Goal: Communication & Community: Answer question/provide support

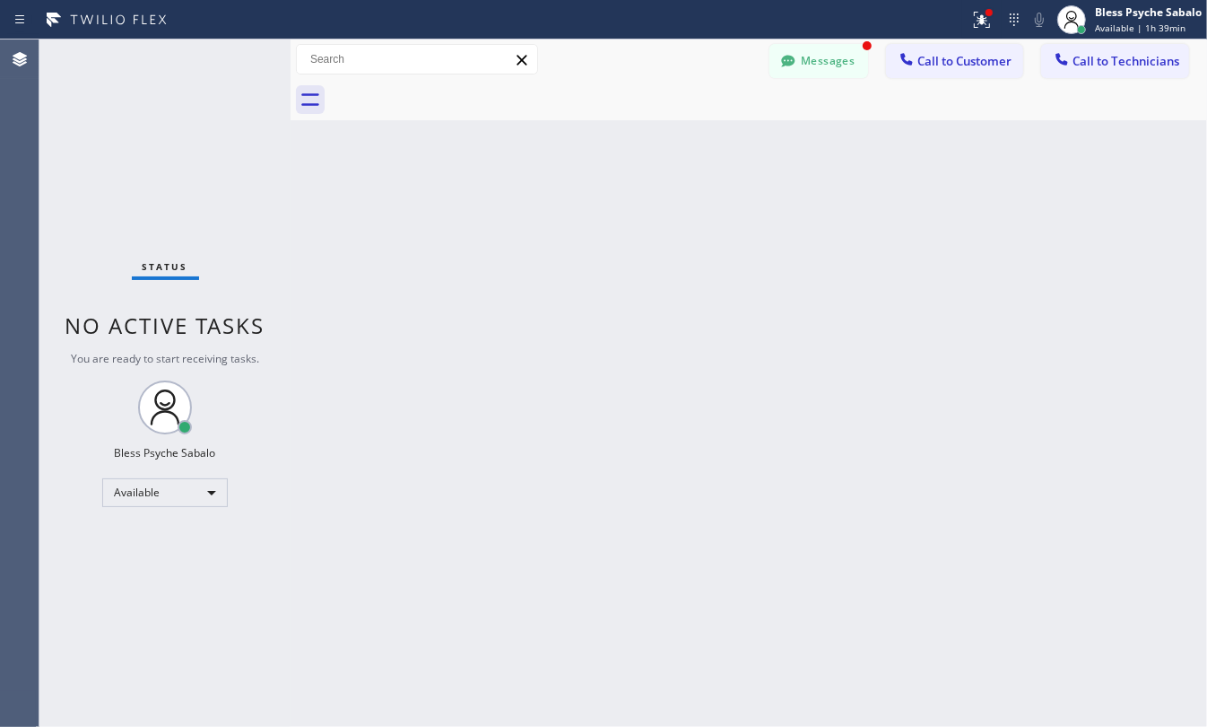
click at [996, 161] on div "Back to Dashboard Change Sender ID Customers Technicians TC [PERSON_NAME] [DATE…" at bounding box center [749, 382] width 917 height 687
click at [872, 51] on div "Messages" at bounding box center [828, 59] width 117 height 31
click at [817, 77] on button "Messages" at bounding box center [819, 61] width 99 height 34
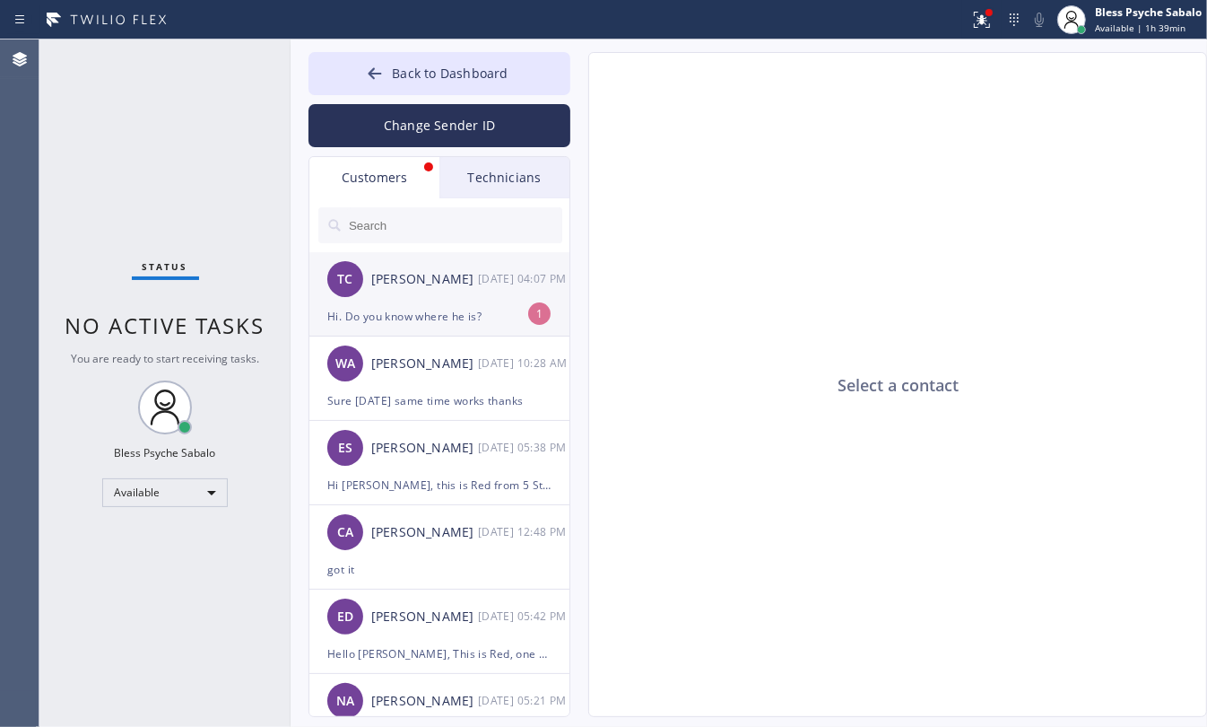
click at [381, 320] on div "Hi. Do you know where he is?" at bounding box center [439, 316] width 224 height 21
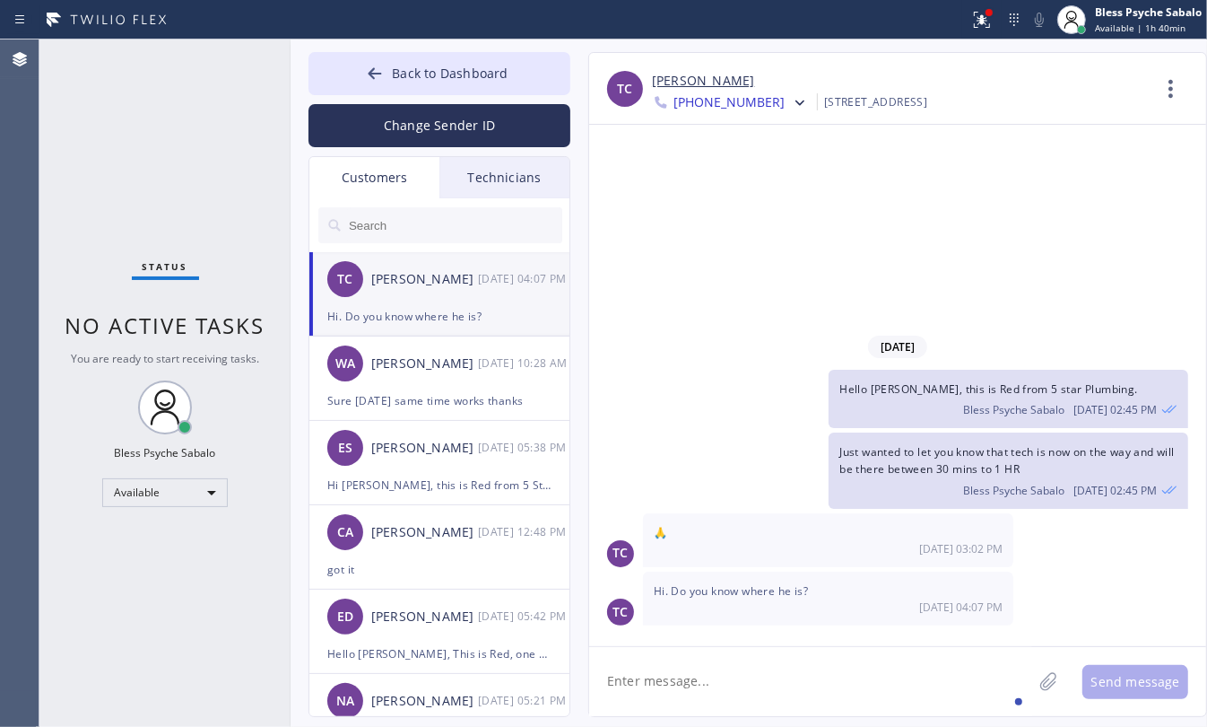
drag, startPoint x: 767, startPoint y: 675, endPoint x: 755, endPoint y: 640, distance: 36.9
click at [765, 675] on textarea at bounding box center [810, 681] width 443 height 69
click at [536, 162] on div "Technicians" at bounding box center [505, 177] width 130 height 41
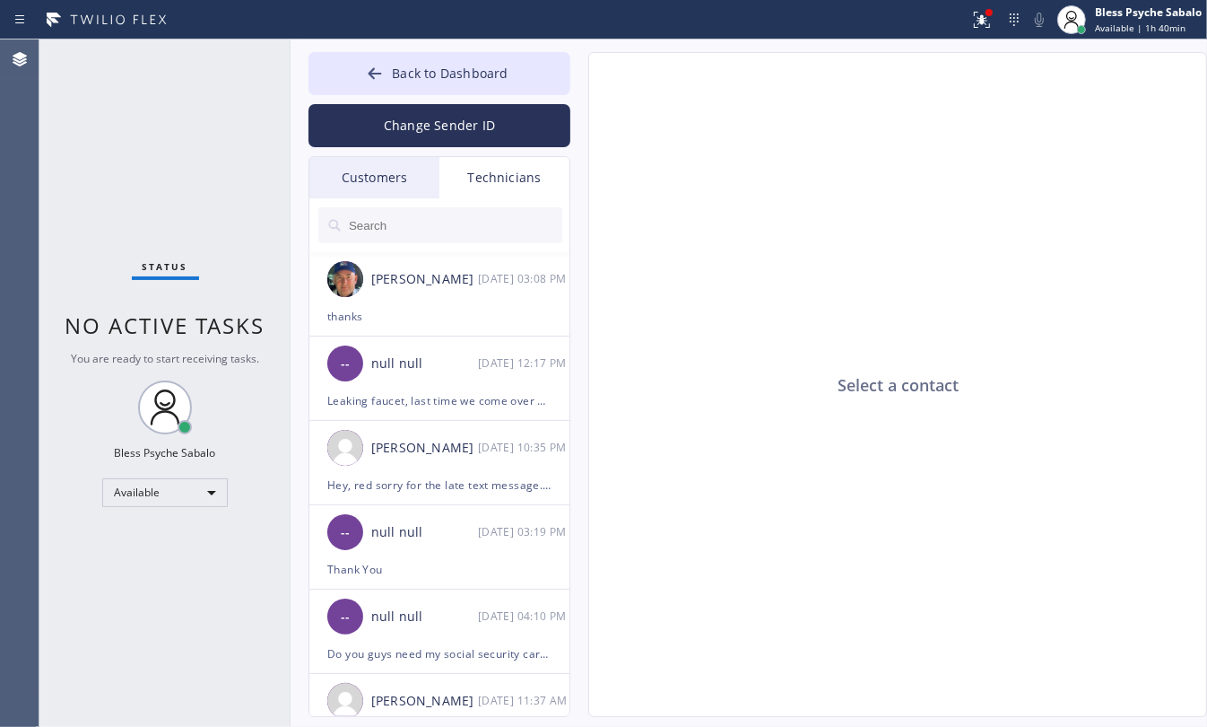
click at [356, 182] on div "Customers" at bounding box center [374, 177] width 130 height 41
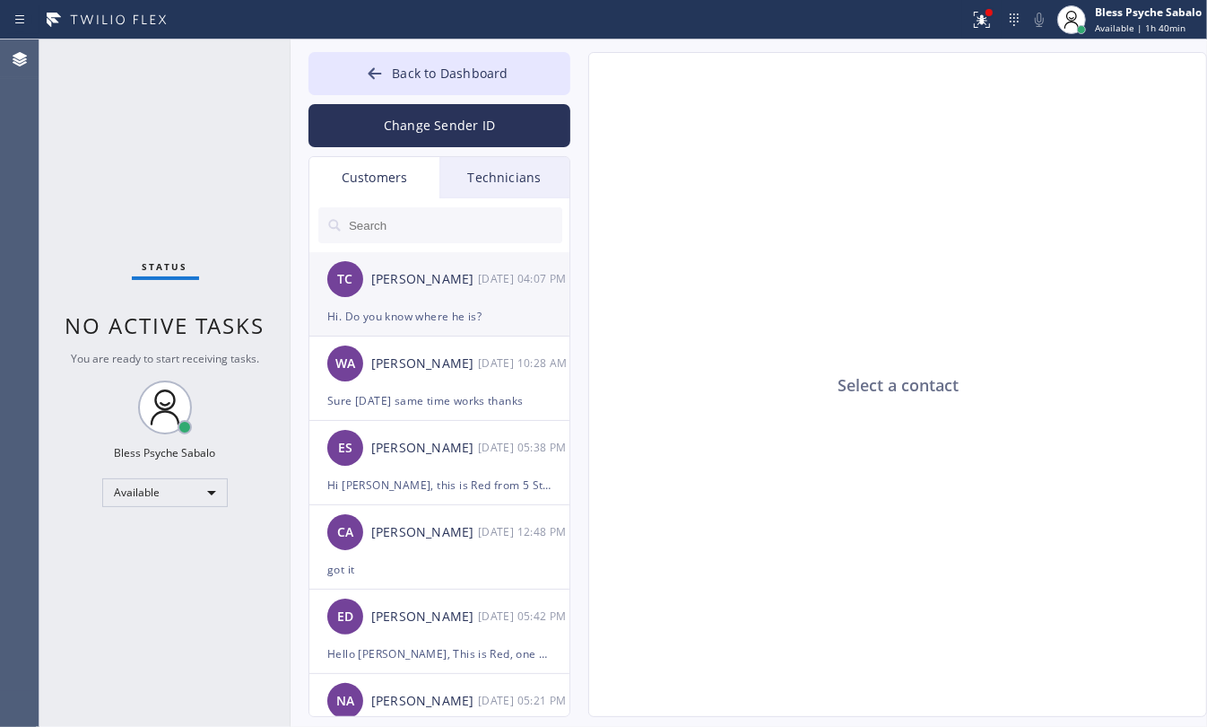
click at [498, 314] on div "Hi. Do you know where he is?" at bounding box center [439, 316] width 224 height 21
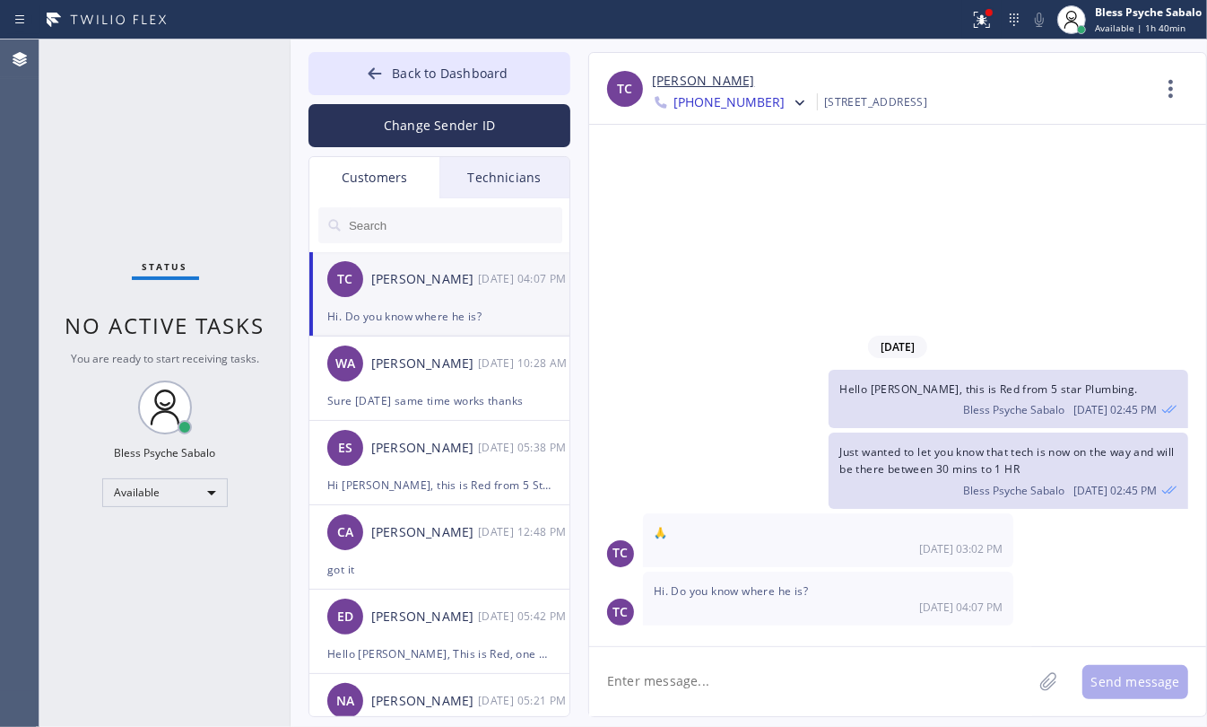
click at [795, 705] on textarea at bounding box center [810, 681] width 443 height 69
click at [1001, 404] on span "Bless Psyche Sabalo" at bounding box center [1013, 409] width 101 height 15
drag, startPoint x: 810, startPoint y: 686, endPoint x: 809, endPoint y: 675, distance: 10.8
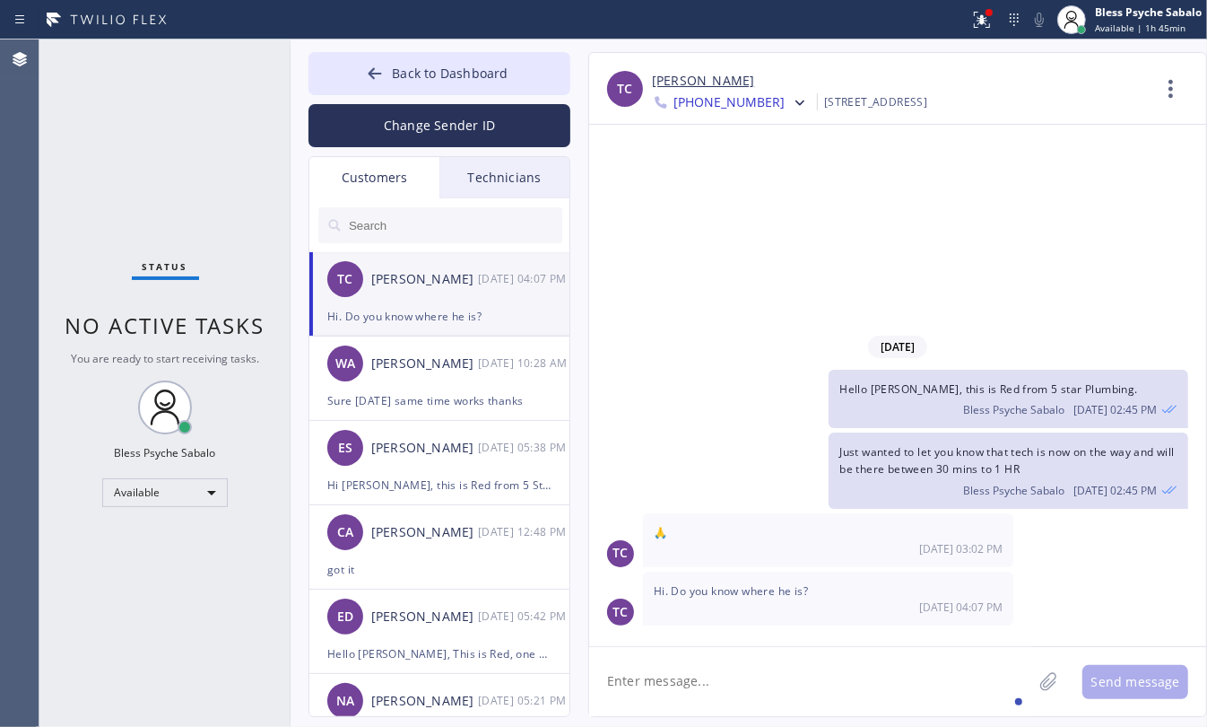
click at [810, 687] on textarea at bounding box center [810, 681] width 443 height 69
click at [788, 206] on div "[DATE] Hello [PERSON_NAME], this is Red from 5 star Plumbing. Bless Psyche Saba…" at bounding box center [897, 385] width 617 height 521
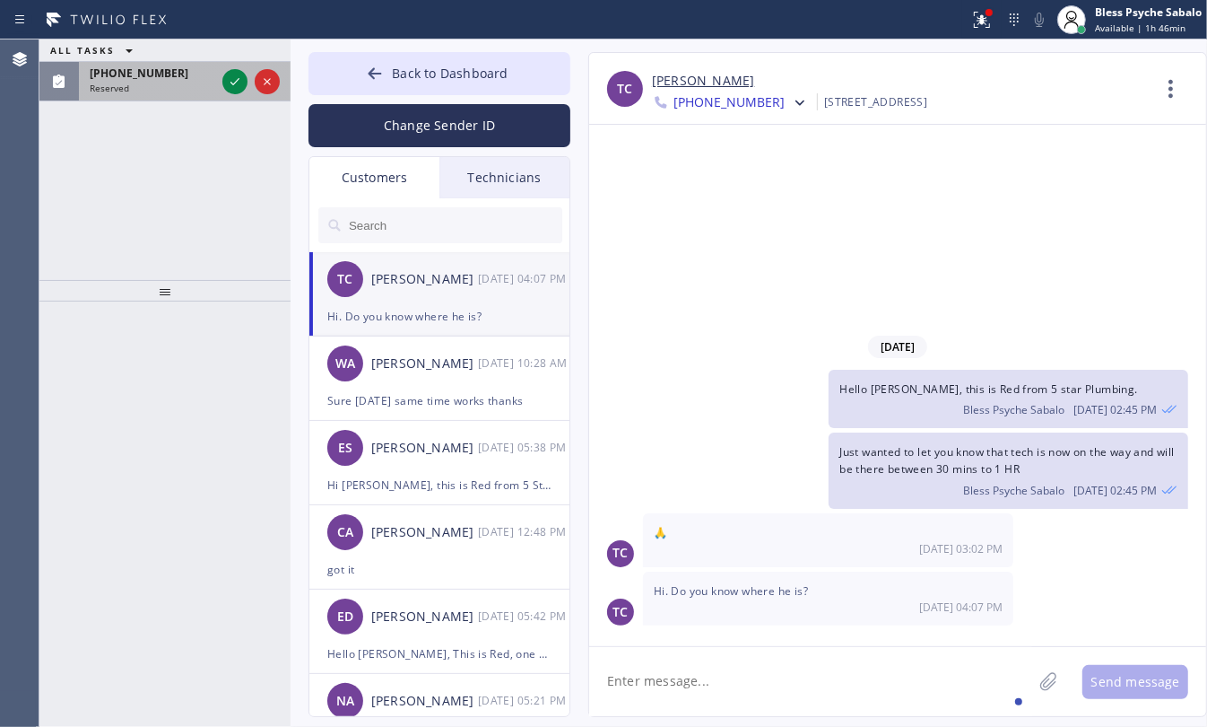
click at [121, 77] on span "[PHONE_NUMBER]" at bounding box center [139, 72] width 99 height 15
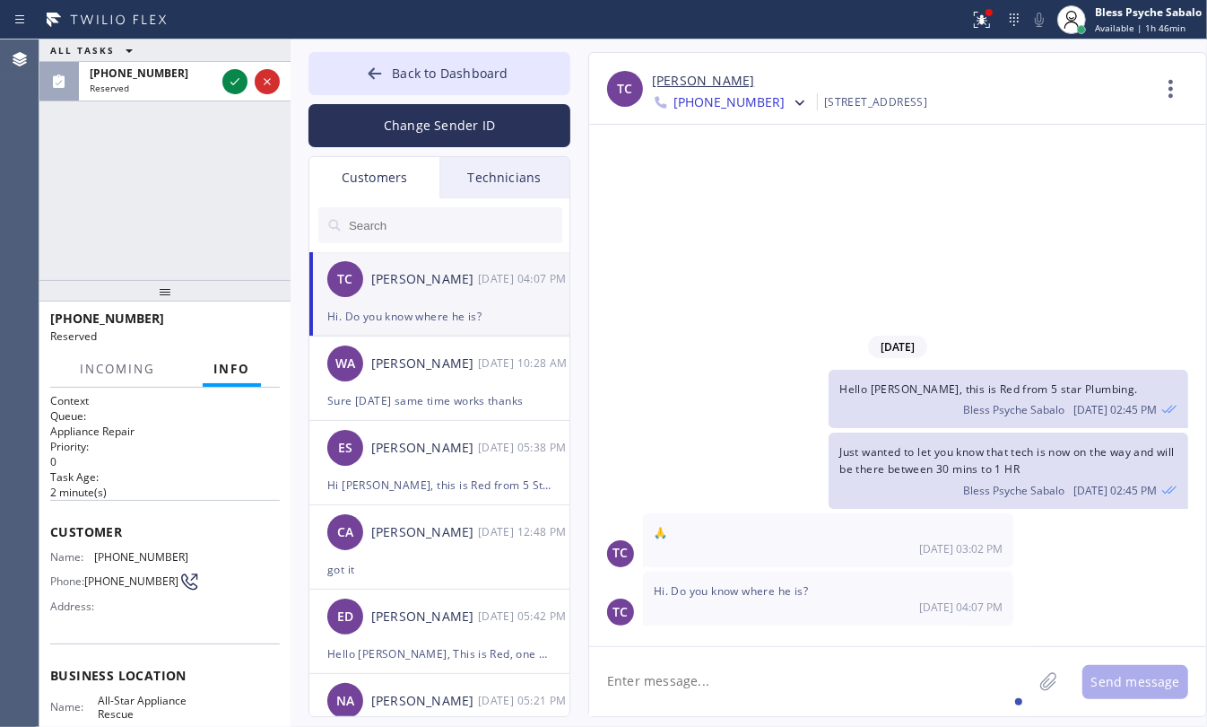
click at [184, 476] on h2 "Task Age:" at bounding box center [165, 476] width 230 height 15
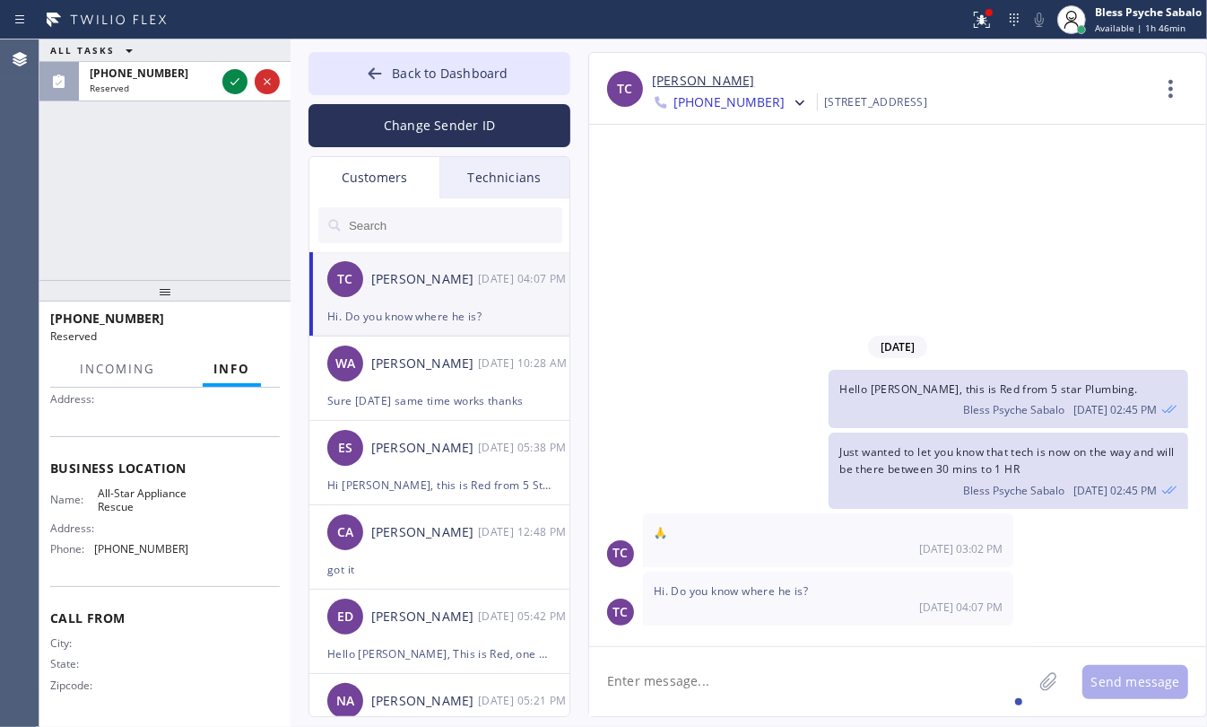
scroll to position [222, 0]
drag, startPoint x: 121, startPoint y: 508, endPoint x: 74, endPoint y: 465, distance: 64.1
click at [74, 465] on div "Business location Name: All-Star Appliance Rescue Address: Phone: [PHONE_NUMBER]" at bounding box center [165, 511] width 230 height 150
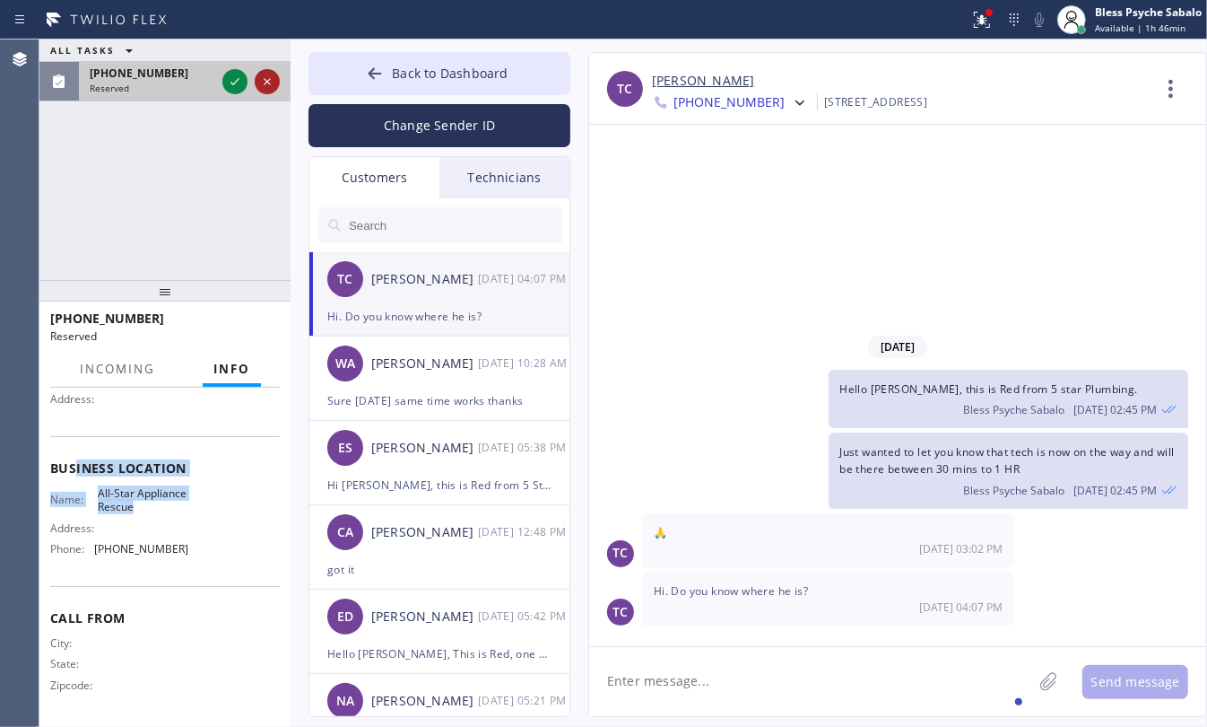
click at [266, 76] on icon at bounding box center [268, 82] width 22 height 22
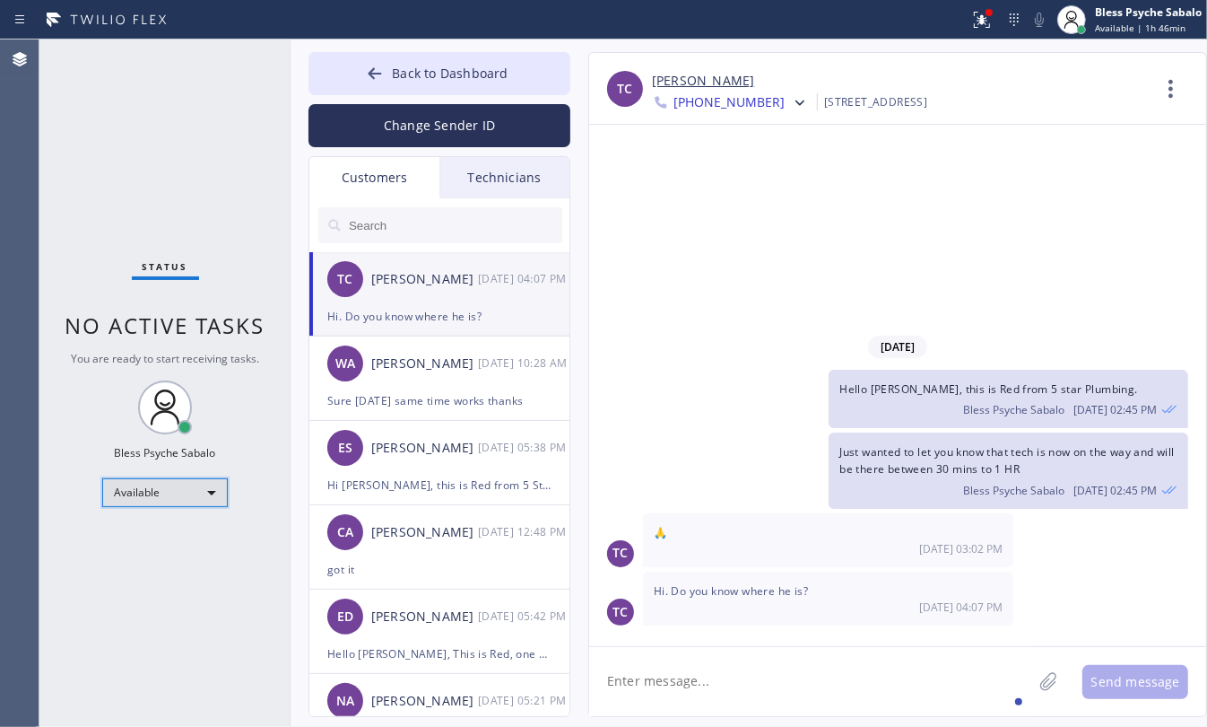
click at [160, 490] on div "Available" at bounding box center [165, 492] width 126 height 29
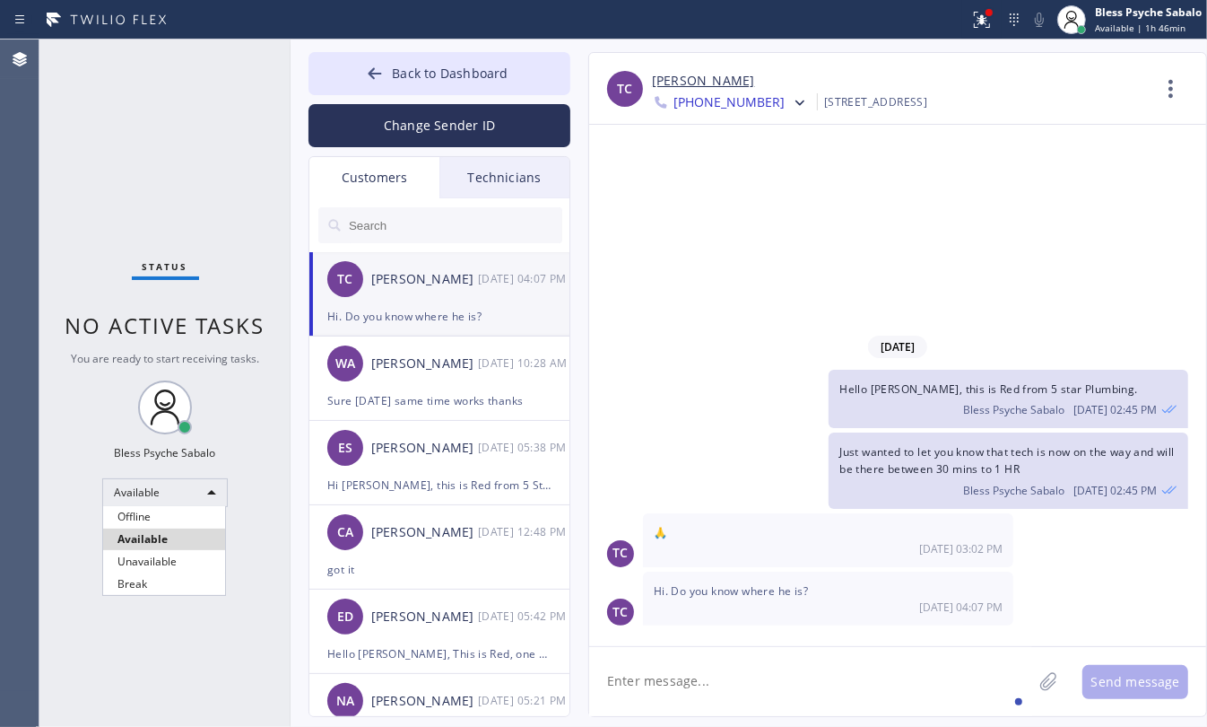
click at [639, 158] on div at bounding box center [603, 363] width 1207 height 727
click at [467, 79] on span "Back to Dashboard" at bounding box center [450, 73] width 116 height 17
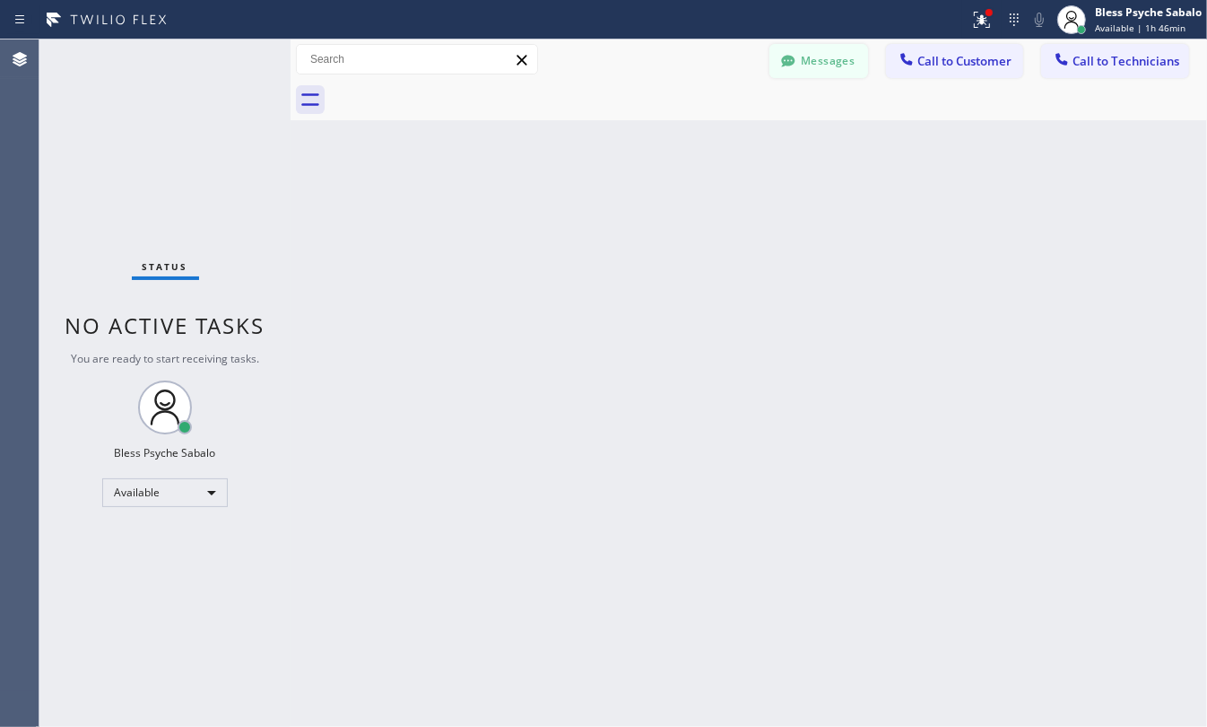
click at [857, 76] on button "Messages" at bounding box center [819, 61] width 99 height 34
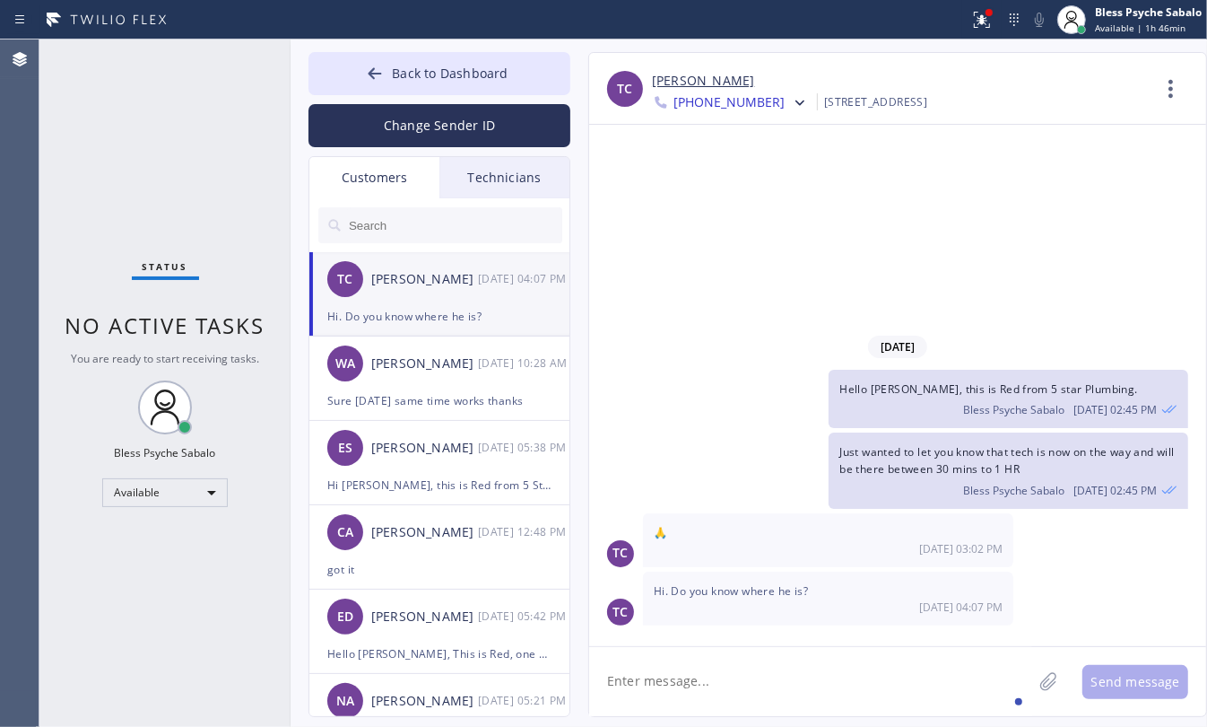
click at [498, 185] on div "Technicians" at bounding box center [505, 177] width 130 height 41
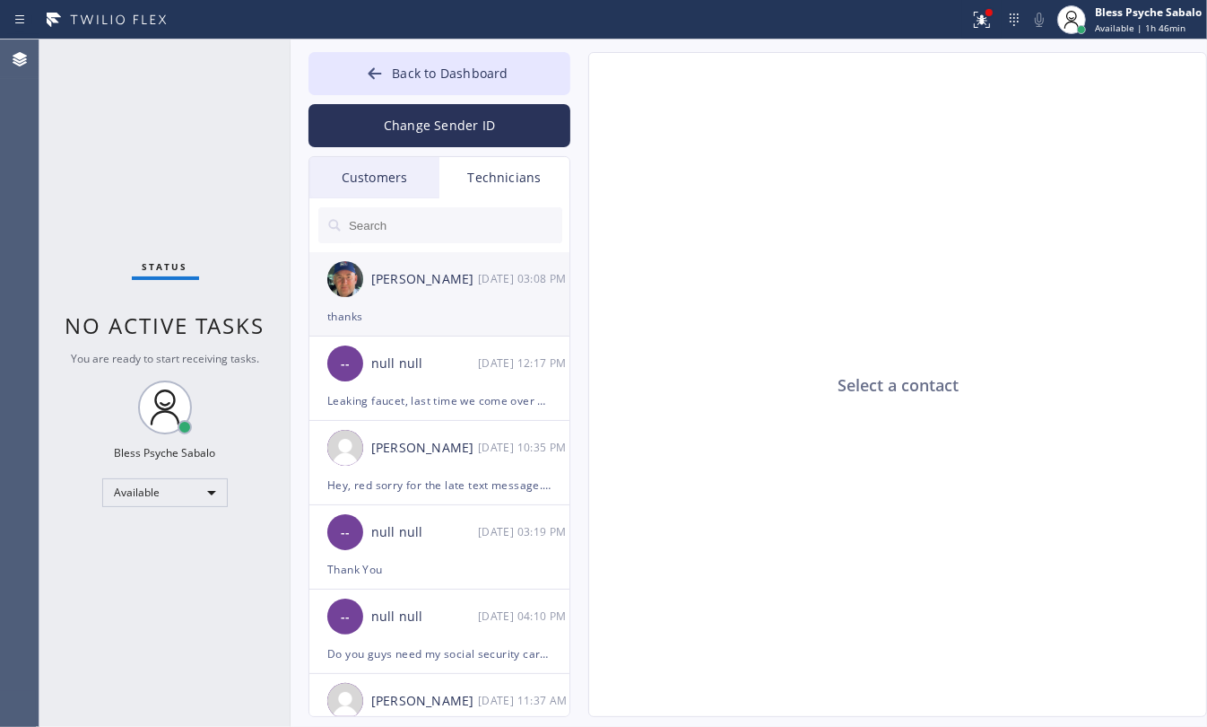
click at [484, 278] on div "[DATE] 03:08 PM" at bounding box center [524, 278] width 93 height 21
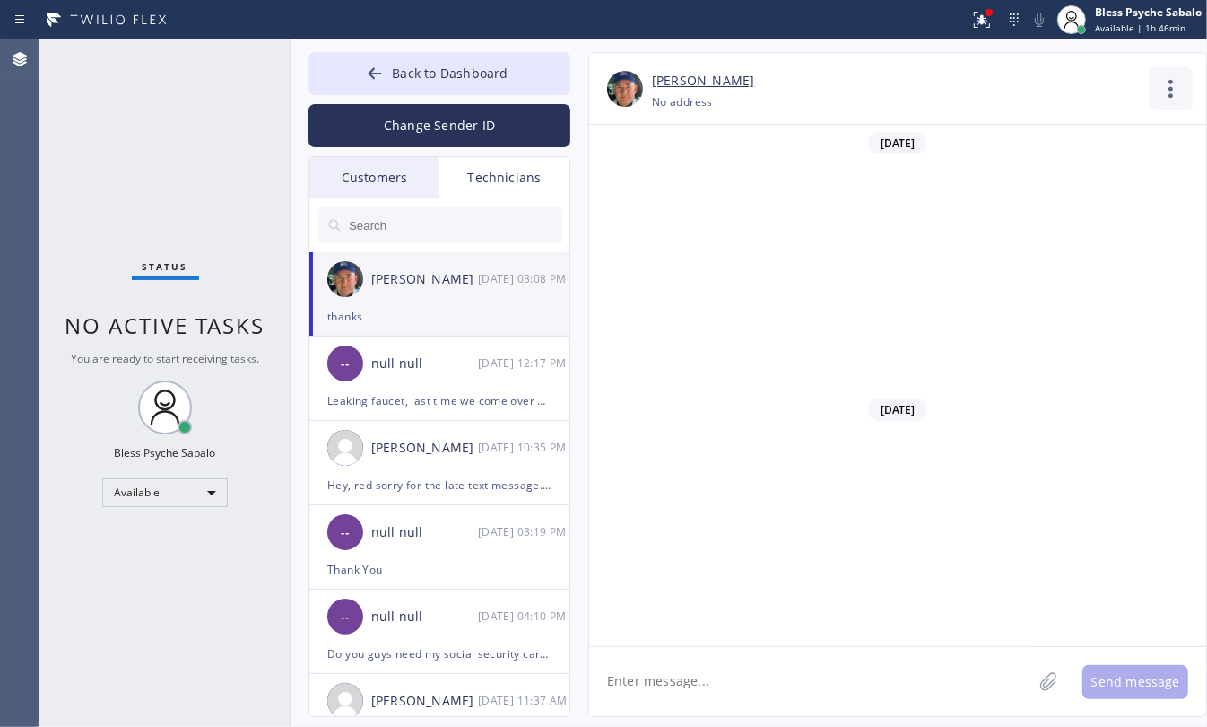
scroll to position [25554, 0]
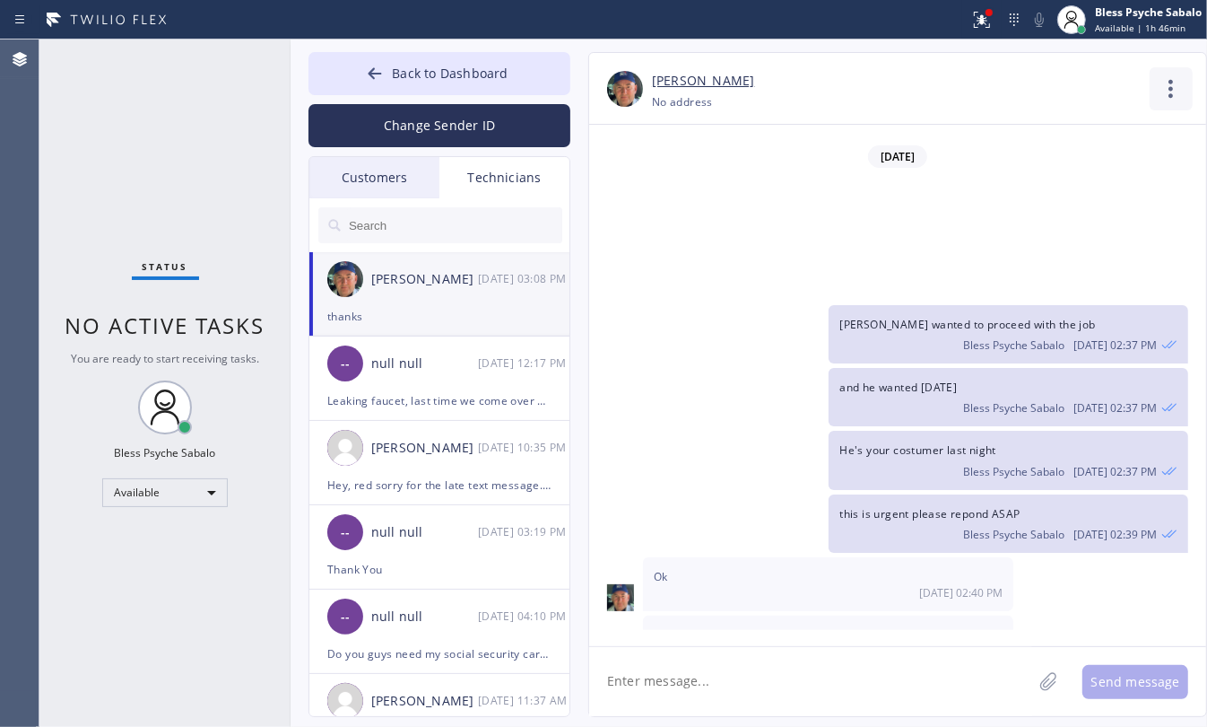
click at [1171, 100] on icon at bounding box center [1171, 88] width 43 height 43
click at [1023, 184] on li "Call to Technician" at bounding box center [1063, 184] width 260 height 47
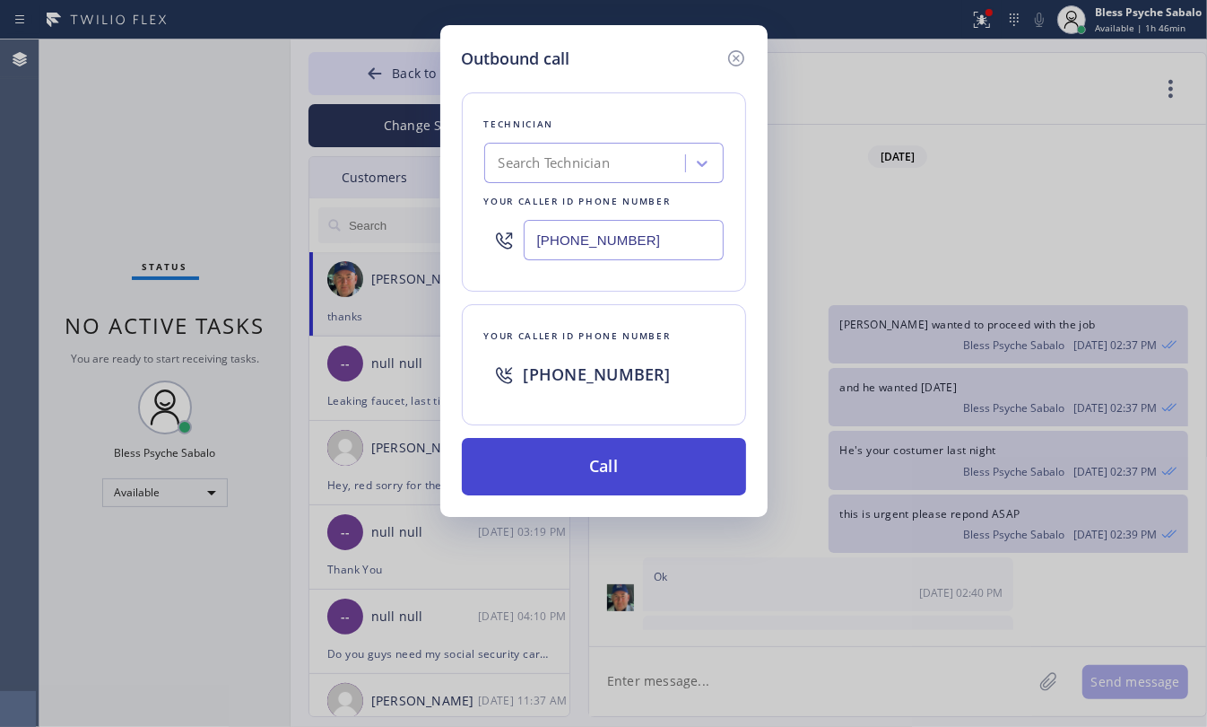
click at [646, 467] on button "Call" at bounding box center [604, 466] width 284 height 57
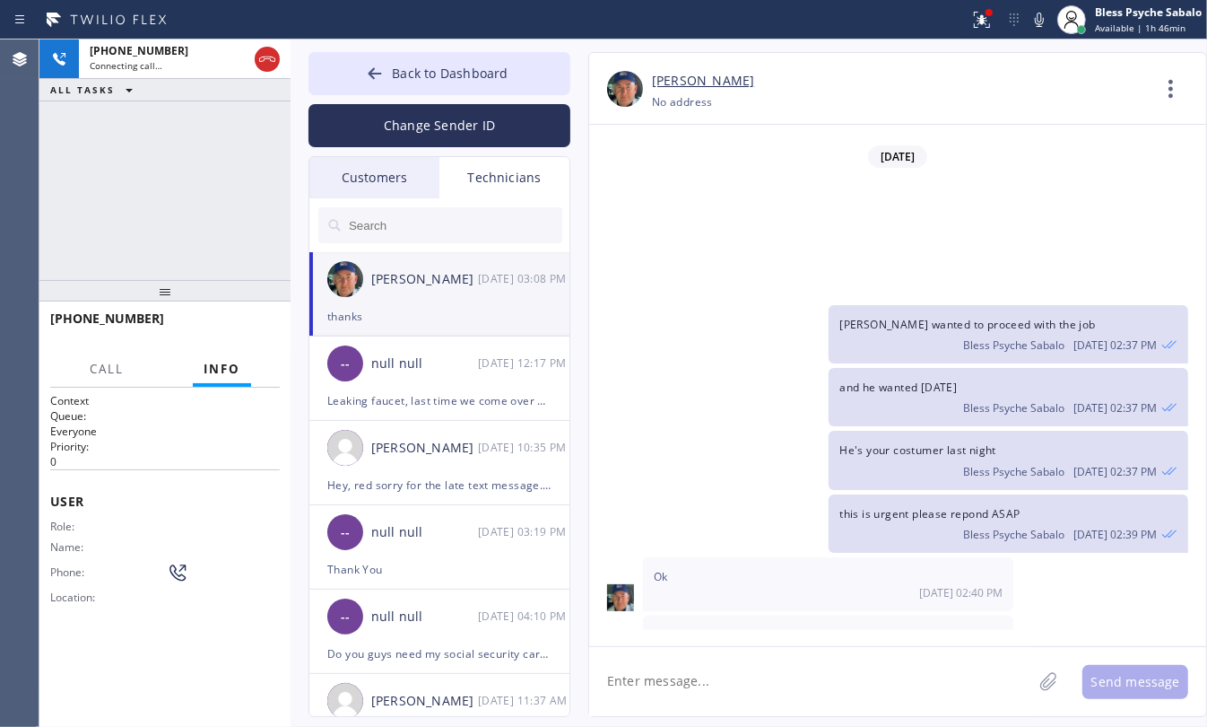
click at [761, 368] on div "and he wanted [DATE] Bless Psyche Sabalo [DATE] 02:37 PM" at bounding box center [888, 397] width 599 height 58
drag, startPoint x: 747, startPoint y: 229, endPoint x: 679, endPoint y: 212, distance: 70.3
click at [749, 431] on div "He's your costumer last night Bless Psyche Sabalo [DATE] 02:37 PM" at bounding box center [888, 460] width 599 height 58
click at [414, 186] on div "Customers" at bounding box center [374, 177] width 130 height 41
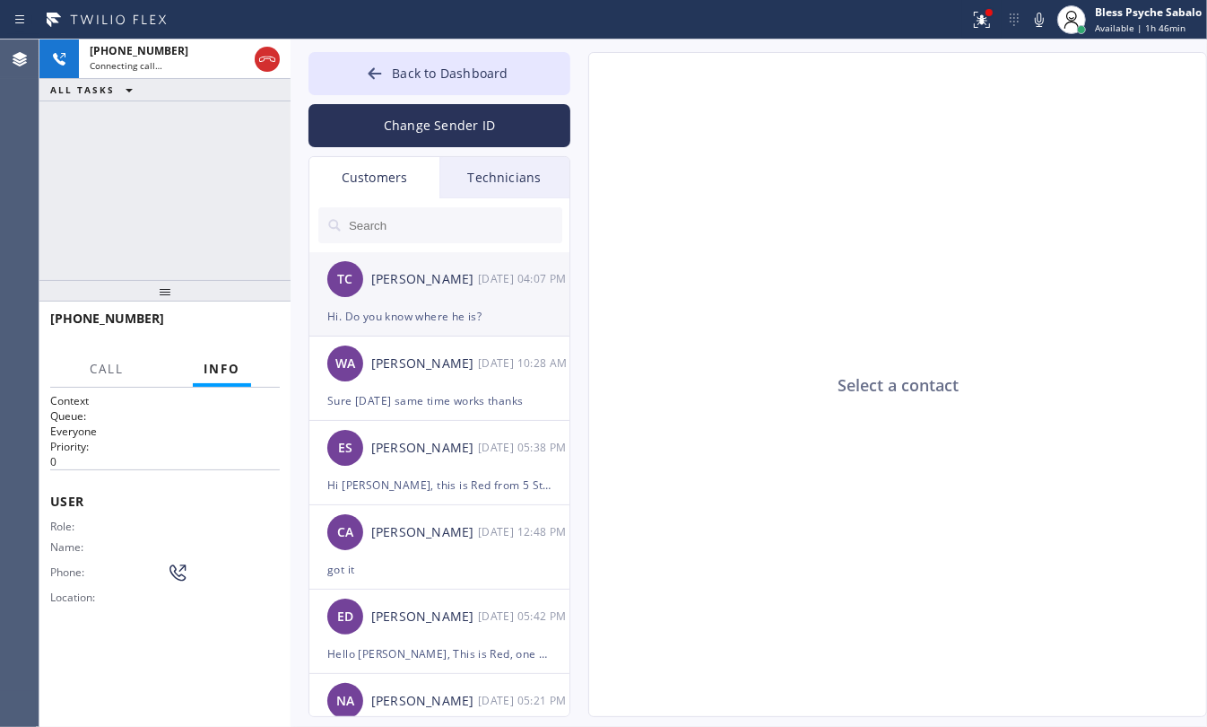
click at [426, 293] on div "TC [PERSON_NAME] [DATE] 04:07 PM" at bounding box center [440, 279] width 262 height 54
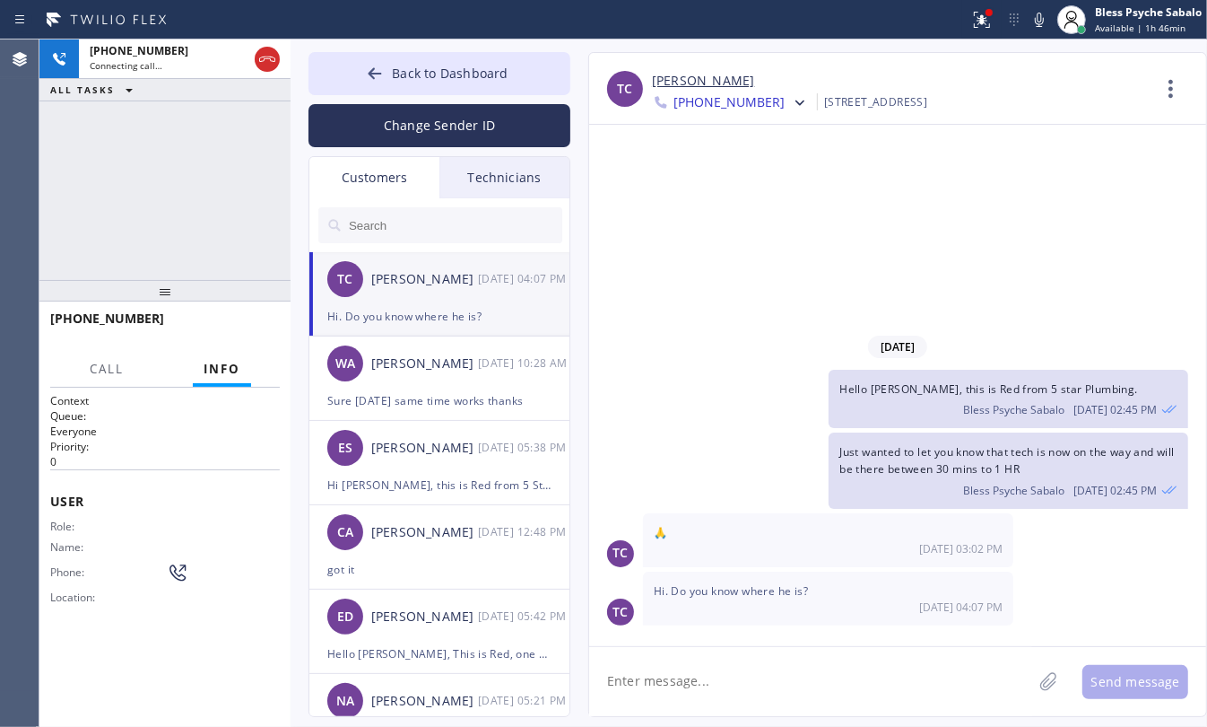
click at [752, 677] on textarea at bounding box center [810, 681] width 443 height 69
click at [776, 359] on div "[DATE]" at bounding box center [897, 346] width 617 height 37
click at [719, 658] on textarea at bounding box center [810, 681] width 443 height 69
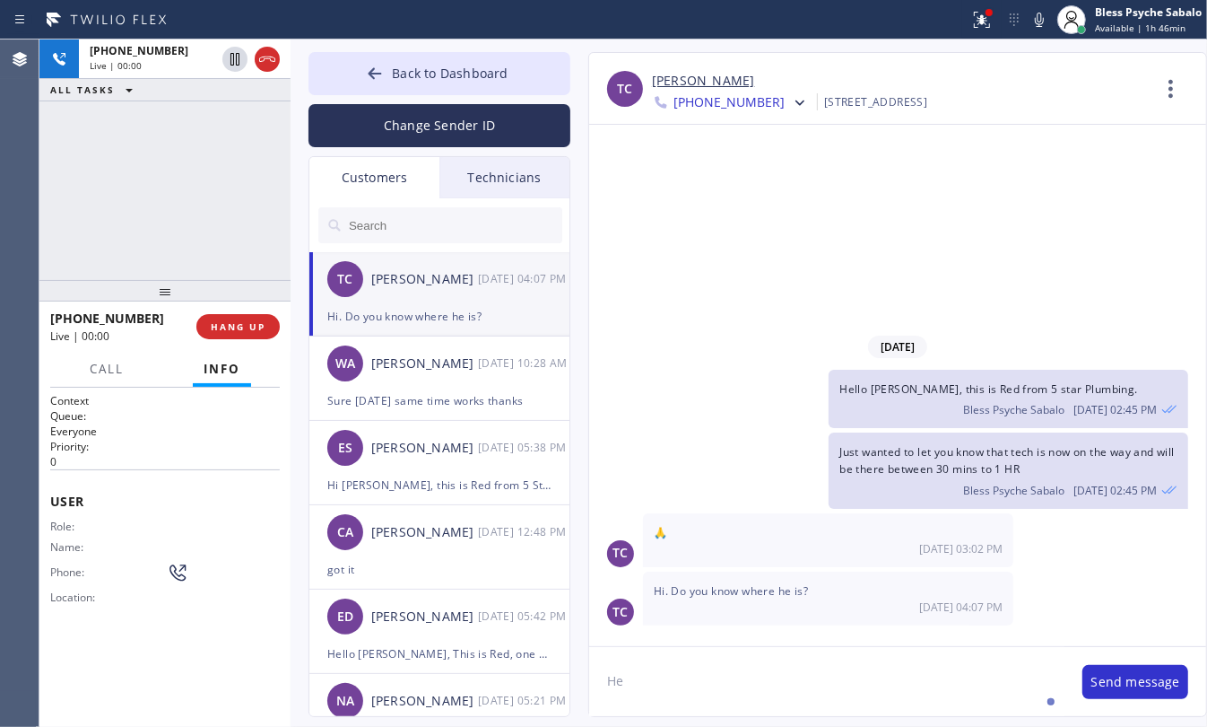
type textarea "H"
click at [236, 218] on div "[PHONE_NUMBER] Live | 00:23 ALL TASKS ALL TASKS ACTIVE TASKS TASKS IN WRAP UP" at bounding box center [164, 159] width 251 height 240
click at [777, 256] on div "[DATE] Hello [PERSON_NAME], this is Red from 5 star Plumbing. Bless Psyche Saba…" at bounding box center [897, 385] width 617 height 521
click at [789, 106] on div at bounding box center [800, 103] width 22 height 22
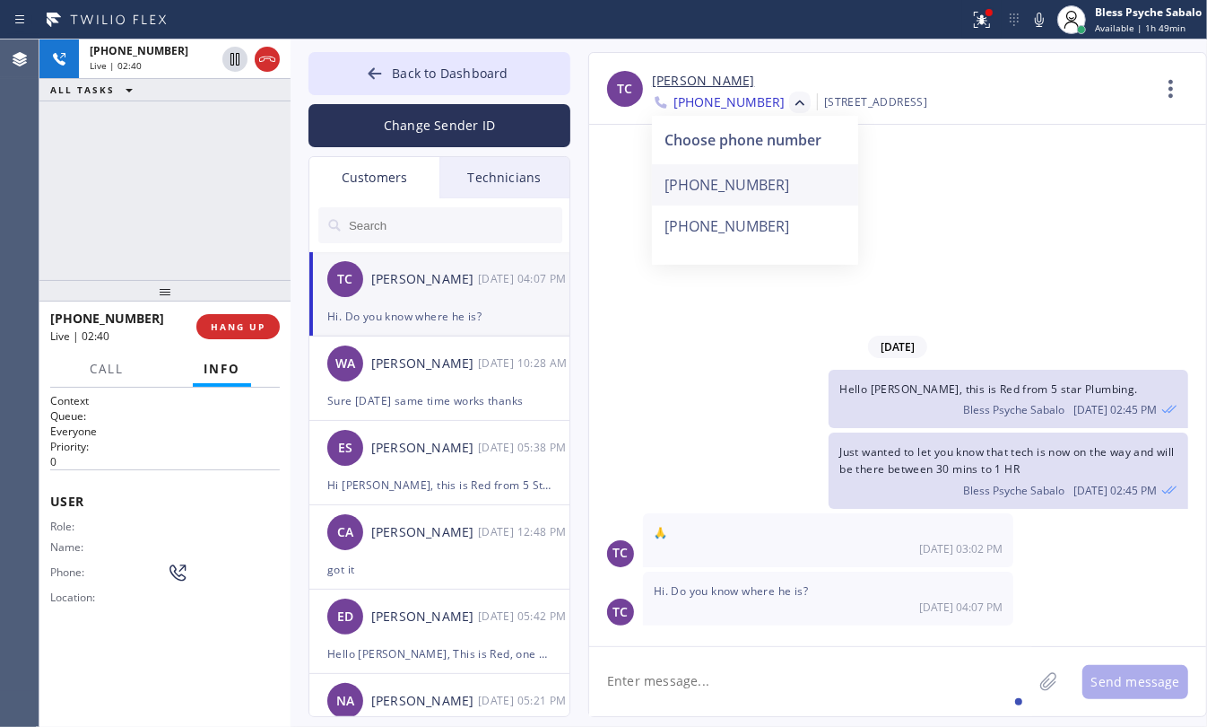
click at [764, 185] on div "[PHONE_NUMBER]" at bounding box center [755, 184] width 206 height 41
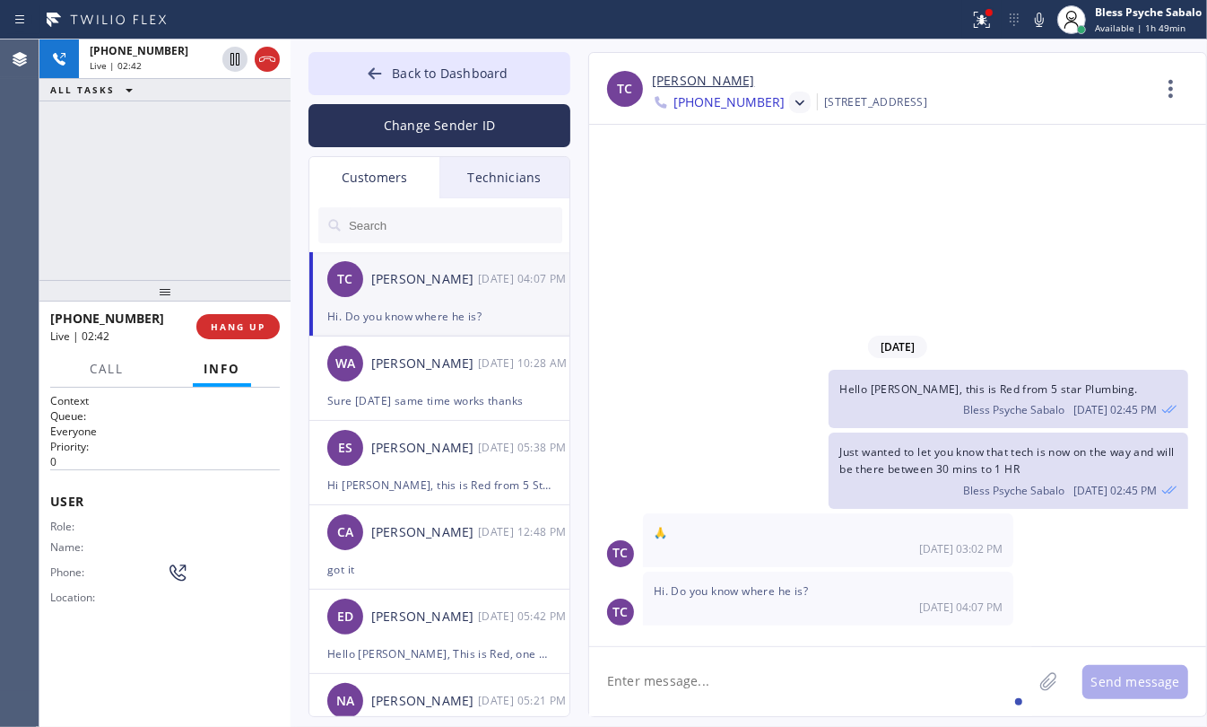
click at [791, 105] on icon at bounding box center [800, 103] width 18 height 18
click at [751, 233] on div "[PHONE_NUMBER]" at bounding box center [755, 225] width 206 height 41
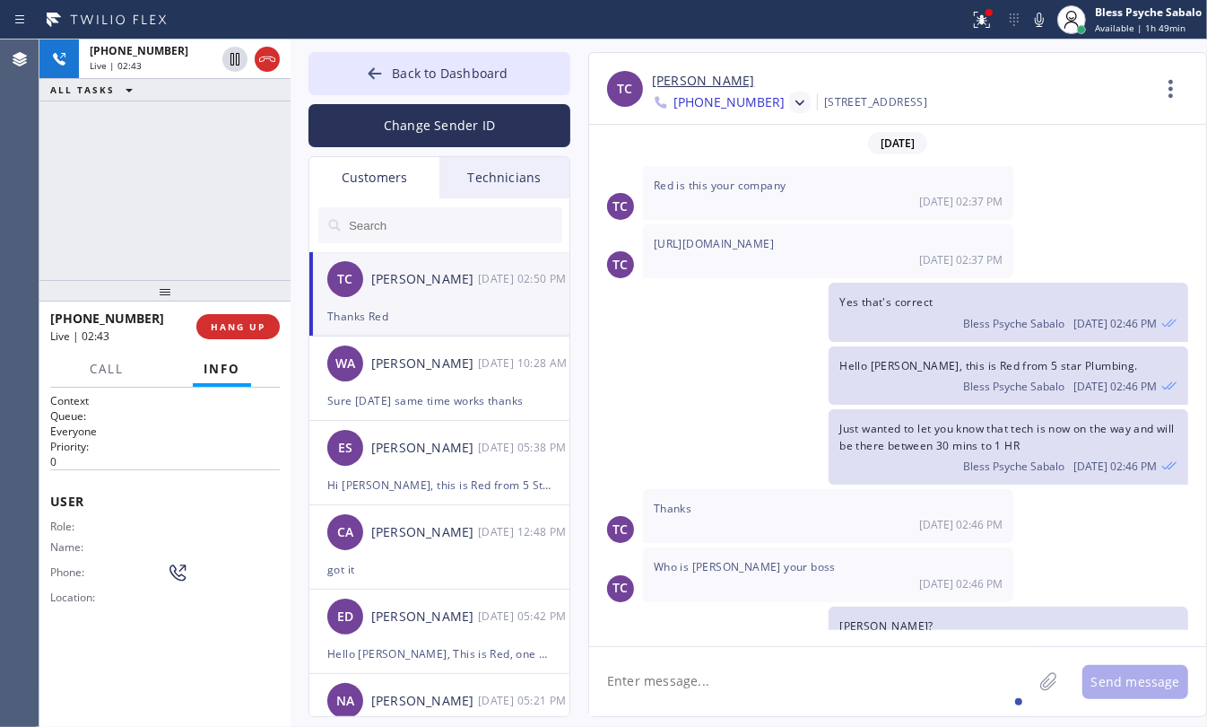
scroll to position [329, 0]
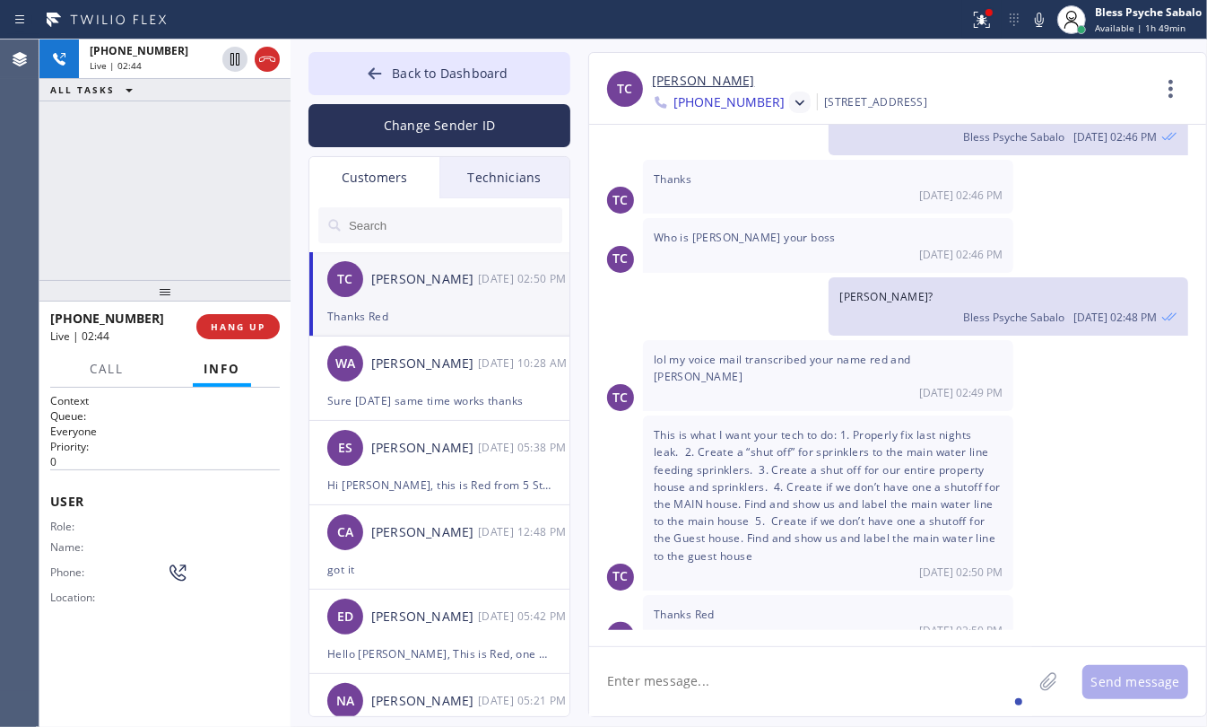
drag, startPoint x: 895, startPoint y: 466, endPoint x: 796, endPoint y: 446, distance: 101.7
click at [897, 466] on span "This is what I want your tech to do: 1. Properly fix last nights leak. 2. Creat…" at bounding box center [827, 494] width 347 height 135
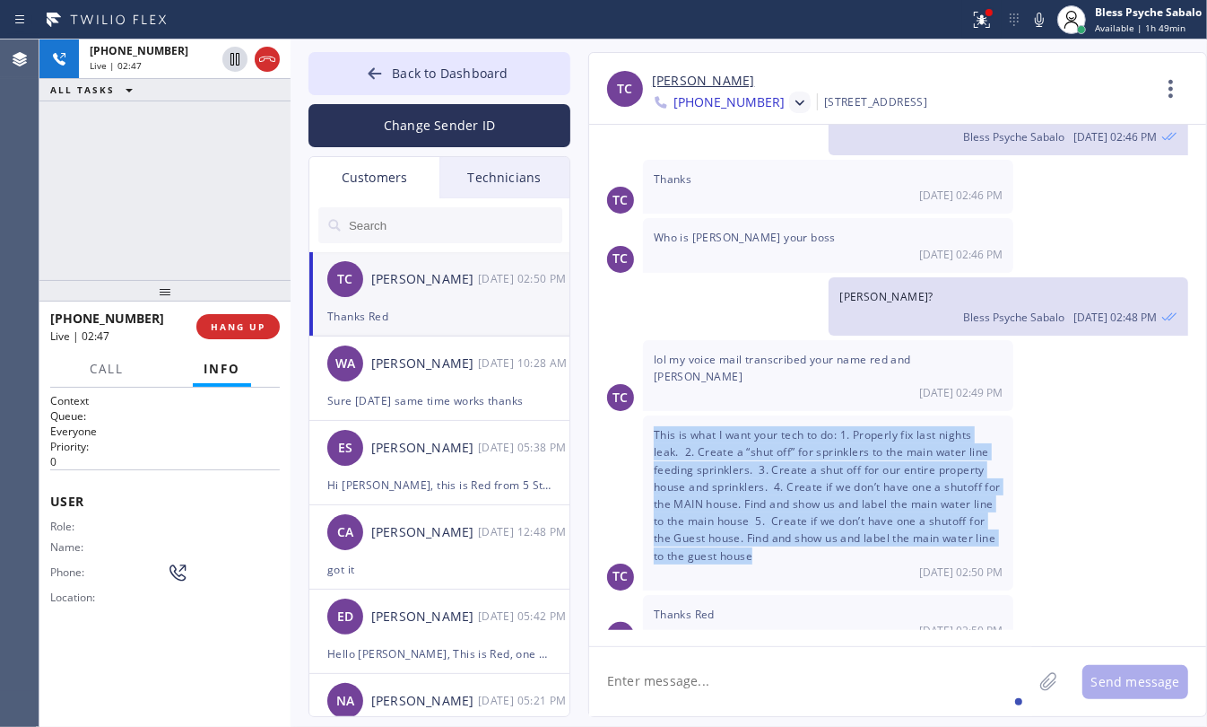
drag, startPoint x: 752, startPoint y: 514, endPoint x: 650, endPoint y: 405, distance: 149.2
click at [650, 415] on div "This is what I want your tech to do: 1. Properly fix last nights leak. 2. Creat…" at bounding box center [828, 502] width 370 height 175
copy span "This is what I want your tech to do: 1. Properly fix last nights leak. 2. Creat…"
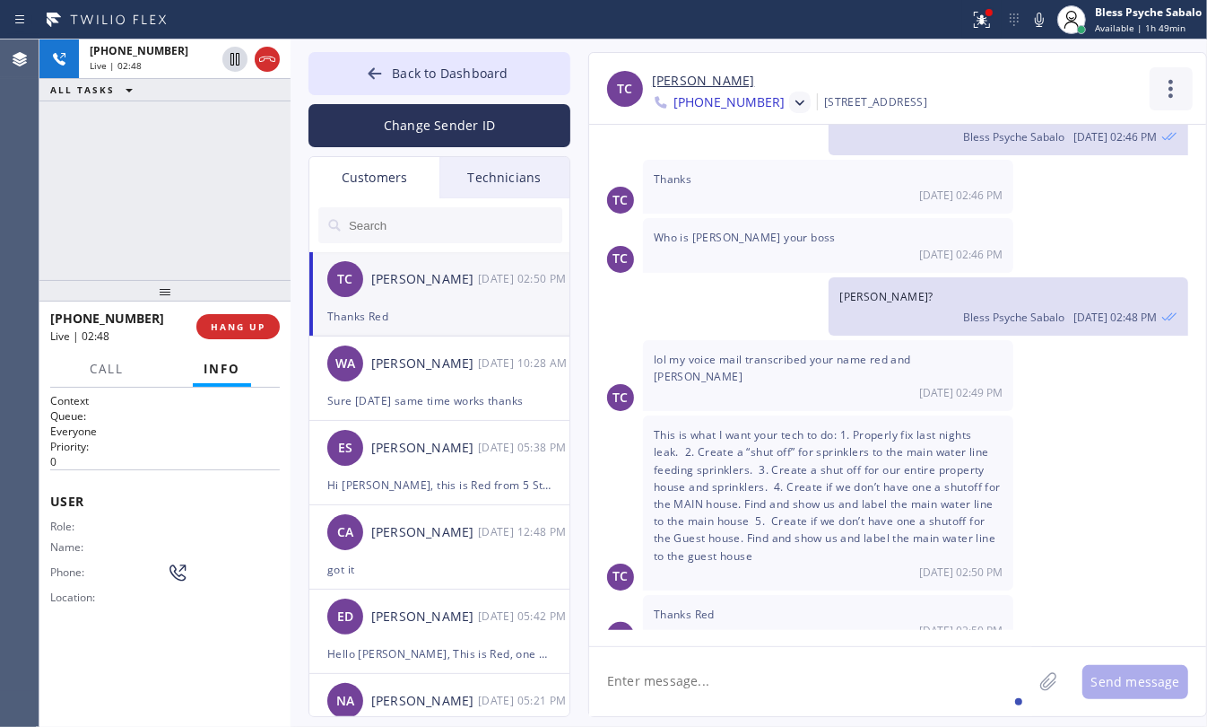
click at [1150, 92] on icon at bounding box center [1171, 88] width 43 height 43
click at [526, 187] on div at bounding box center [603, 363] width 1207 height 727
click at [527, 175] on div "Technicians" at bounding box center [505, 177] width 130 height 41
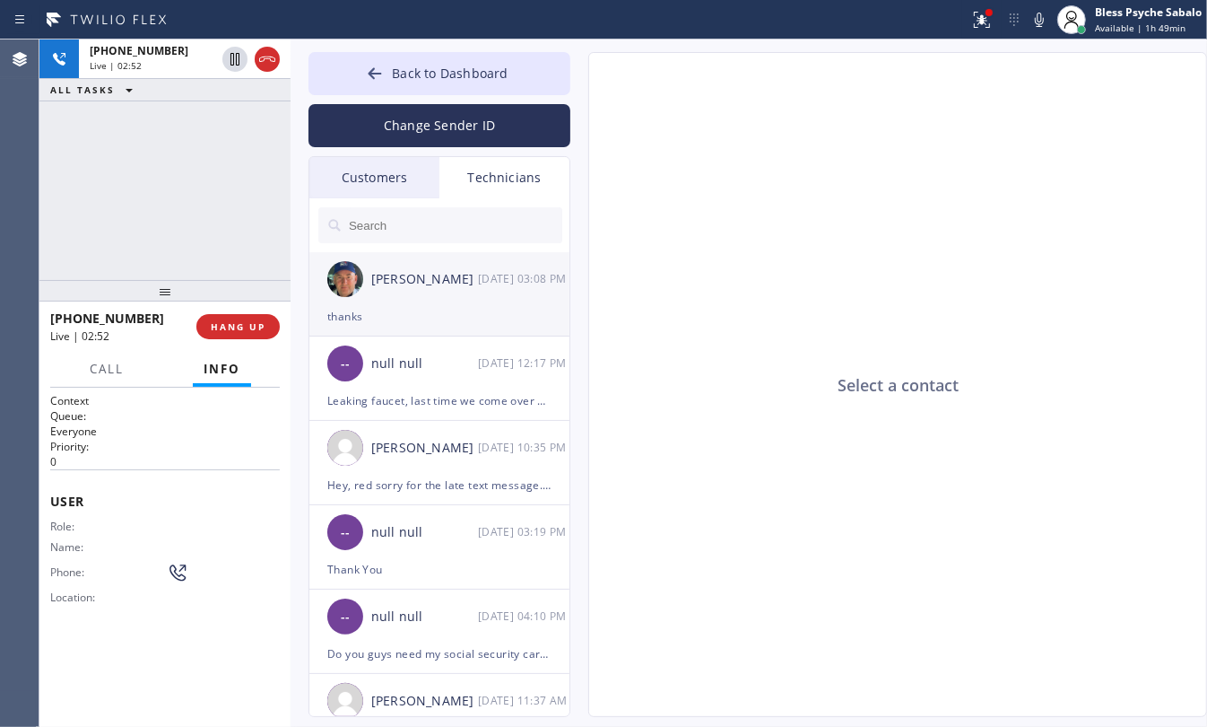
click at [484, 306] on div "thanks" at bounding box center [439, 316] width 224 height 21
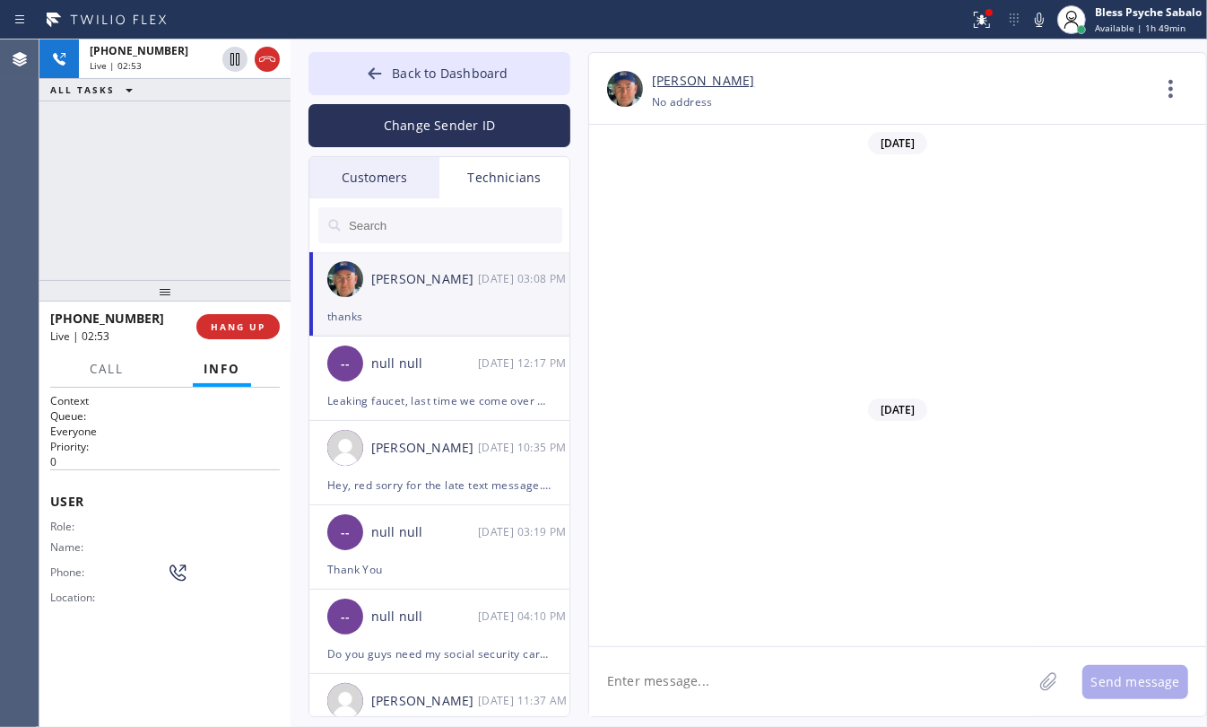
scroll to position [25554, 0]
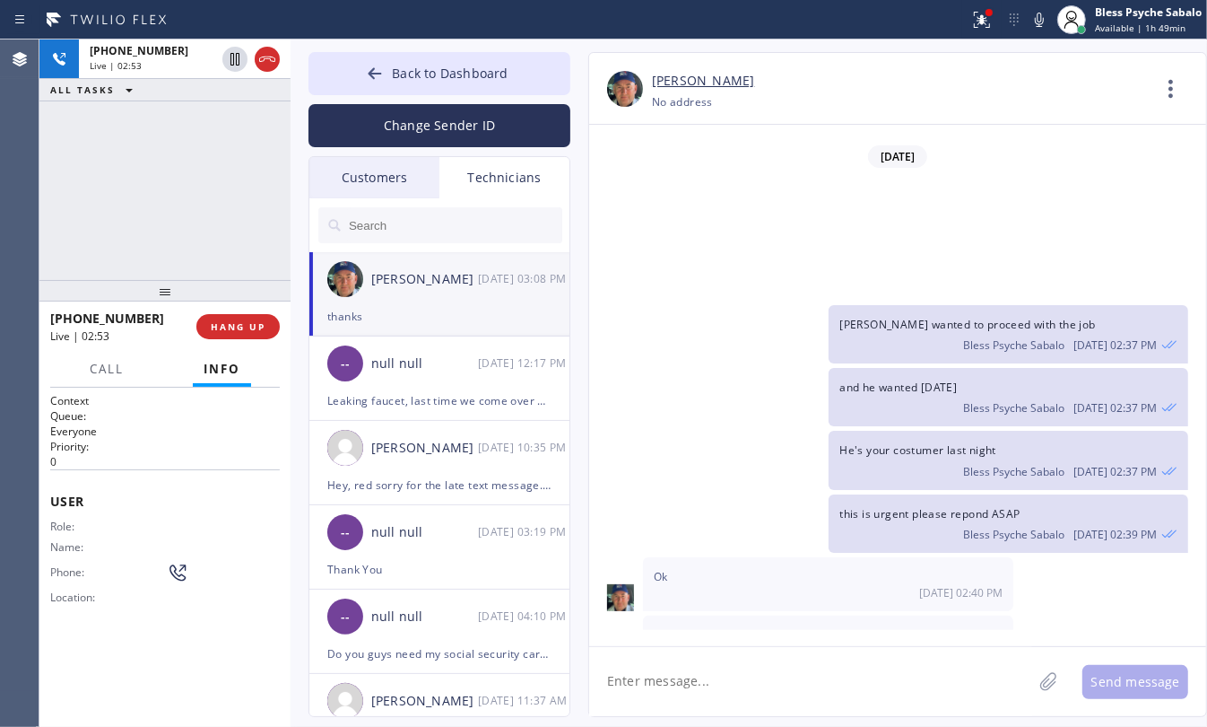
click at [884, 659] on textarea at bounding box center [810, 681] width 443 height 69
paste textarea "This is what I want your tech to do: 1. Properly fix last nights leak. 2. Creat…"
type textarea "This is what I want your tech to do: 1. Properly fix last nights leak. 2. Creat…"
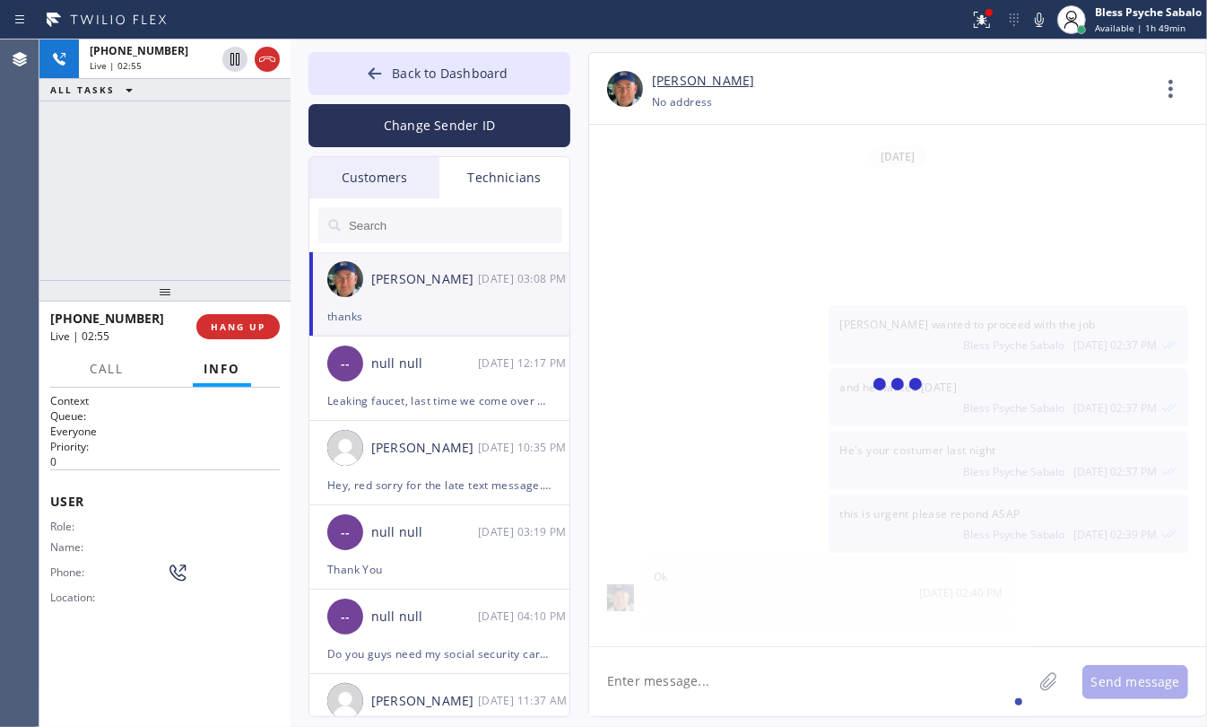
scroll to position [25737, 0]
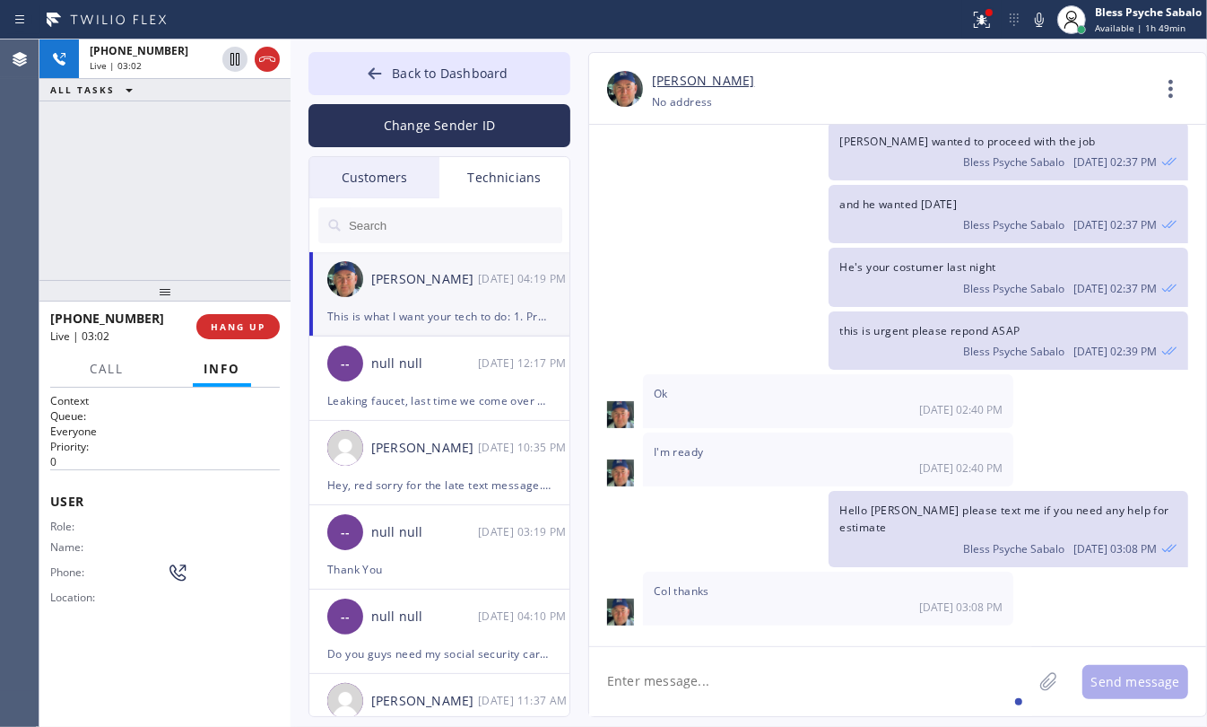
drag, startPoint x: 1050, startPoint y: 586, endPoint x: 849, endPoint y: 455, distance: 240.6
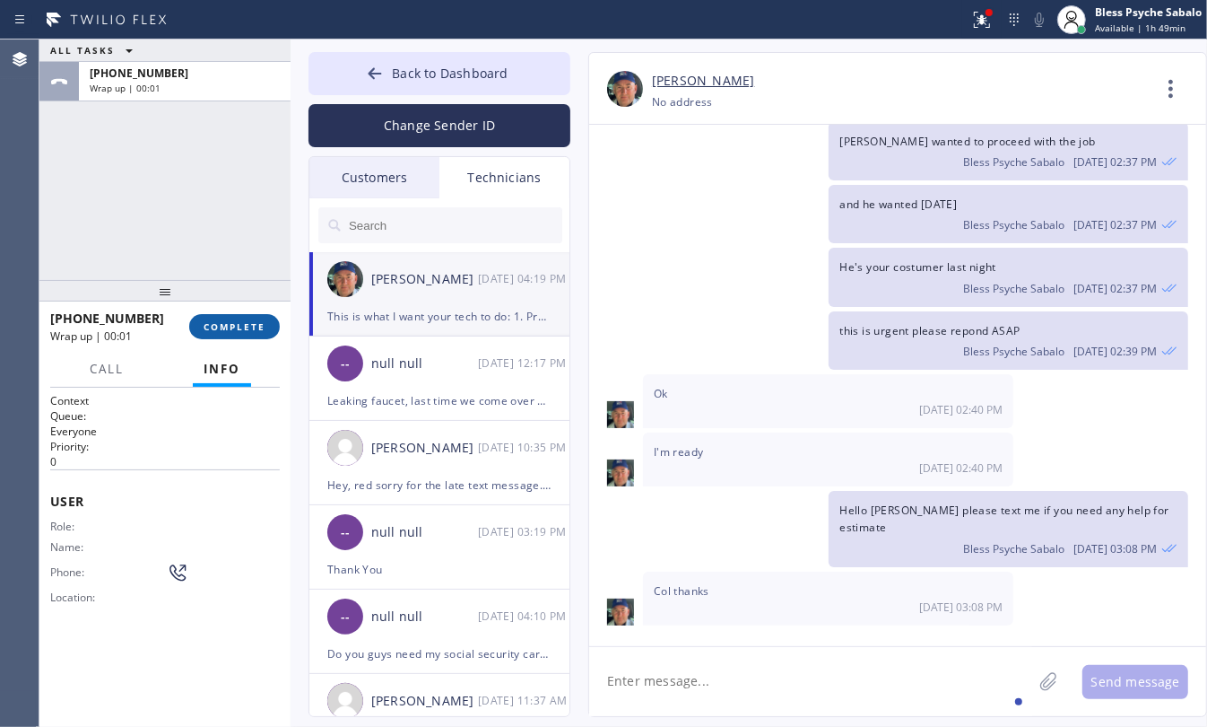
click at [269, 318] on button "COMPLETE" at bounding box center [234, 326] width 91 height 25
click at [227, 261] on div "ALL TASKS ALL TASKS ACTIVE TASKS TASKS IN WRAP UP [PHONE_NUMBER] Wrap up | 00:01" at bounding box center [164, 159] width 251 height 240
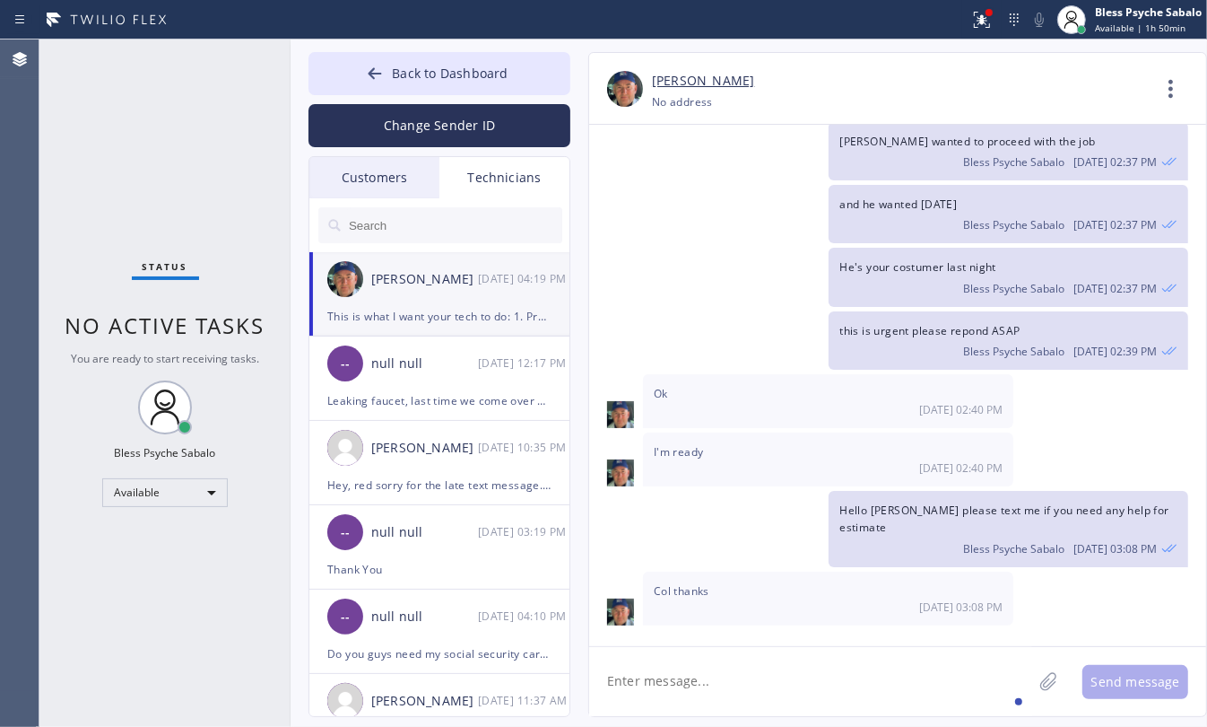
click at [372, 159] on div "Customers" at bounding box center [374, 177] width 130 height 41
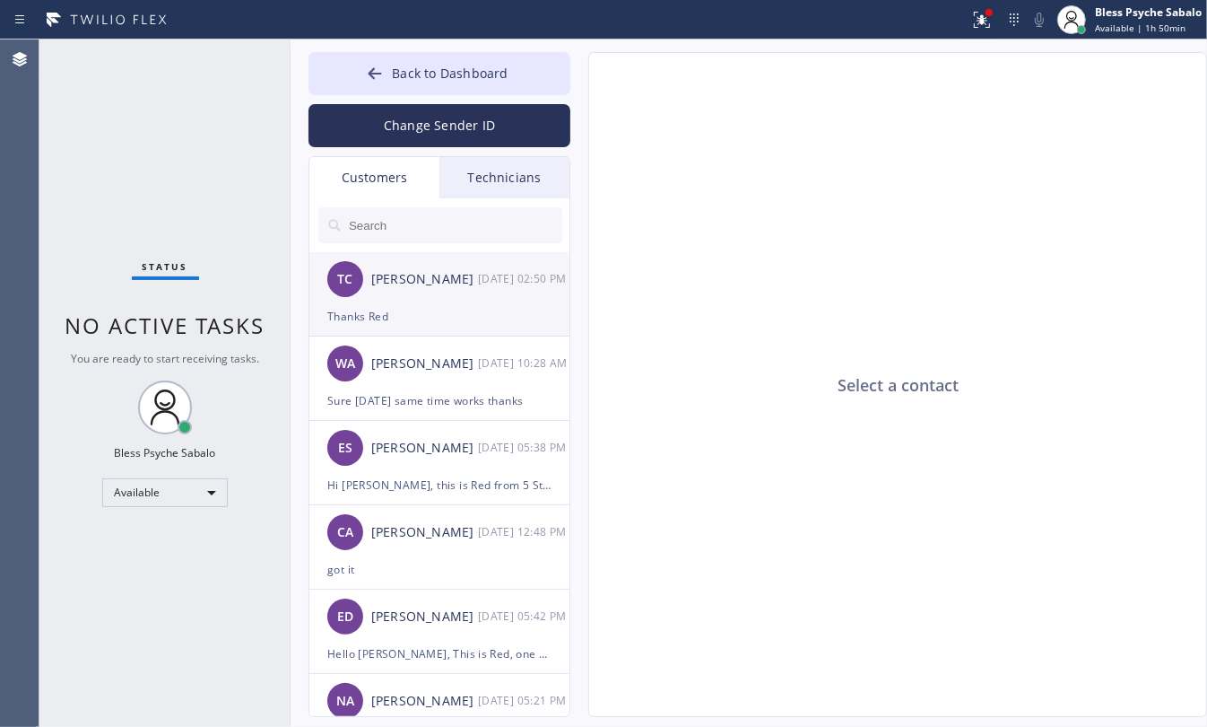
click at [465, 299] on div "TC [PERSON_NAME] [DATE] 02:50 PM" at bounding box center [440, 279] width 262 height 54
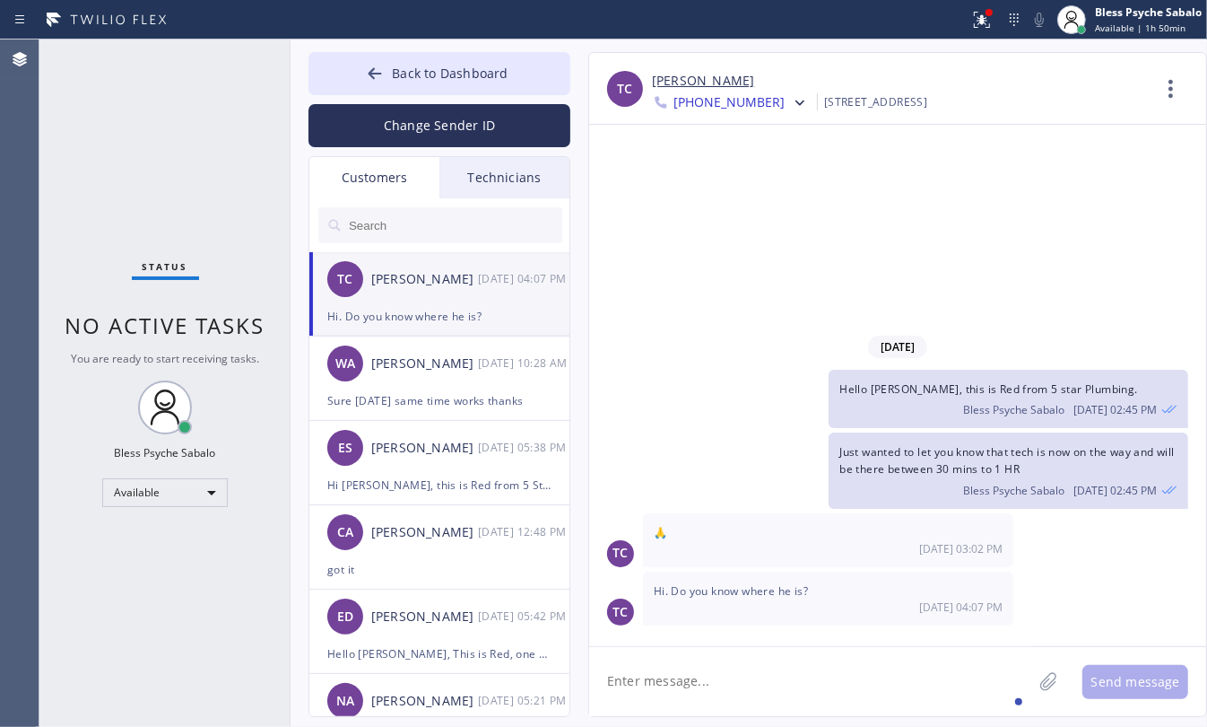
click at [737, 656] on textarea at bounding box center [810, 681] width 443 height 69
drag, startPoint x: 661, startPoint y: 689, endPoint x: 710, endPoint y: 598, distance: 103.2
click at [661, 688] on textarea "Hello [PERSON_NAME], sorry for late reply" at bounding box center [826, 681] width 475 height 69
click at [835, 675] on textarea "Hello [PERSON_NAME], sorry for late reply" at bounding box center [826, 681] width 475 height 69
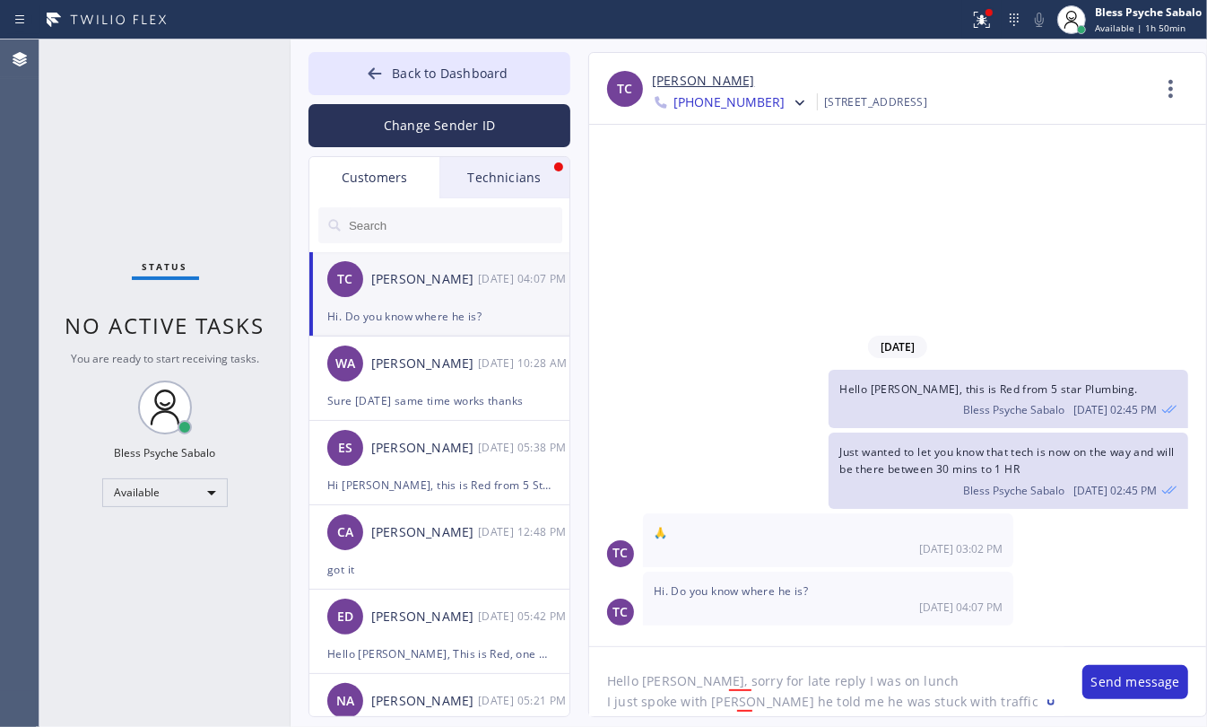
type textarea "Hello [PERSON_NAME], sorry for late reply I was on lunch I just spoke with [PER…"
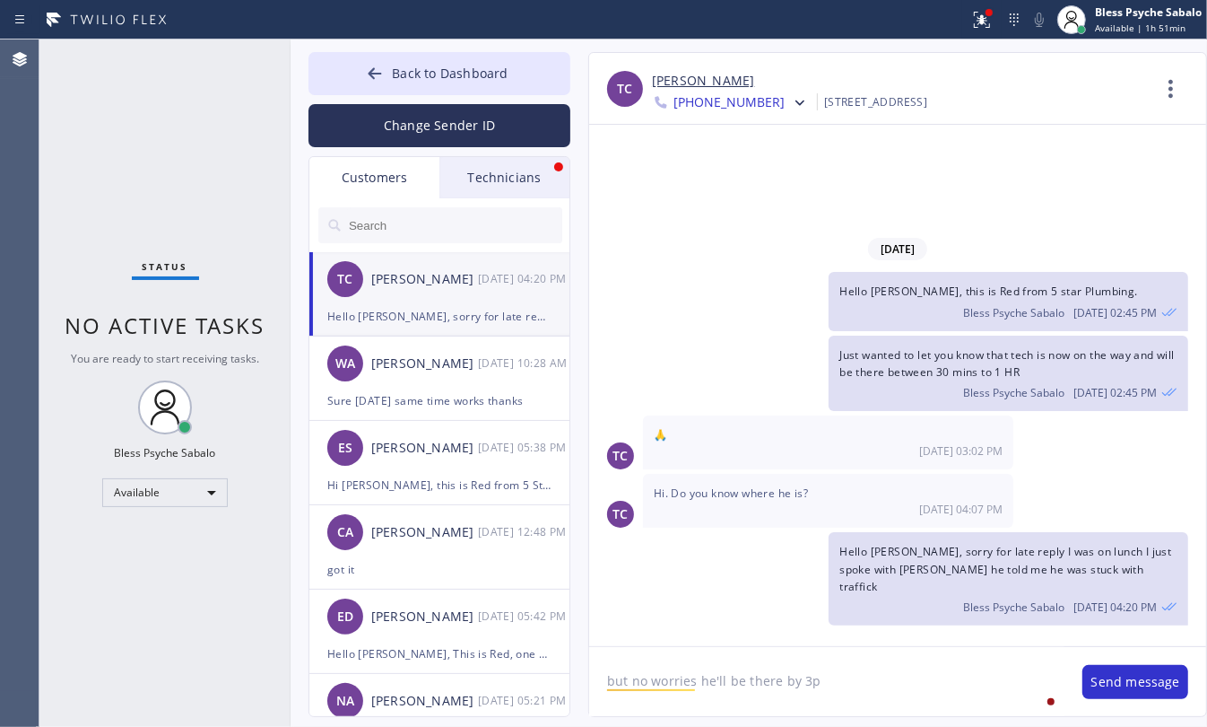
type textarea "but no worries he'll be there by 3pm"
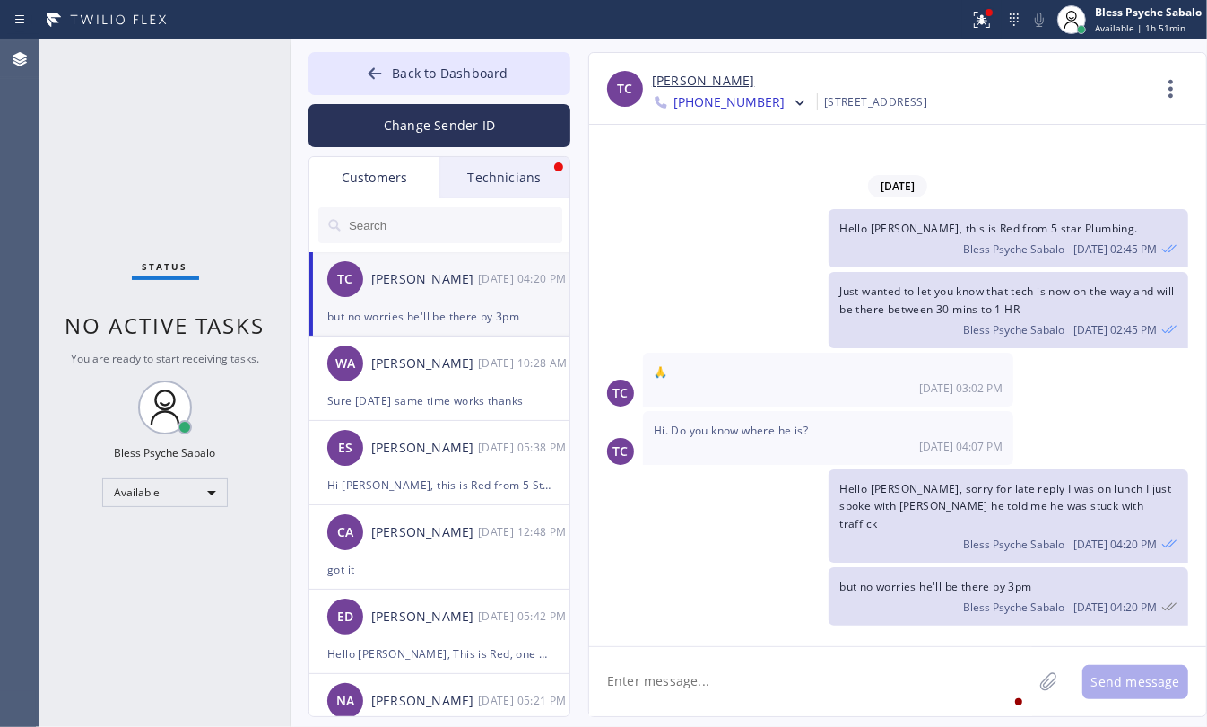
click at [525, 181] on div "Technicians" at bounding box center [505, 177] width 130 height 41
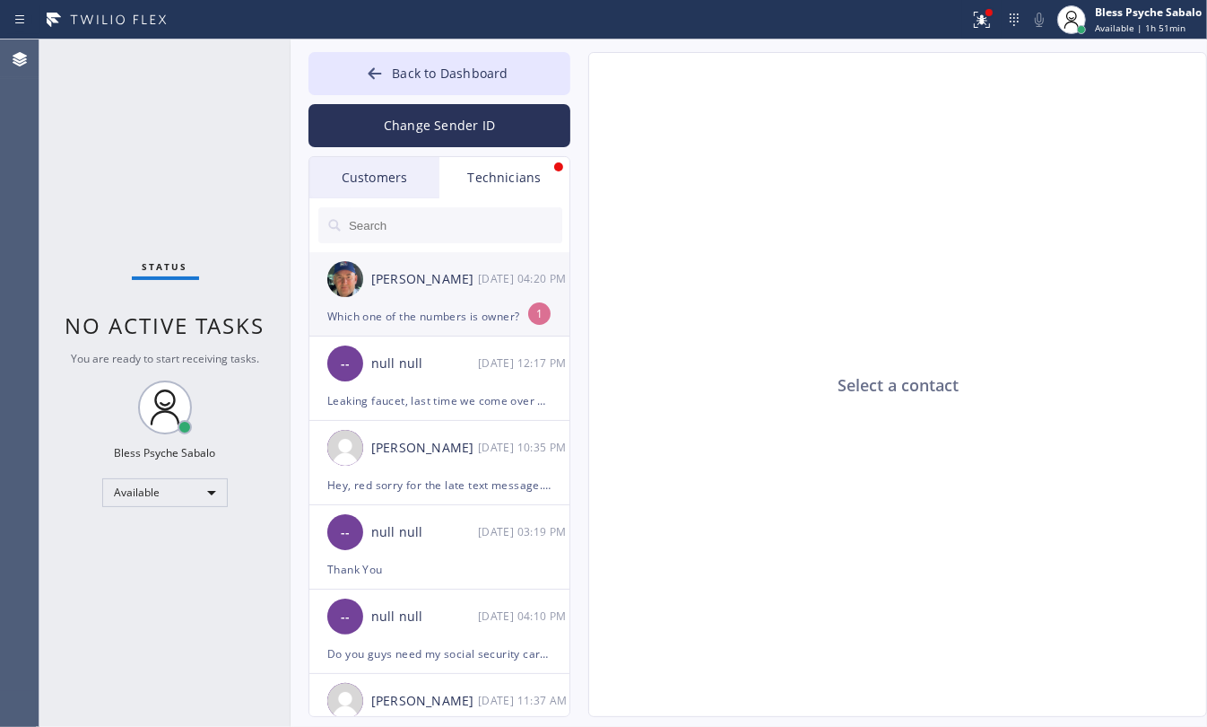
click at [391, 316] on div "Which one of the numbers is owner?" at bounding box center [439, 316] width 224 height 21
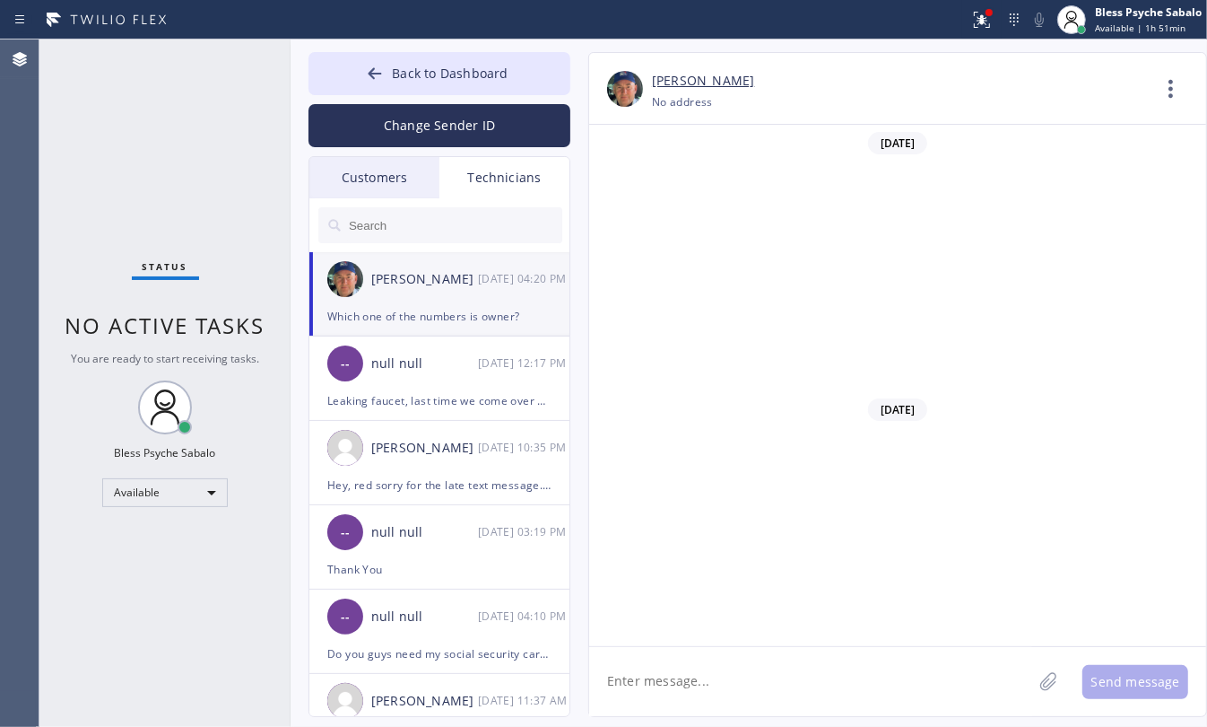
scroll to position [25903, 0]
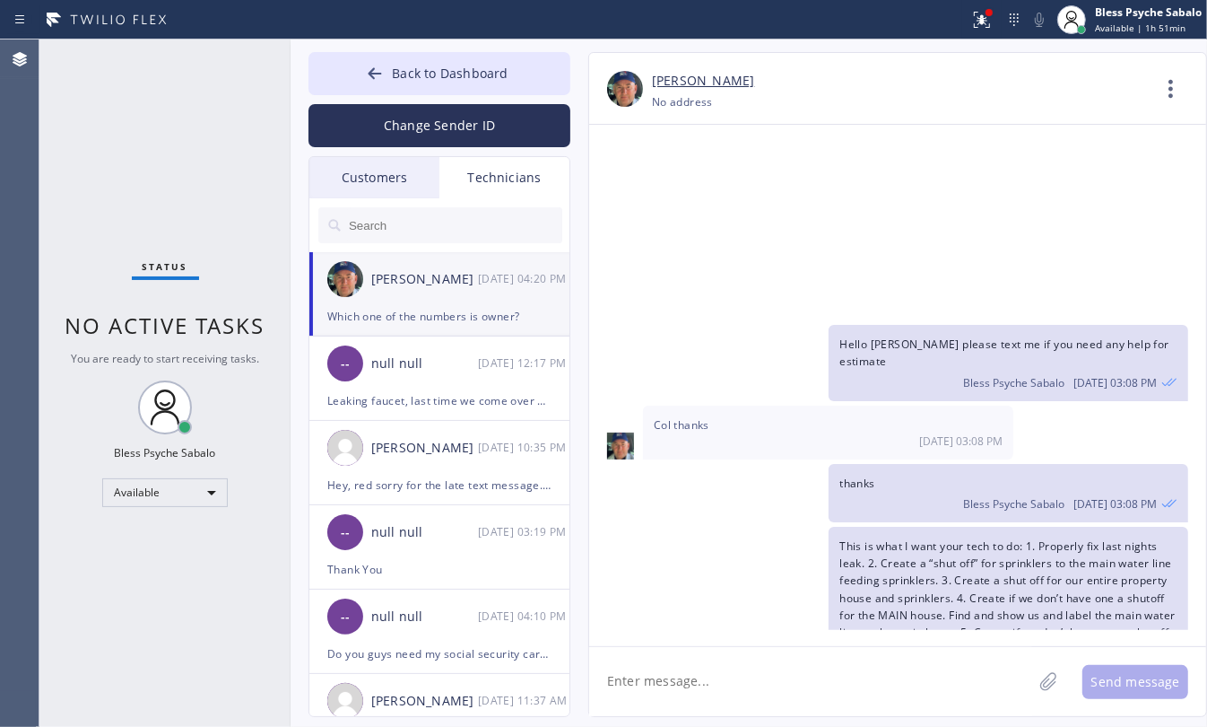
click at [474, 178] on div "Technicians" at bounding box center [505, 177] width 130 height 41
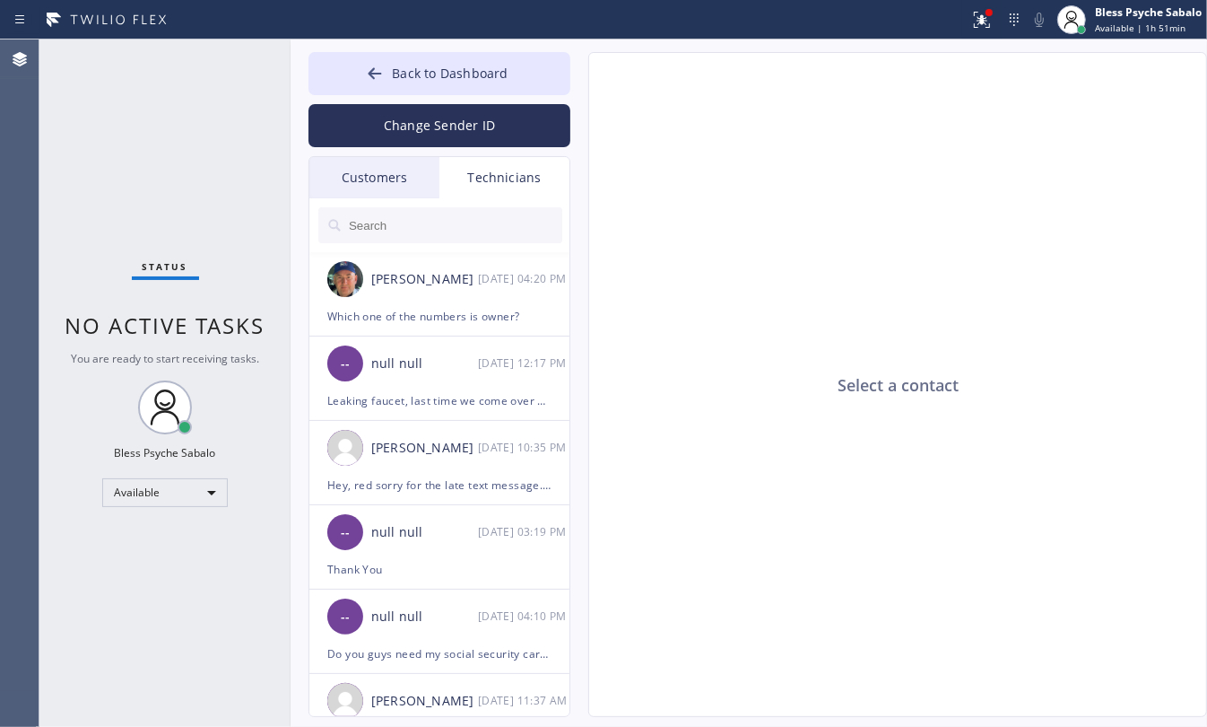
click at [370, 187] on div "Customers" at bounding box center [374, 177] width 130 height 41
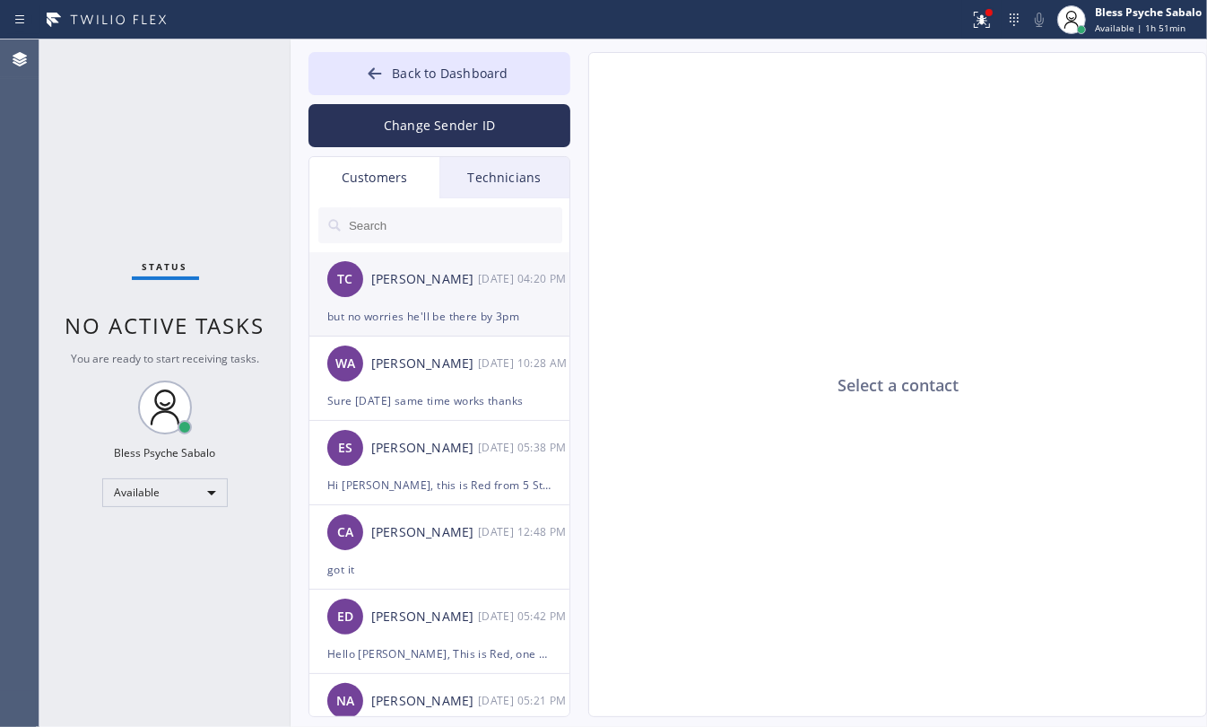
click at [475, 309] on div "but no worries he'll be there by 3pm" at bounding box center [439, 316] width 224 height 21
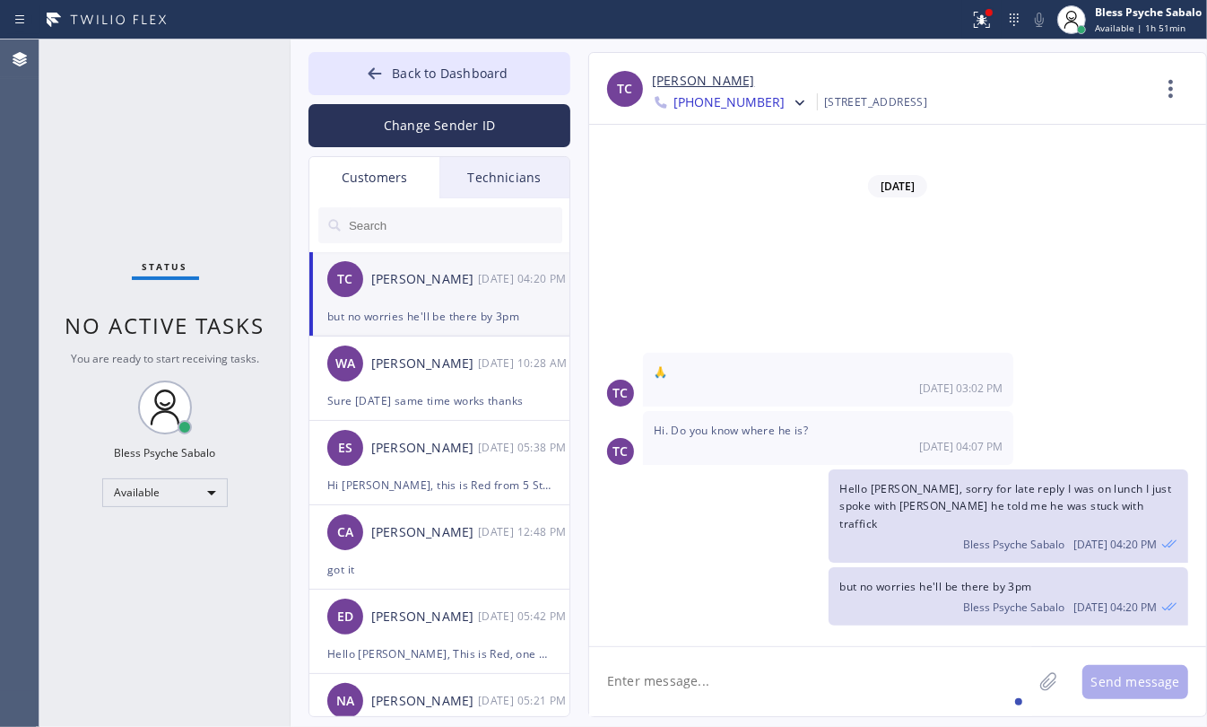
click at [911, 687] on textarea at bounding box center [810, 681] width 443 height 69
click at [791, 100] on icon at bounding box center [800, 103] width 18 height 18
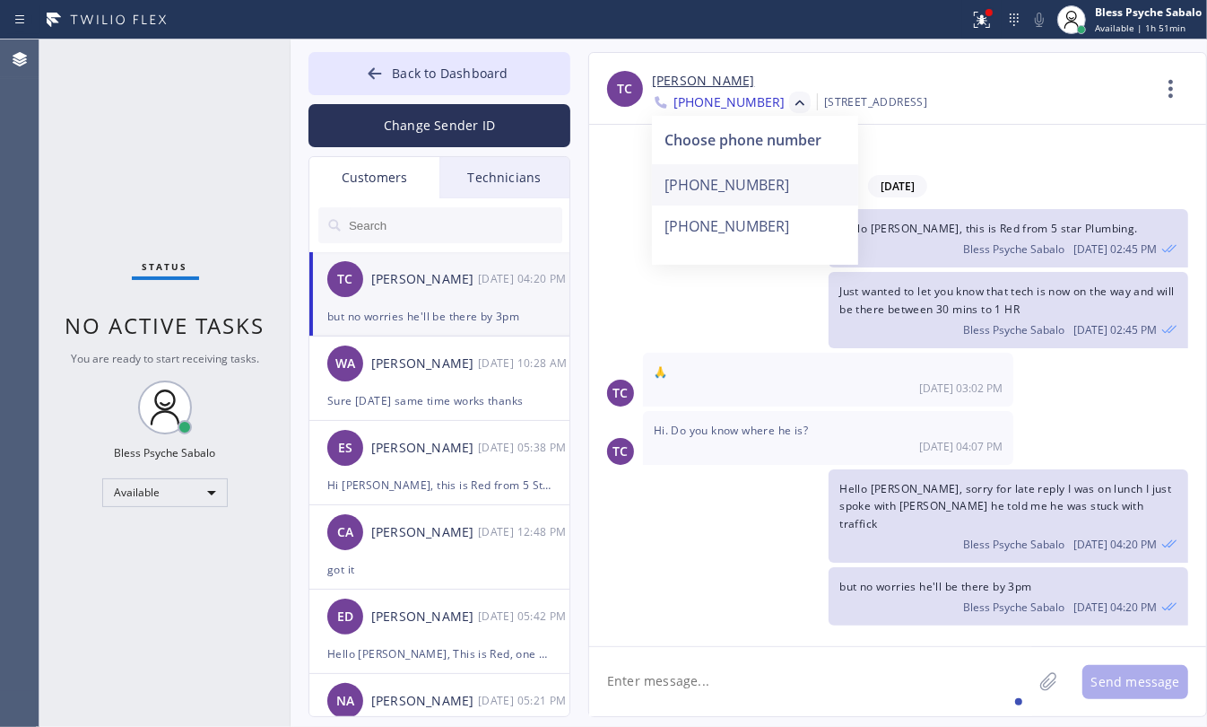
click at [745, 181] on div "[PHONE_NUMBER]" at bounding box center [755, 184] width 206 height 41
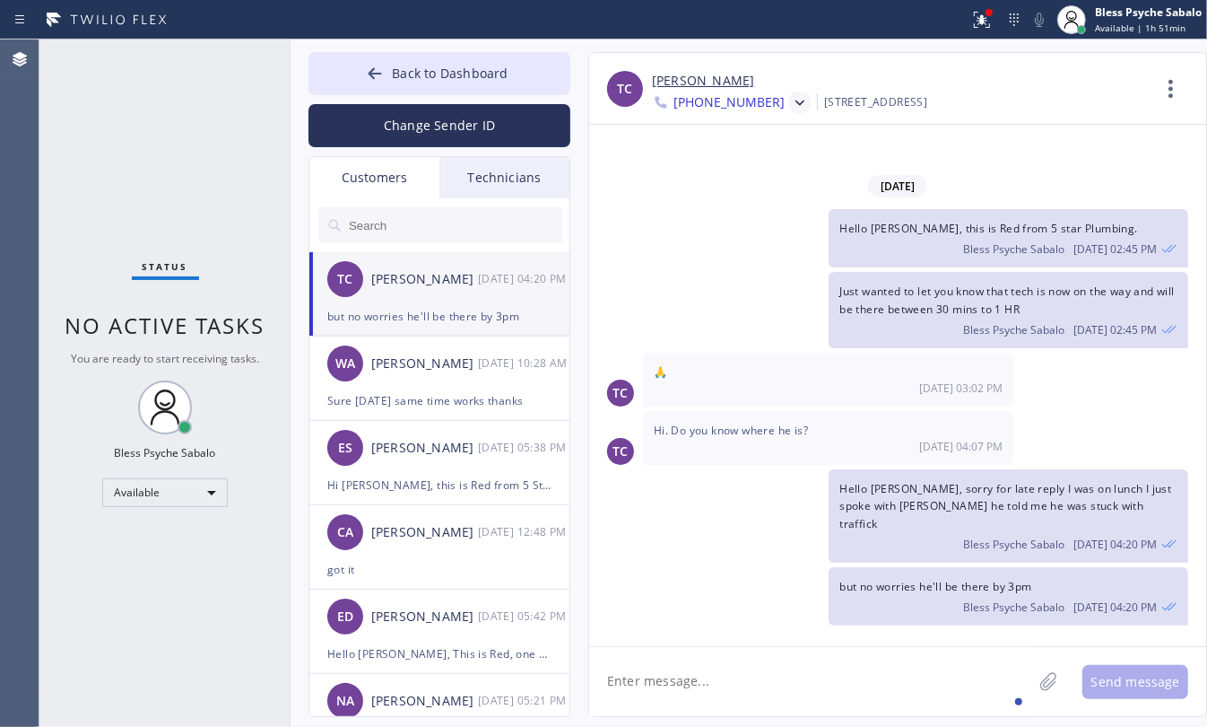
click at [791, 104] on icon at bounding box center [800, 103] width 18 height 18
click at [738, 220] on div "[PHONE_NUMBER]" at bounding box center [755, 225] width 206 height 41
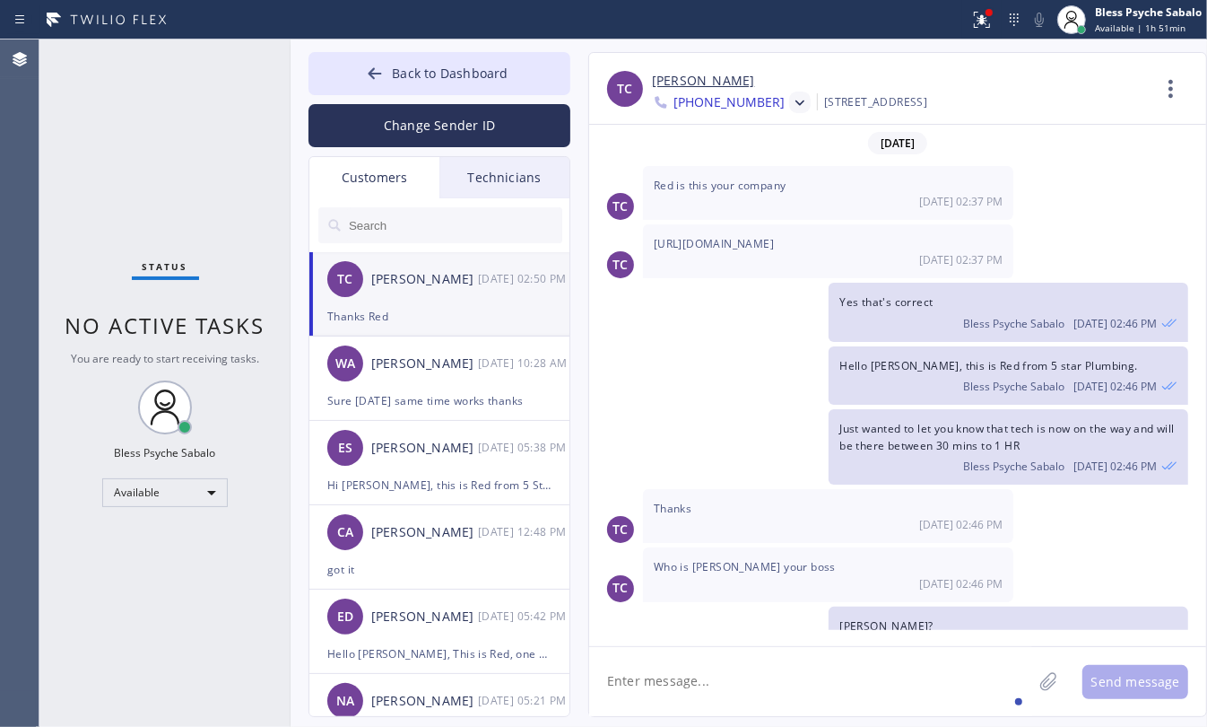
scroll to position [329, 0]
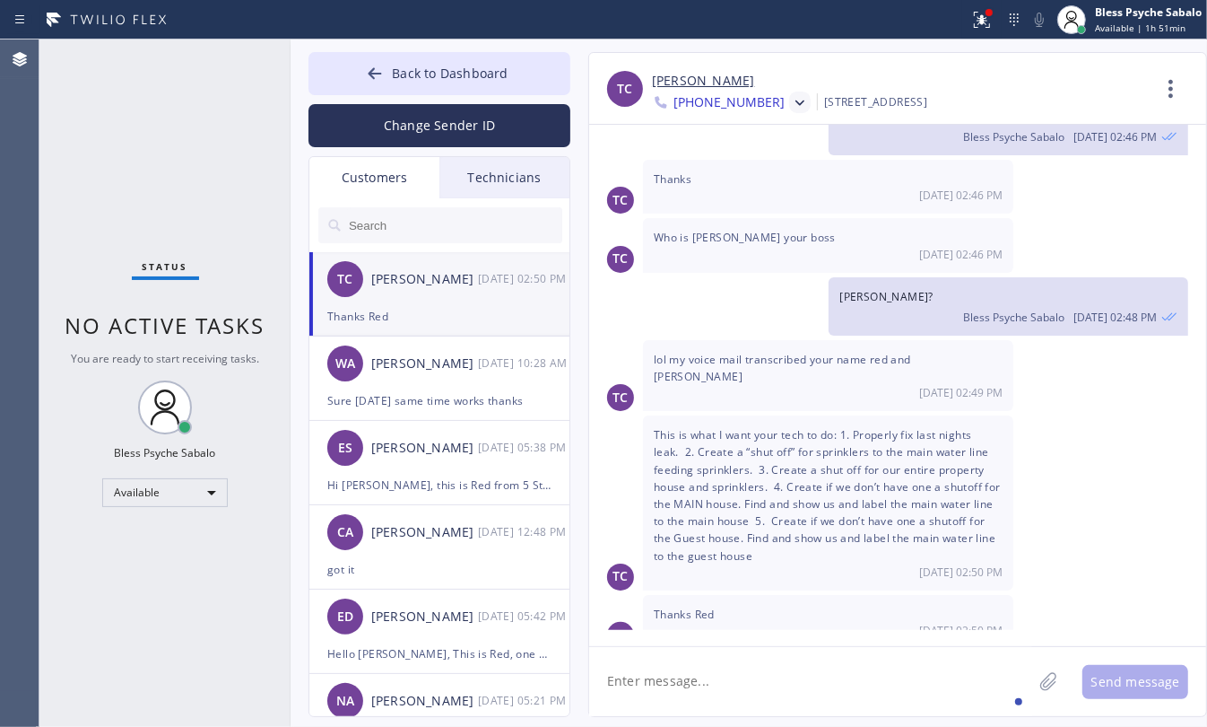
click at [875, 482] on span "This is what I want your tech to do: 1. Properly fix last nights leak. 2. Creat…" at bounding box center [827, 494] width 347 height 135
click at [1171, 87] on icon at bounding box center [1171, 89] width 4 height 18
click at [1045, 145] on li "Contact Full Information" at bounding box center [1063, 137] width 260 height 47
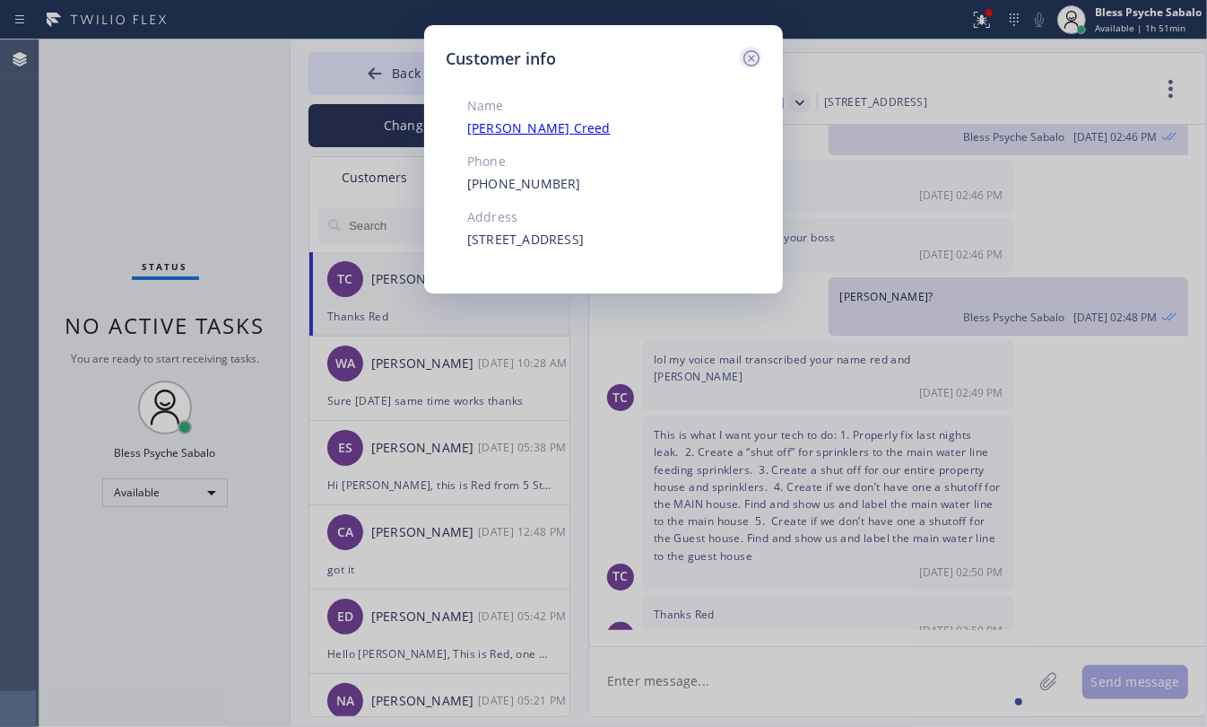
click at [763, 54] on icon at bounding box center [752, 59] width 22 height 22
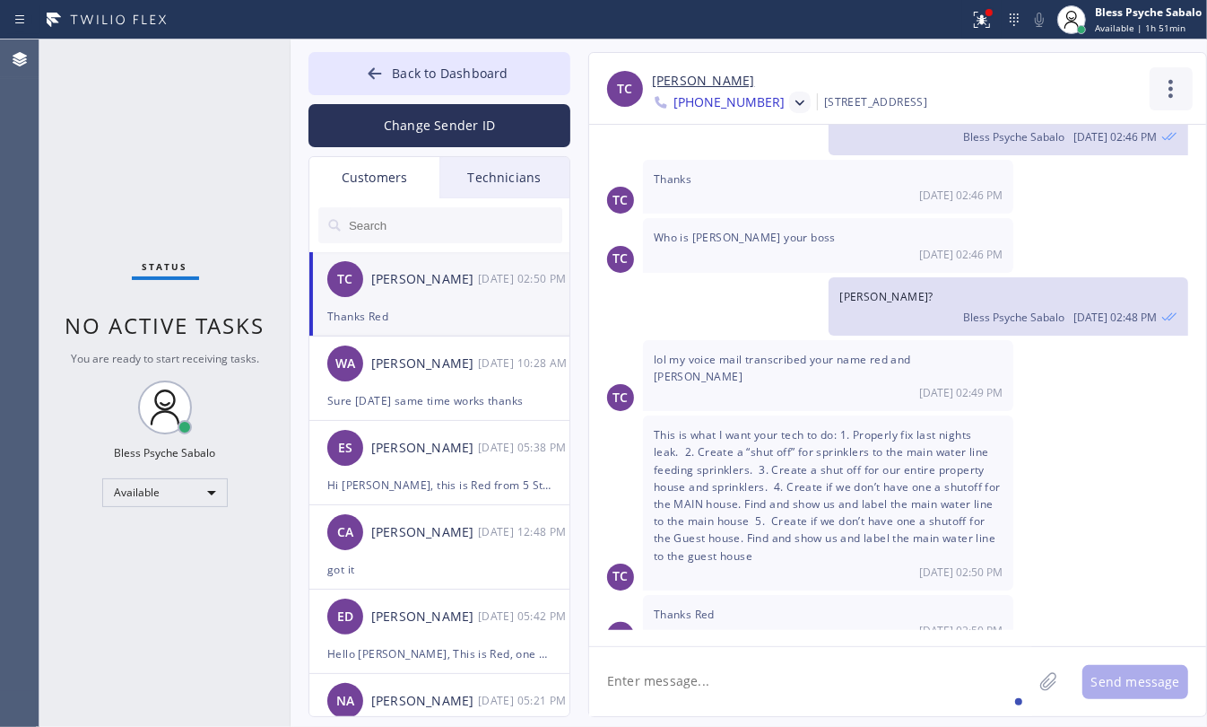
click at [1171, 95] on icon at bounding box center [1171, 89] width 4 height 18
click at [980, 135] on li "Contact Full Information" at bounding box center [1063, 137] width 260 height 47
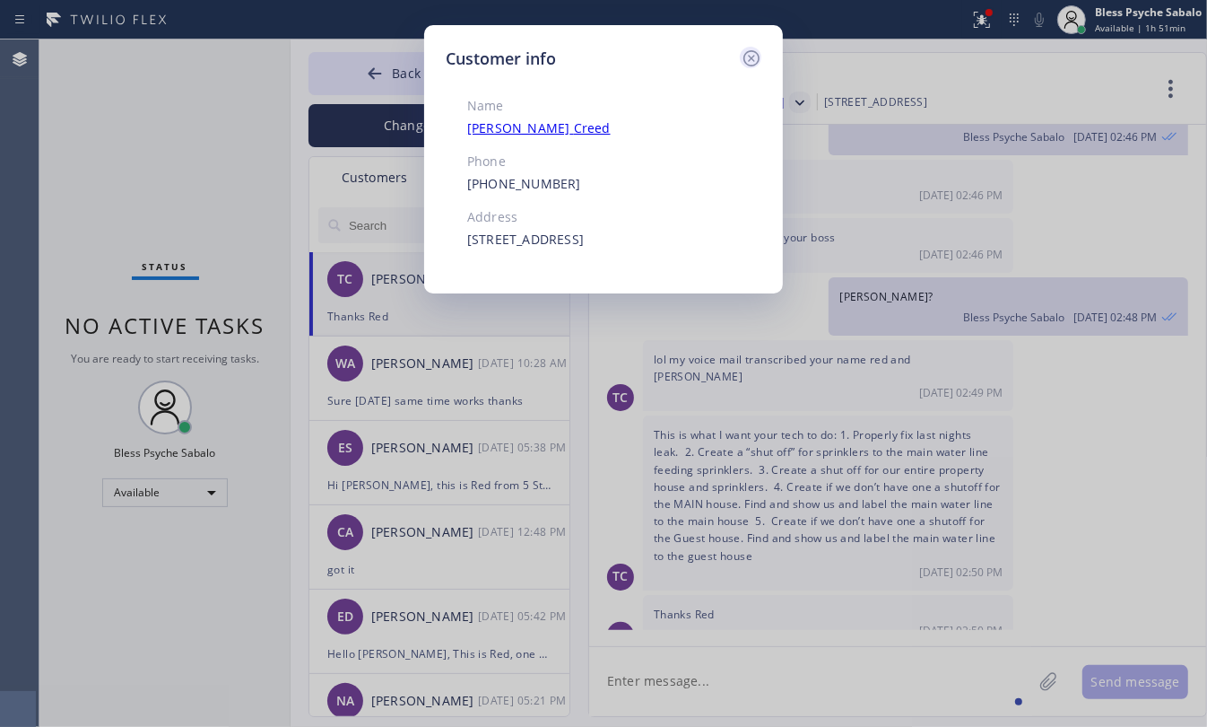
click at [754, 57] on icon at bounding box center [752, 58] width 16 height 16
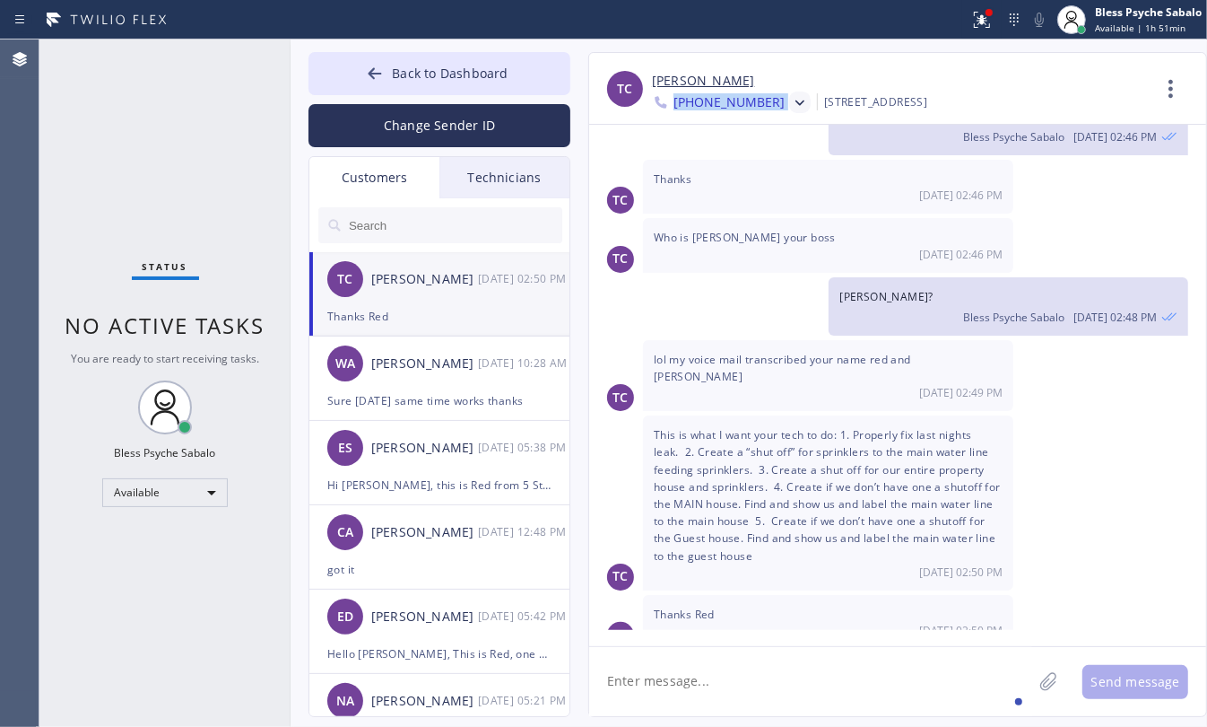
drag, startPoint x: 684, startPoint y: 113, endPoint x: 761, endPoint y: 113, distance: 77.1
click at [761, 113] on div "TC [PERSON_NAME] [PHONE_NUMBER] Choose phone number [PHONE_NUMBER] [PHONE_NUMBE…" at bounding box center [897, 89] width 617 height 72
copy div "[PHONE_NUMBER] Choose phone number [PHONE_NUMBER] [PHONE_NUMBER]"
click at [493, 178] on div "Technicians" at bounding box center [505, 177] width 130 height 41
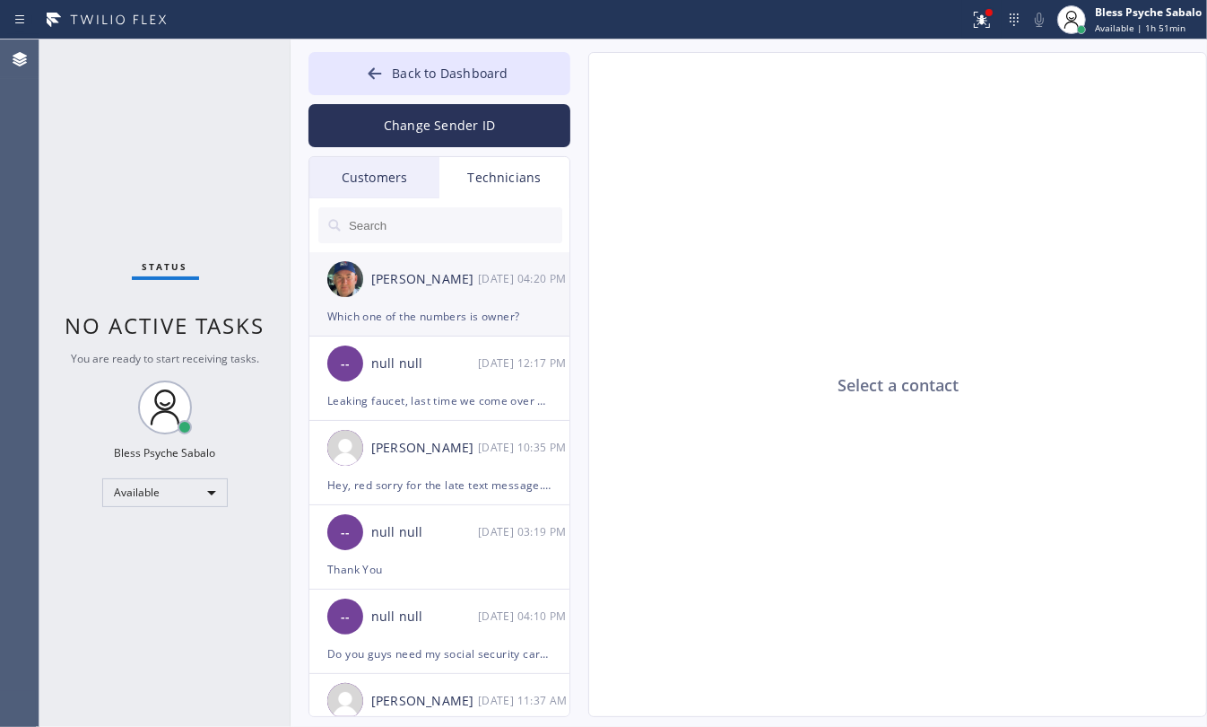
click at [424, 301] on div "[PERSON_NAME] [DATE] 04:20 PM" at bounding box center [440, 279] width 262 height 54
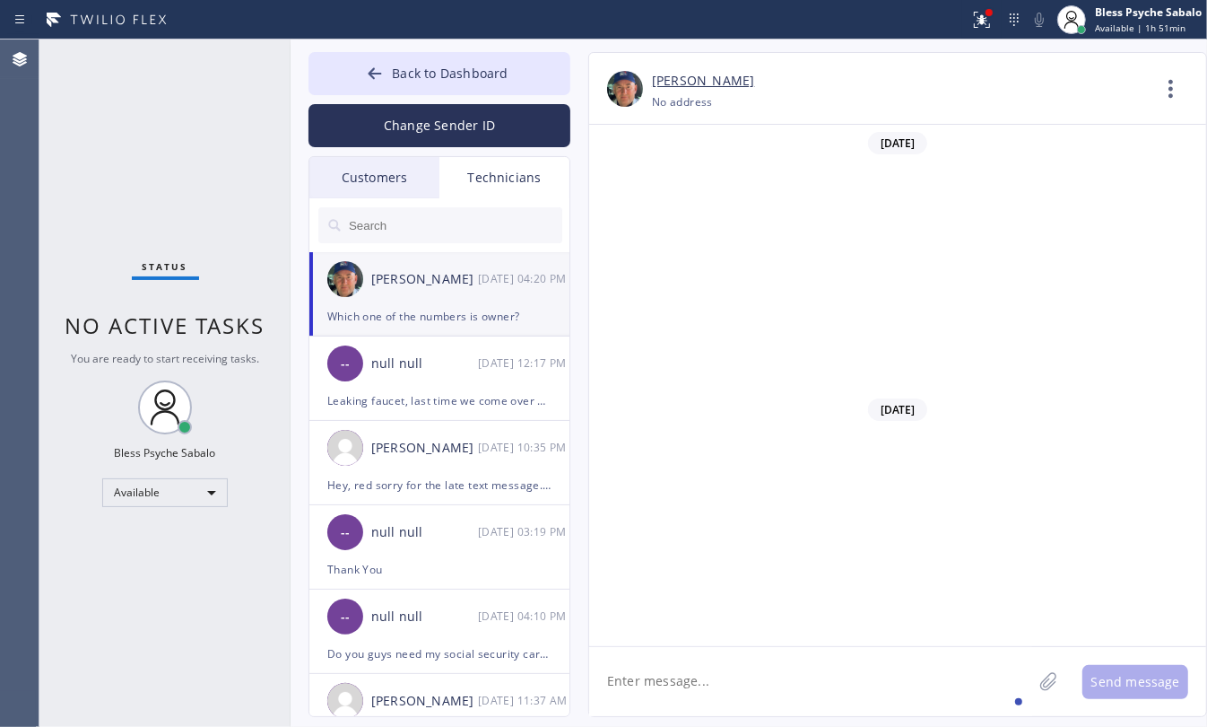
scroll to position [25903, 0]
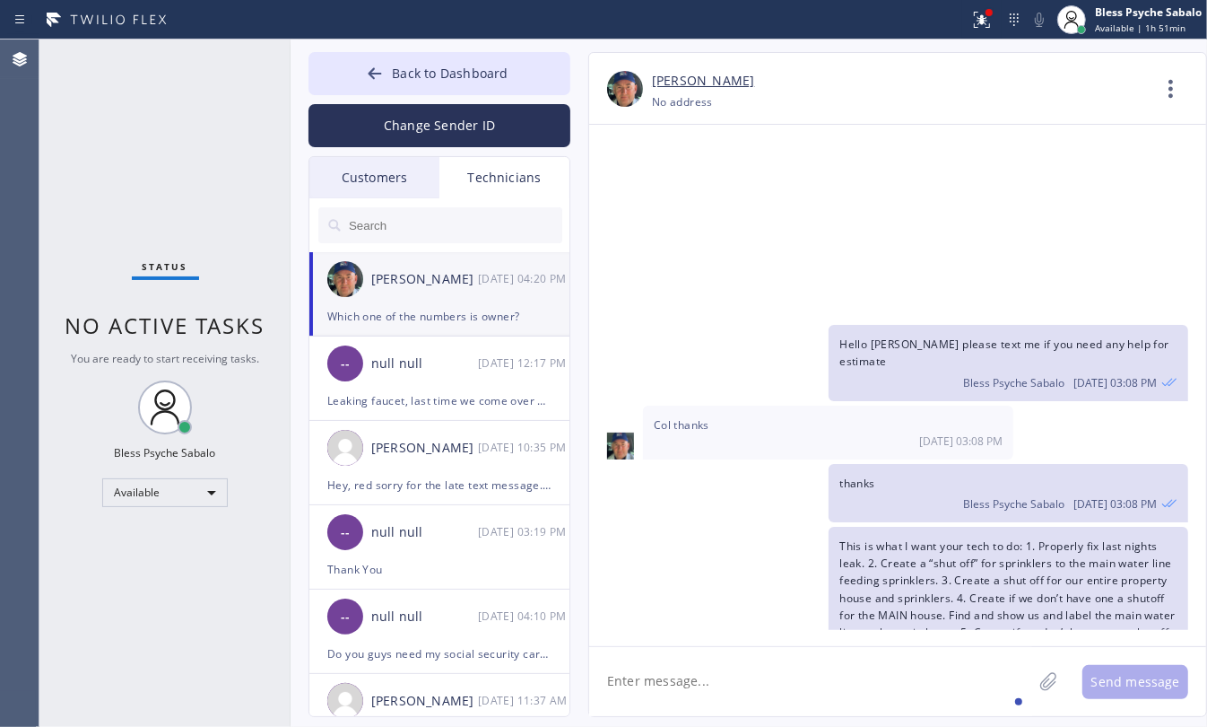
click at [720, 679] on textarea at bounding box center [810, 681] width 443 height 69
paste textarea "[PHONE_NUMBER]"
type textarea "[PHONE_NUMBER]"
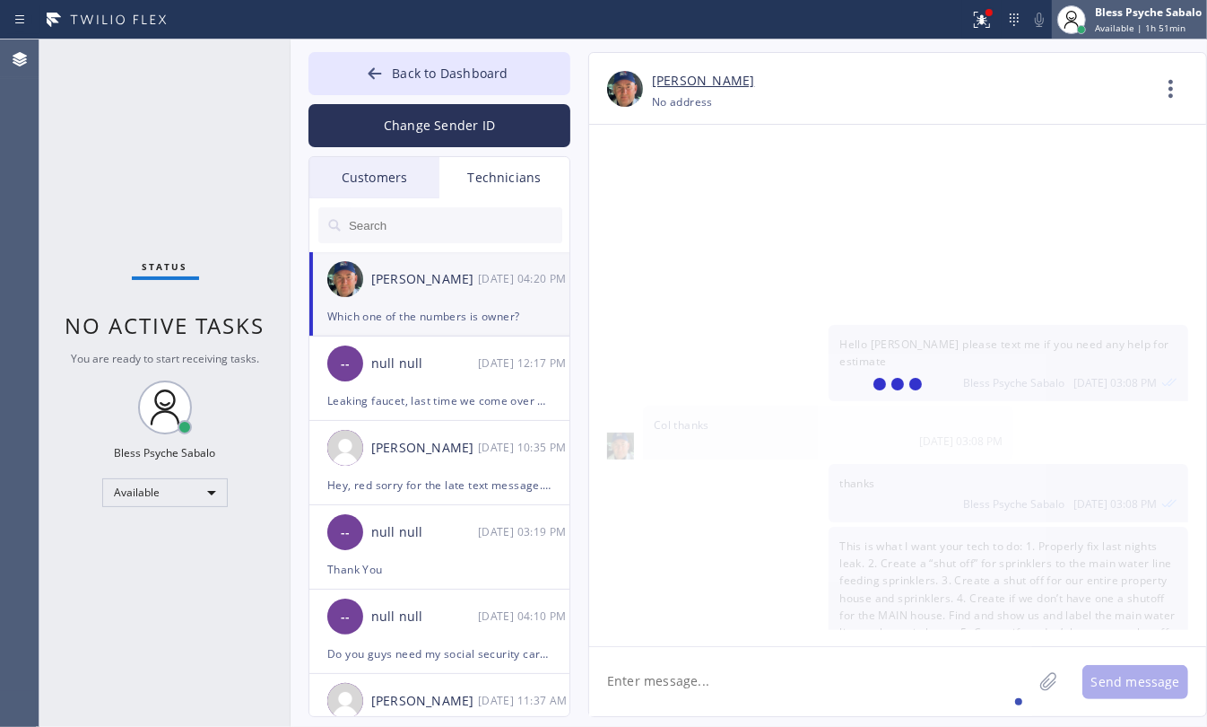
scroll to position [25964, 0]
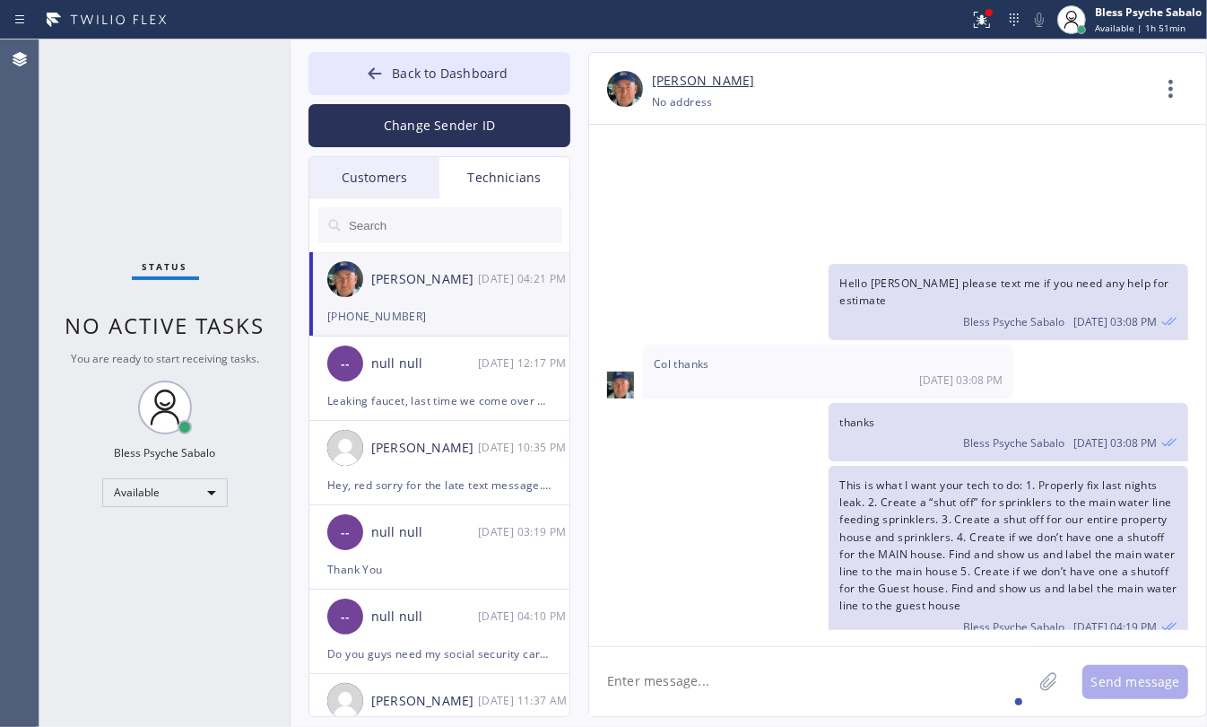
click at [660, 683] on img at bounding box center [707, 737] width 97 height 108
click at [715, 466] on div "This is what I want your tech to do: 1. Properly fix last nights leak. 2. Creat…" at bounding box center [888, 555] width 599 height 179
click at [508, 184] on div "Technicians" at bounding box center [505, 177] width 130 height 41
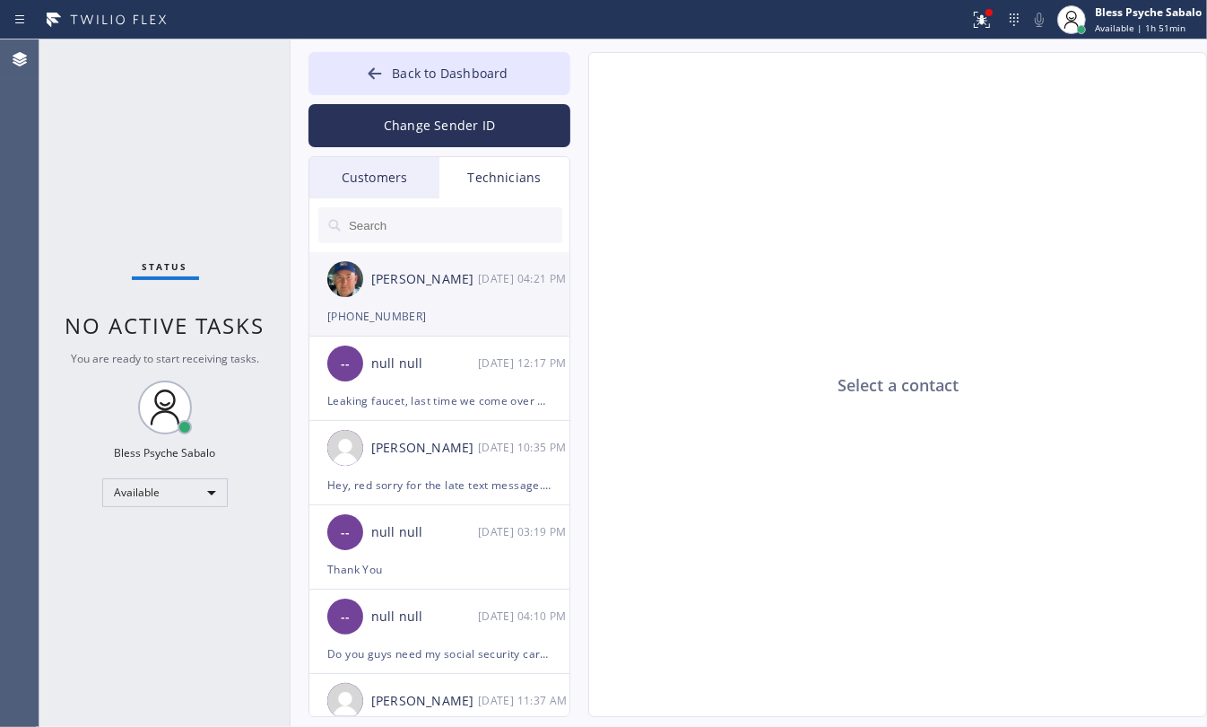
click at [432, 306] on div "[PHONE_NUMBER]" at bounding box center [439, 316] width 224 height 21
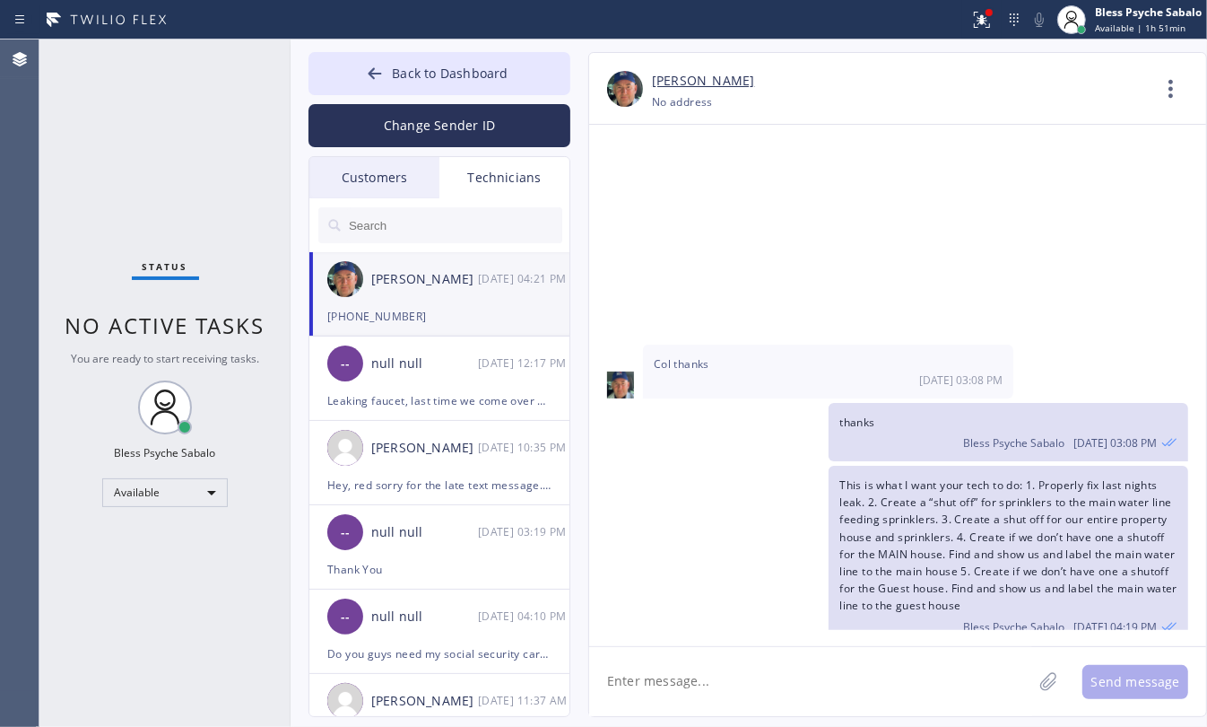
click at [391, 188] on div "Customers" at bounding box center [374, 177] width 130 height 41
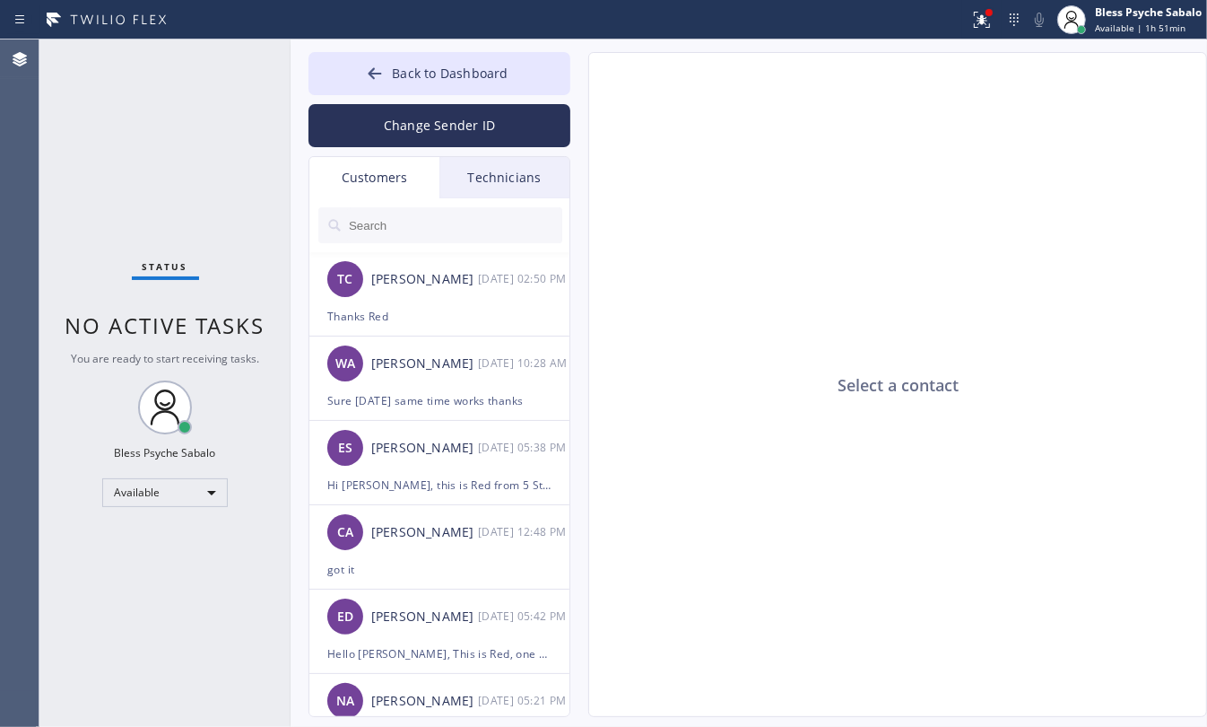
click at [779, 417] on div "Select a contact" at bounding box center [898, 385] width 619 height 665
click at [447, 381] on div "WA [PERSON_NAME] [DATE] 10:28 AM" at bounding box center [440, 363] width 262 height 54
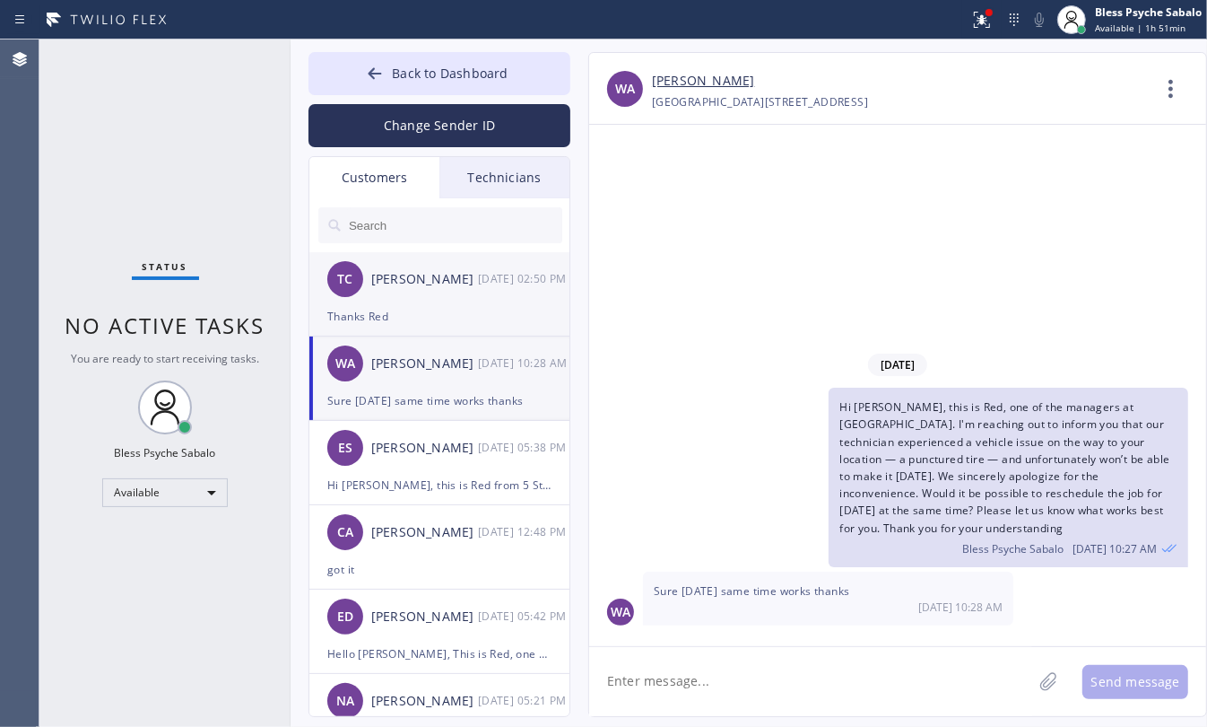
click at [467, 299] on div "TC [PERSON_NAME] [DATE] 02:50 PM" at bounding box center [440, 279] width 262 height 54
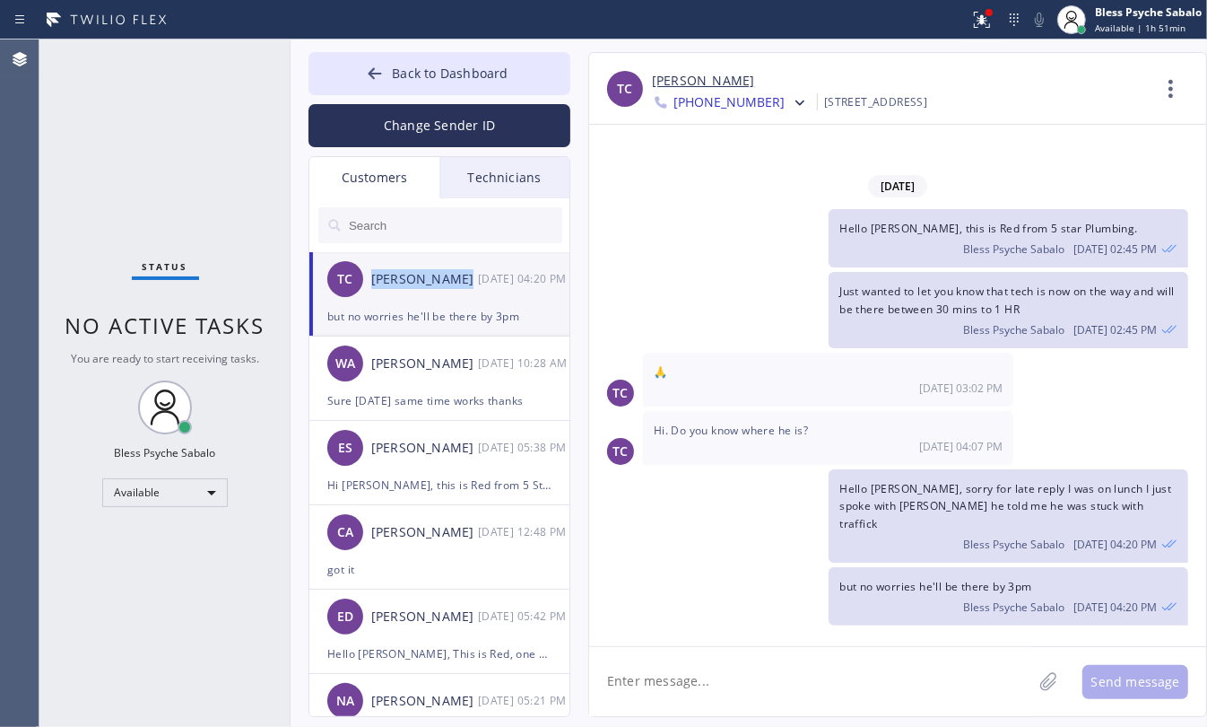
click at [467, 299] on div "TC [PERSON_NAME] [DATE] 04:20 PM" at bounding box center [440, 279] width 262 height 54
click at [675, 347] on div "Just wanted to let you know that tech is now on the way and will be there betwe…" at bounding box center [888, 309] width 599 height 75
click at [723, 710] on textarea at bounding box center [810, 681] width 443 height 69
type textarea "I'll let him call you"
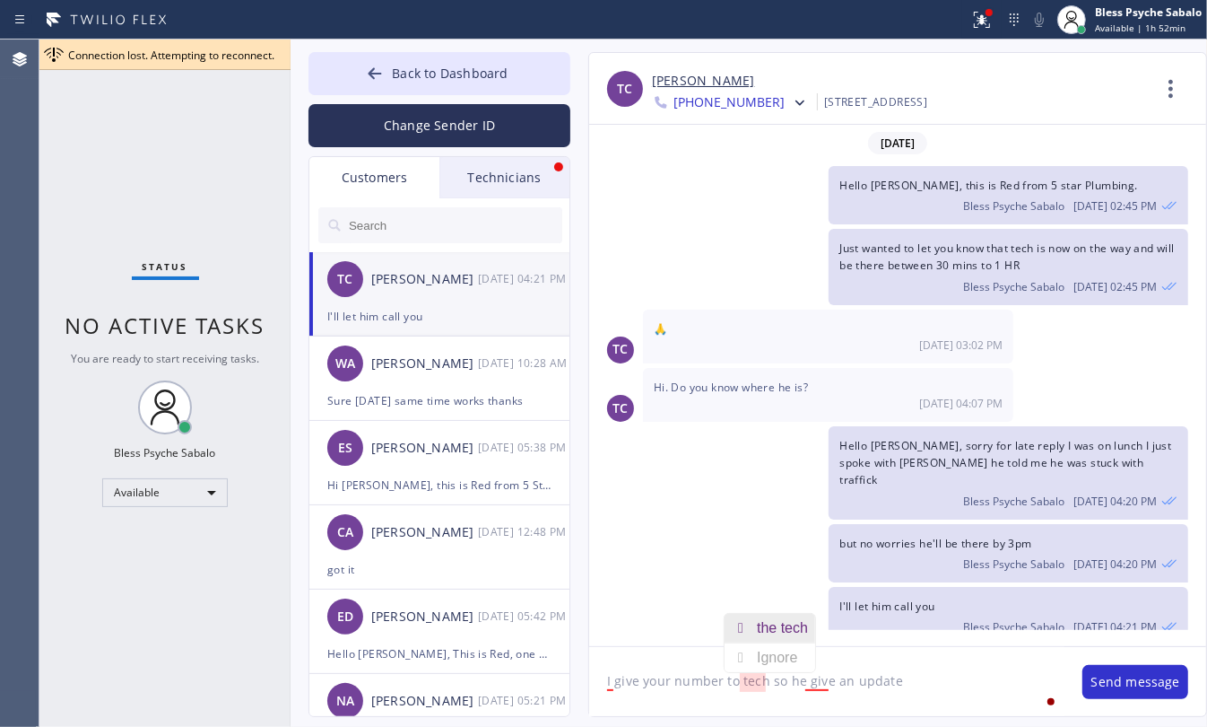
click at [785, 623] on div "the tech" at bounding box center [786, 628] width 58 height 29
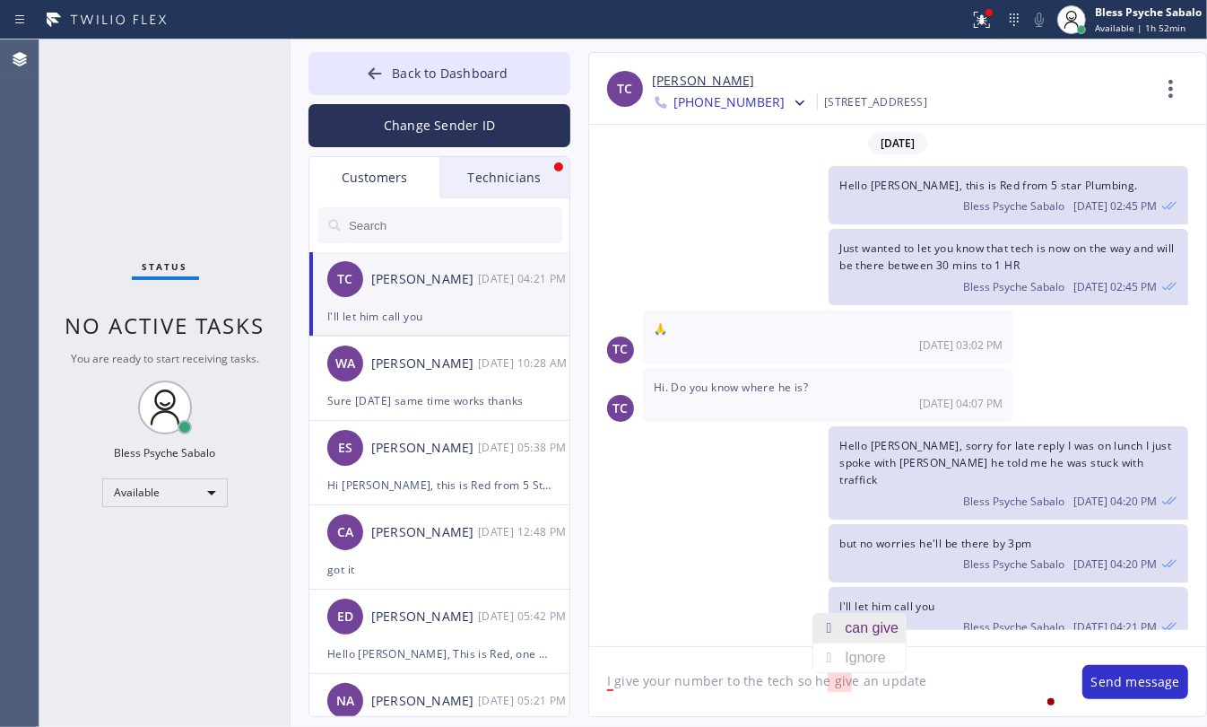
click at [849, 629] on div "can give" at bounding box center [876, 628] width 61 height 29
type textarea "I give your number to the tech so he can give an update"
click at [993, 689] on textarea "I give your number to the tech so he can give an update" at bounding box center [826, 681] width 475 height 69
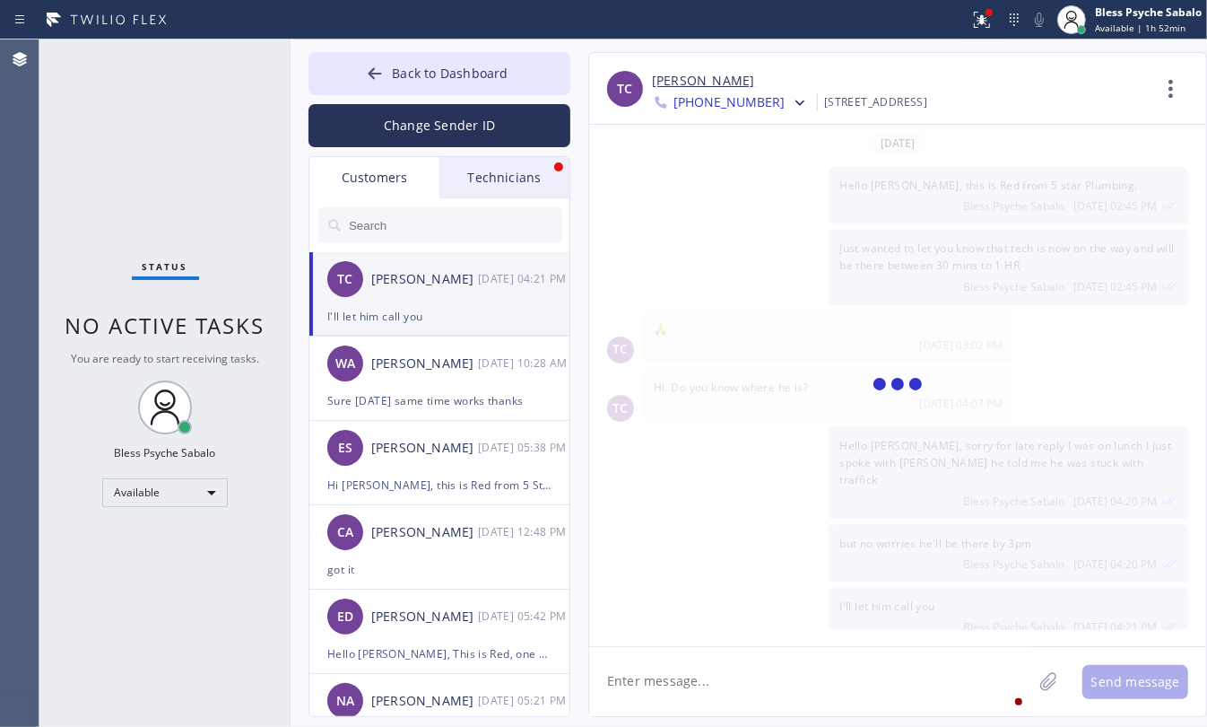
scroll to position [63, 0]
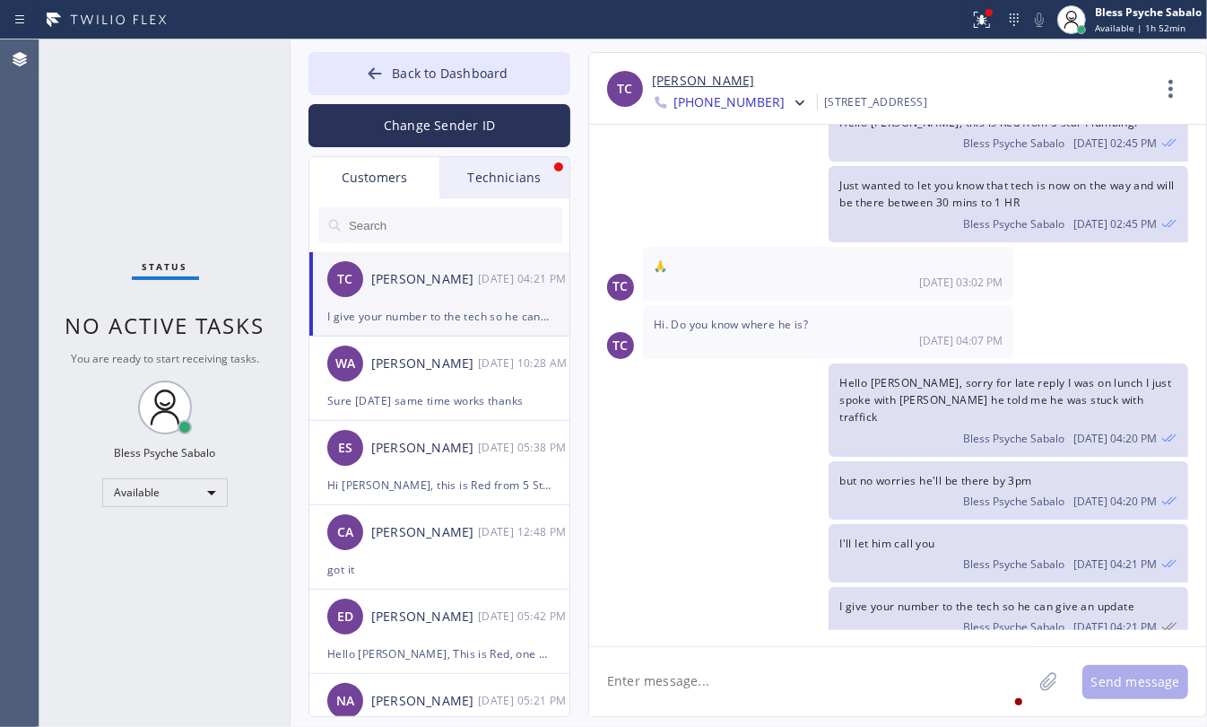
click at [487, 287] on div "[DATE] 04:21 PM" at bounding box center [524, 278] width 93 height 21
click at [812, 677] on textarea at bounding box center [810, 681] width 443 height 69
click at [518, 176] on div "Technicians" at bounding box center [505, 177] width 130 height 41
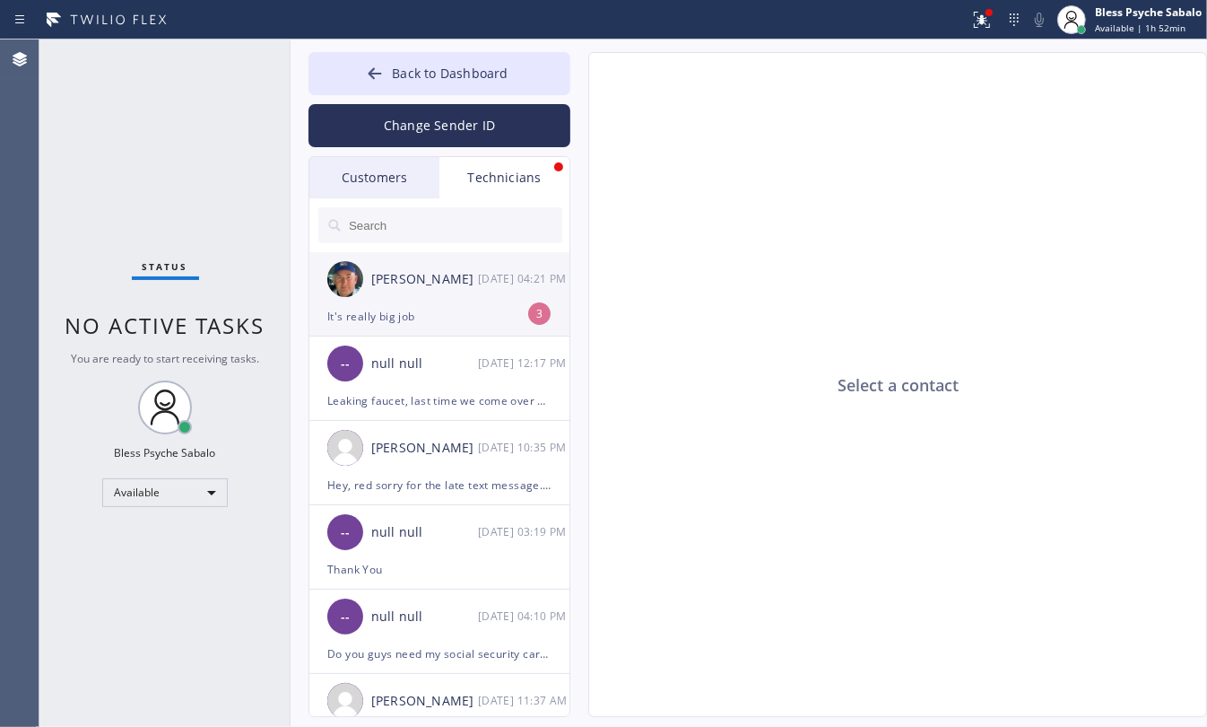
click at [466, 293] on div "[PERSON_NAME] [DATE] 04:21 PM" at bounding box center [440, 279] width 262 height 54
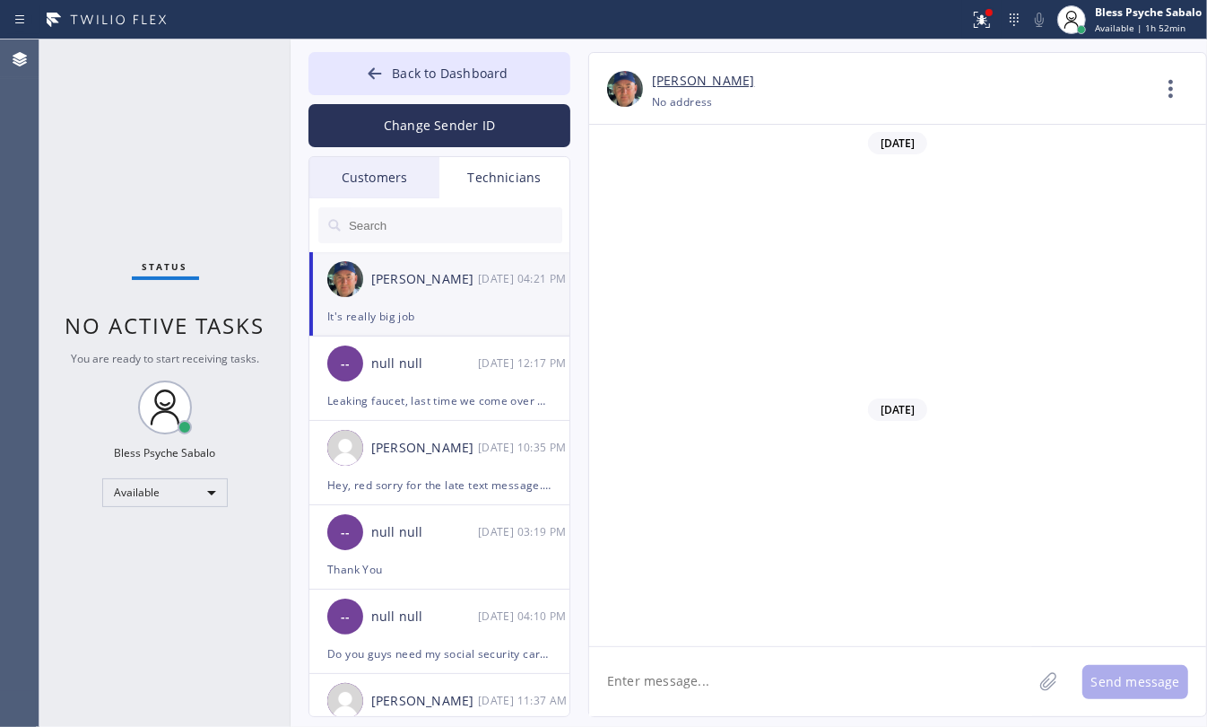
scroll to position [26138, 0]
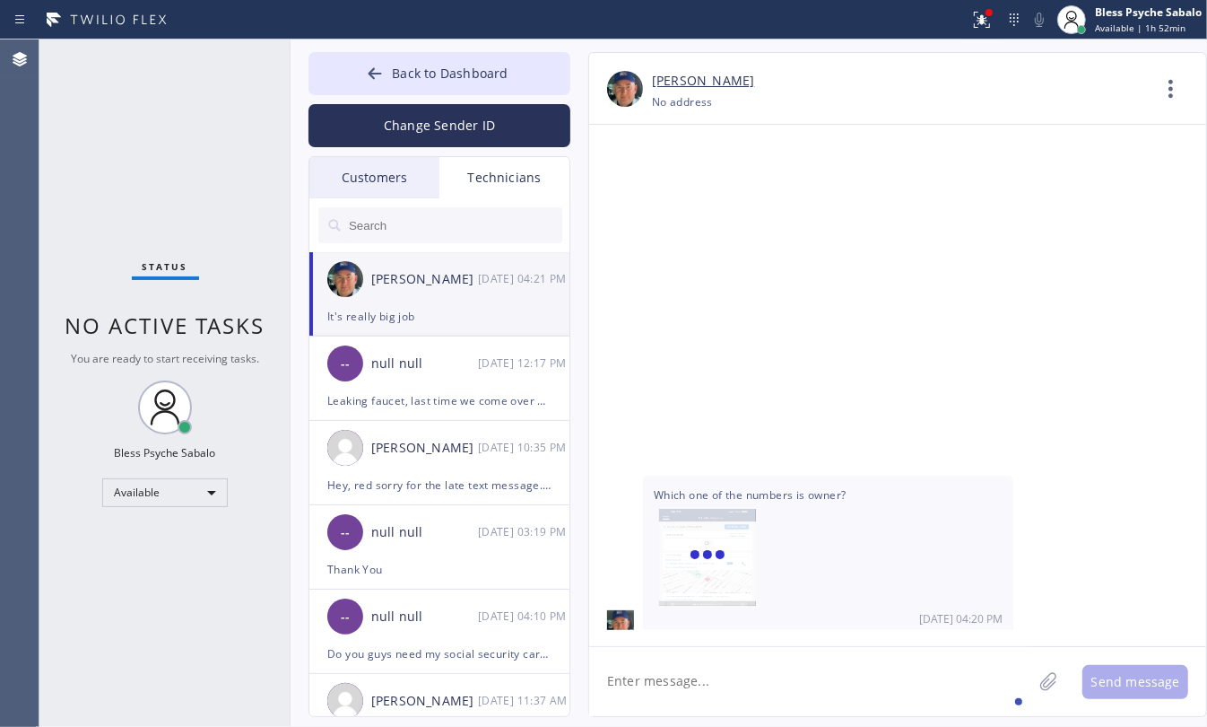
click at [743, 647] on textarea at bounding box center [810, 681] width 443 height 69
drag, startPoint x: 644, startPoint y: 476, endPoint x: 684, endPoint y: 486, distance: 41.6
click at [678, 704] on div "Ok [DATE] 04:21 PM" at bounding box center [828, 731] width 370 height 54
drag, startPoint x: 656, startPoint y: 603, endPoint x: 771, endPoint y: 607, distance: 115.8
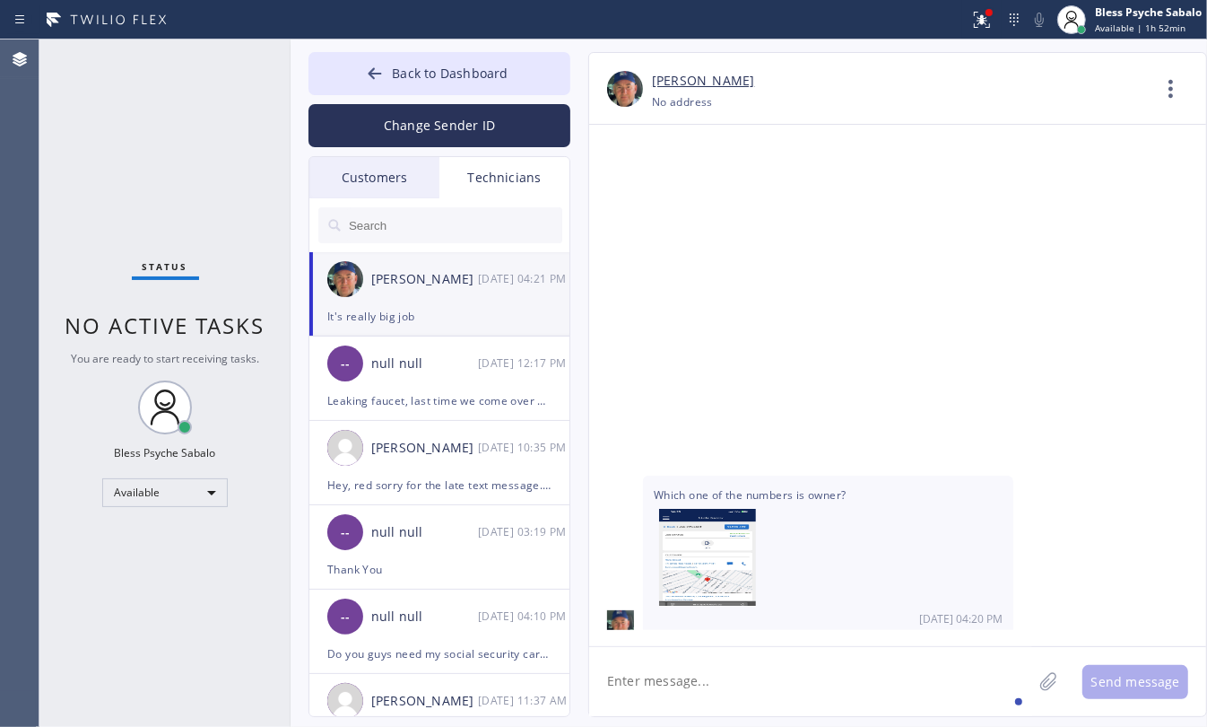
click at [809, 695] on textarea at bounding box center [810, 681] width 443 height 69
type textarea "Niceee!"
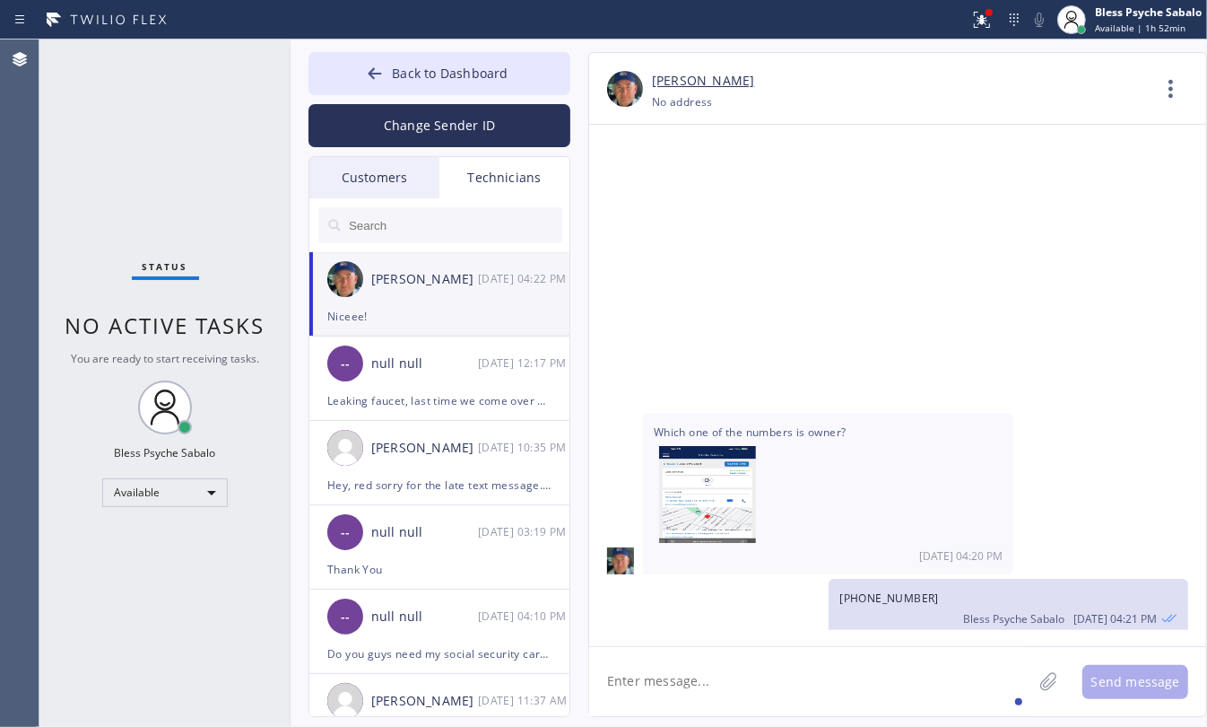
click at [499, 176] on div "Technicians" at bounding box center [505, 177] width 130 height 41
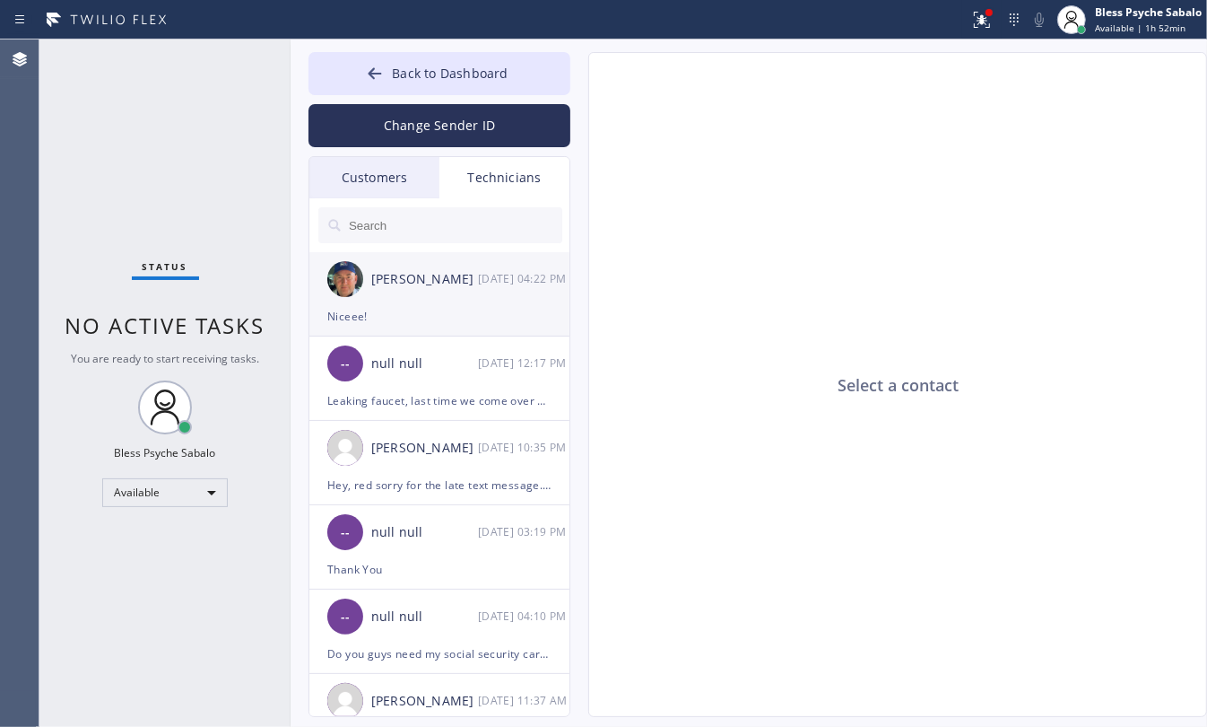
click at [455, 289] on div "[PERSON_NAME]" at bounding box center [424, 279] width 107 height 21
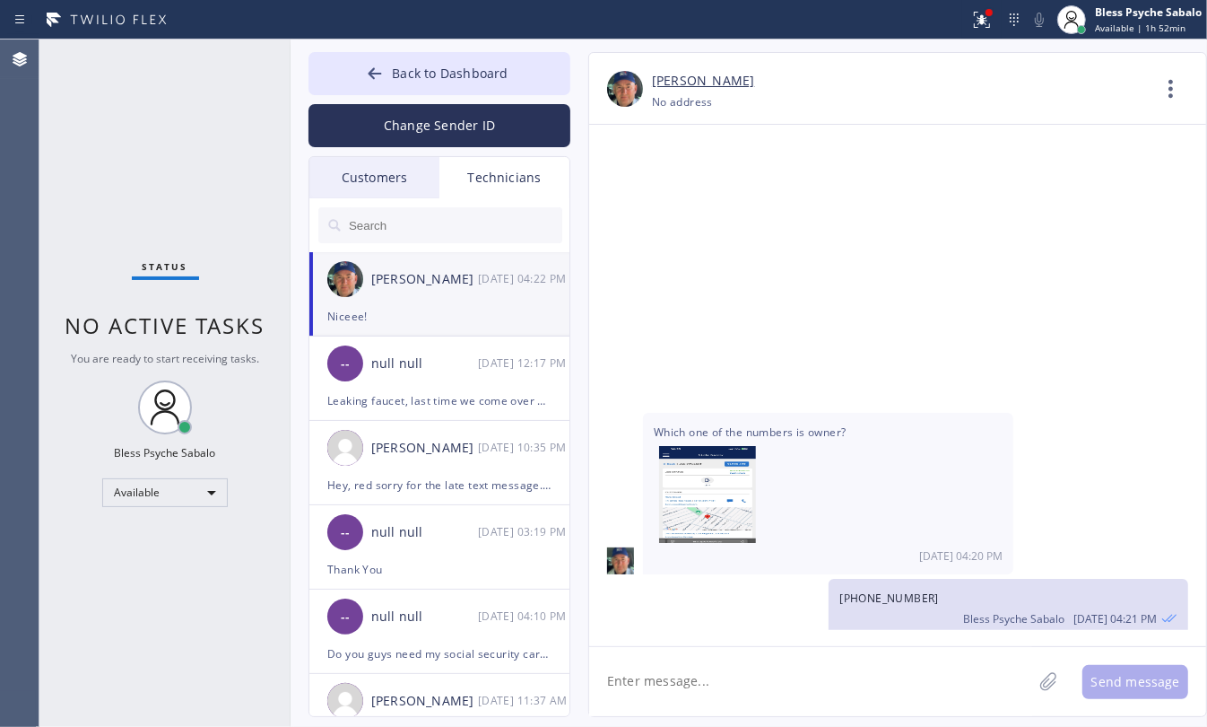
click at [381, 182] on div "Customers" at bounding box center [374, 177] width 130 height 41
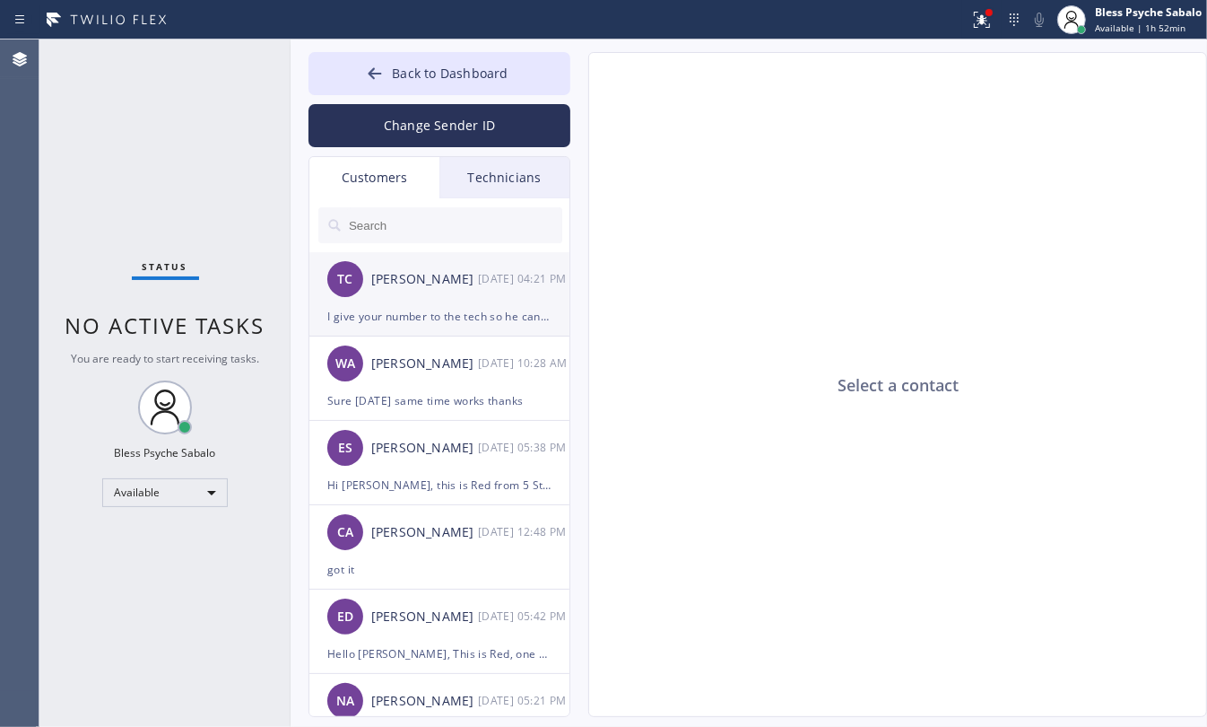
click at [437, 292] on div "TC [PERSON_NAME] [DATE] 04:21 PM" at bounding box center [440, 279] width 262 height 54
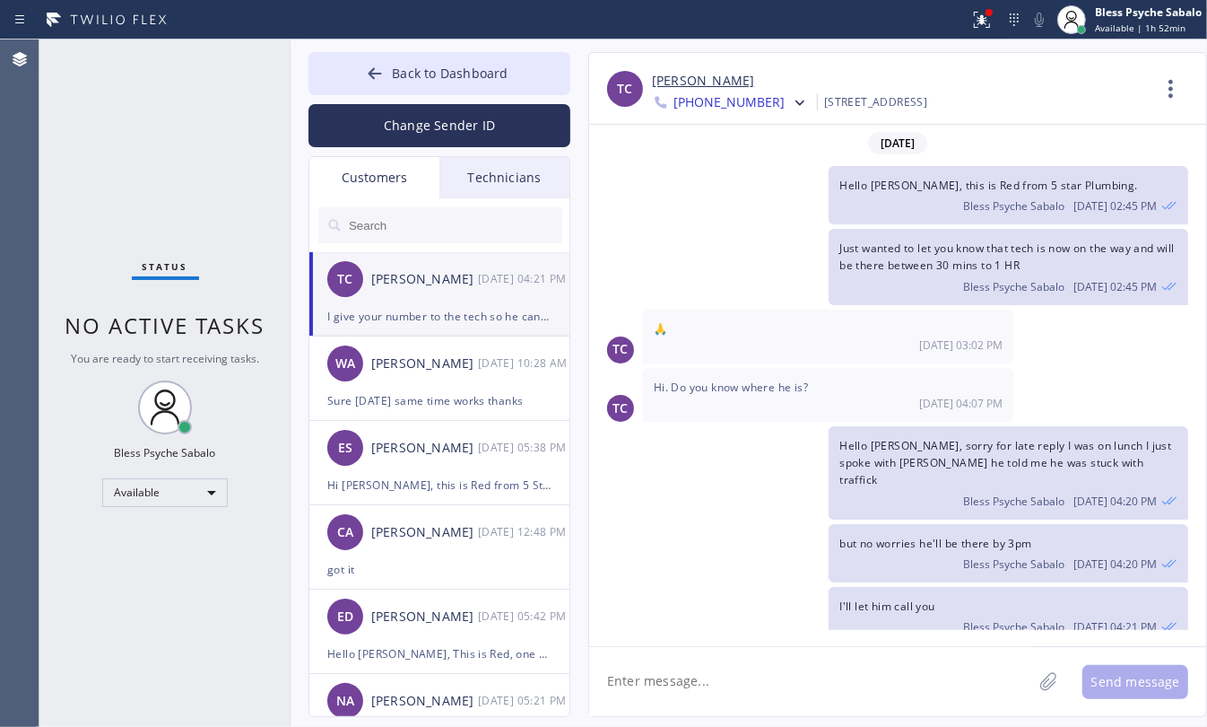
scroll to position [63, 0]
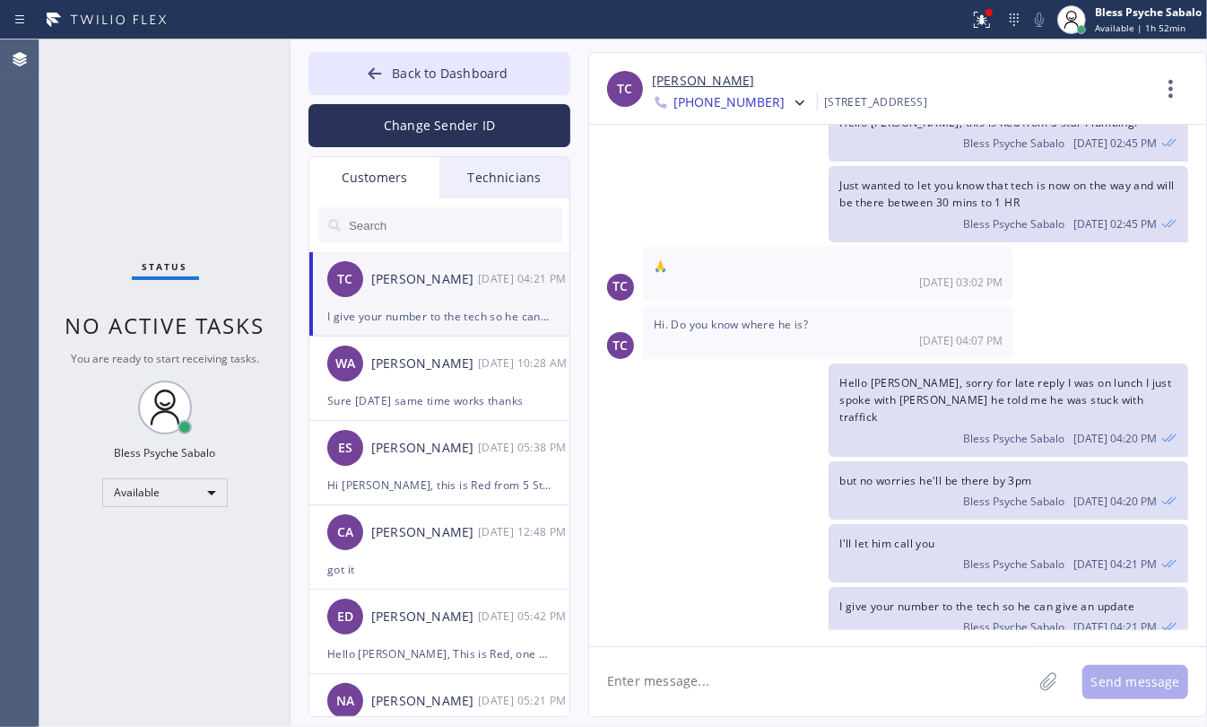
click at [813, 643] on div "[DATE] Hello [PERSON_NAME], this is Red from 5 star Plumbing. Bless Psyche Saba…" at bounding box center [897, 385] width 617 height 521
click at [1181, 94] on icon at bounding box center [1171, 88] width 43 height 43
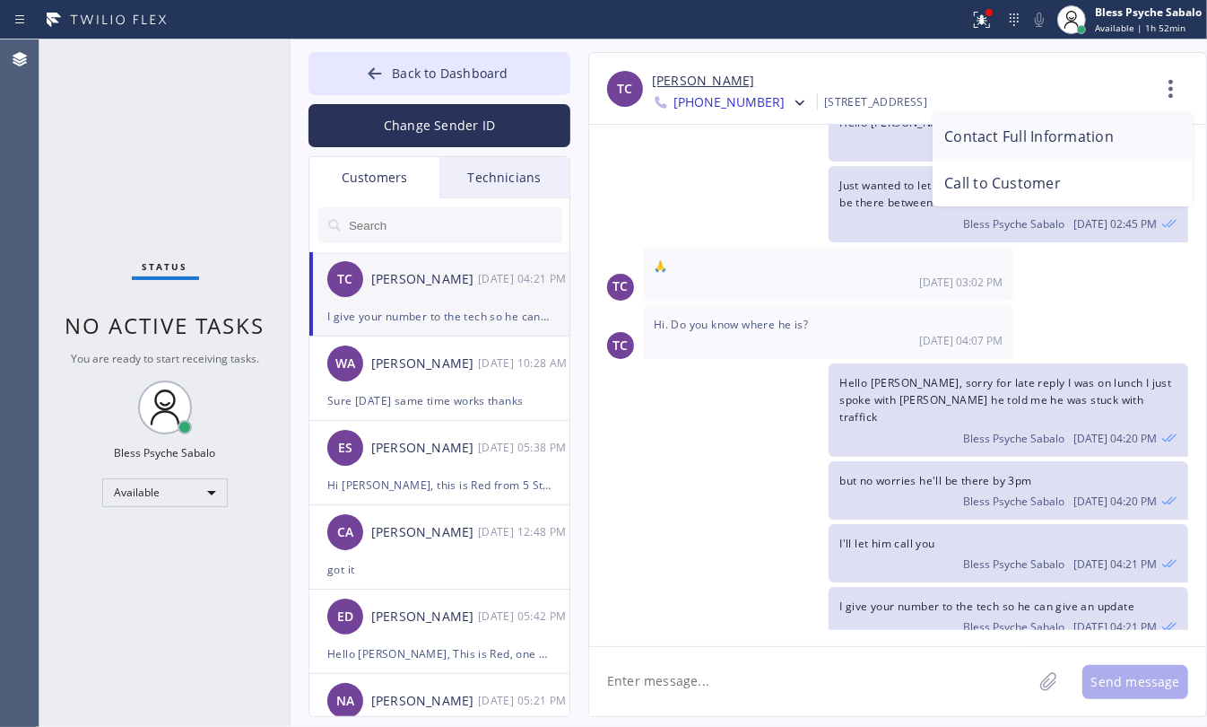
click at [1059, 144] on li "Contact Full Information" at bounding box center [1063, 137] width 260 height 47
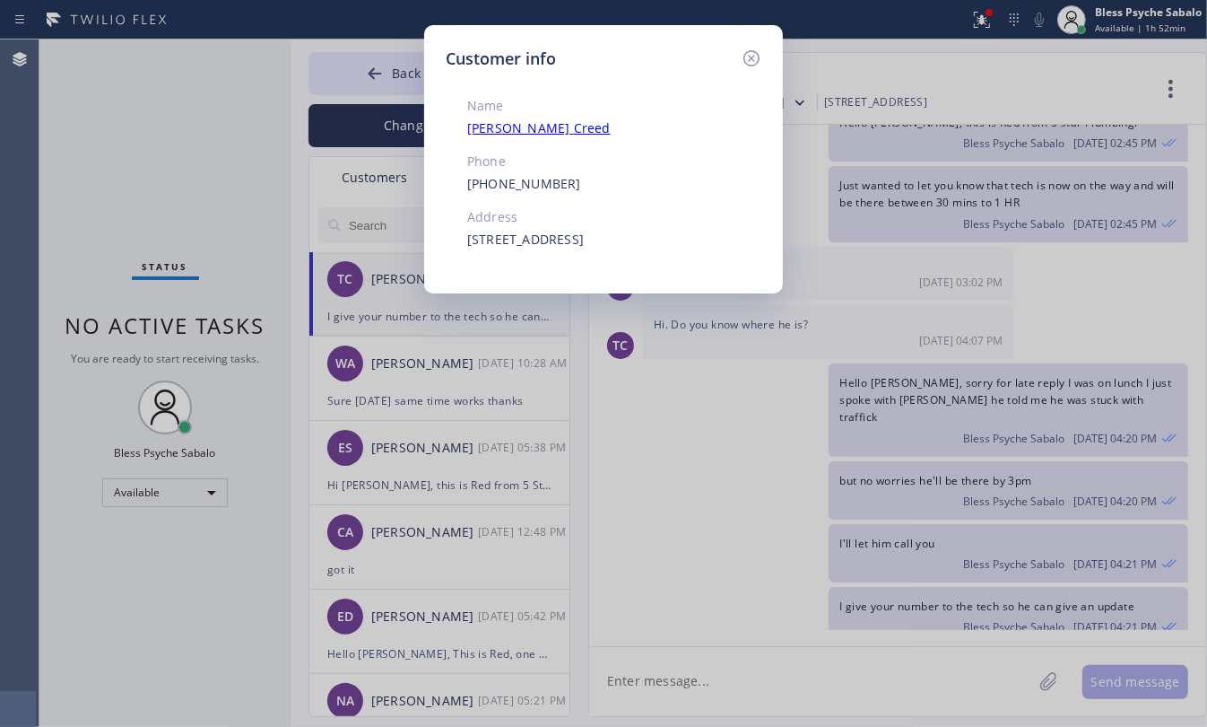
click at [547, 130] on div "[PERSON_NAME]" at bounding box center [569, 128] width 205 height 21
click at [576, 184] on div "[PHONE_NUMBER]" at bounding box center [569, 184] width 205 height 21
drag, startPoint x: 409, startPoint y: 188, endPoint x: 508, endPoint y: 188, distance: 98.7
click at [409, 188] on div "Customer info Name [PERSON_NAME] Phone [PHONE_NUMBER] Address [STREET_ADDRESS]" at bounding box center [603, 363] width 1207 height 727
copy link "[PHONE_NUMBER]"
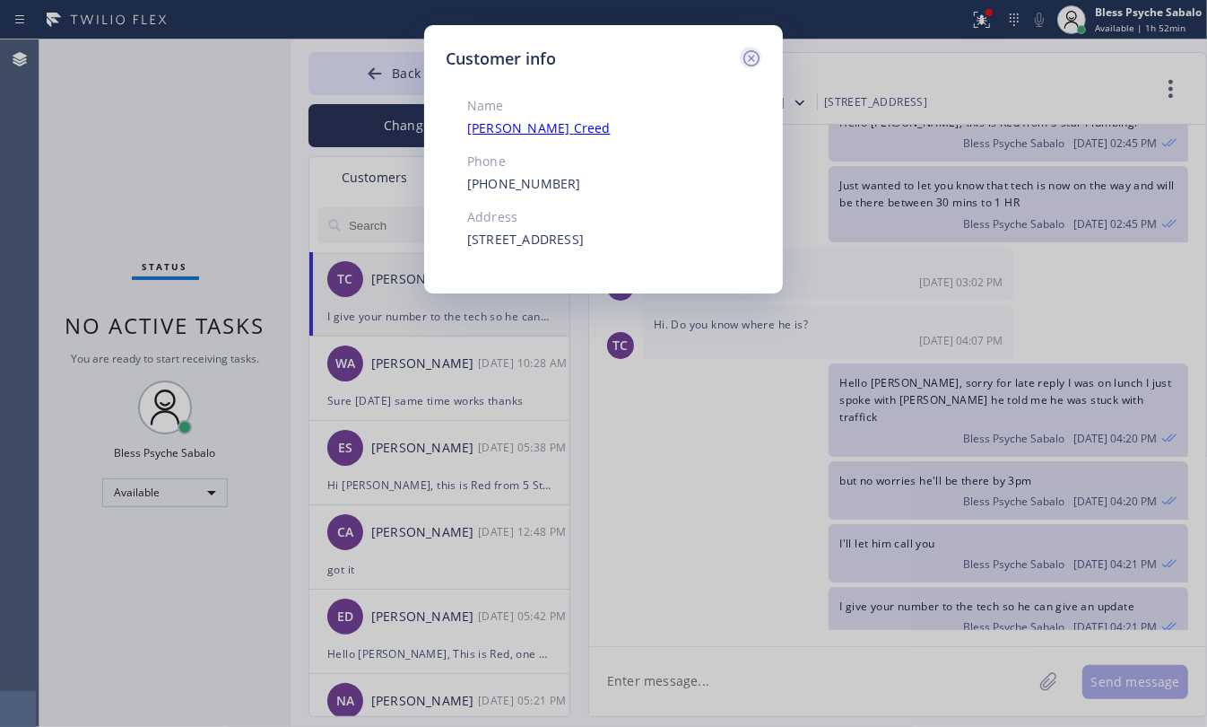
click at [745, 51] on icon at bounding box center [752, 59] width 22 height 22
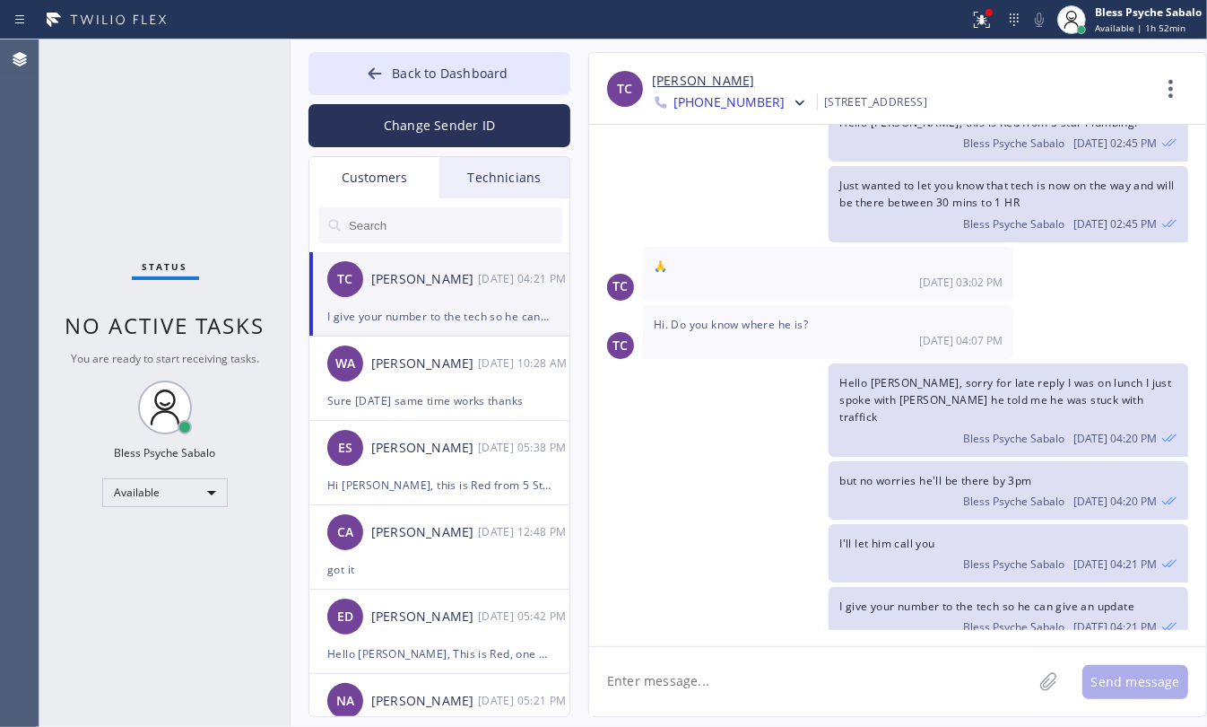
click at [496, 162] on div "Technicians" at bounding box center [505, 177] width 130 height 41
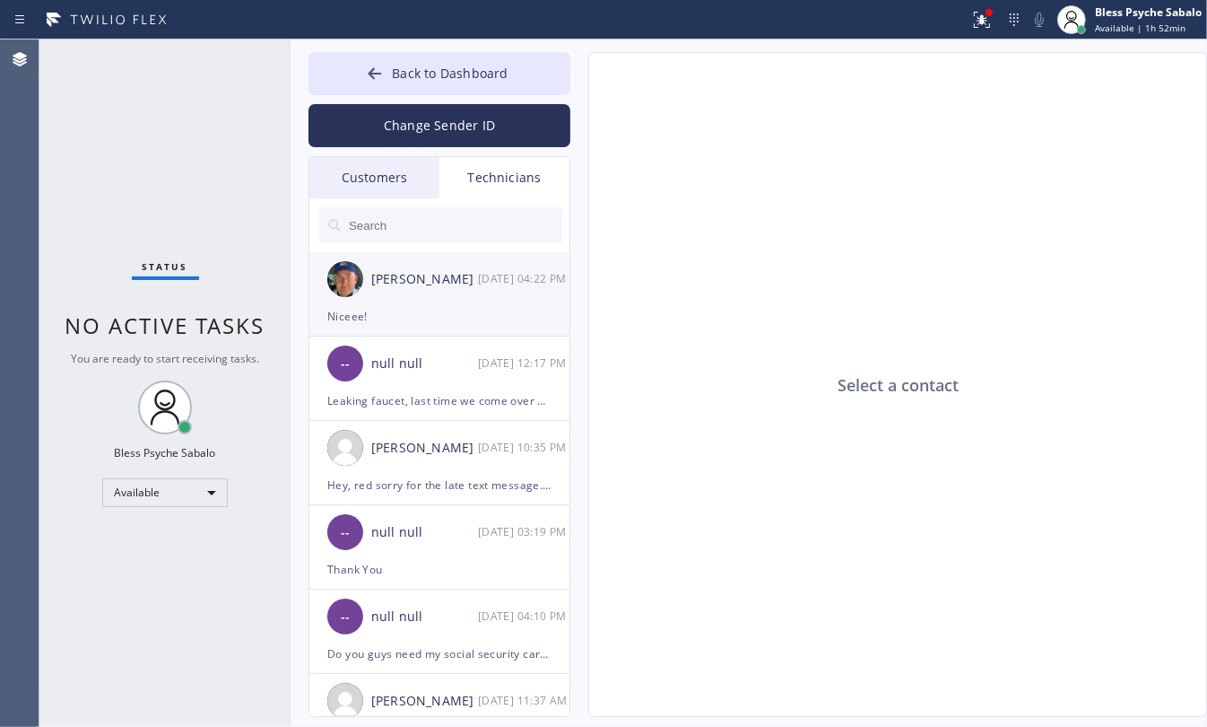
click at [431, 283] on div "[PERSON_NAME]" at bounding box center [424, 279] width 107 height 21
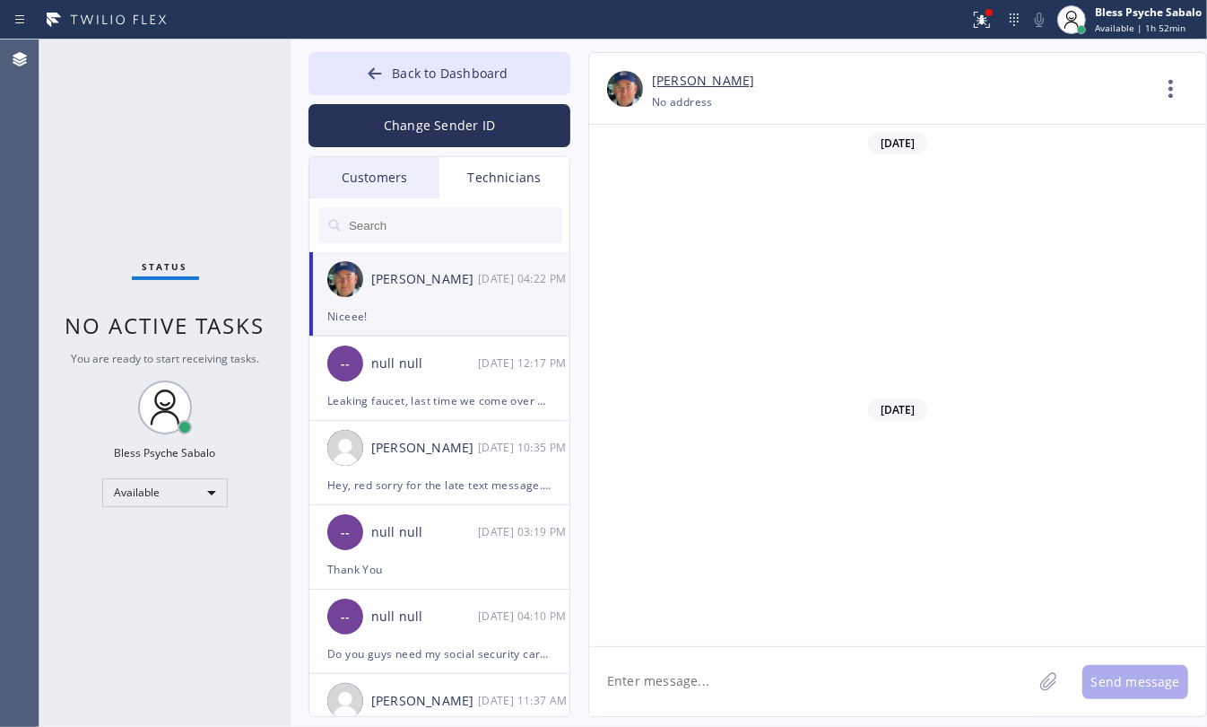
scroll to position [26201, 0]
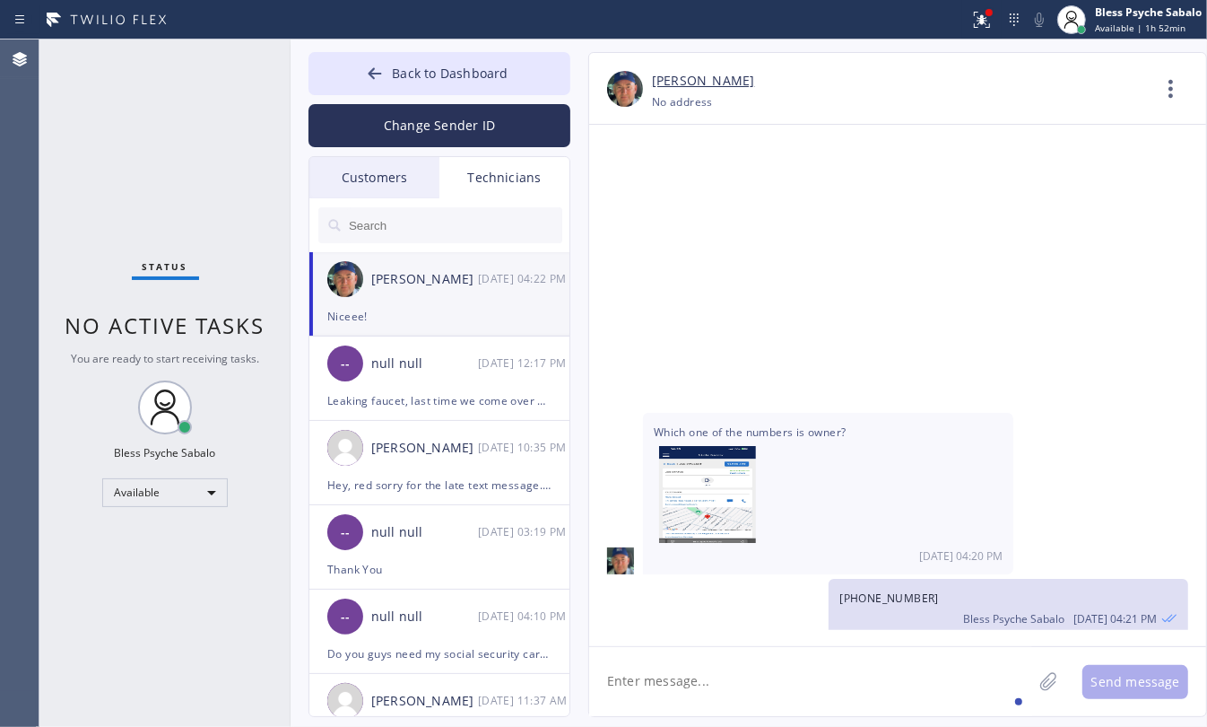
click at [796, 678] on textarea at bounding box center [810, 681] width 443 height 69
paste textarea "[PHONE_NUMBER]"
type textarea "[PHONE_NUMBER]"
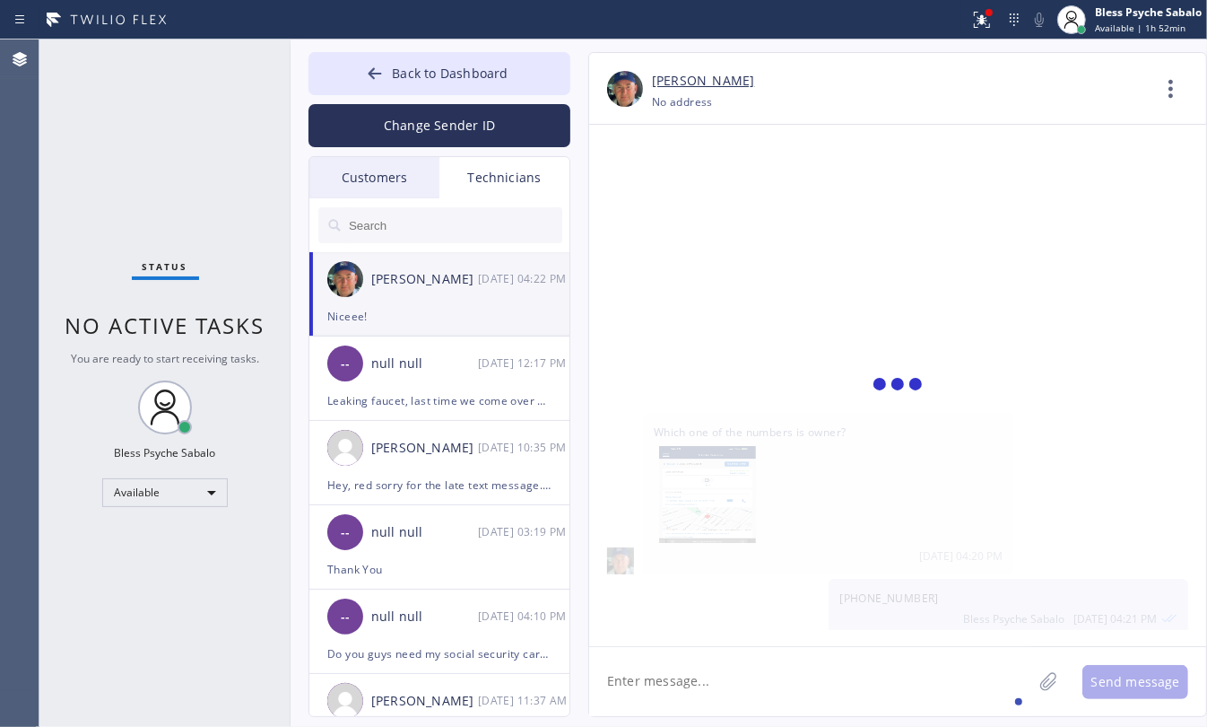
scroll to position [26263, 0]
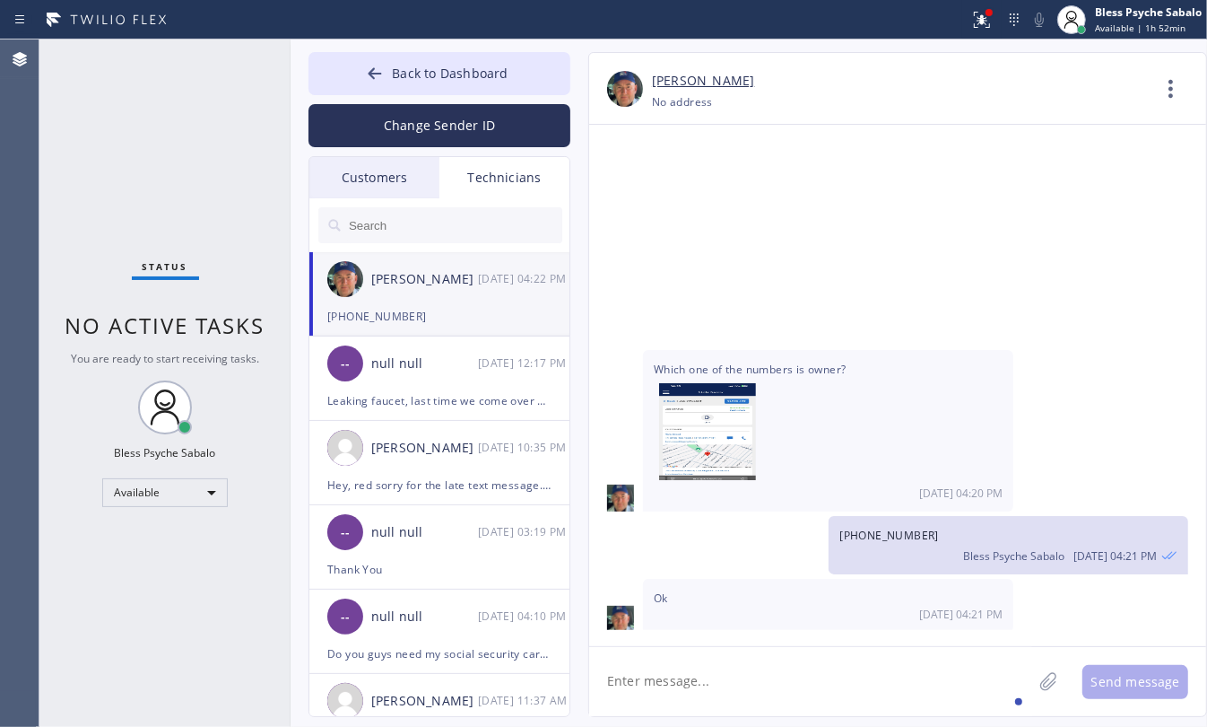
click at [893, 680] on textarea at bounding box center [810, 681] width 443 height 69
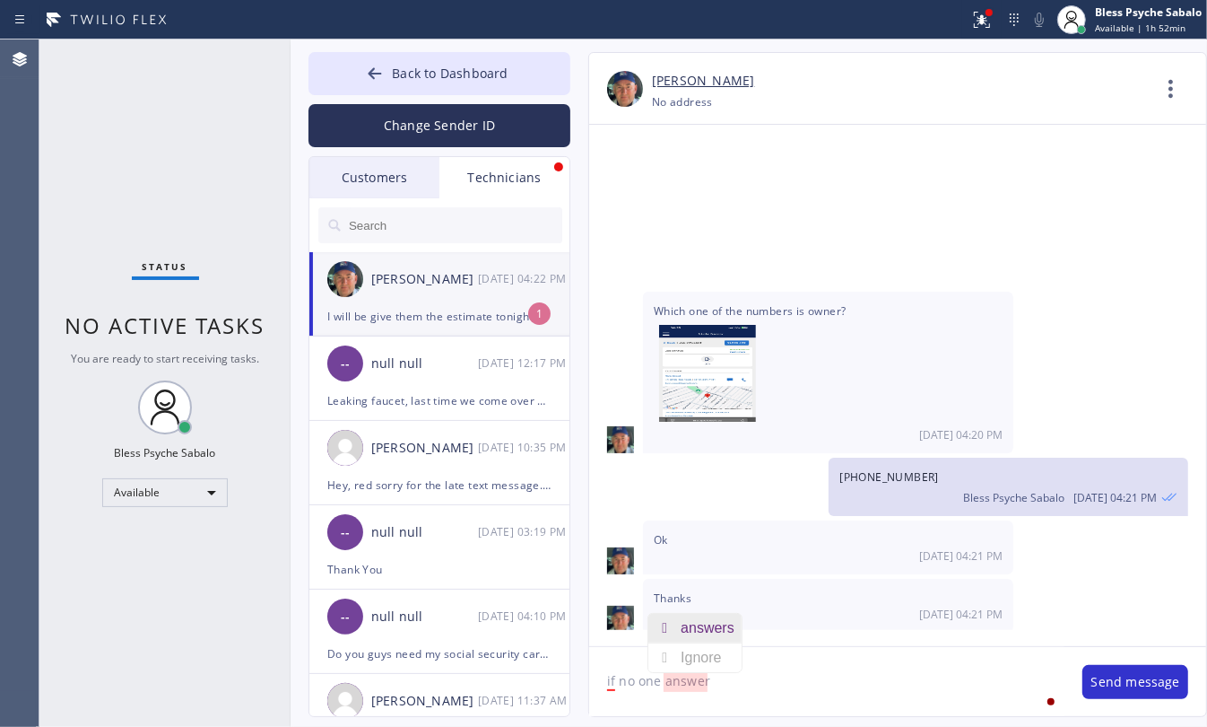
click at [705, 628] on div "answers" at bounding box center [711, 628] width 61 height 29
click at [781, 689] on textarea "if no one answers" at bounding box center [826, 681] width 475 height 69
type textarea "if no one answers try this one"
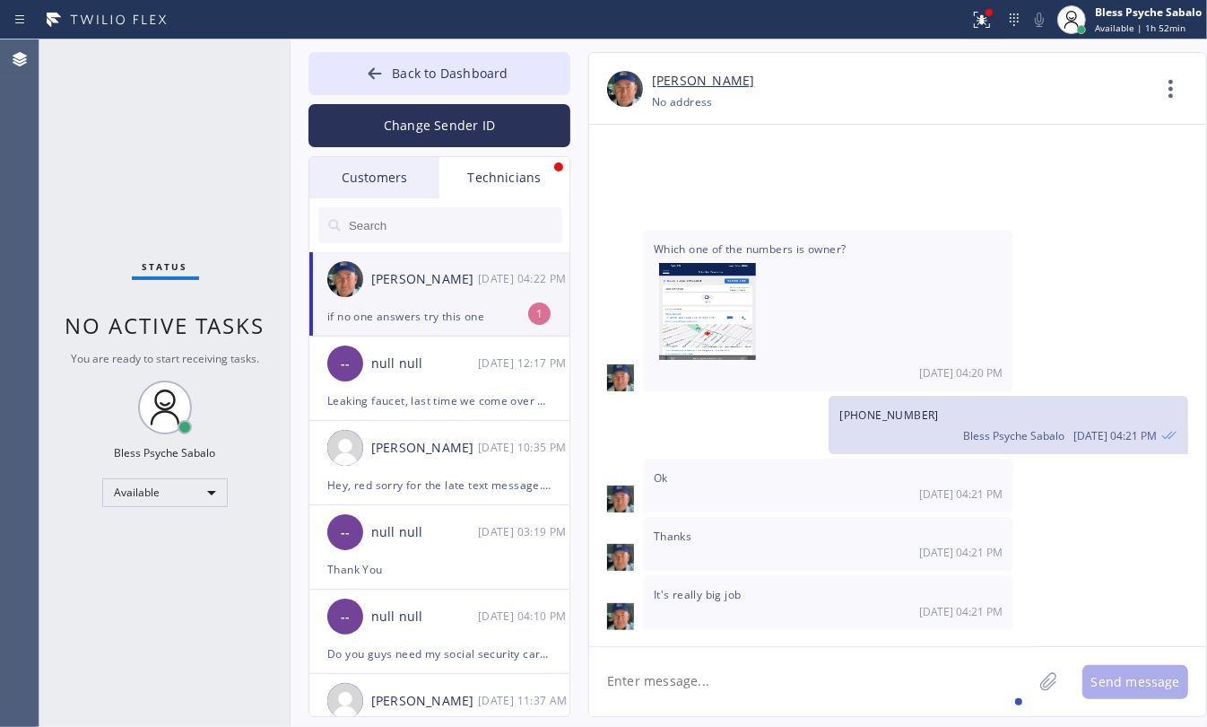
click at [723, 651] on div "[PERSON_NAME] [PHONE_NUMBER] Choose phone number [PHONE_NUMBER] No address Cont…" at bounding box center [897, 384] width 619 height 665
click at [718, 680] on textarea at bounding box center [810, 681] width 443 height 69
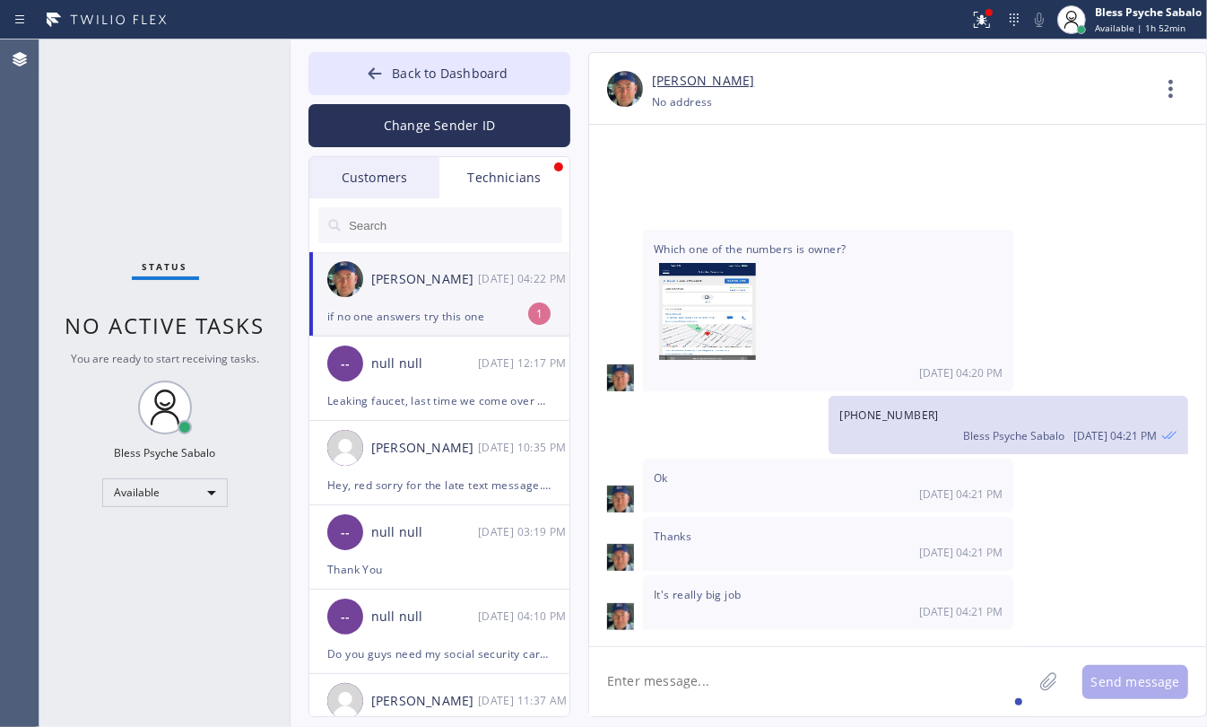
drag, startPoint x: 723, startPoint y: 675, endPoint x: 724, endPoint y: 689, distance: 13.5
click at [724, 693] on textarea at bounding box center [810, 681] width 443 height 69
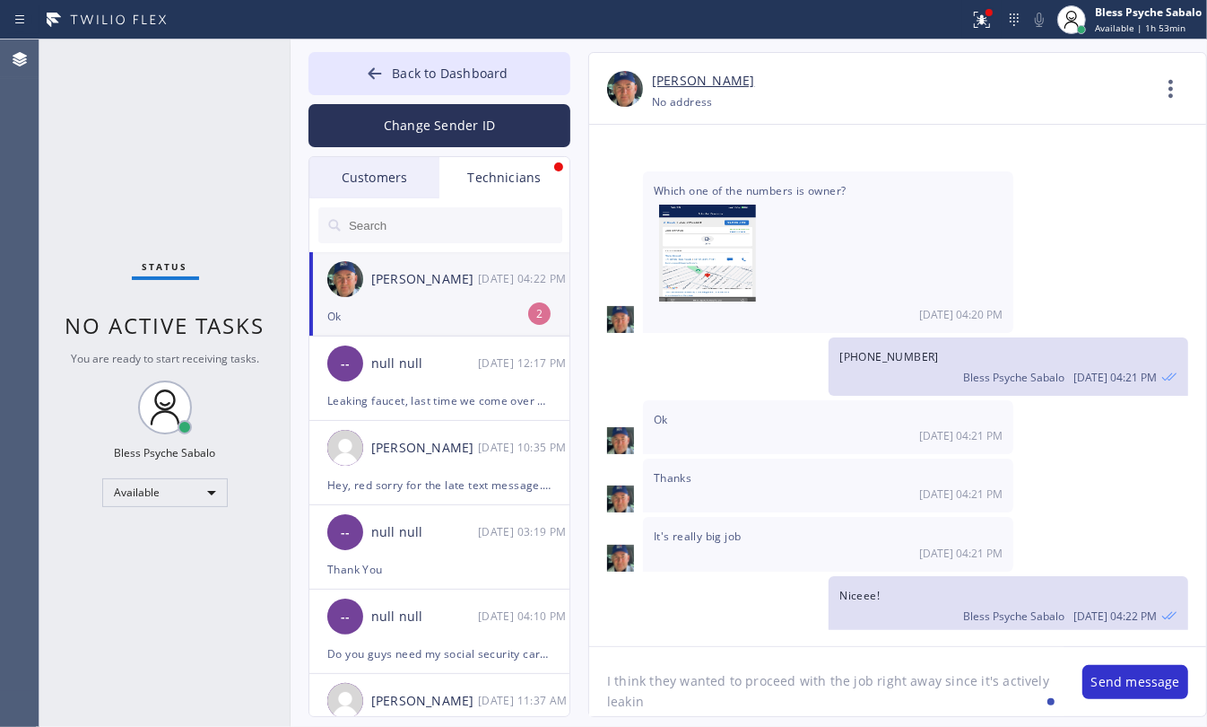
type textarea "I think they wanted to proceed with the job right away since it's actively leak…"
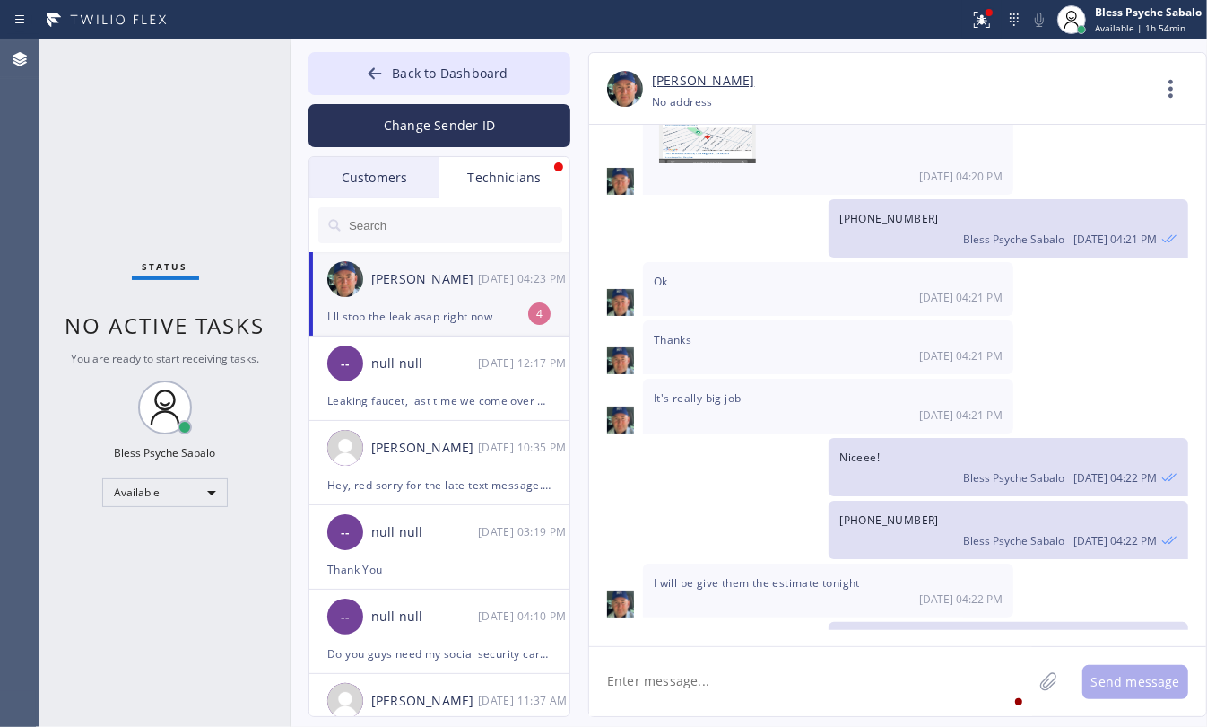
scroll to position [26637, 0]
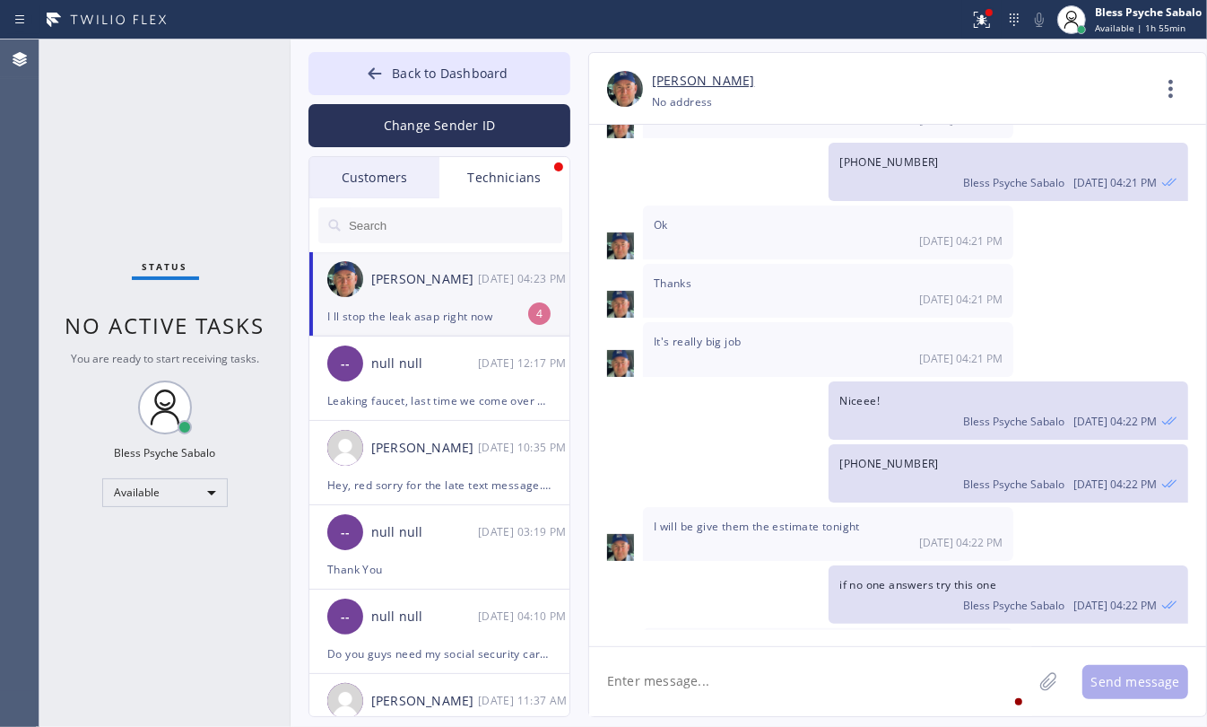
click at [464, 297] on div "[PERSON_NAME] [DATE] 04:23 PM" at bounding box center [440, 279] width 262 height 54
click at [826, 674] on textarea at bounding box center [810, 681] width 443 height 69
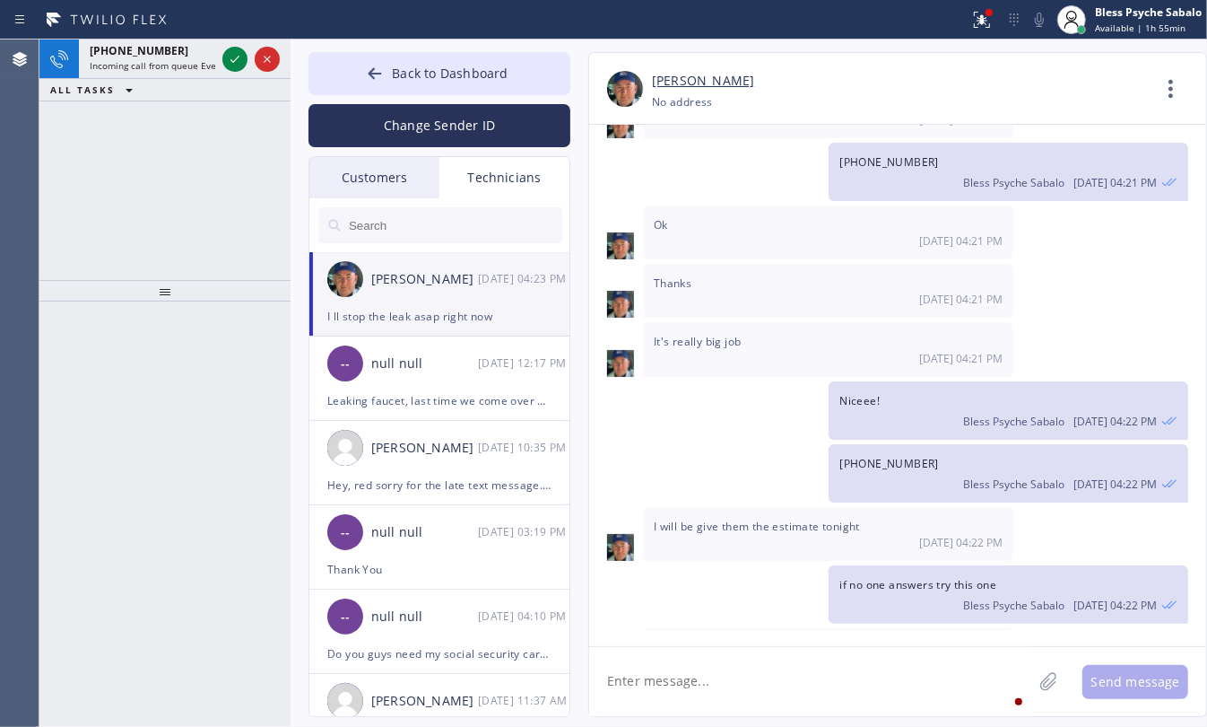
drag, startPoint x: 830, startPoint y: 440, endPoint x: 954, endPoint y: 475, distance: 128.6
click at [954, 687] on div "I think they wanted to proceed with the job right away since it's actively leak…" at bounding box center [1009, 724] width 360 height 75
drag, startPoint x: 946, startPoint y: 476, endPoint x: 841, endPoint y: 450, distance: 108.1
click at [841, 687] on div "I think they wanted to proceed with the job right away since it's actively leak…" at bounding box center [1009, 724] width 360 height 75
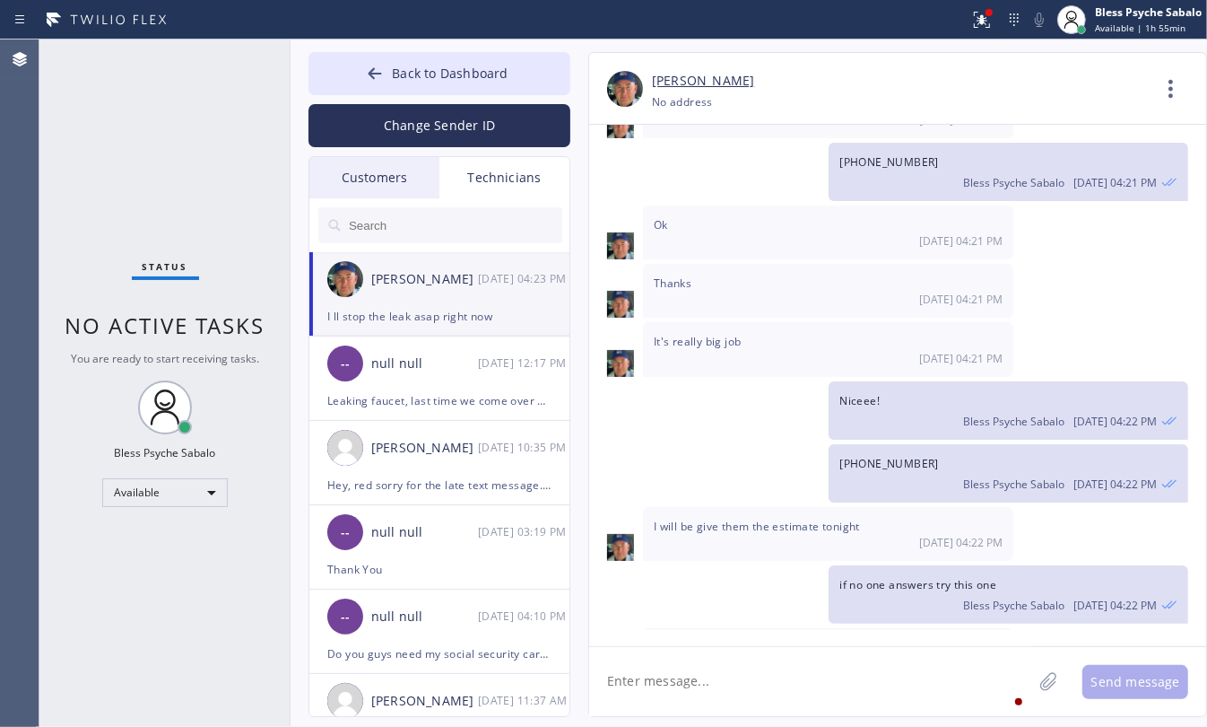
drag, startPoint x: 754, startPoint y: 668, endPoint x: 758, endPoint y: 658, distance: 11.3
click at [754, 670] on textarea at bounding box center [810, 681] width 443 height 69
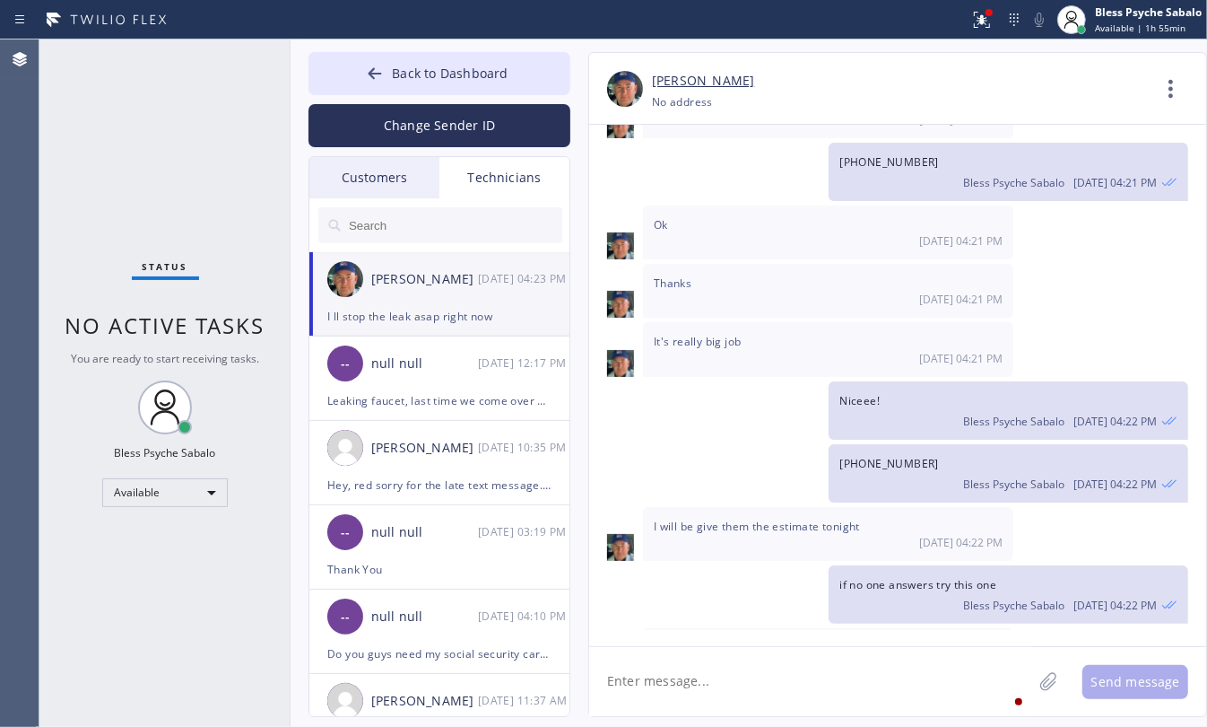
click at [504, 189] on div "Technicians" at bounding box center [505, 177] width 130 height 41
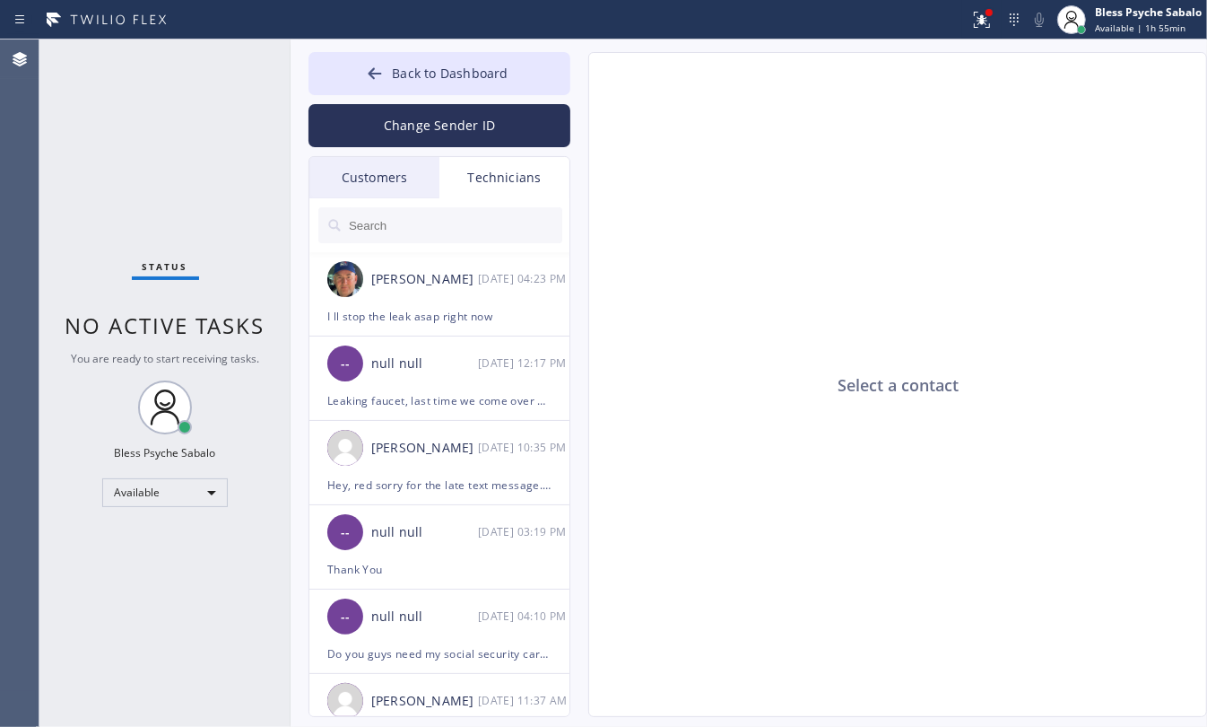
click at [408, 180] on div "Customers" at bounding box center [374, 177] width 130 height 41
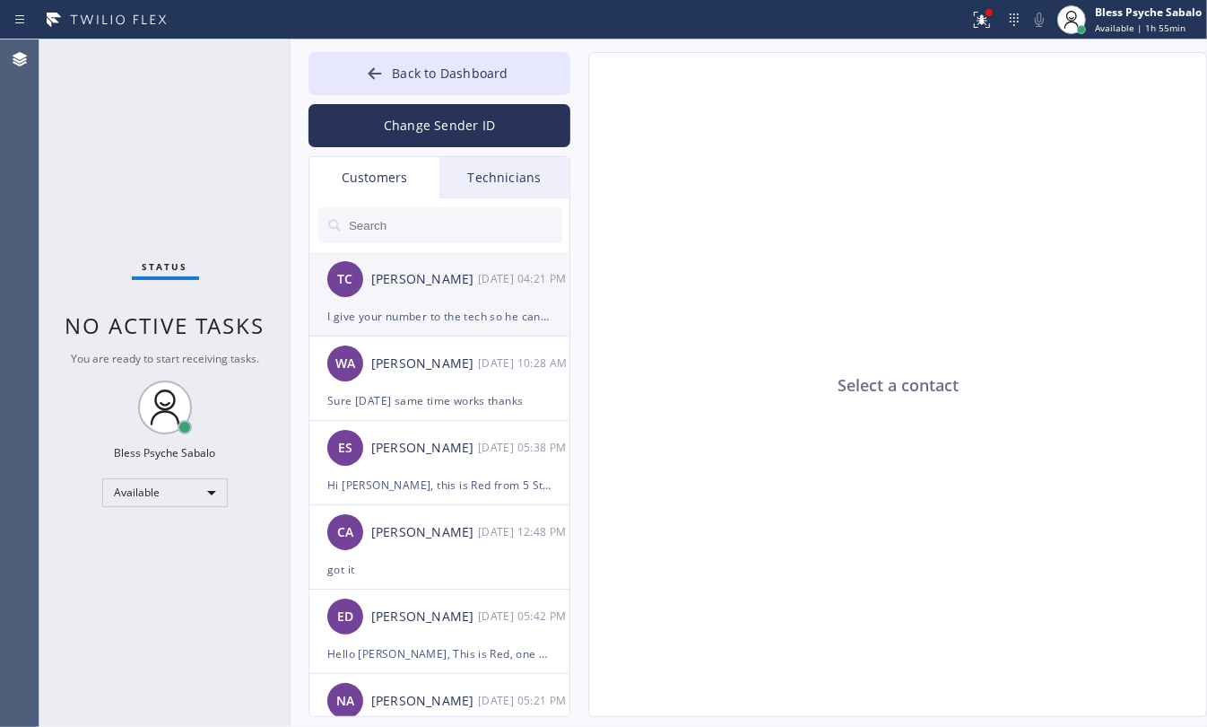
click at [458, 311] on div "I give your number to the tech so he can give an update" at bounding box center [439, 316] width 224 height 21
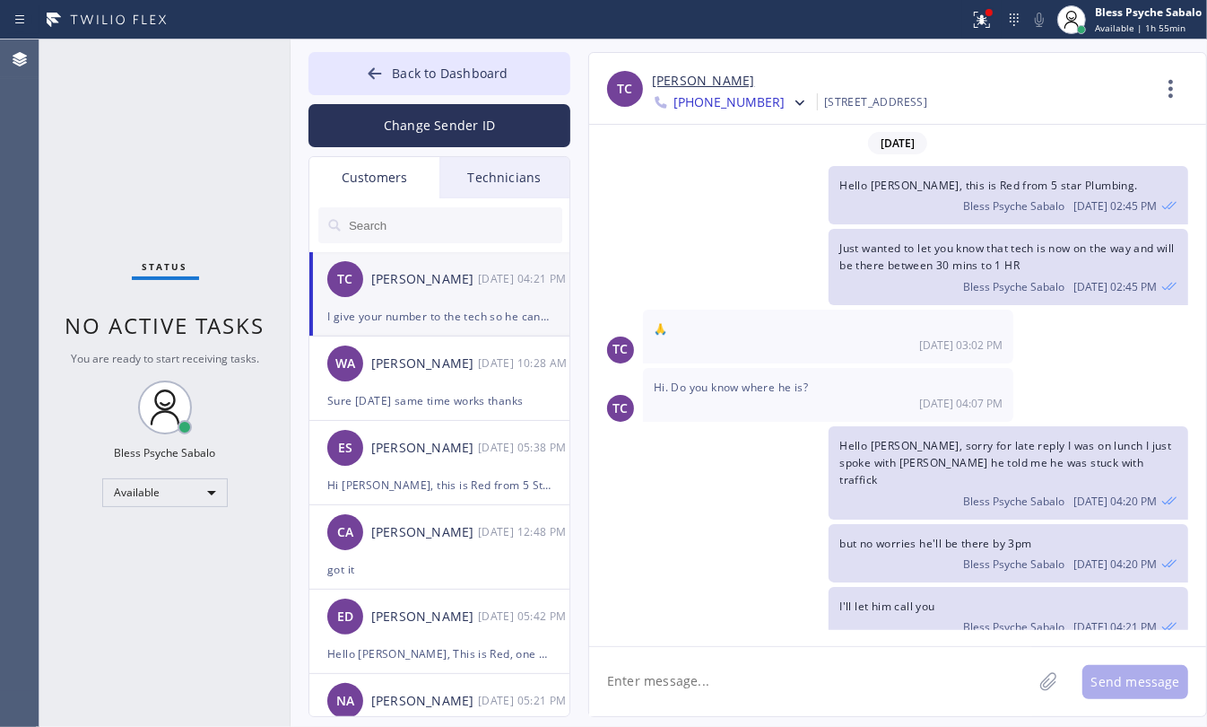
scroll to position [63, 0]
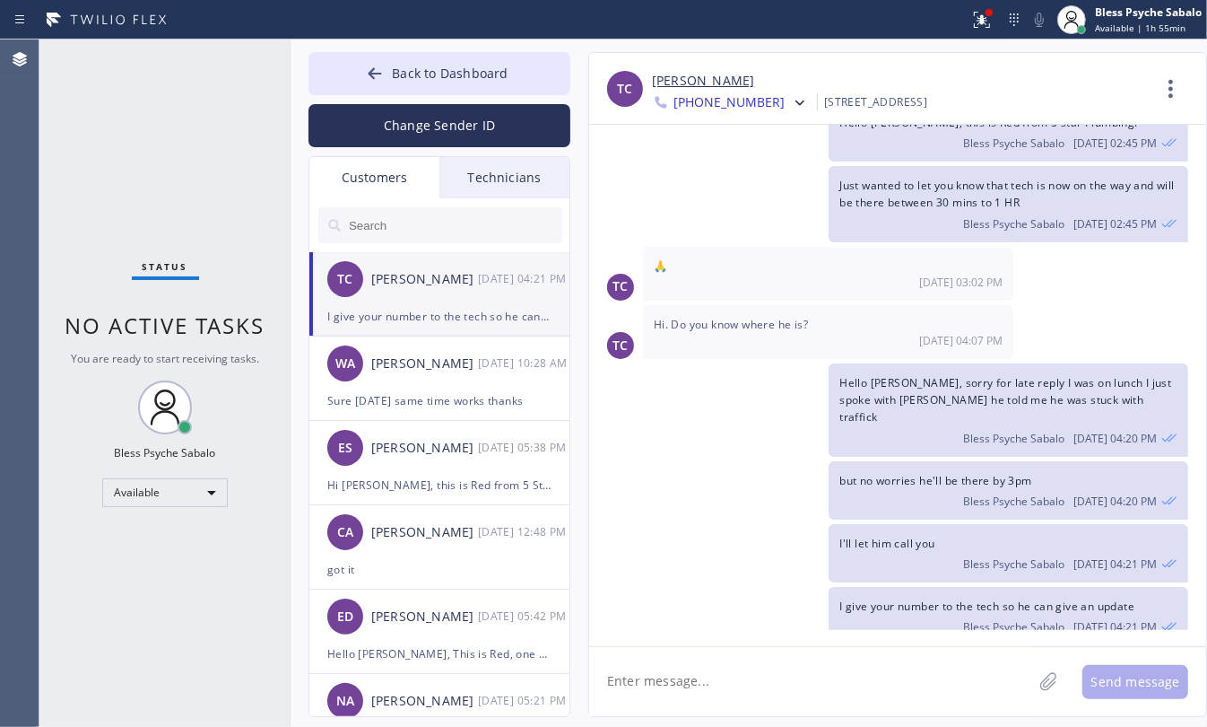
click at [807, 671] on textarea at bounding box center [810, 681] width 443 height 69
click at [879, 536] on span "I'll let him call you" at bounding box center [887, 543] width 95 height 15
click at [893, 598] on span "I give your number to the tech so he can give an update" at bounding box center [987, 605] width 295 height 15
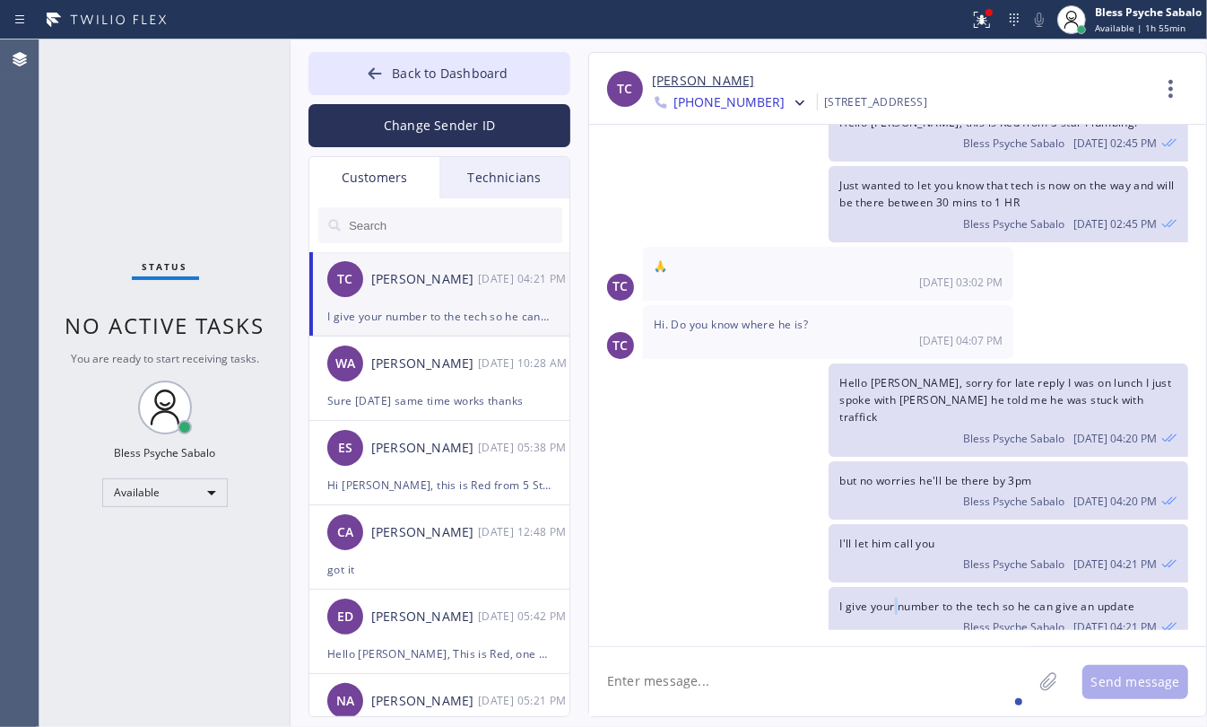
click at [893, 598] on span "I give your number to the tech so he can give an update" at bounding box center [987, 605] width 295 height 15
click at [800, 536] on div "I'll let him call you Bless Psyche Sabalo [DATE] 04:21 PM" at bounding box center [888, 553] width 599 height 58
click at [429, 388] on div "WA [PERSON_NAME] [DATE] 10:28 AM" at bounding box center [440, 363] width 262 height 54
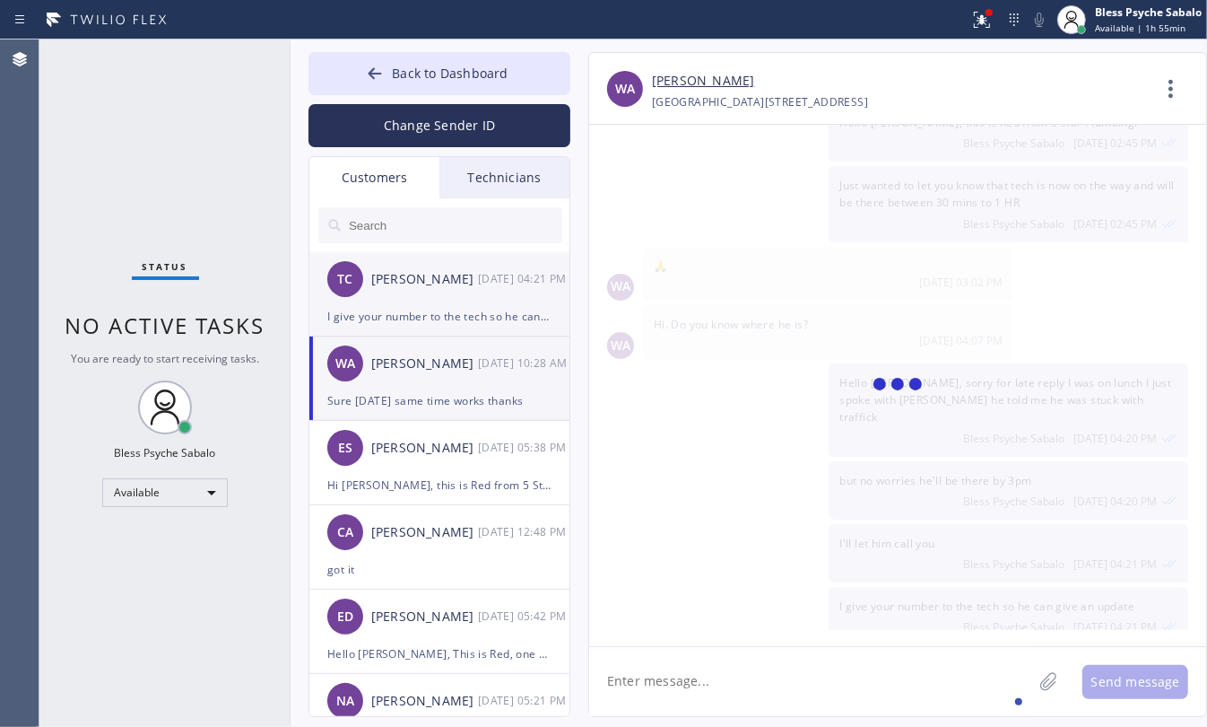
scroll to position [0, 0]
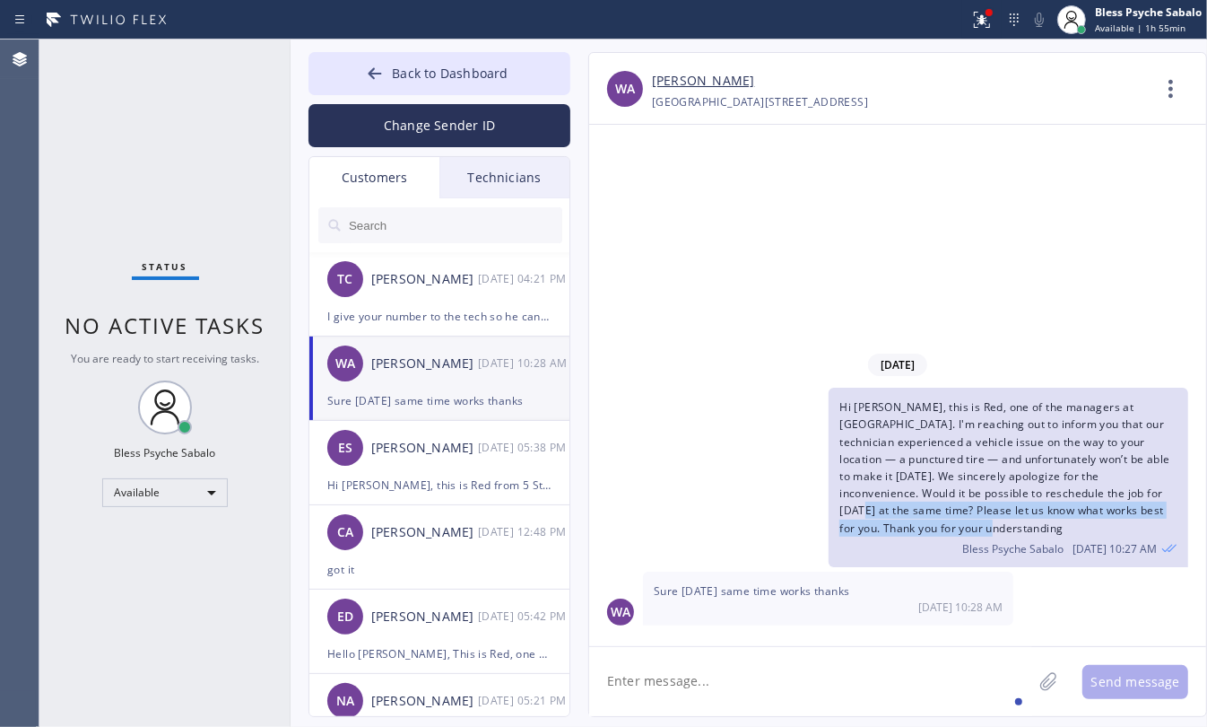
drag, startPoint x: 1068, startPoint y: 493, endPoint x: 1155, endPoint y: 523, distance: 91.9
click at [1155, 526] on div "Hi [PERSON_NAME], this is Red, one of the managers at [GEOGRAPHIC_DATA]. I'm re…" at bounding box center [1009, 477] width 360 height 179
click at [876, 535] on span "Hi [PERSON_NAME], this is Red, one of the managers at [GEOGRAPHIC_DATA]. I'm re…" at bounding box center [1005, 466] width 330 height 135
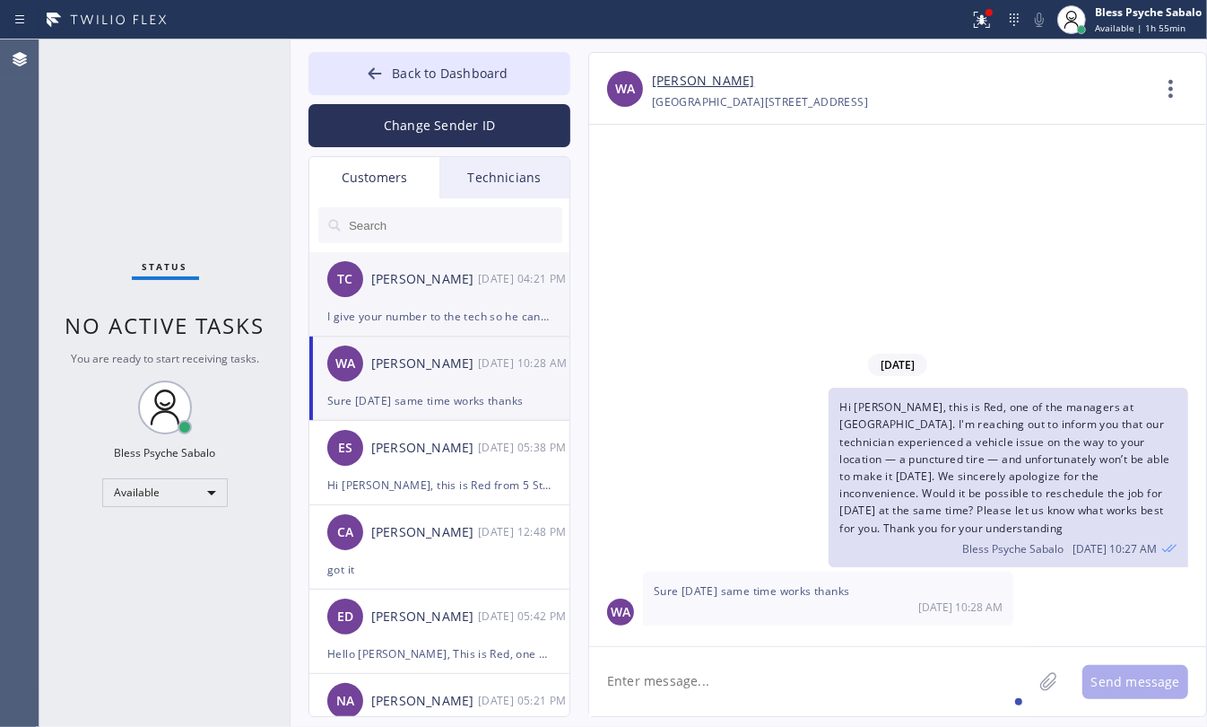
click at [386, 272] on div "[PERSON_NAME]" at bounding box center [424, 279] width 107 height 21
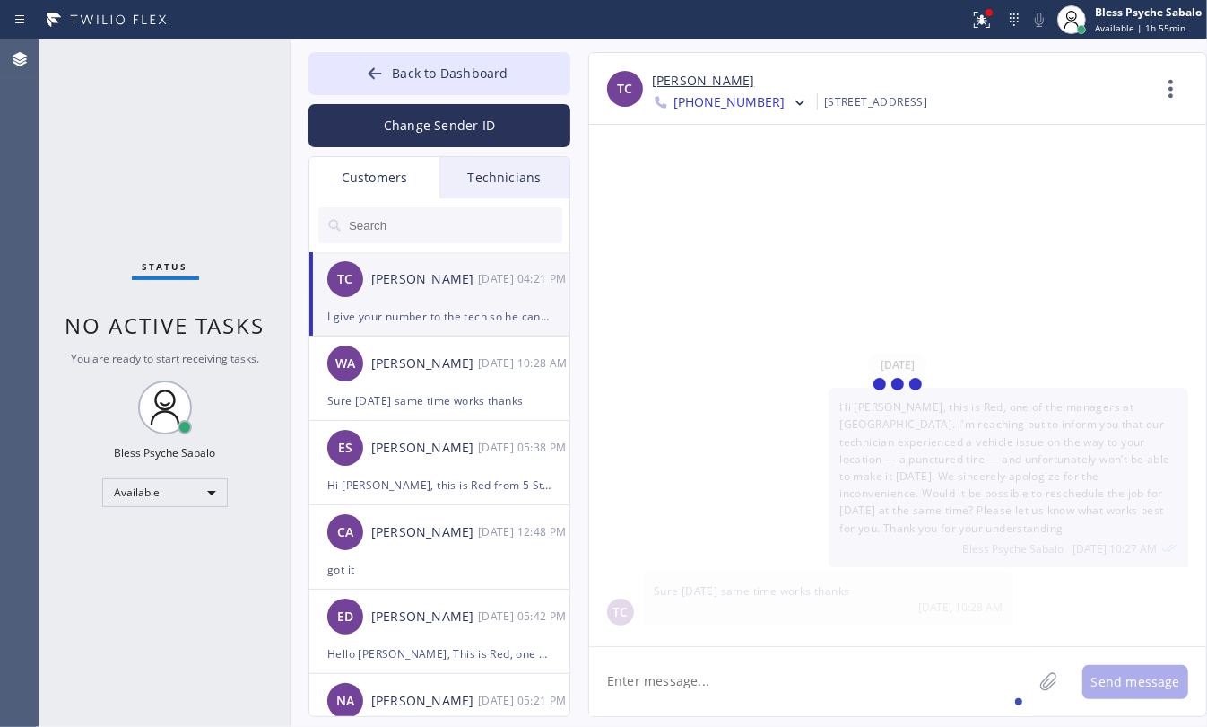
scroll to position [63, 0]
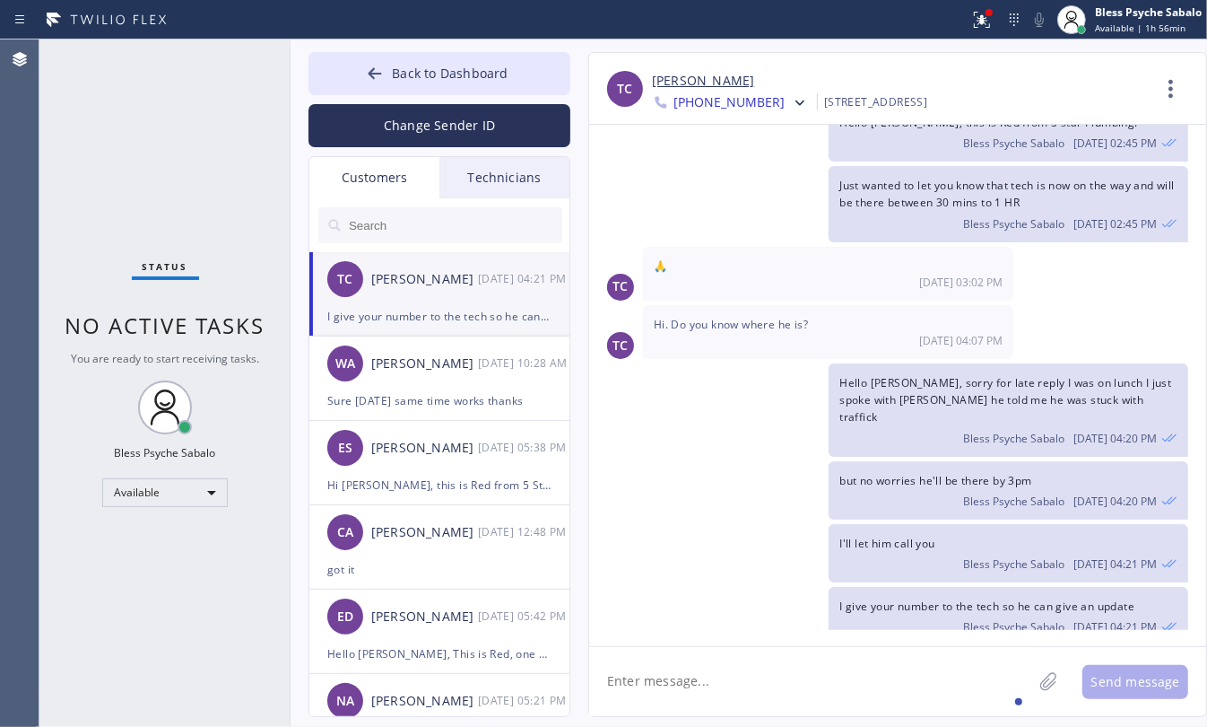
click at [453, 175] on div "Technicians" at bounding box center [505, 177] width 130 height 41
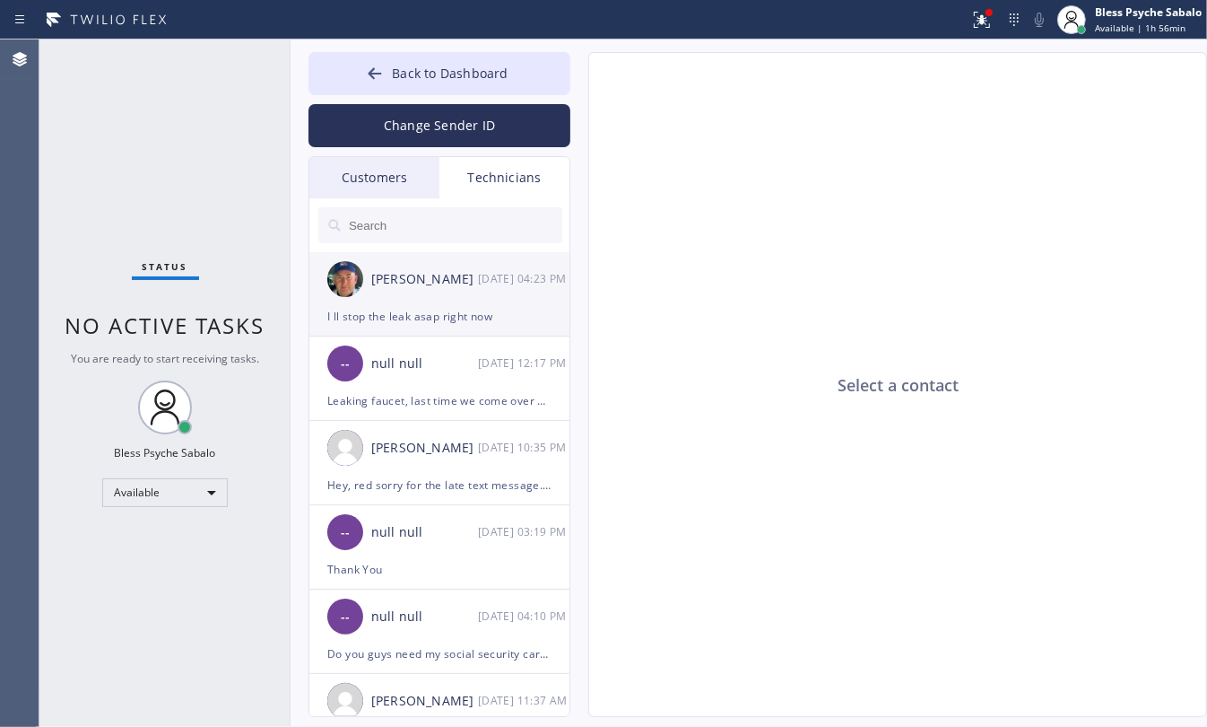
click at [410, 307] on div "I ll stop the leak asap right now" at bounding box center [439, 316] width 224 height 21
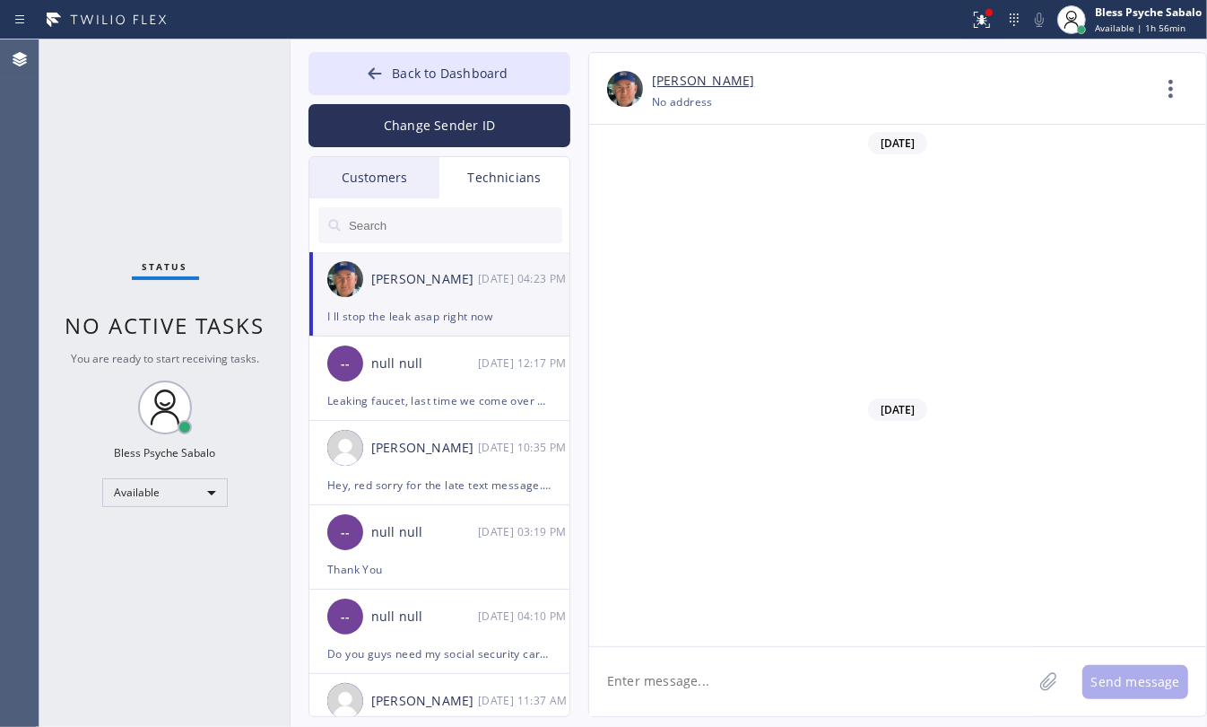
scroll to position [26637, 0]
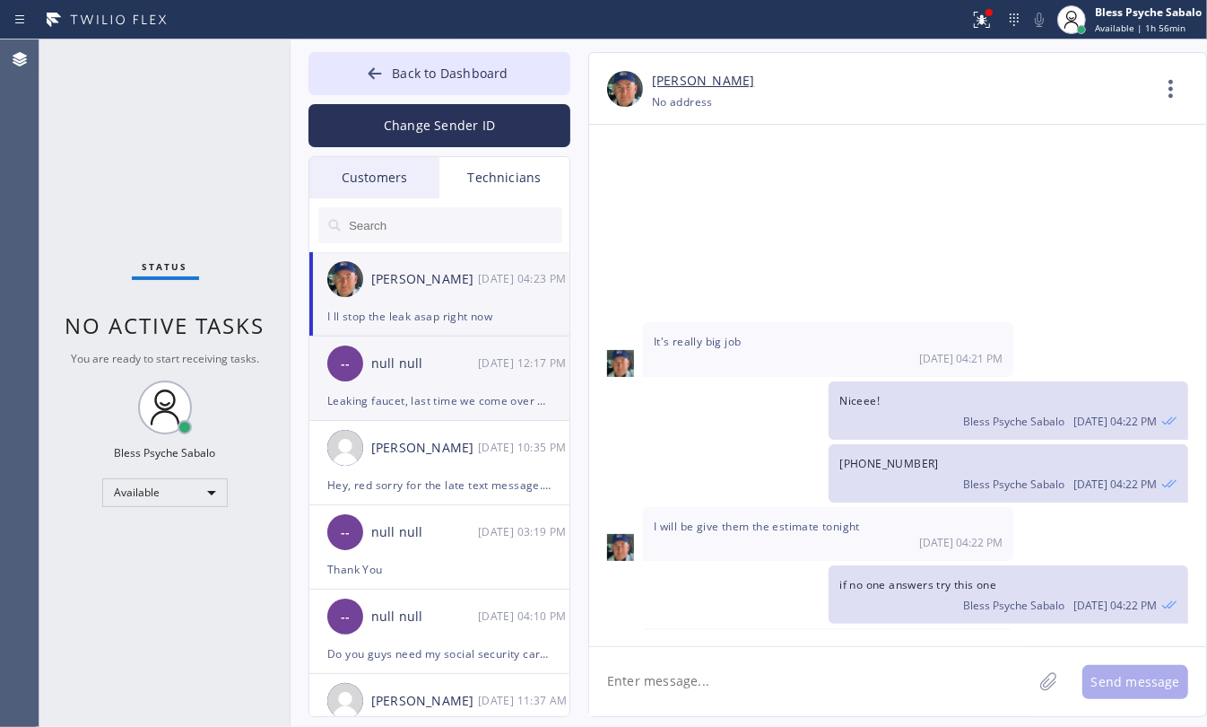
click at [401, 414] on li "-- null null [DATE] 12:17 PM Leaking faucet, last time we come over but differe…" at bounding box center [440, 378] width 262 height 84
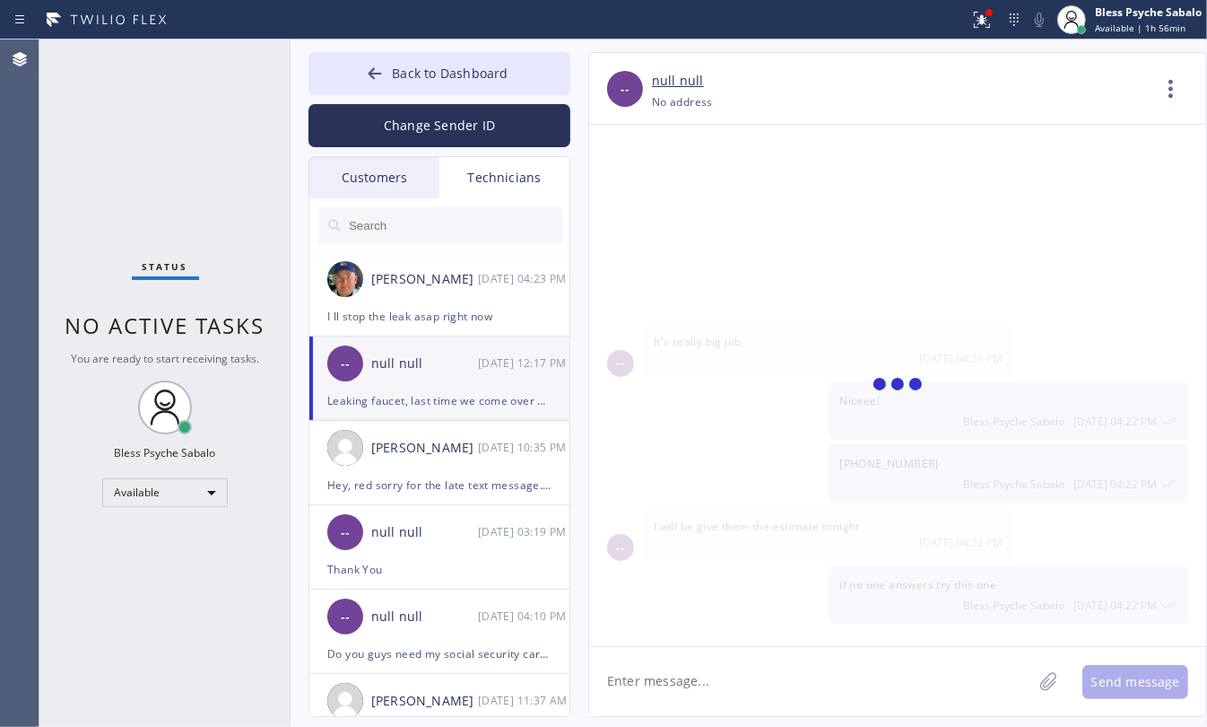
scroll to position [11469, 0]
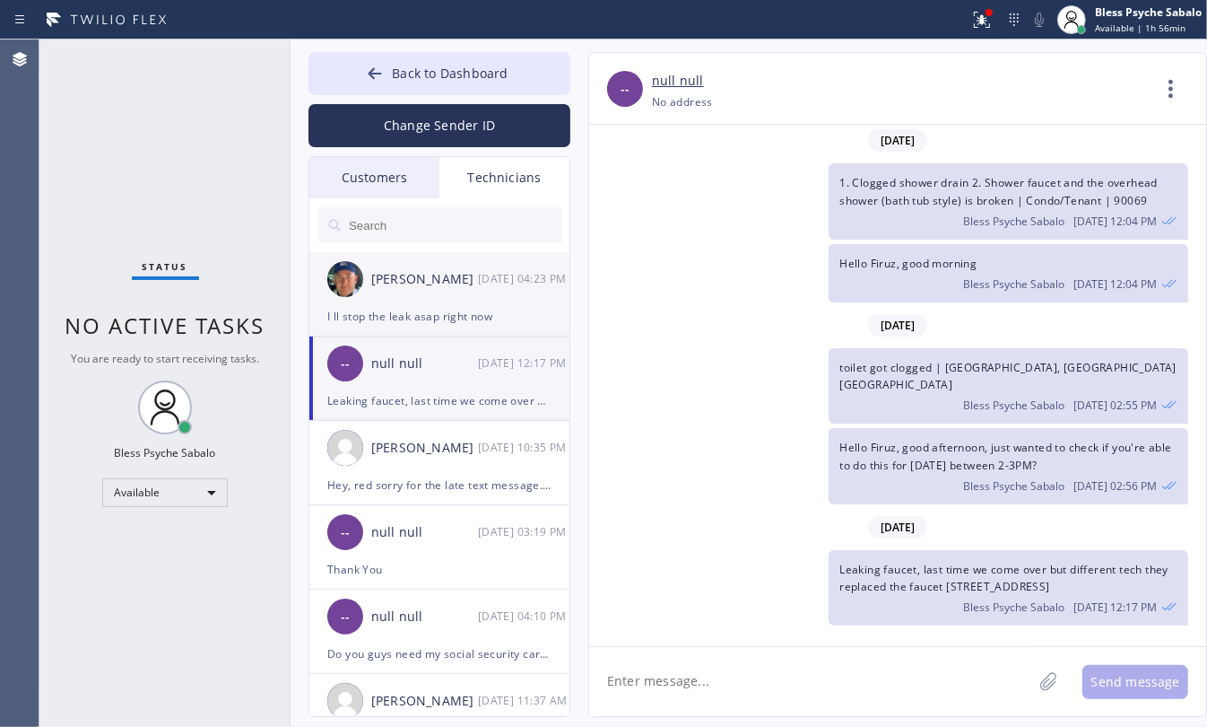
click at [423, 294] on div "[PERSON_NAME] [DATE] 04:23 PM" at bounding box center [440, 279] width 262 height 54
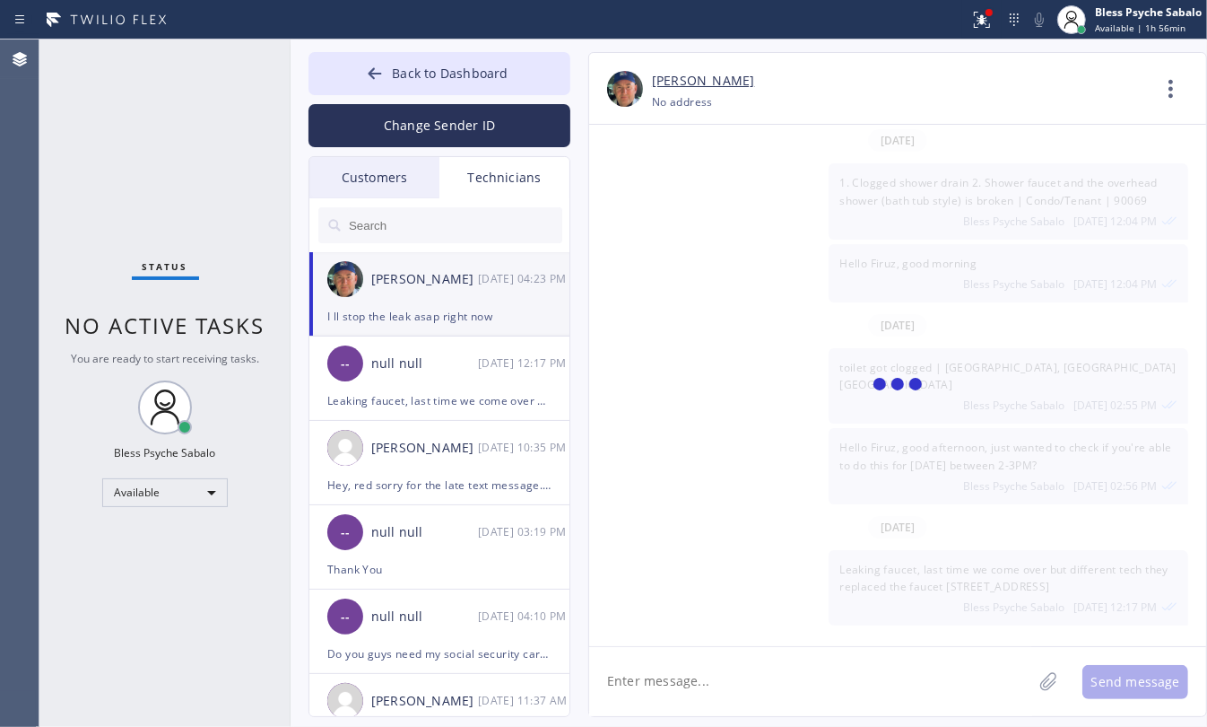
scroll to position [26637, 0]
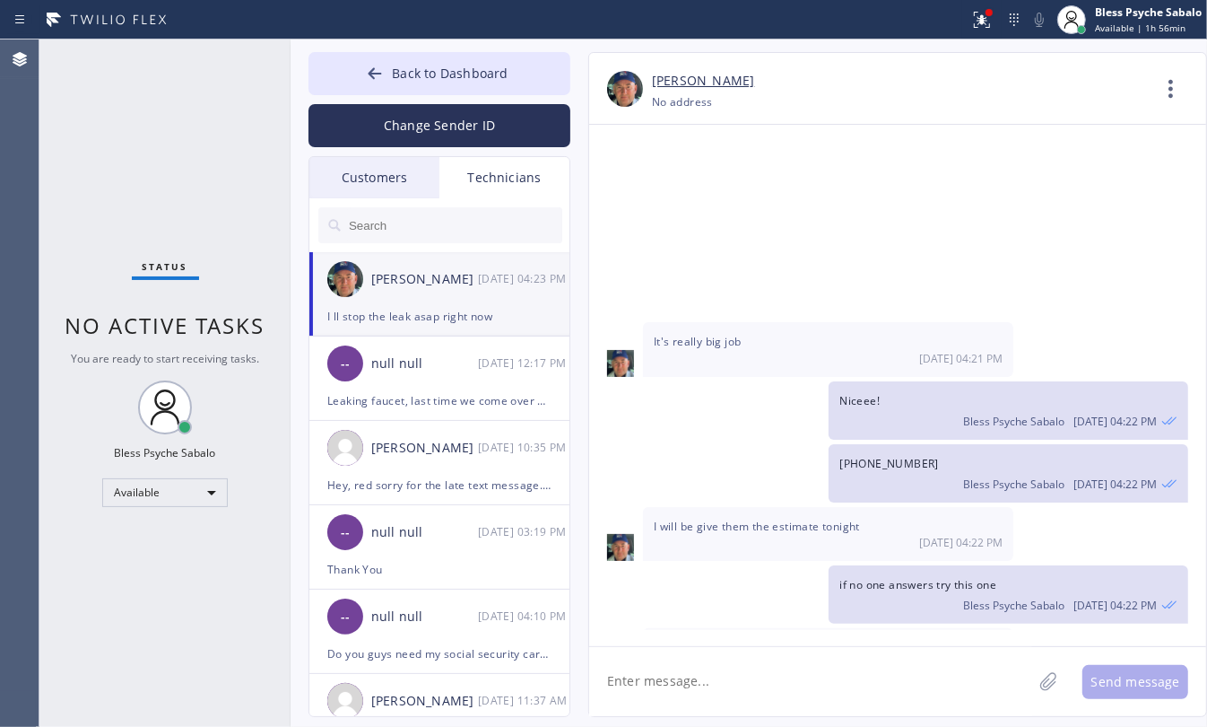
click at [369, 170] on div "Customers" at bounding box center [374, 177] width 130 height 41
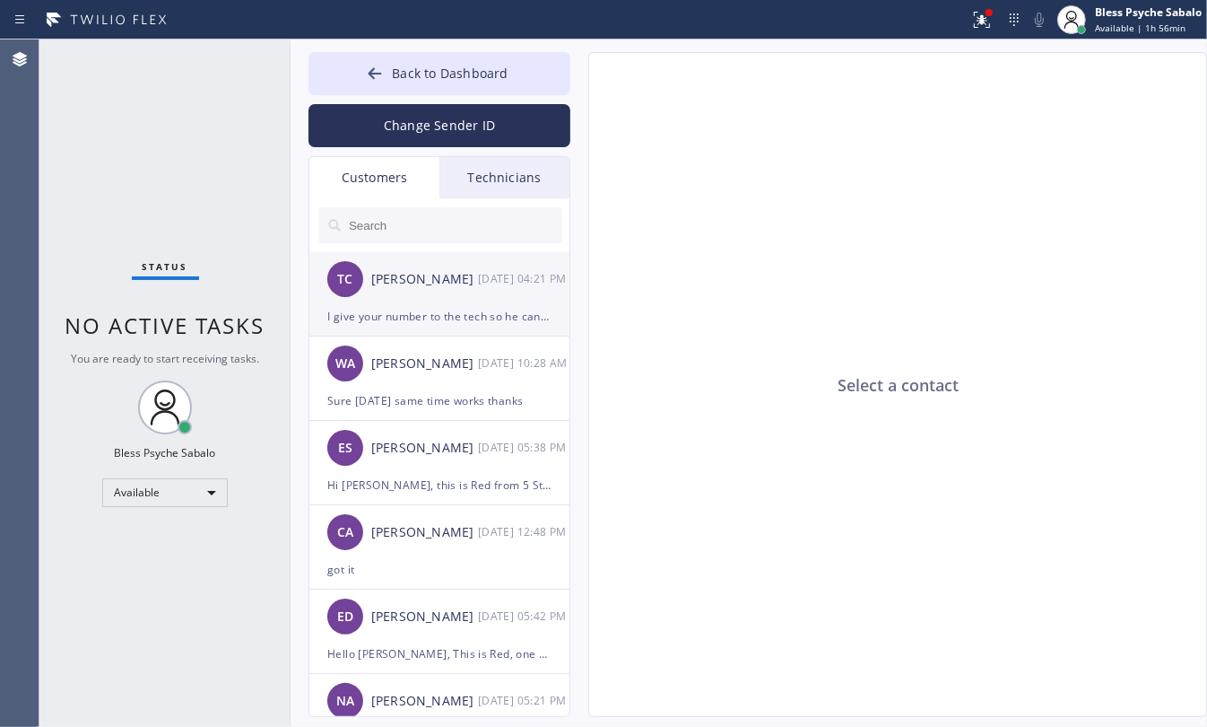
click at [449, 280] on div "[PERSON_NAME]" at bounding box center [424, 279] width 107 height 21
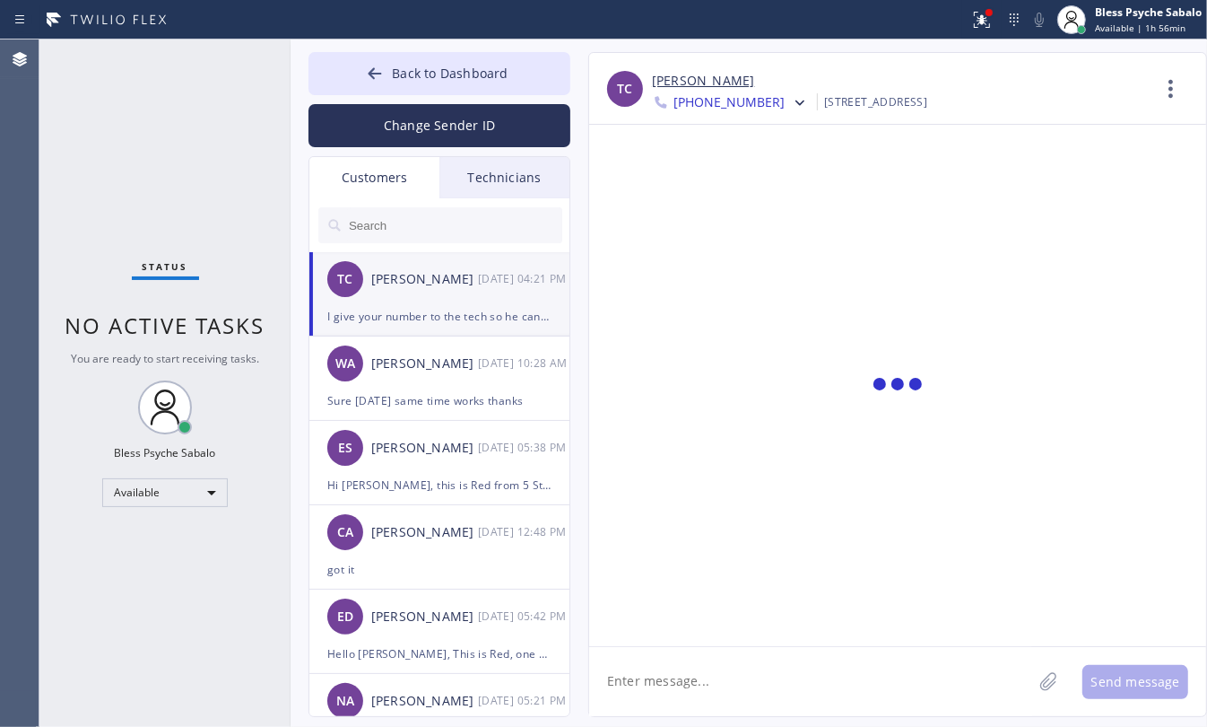
scroll to position [63, 0]
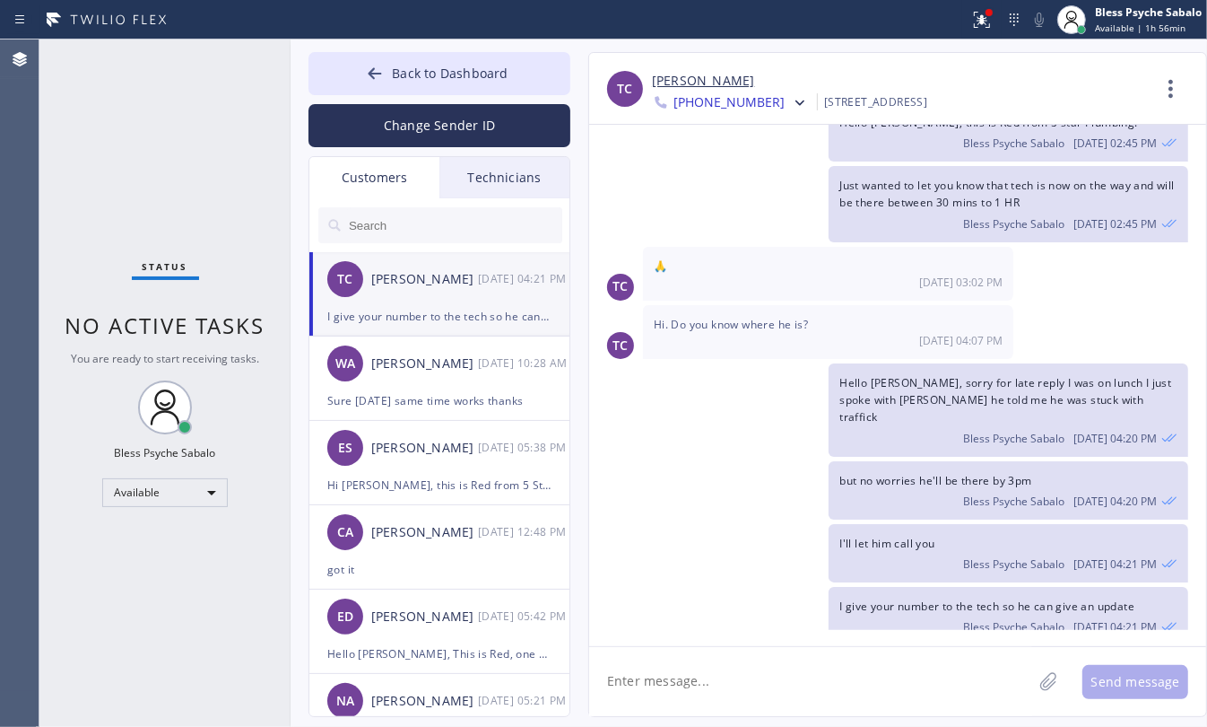
click at [758, 106] on span "[PHONE_NUMBER]" at bounding box center [729, 104] width 111 height 22
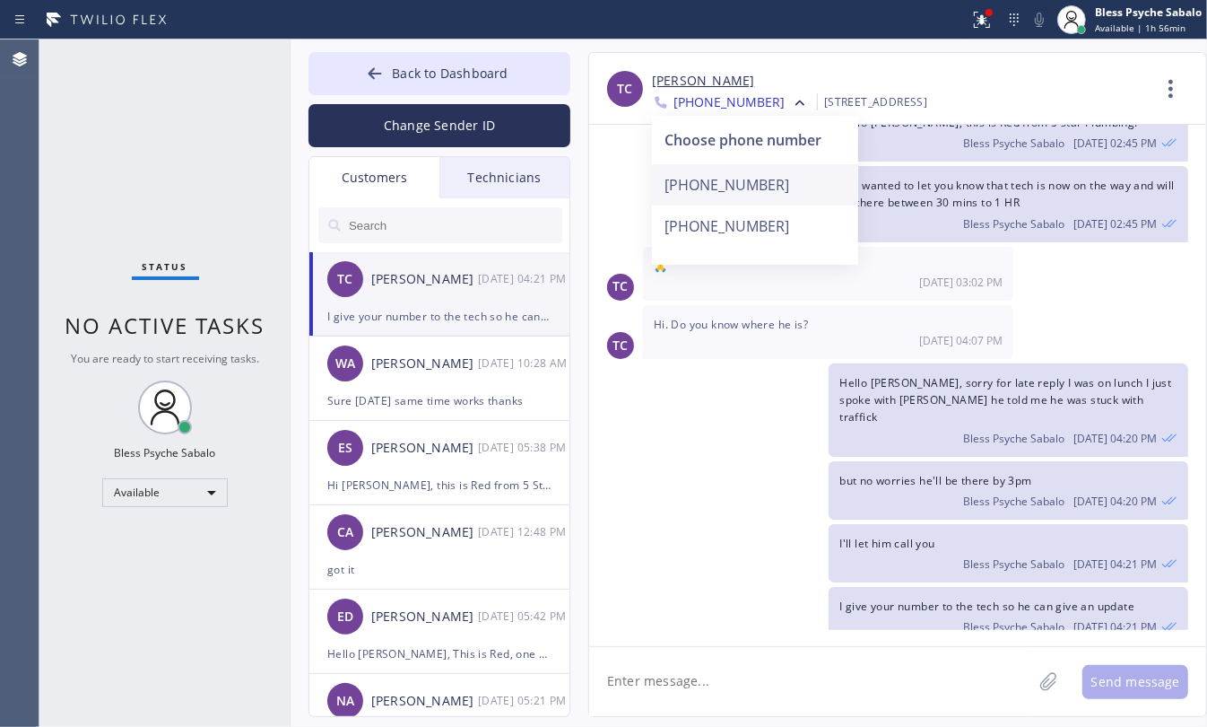
click at [750, 184] on div "[PHONE_NUMBER]" at bounding box center [755, 184] width 206 height 41
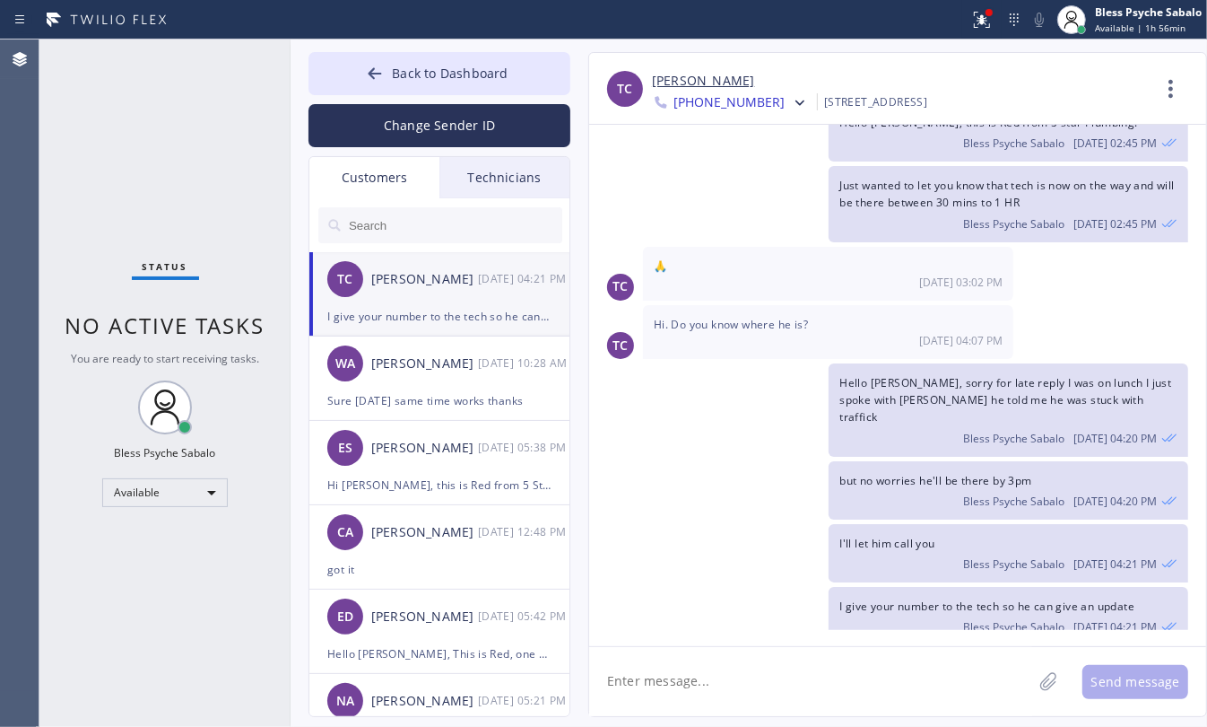
click at [785, 114] on div at bounding box center [798, 104] width 26 height 22
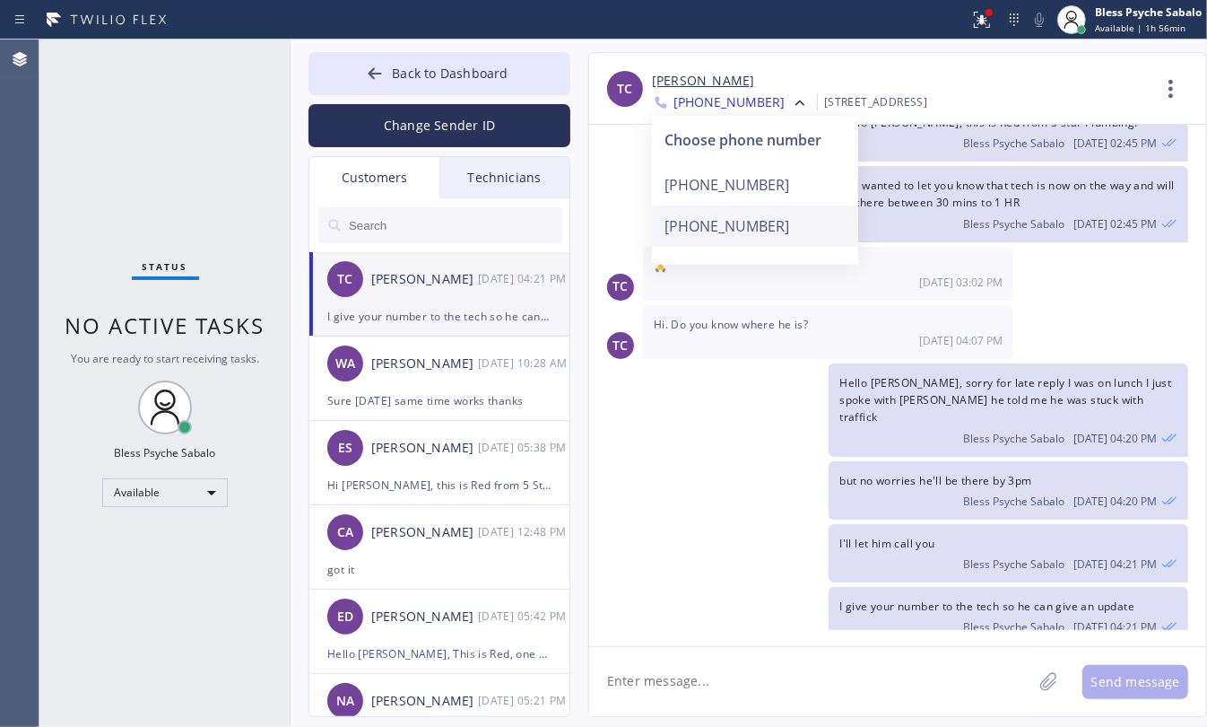
click at [745, 216] on div "[PHONE_NUMBER]" at bounding box center [755, 225] width 206 height 41
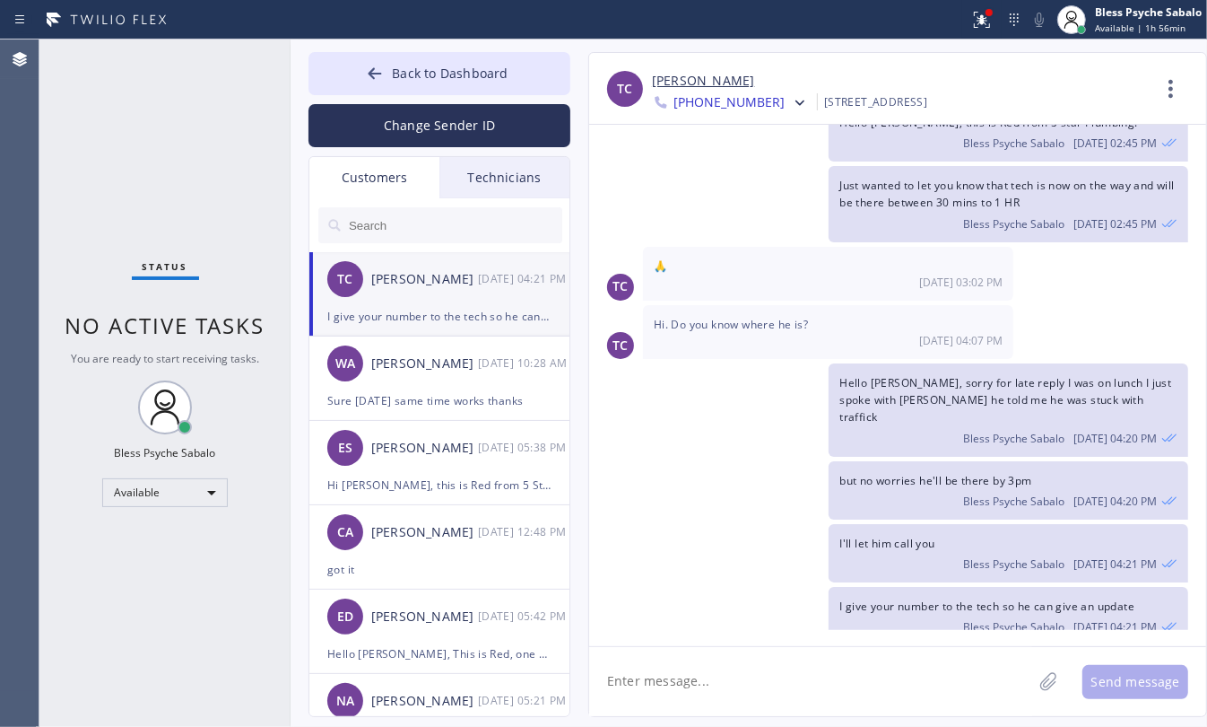
scroll to position [329, 0]
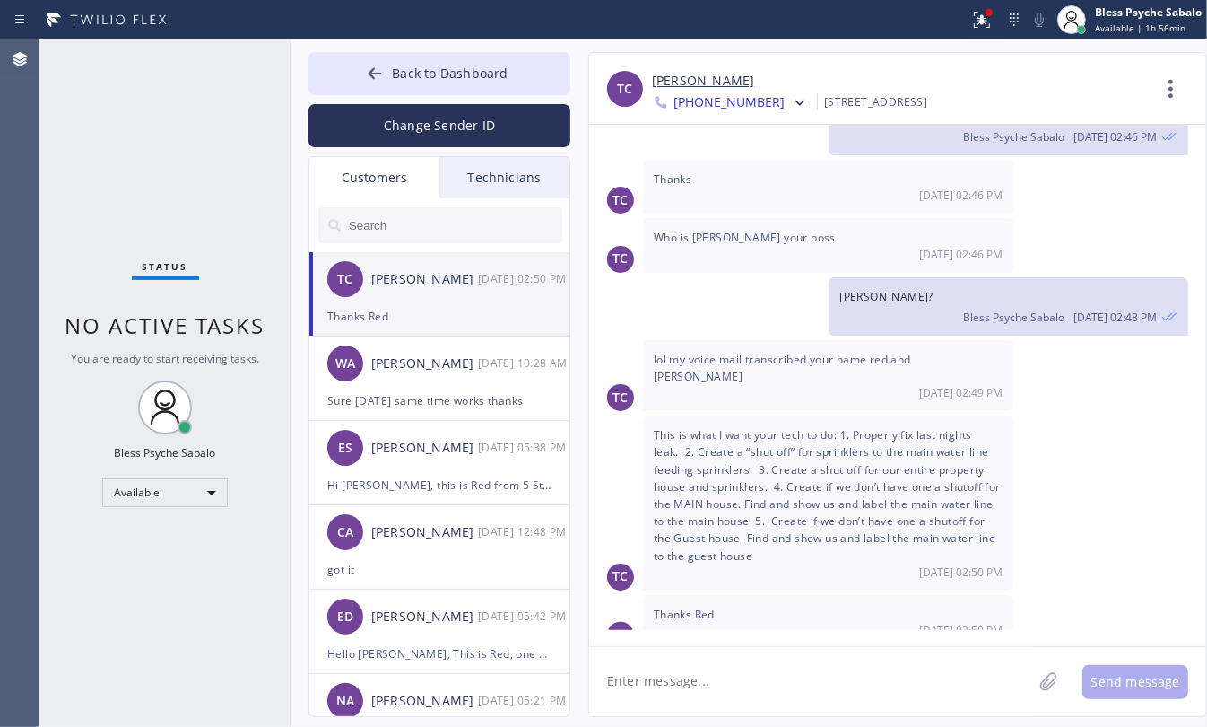
click at [713, 606] on span "Thanks Red" at bounding box center [684, 613] width 61 height 15
click at [696, 352] on span "lol my voice mail transcribed your name red and [PERSON_NAME]" at bounding box center [782, 368] width 257 height 32
click at [733, 415] on div "This is what I want your tech to do: 1. Properly fix last nights leak. 2. Creat…" at bounding box center [828, 502] width 370 height 175
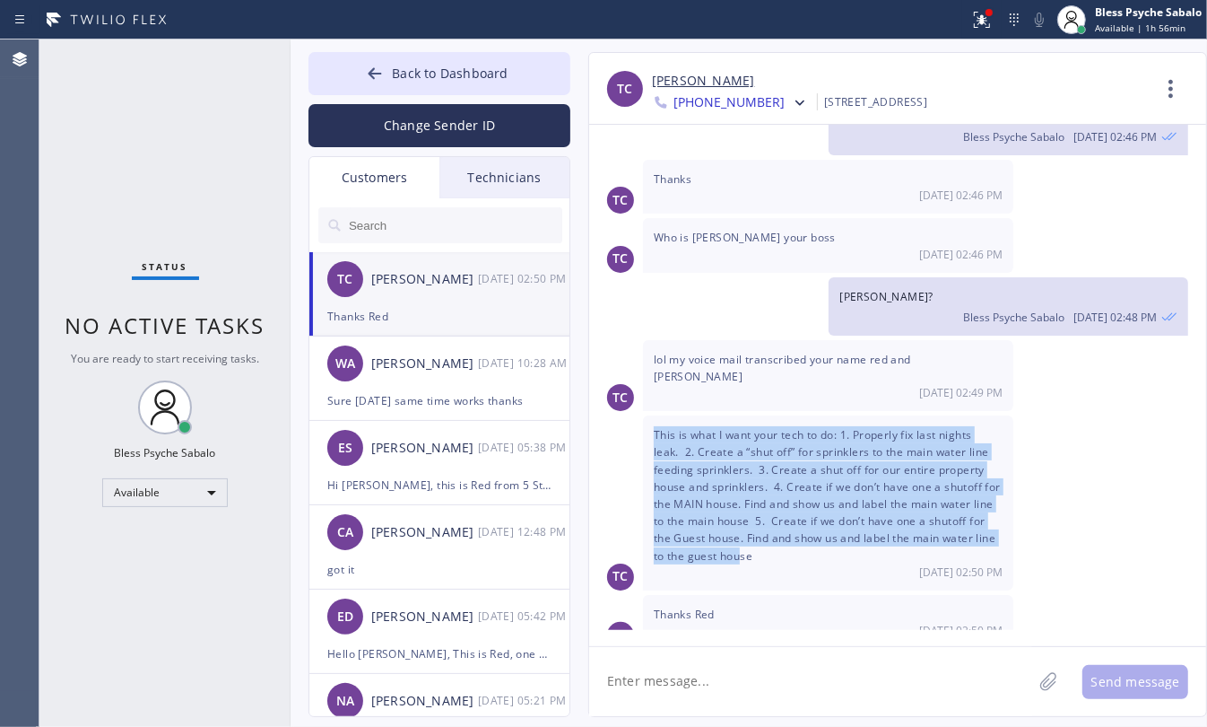
drag, startPoint x: 653, startPoint y: 405, endPoint x: 767, endPoint y: 535, distance: 172.9
click at [767, 535] on span "This is what I want your tech to do: 1. Properly fix last nights leak. 2. Creat…" at bounding box center [827, 494] width 347 height 135
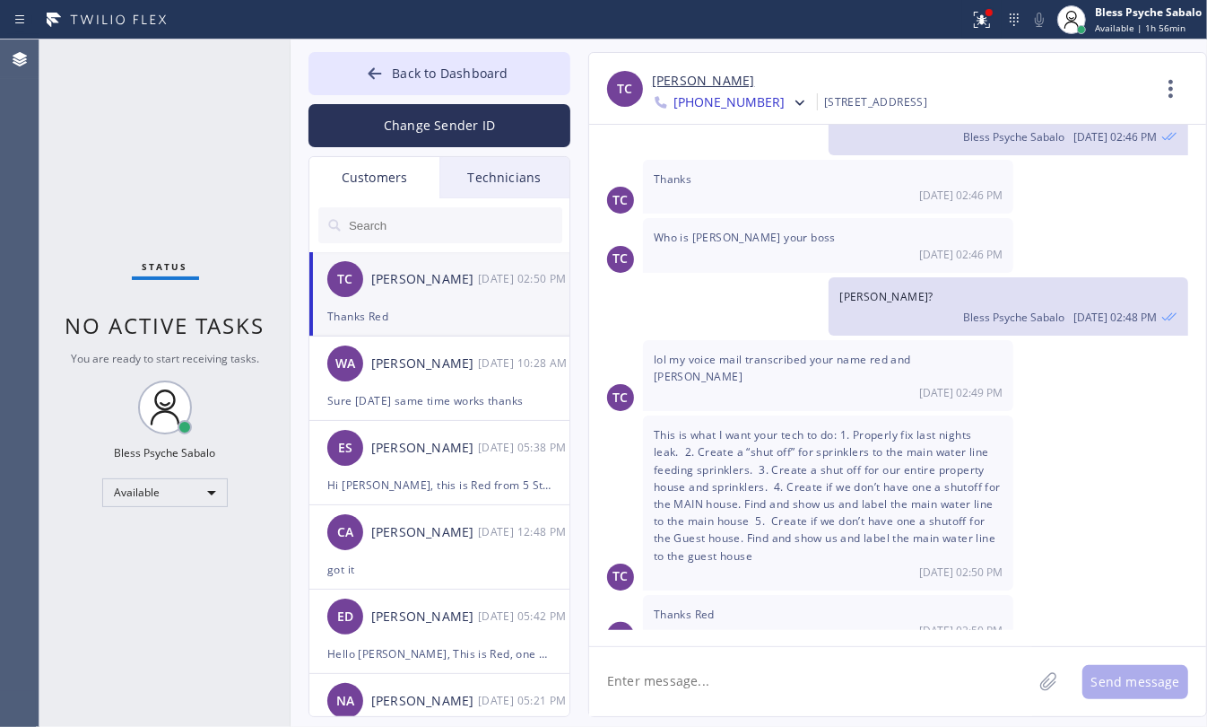
click at [758, 595] on div "Thanks Red [DATE] 02:50 PM" at bounding box center [828, 622] width 370 height 54
drag, startPoint x: 742, startPoint y: 593, endPoint x: 719, endPoint y: 586, distance: 24.4
click at [661, 595] on div "Thanks Red [DATE] 02:50 PM" at bounding box center [828, 622] width 370 height 54
drag, startPoint x: 732, startPoint y: 588, endPoint x: 719, endPoint y: 675, distance: 88.0
click at [732, 595] on div "Thanks Red [DATE] 02:50 PM" at bounding box center [828, 622] width 370 height 54
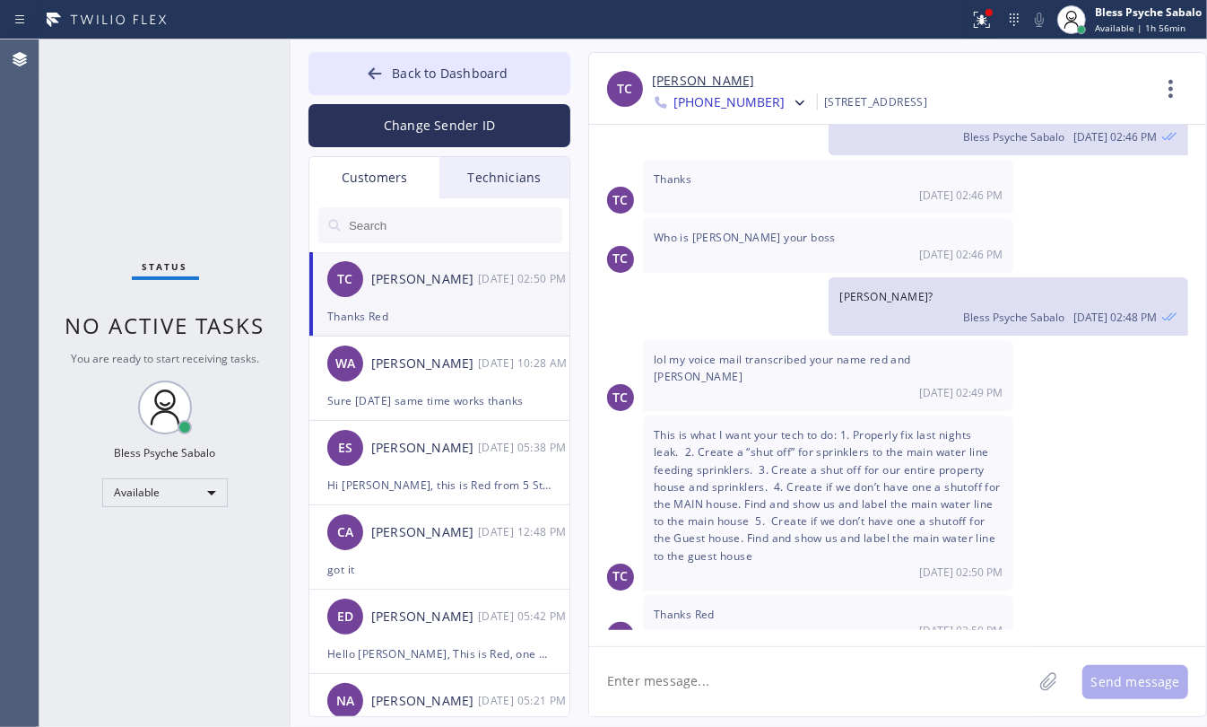
click at [715, 700] on textarea at bounding box center [810, 681] width 443 height 69
click at [815, 716] on div "TC [PERSON_NAME] [PHONE_NUMBER] Choose phone number [PHONE_NUMBER] [PHONE_NUMBE…" at bounding box center [897, 384] width 619 height 665
type textarea "No worries"
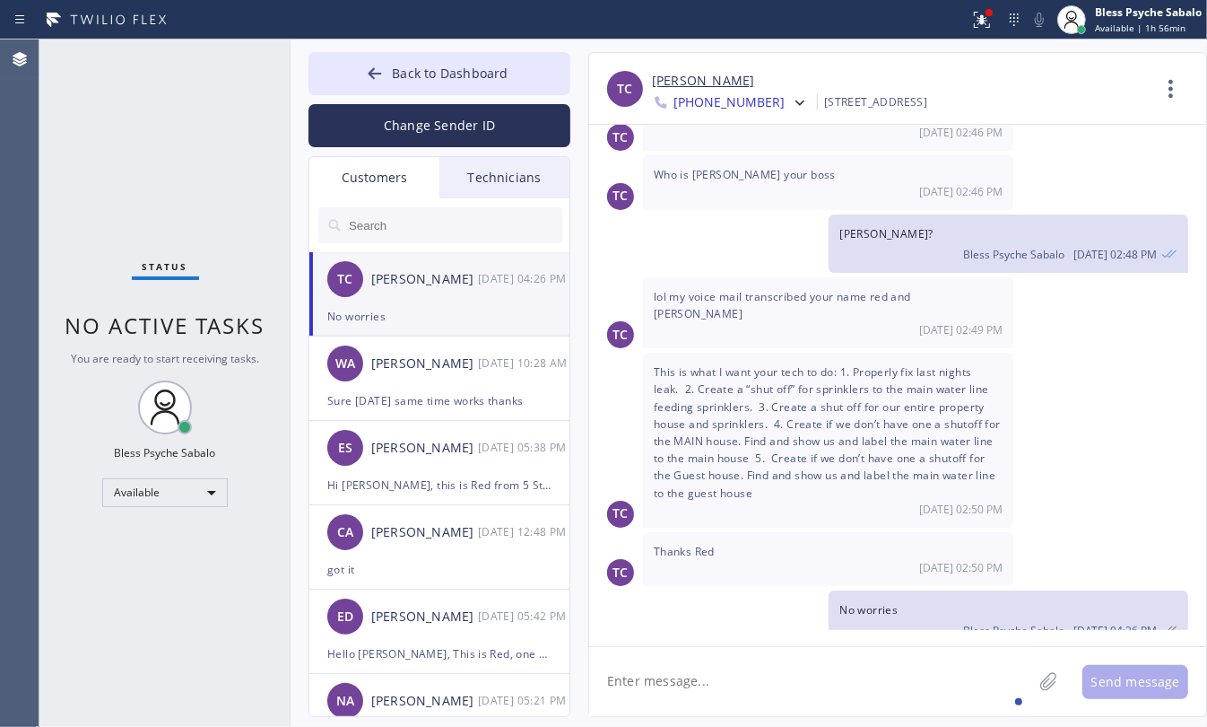
click at [465, 166] on div "Technicians" at bounding box center [505, 177] width 130 height 41
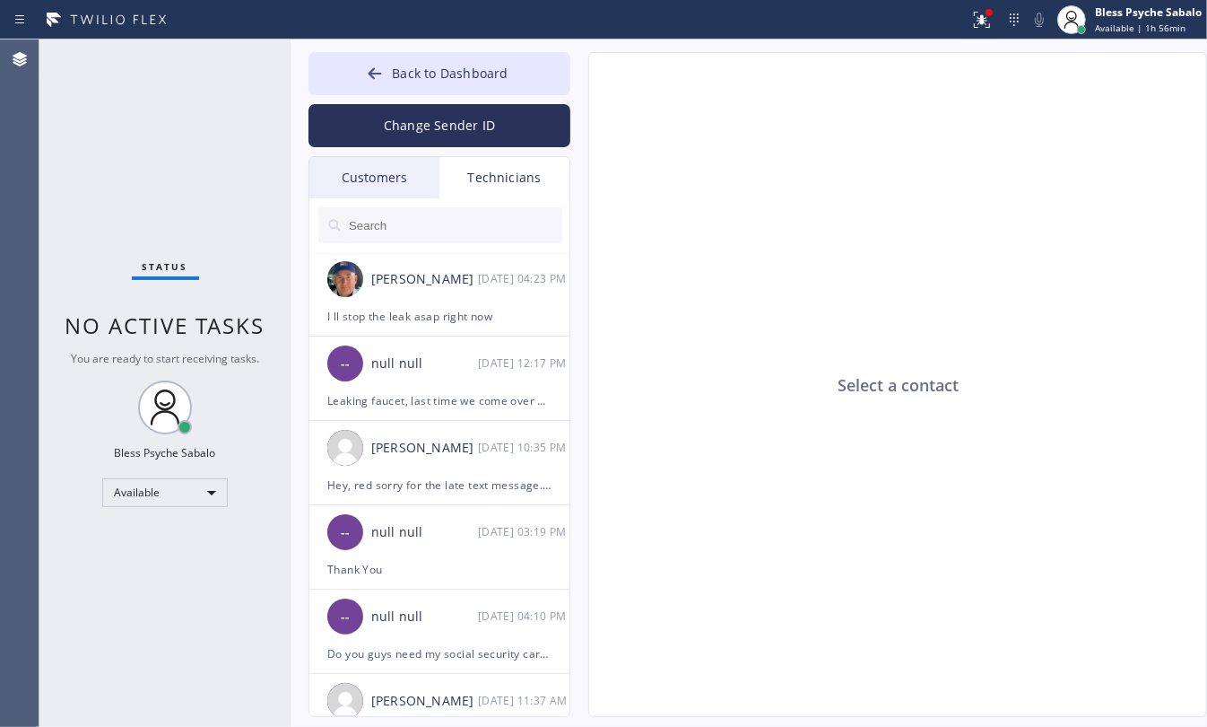
click at [382, 194] on div "Customers" at bounding box center [374, 177] width 130 height 41
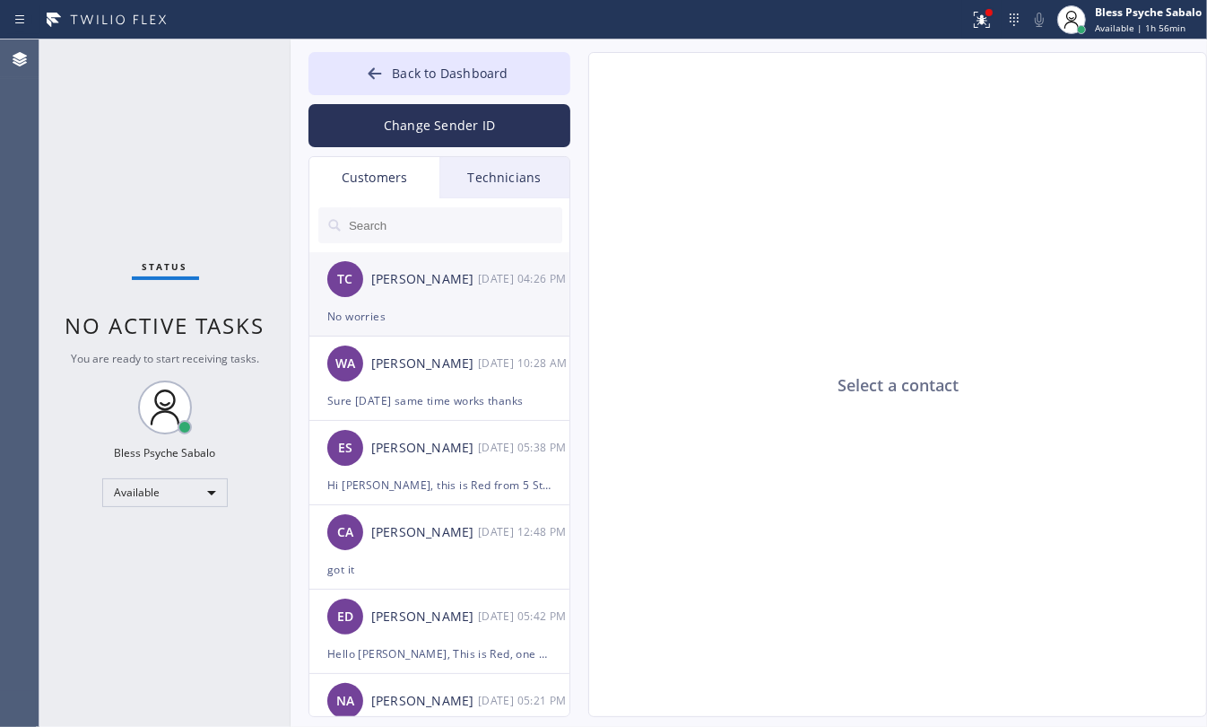
click at [468, 303] on div "TC [PERSON_NAME] [DATE] 04:26 PM" at bounding box center [440, 279] width 262 height 54
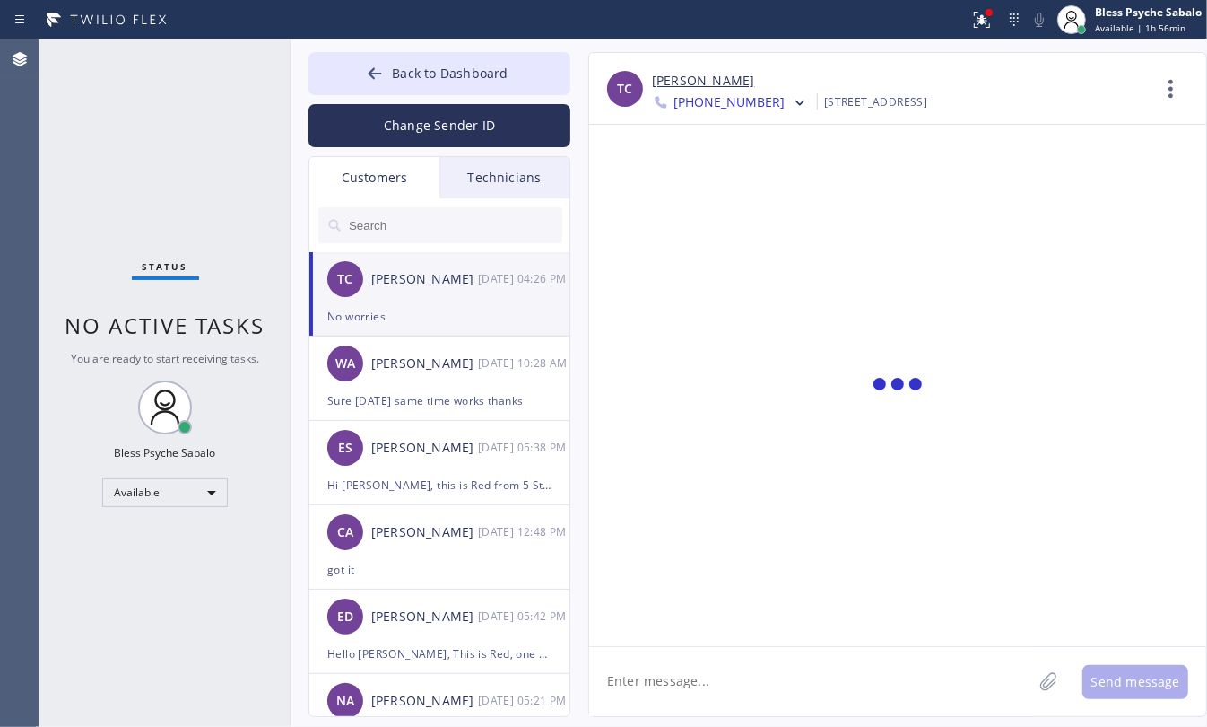
scroll to position [63, 0]
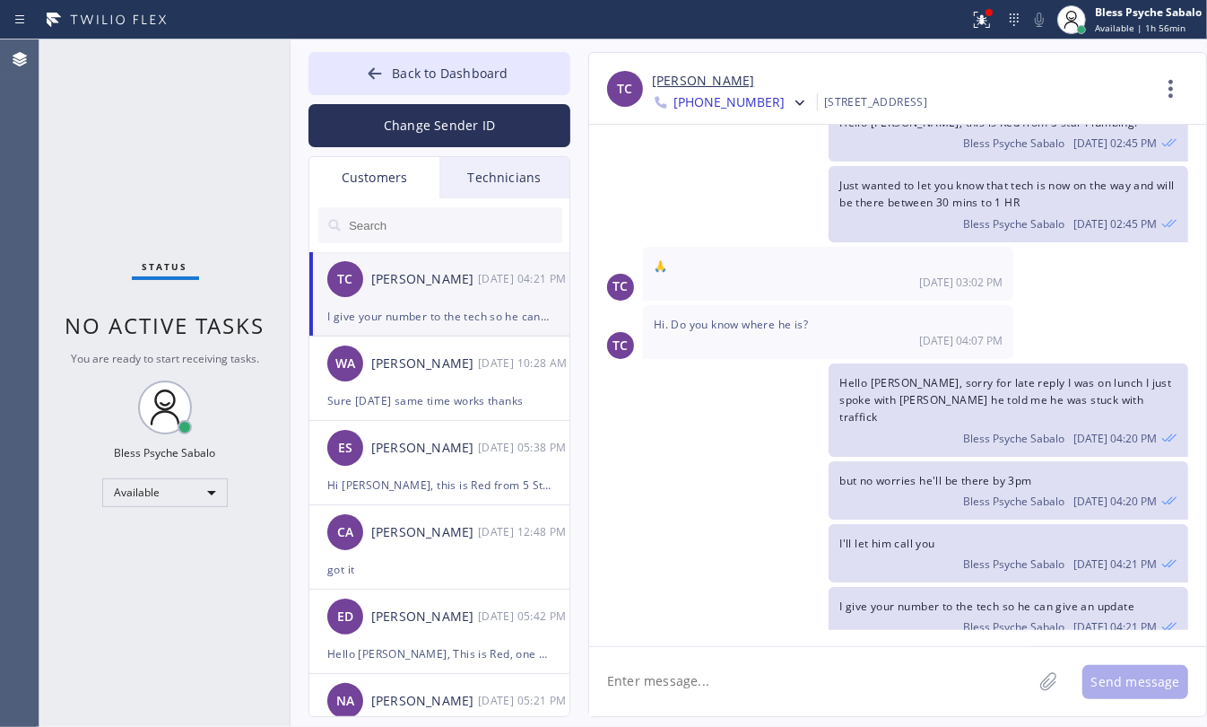
click at [850, 536] on span "I'll let him call you" at bounding box center [887, 543] width 95 height 15
click at [1045, 465] on div "but no worries he'll be there by 3pm Bless Psyche Sabalo [DATE] 04:20 PM" at bounding box center [1009, 490] width 360 height 58
click at [1073, 397] on div "Hello [PERSON_NAME], sorry for late reply I was on lunch I just spoke with [PER…" at bounding box center [1009, 409] width 360 height 93
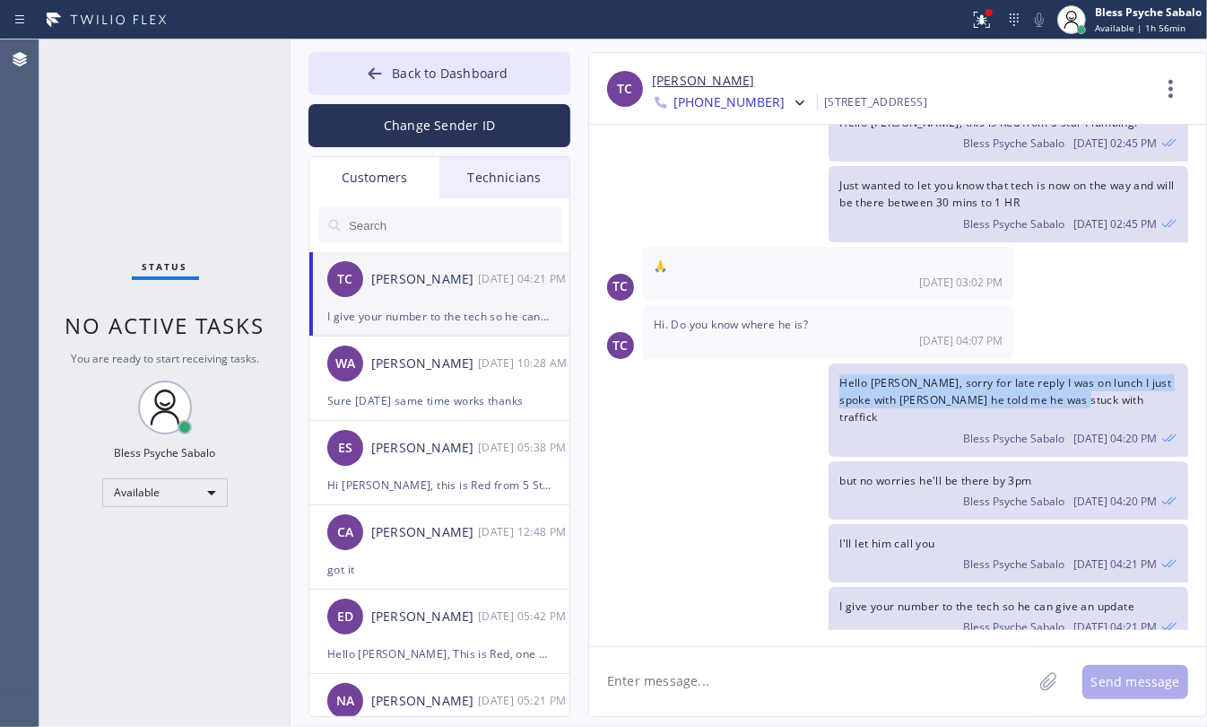
drag, startPoint x: 1065, startPoint y: 397, endPoint x: 830, endPoint y: 374, distance: 236.1
click at [830, 374] on div "Hello [PERSON_NAME], sorry for late reply I was on lunch I just spoke with [PER…" at bounding box center [1009, 409] width 360 height 93
copy span "Hello [PERSON_NAME], sorry for late reply I was on lunch I just spoke with [PER…"
click at [791, 101] on icon at bounding box center [800, 103] width 18 height 18
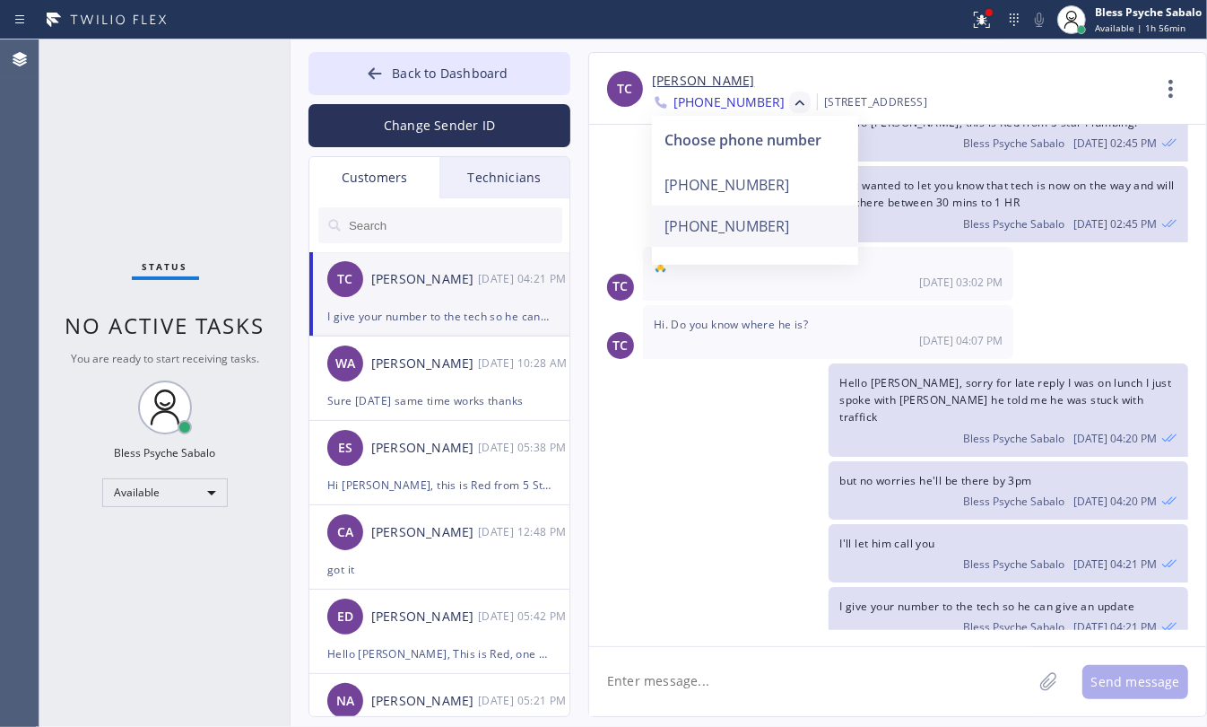
click at [743, 220] on div "[PHONE_NUMBER]" at bounding box center [755, 225] width 206 height 41
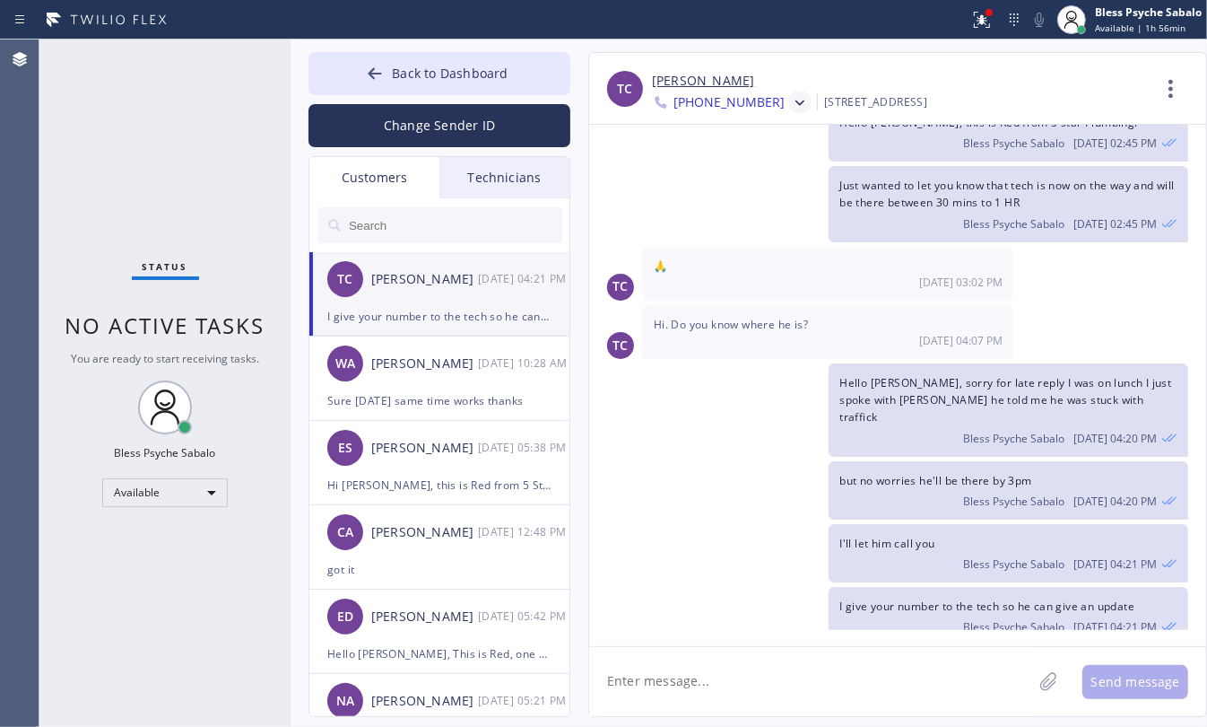
scroll to position [392, 0]
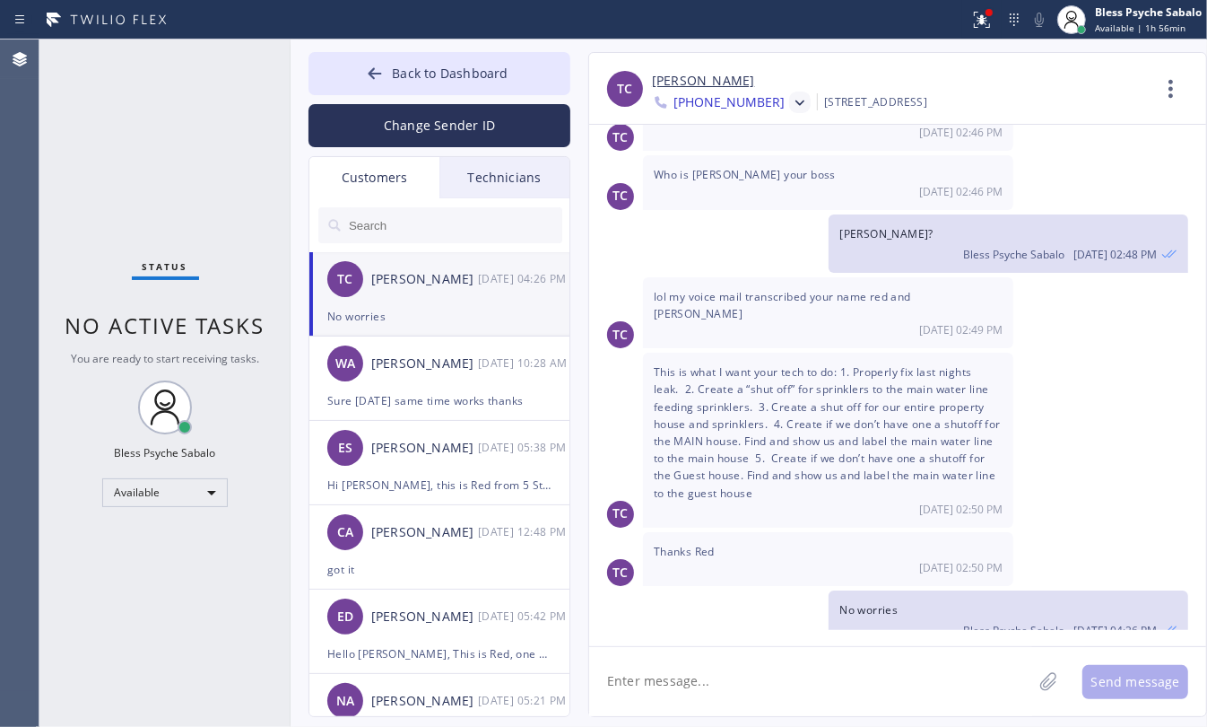
click at [818, 675] on textarea at bounding box center [810, 681] width 443 height 69
paste textarea "Hello [PERSON_NAME], sorry for late reply I was on lunch I just spoke with [PER…"
type textarea "Hello [PERSON_NAME], sorry for late reply I was on lunch I just spoke with [PER…"
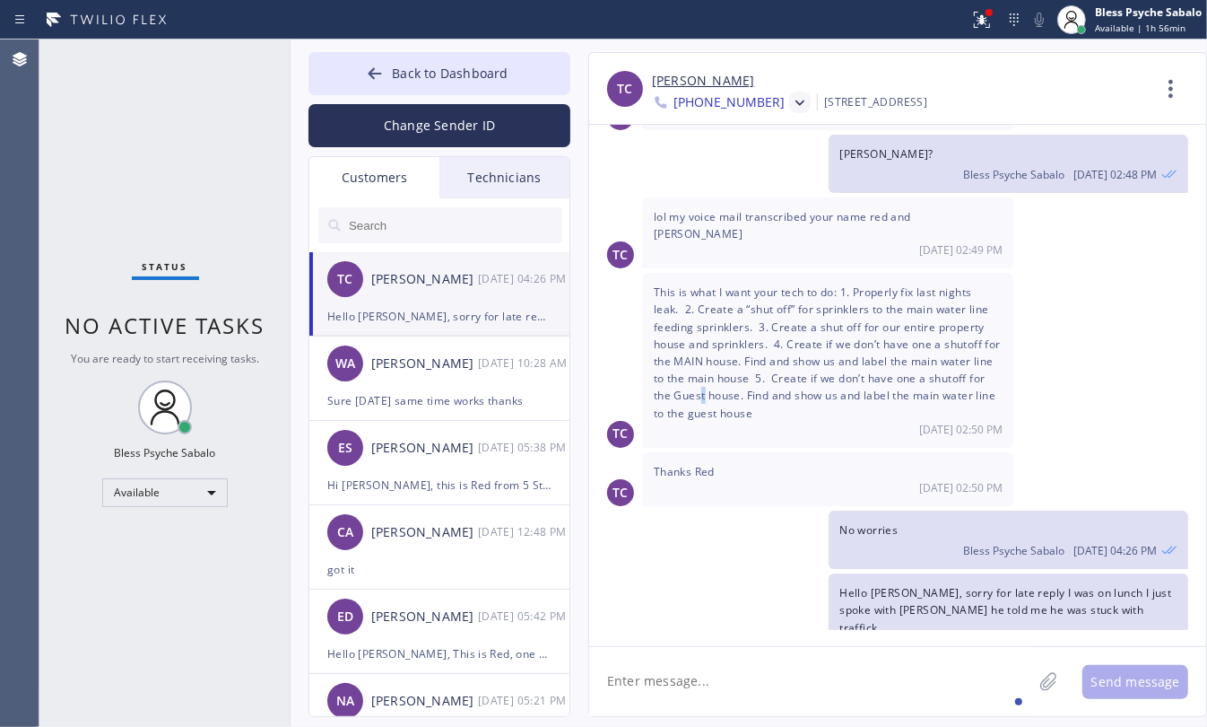
click at [724, 379] on span "This is what I want your tech to do: 1. Properly fix last nights leak. 2. Creat…" at bounding box center [827, 351] width 347 height 135
click at [786, 97] on div at bounding box center [798, 104] width 26 height 22
click at [764, 222] on div "[PHONE_NUMBER]" at bounding box center [755, 225] width 206 height 41
click at [796, 100] on icon at bounding box center [800, 102] width 9 height 5
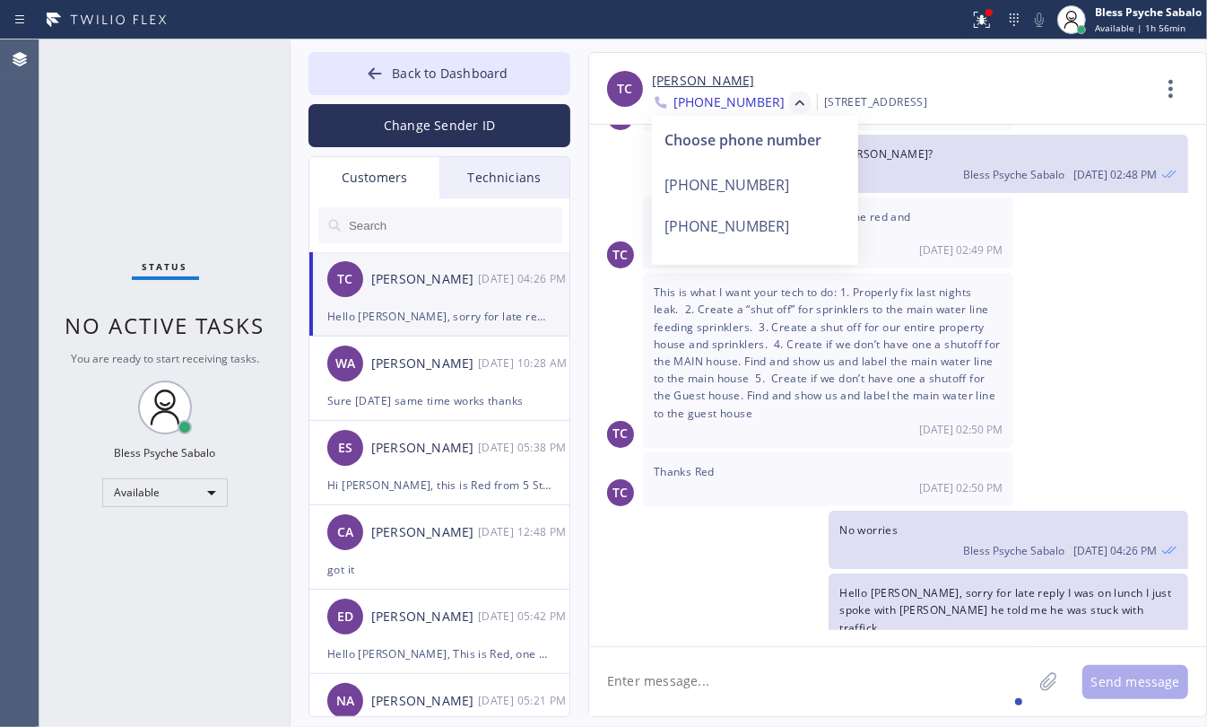
click at [758, 171] on div "[PHONE_NUMBER]" at bounding box center [755, 184] width 206 height 41
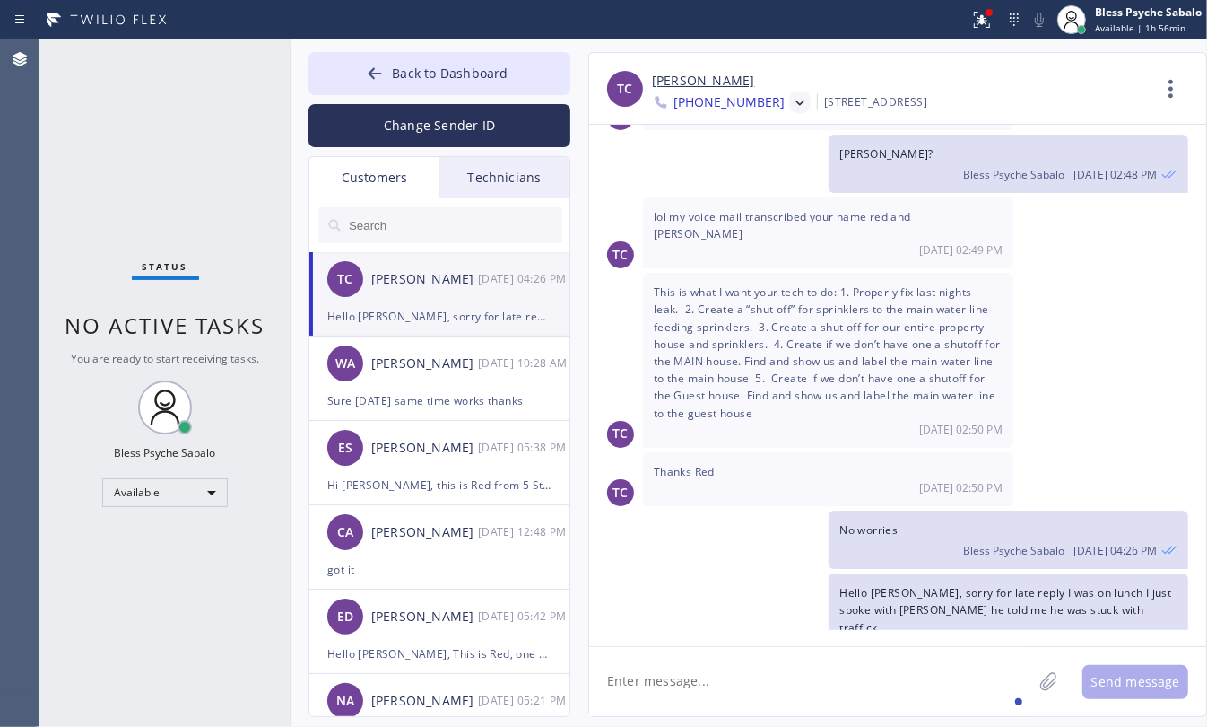
scroll to position [63, 0]
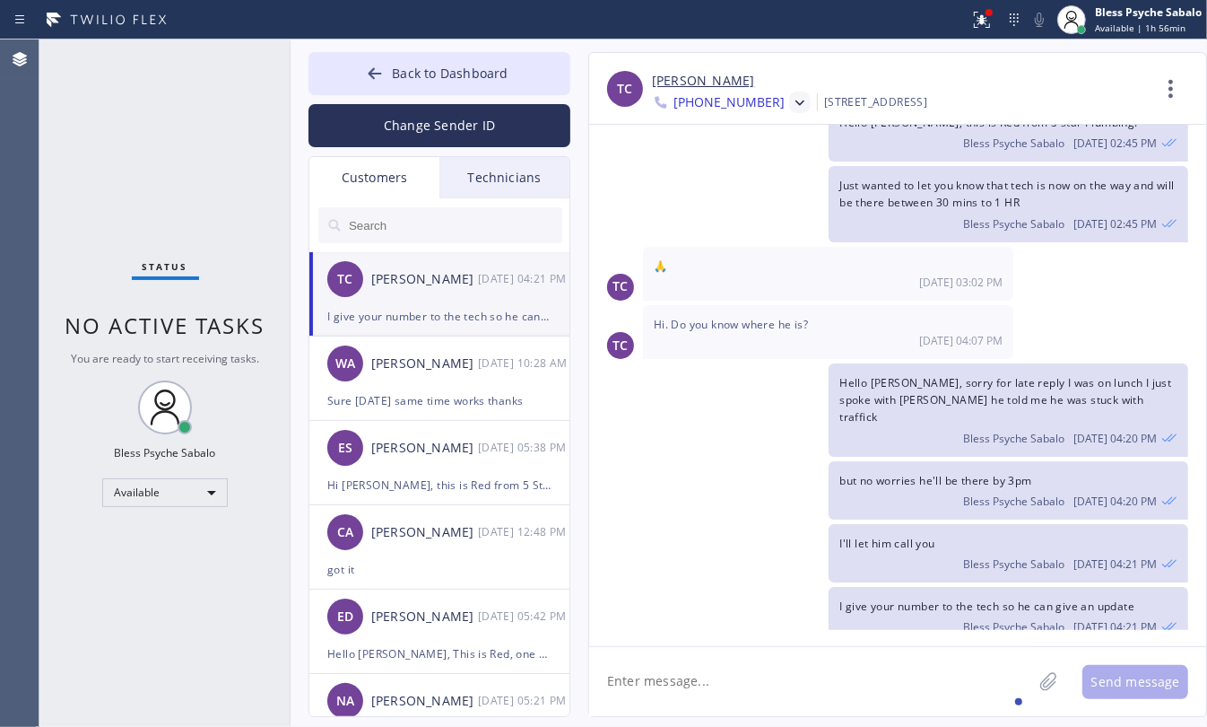
click at [925, 489] on div "Bless Psyche Sabalo [DATE] 04:20 PM" at bounding box center [1009, 499] width 338 height 20
click at [929, 468] on div "but no worries he'll be there by 3pm Bless Psyche Sabalo [DATE] 04:20 PM" at bounding box center [1009, 490] width 360 height 58
click at [929, 467] on div "but no worries he'll be there by 3pm Bless Psyche Sabalo [DATE] 04:20 PM" at bounding box center [1009, 490] width 360 height 58
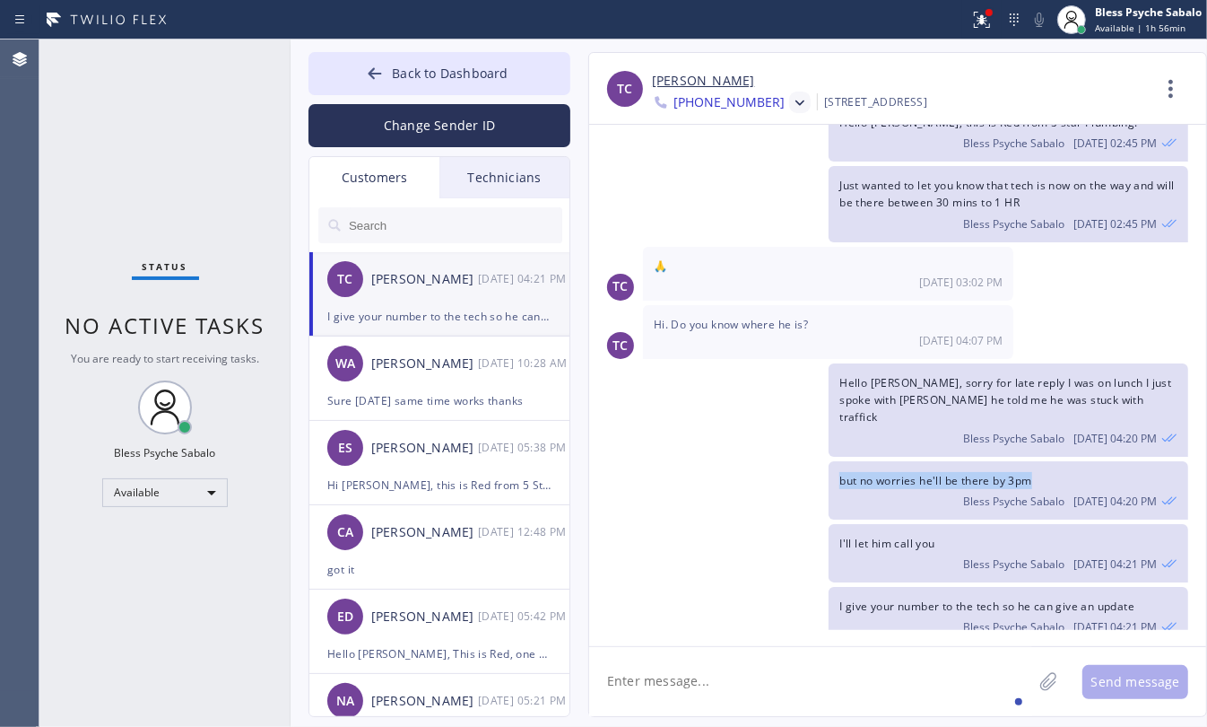
copy span "but no worries he'll be there by 3pm"
click at [791, 105] on icon at bounding box center [800, 103] width 18 height 18
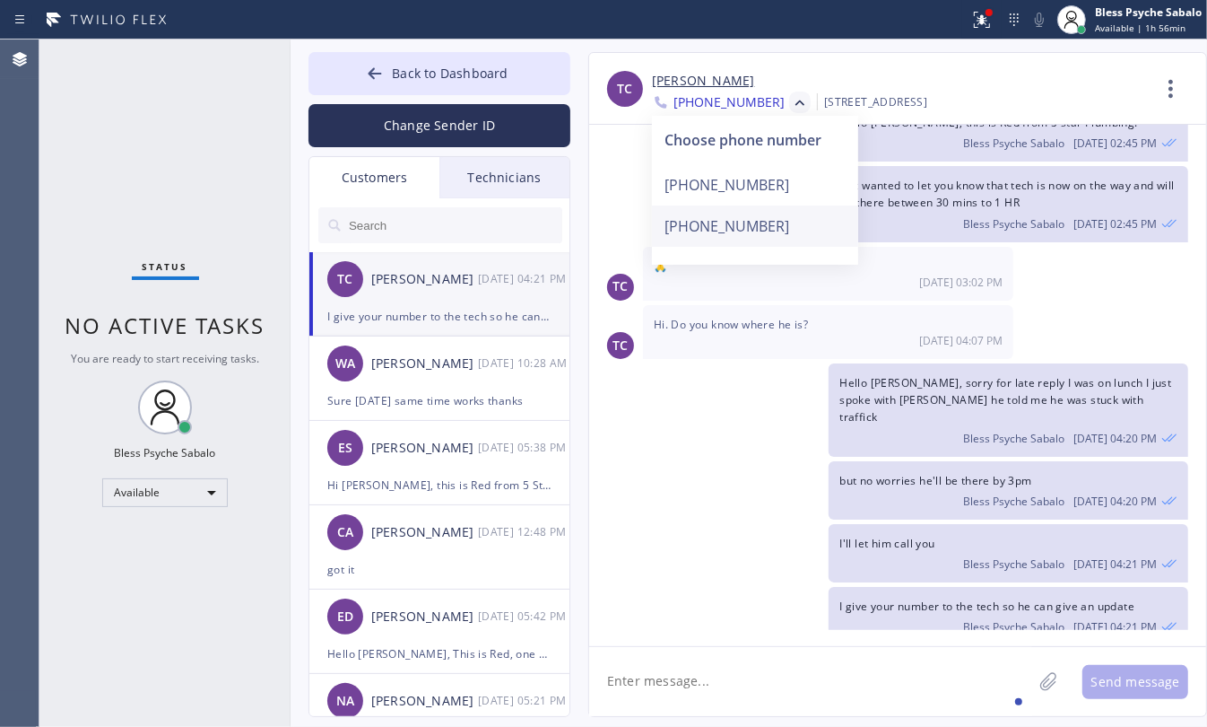
click at [728, 233] on div "[PHONE_NUMBER]" at bounding box center [755, 225] width 206 height 41
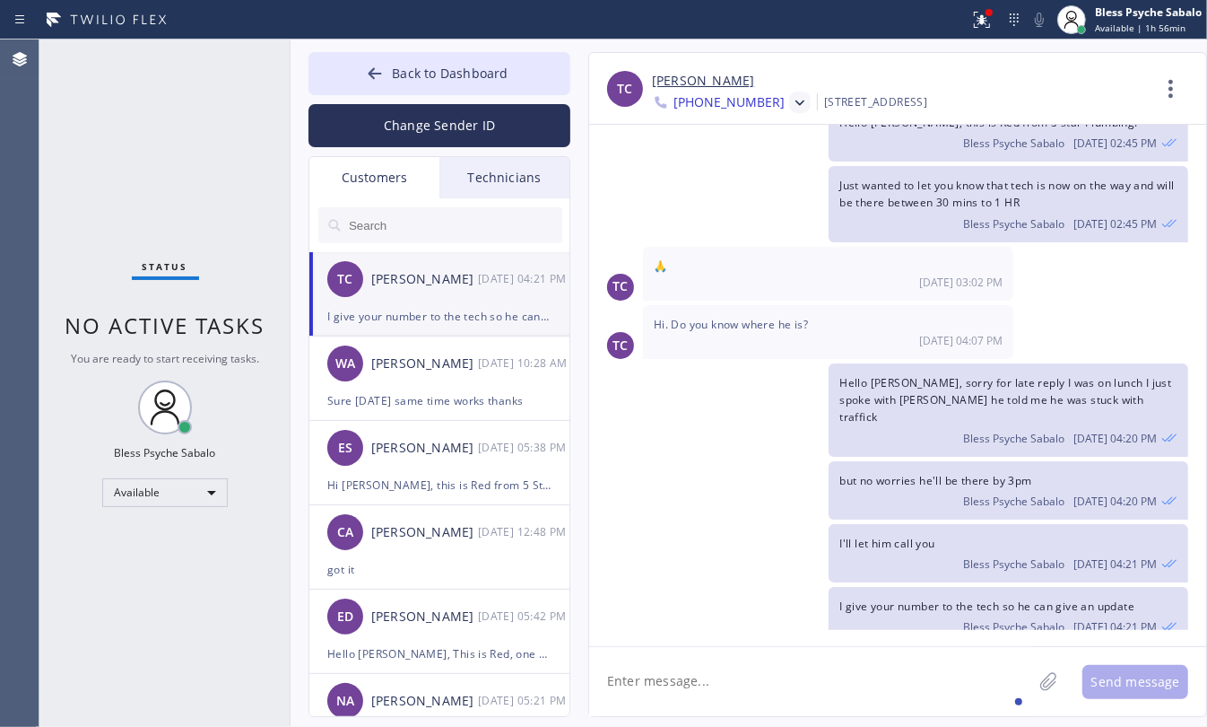
scroll to position [472, 0]
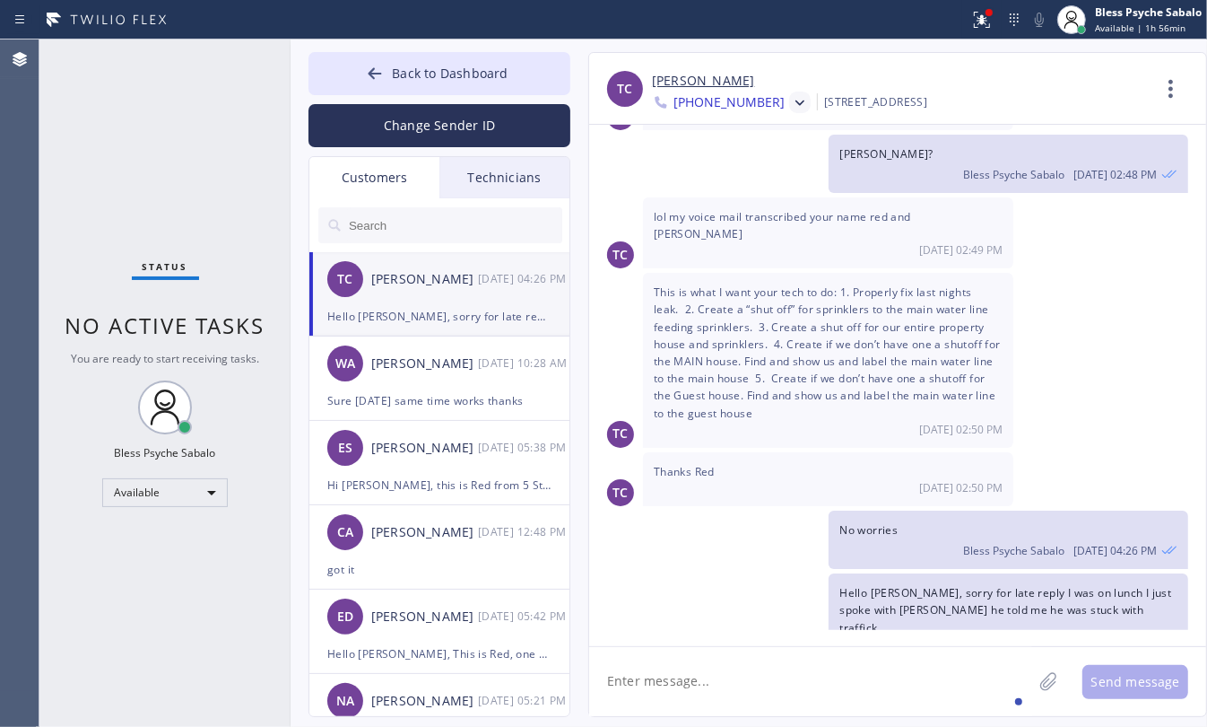
click at [873, 675] on textarea at bounding box center [810, 681] width 443 height 69
paste textarea "but no worries he'll be there by 3pm"
type textarea "but no worries he'll be there by 3pm"
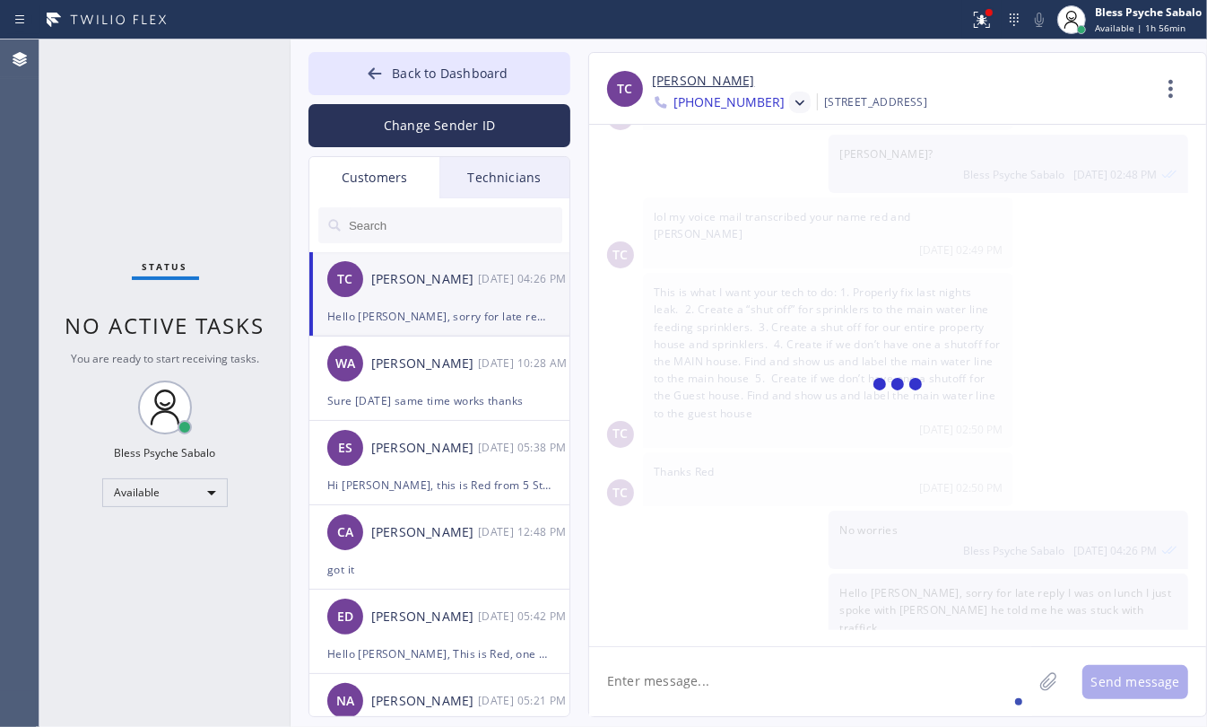
scroll to position [535, 0]
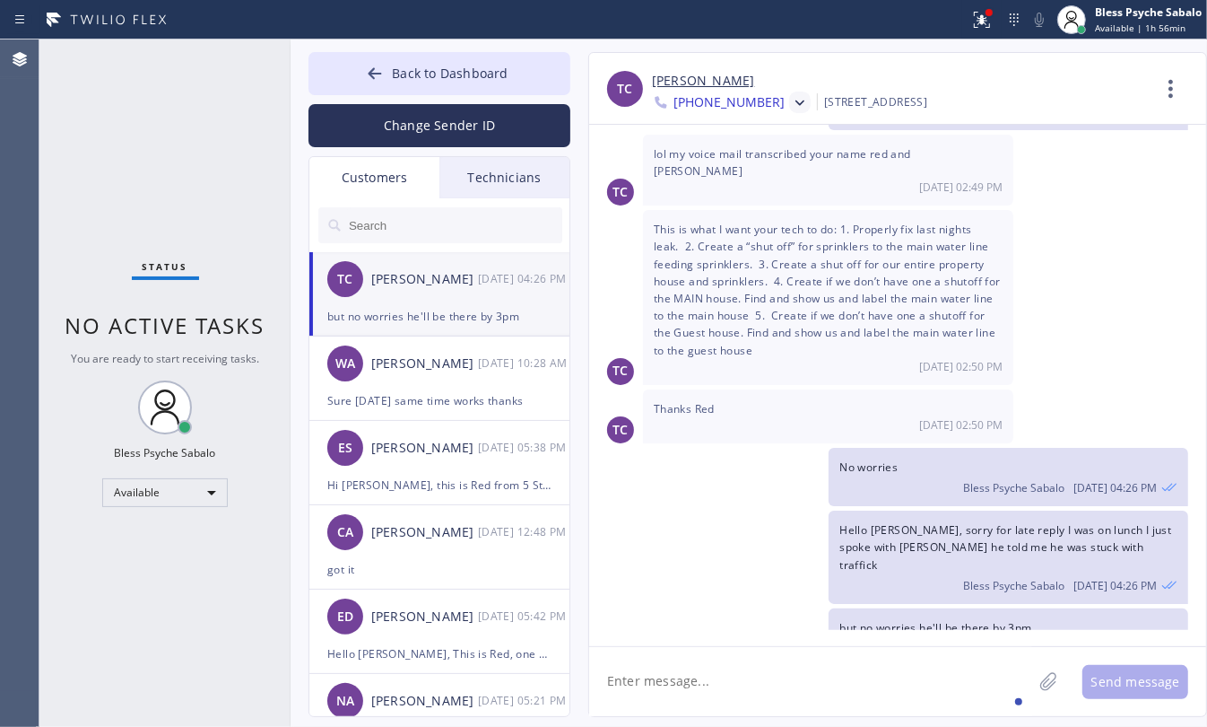
click at [780, 117] on div "TC [PERSON_NAME] [PHONE_NUMBER] Choose phone number [PHONE_NUMBER] [PHONE_NUMBE…" at bounding box center [897, 89] width 617 height 72
click at [791, 103] on icon at bounding box center [800, 103] width 18 height 18
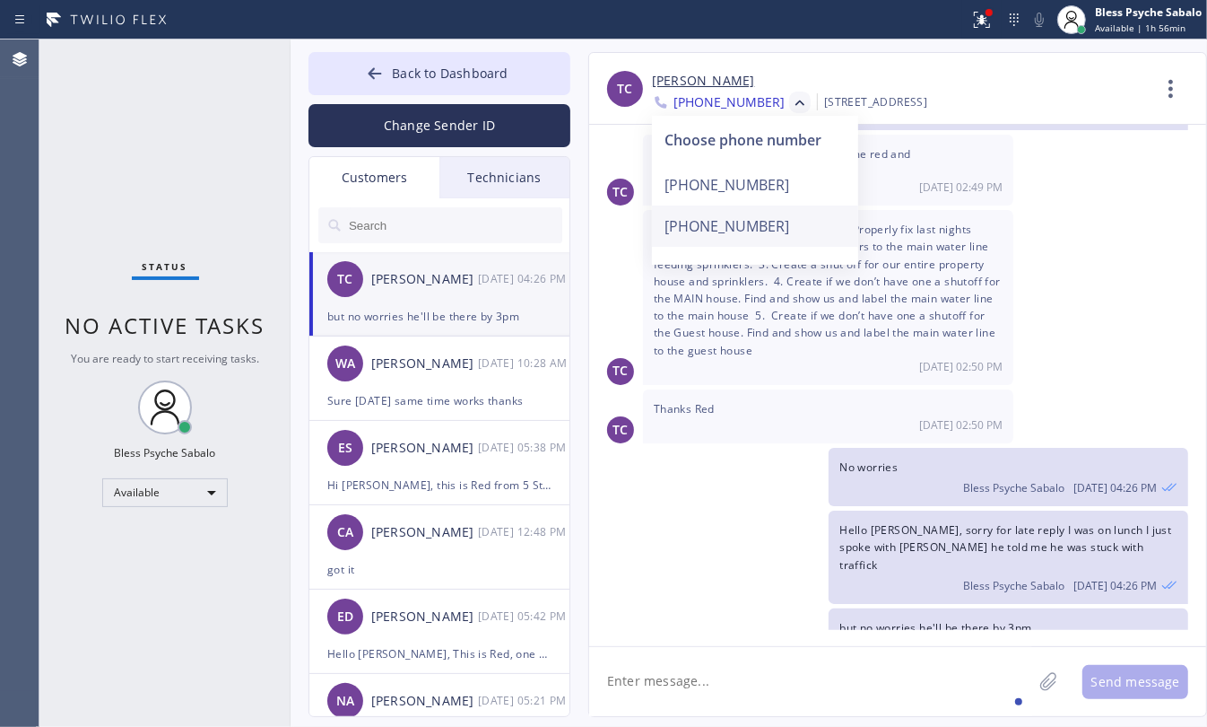
click at [771, 218] on div "[PHONE_NUMBER]" at bounding box center [755, 225] width 206 height 41
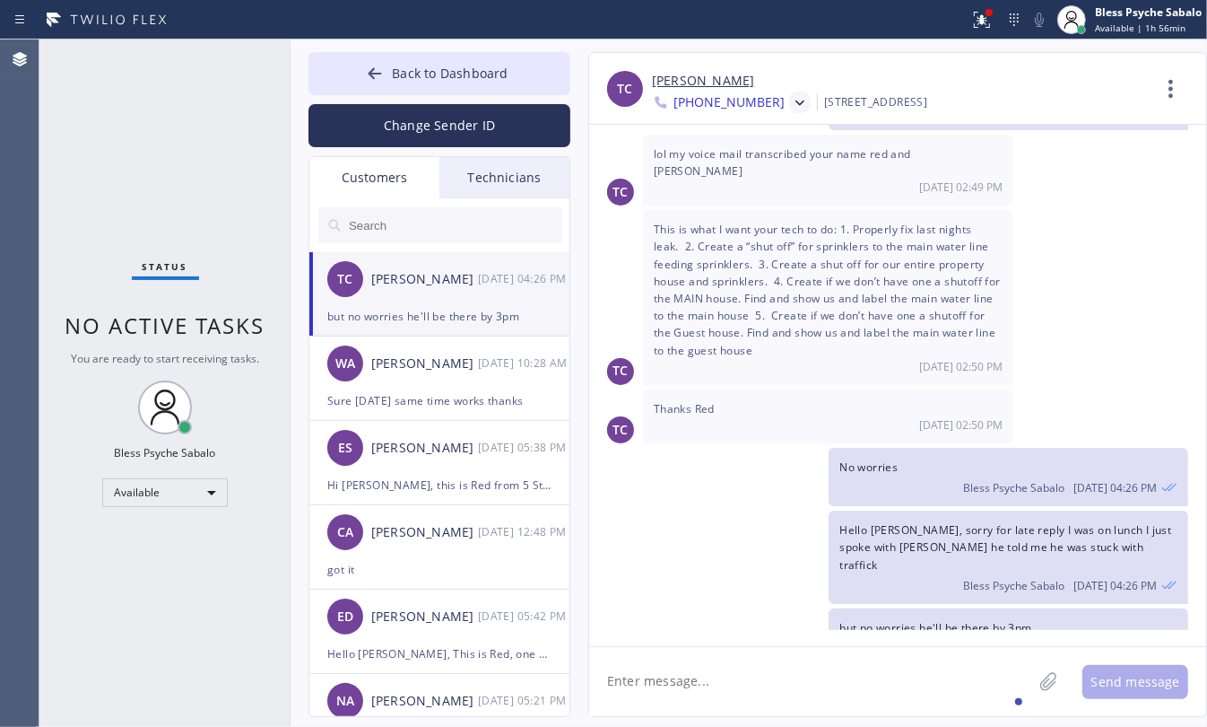
click at [791, 109] on icon at bounding box center [800, 103] width 18 height 18
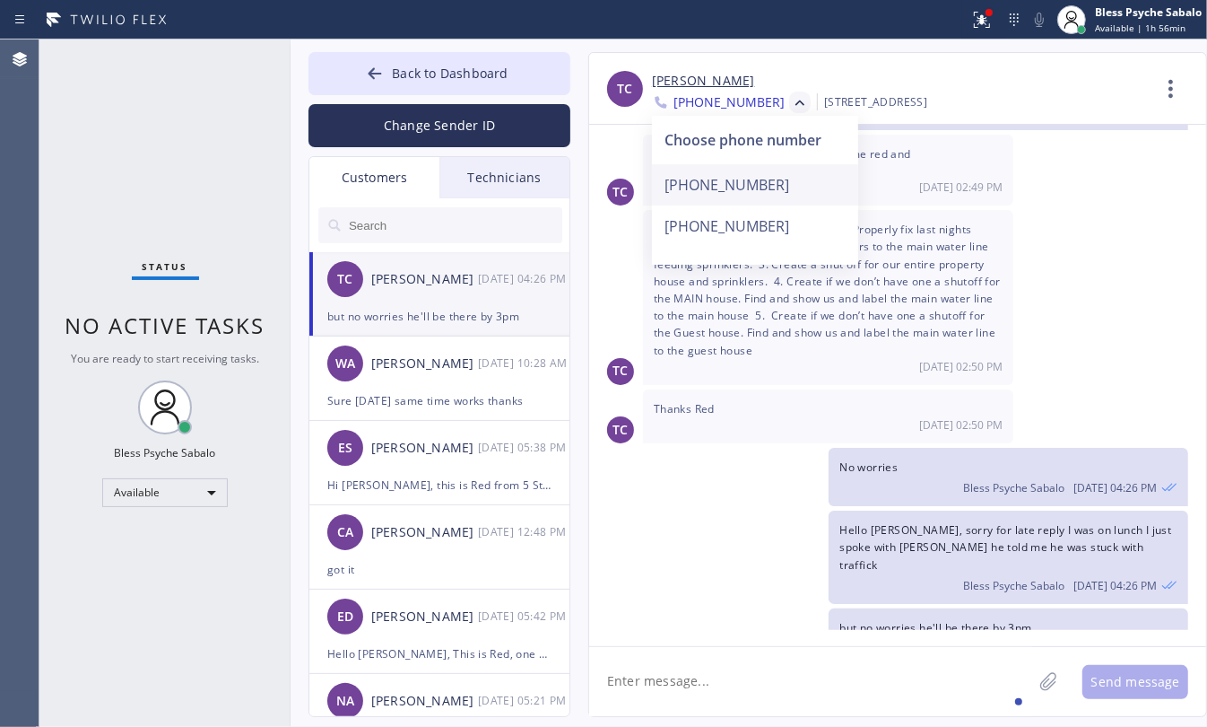
click at [763, 179] on div "[PHONE_NUMBER]" at bounding box center [755, 184] width 206 height 41
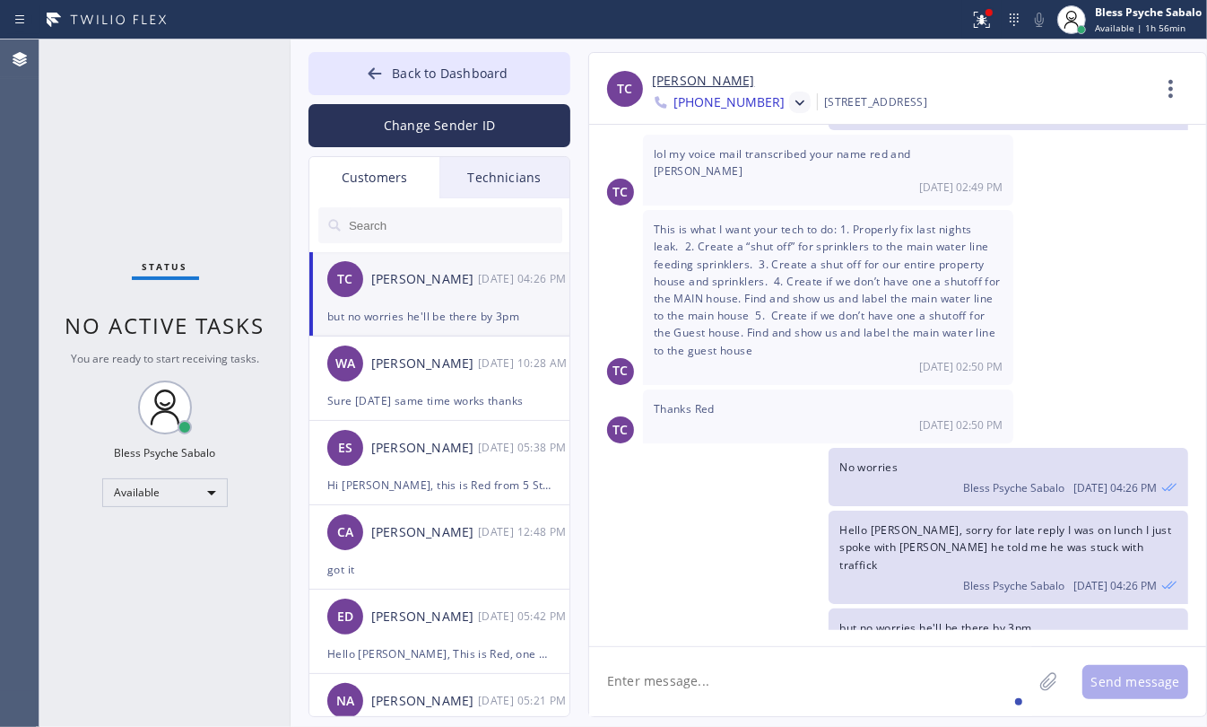
scroll to position [63, 0]
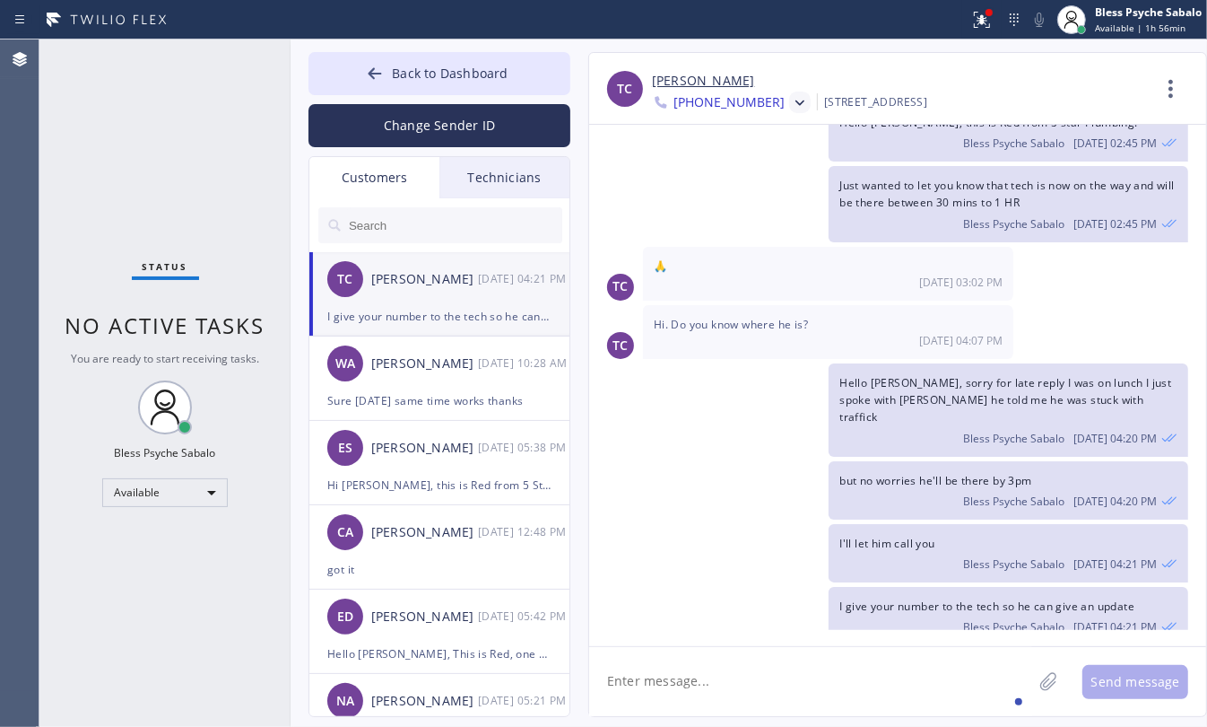
click at [929, 598] on span "I give your number to the tech so he can give an update" at bounding box center [987, 605] width 295 height 15
click at [881, 536] on span "I'll let him call you" at bounding box center [887, 543] width 95 height 15
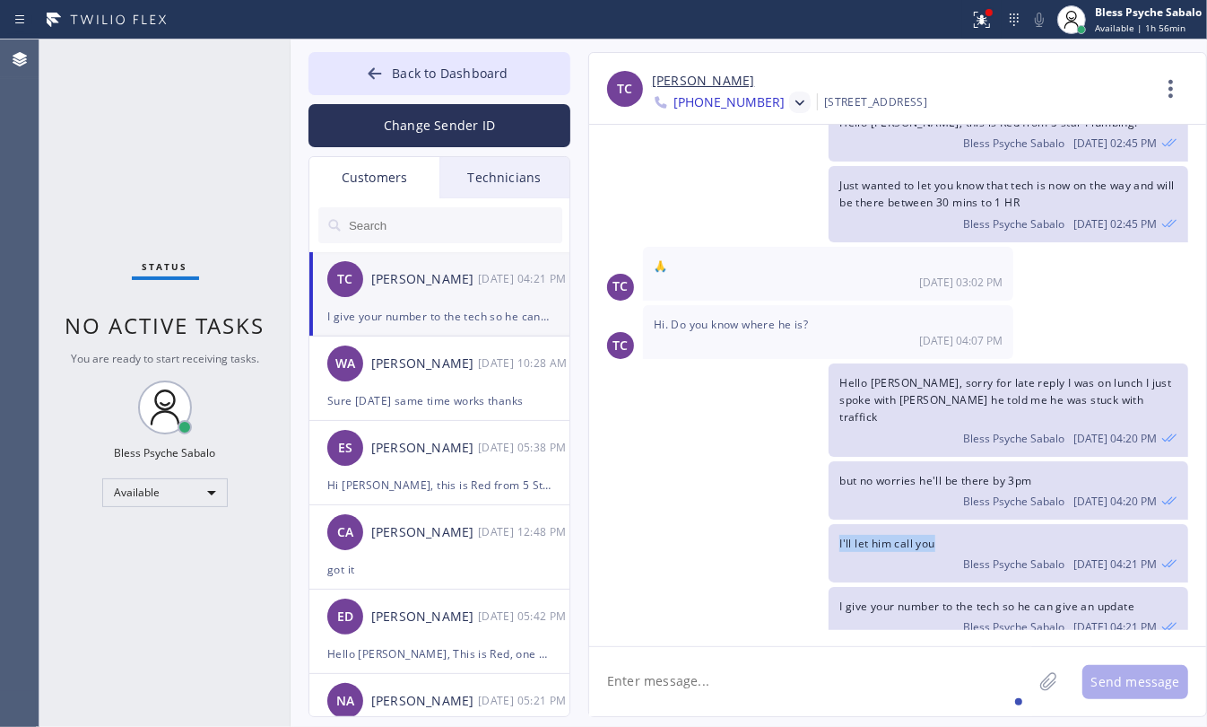
copy span "I'll let him call you"
click at [791, 106] on icon at bounding box center [800, 103] width 18 height 18
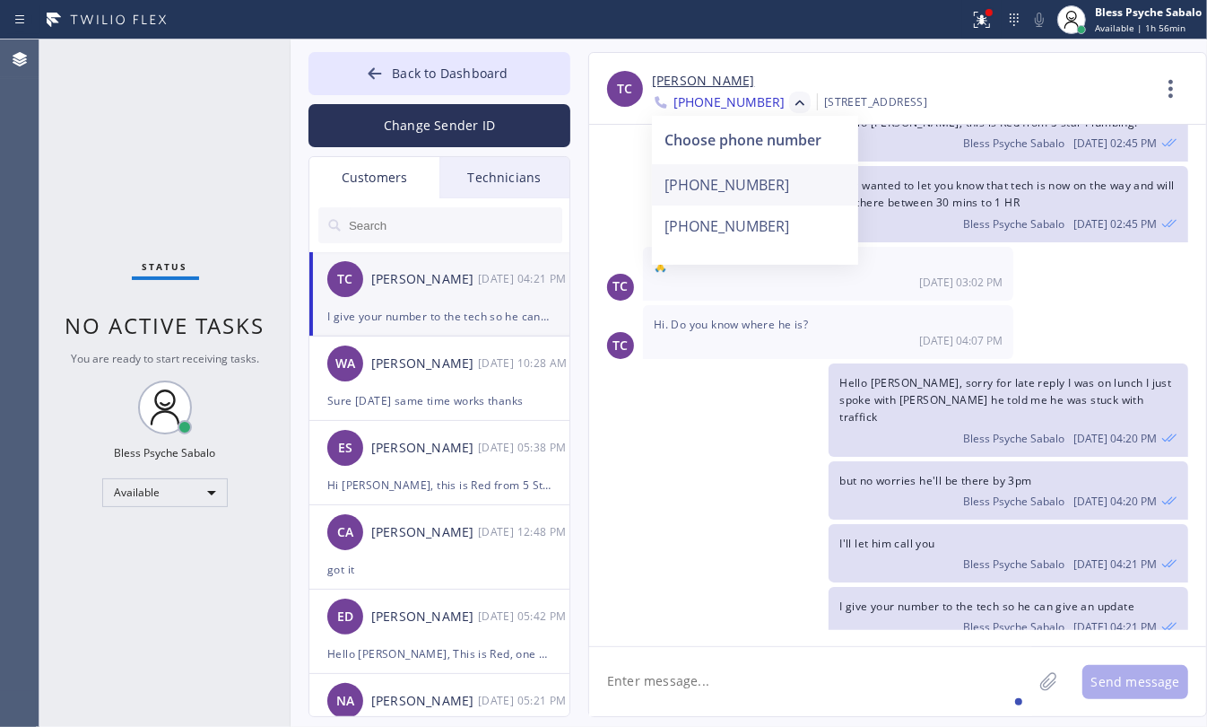
click at [719, 193] on div "[PHONE_NUMBER]" at bounding box center [755, 184] width 206 height 41
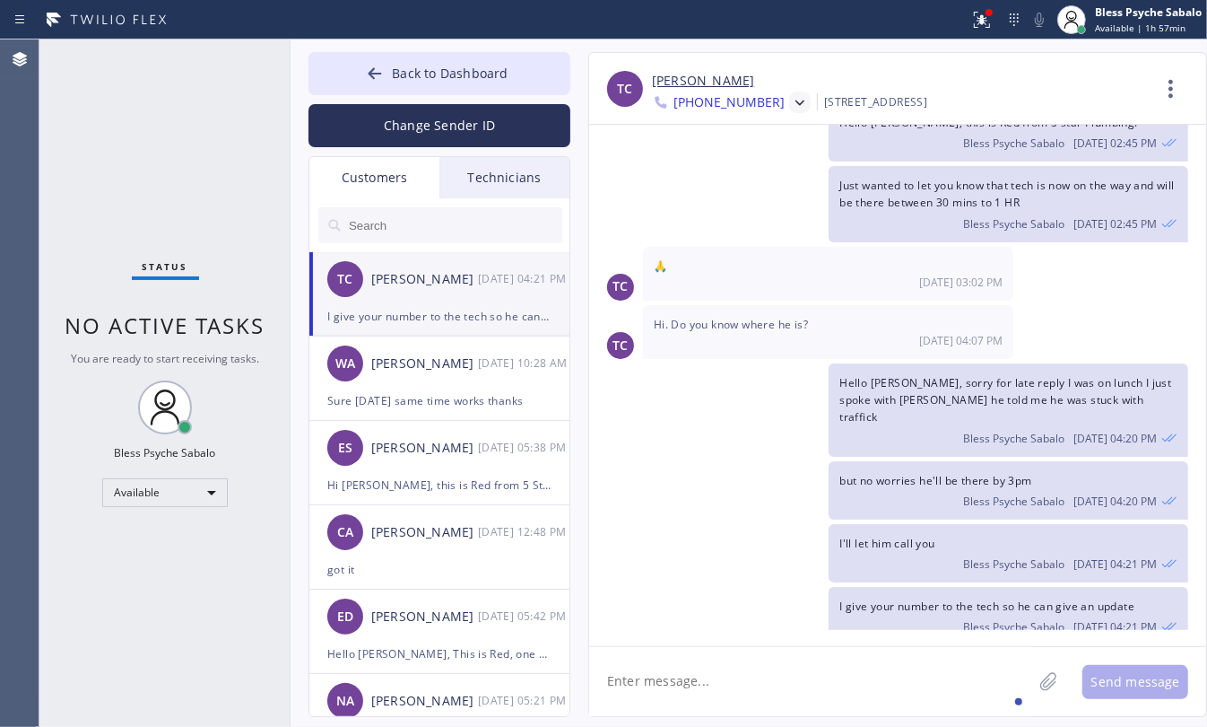
click at [796, 101] on icon at bounding box center [800, 102] width 9 height 5
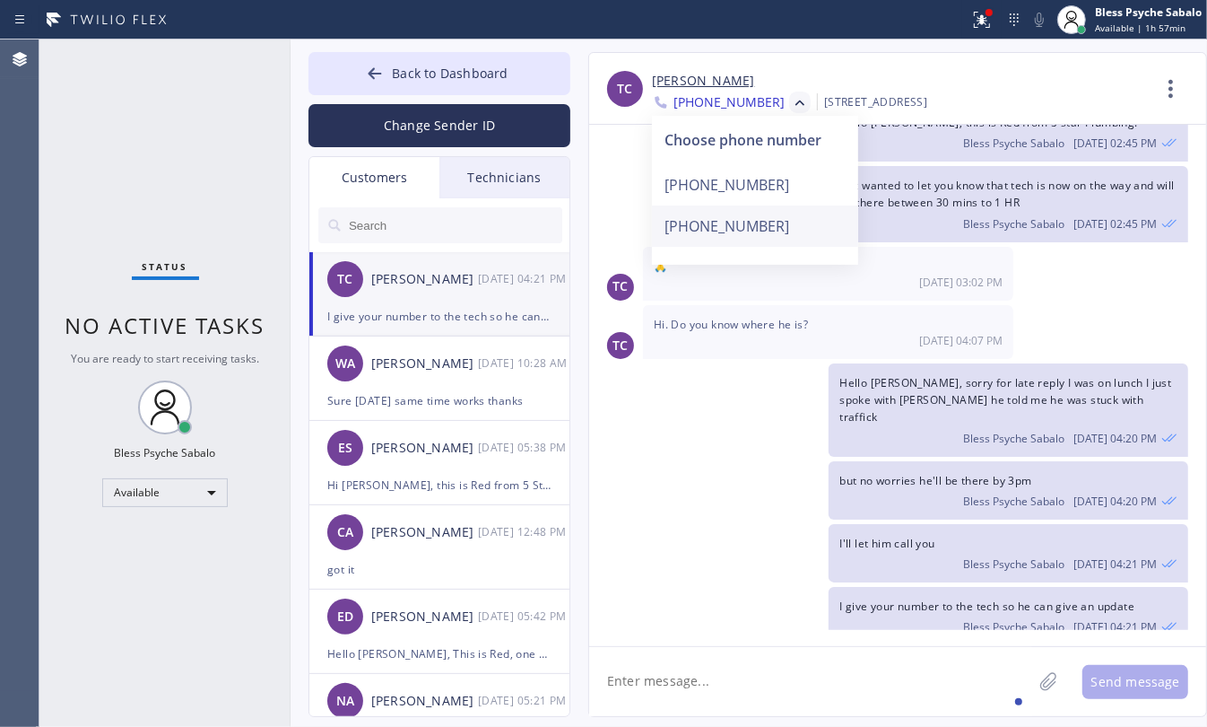
click at [747, 226] on div "[PHONE_NUMBER]" at bounding box center [755, 225] width 206 height 41
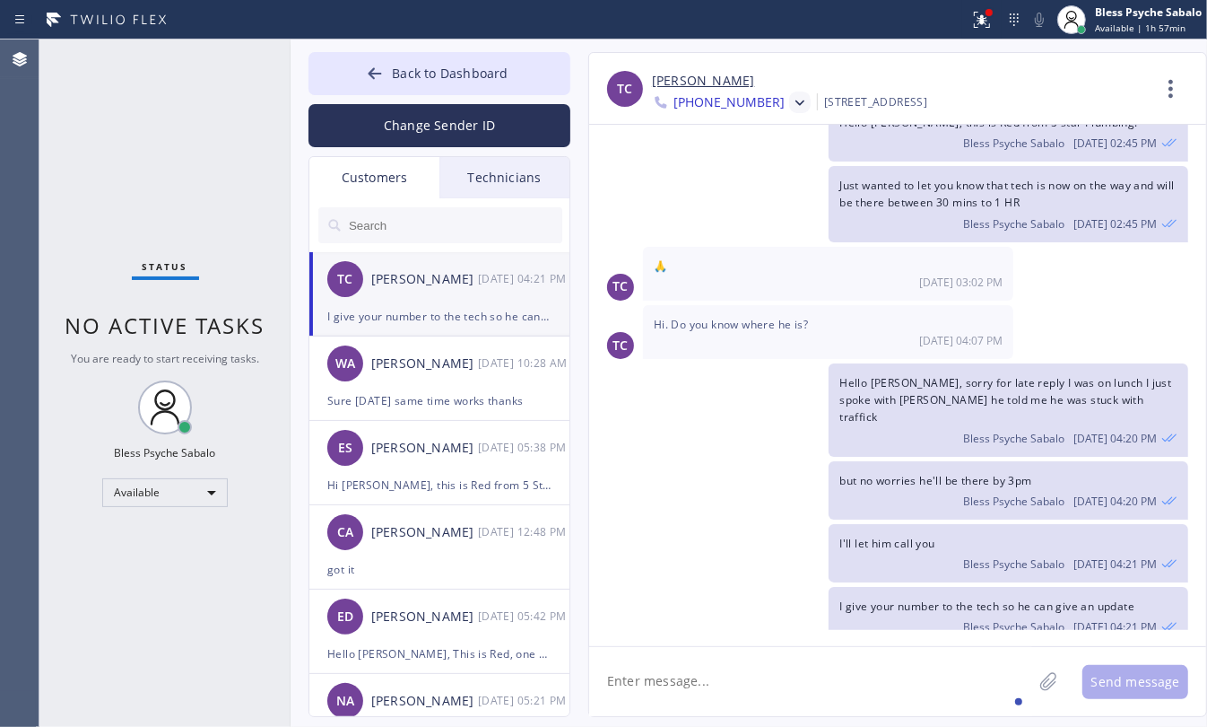
scroll to position [535, 0]
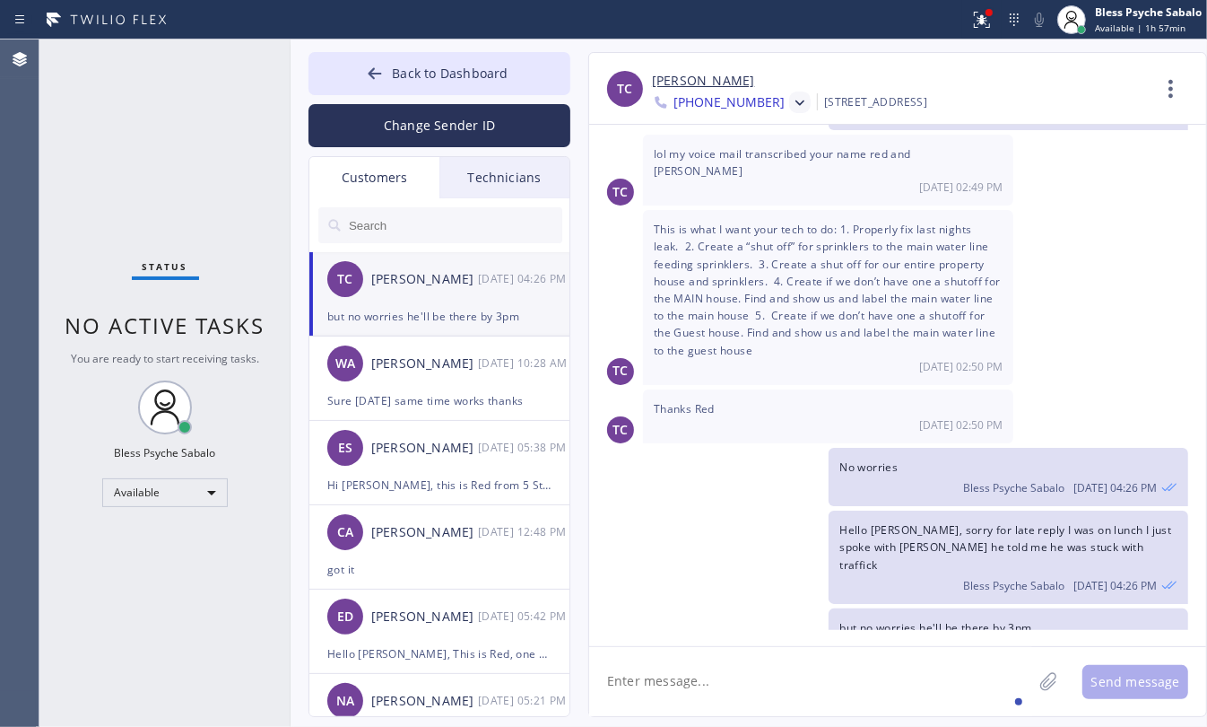
click at [821, 667] on textarea at bounding box center [810, 681] width 443 height 69
paste textarea "I'll let him call you"
type textarea "I'll let him call you"
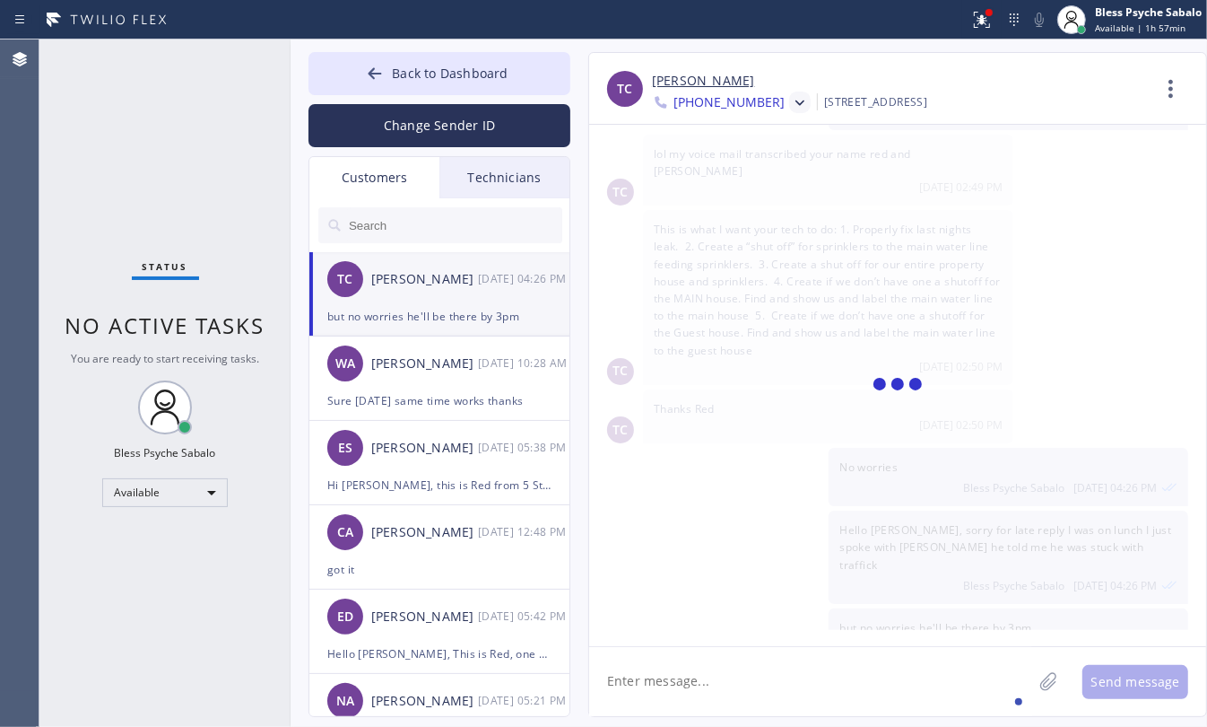
scroll to position [597, 0]
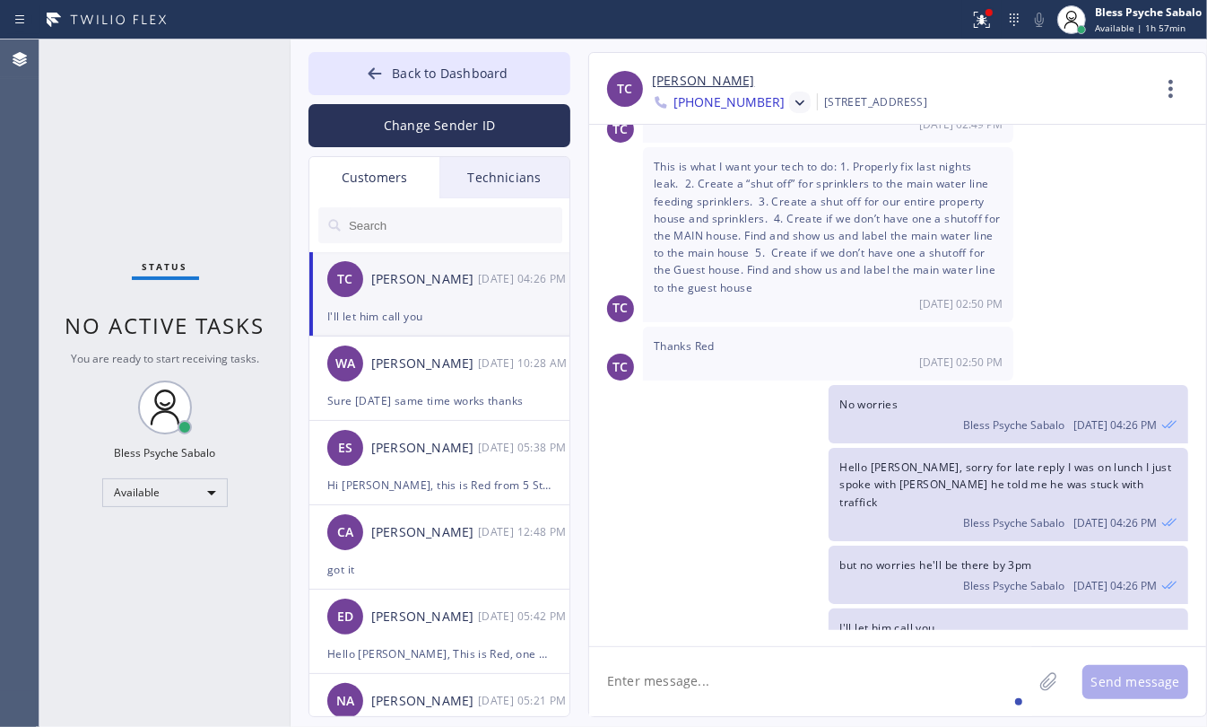
click at [791, 109] on icon at bounding box center [800, 103] width 18 height 18
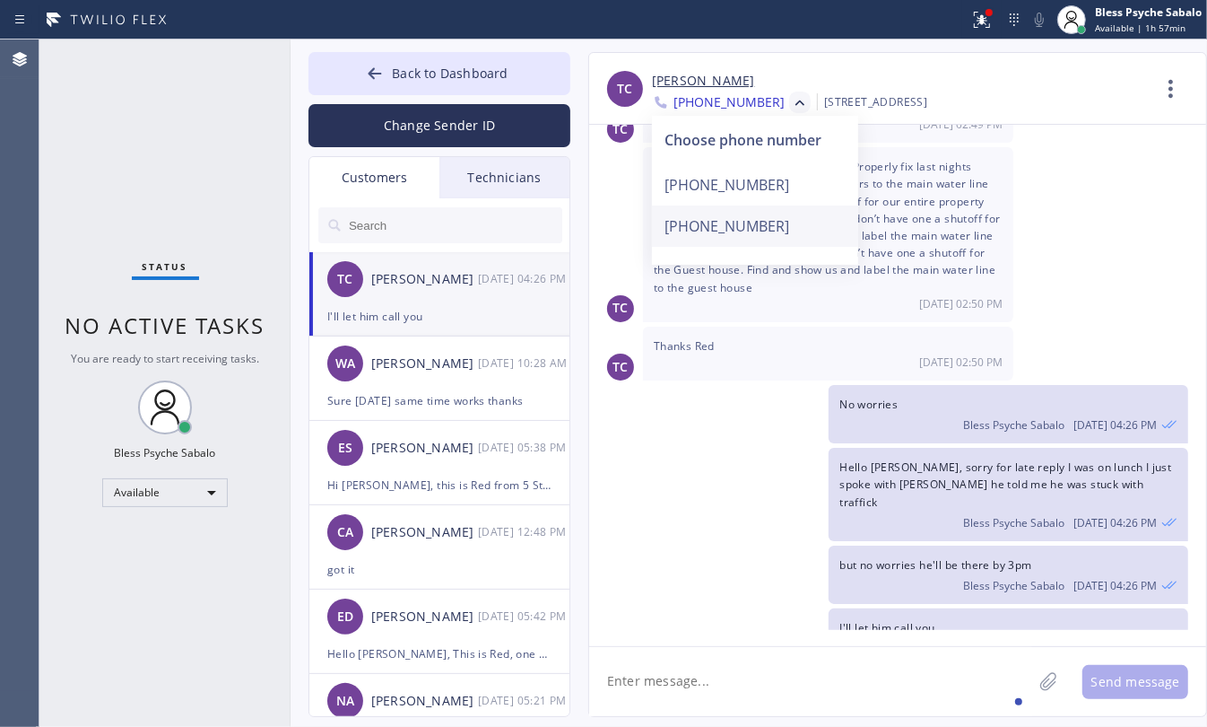
click at [706, 222] on div "[PHONE_NUMBER]" at bounding box center [755, 225] width 206 height 41
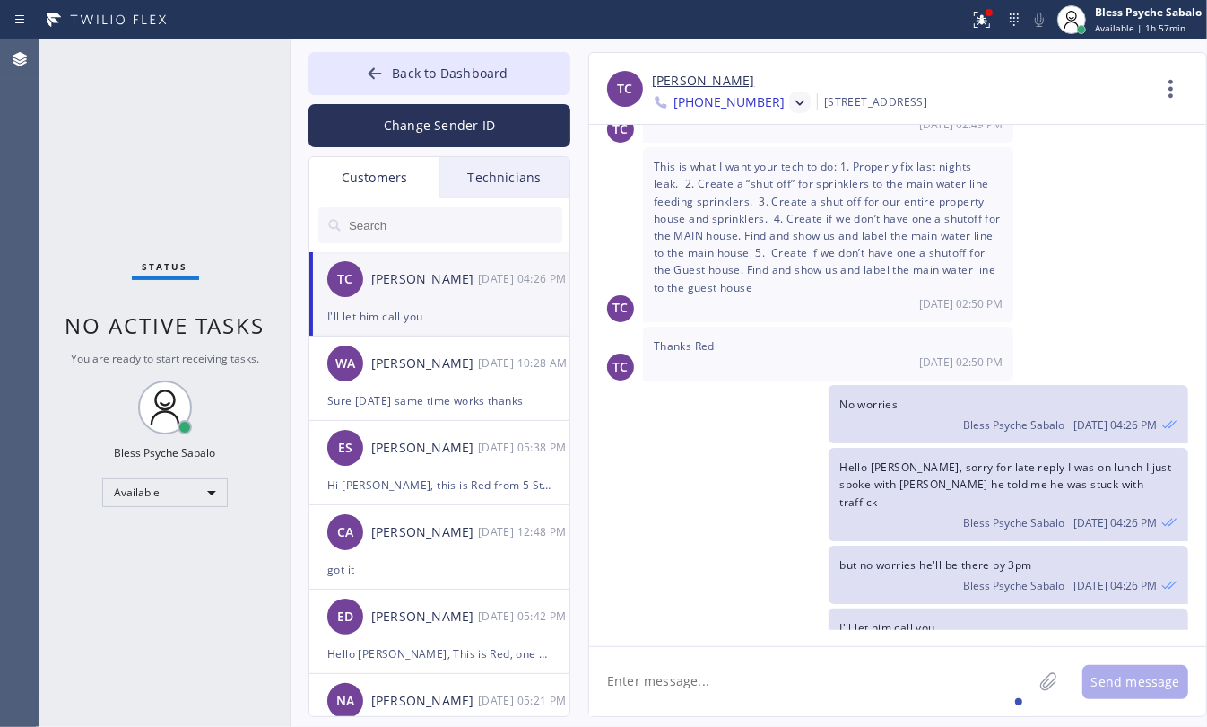
click at [754, 113] on span "[PHONE_NUMBER]" at bounding box center [729, 104] width 111 height 22
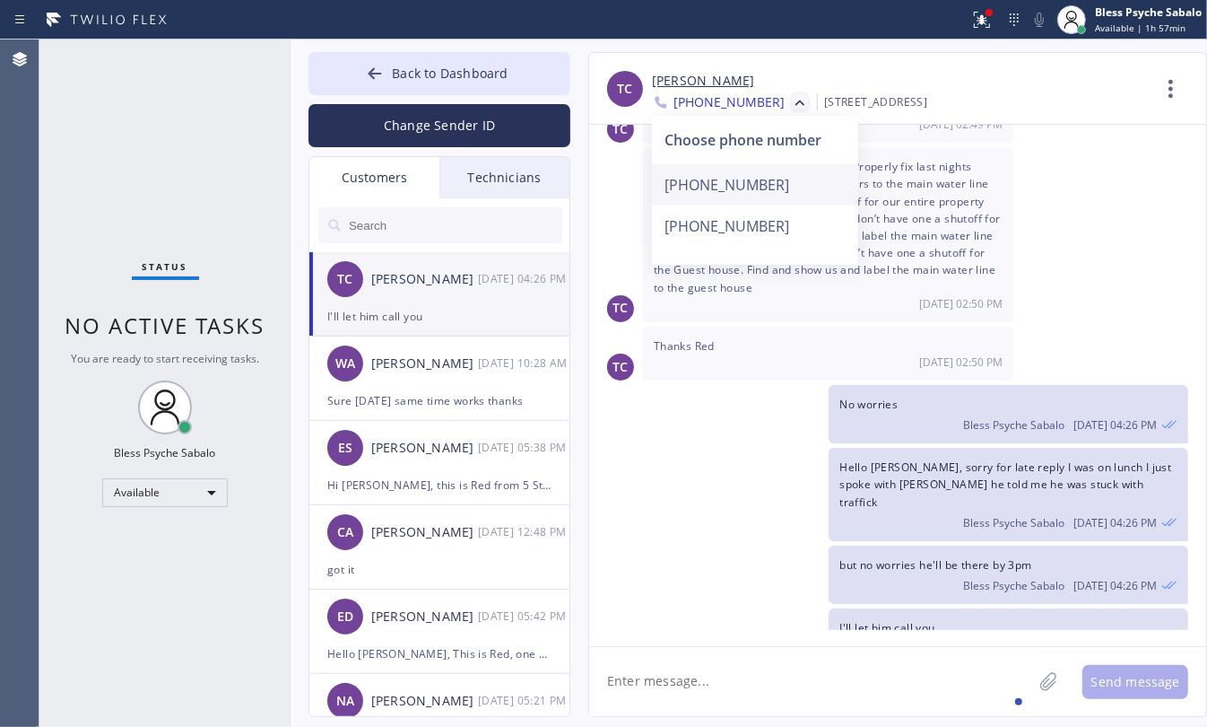
click at [754, 177] on div "[PHONE_NUMBER]" at bounding box center [755, 184] width 206 height 41
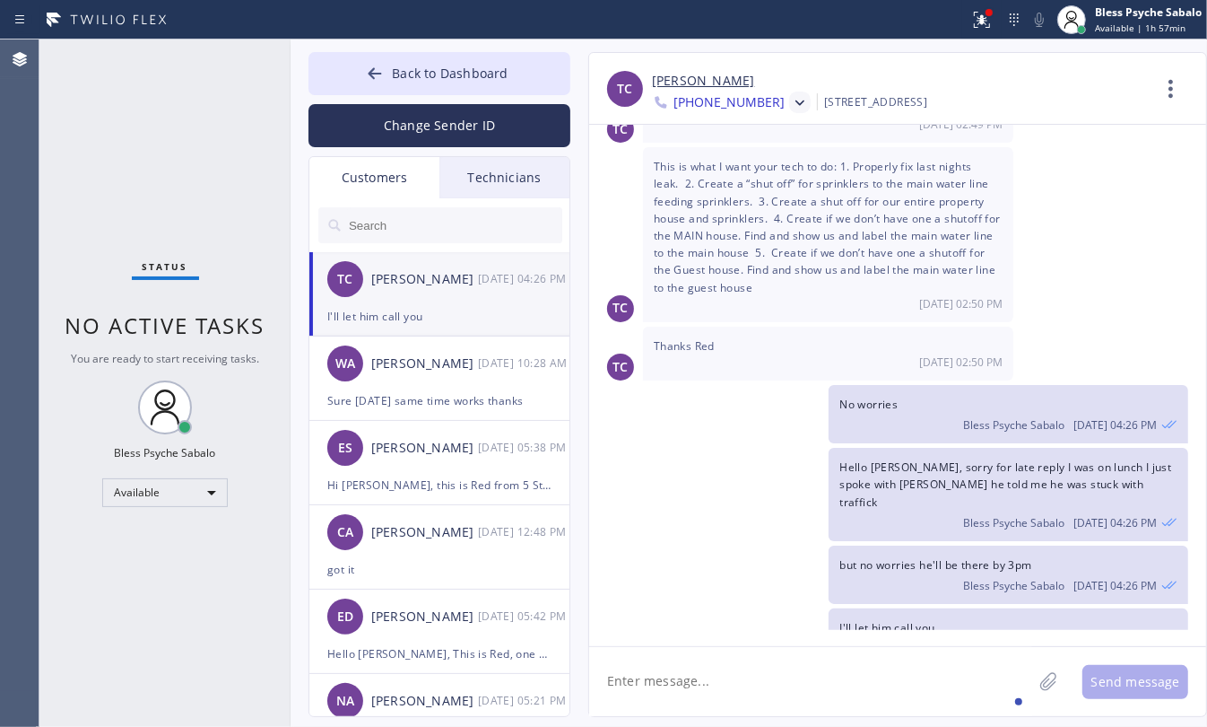
scroll to position [63, 0]
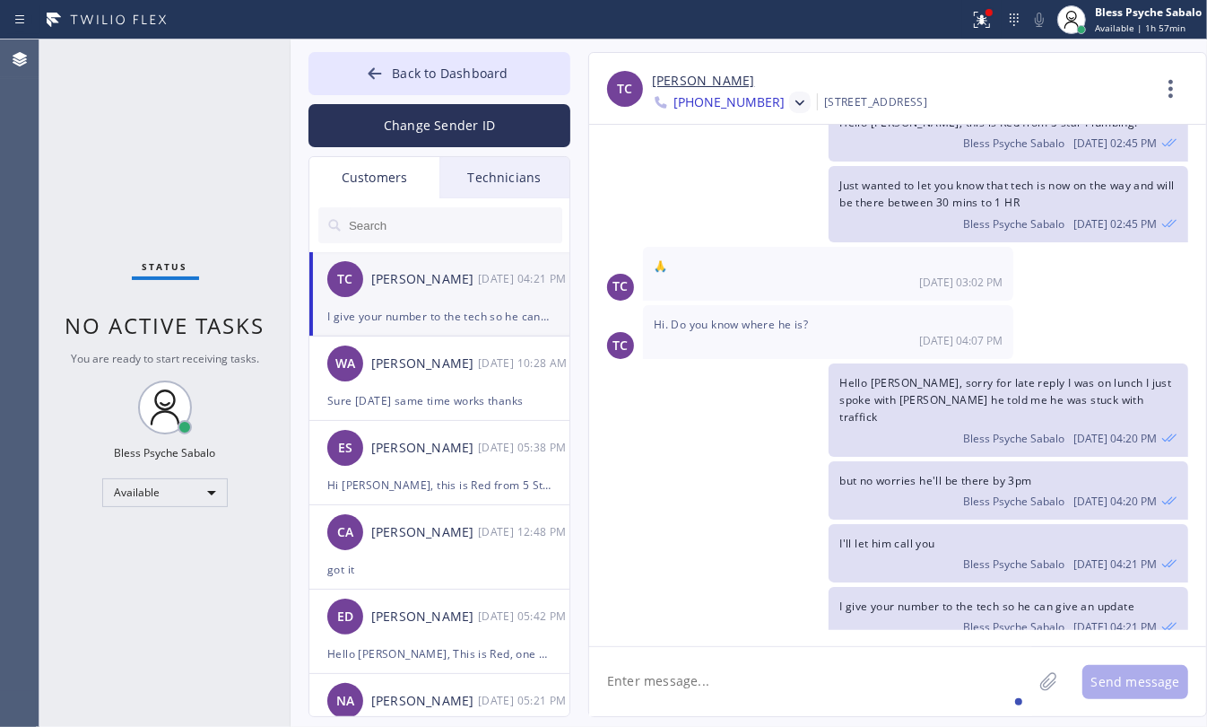
click at [893, 598] on span "I give your number to the tech so he can give an update" at bounding box center [987, 605] width 295 height 15
copy span "I give your number to the tech so he can give an update"
click at [789, 108] on div at bounding box center [800, 103] width 22 height 22
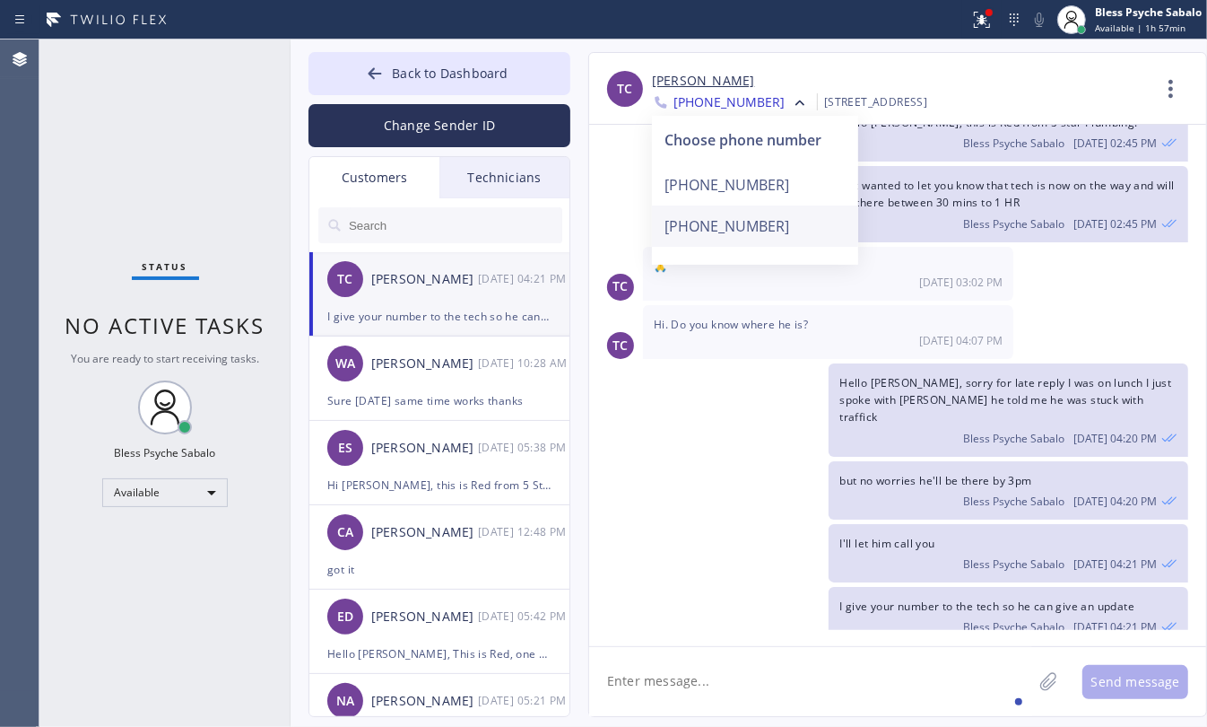
click at [747, 230] on div "[PHONE_NUMBER]" at bounding box center [755, 225] width 206 height 41
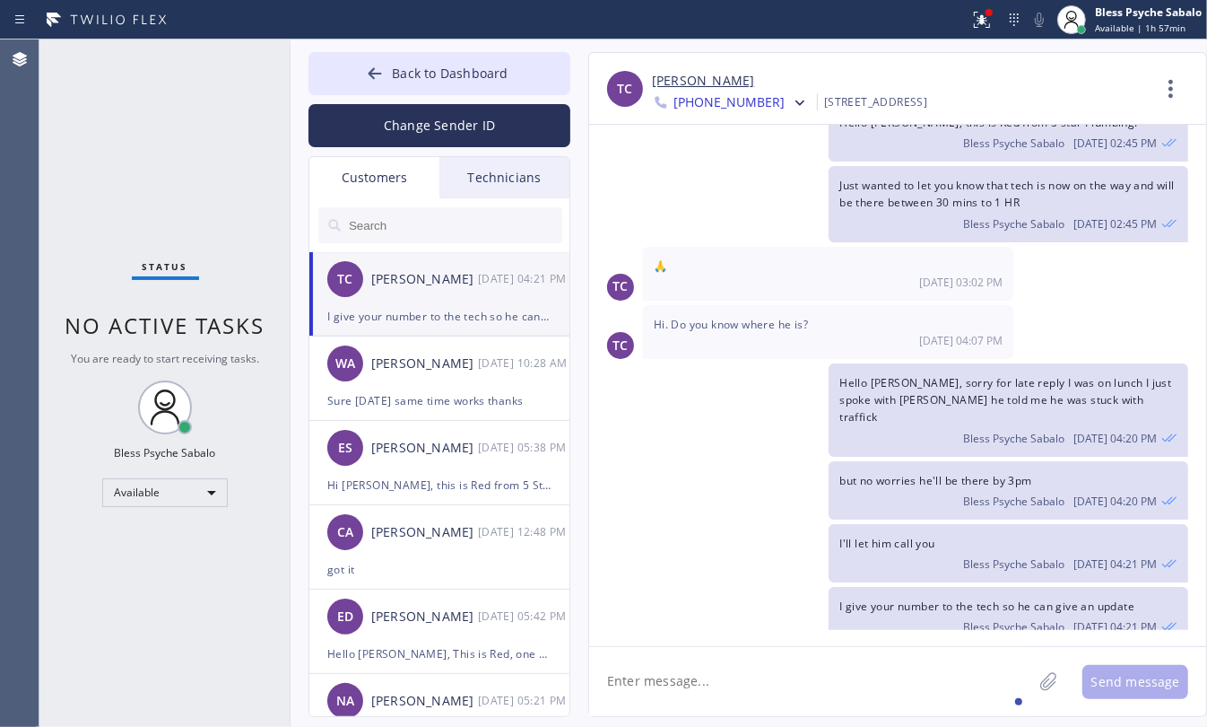
scroll to position [597, 0]
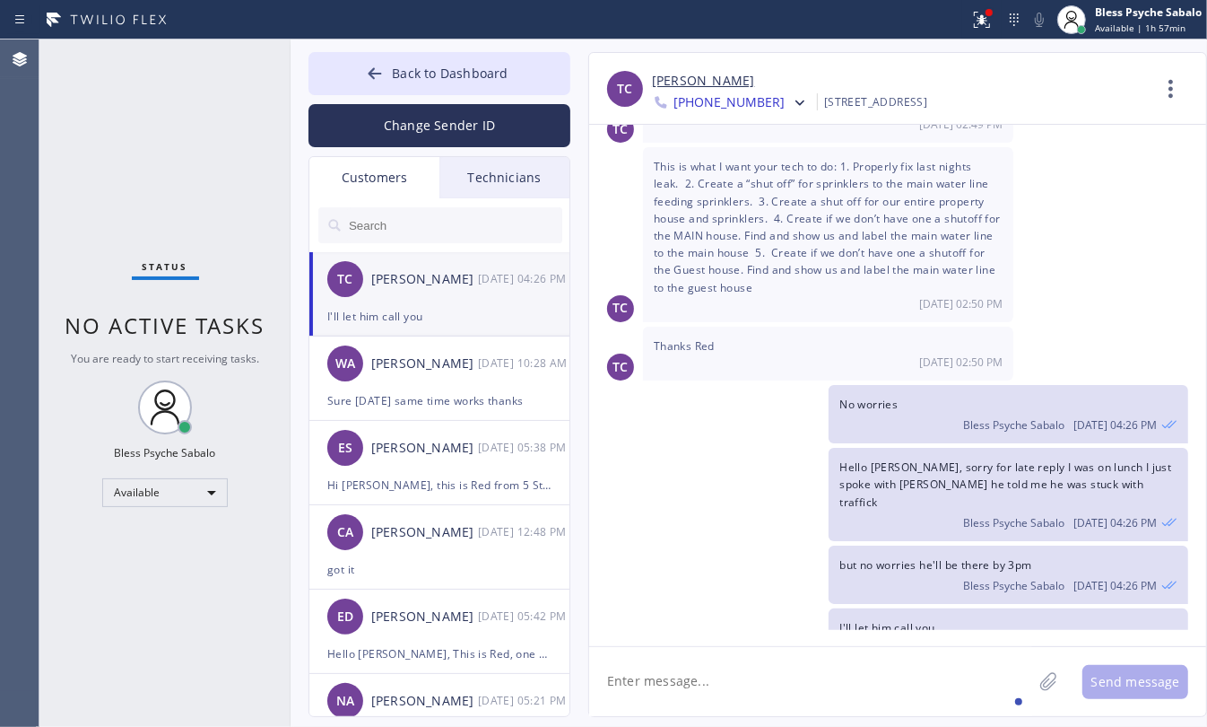
click at [844, 709] on textarea at bounding box center [810, 681] width 443 height 69
paste textarea "I give your number to the tech so he can give an update"
type textarea "I give your number to the tech so he can give an update"
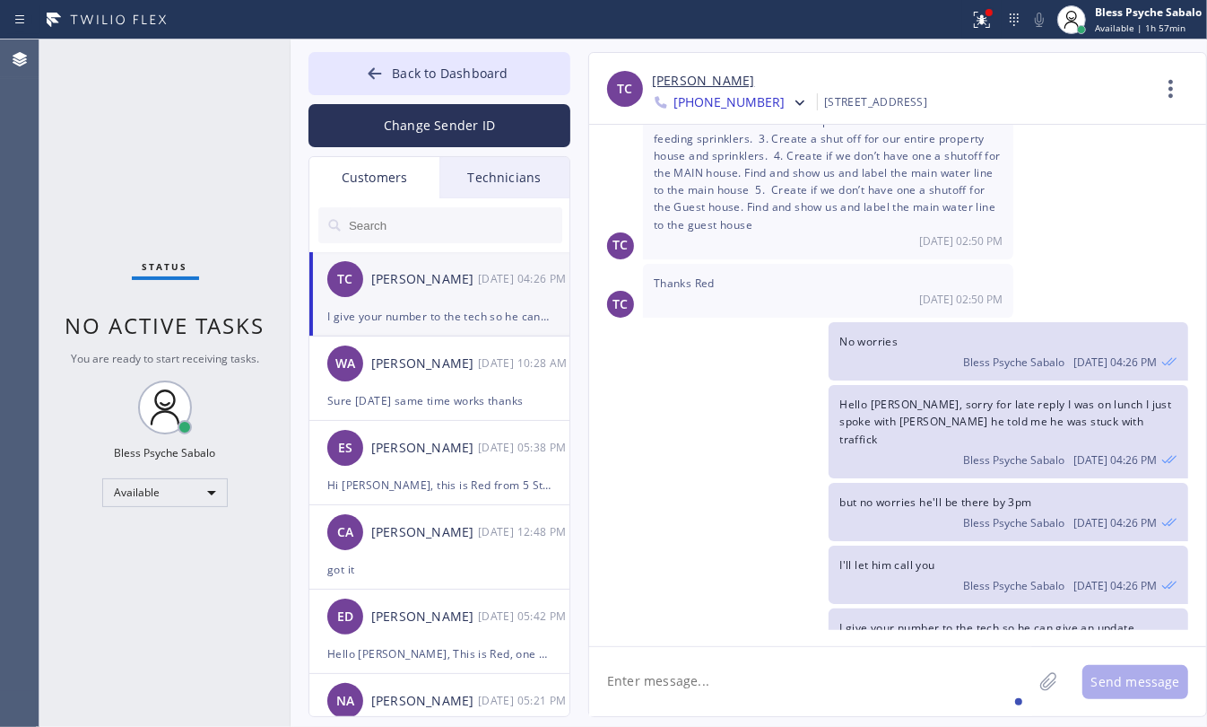
click at [447, 184] on div "Technicians" at bounding box center [505, 177] width 130 height 41
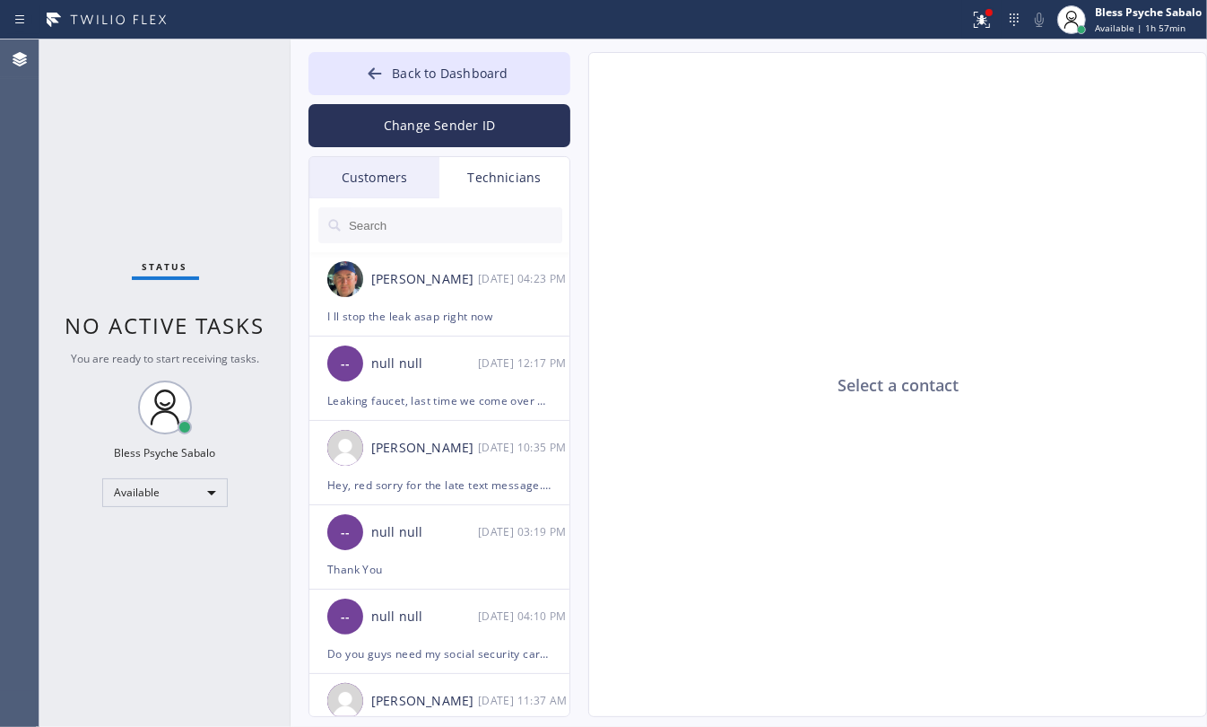
click at [498, 178] on div "Technicians" at bounding box center [505, 177] width 130 height 41
click at [449, 288] on div "[PERSON_NAME]" at bounding box center [424, 279] width 107 height 21
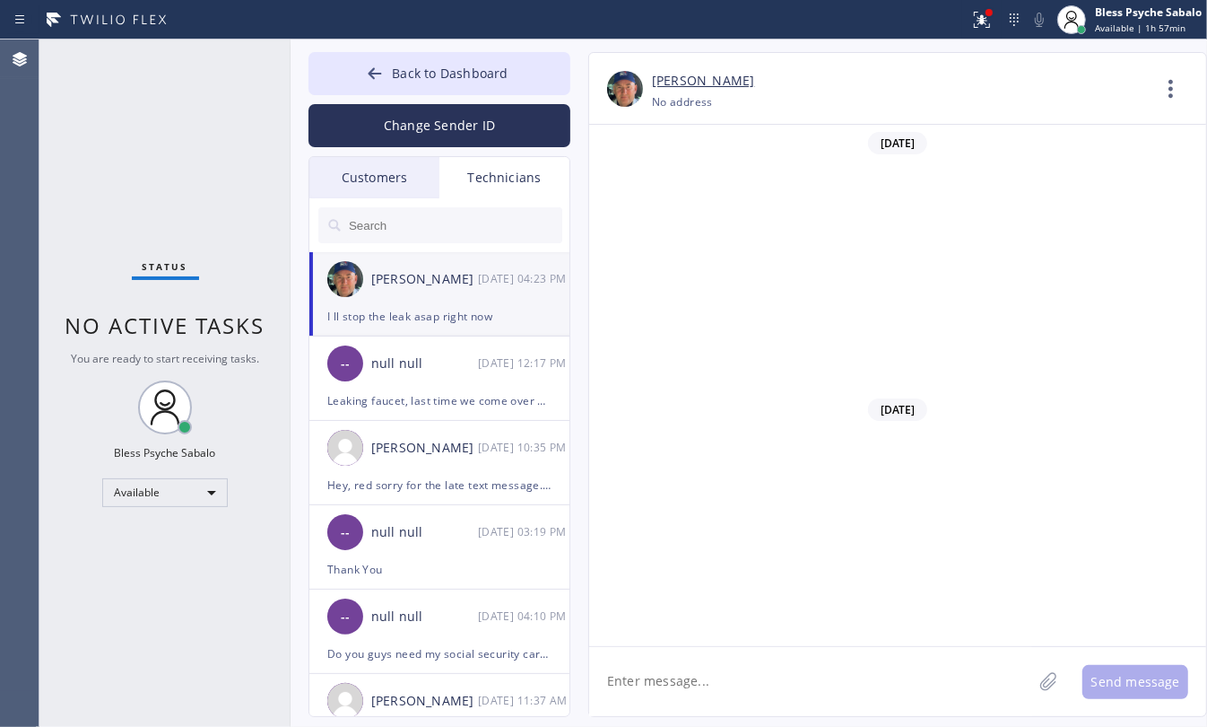
scroll to position [26637, 0]
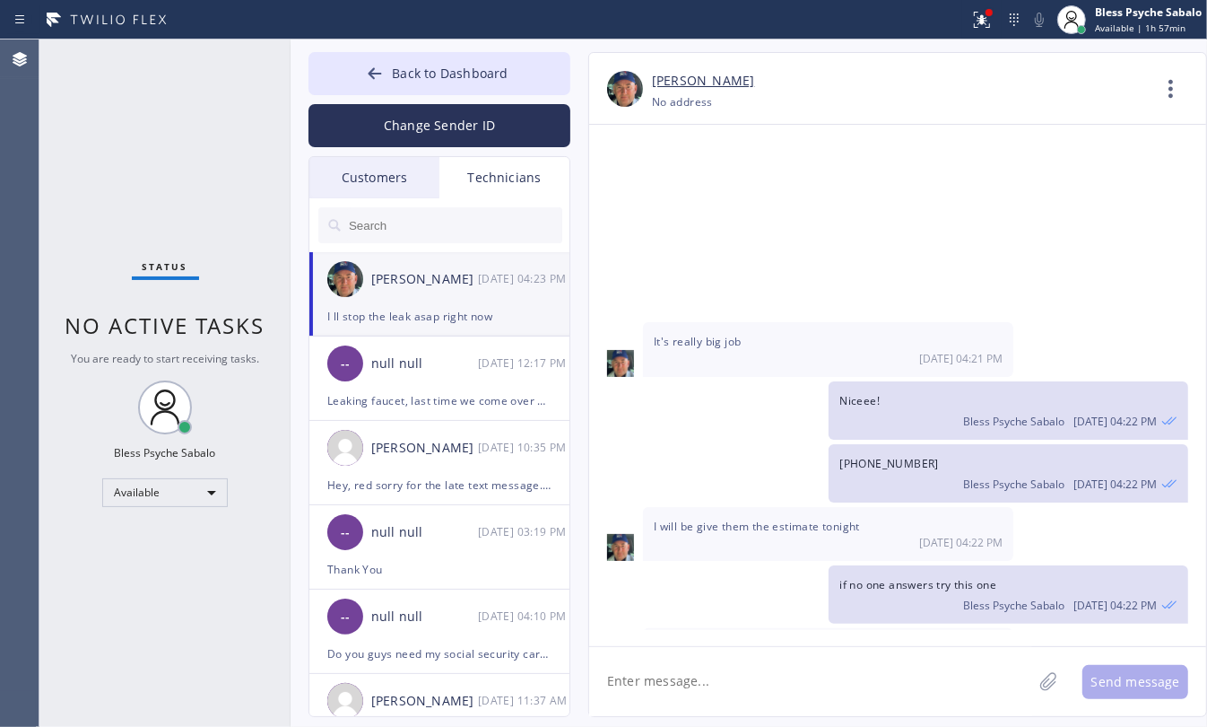
click at [745, 656] on textarea at bounding box center [810, 681] width 443 height 69
type textarea "G"
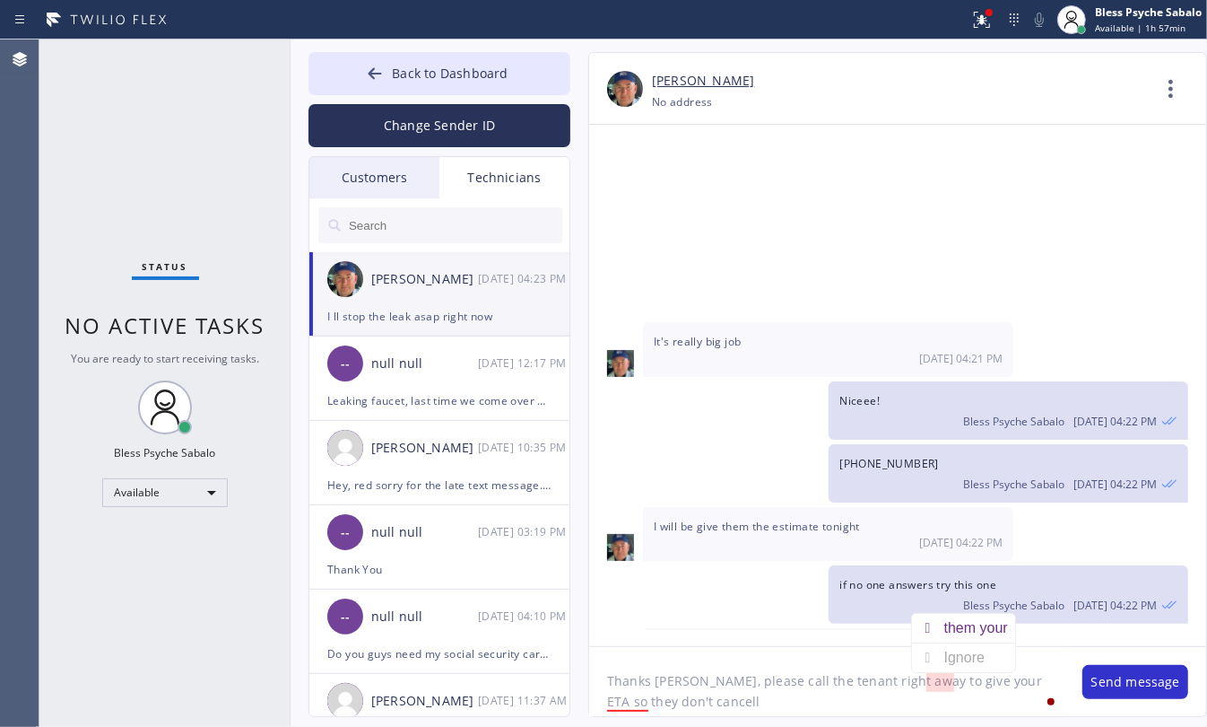
click at [938, 684] on textarea "Thanks [PERSON_NAME], please call the tenant right away to give your ETA so the…" at bounding box center [826, 681] width 475 height 69
click at [967, 628] on div "them your" at bounding box center [980, 628] width 71 height 29
click at [680, 643] on div "cancel" at bounding box center [683, 648] width 48 height 29
click at [701, 711] on textarea "Thanks [PERSON_NAME], please call the tenant right away to give them your ETA s…" at bounding box center [826, 681] width 475 height 69
type textarea "Thanks [PERSON_NAME], please call the tenant right away to give them your ETA s…"
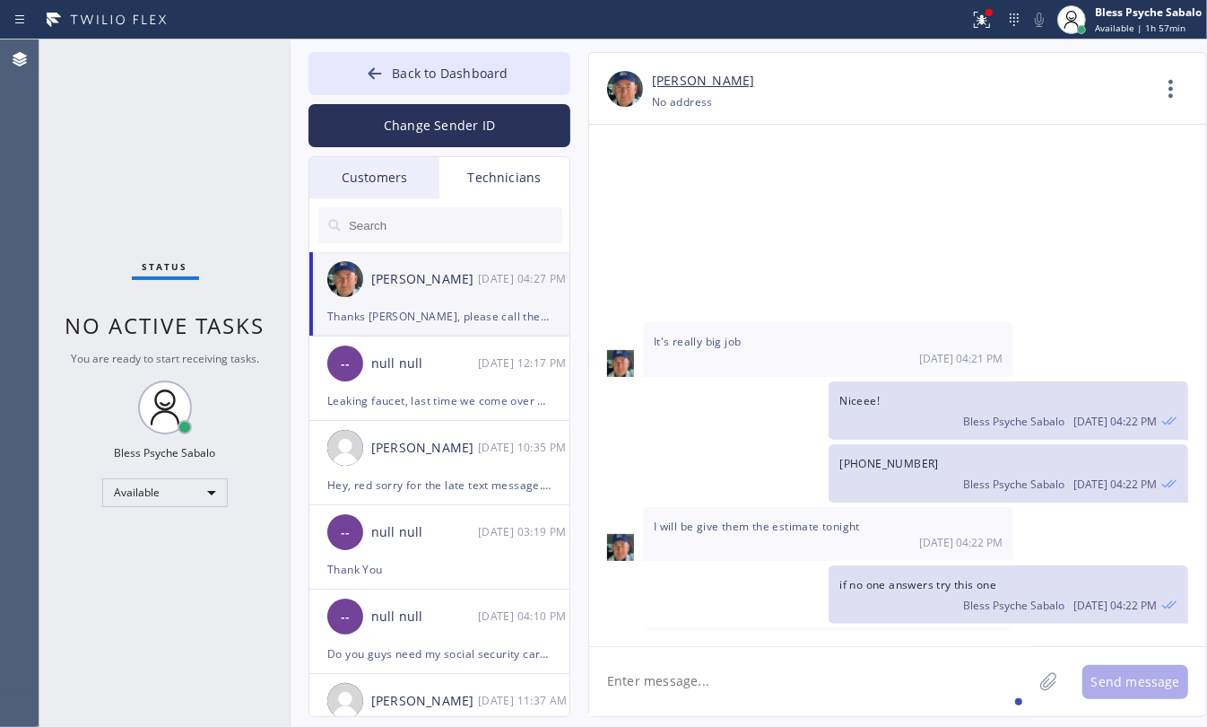
scroll to position [26717, 0]
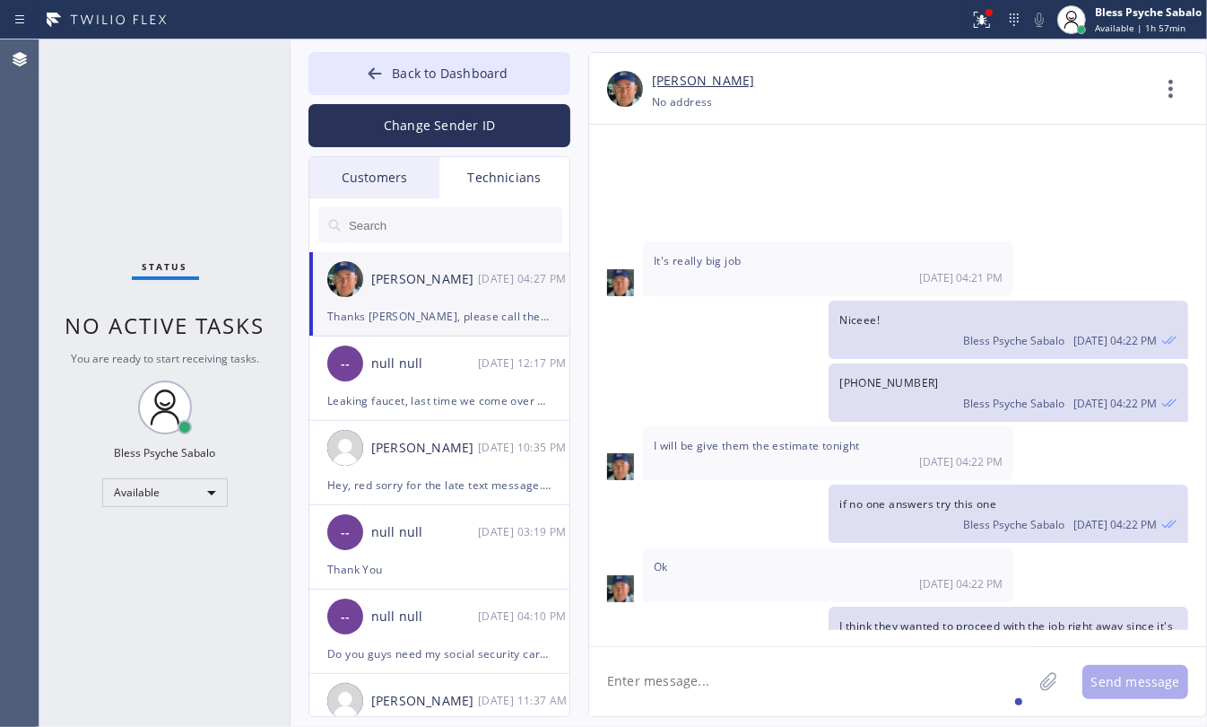
click at [889, 662] on textarea at bounding box center [810, 681] width 443 height 69
click at [879, 673] on textarea at bounding box center [810, 681] width 443 height 69
type textarea "costumer* sorry"
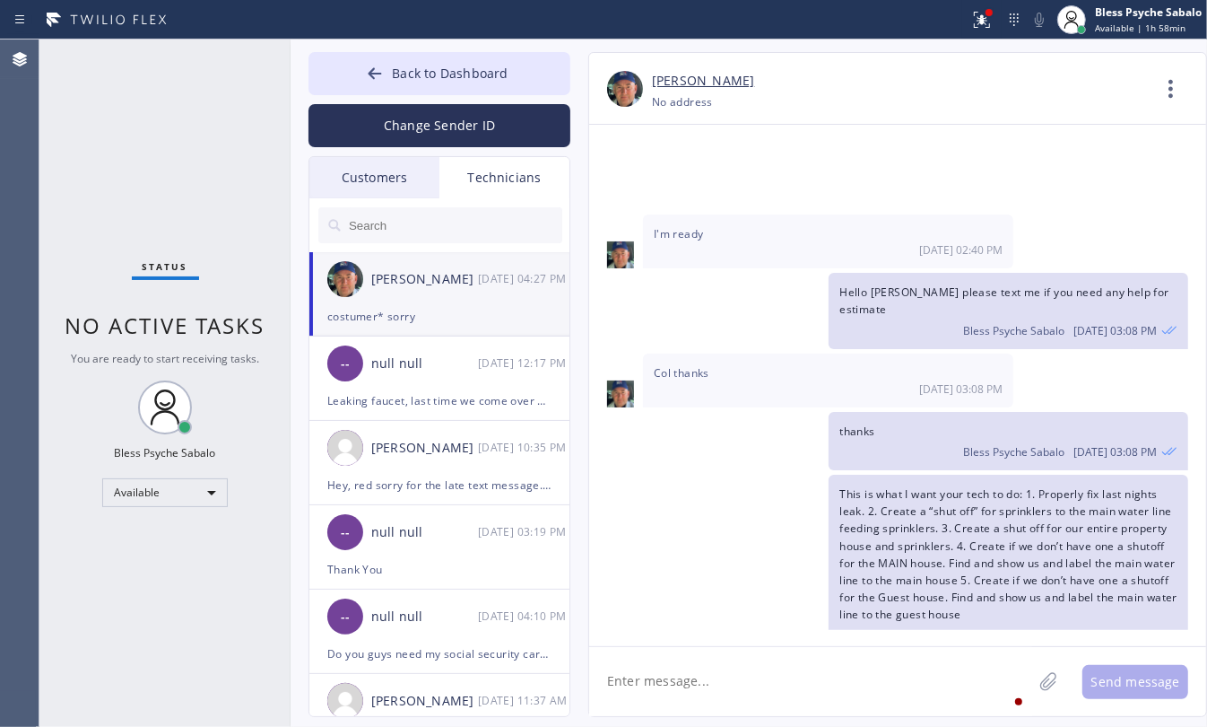
scroll to position [25995, 0]
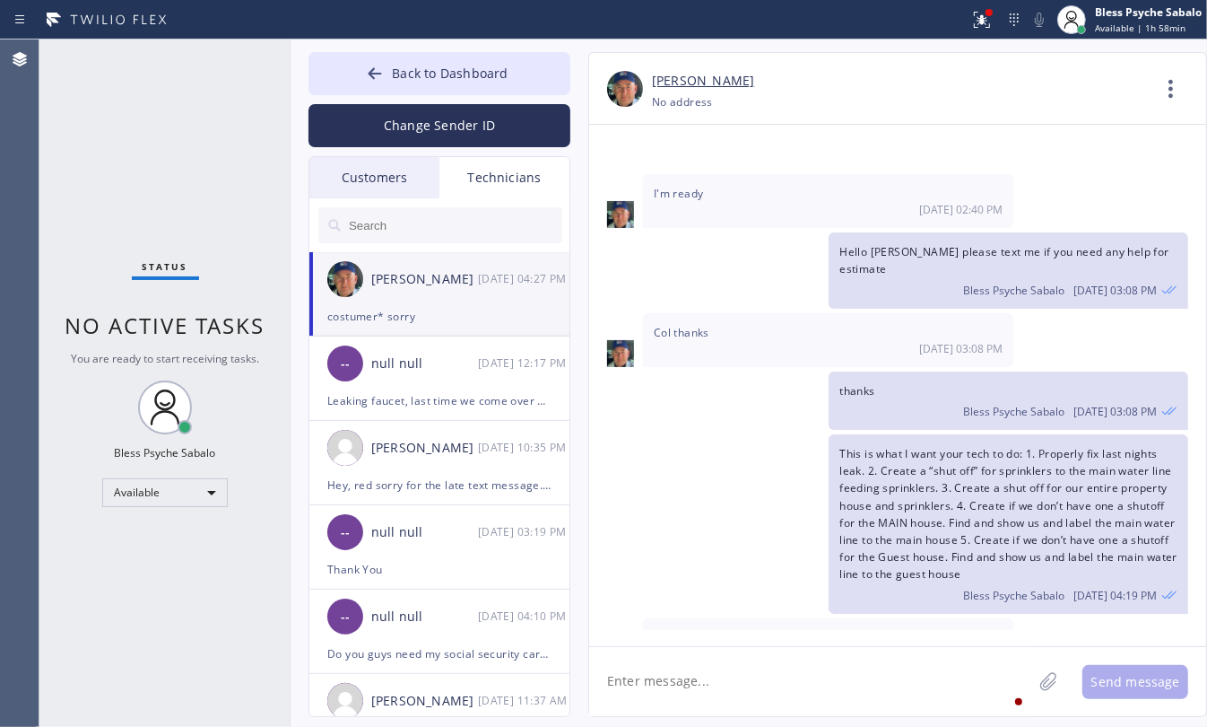
click at [777, 630] on span "Which one of the numbers is owner?" at bounding box center [828, 692] width 349 height 124
click at [893, 630] on span "Which one of the numbers is owner?" at bounding box center [828, 692] width 349 height 124
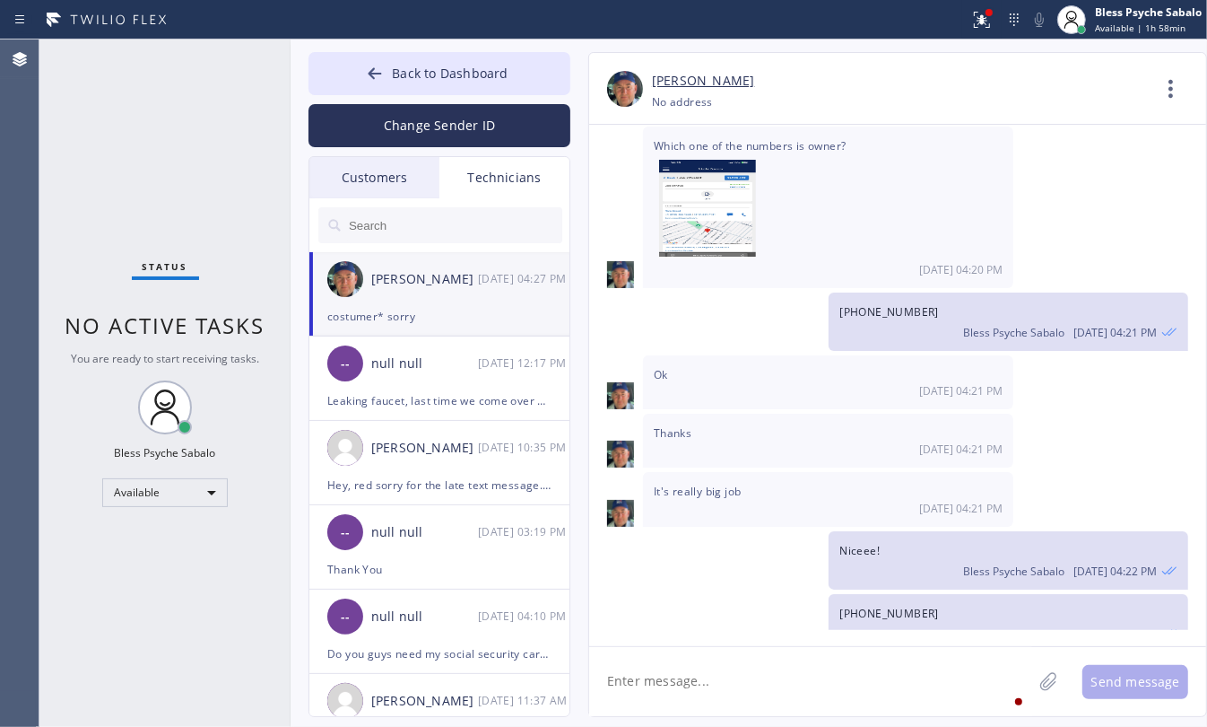
scroll to position [26556, 0]
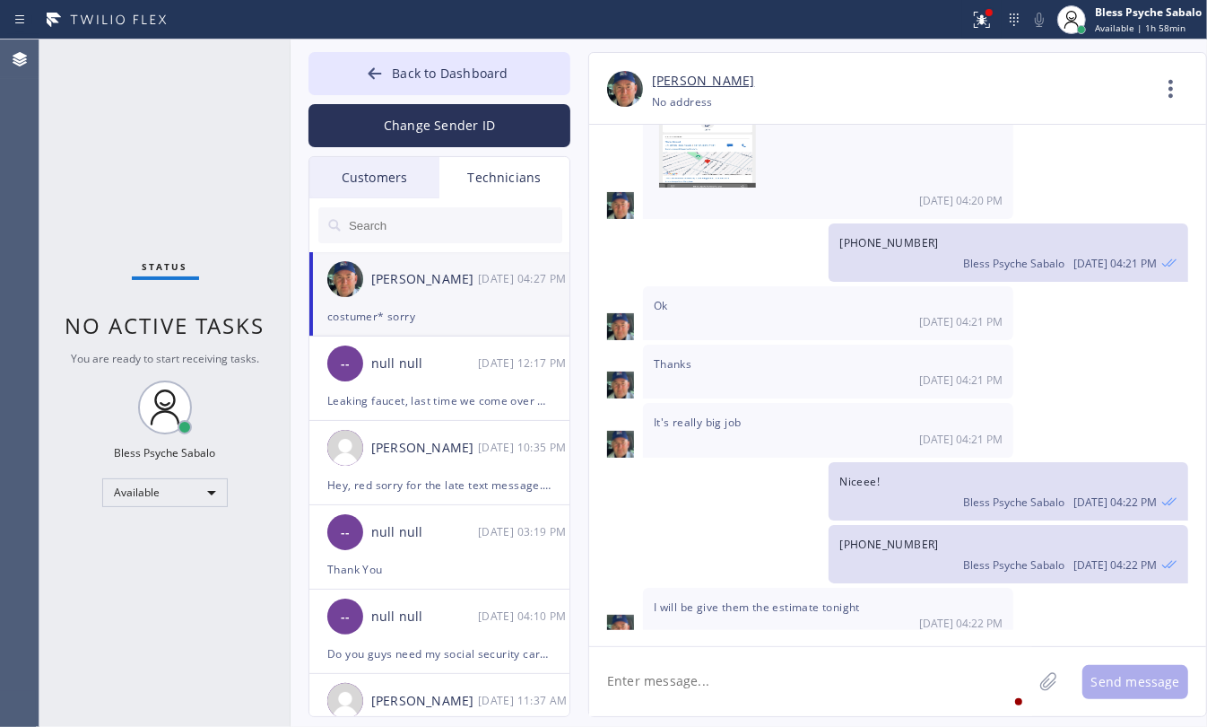
click at [885, 536] on span "[PHONE_NUMBER]" at bounding box center [890, 543] width 100 height 15
copy span "[PHONE_NUMBER]"
click at [779, 671] on textarea at bounding box center [810, 681] width 443 height 69
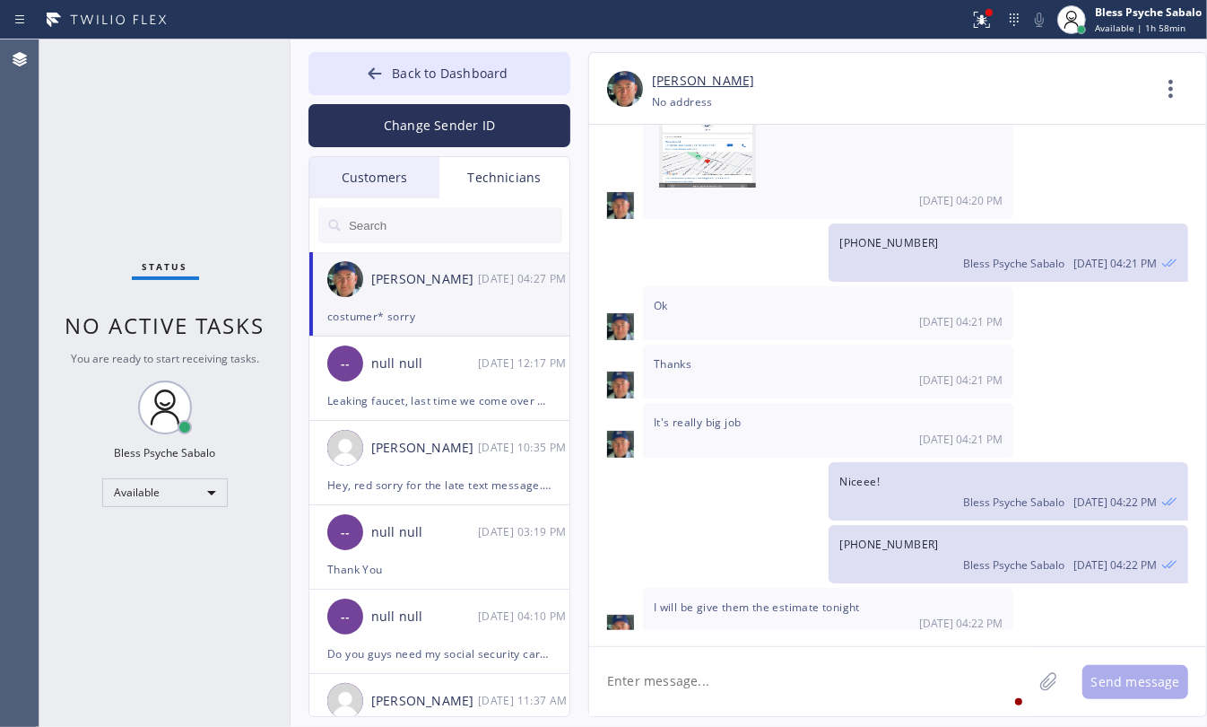
paste textarea "[PHONE_NUMBER]"
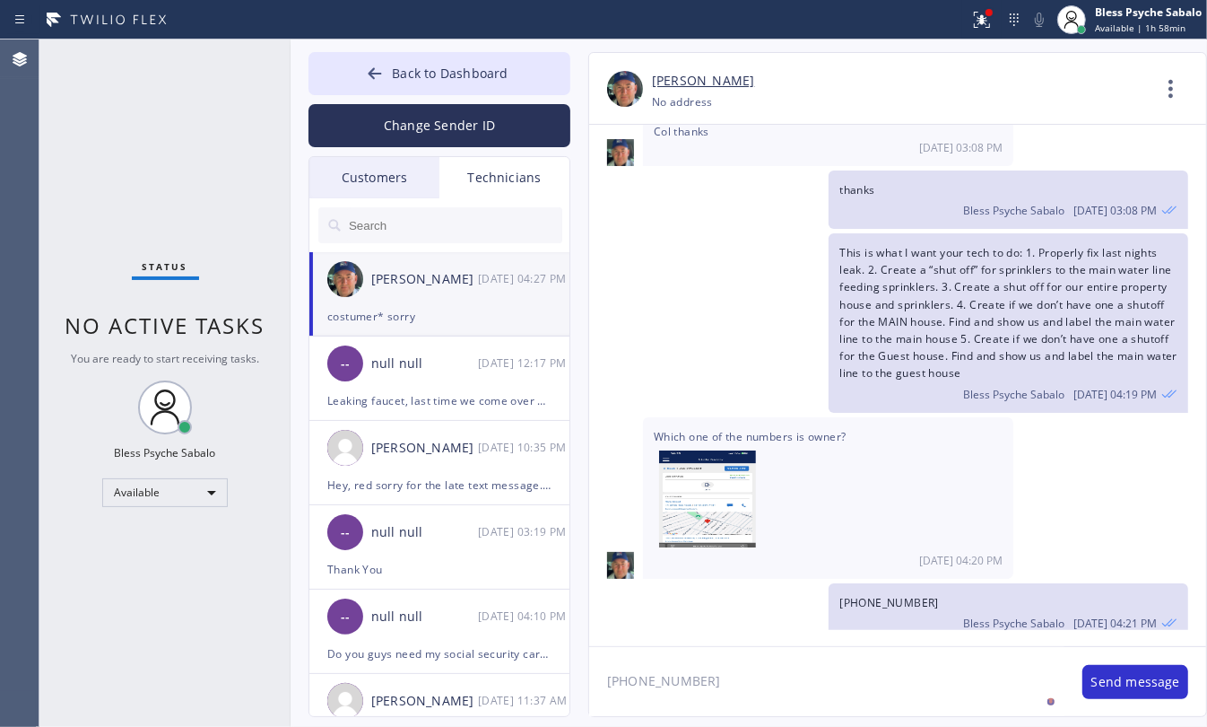
scroll to position [26107, 0]
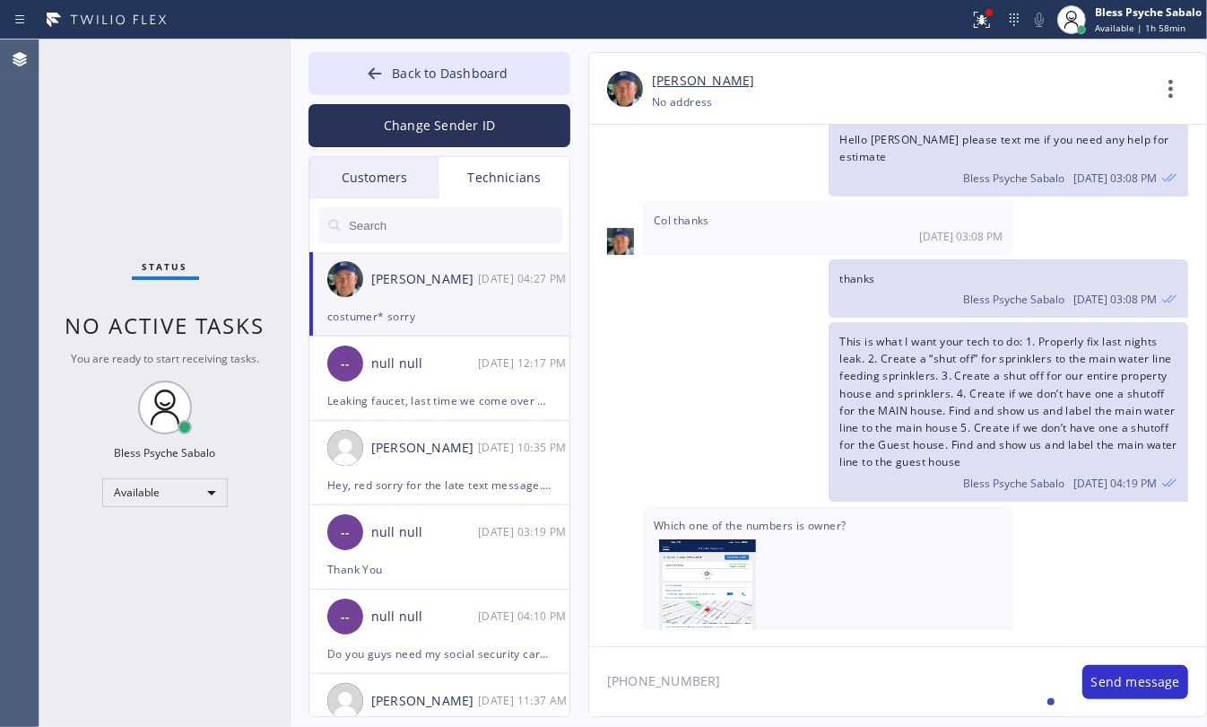
click at [864, 684] on span "[PHONE_NUMBER]" at bounding box center [890, 691] width 100 height 15
copy span "[PHONE_NUMBER]"
click at [790, 668] on textarea "[PHONE_NUMBER]" at bounding box center [826, 681] width 475 height 69
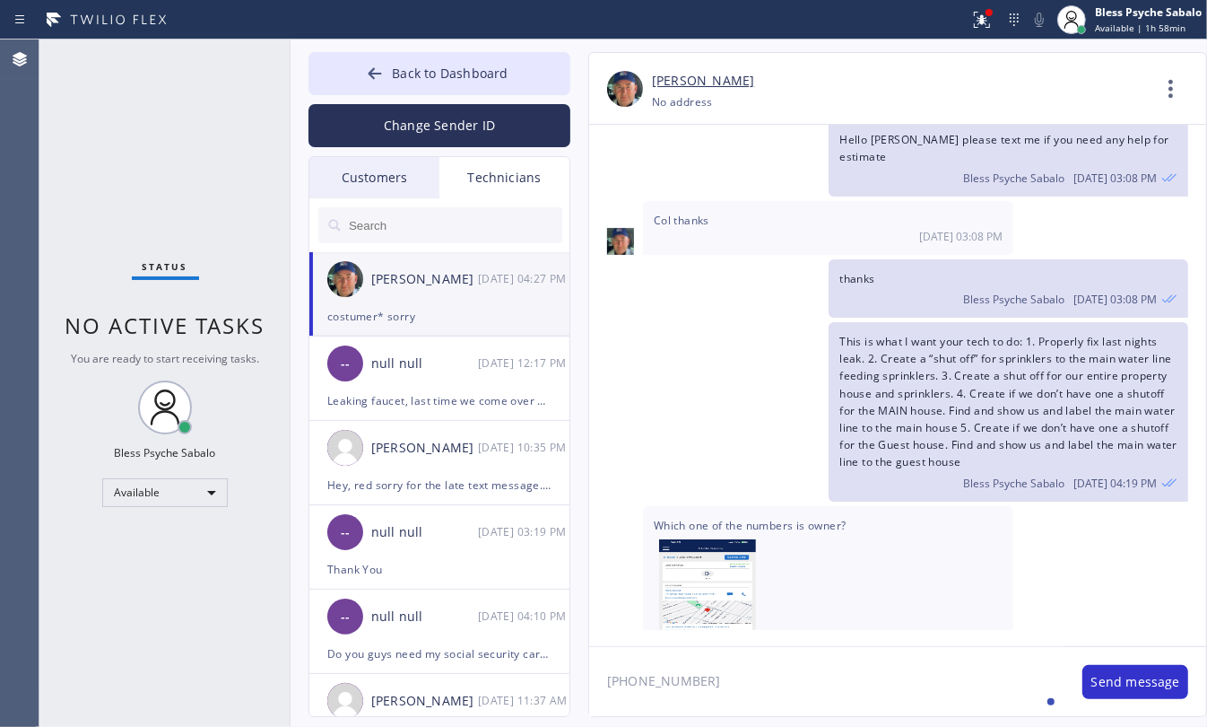
paste textarea "[PHONE_NUMBER]"
type textarea "[PHONE_NUMBER] [PHONE_NUMBER] this is there phone number"
type textarea "3"
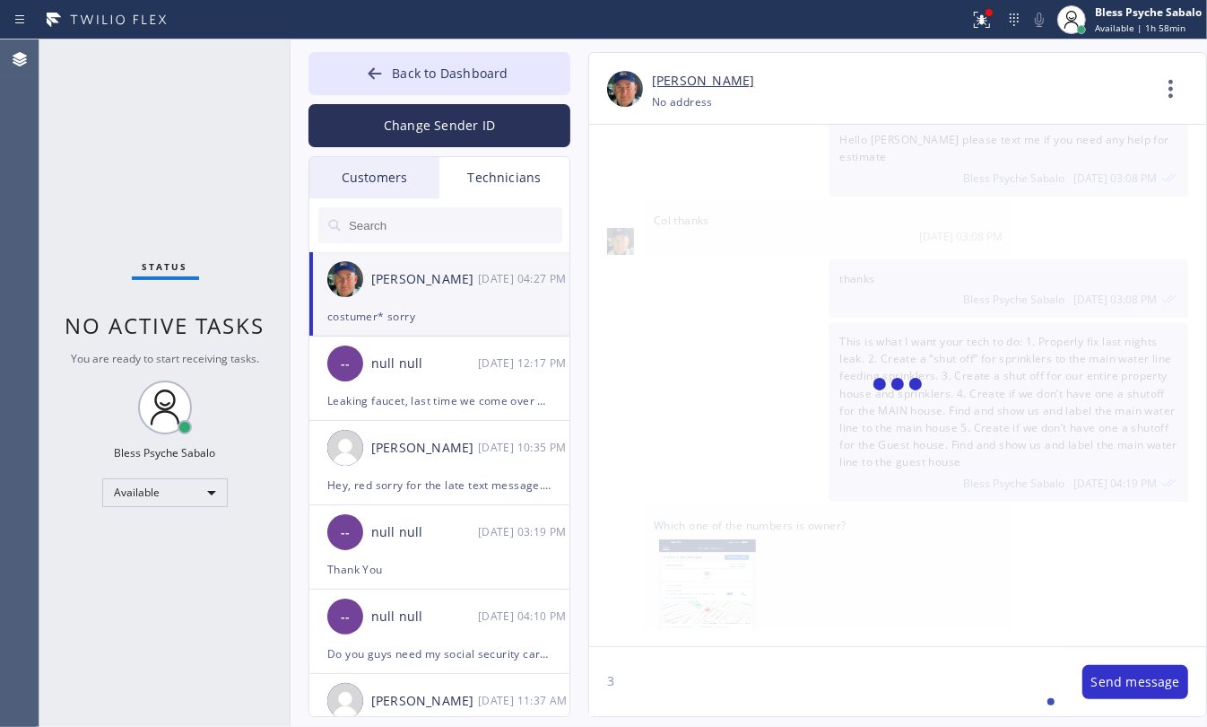
scroll to position [0, 0]
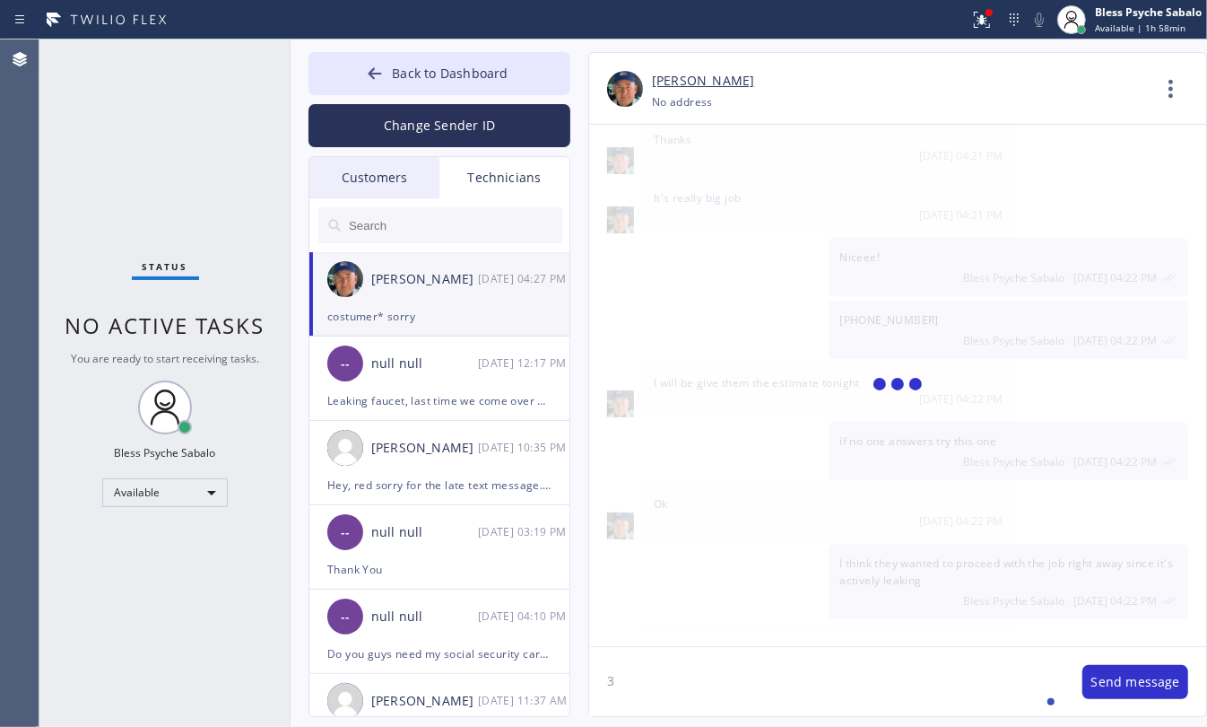
drag, startPoint x: 689, startPoint y: 679, endPoint x: 648, endPoint y: 673, distance: 41.7
click at [653, 668] on textarea "3" at bounding box center [826, 681] width 475 height 69
click at [647, 675] on textarea "3" at bounding box center [826, 681] width 475 height 69
click at [567, 691] on div "Back to Dashboard Change Sender ID Customers Technicians TC [PERSON_NAME] [DATE…" at bounding box center [749, 382] width 917 height 687
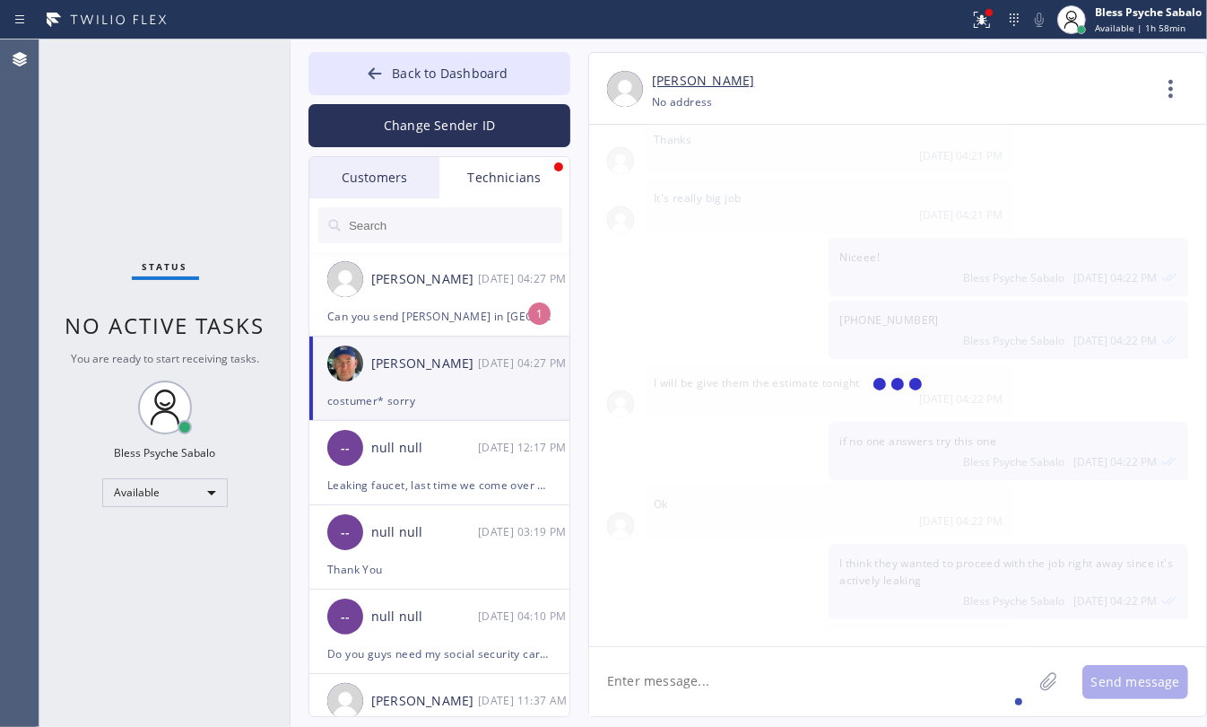
click at [943, 365] on div at bounding box center [897, 385] width 617 height 521
click at [427, 307] on div "Can you send [PERSON_NAME] in [GEOGRAPHIC_DATA] an invoice and payment link ple…" at bounding box center [439, 316] width 224 height 21
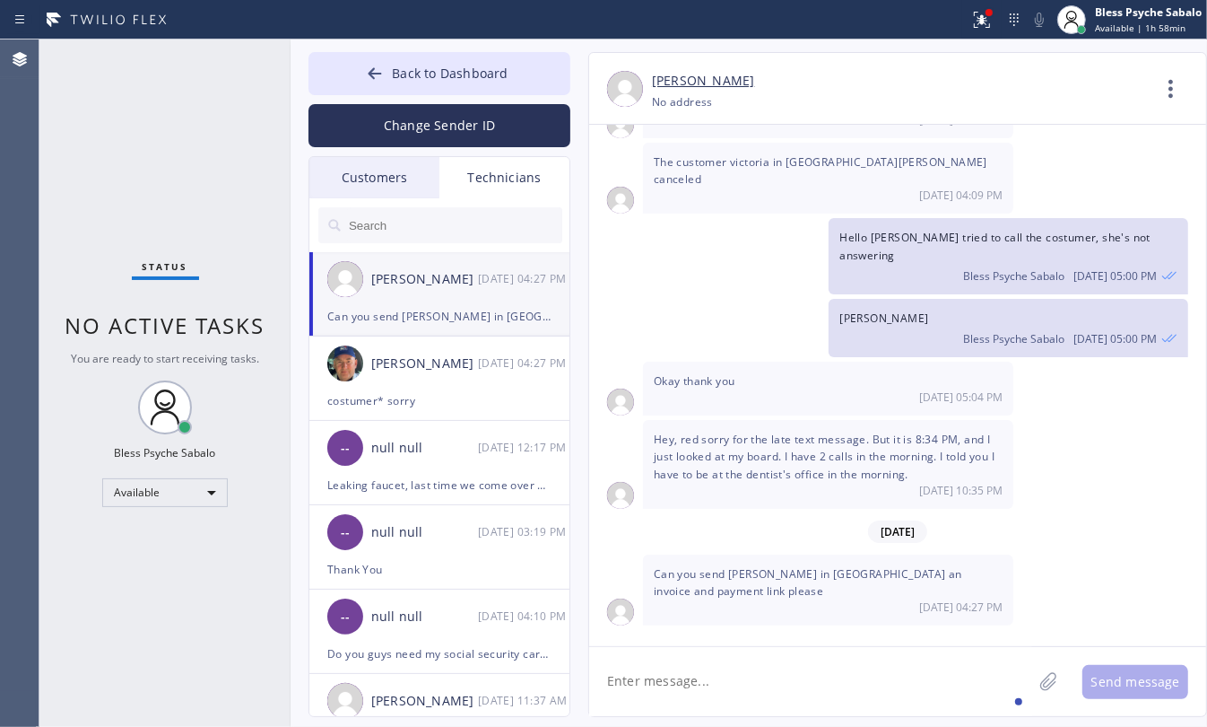
scroll to position [12685, 0]
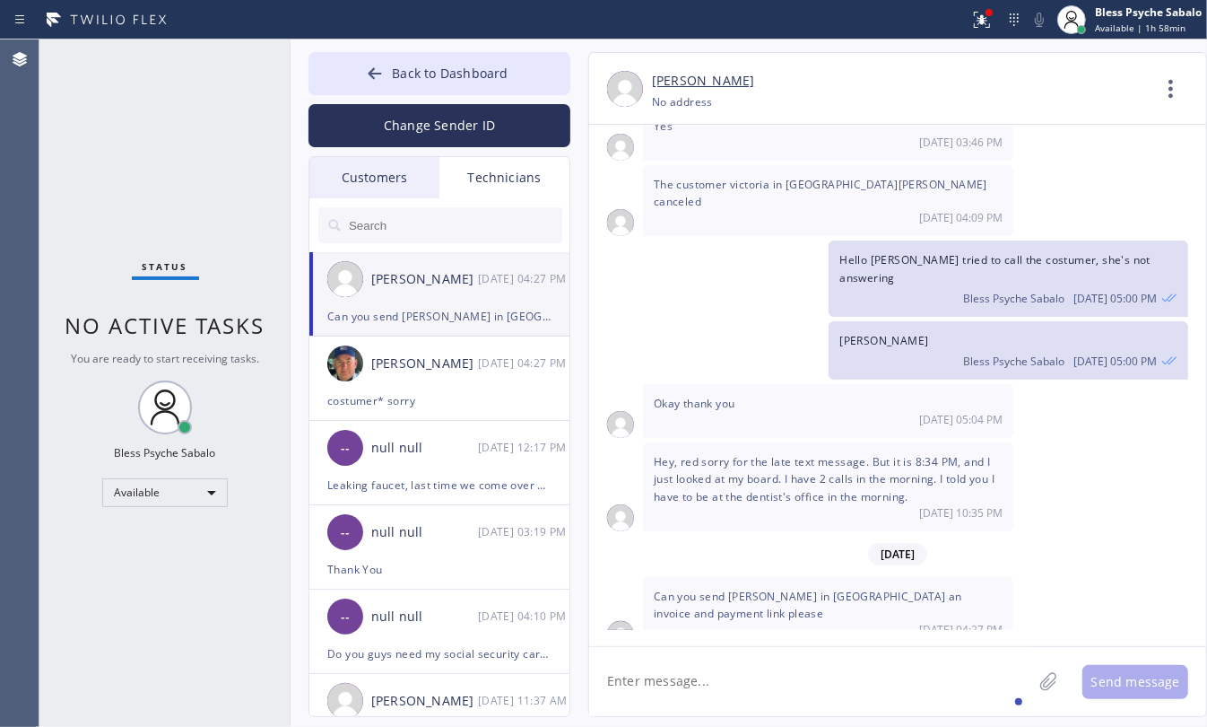
drag, startPoint x: 786, startPoint y: 673, endPoint x: 788, endPoint y: 653, distance: 19.8
click at [785, 669] on textarea at bounding box center [810, 681] width 443 height 69
click at [819, 588] on span "Can you send [PERSON_NAME] in [GEOGRAPHIC_DATA] an invoice and payment link ple…" at bounding box center [808, 604] width 309 height 32
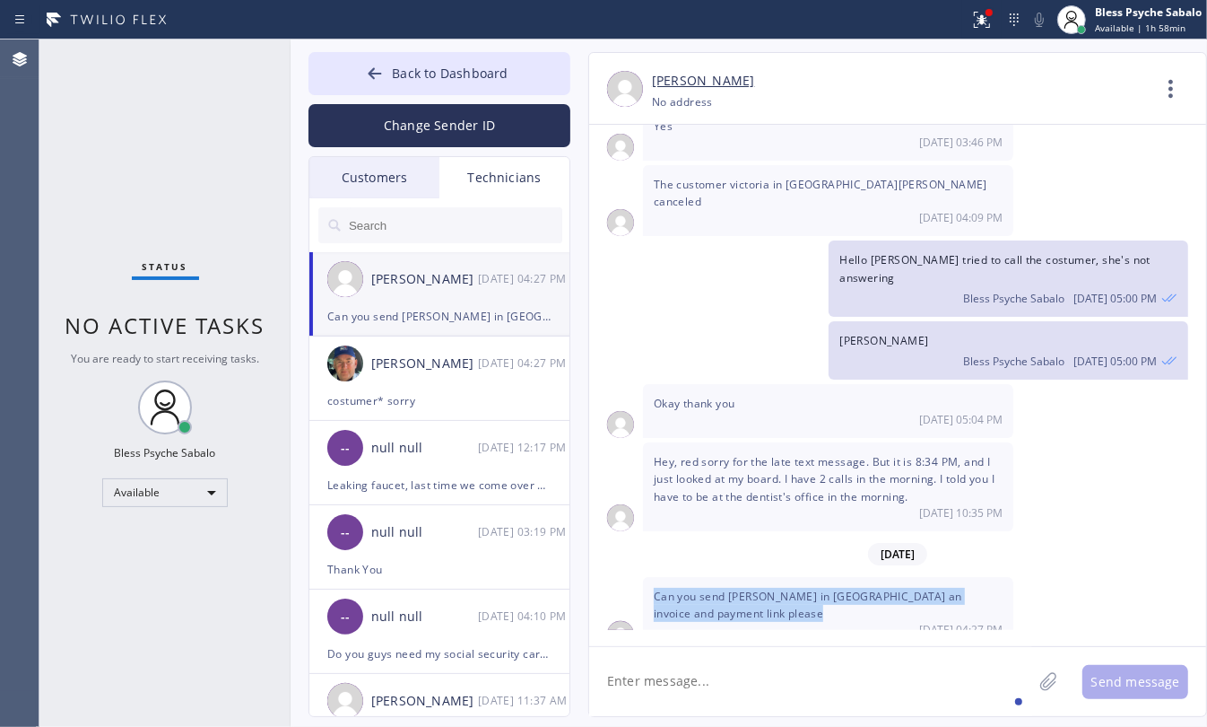
click at [819, 588] on span "Can you send [PERSON_NAME] in [GEOGRAPHIC_DATA] an invoice and payment link ple…" at bounding box center [808, 604] width 309 height 32
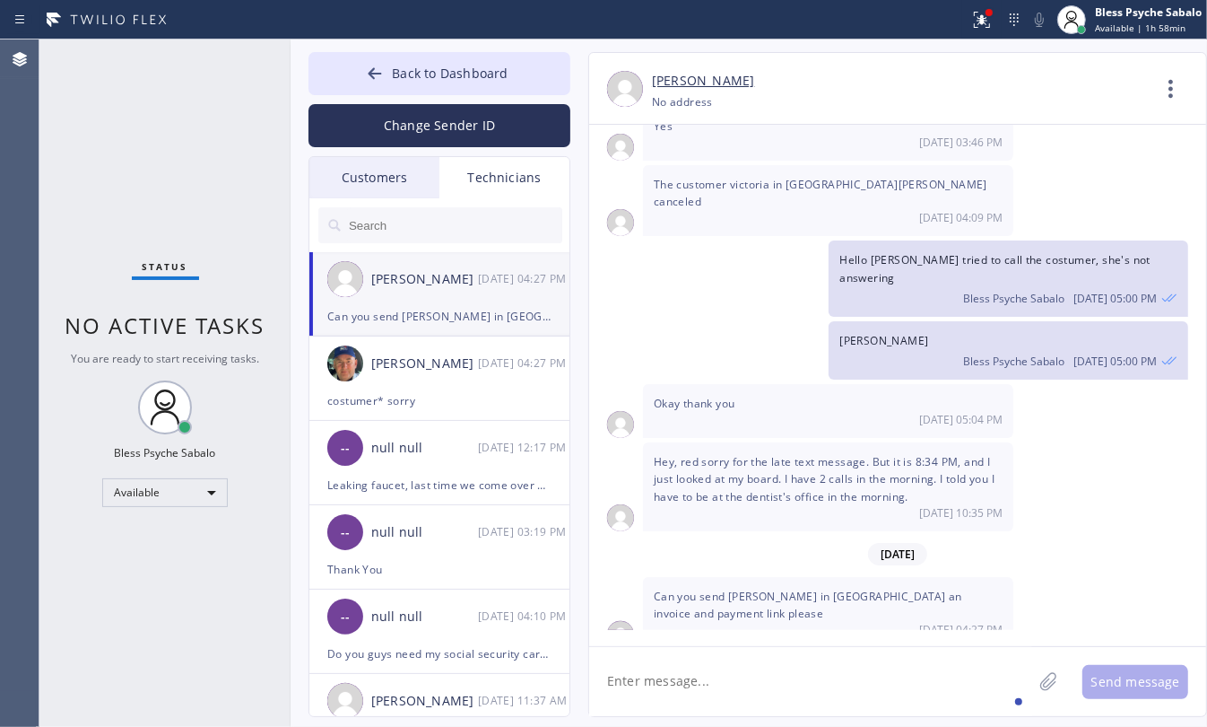
click at [719, 675] on textarea at bounding box center [810, 681] width 443 height 69
type textarea "Sure"
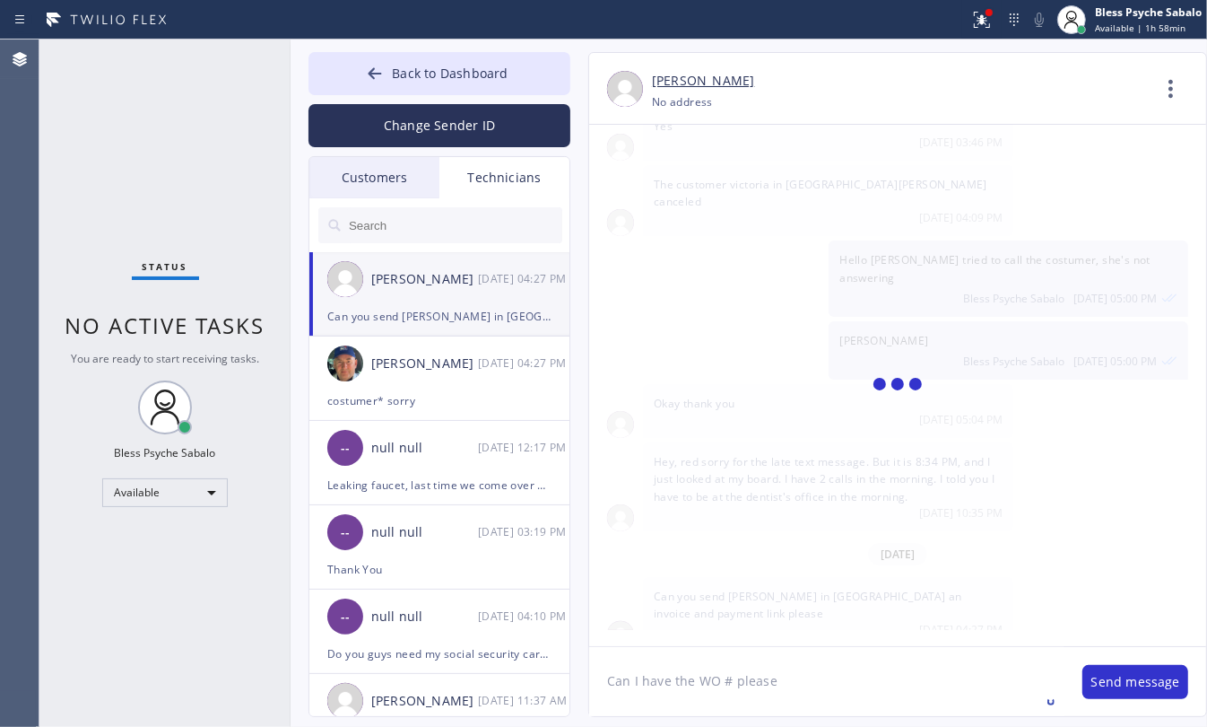
type textarea "Can I have the WO # please?"
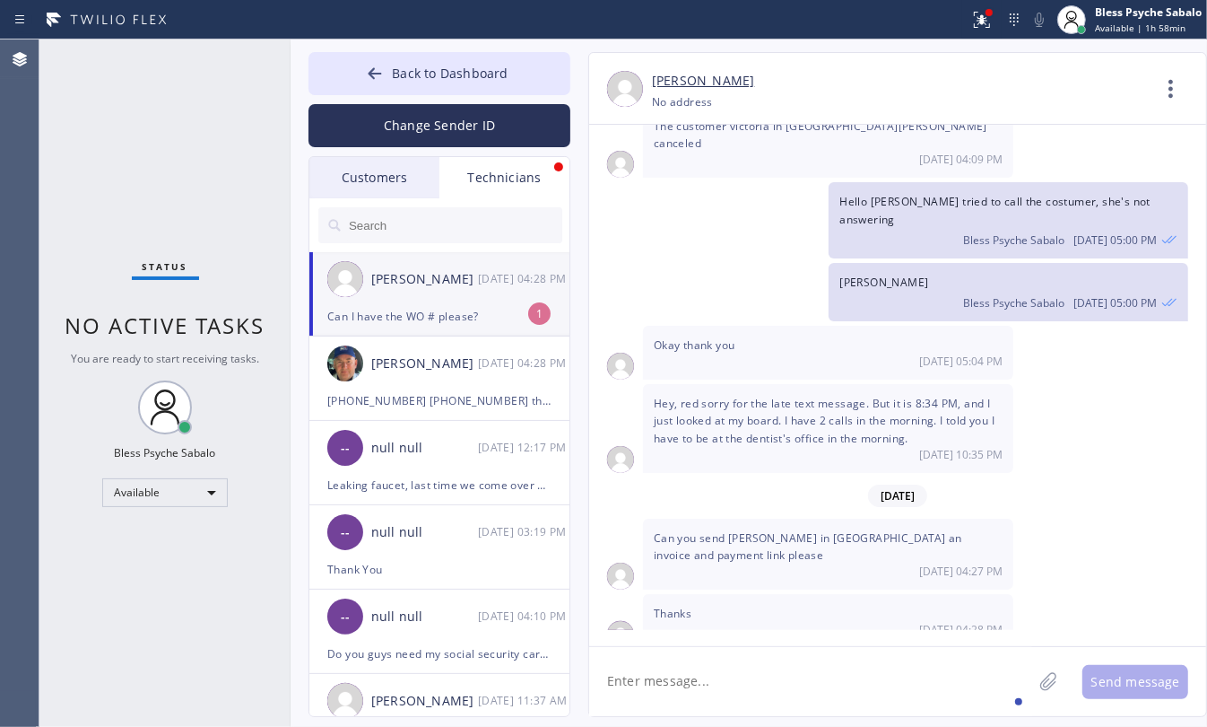
scroll to position [12868, 0]
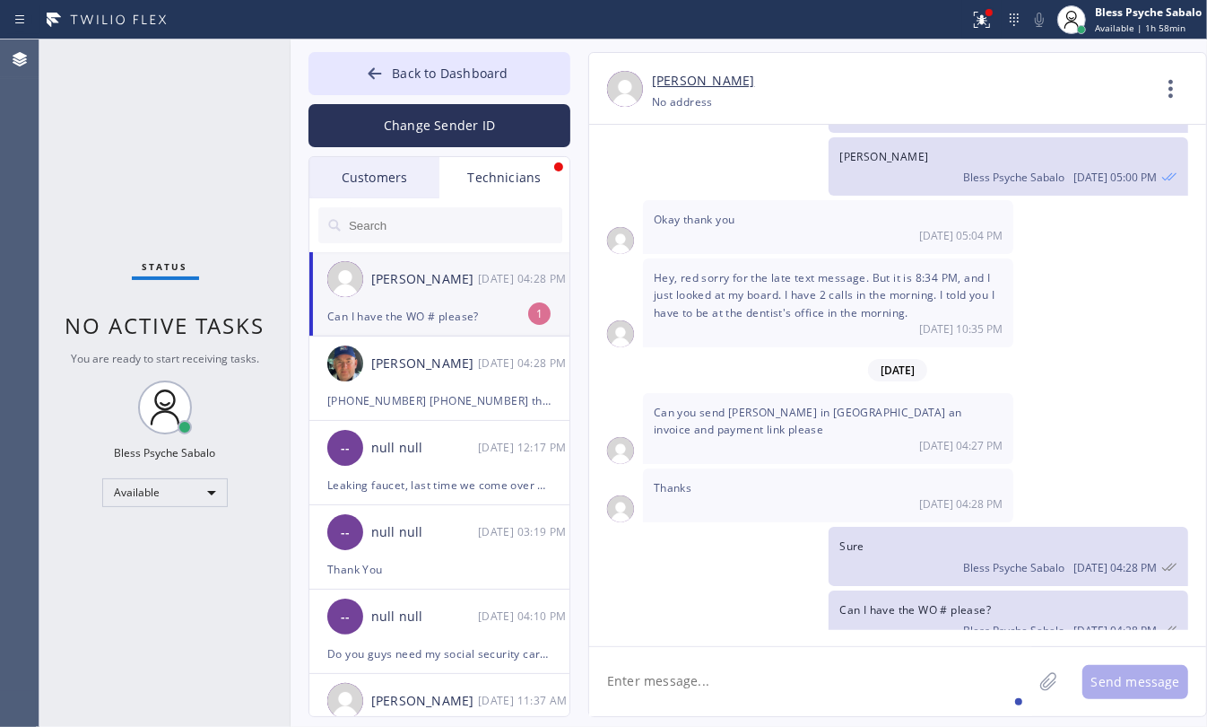
click at [841, 668] on textarea at bounding box center [810, 681] width 443 height 69
click at [388, 306] on div "Can I have the WO # please?" at bounding box center [439, 316] width 224 height 21
click at [843, 655] on textarea at bounding box center [810, 681] width 443 height 69
drag, startPoint x: 706, startPoint y: 440, endPoint x: 632, endPoint y: 395, distance: 86.2
click at [632, 395] on div "Can you send [PERSON_NAME] in [GEOGRAPHIC_DATA] an invoice and payment link ple…" at bounding box center [897, 428] width 617 height 71
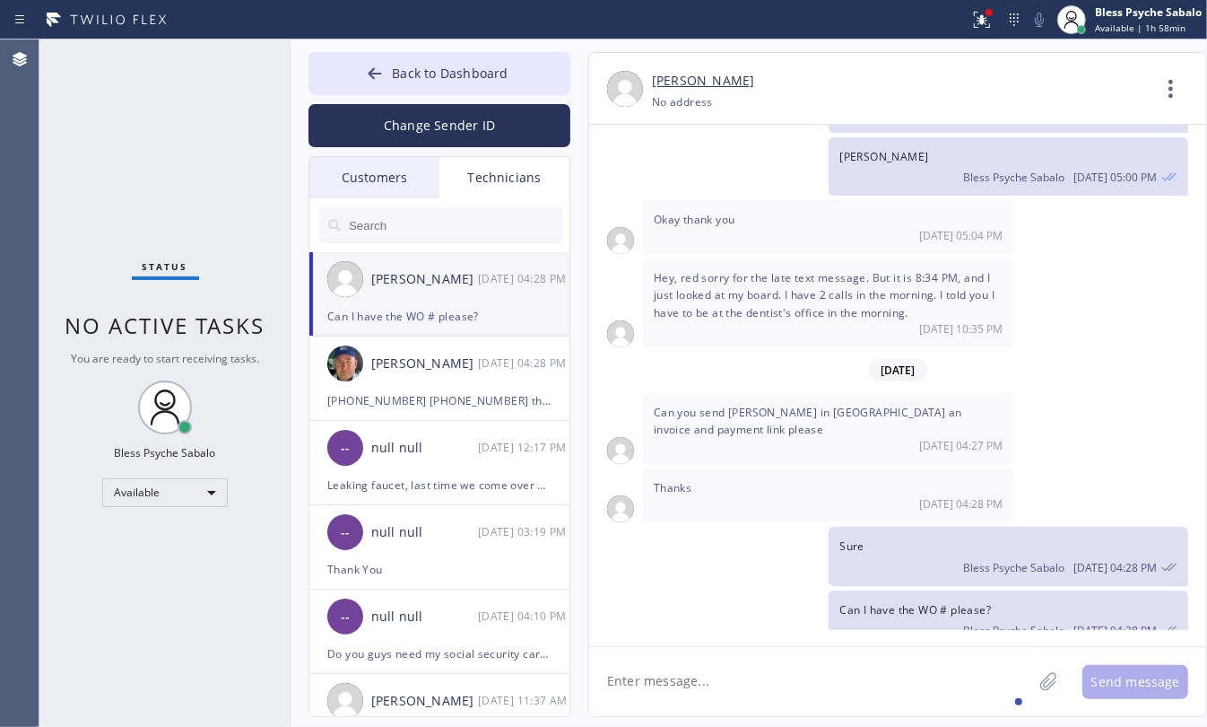
click at [750, 468] on div "Thanks [DATE] 04:28 PM" at bounding box center [828, 495] width 370 height 54
drag, startPoint x: 682, startPoint y: 257, endPoint x: 805, endPoint y: 276, distance: 124.3
click at [805, 276] on span "Hey, red sorry for the late text message. But it is 8:34 PM, and I just looked …" at bounding box center [824, 294] width 341 height 49
click at [791, 323] on div "Hey, red sorry for the late text message. But it is 8:34 PM, and I just looked …" at bounding box center [828, 302] width 370 height 89
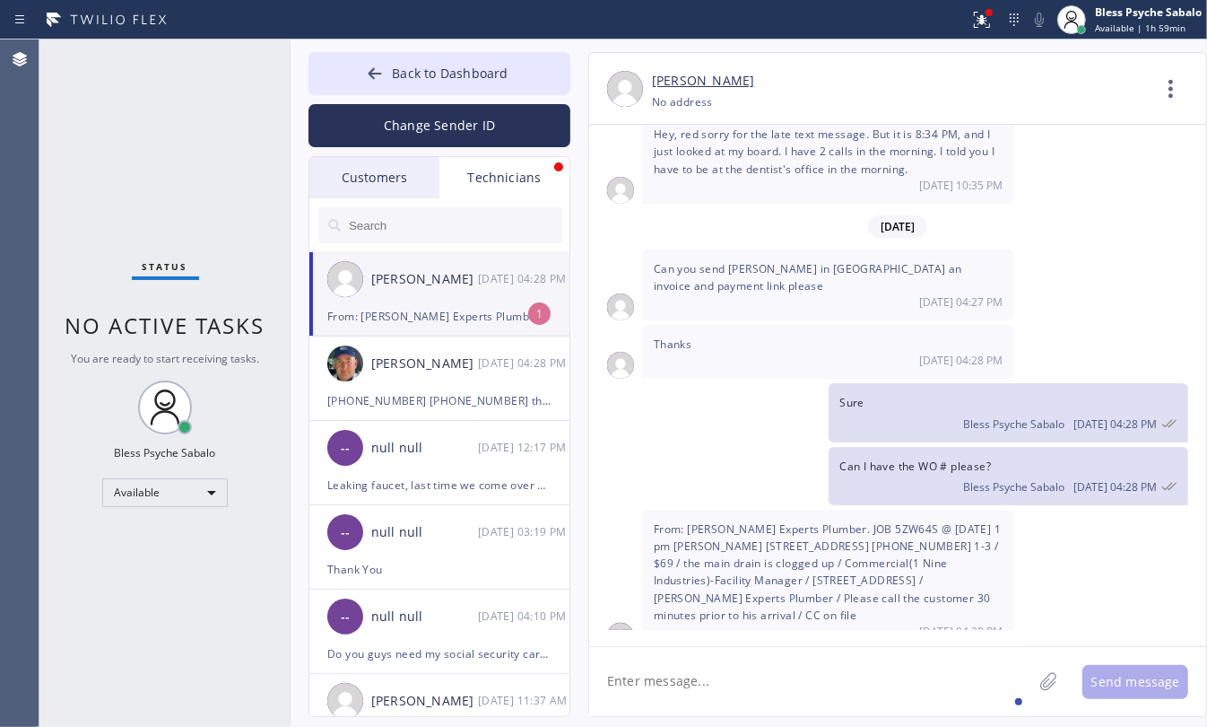
click at [406, 312] on div "From: [PERSON_NAME] Experts Plumber. JOB 5ZW64S @ [DATE] 1 pm [PERSON_NAME] [ST…" at bounding box center [439, 316] width 224 height 21
click at [782, 666] on textarea at bounding box center [810, 681] width 443 height 69
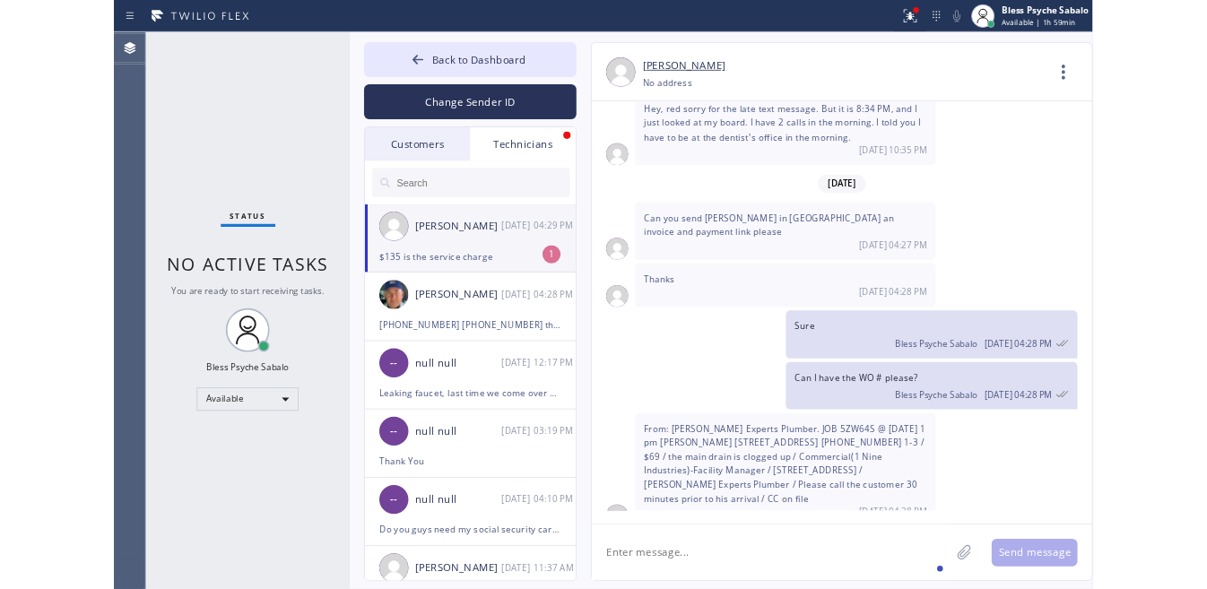
scroll to position [13070, 0]
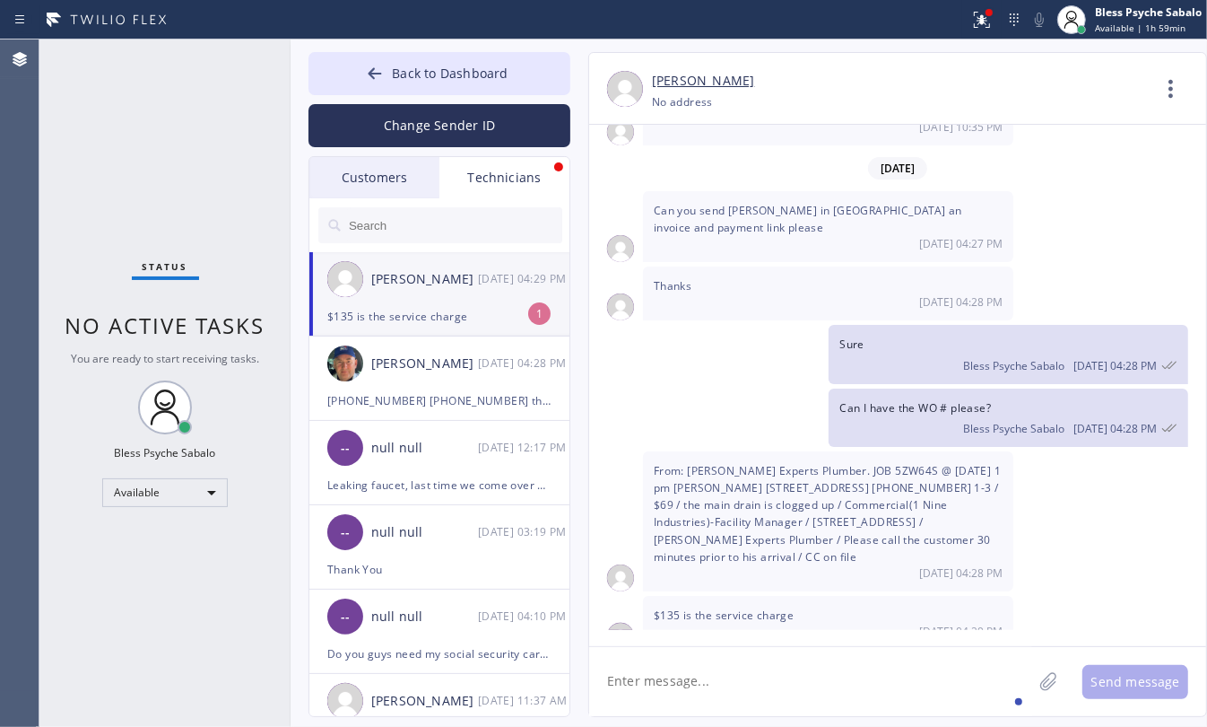
click at [373, 294] on div "[PERSON_NAME] [DATE] 04:29 PM" at bounding box center [440, 279] width 262 height 54
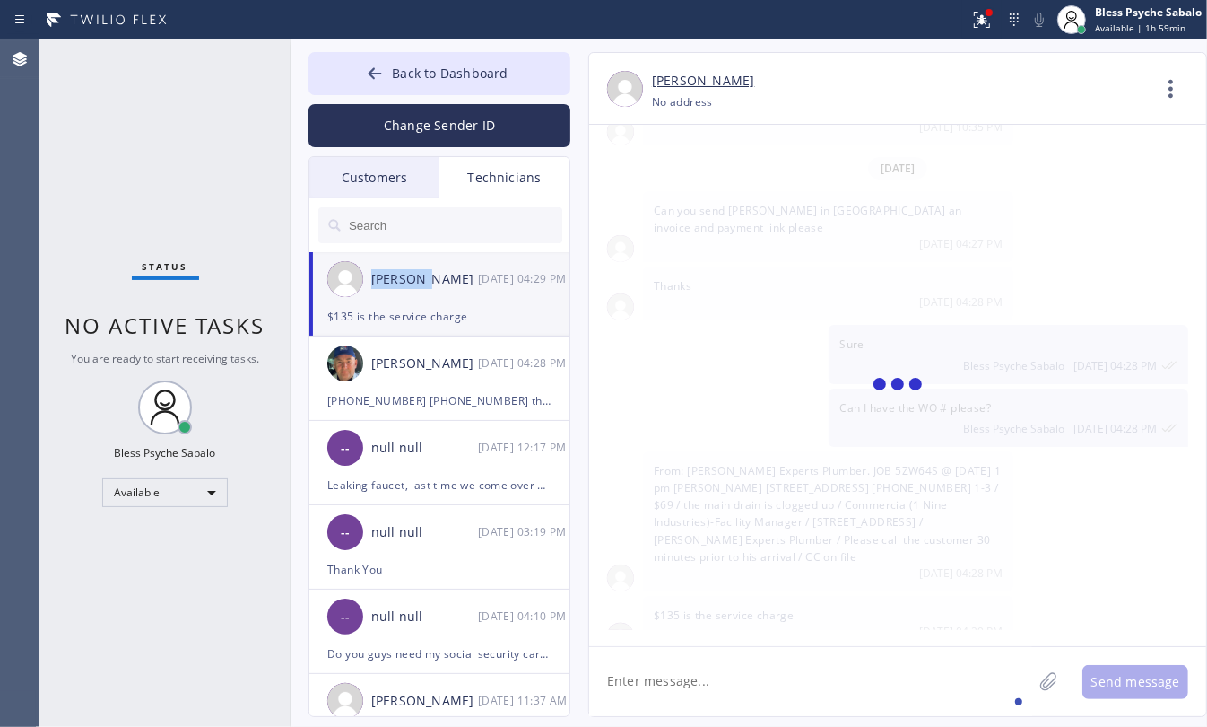
click at [373, 294] on div "[PERSON_NAME] [DATE] 04:29 PM" at bounding box center [440, 279] width 262 height 54
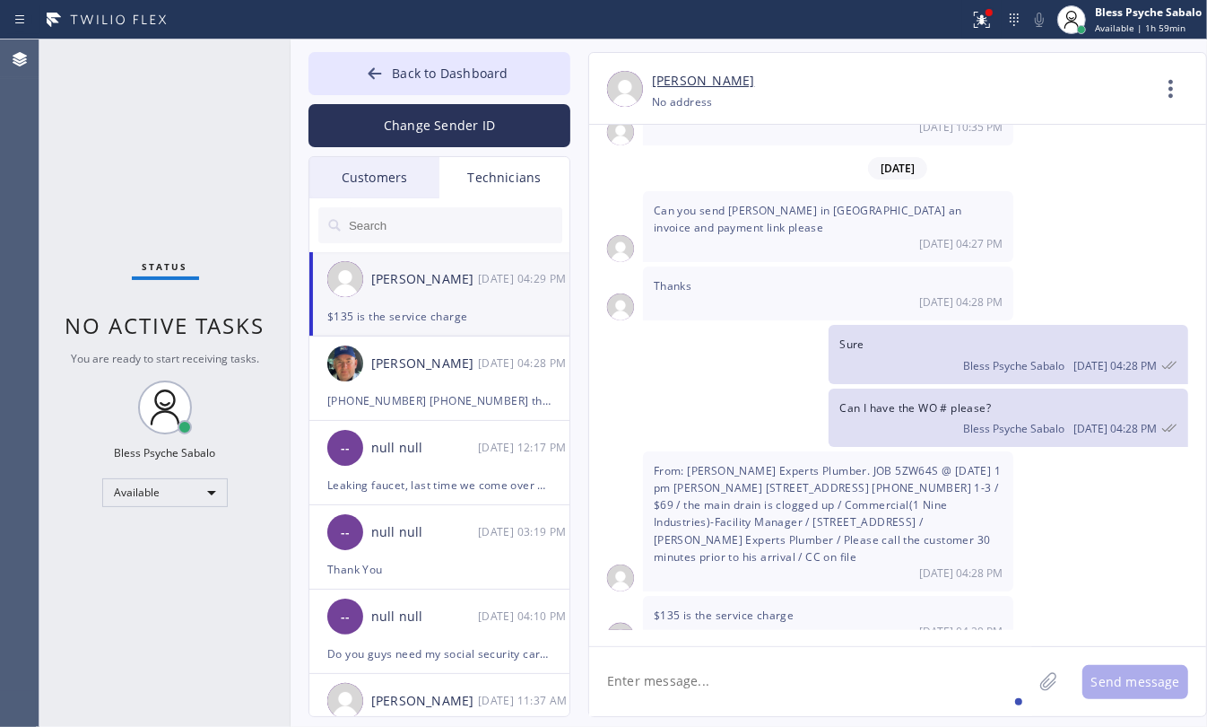
click at [646, 504] on div "From: [PERSON_NAME] Experts Plumber. JOB 5ZW64S @ [DATE] 1 pm [PERSON_NAME] [ST…" at bounding box center [828, 521] width 370 height 140
click at [749, 596] on div "$135 is the service charge [DATE] 04:29 PM" at bounding box center [828, 623] width 370 height 54
click at [746, 623] on div "[DATE] 04:29 PM" at bounding box center [828, 630] width 349 height 15
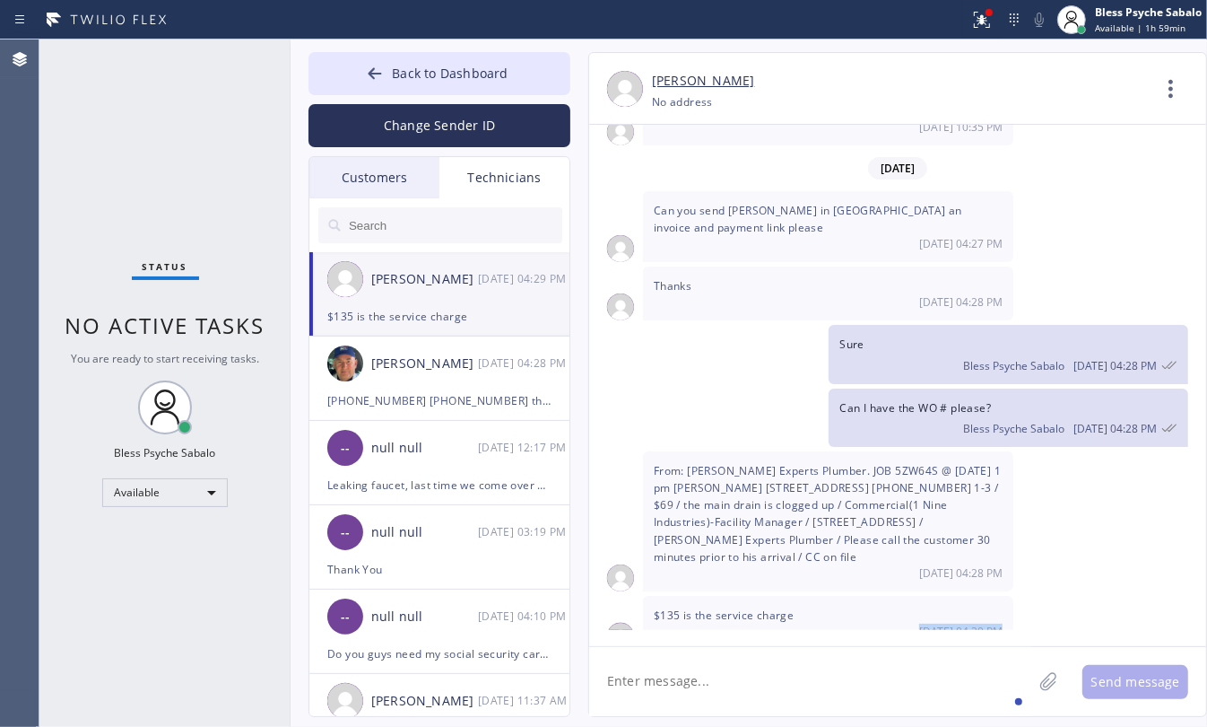
click at [746, 623] on div "[DATE] 04:29 PM" at bounding box center [828, 630] width 349 height 15
click at [789, 651] on textarea at bounding box center [810, 681] width 443 height 69
click at [1180, 154] on div "[DATE]" at bounding box center [897, 168] width 617 height 37
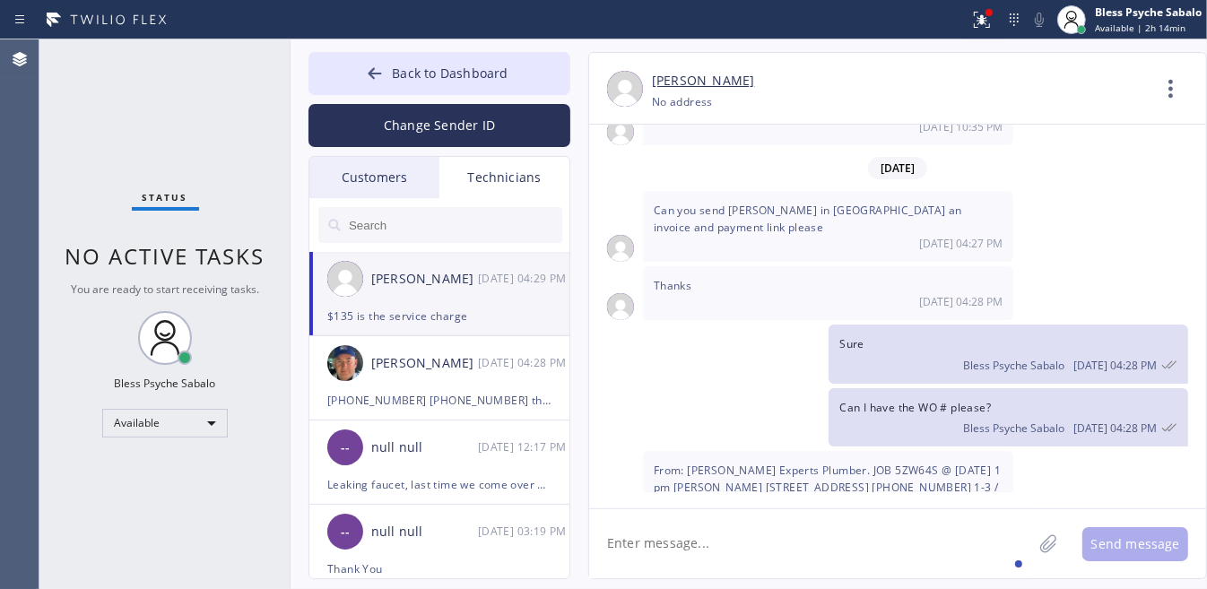
click at [1178, 191] on div "Can you send [PERSON_NAME] in [GEOGRAPHIC_DATA] an invoice and payment link ple…" at bounding box center [897, 226] width 617 height 71
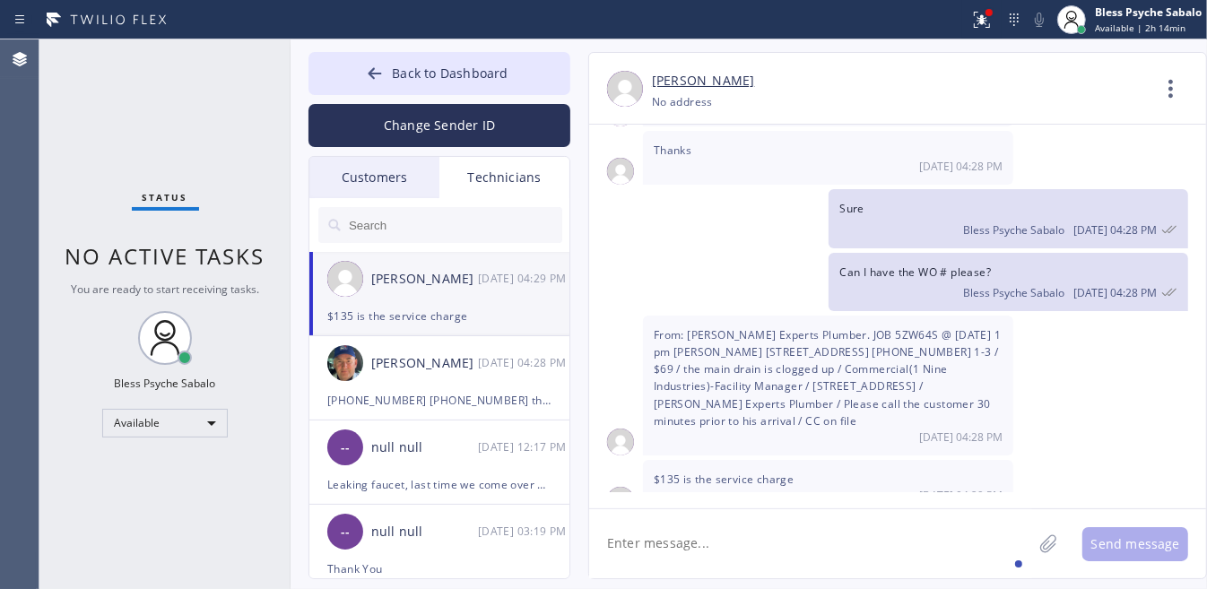
scroll to position [13207, 0]
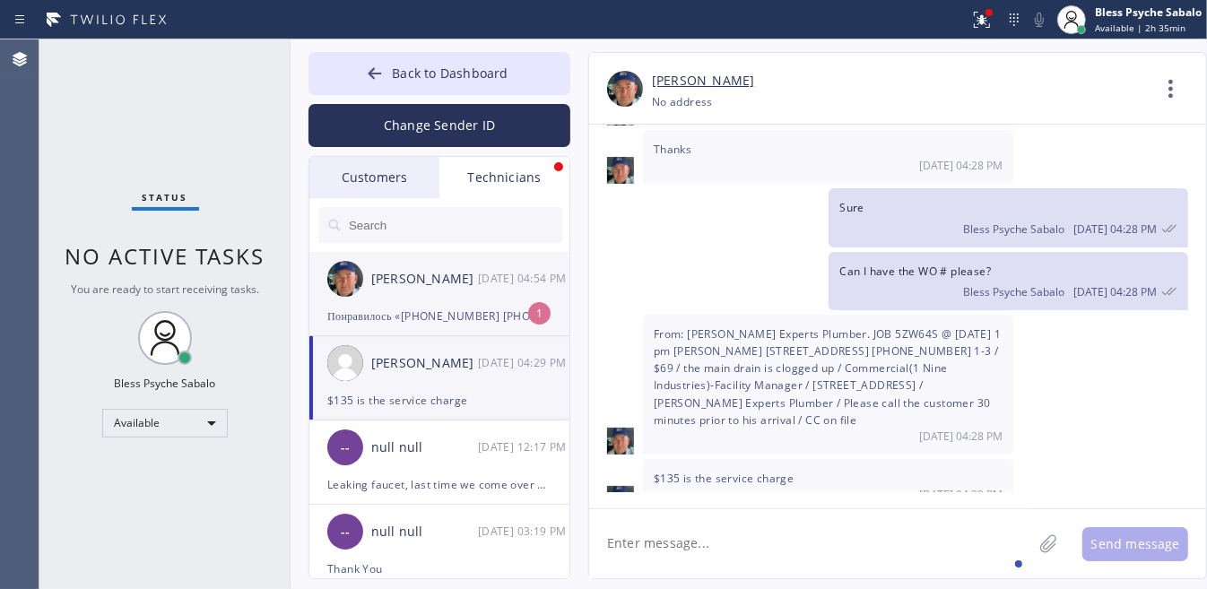
click at [438, 318] on div "Понравилось «[PHONE_NUMBER] [PHONE_NUMBER] this is there phone number»" at bounding box center [439, 316] width 224 height 21
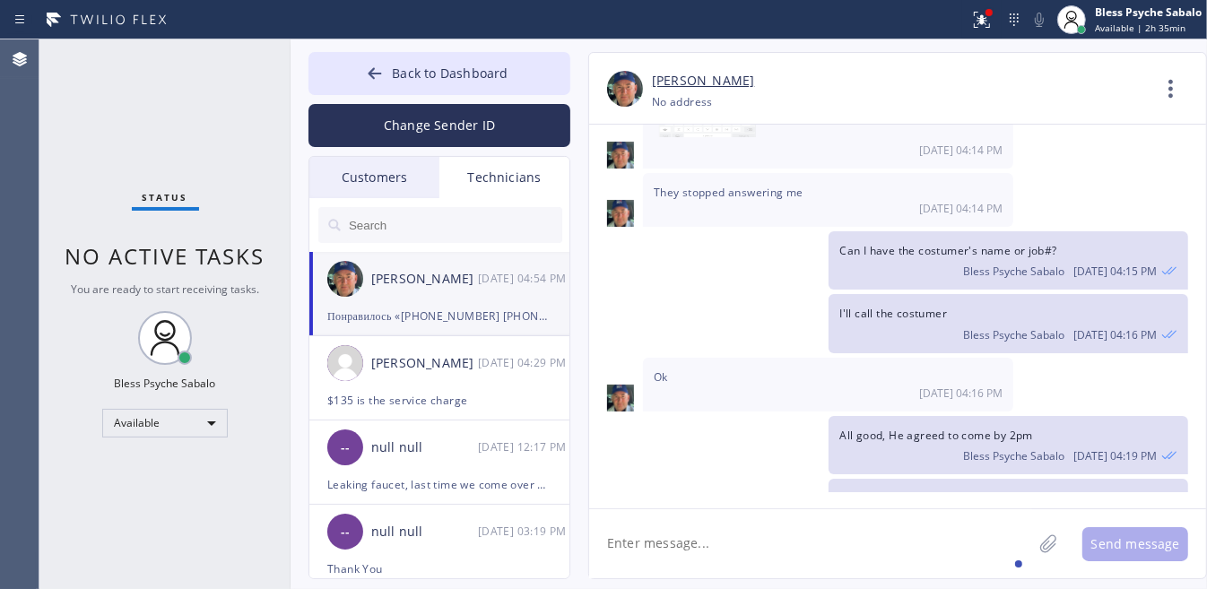
scroll to position [27054, 0]
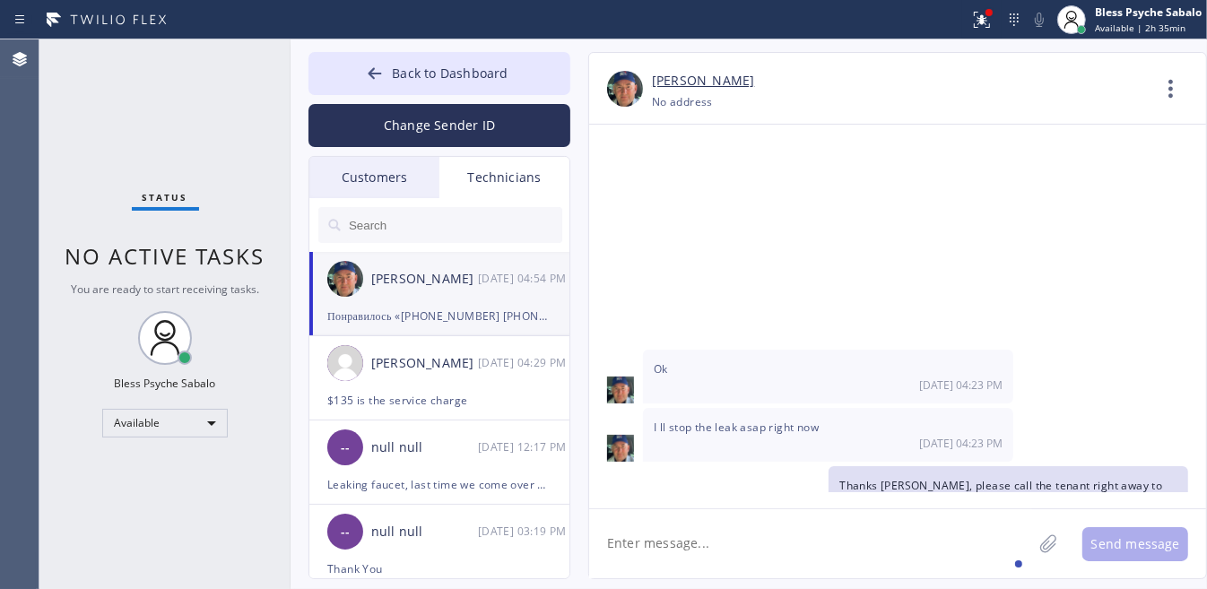
click at [693, 550] on textarea at bounding box center [810, 544] width 443 height 69
type textarea "yes"
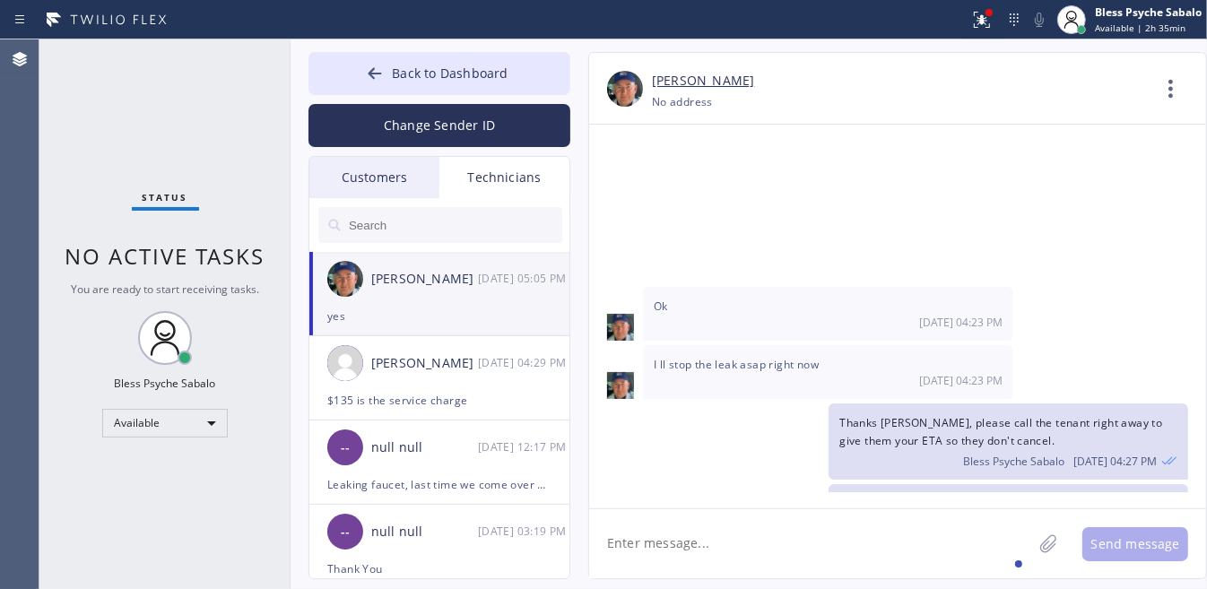
click at [361, 193] on div "Customers" at bounding box center [374, 177] width 130 height 41
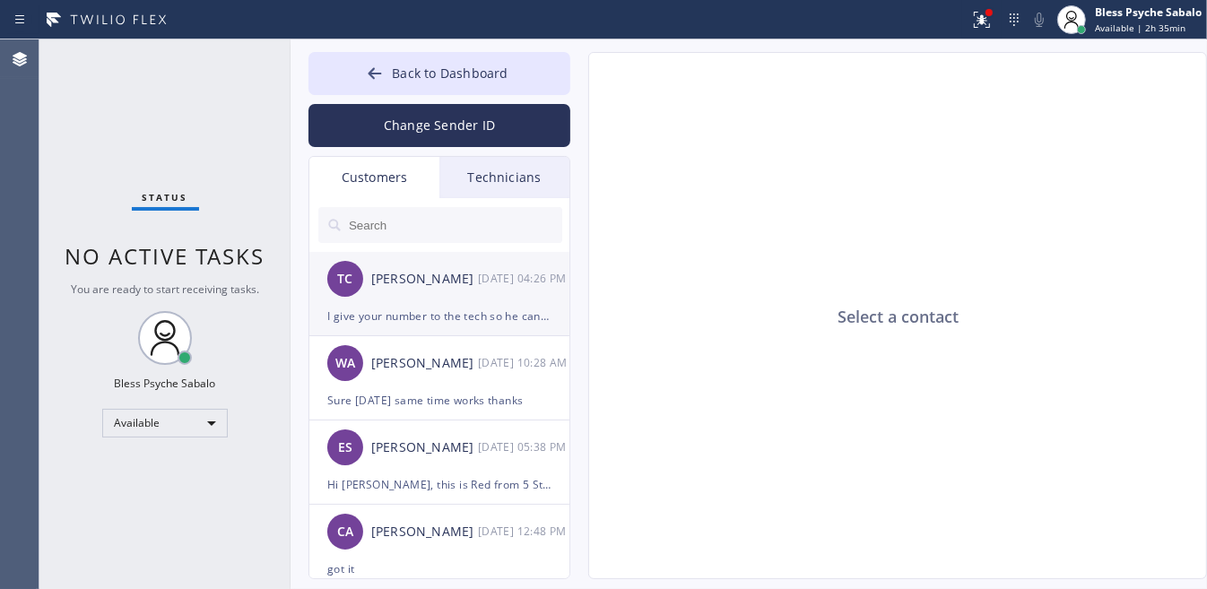
click at [405, 320] on div "I give your number to the tech so he can give an update" at bounding box center [439, 316] width 224 height 21
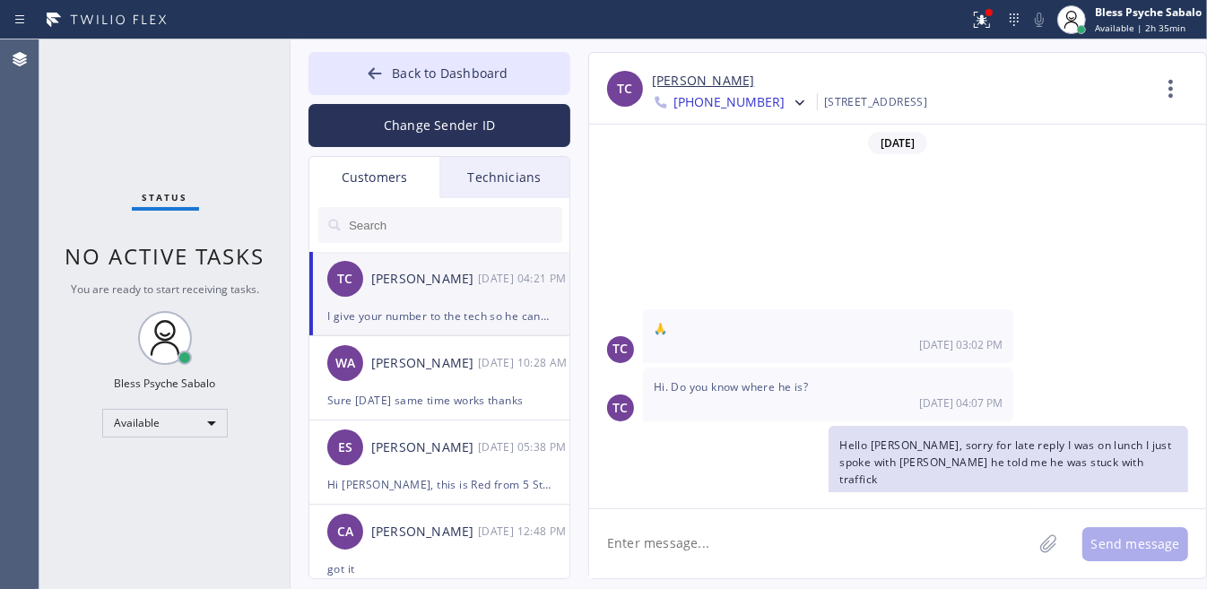
scroll to position [199, 0]
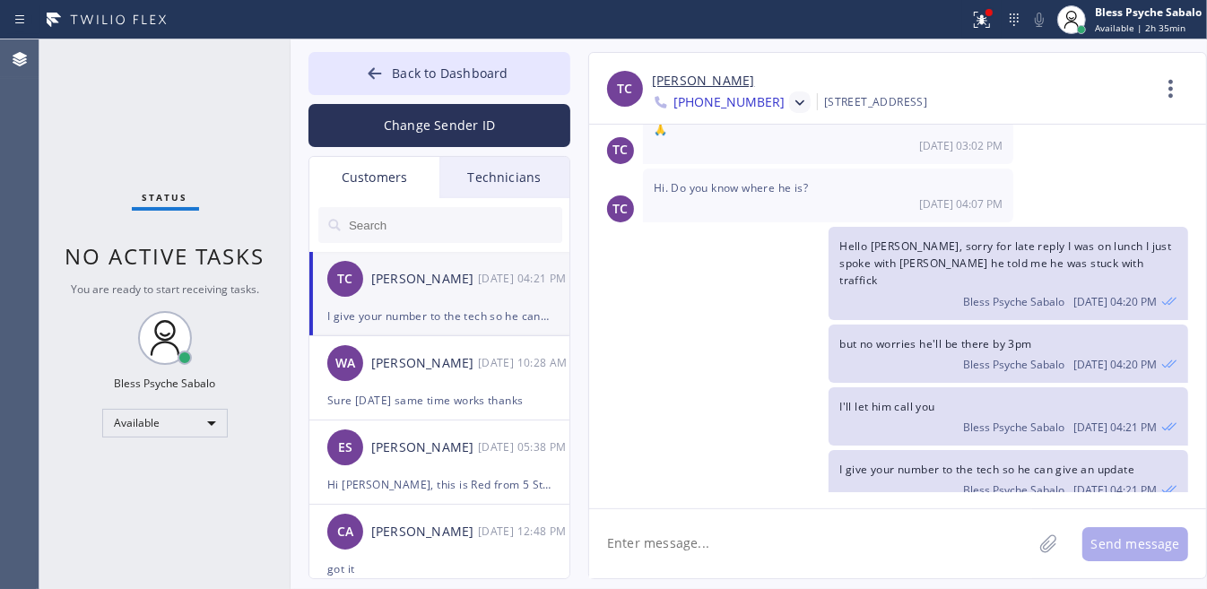
click at [789, 100] on div at bounding box center [800, 103] width 22 height 22
click at [732, 240] on div "[PHONE_NUMBER]" at bounding box center [755, 225] width 206 height 41
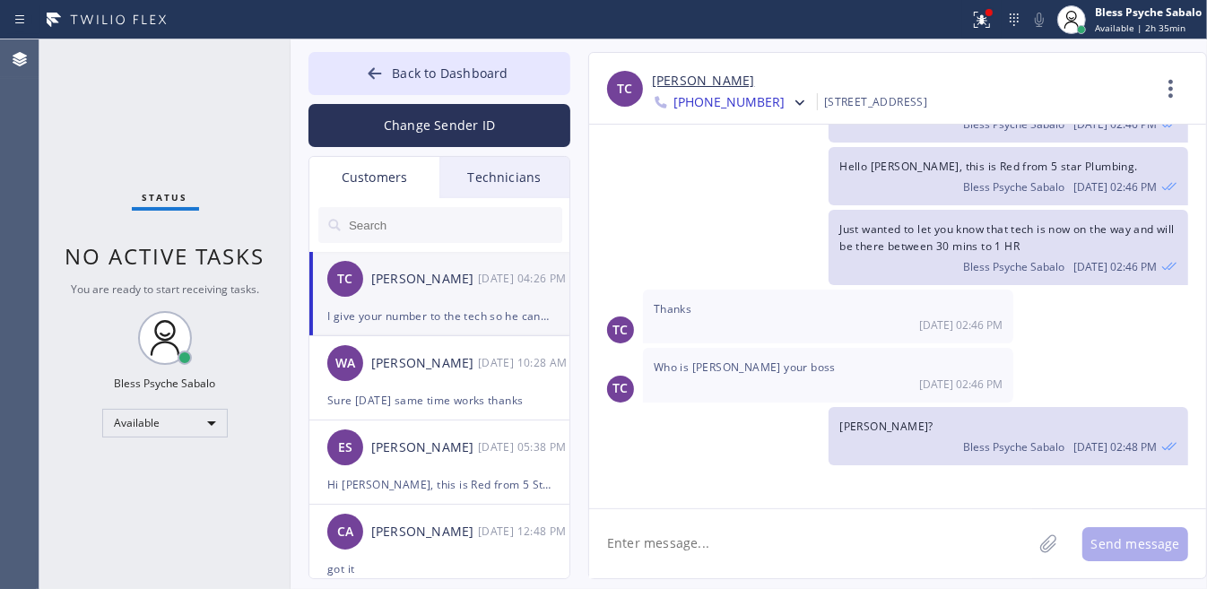
scroll to position [797, 0]
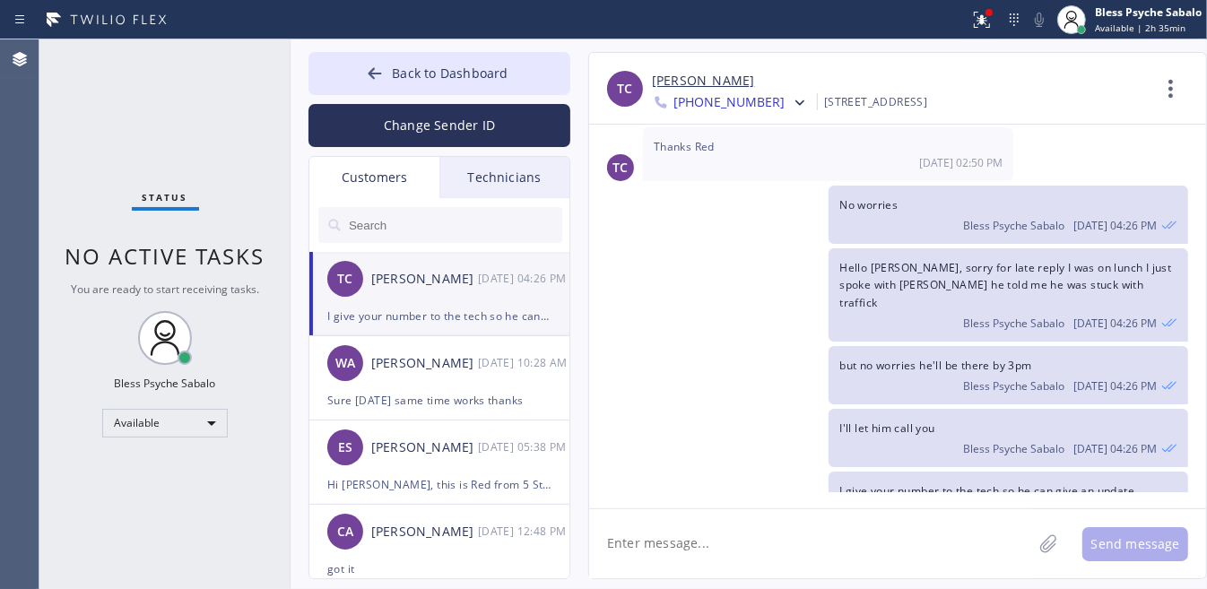
click at [702, 544] on textarea at bounding box center [810, 544] width 443 height 69
click at [742, 472] on div "I give your number to the tech so he can give an update Bless Psyche Sabalo [DA…" at bounding box center [888, 501] width 599 height 58
click at [653, 272] on div "Hello [PERSON_NAME], sorry for late reply I was on lunch I just spoke with [PER…" at bounding box center [888, 294] width 599 height 93
click at [702, 346] on div "but no worries he'll be there by 3pm Bless Psyche Sabalo [DATE] 04:26 PM" at bounding box center [888, 375] width 599 height 58
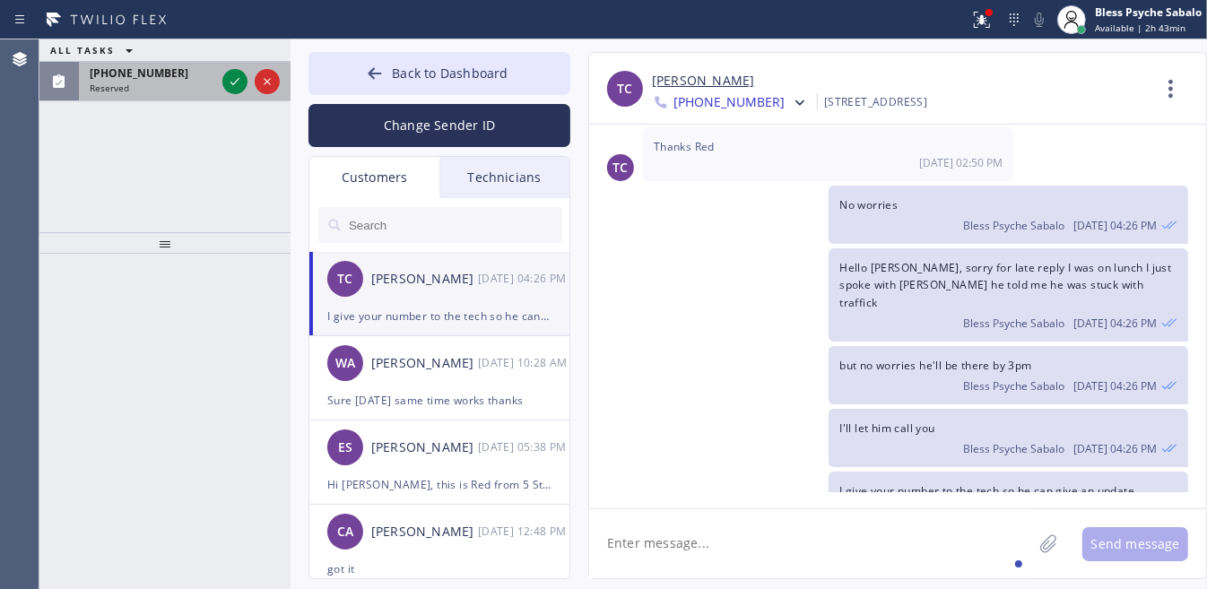
click at [154, 72] on span "[PHONE_NUMBER]" at bounding box center [139, 72] width 99 height 15
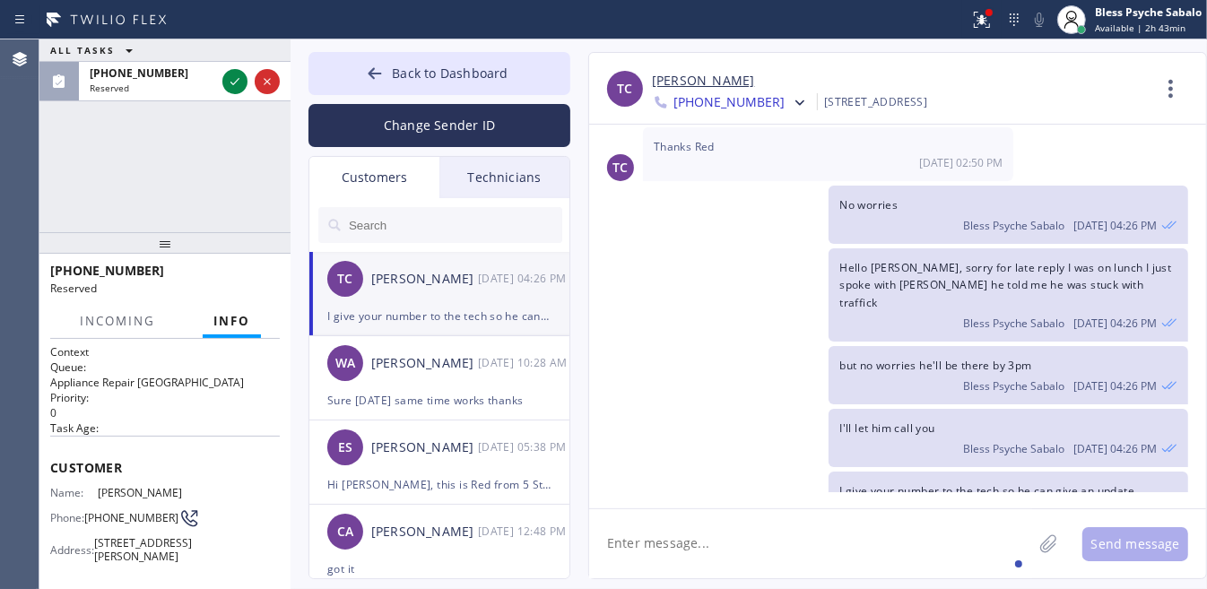
click at [413, 323] on div "I give your number to the tech so he can give an update" at bounding box center [439, 316] width 224 height 21
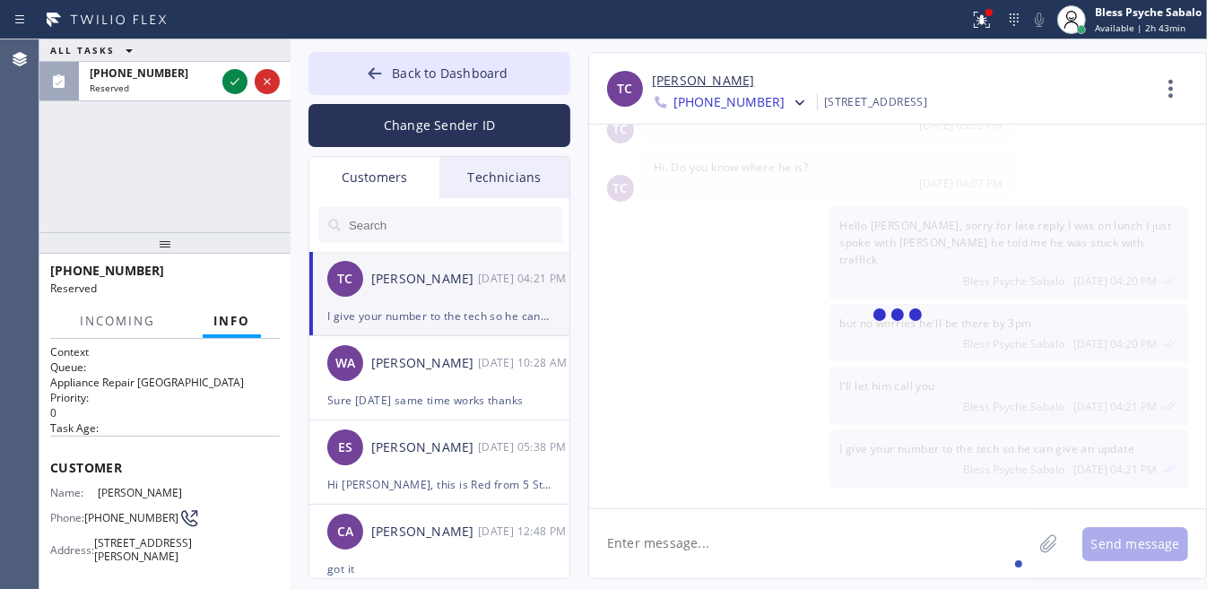
scroll to position [199, 0]
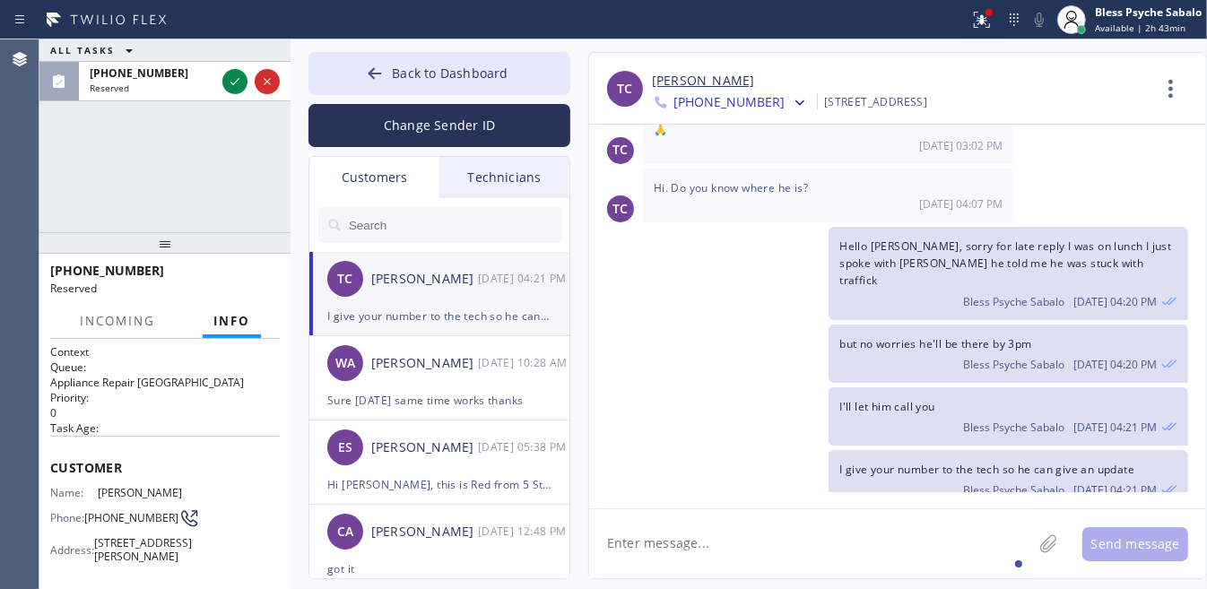
click at [513, 170] on div "Technicians" at bounding box center [505, 177] width 130 height 41
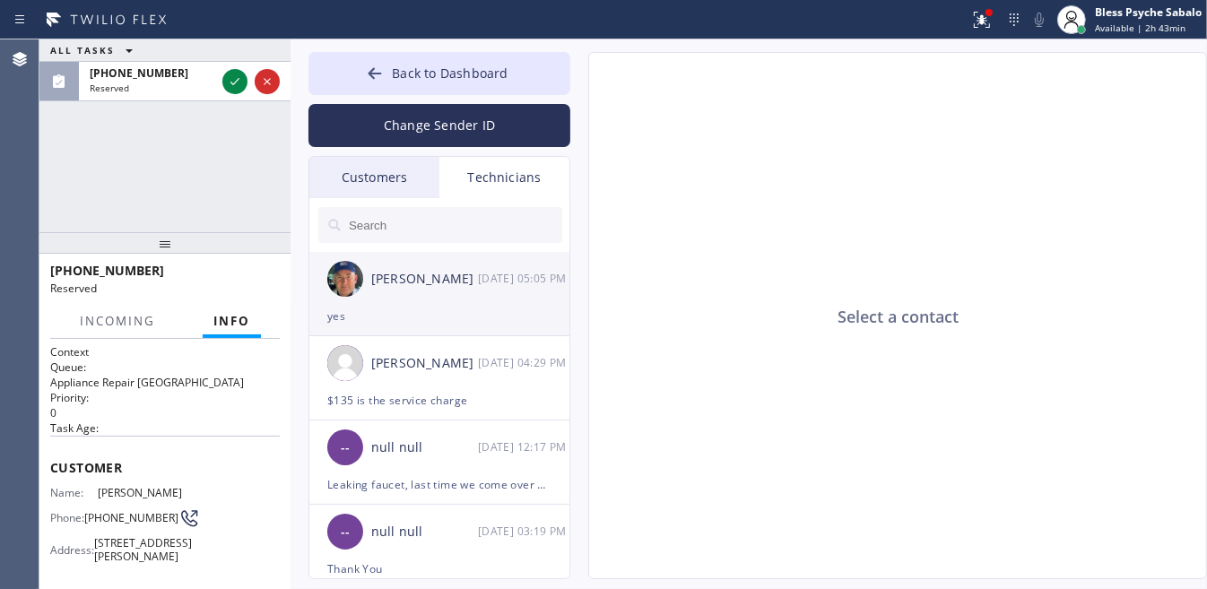
click at [471, 298] on div "[PERSON_NAME] [DATE] 05:05 PM" at bounding box center [440, 279] width 262 height 54
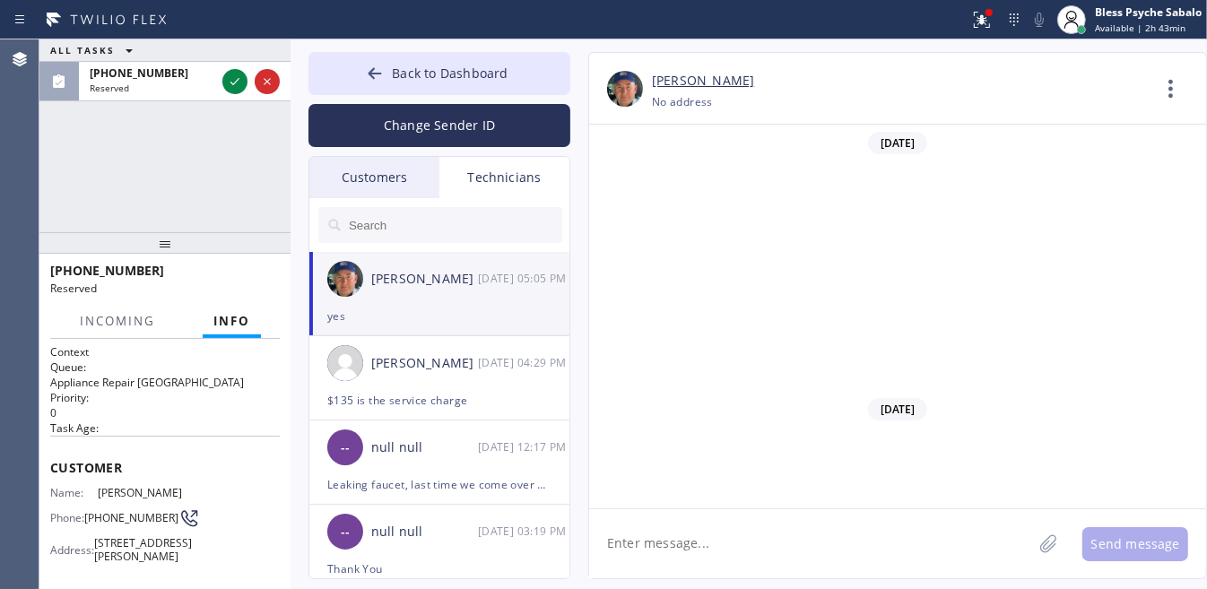
scroll to position [27117, 0]
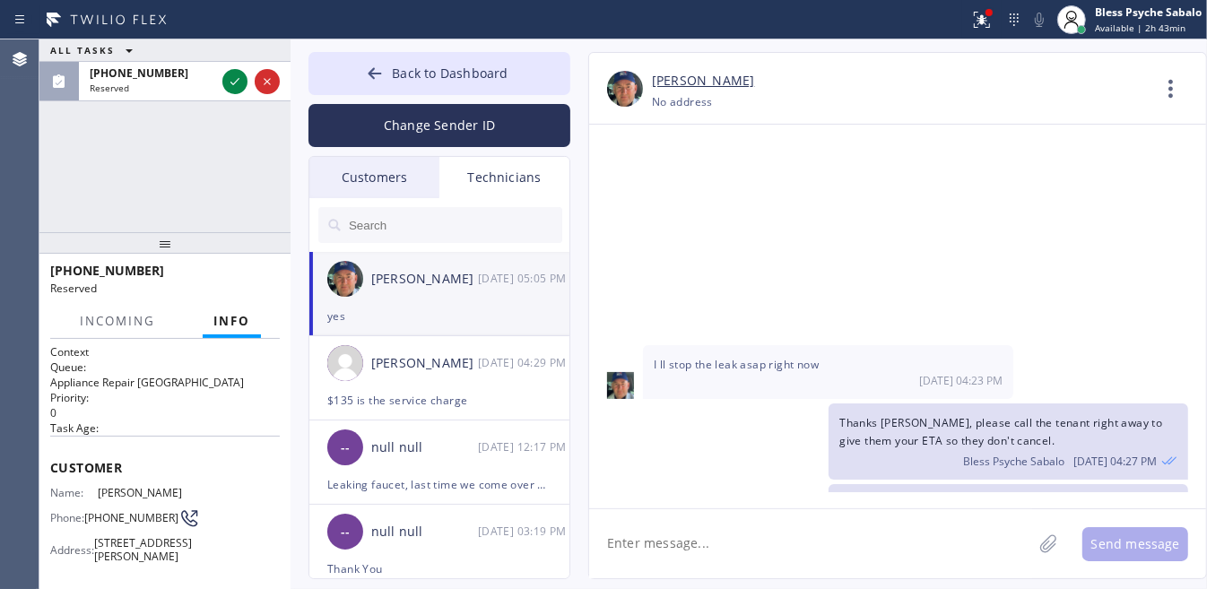
click at [849, 549] on textarea at bounding box center [810, 544] width 443 height 69
click at [154, 161] on div "ALL TASKS ALL TASKS ACTIVE TASKS TASKS IN WRAP UP [PHONE_NUMBER] Reserved" at bounding box center [164, 135] width 251 height 193
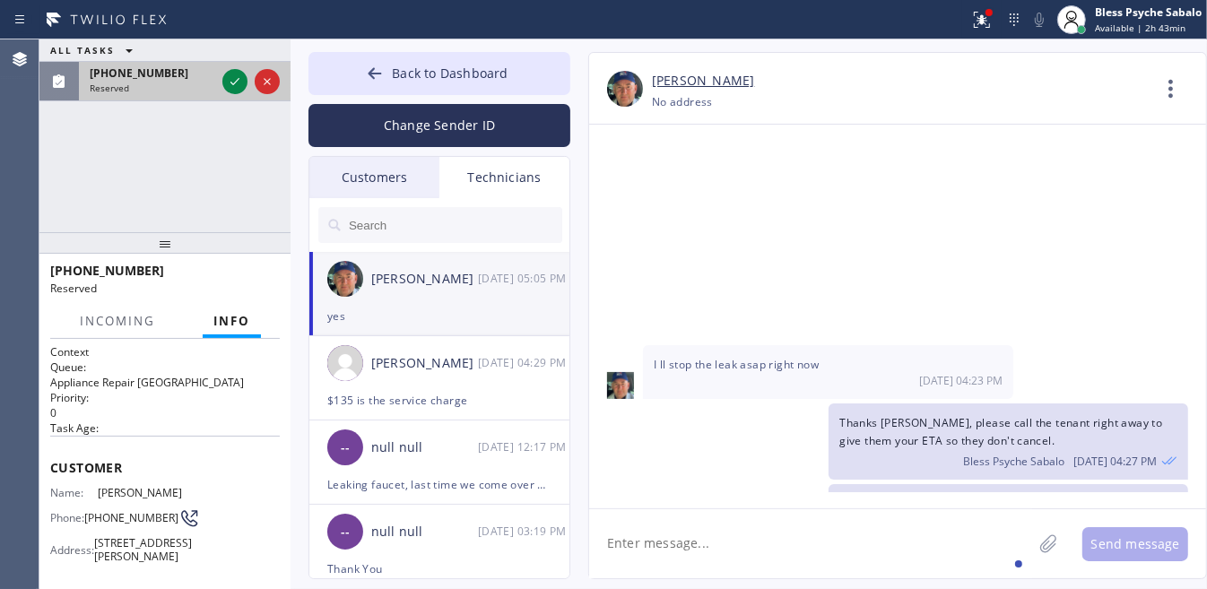
click at [158, 85] on div "Reserved" at bounding box center [153, 88] width 126 height 13
click at [230, 82] on icon at bounding box center [235, 82] width 22 height 22
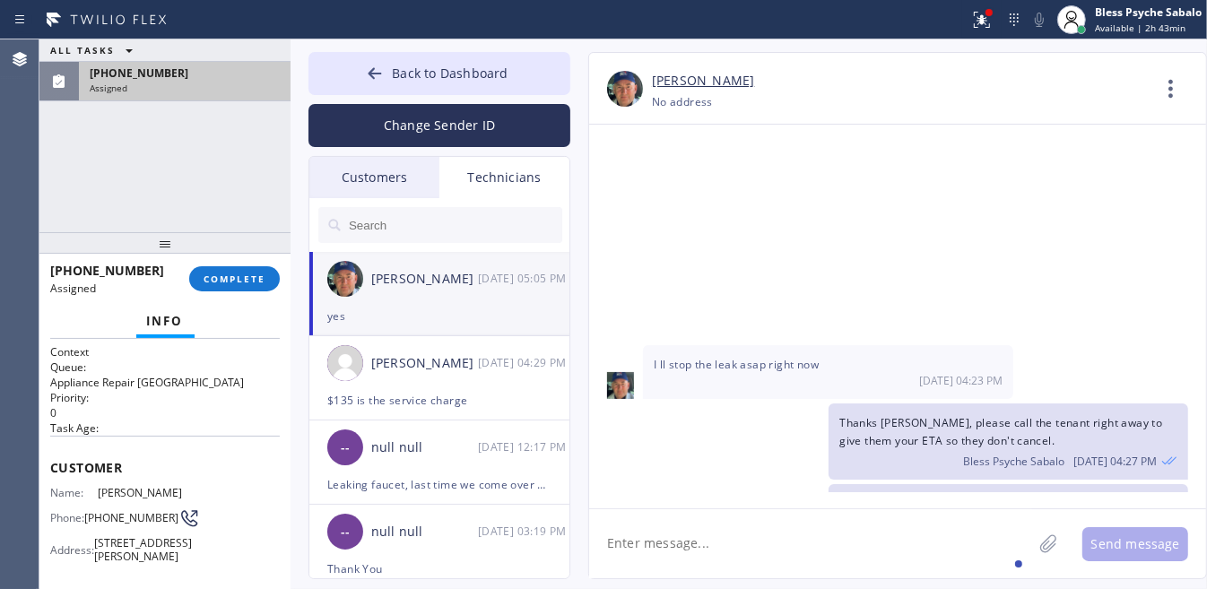
click at [212, 150] on div "ALL TASKS ALL TASKS ACTIVE TASKS TASKS IN WRAP UP [PHONE_NUMBER] Assigned" at bounding box center [164, 135] width 251 height 193
click at [240, 276] on span "COMPLETE" at bounding box center [235, 279] width 62 height 13
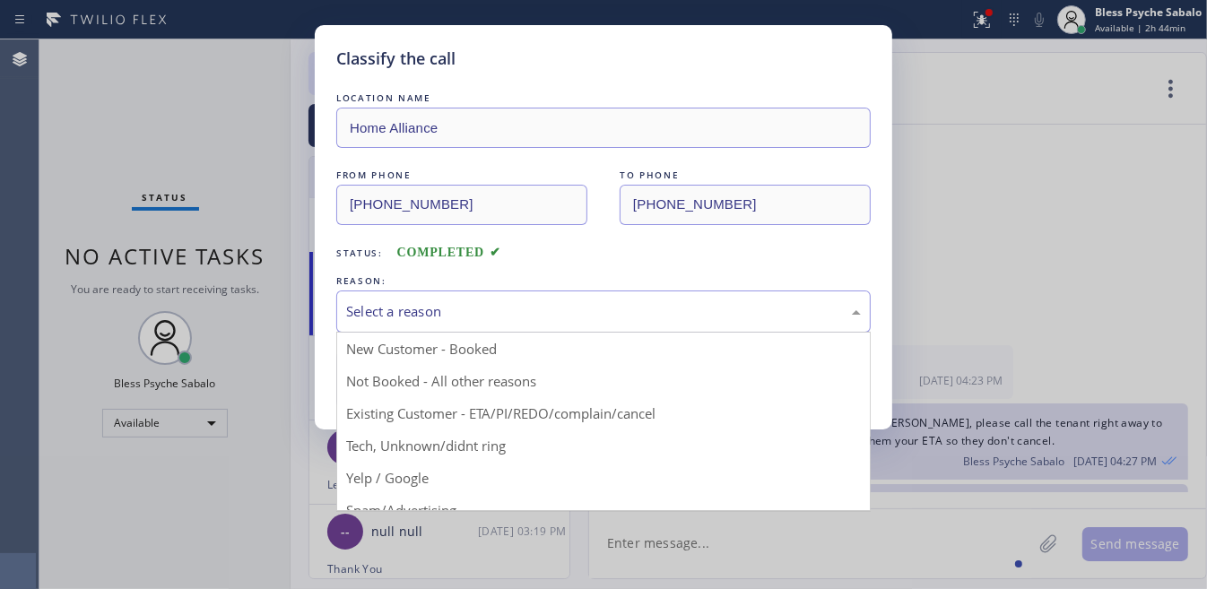
click at [405, 317] on div "Select a reason" at bounding box center [603, 311] width 515 height 21
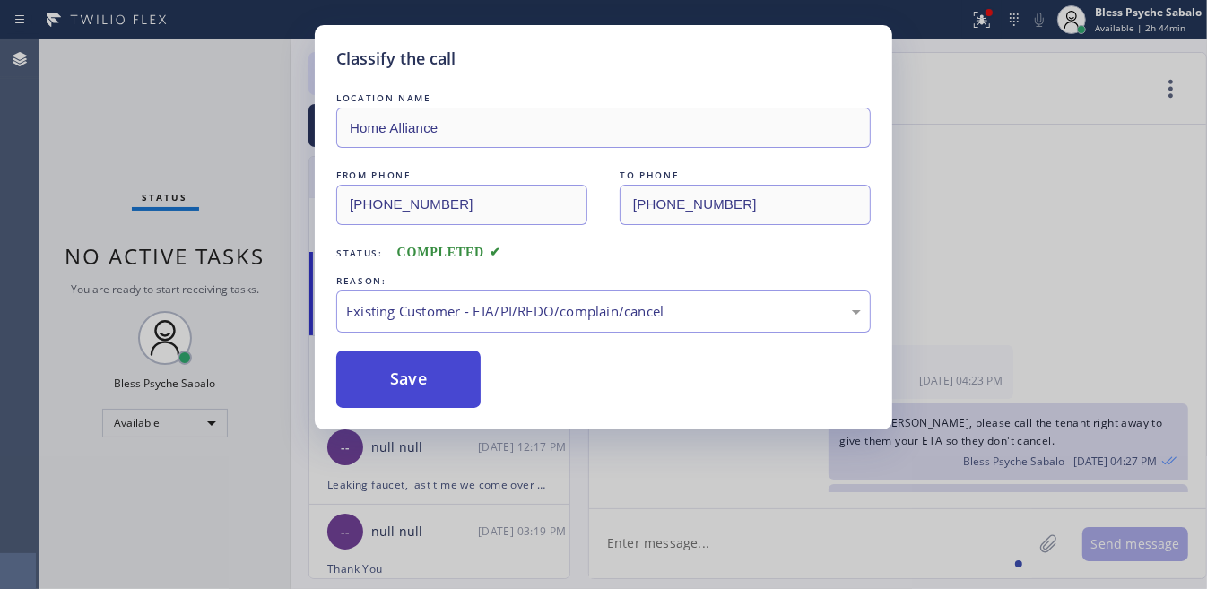
click at [414, 397] on button "Save" at bounding box center [408, 379] width 144 height 57
click at [151, 414] on div "Classify the call LOCATION NAME Home Alliance FROM PHONE [PHONE_NUMBER] TO PHON…" at bounding box center [603, 294] width 1207 height 589
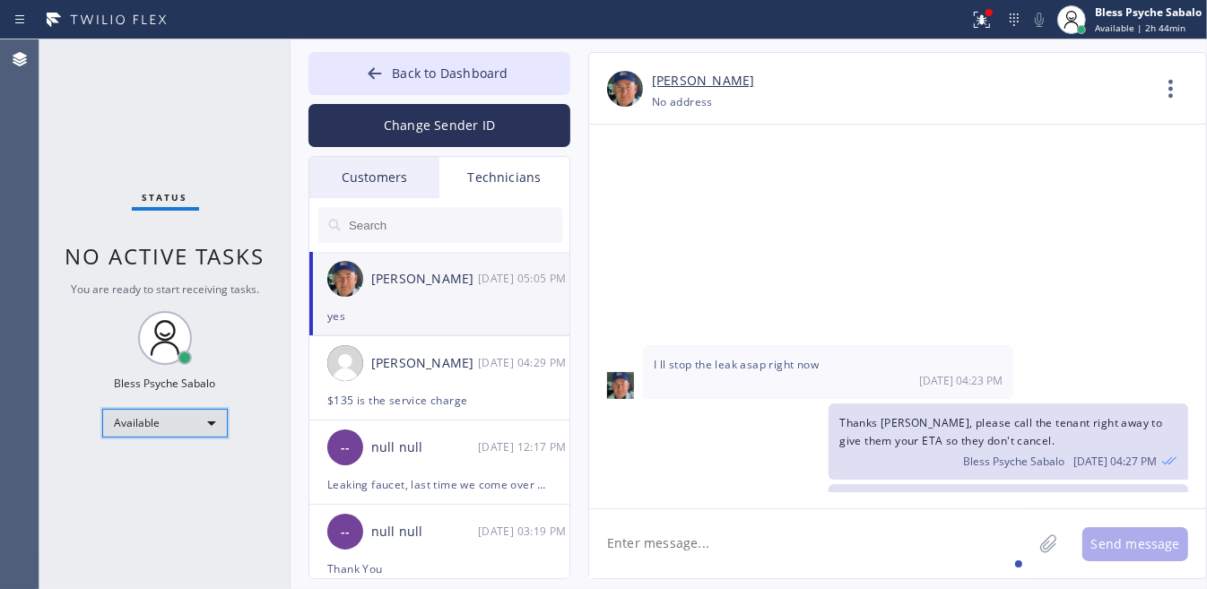
click at [172, 423] on div "Available" at bounding box center [165, 423] width 126 height 29
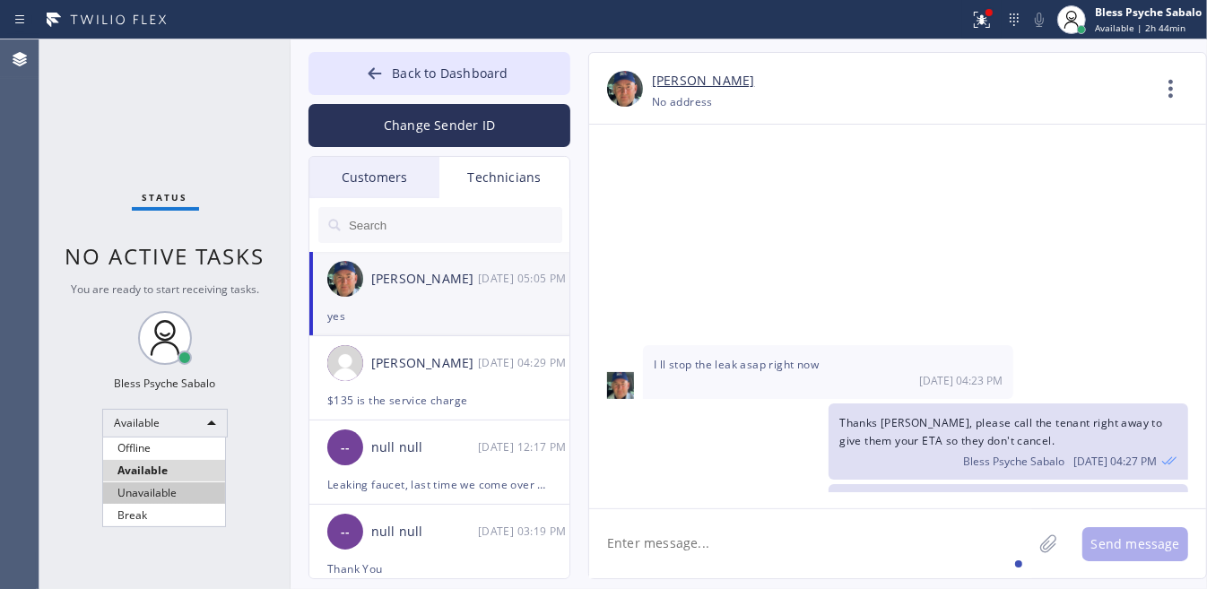
click at [172, 484] on li "Unavailable" at bounding box center [164, 494] width 122 height 22
click at [180, 292] on div "You are ready to start receiving tasks." at bounding box center [165, 289] width 188 height 15
click at [696, 404] on div "Thanks [PERSON_NAME], please call the tenant right away to give them your ETA s…" at bounding box center [888, 441] width 599 height 75
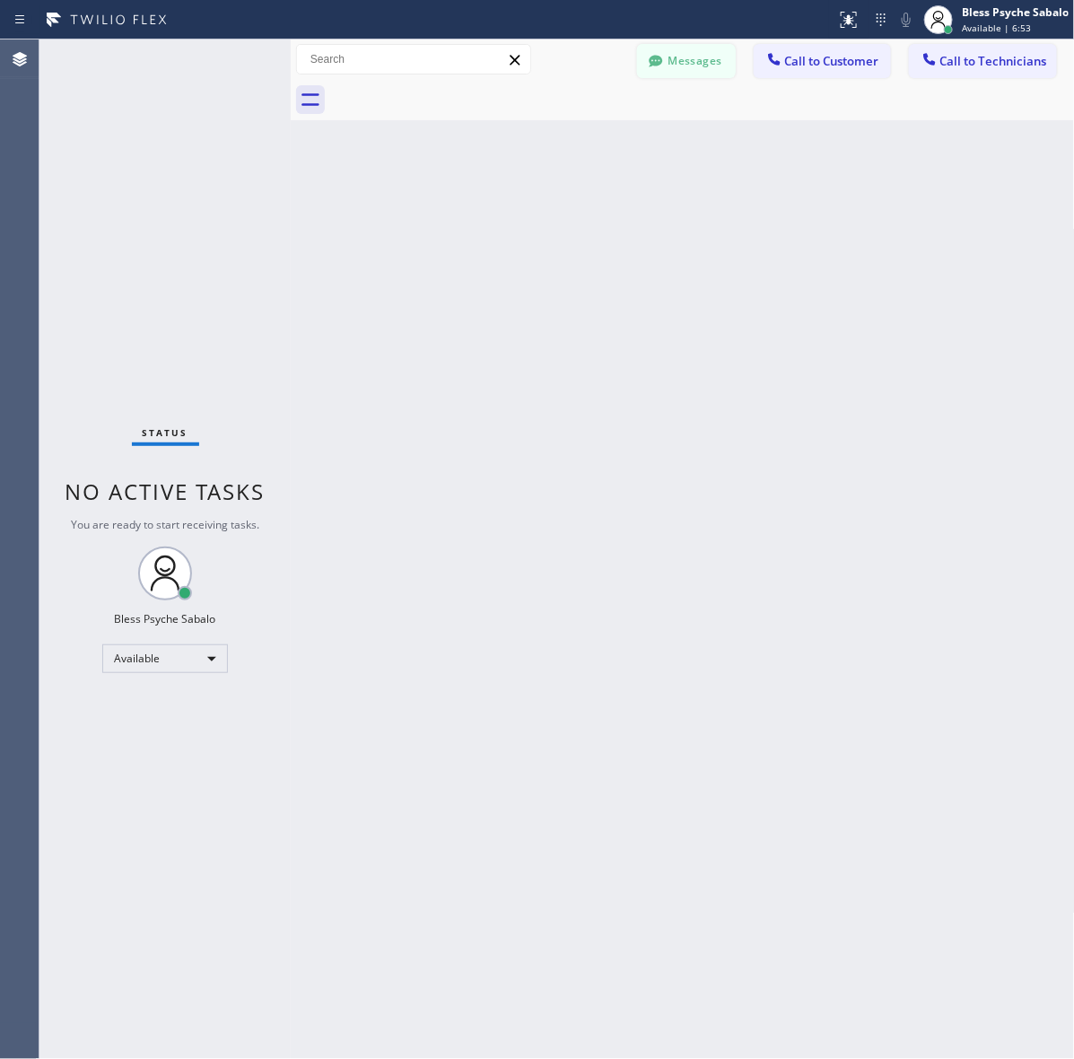
click at [652, 58] on icon at bounding box center [655, 61] width 13 height 12
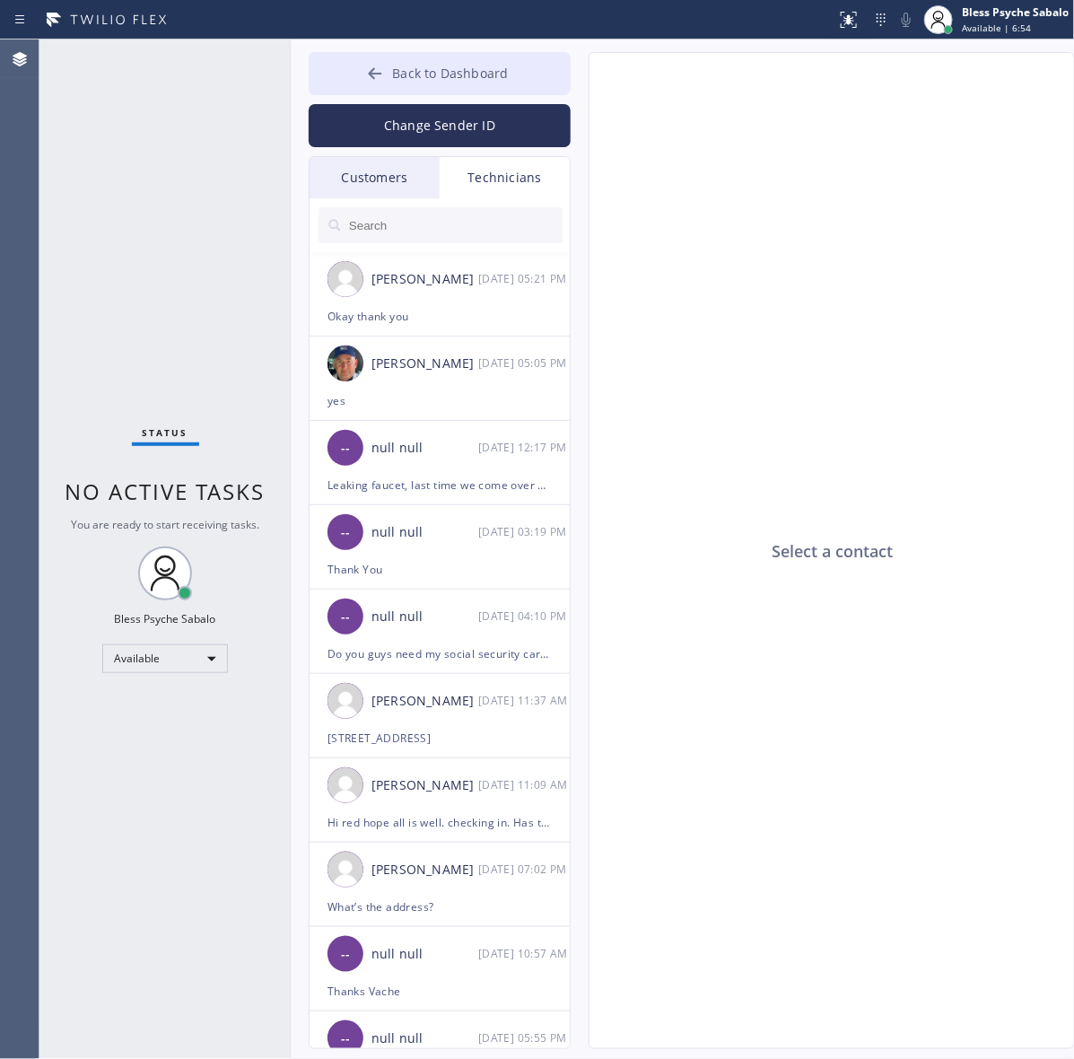
click at [458, 67] on span "Back to Dashboard" at bounding box center [450, 73] width 116 height 17
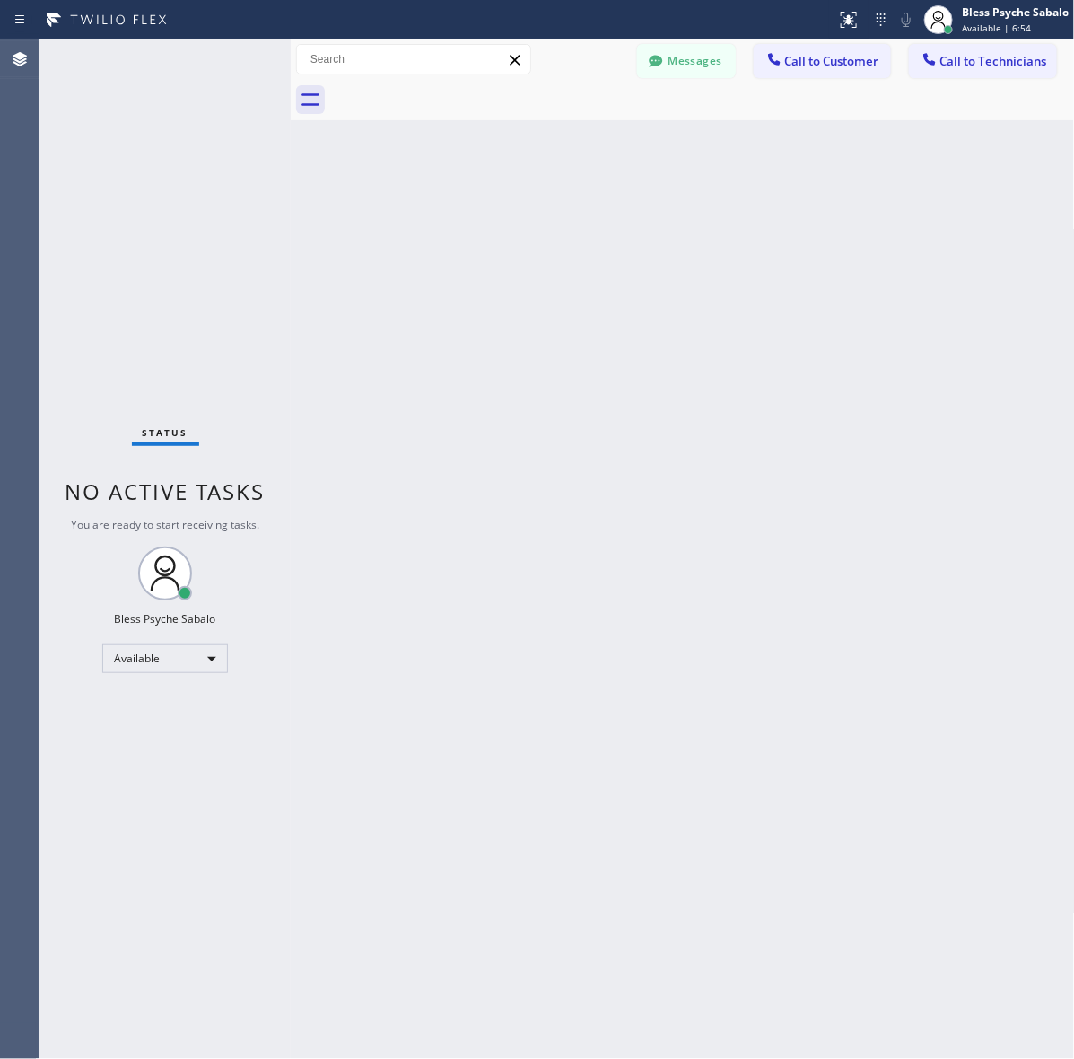
click at [786, 175] on div "Back to Dashboard Change Sender ID Customers Technicians TC Tom Creed 10/01 04:…" at bounding box center [683, 548] width 784 height 1019
click at [971, 47] on button "Call to Technicians" at bounding box center [983, 61] width 148 height 34
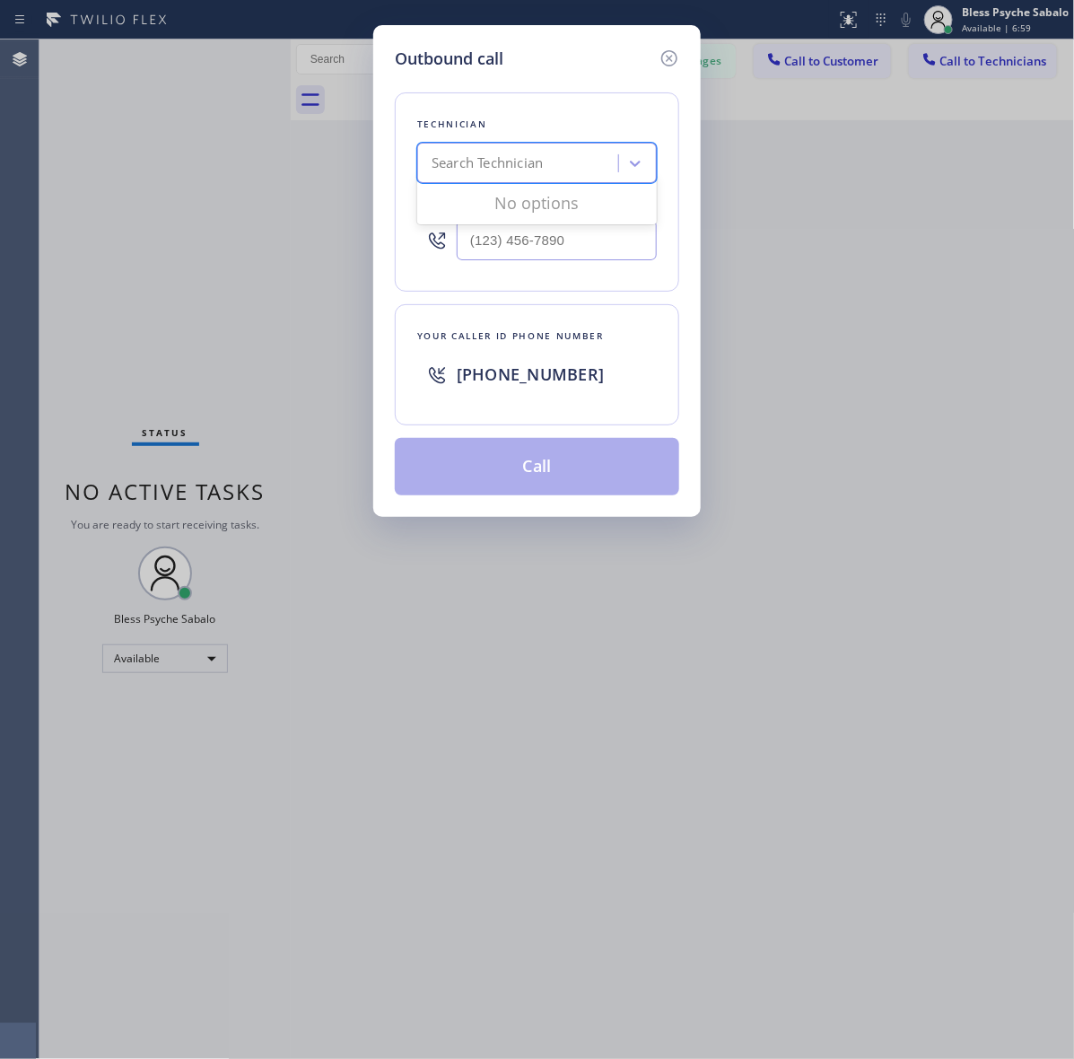
click at [460, 168] on div "Search Technician" at bounding box center [486, 163] width 111 height 21
paste input "Oasis Plumbers"
click at [449, 161] on input "Oasis Plumbers" at bounding box center [494, 163] width 126 height 15
type input "Oasis Plumbers"
click at [550, 159] on div "Oasis Plumbers" at bounding box center [521, 163] width 196 height 31
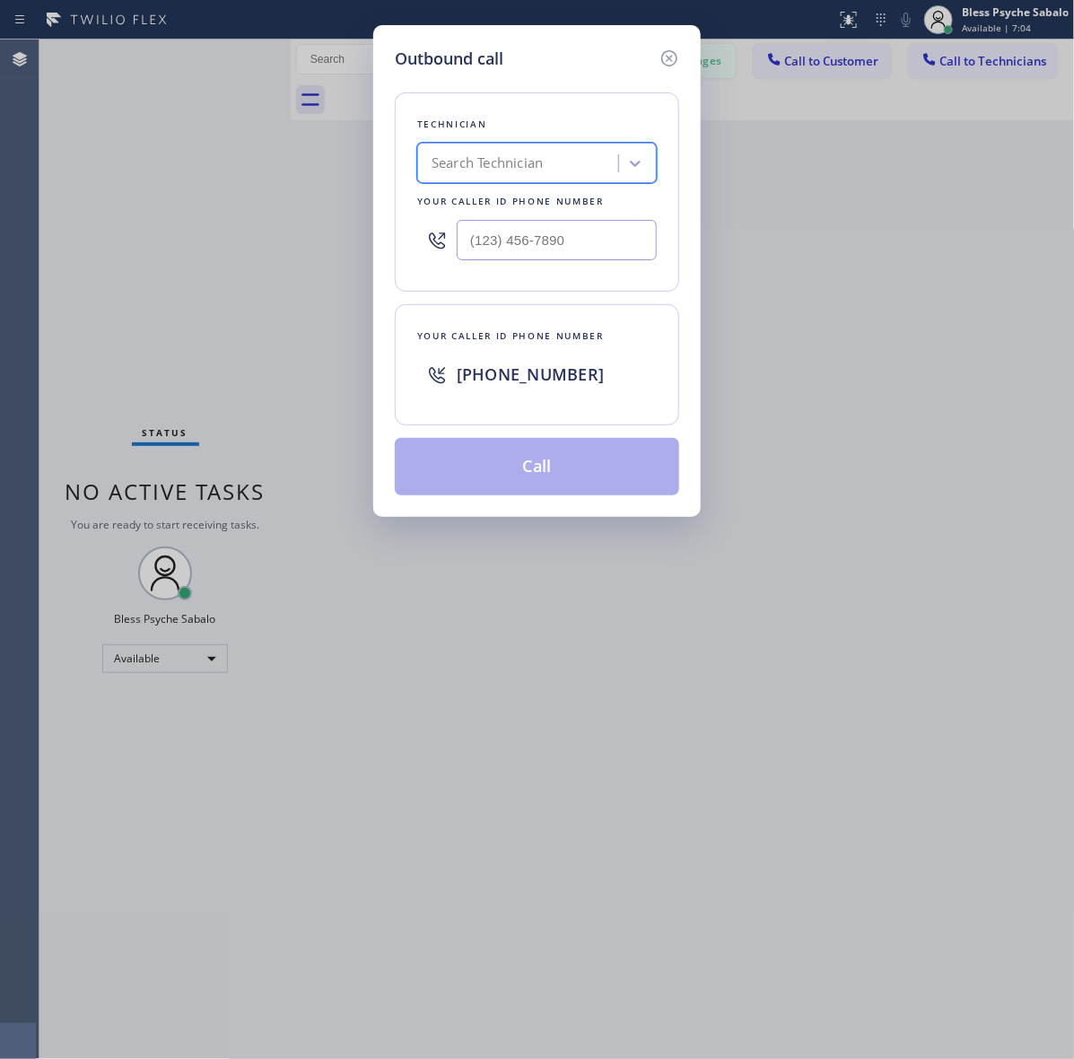
click at [665, 54] on icon at bounding box center [669, 59] width 22 height 22
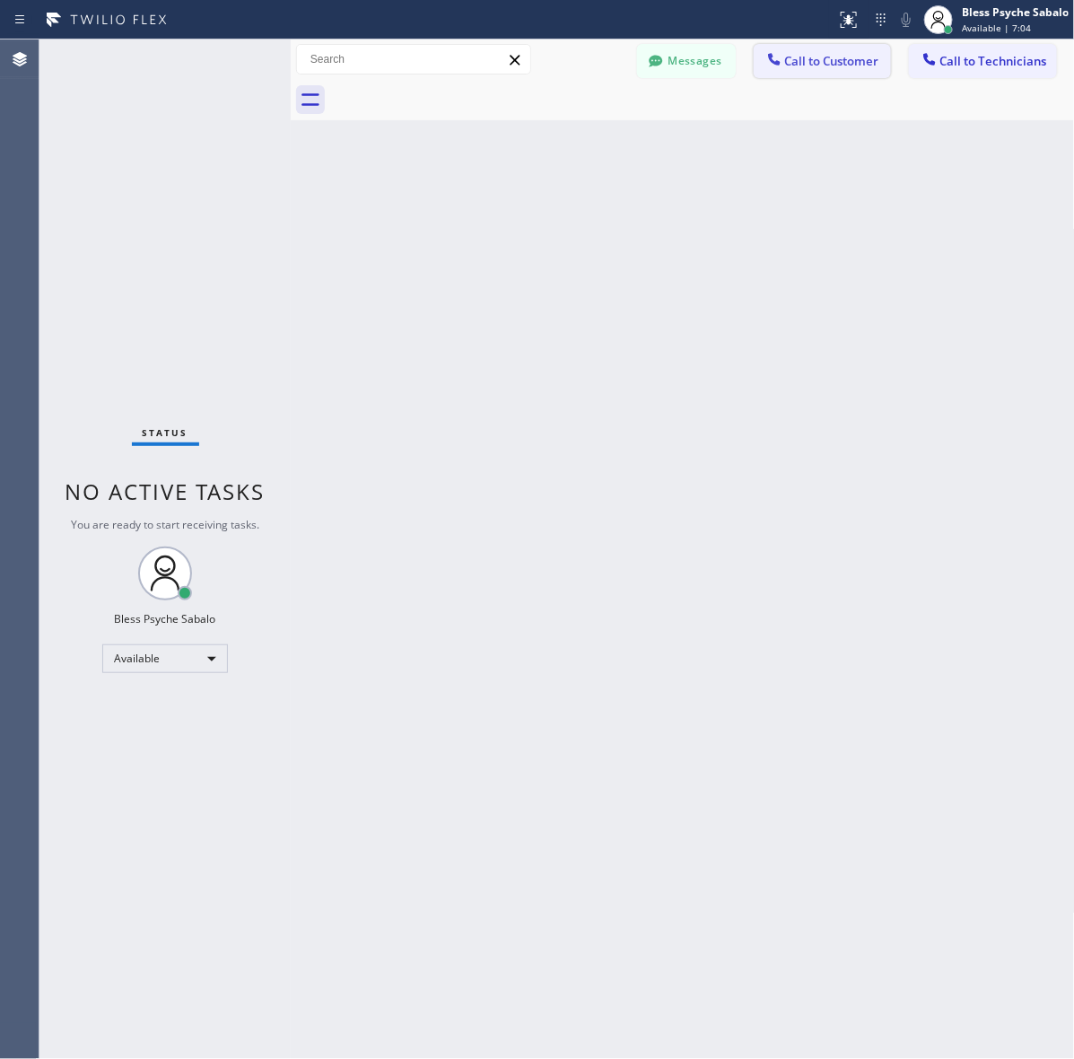
click at [806, 67] on span "Call to Customer" at bounding box center [832, 61] width 94 height 16
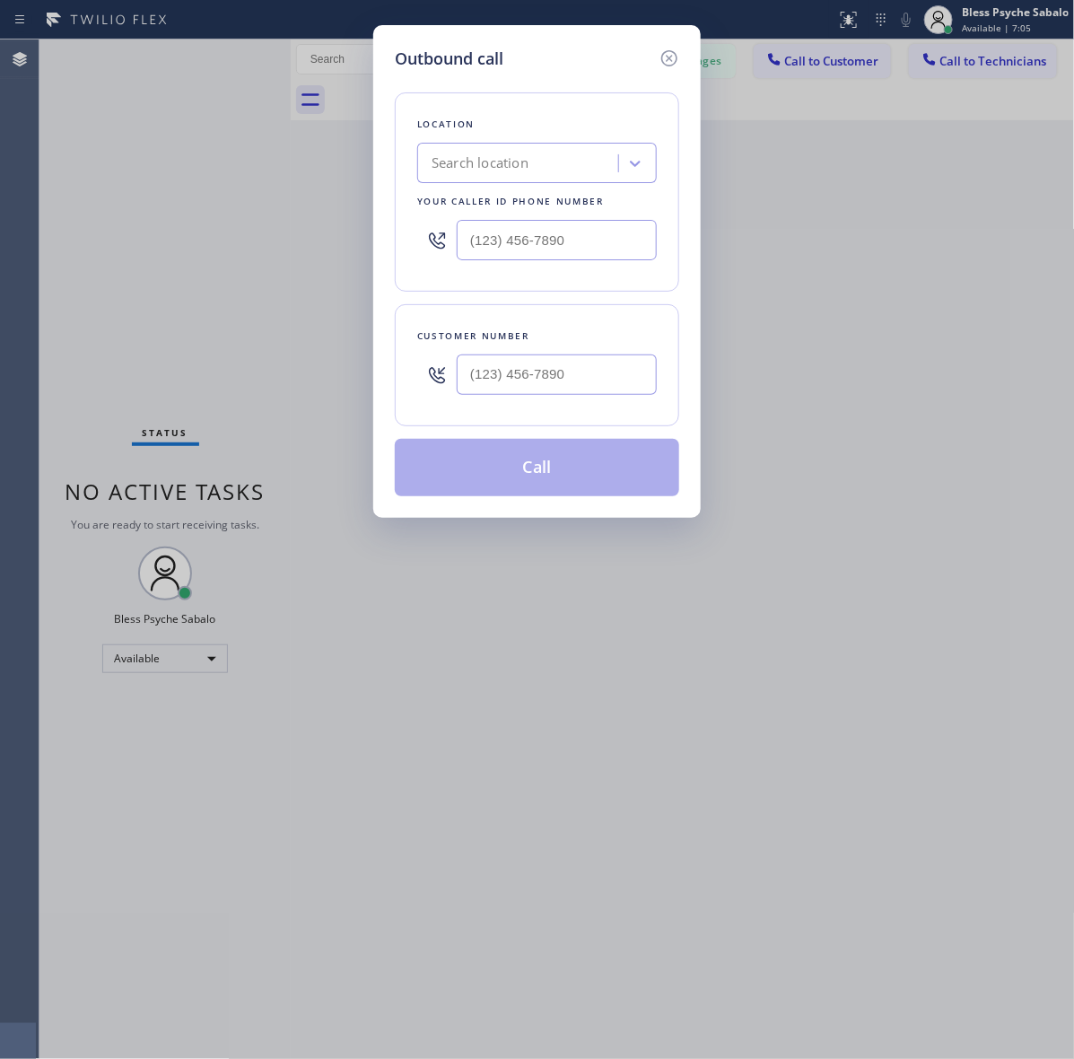
click at [510, 169] on div "Search location" at bounding box center [479, 163] width 97 height 21
paste input "Oasis Plumbers"
type input "Oasis Plumbers"
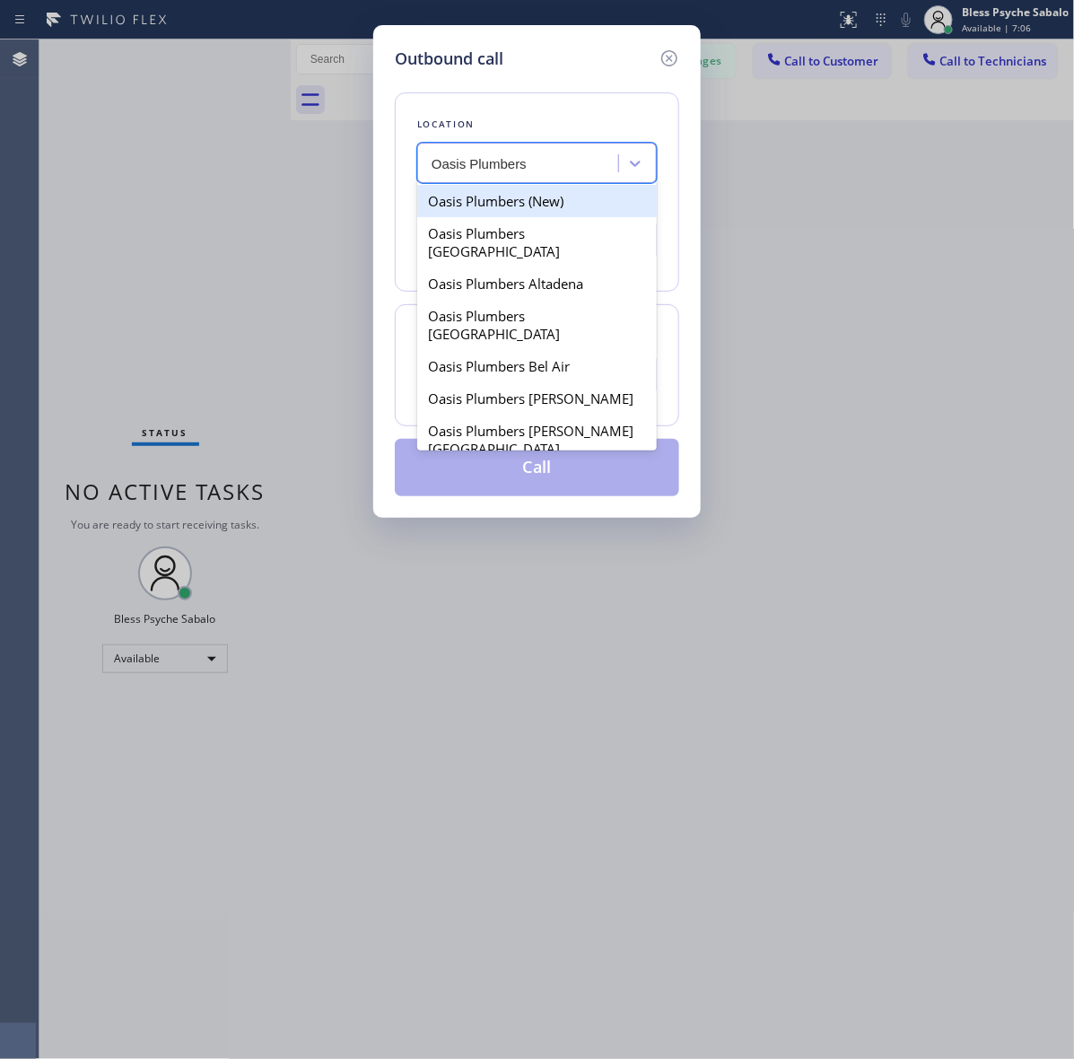
click at [507, 197] on div "Oasis Plumbers (New)" at bounding box center [537, 201] width 240 height 32
type input "(888) 803-7895"
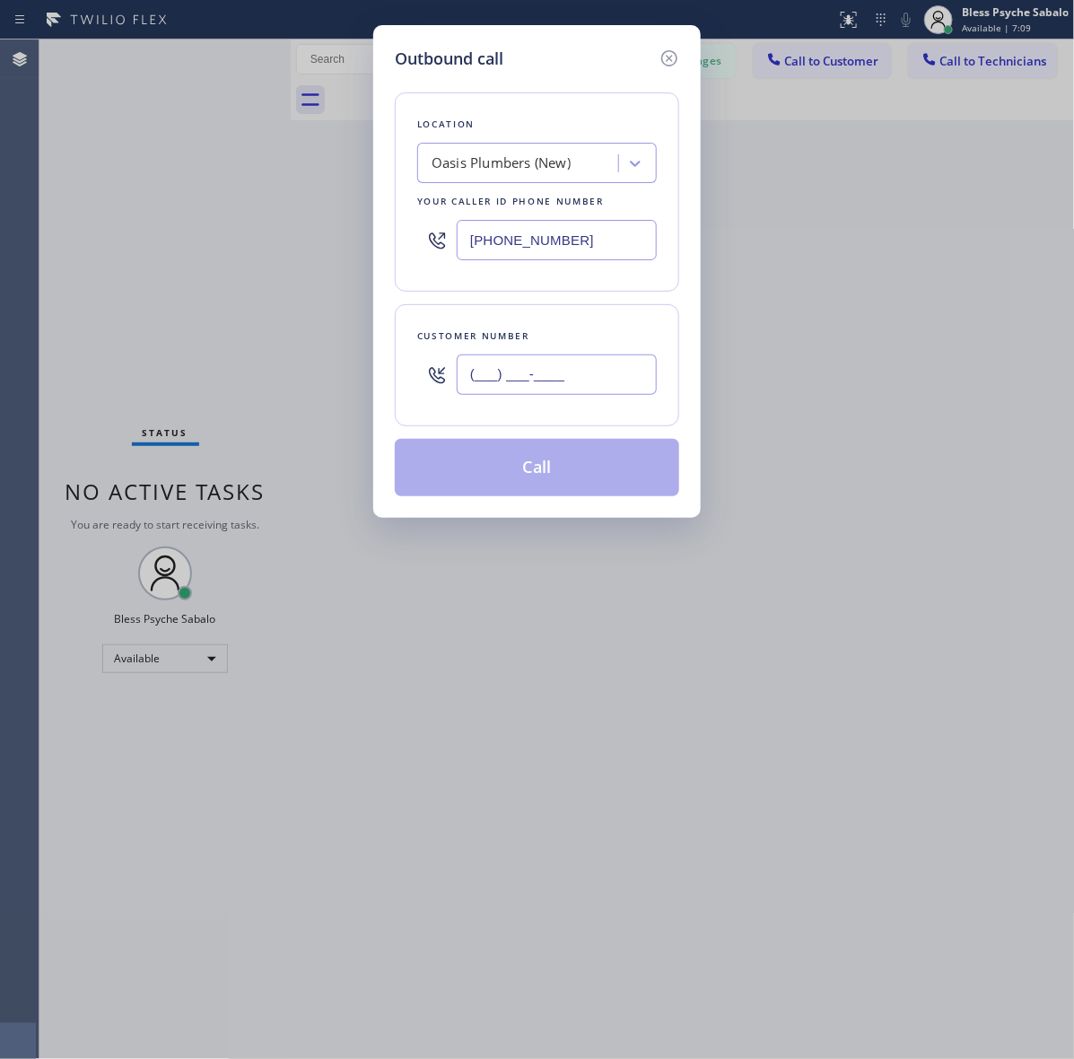
click at [471, 379] on input "(___) ___-____" at bounding box center [557, 374] width 200 height 40
paste input "714) 345-7654"
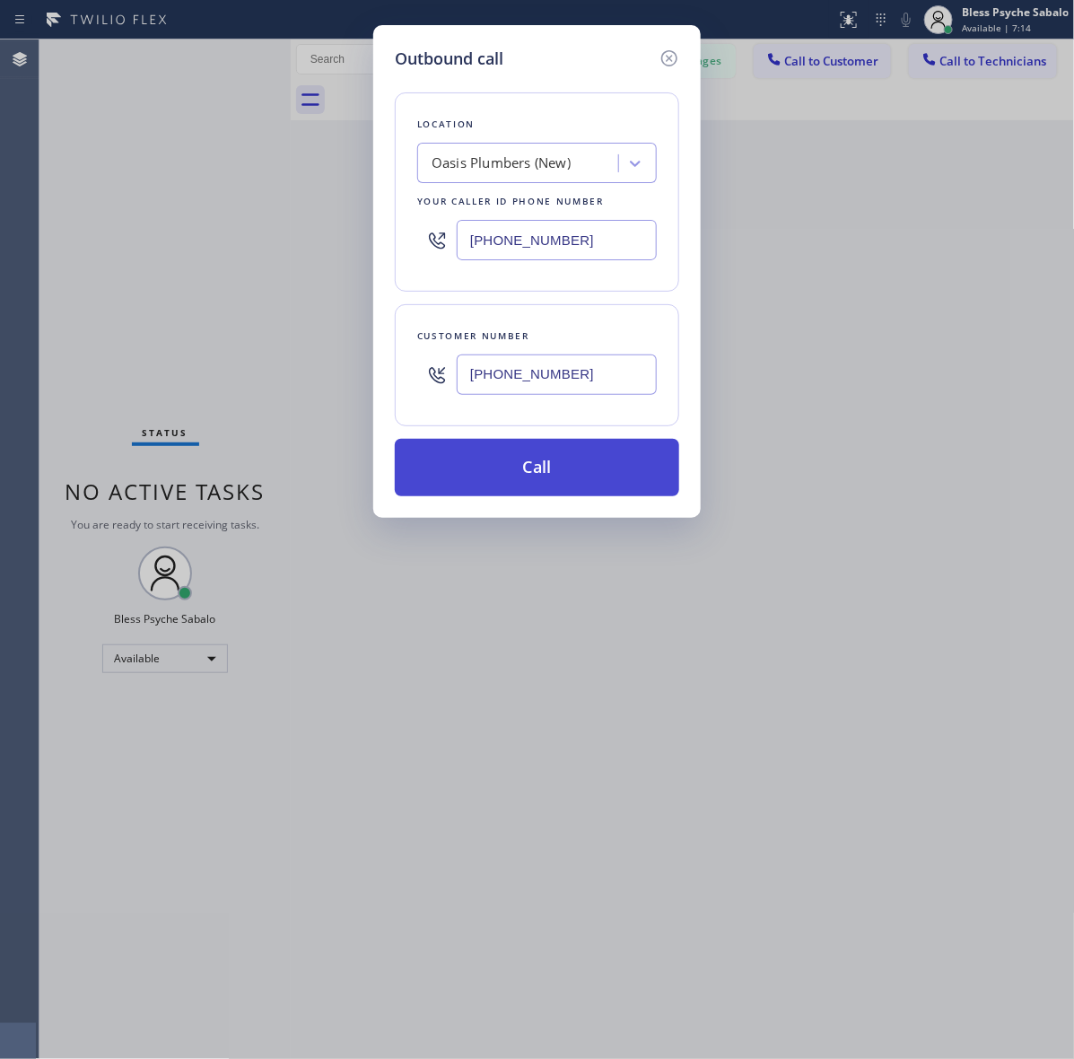
type input "(714) 345-7654"
click at [538, 475] on button "Call" at bounding box center [537, 467] width 284 height 57
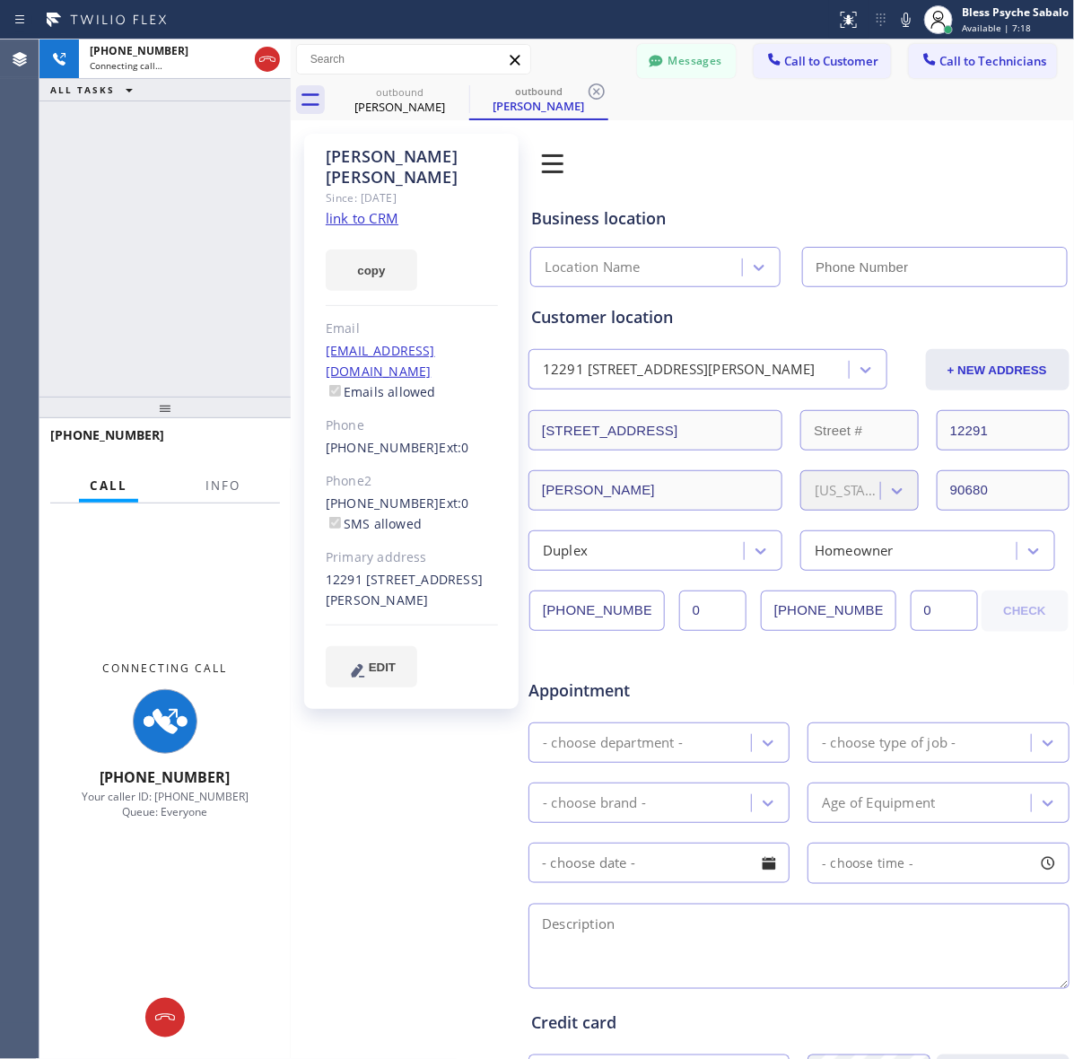
type input "(888) 803-7895"
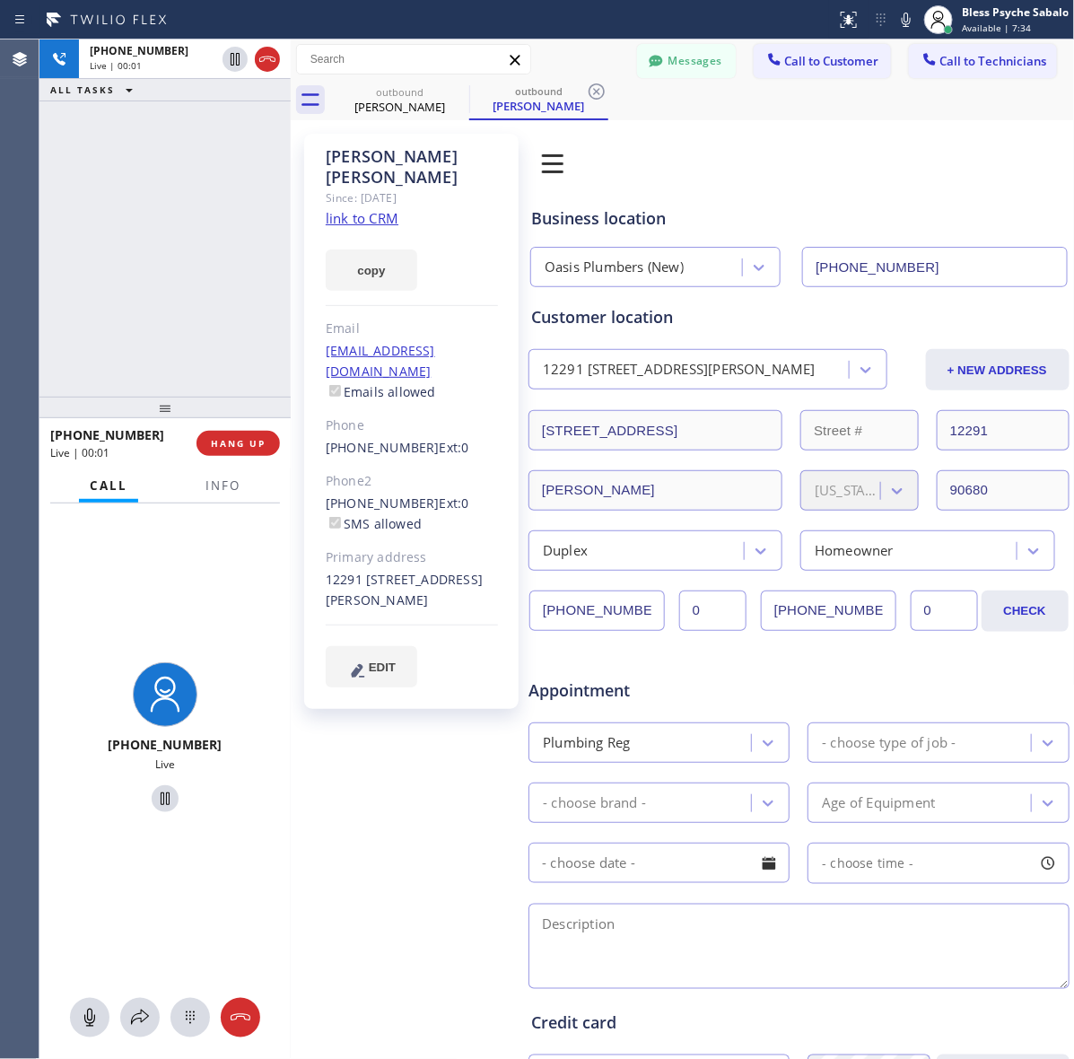
click at [168, 265] on div "+17143457654 Live | 00:01 ALL TASKS ALL TASKS ACTIVE TASKS TASKS IN WRAP UP" at bounding box center [164, 217] width 251 height 357
click at [222, 441] on span "HANG UP" at bounding box center [238, 443] width 55 height 13
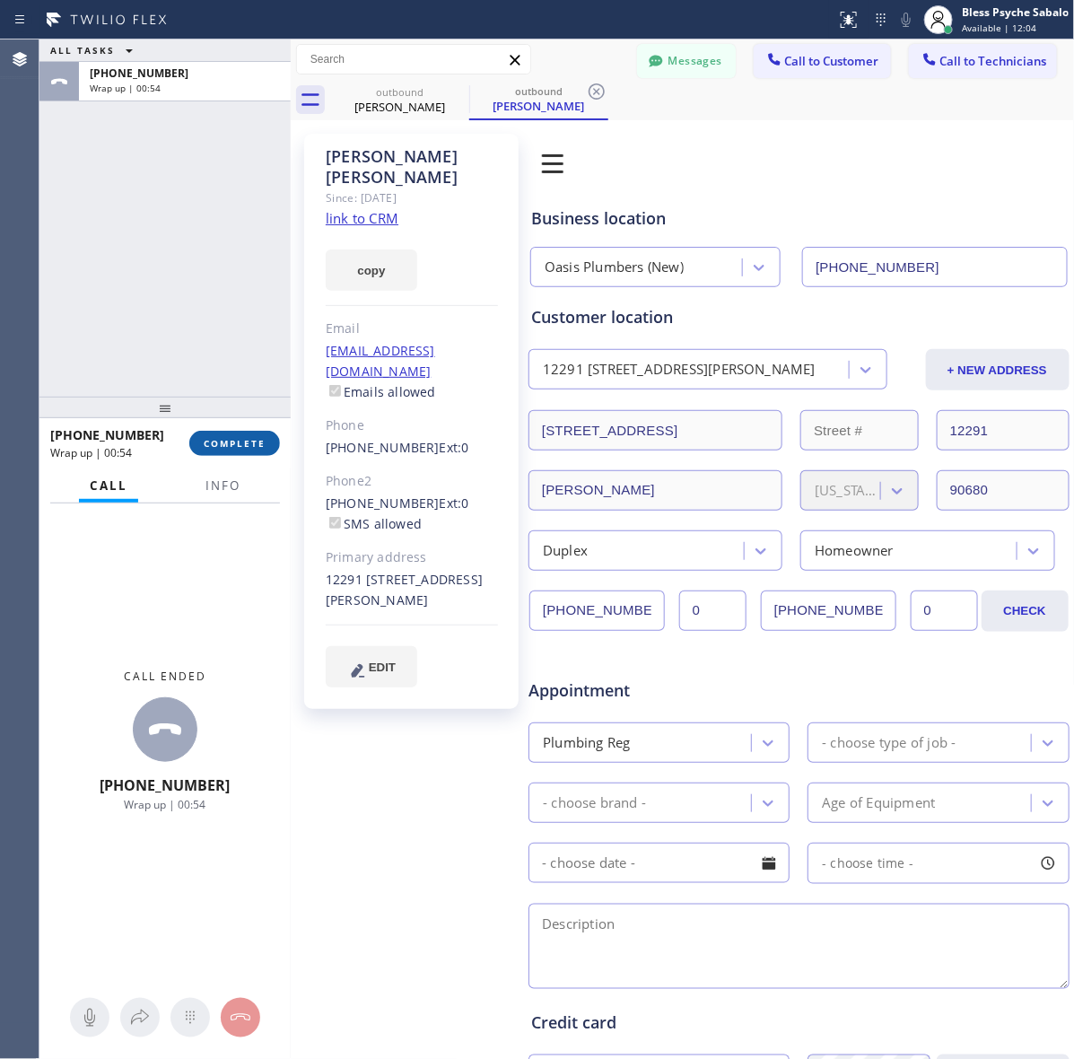
click at [266, 438] on button "COMPLETE" at bounding box center [234, 443] width 91 height 25
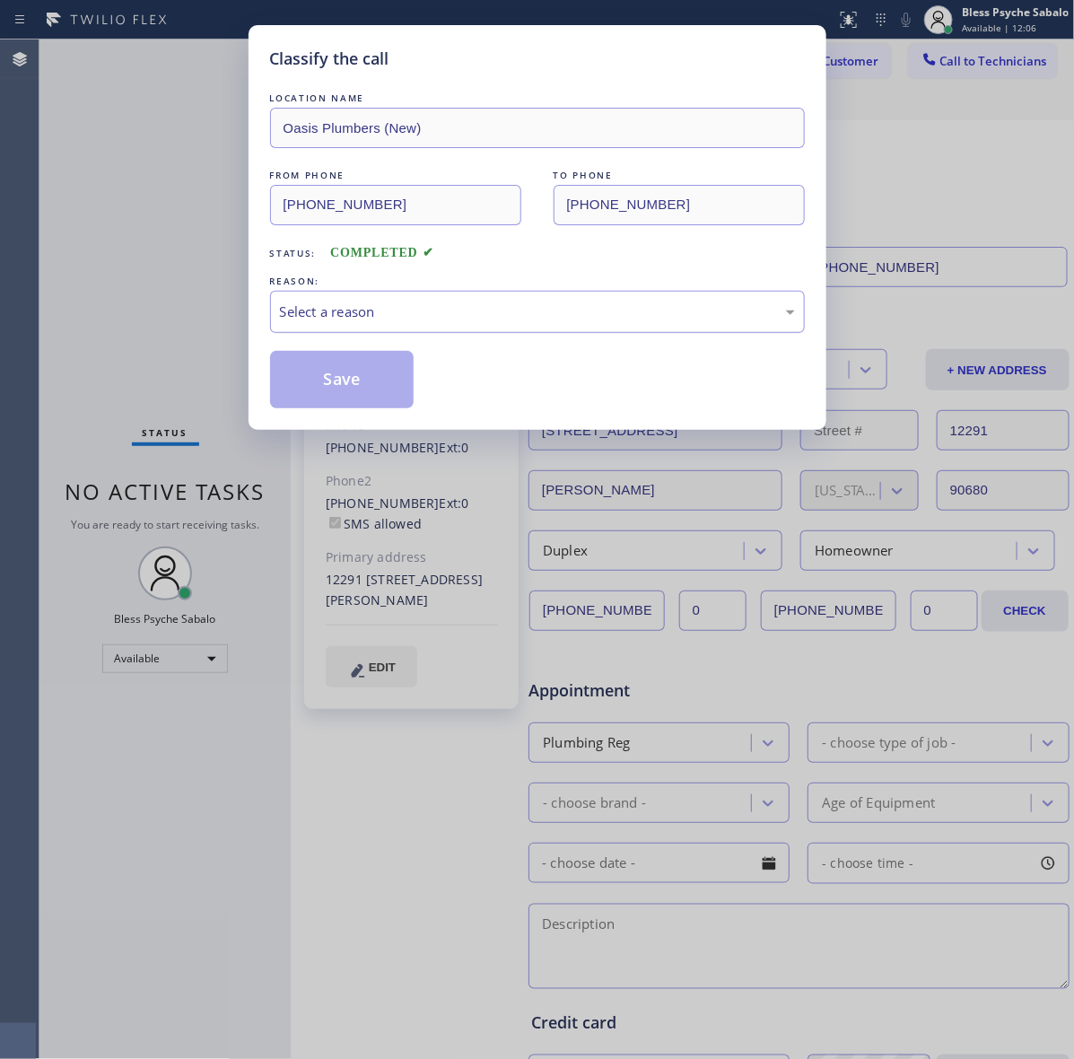
click at [444, 319] on div "Select a reason" at bounding box center [537, 311] width 515 height 21
click at [342, 377] on button "Save" at bounding box center [342, 379] width 144 height 57
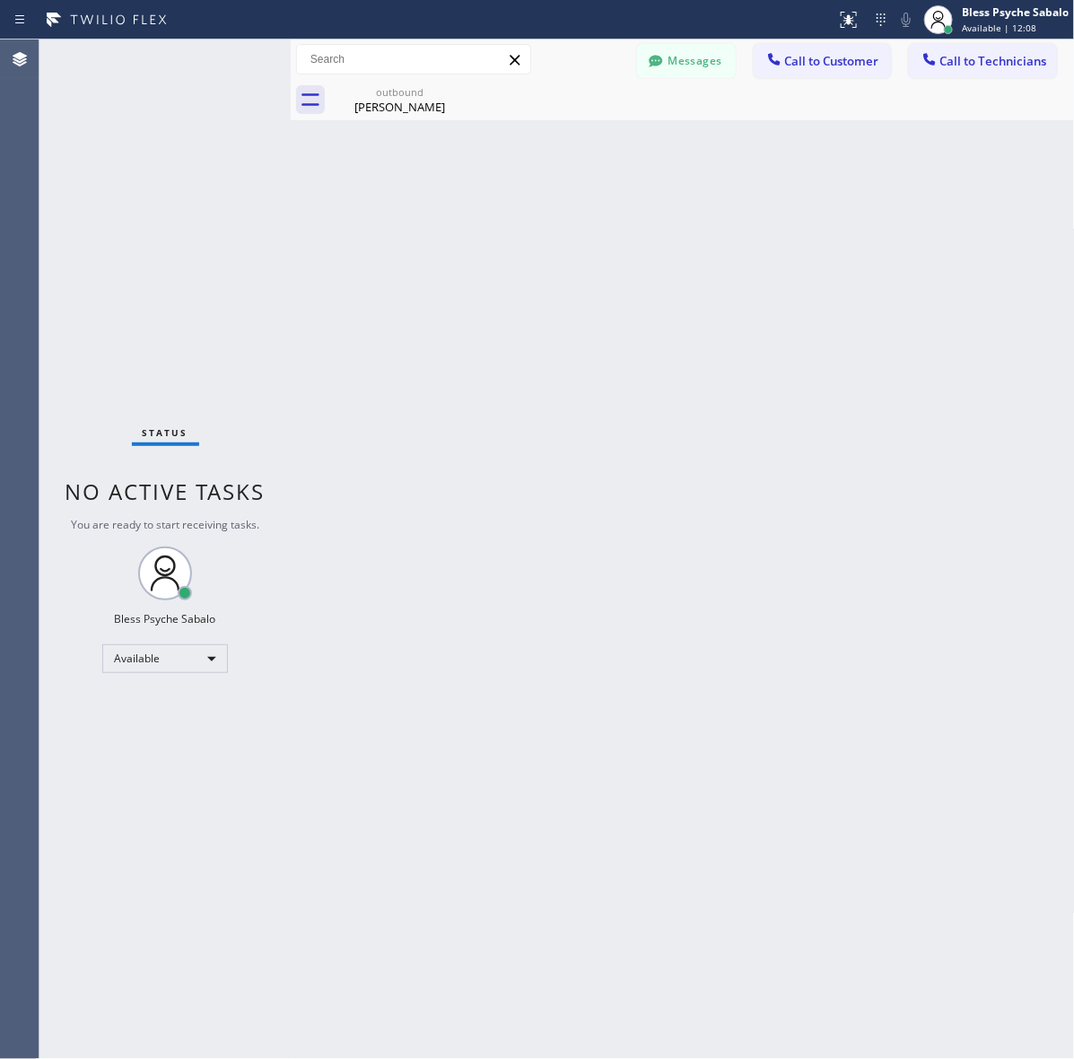
click at [612, 221] on div "Back to Dashboard Change Sender ID Customers Technicians TC Tom Creed 10/01 04:…" at bounding box center [683, 548] width 784 height 1019
click at [441, 92] on div "outbound" at bounding box center [399, 91] width 135 height 13
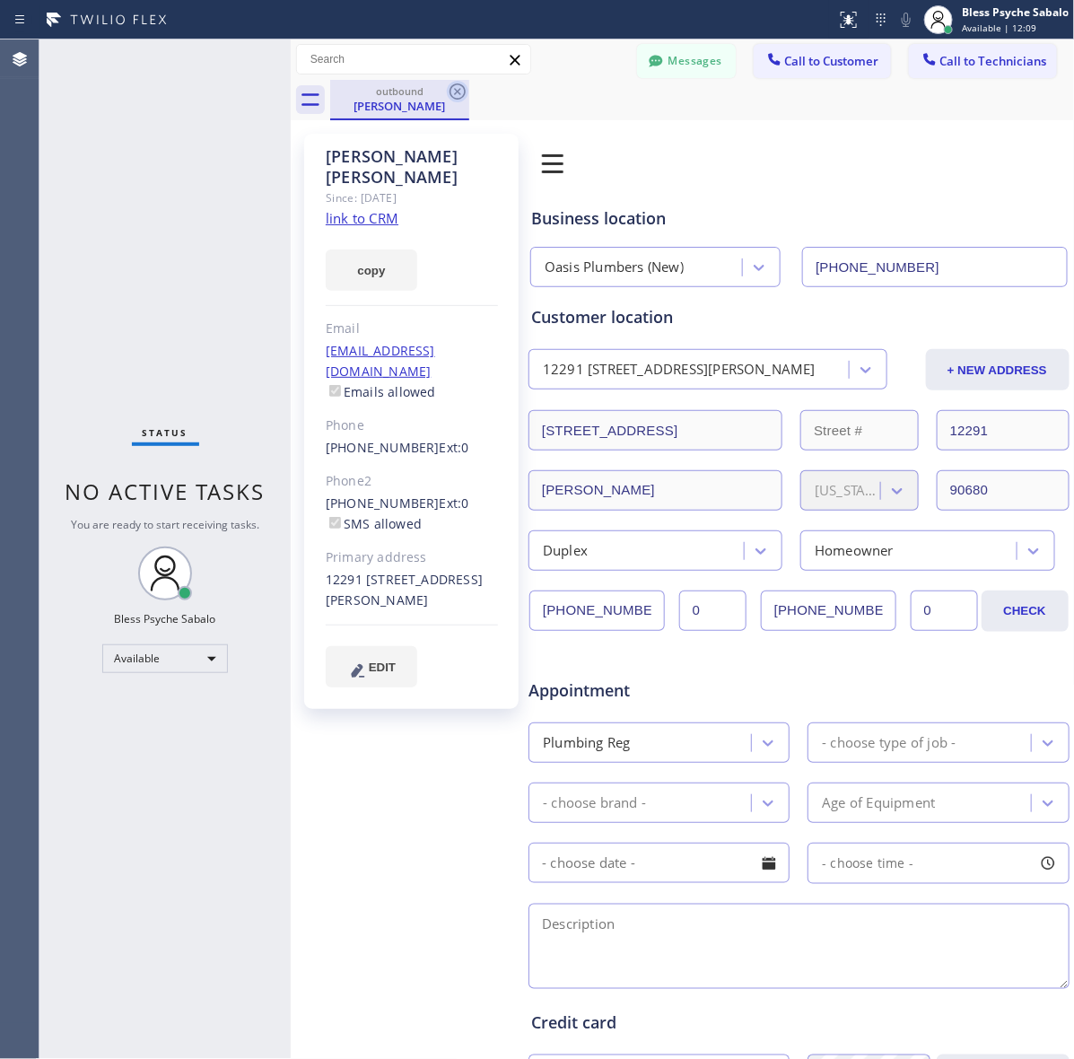
click at [454, 92] on icon at bounding box center [458, 92] width 22 height 22
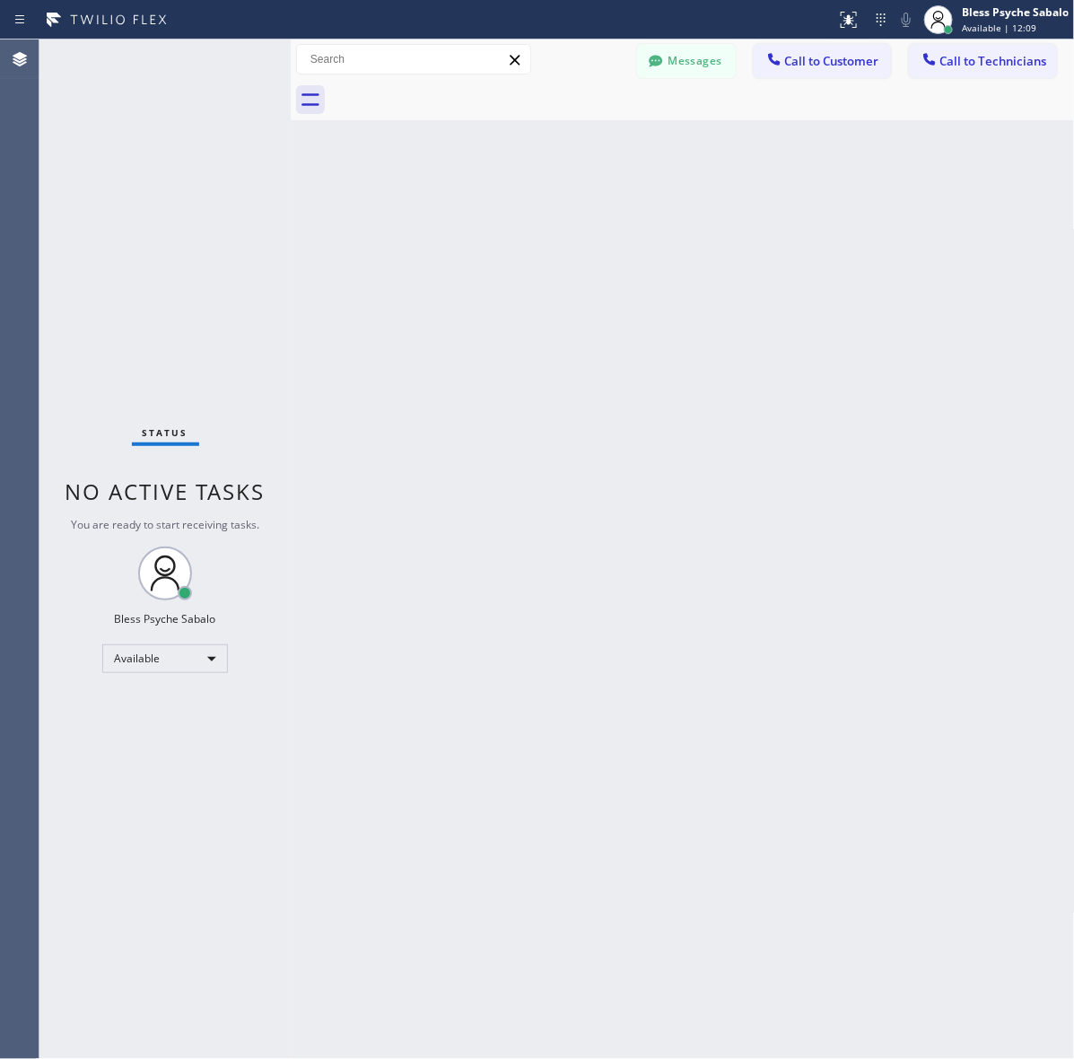
click at [655, 133] on div "Back to Dashboard Change Sender ID Customers Technicians TC Tom Creed 10/01 04:…" at bounding box center [683, 548] width 784 height 1019
click at [707, 44] on button "Messages" at bounding box center [686, 61] width 99 height 34
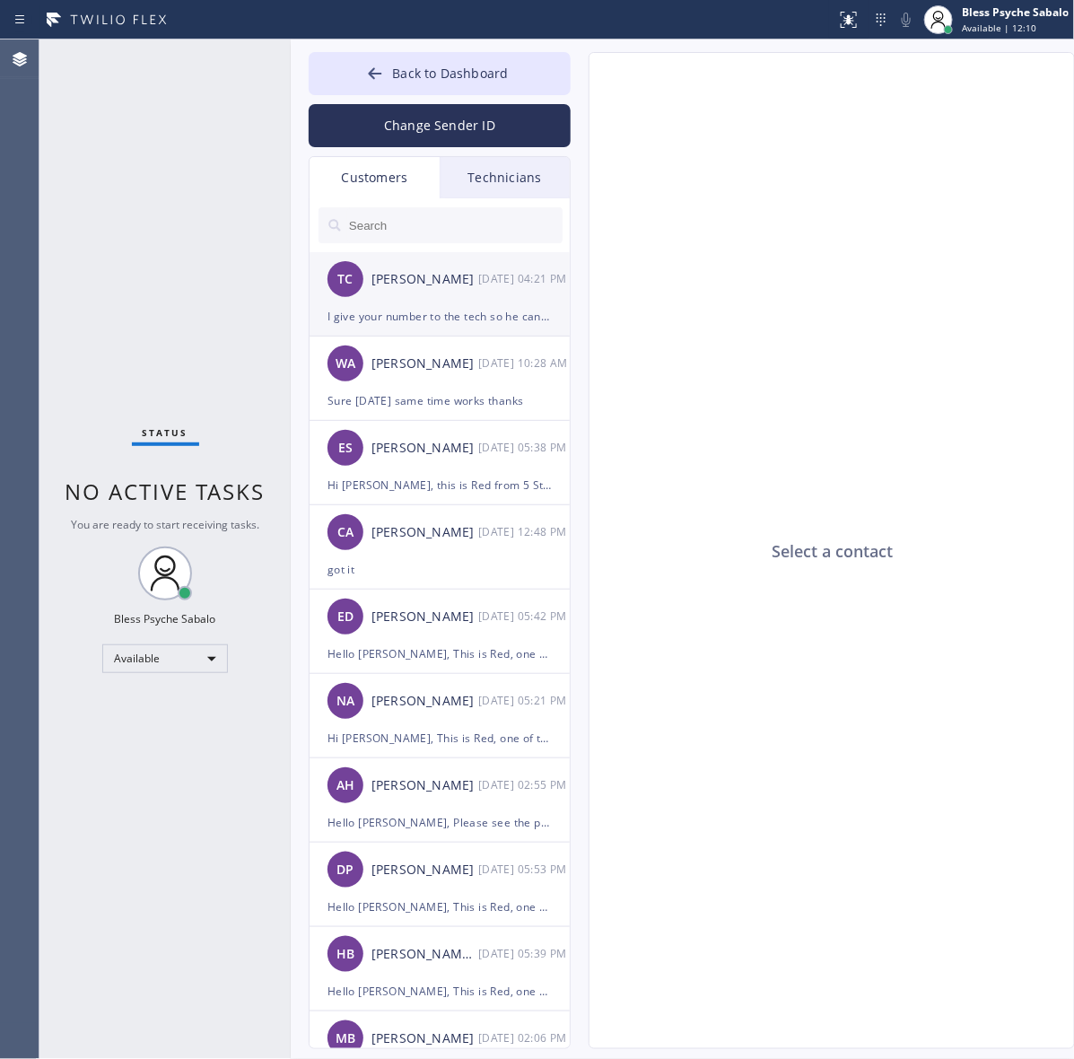
click at [424, 292] on div "TC [PERSON_NAME] [DATE] 04:21 PM" at bounding box center [440, 279] width 262 height 54
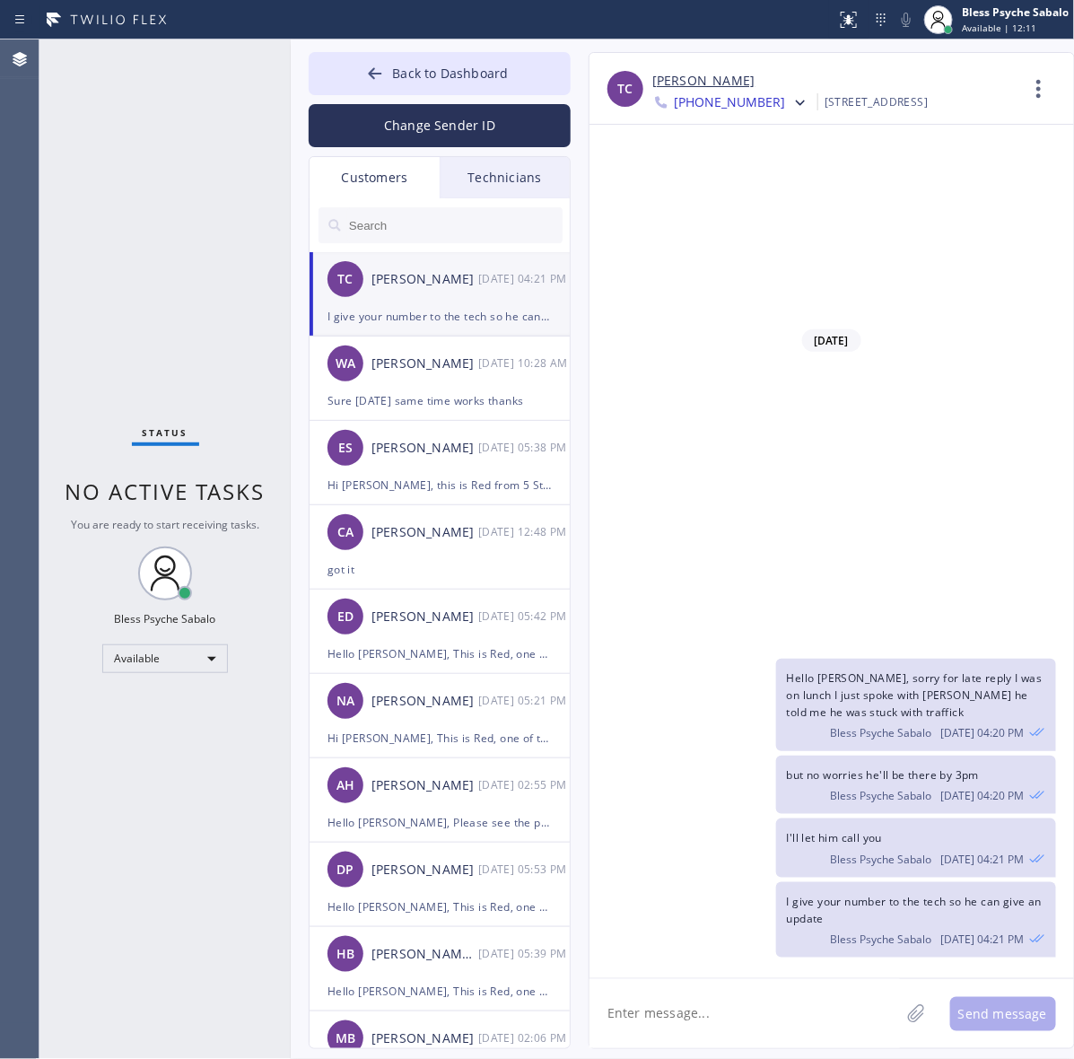
click at [516, 194] on div "Technicians" at bounding box center [505, 177] width 130 height 41
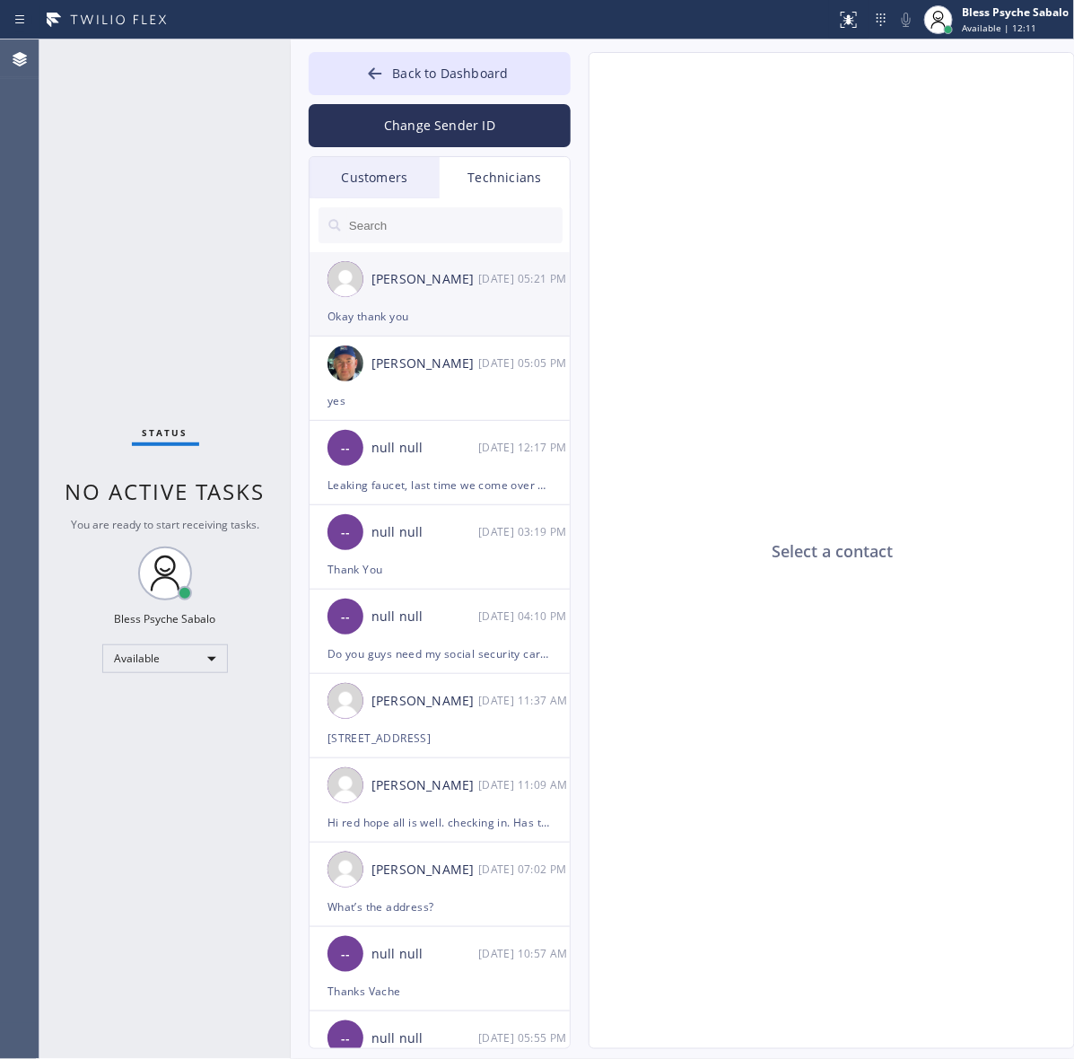
click at [466, 301] on div "Matthew McCaw 10/01 05:21 PM" at bounding box center [440, 279] width 262 height 54
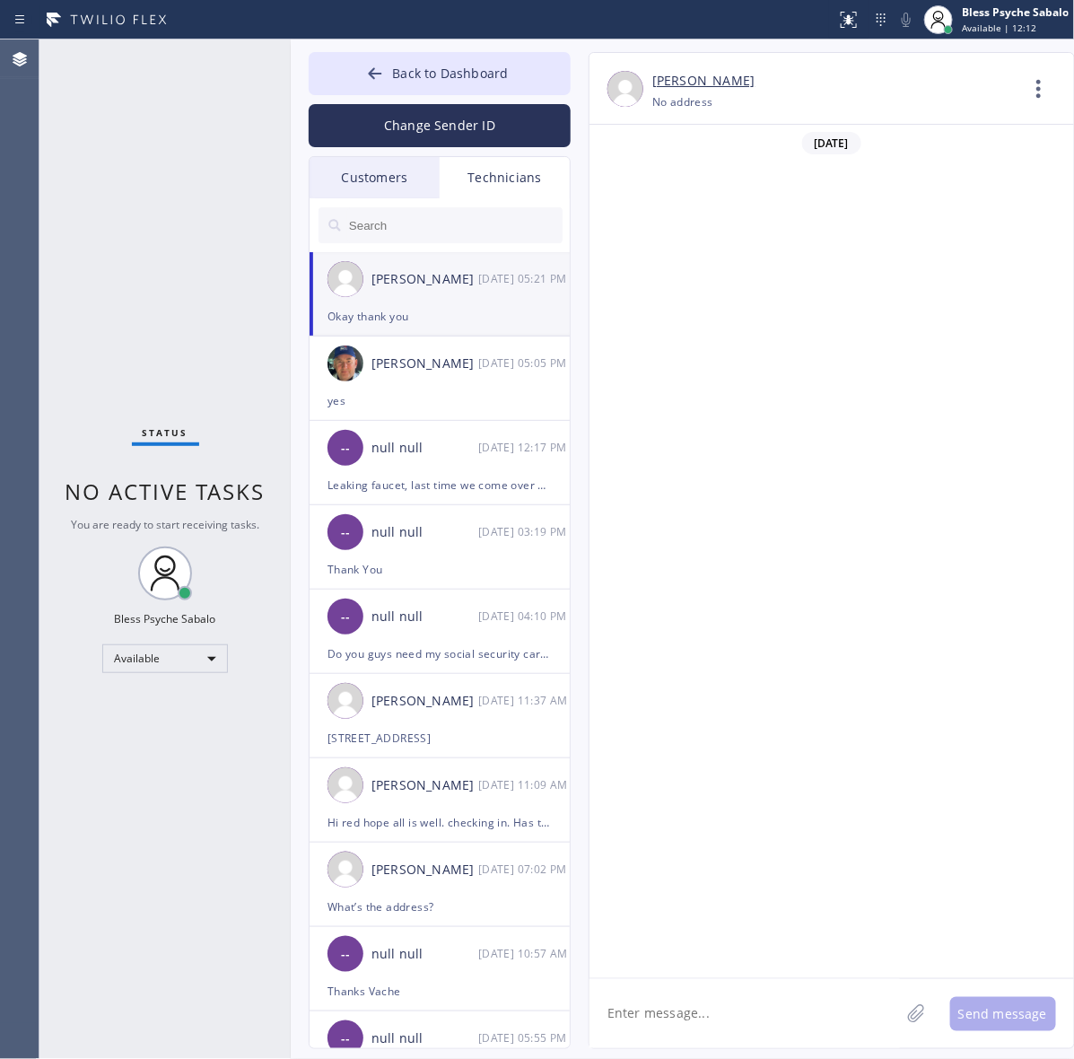
scroll to position [14063, 0]
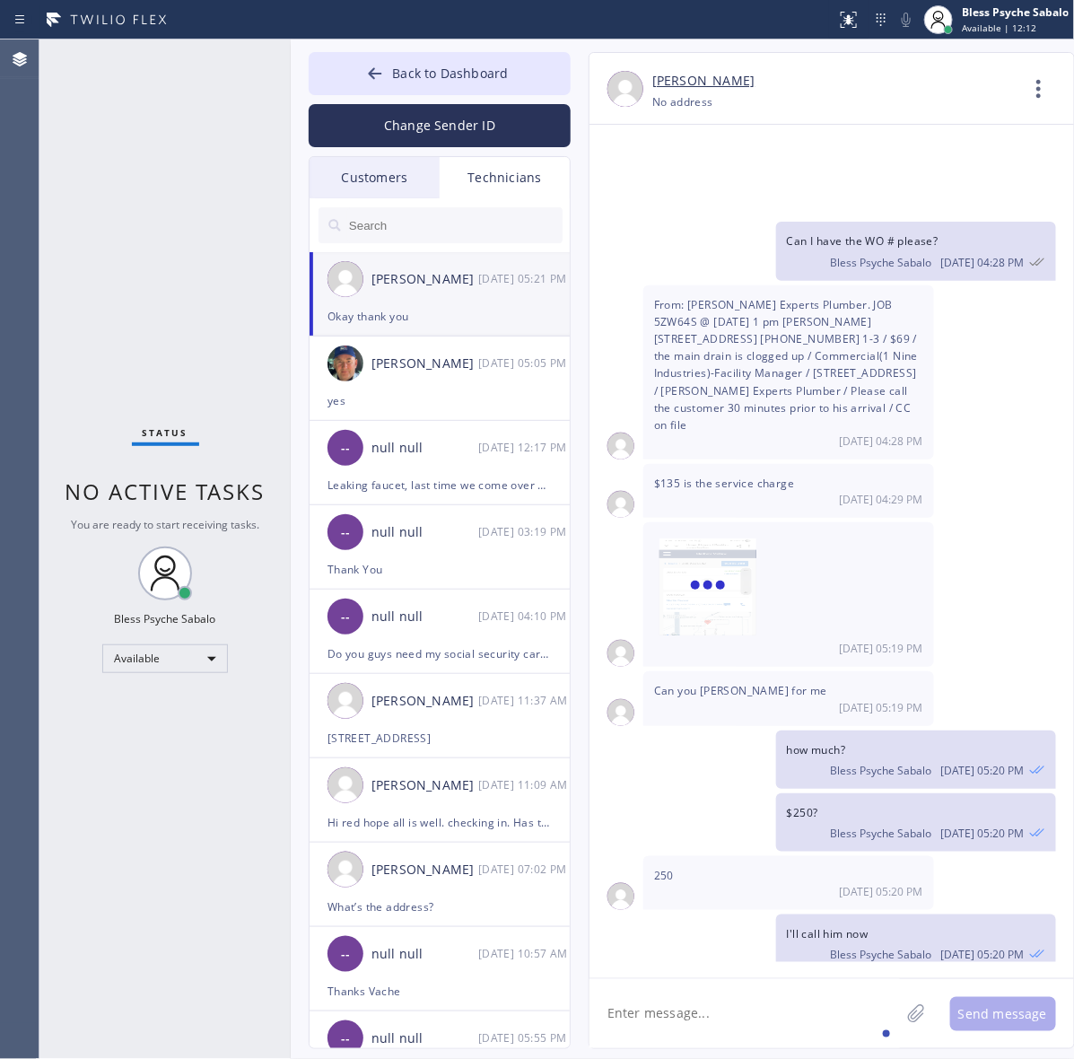
click at [722, 1009] on textarea at bounding box center [744, 1013] width 310 height 69
type textarea "A"
type textarea "all good"
type textarea "."
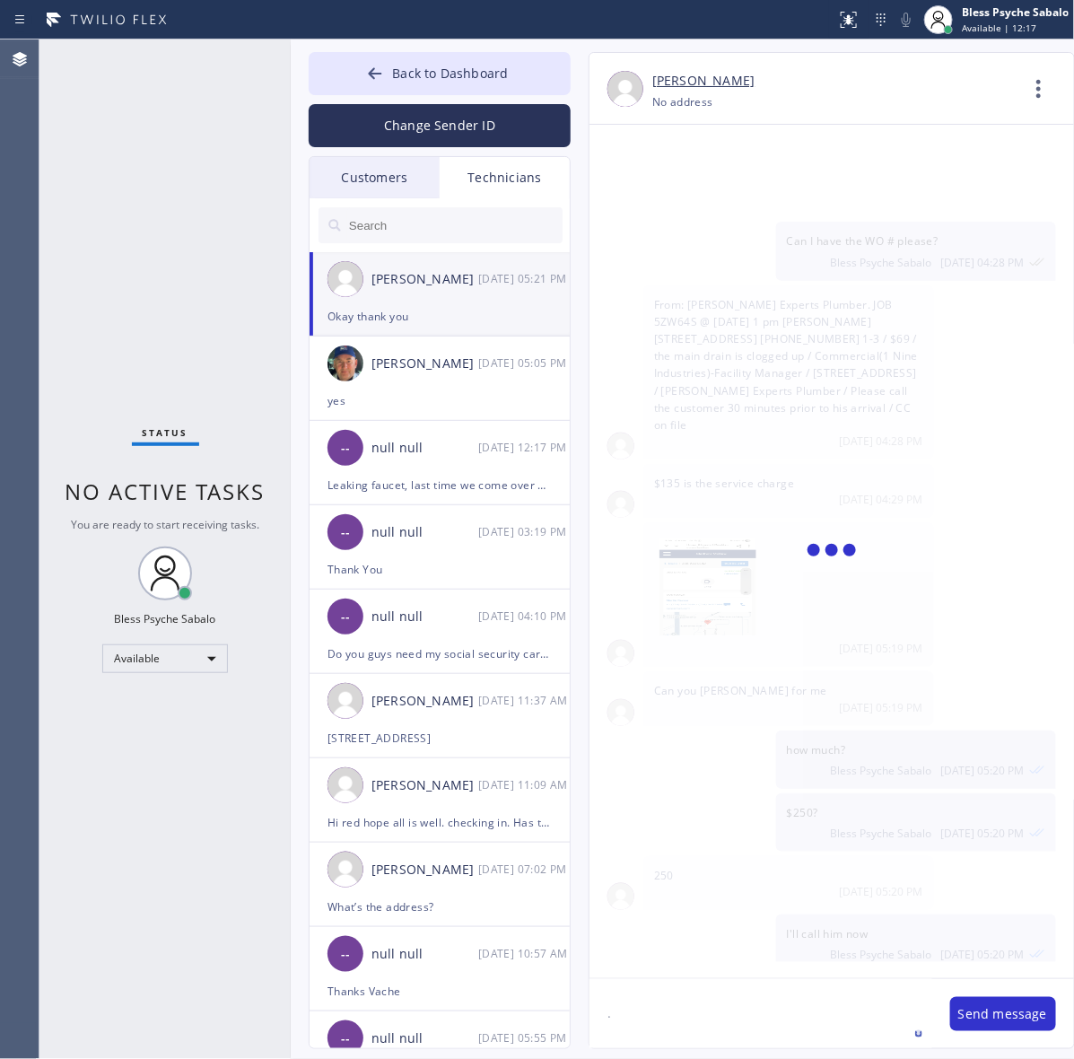
scroll to position [14126, 0]
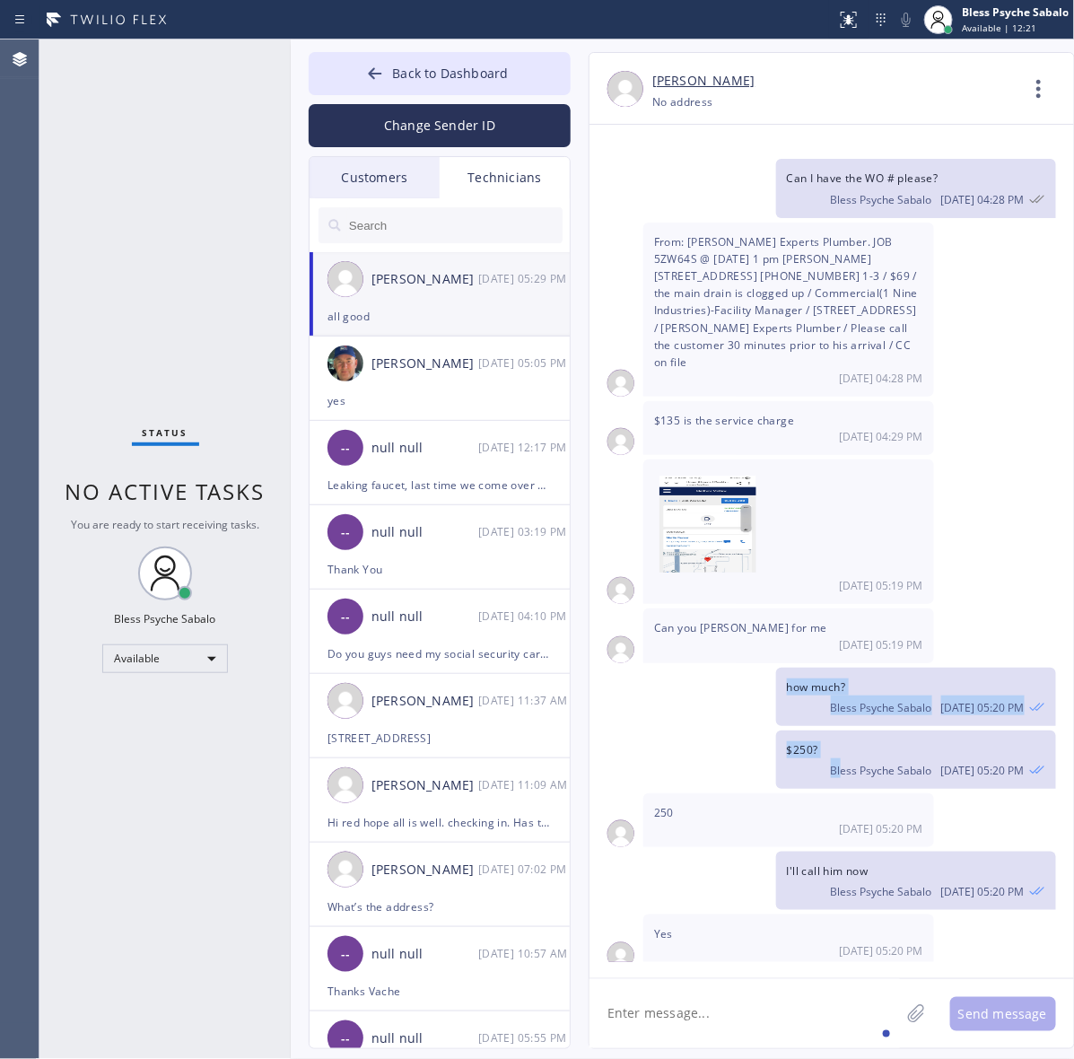
drag, startPoint x: 768, startPoint y: 545, endPoint x: 849, endPoint y: 628, distance: 115.5
click at [849, 628] on div "09/17/2025 Hello Matthew, my name is Red one of the dispatchers here at 5 Star …" at bounding box center [831, 543] width 484 height 837
click at [841, 863] on span "I'll call him now" at bounding box center [828, 870] width 82 height 15
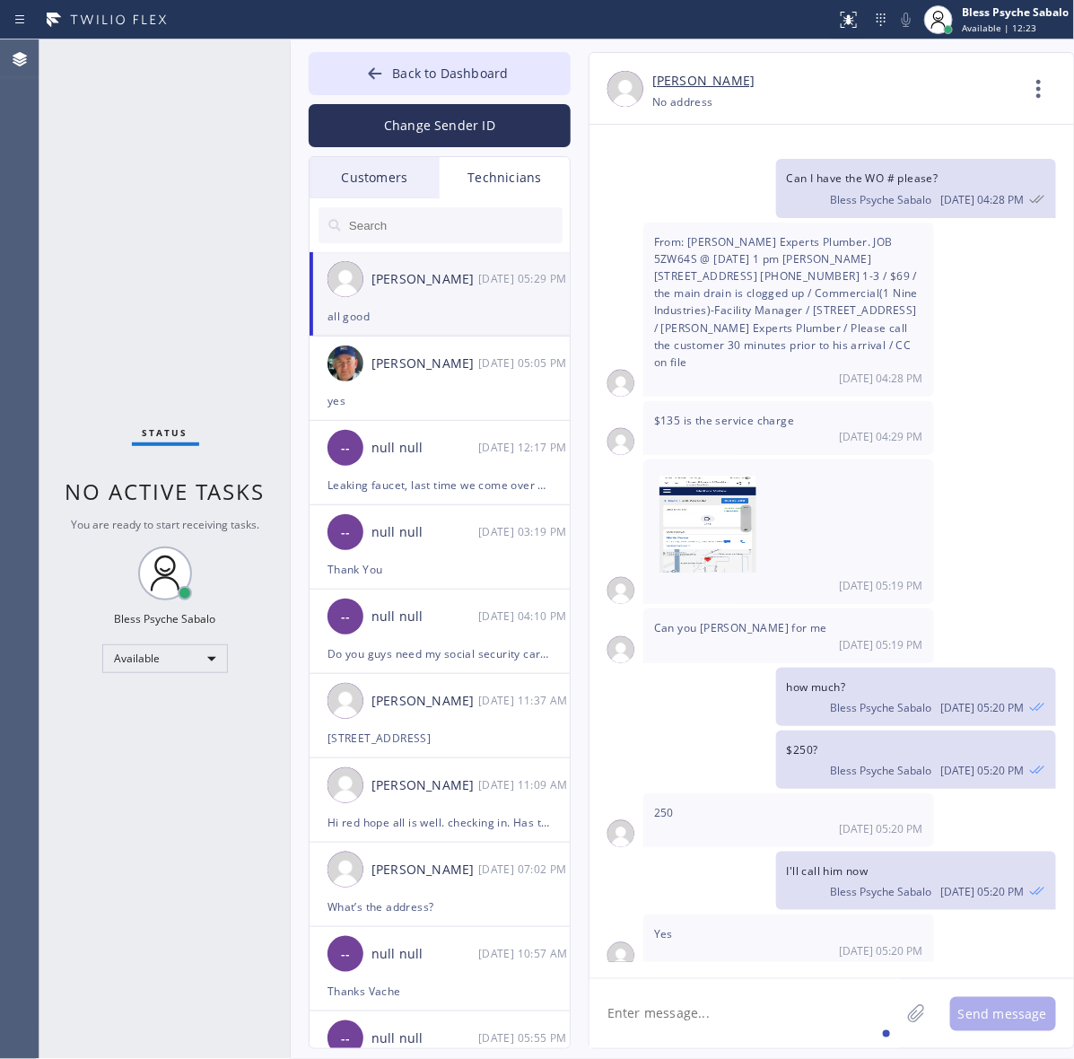
click at [643, 914] on div "Yes 10/01 05:20 PM" at bounding box center [788, 941] width 291 height 54
drag, startPoint x: 738, startPoint y: 972, endPoint x: 738, endPoint y: 957, distance: 14.4
click at [738, 972] on div "09/17/2025 Hello Matthew, my name is Red one of the dispatchers here at 5 Star …" at bounding box center [831, 551] width 484 height 853
click at [418, 379] on div "[PERSON_NAME] [DATE] 05:05 PM" at bounding box center [440, 363] width 262 height 54
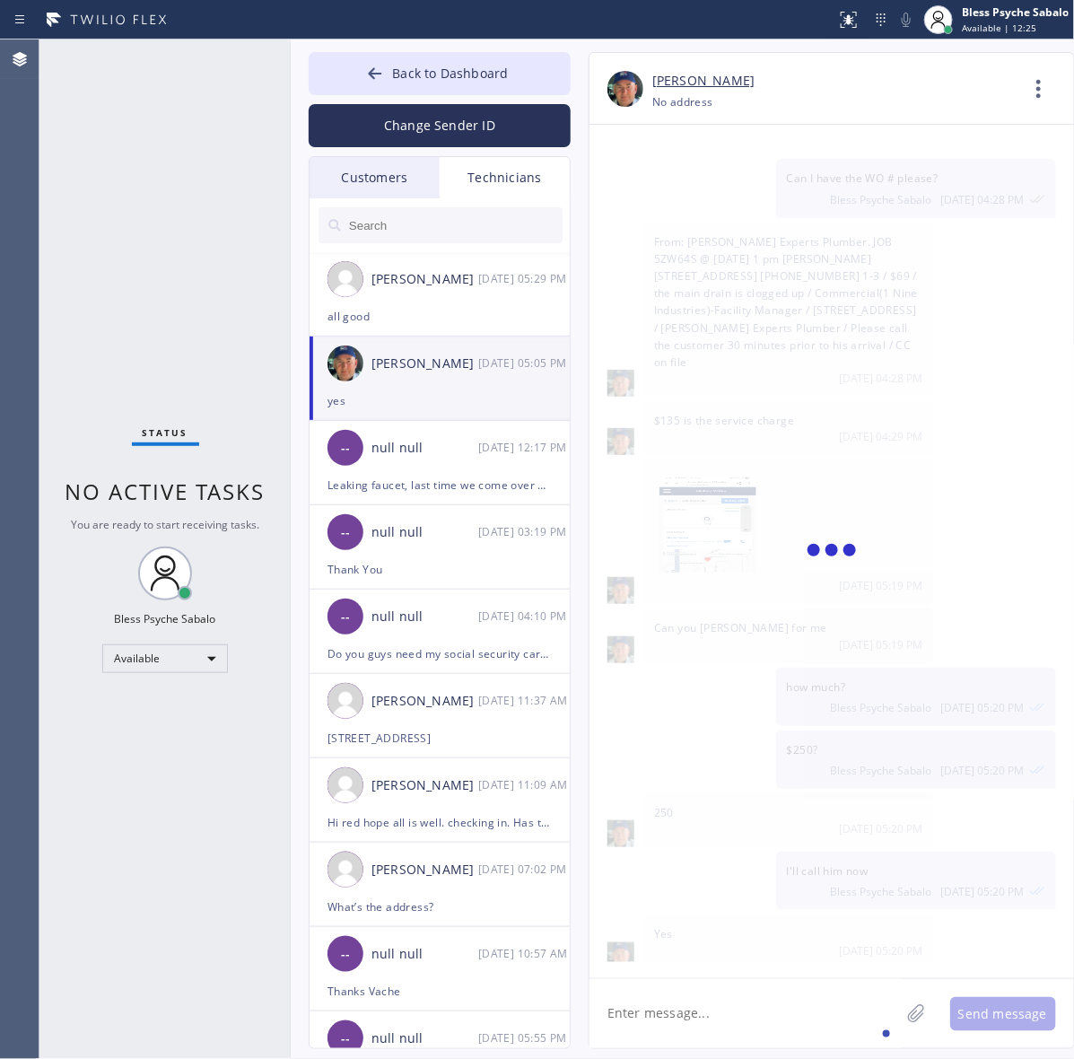
scroll to position [28285, 0]
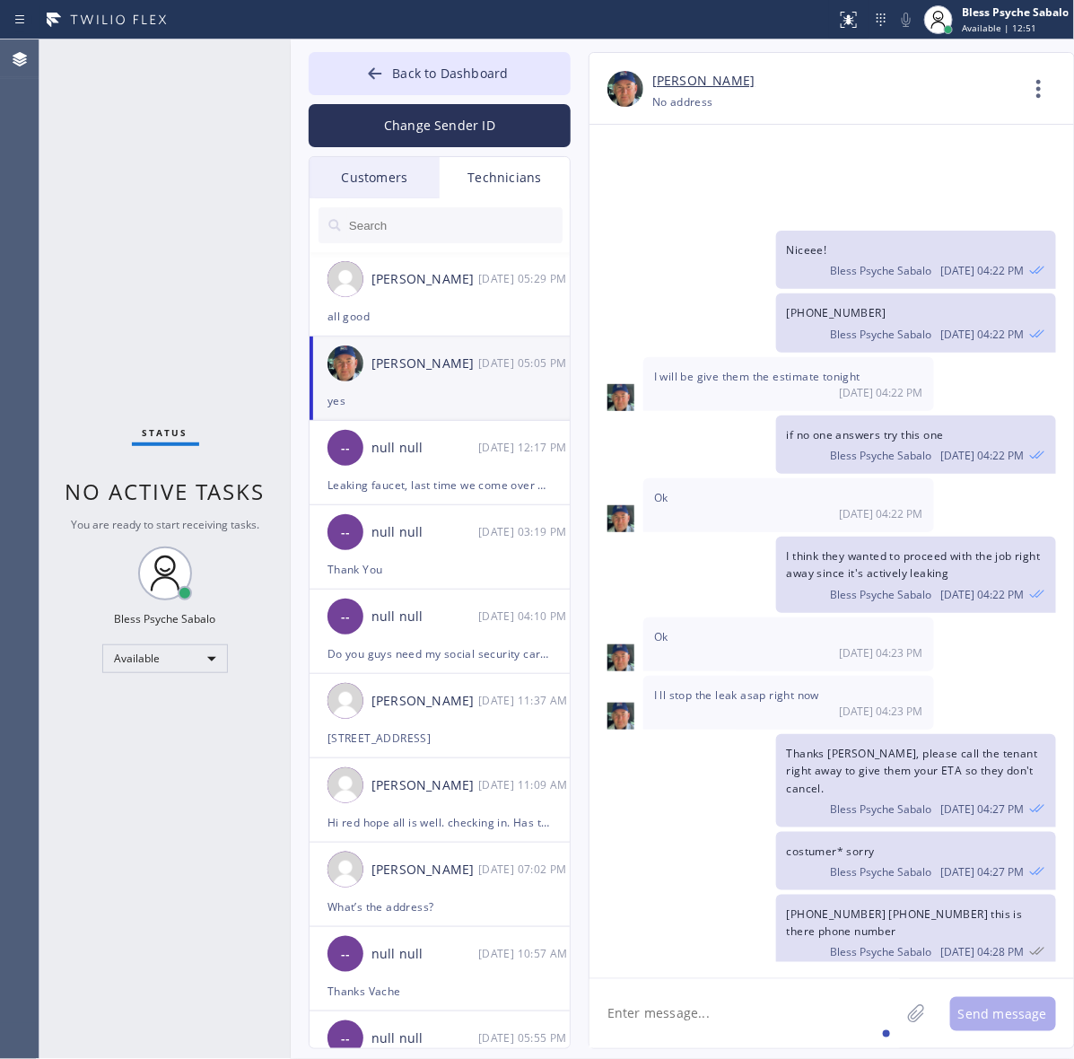
click at [379, 181] on div "Customers" at bounding box center [374, 177] width 130 height 41
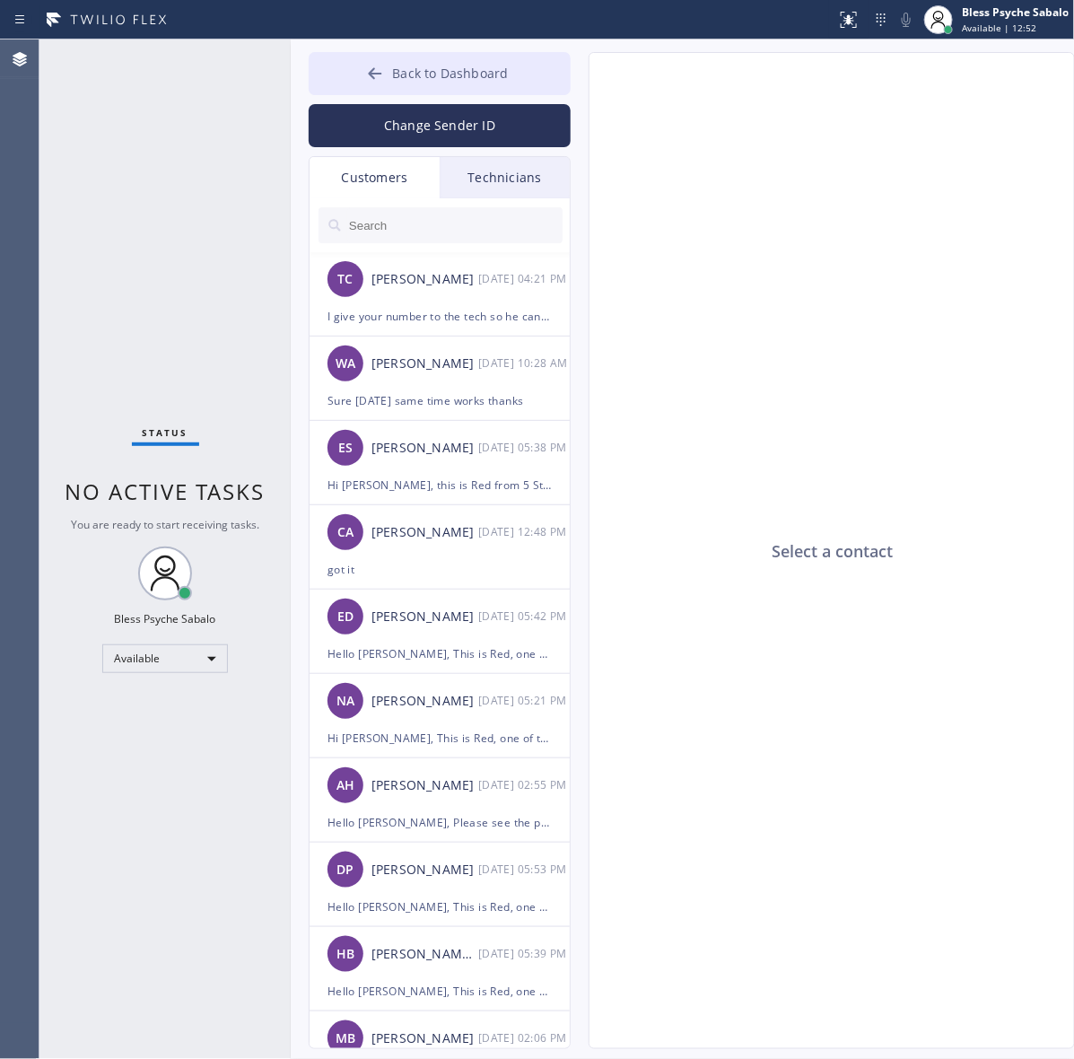
click at [429, 83] on button "Back to Dashboard" at bounding box center [440, 73] width 262 height 43
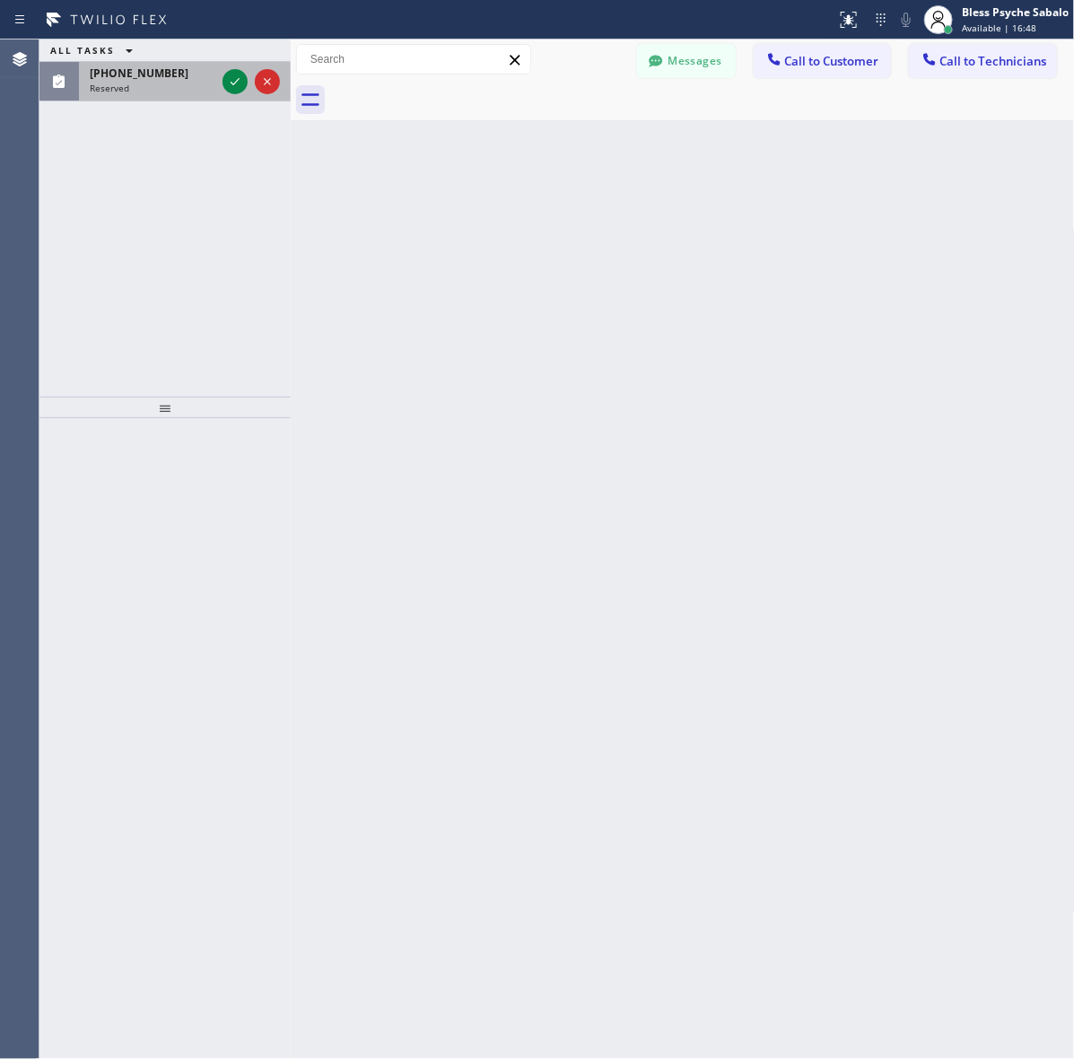
click at [145, 86] on div "Reserved" at bounding box center [153, 88] width 126 height 13
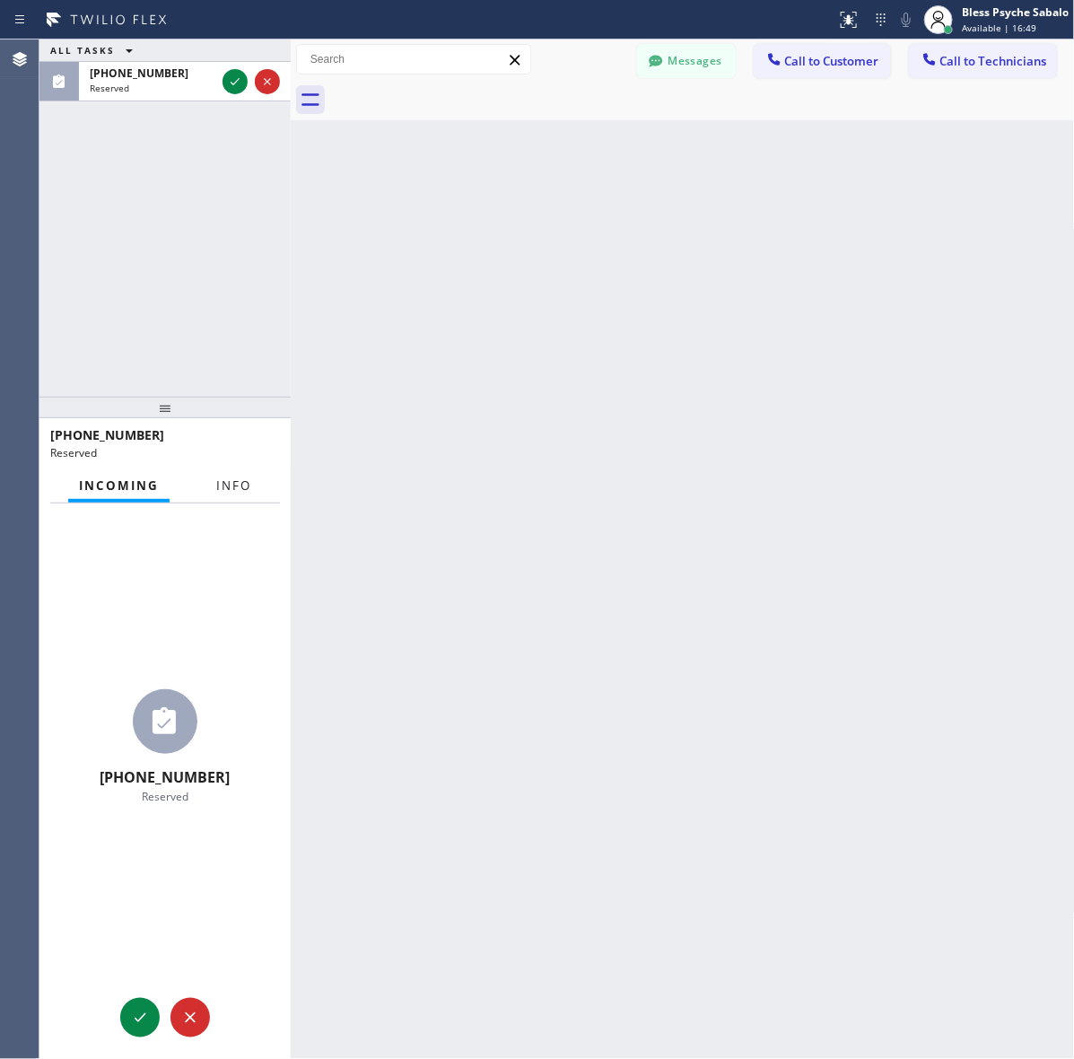
click at [243, 477] on span "Info" at bounding box center [233, 485] width 35 height 16
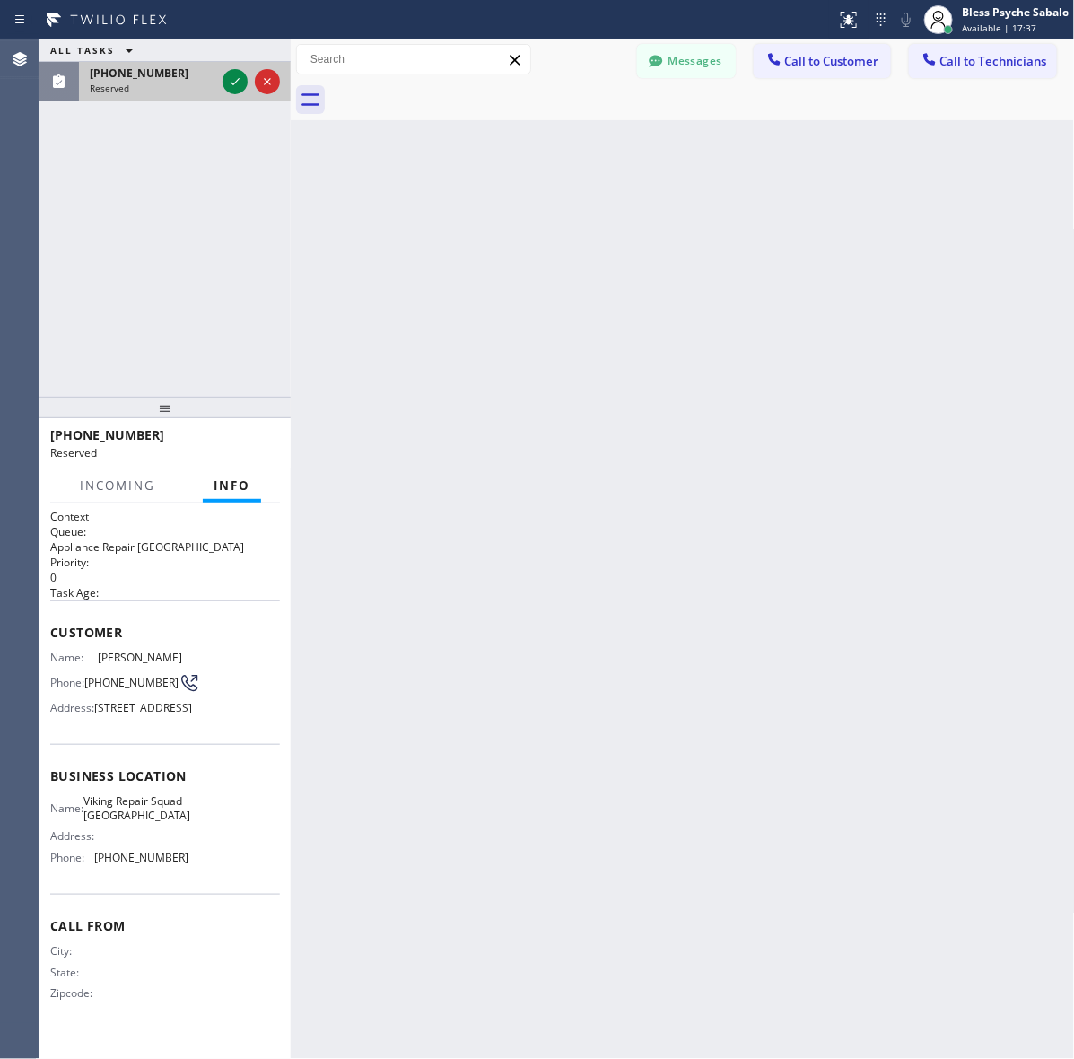
click at [193, 68] on div "(206) 719-4239" at bounding box center [153, 72] width 126 height 15
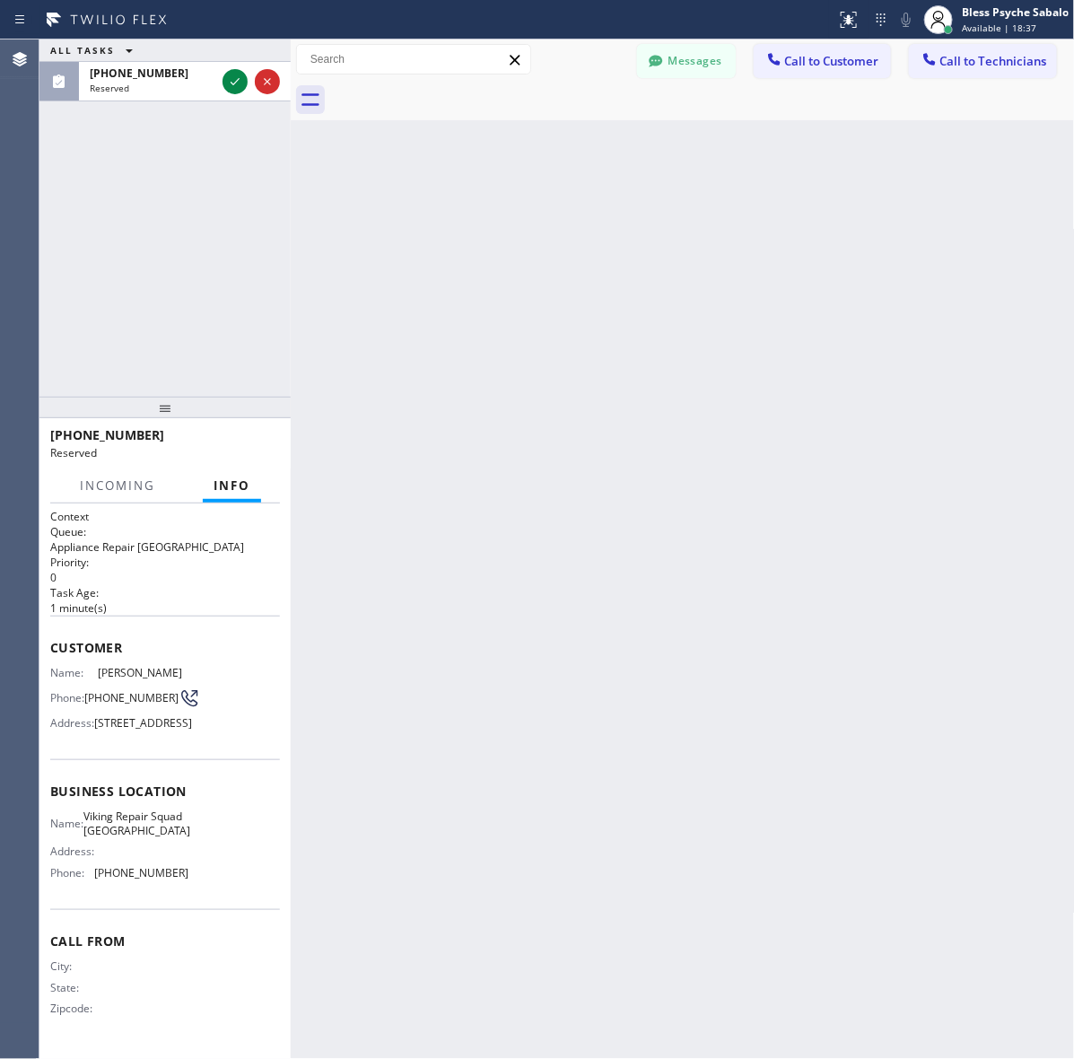
drag, startPoint x: 329, startPoint y: 200, endPoint x: 318, endPoint y: 166, distance: 35.7
click at [330, 202] on div "Back to Dashboard Change Sender ID Customers Technicians TC Tom Creed 10/01 04:…" at bounding box center [683, 548] width 784 height 1019
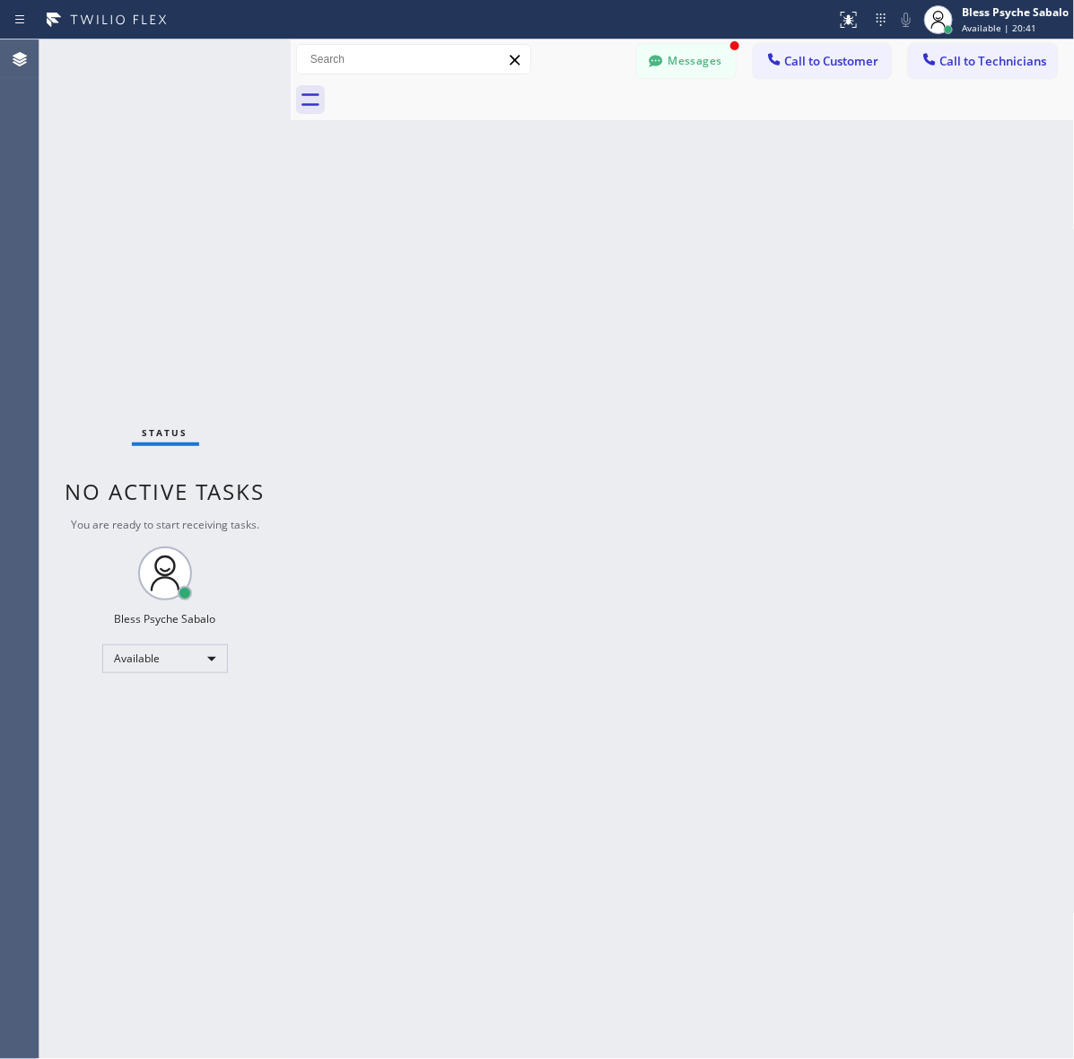
click at [704, 57] on button "Messages" at bounding box center [686, 61] width 99 height 34
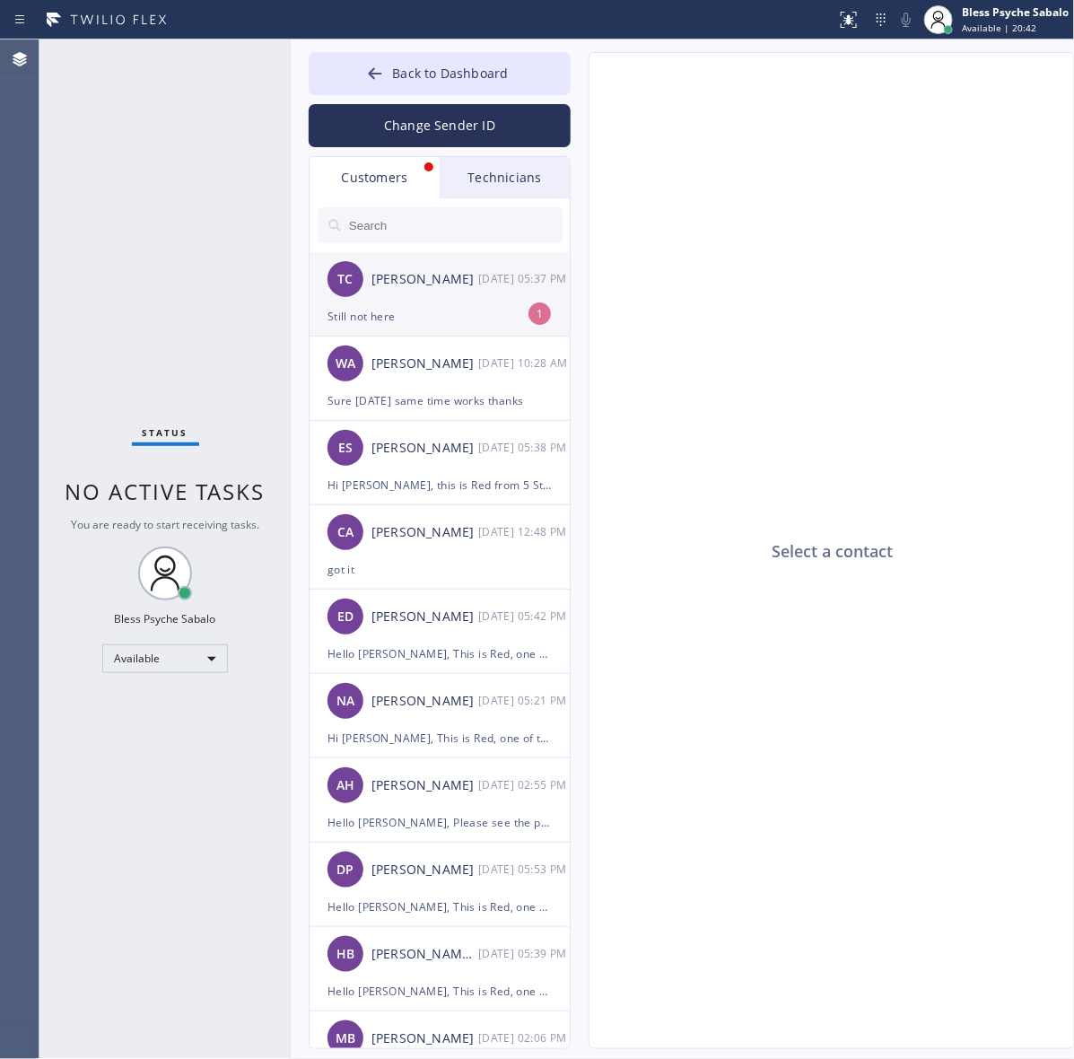
click at [458, 293] on div "TC Tom Creed 10/01 05:37 PM" at bounding box center [440, 279] width 262 height 54
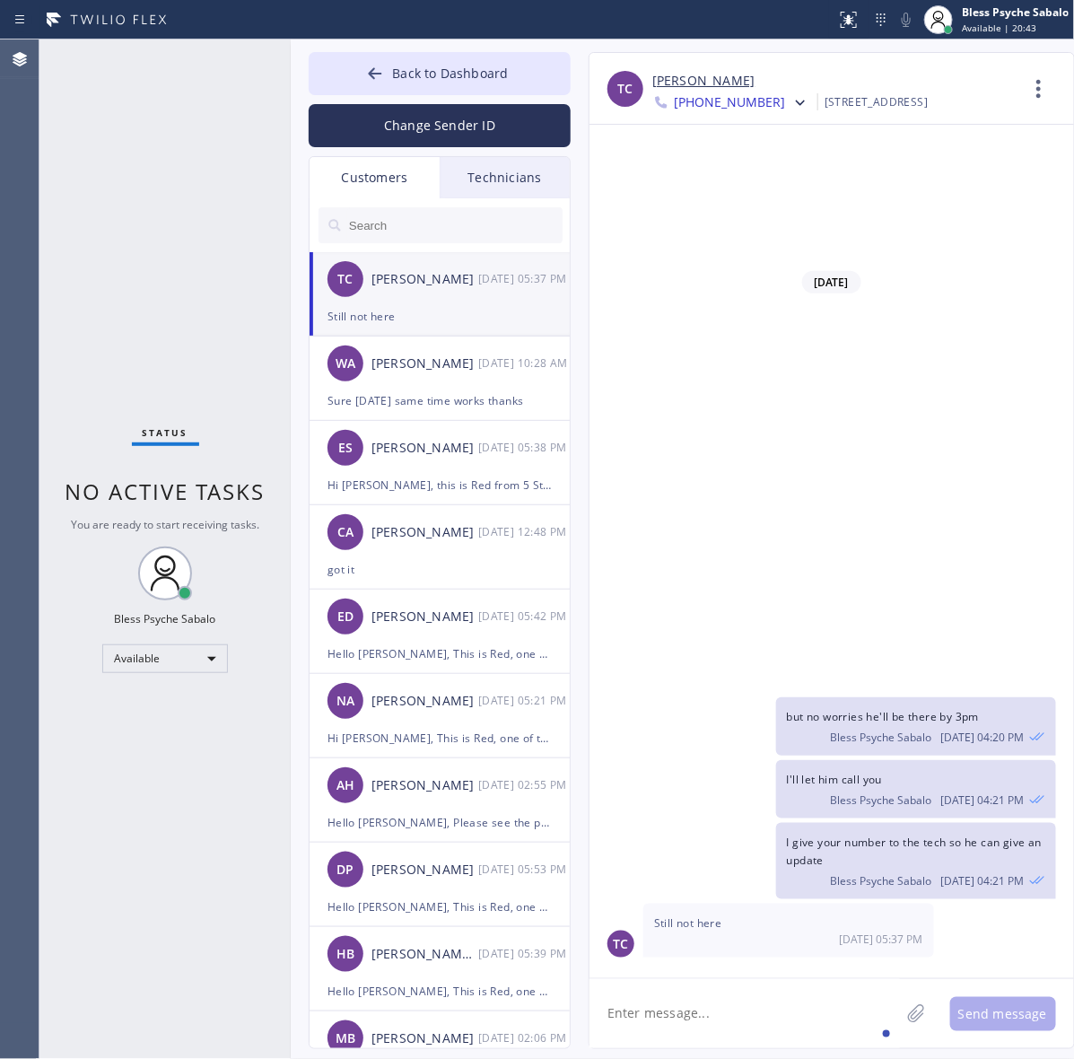
click at [740, 1002] on textarea at bounding box center [744, 1013] width 310 height 69
click at [750, 998] on textarea at bounding box center [744, 1013] width 310 height 69
click at [796, 103] on icon at bounding box center [800, 102] width 9 height 5
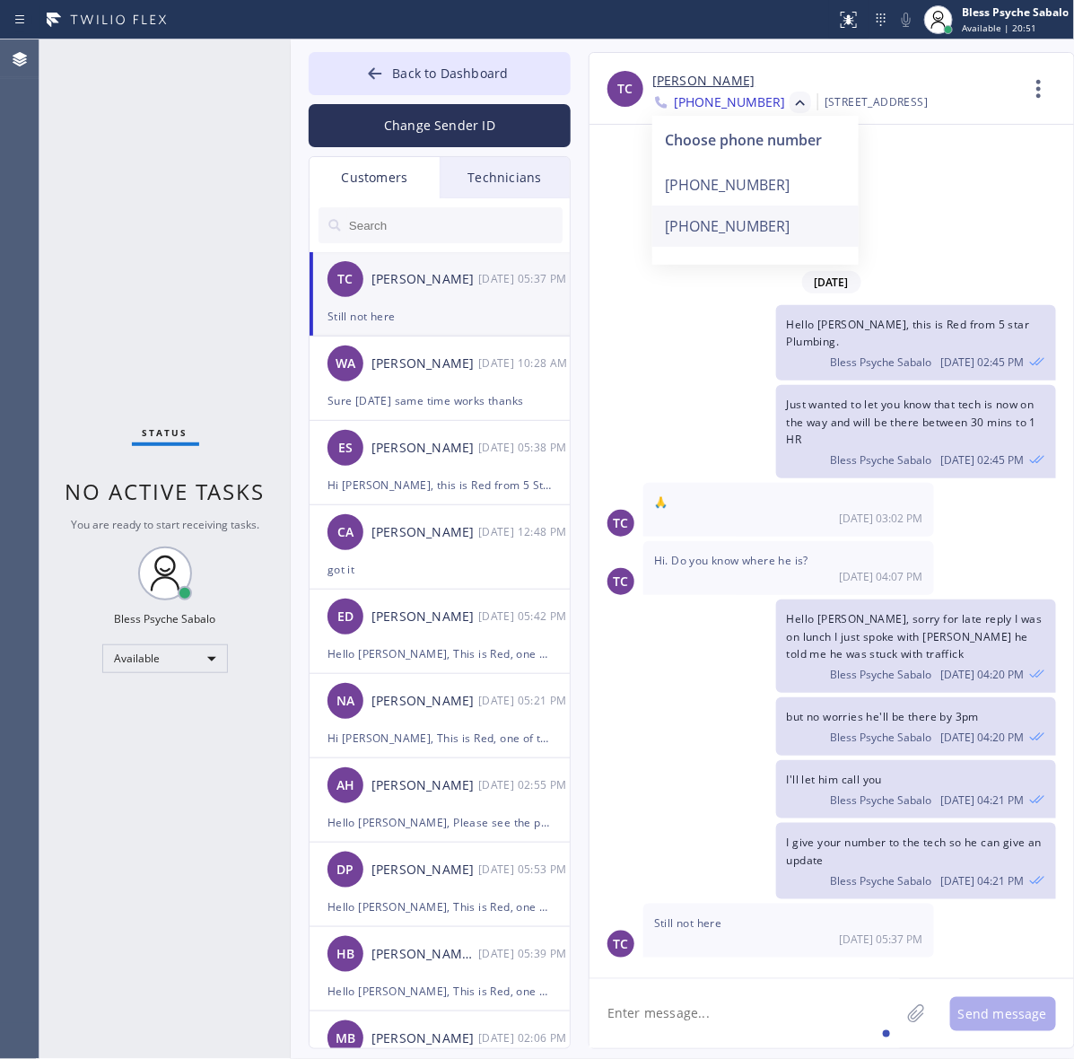
click at [737, 218] on div "[PHONE_NUMBER]" at bounding box center [755, 225] width 206 height 41
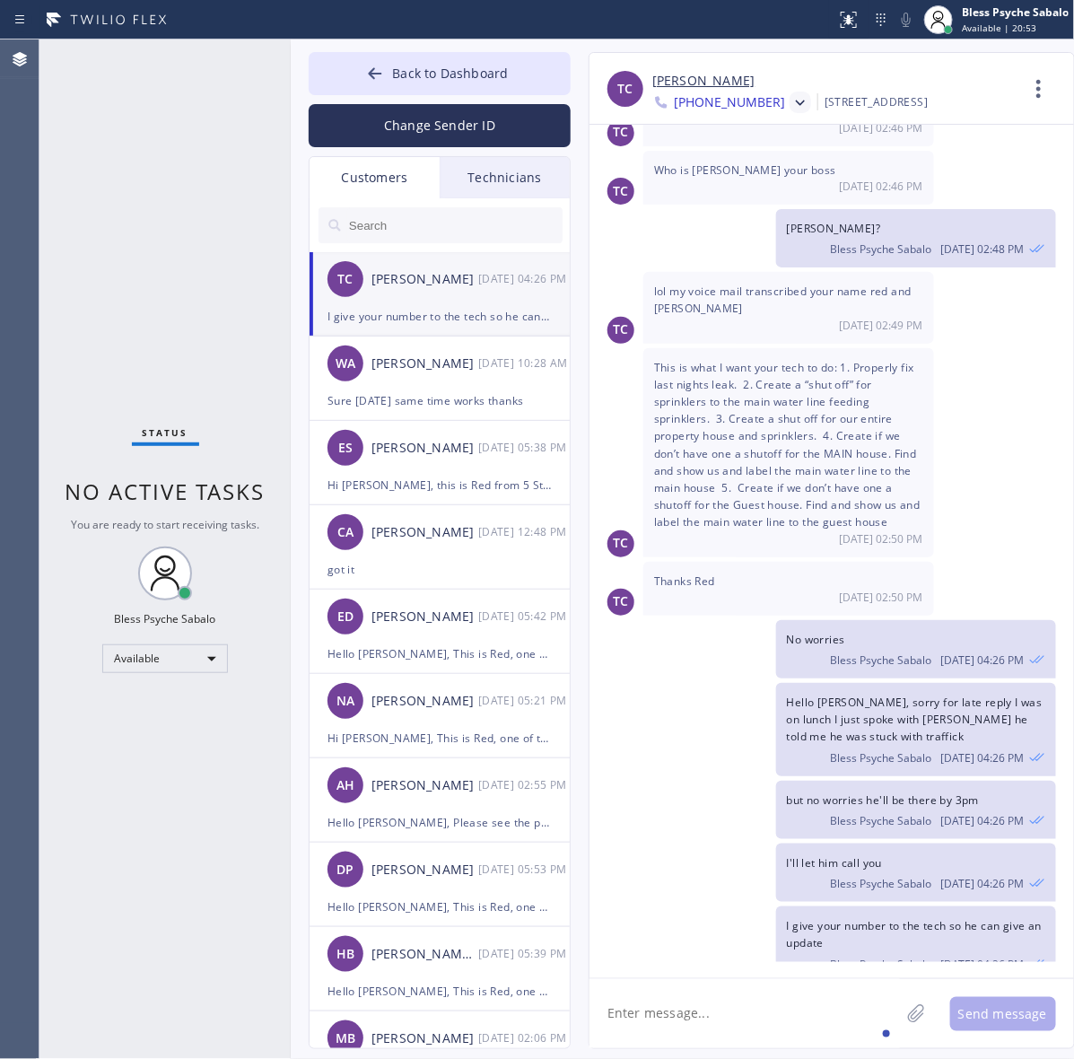
click at [789, 99] on div at bounding box center [800, 103] width 22 height 22
click at [759, 162] on div "Choose phone number +13104661668 +13103097181" at bounding box center [755, 190] width 206 height 149
click at [791, 109] on icon at bounding box center [800, 103] width 18 height 18
click at [732, 196] on div "[PHONE_NUMBER]" at bounding box center [755, 184] width 206 height 41
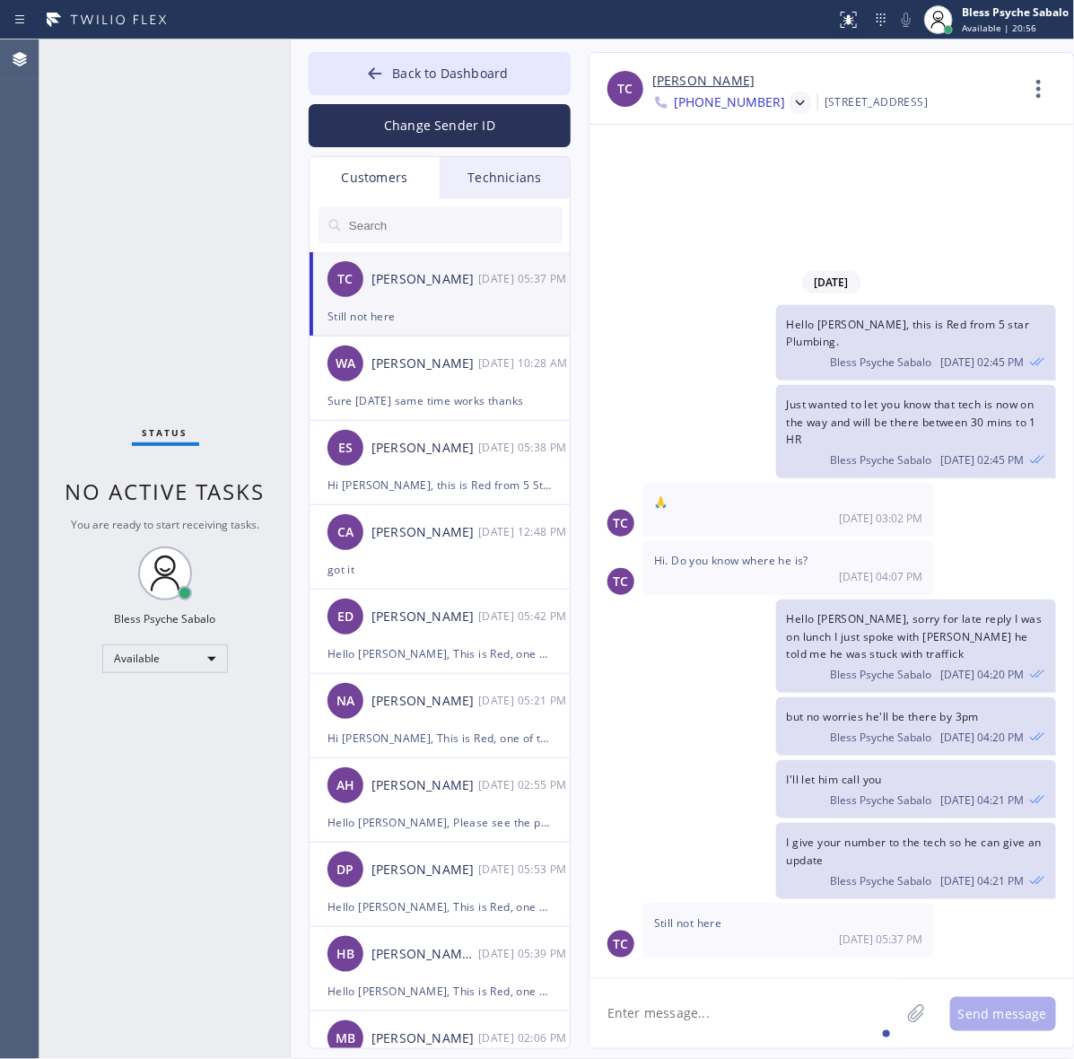
click at [800, 993] on textarea at bounding box center [744, 1013] width 310 height 69
click at [764, 997] on textarea at bounding box center [744, 1013] width 310 height 69
type textarea "I'll call him back one sec"
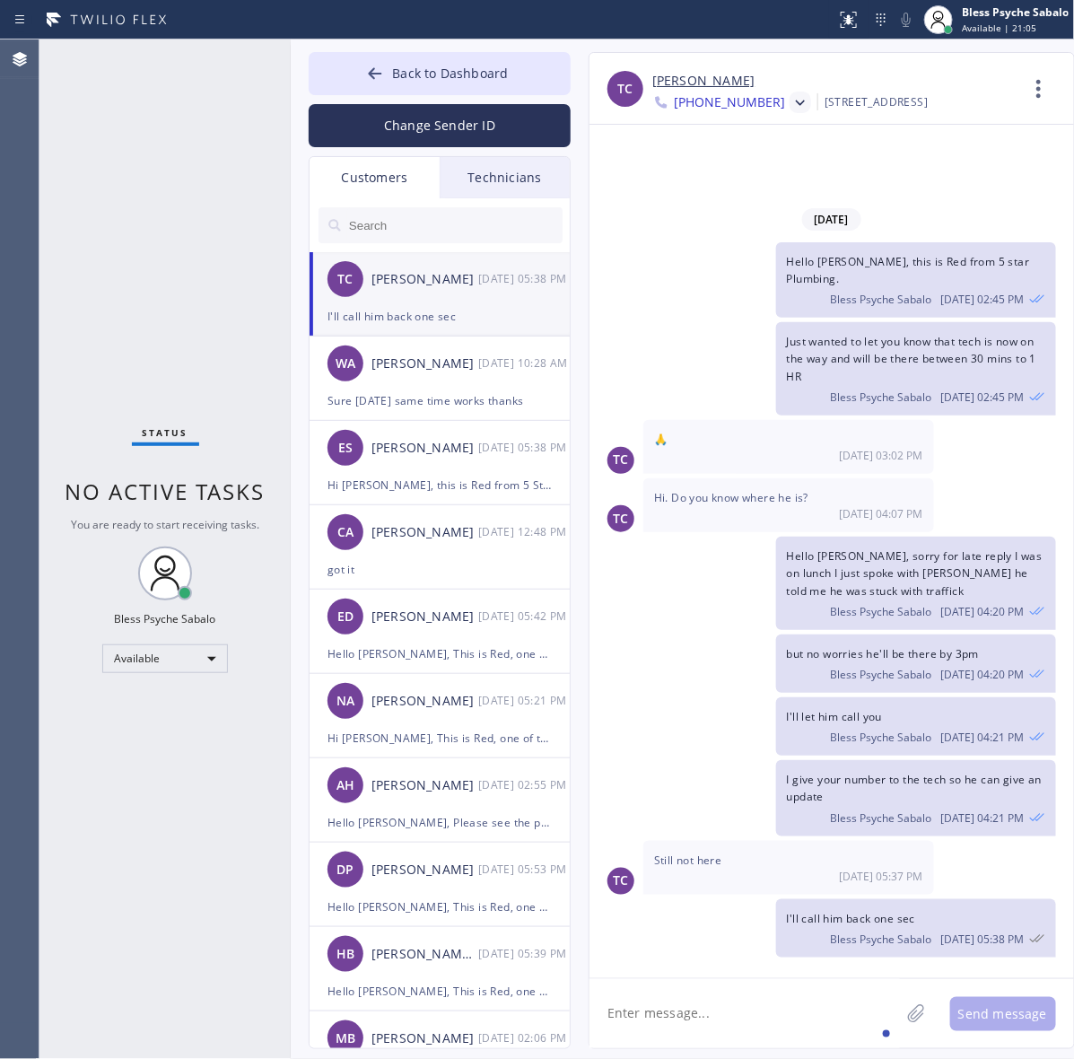
click at [749, 733] on div "I'll let him call you Bless Psyche Sabalo [DATE] 04:21 PM" at bounding box center [822, 726] width 466 height 58
click at [538, 179] on div "Technicians" at bounding box center [505, 177] width 130 height 41
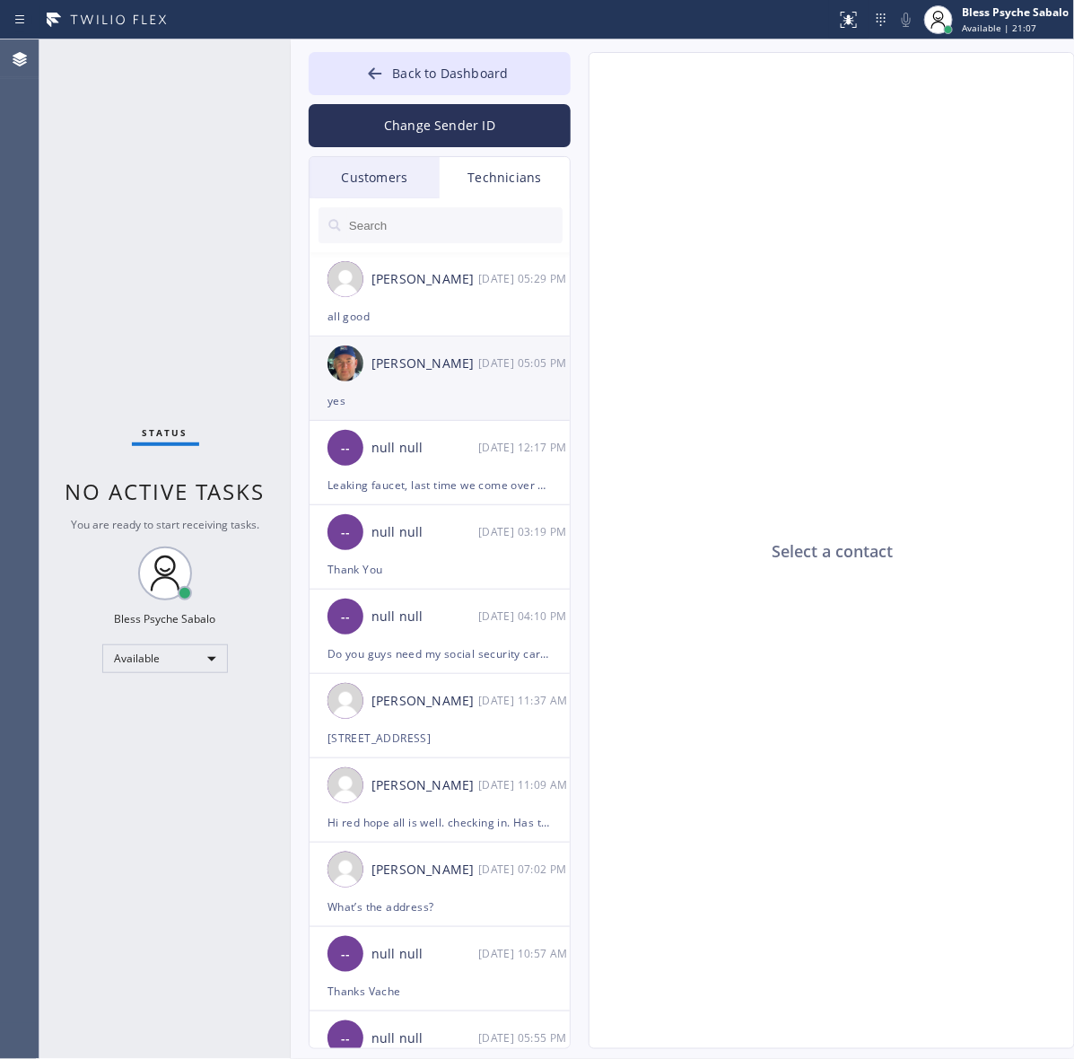
click at [460, 399] on div "yes" at bounding box center [439, 400] width 224 height 21
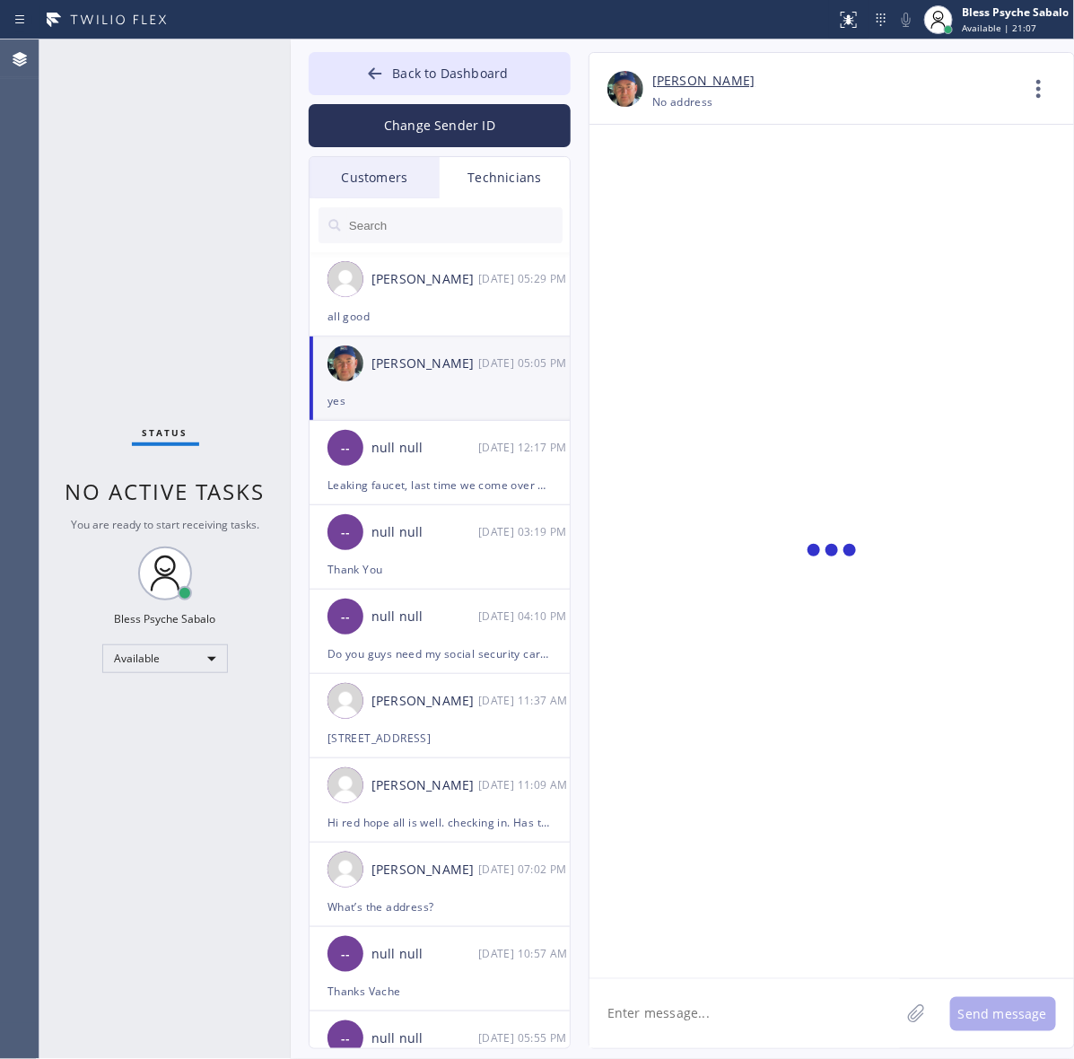
type input "[PHONE_NUMBER]"
click at [1024, 109] on icon at bounding box center [1038, 88] width 43 height 43
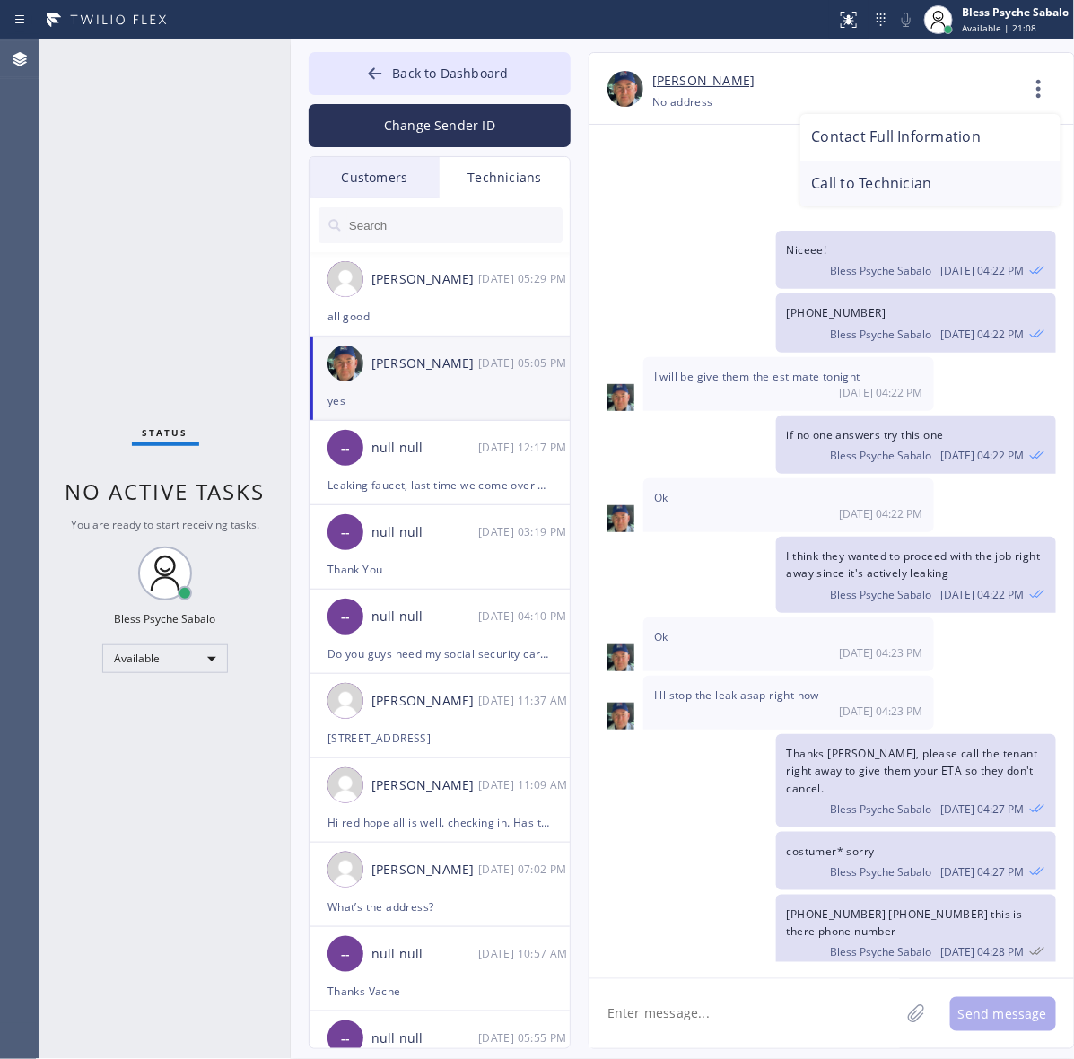
click at [921, 186] on li "Call to Technician" at bounding box center [930, 184] width 260 height 47
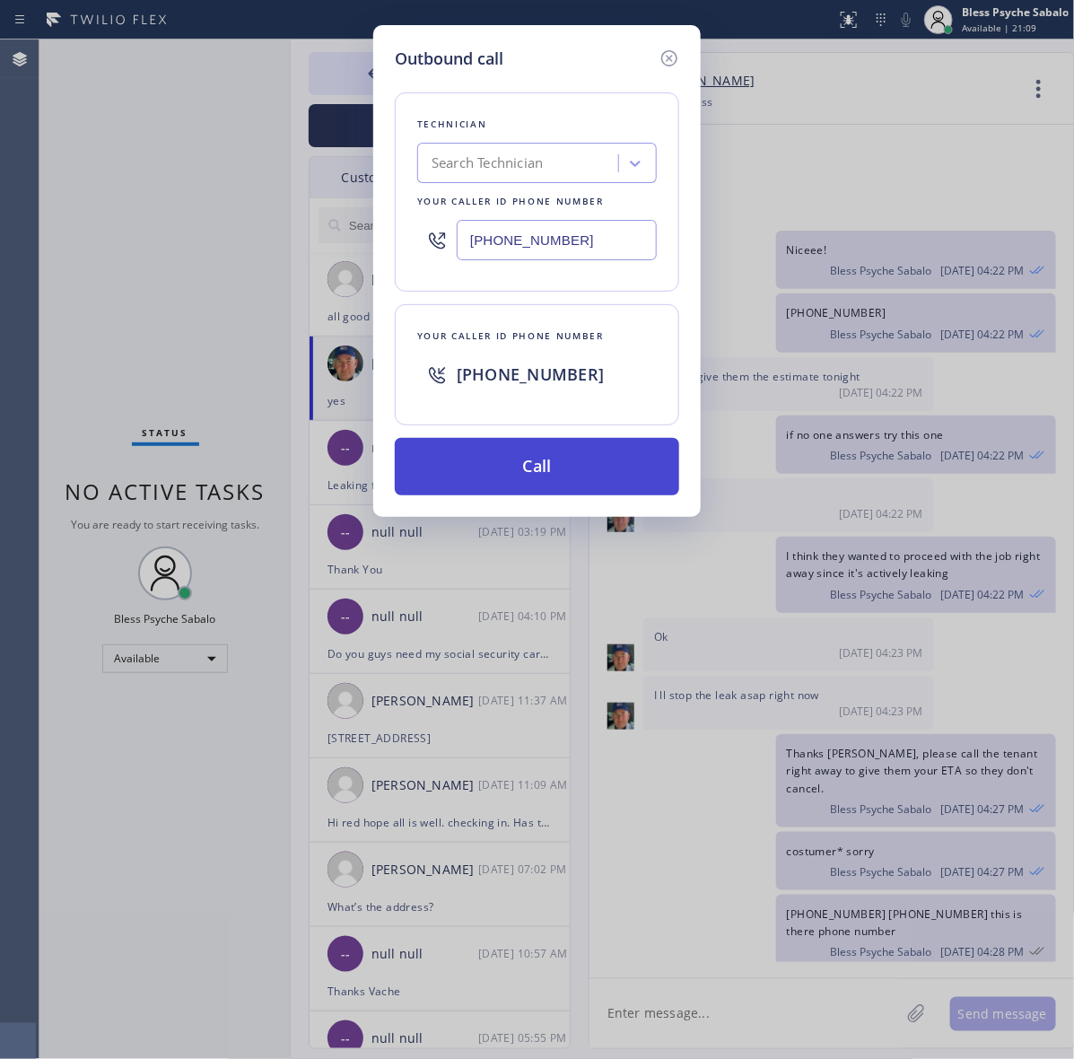
click at [513, 459] on button "Call" at bounding box center [537, 466] width 284 height 57
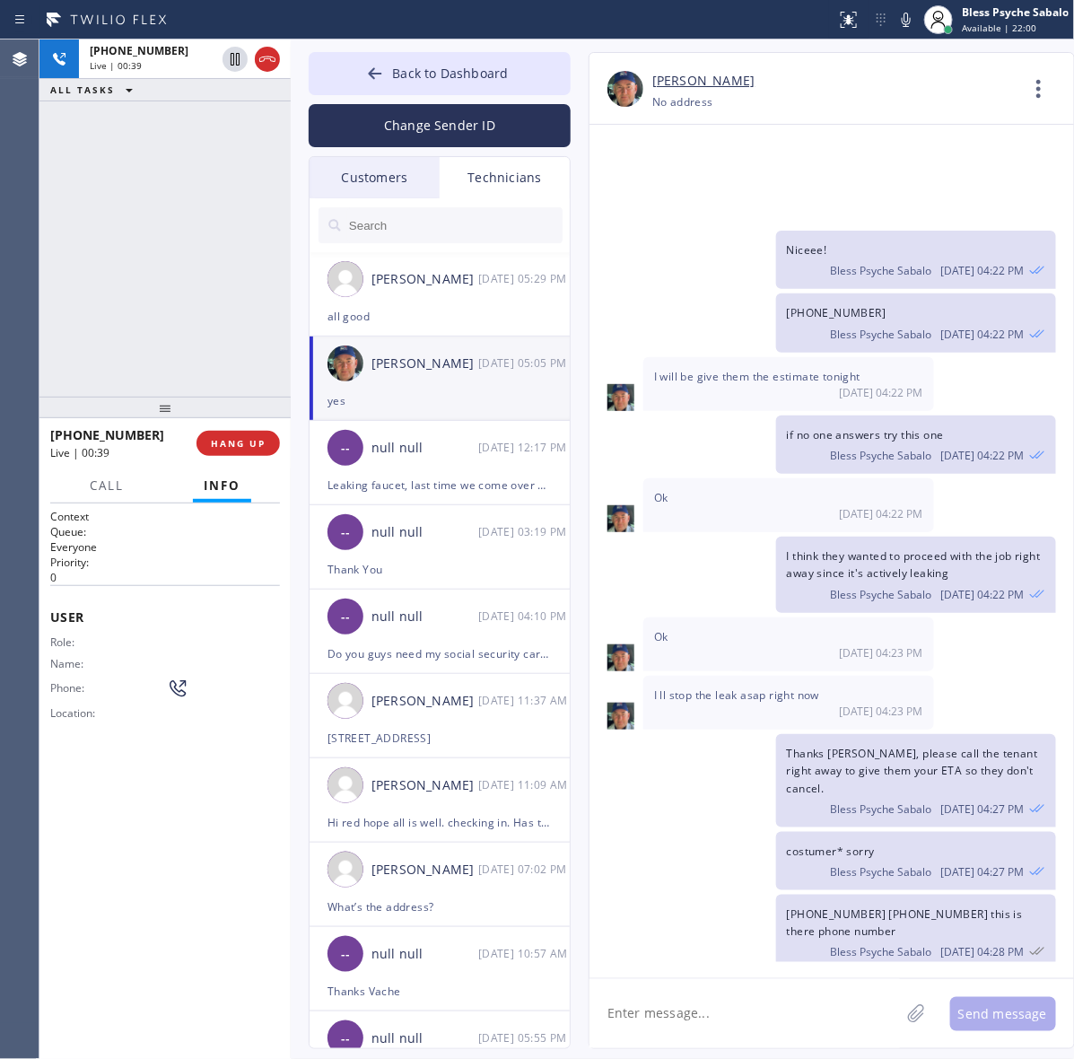
click at [206, 301] on div "+13474173881 Live | 00:39 ALL TASKS ALL TASKS ACTIVE TASKS TASKS IN WRAP UP" at bounding box center [164, 217] width 251 height 357
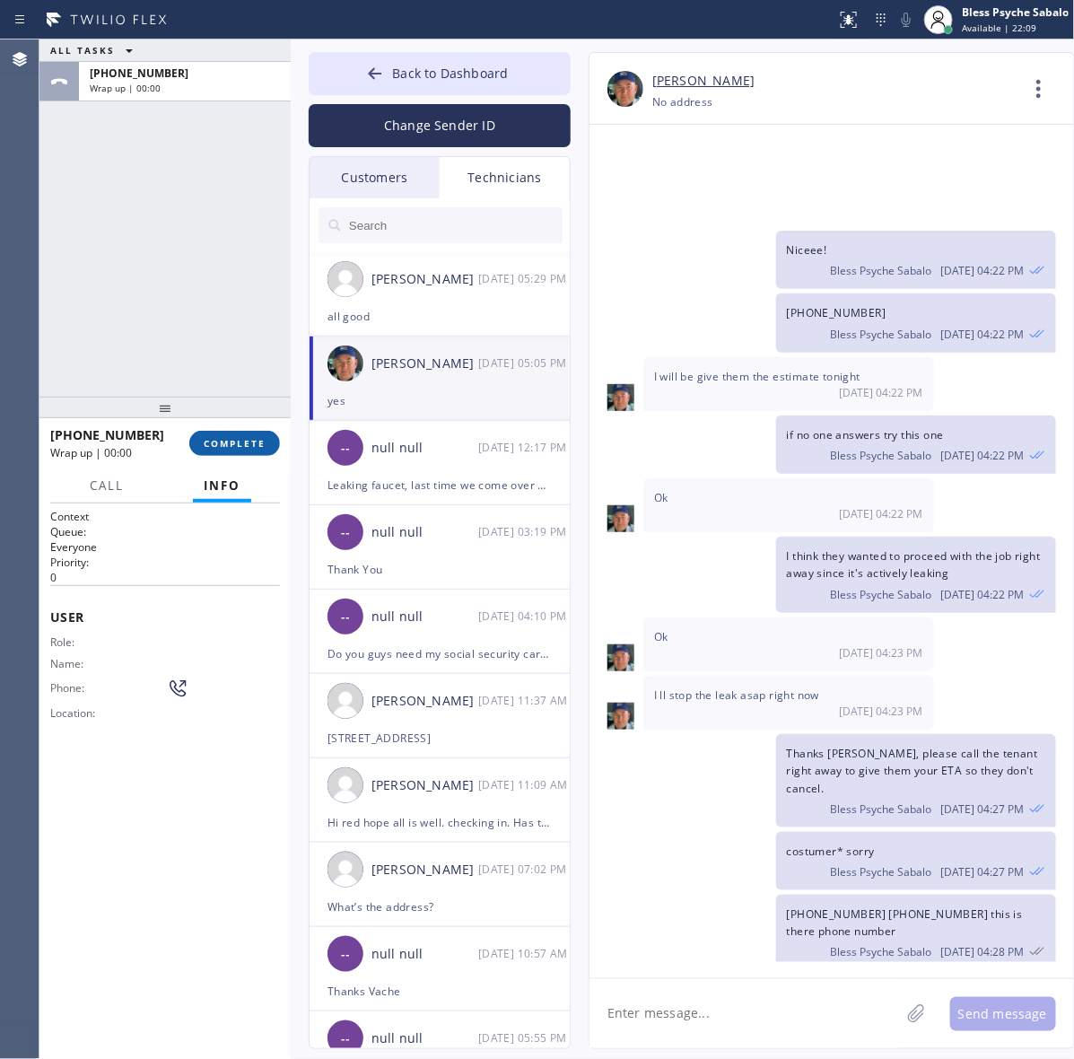
click at [225, 441] on span "COMPLETE" at bounding box center [235, 443] width 62 height 13
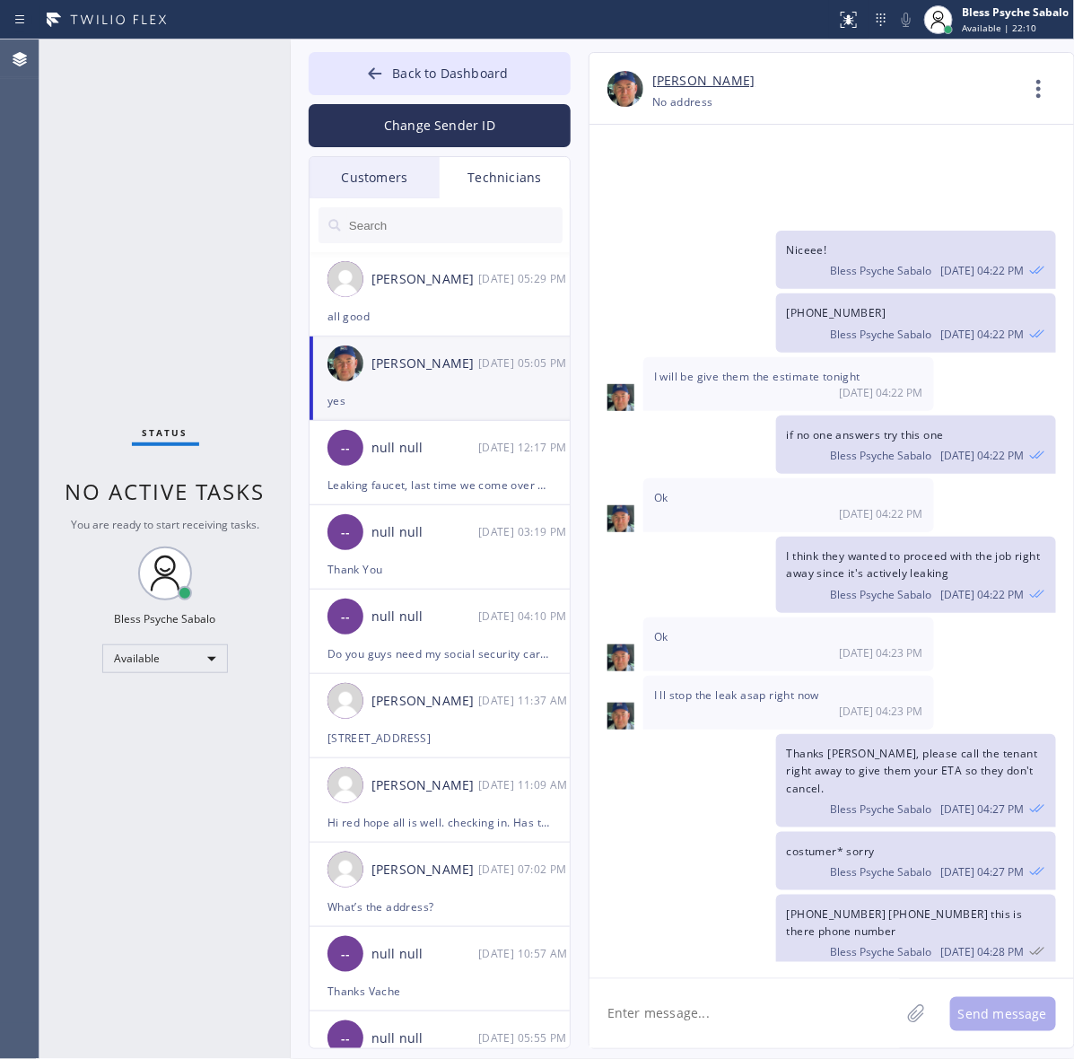
click at [247, 387] on div "Status No active tasks You are ready to start receiving tasks. Bless Psyche Sab…" at bounding box center [164, 548] width 251 height 1019
click at [697, 987] on textarea at bounding box center [744, 1013] width 310 height 69
click at [402, 317] on div "all good" at bounding box center [439, 316] width 224 height 21
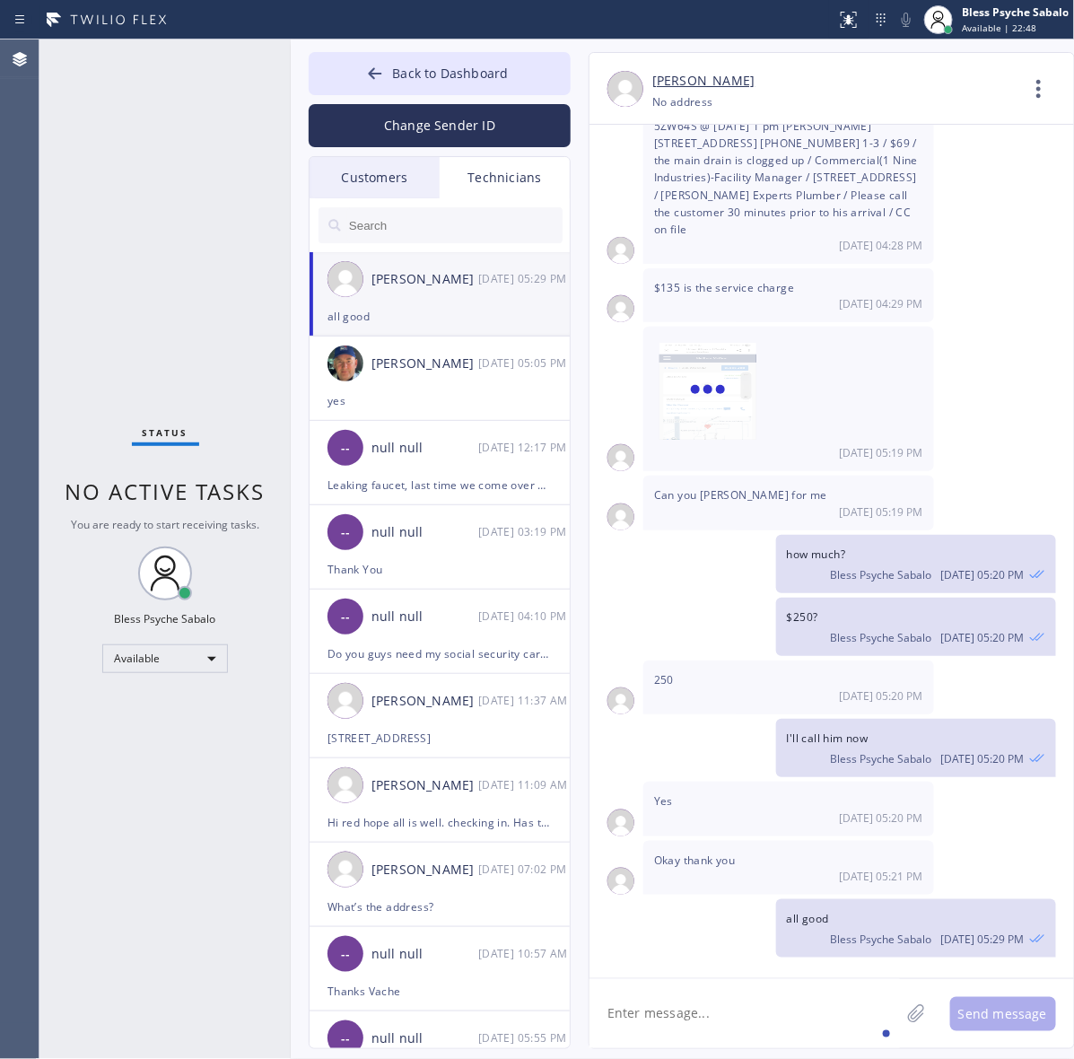
scroll to position [14126, 0]
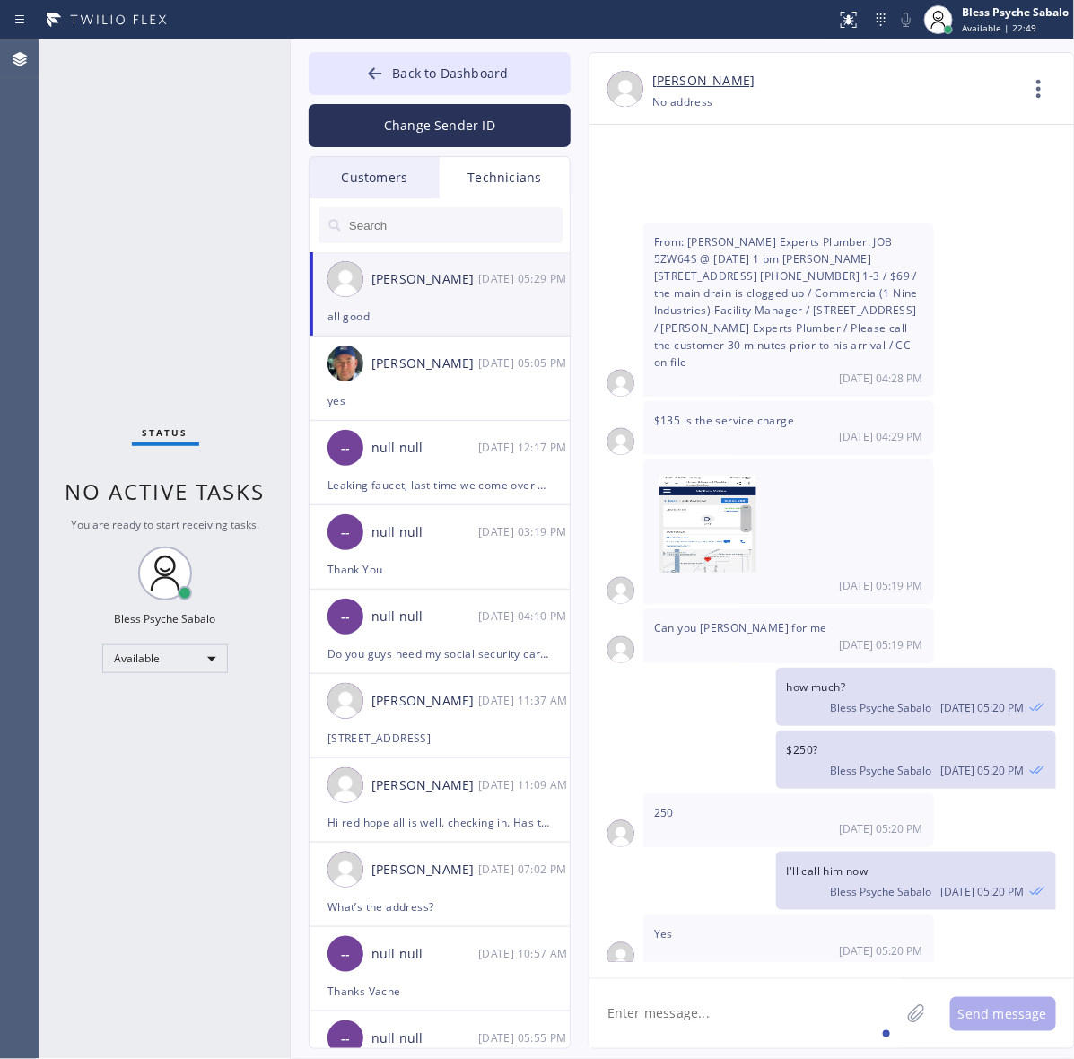
click at [541, 193] on div "Technicians" at bounding box center [505, 177] width 130 height 41
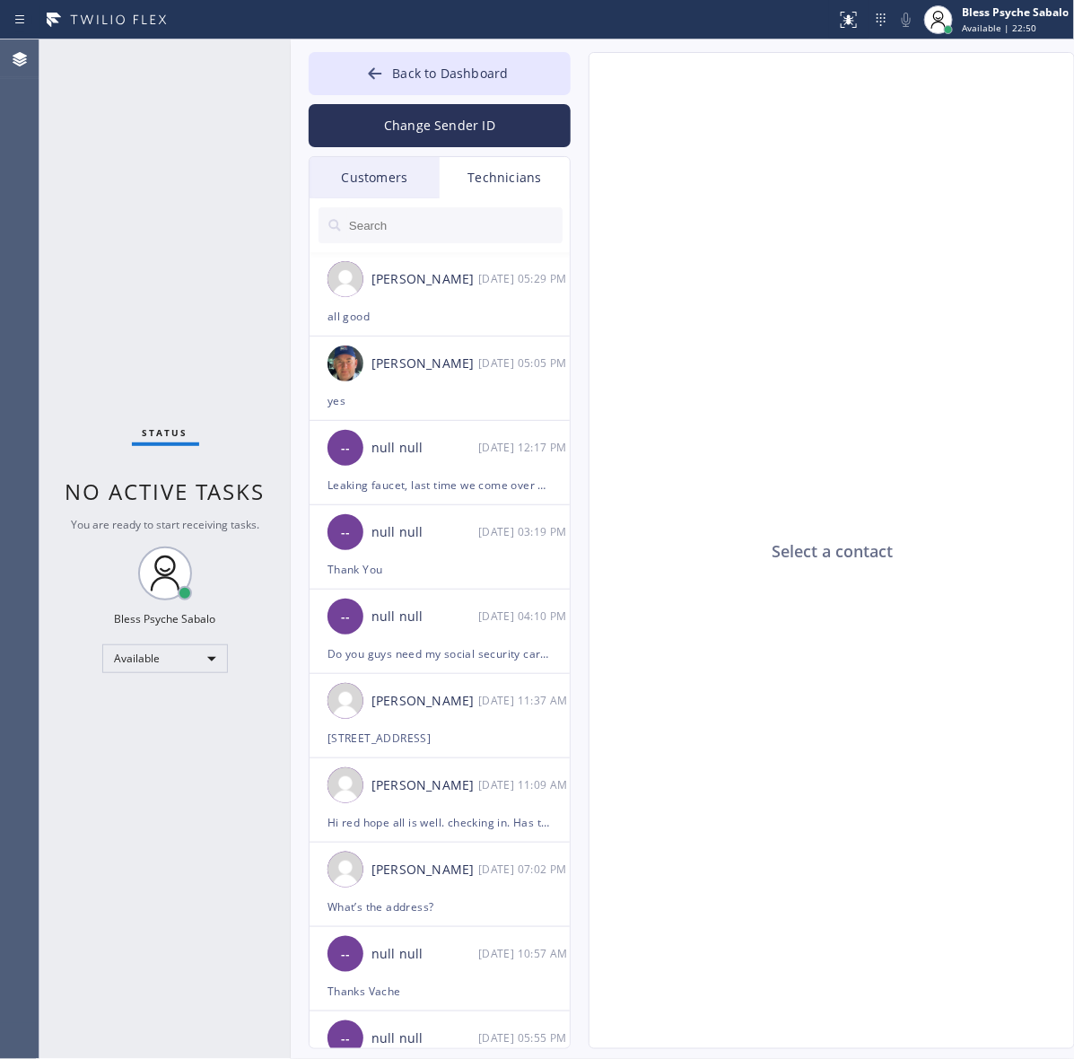
click at [405, 187] on div "Customers" at bounding box center [374, 177] width 130 height 41
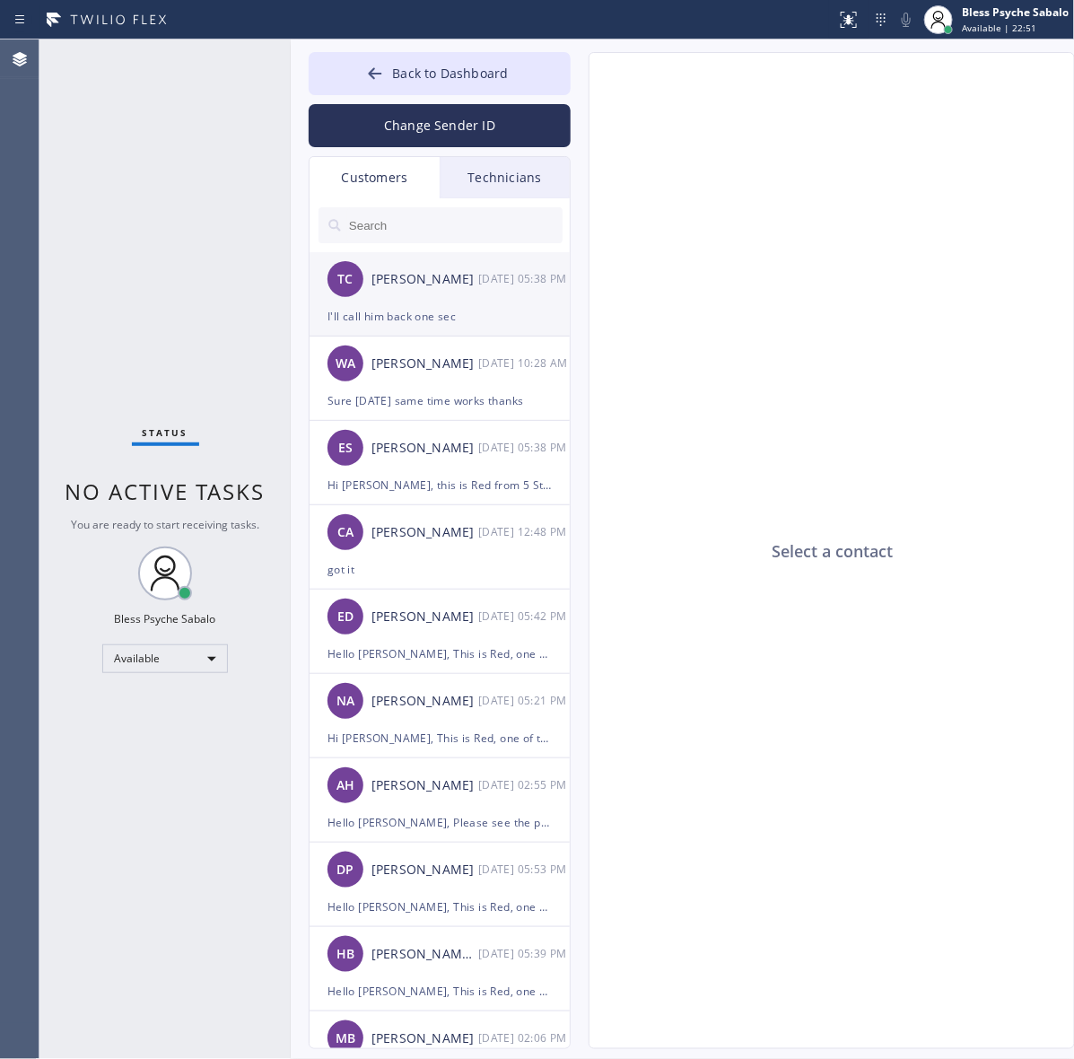
click at [474, 301] on div "TC Tom Creed 10/01 05:38 PM" at bounding box center [440, 279] width 262 height 54
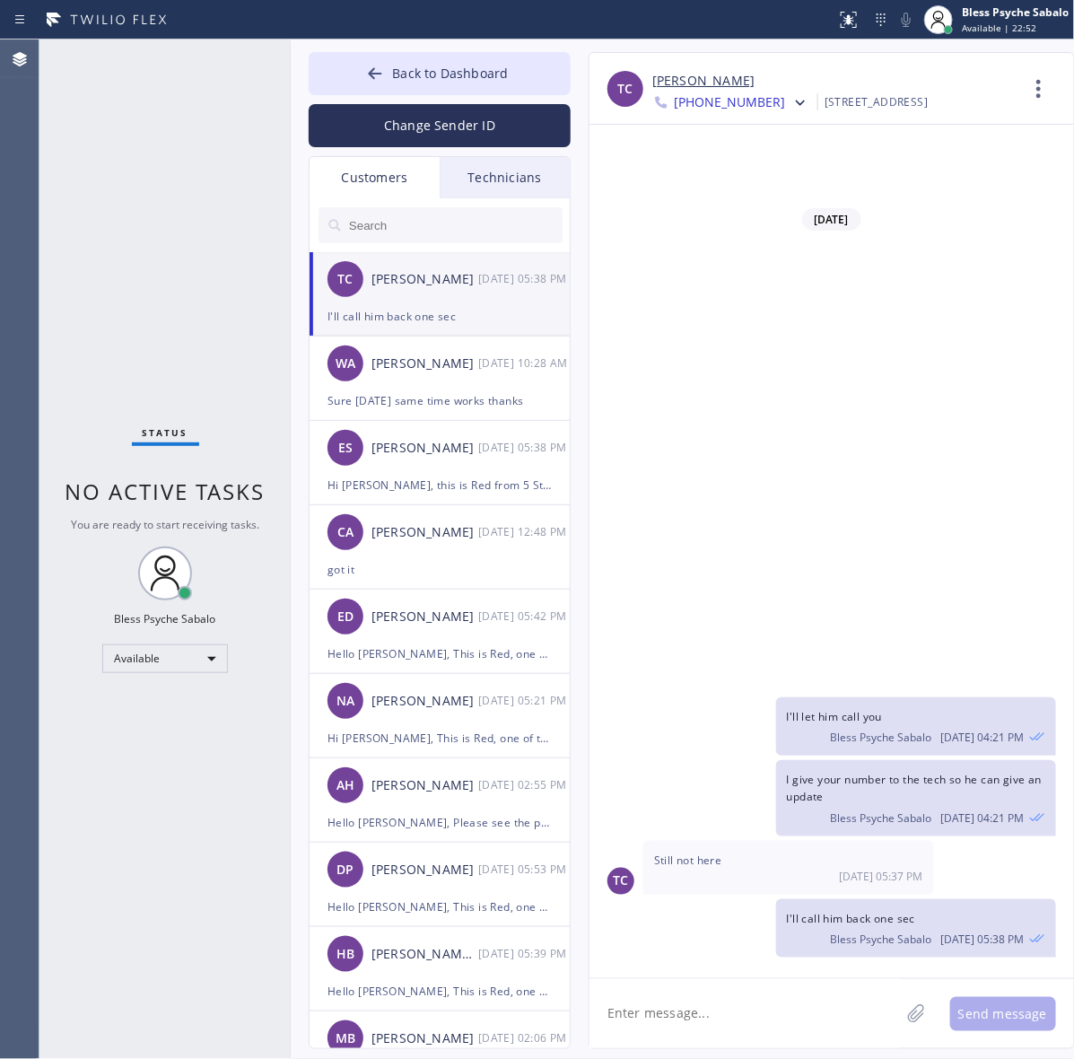
click at [768, 1009] on textarea at bounding box center [744, 1013] width 310 height 69
drag, startPoint x: 781, startPoint y: 913, endPoint x: 909, endPoint y: 911, distance: 127.4
click at [909, 911] on div "I'll call him back one sec Bless Psyche Sabalo 10/01 05:38 PM" at bounding box center [916, 928] width 280 height 58
click at [796, 1005] on textarea at bounding box center [744, 1013] width 310 height 69
type textarea "I told him to text or call you, for ETA"
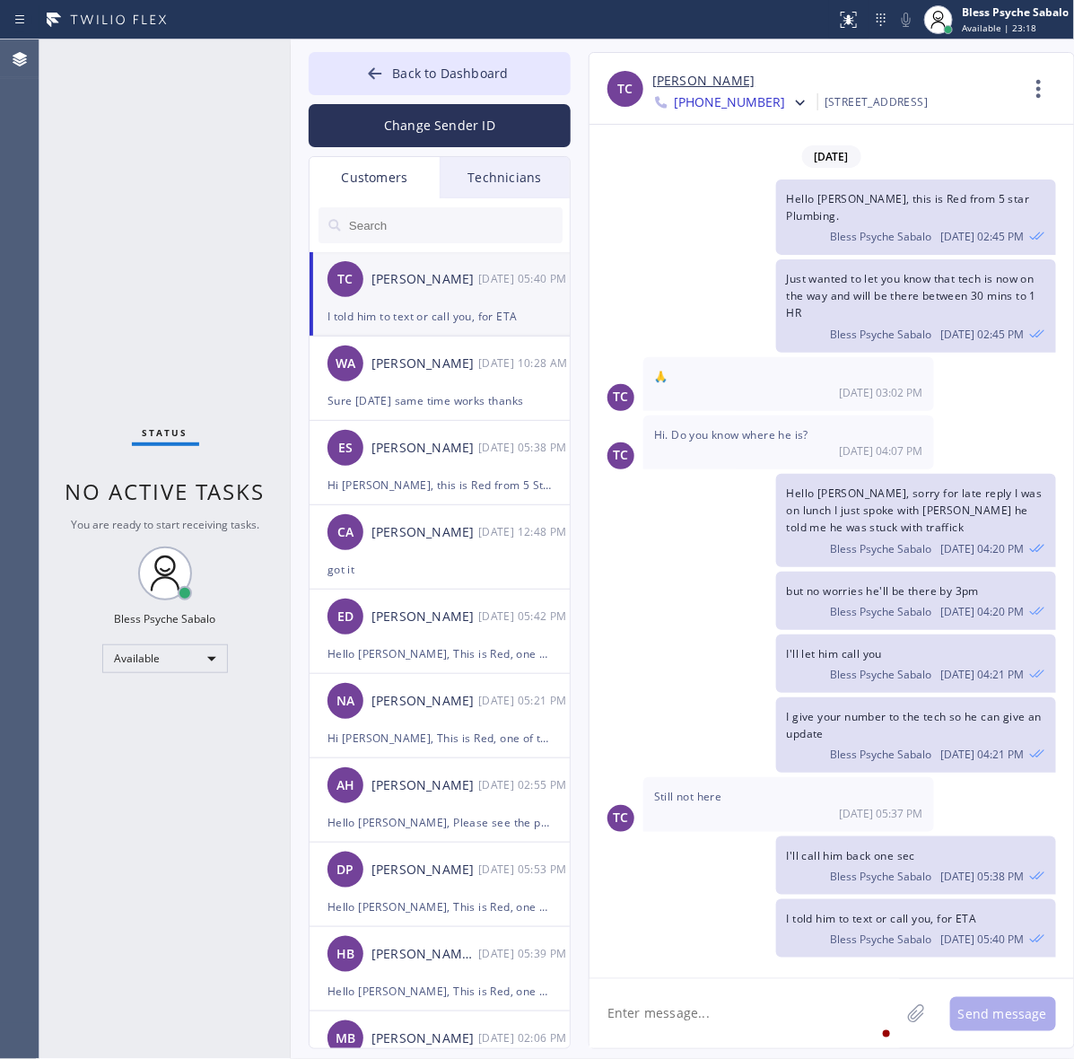
click at [879, 907] on div "I told him to text or call you, for ETA Bless Psyche Sabalo 10/01 05:40 PM" at bounding box center [916, 928] width 280 height 58
click at [862, 848] on span "I'll call him back one sec" at bounding box center [851, 855] width 128 height 15
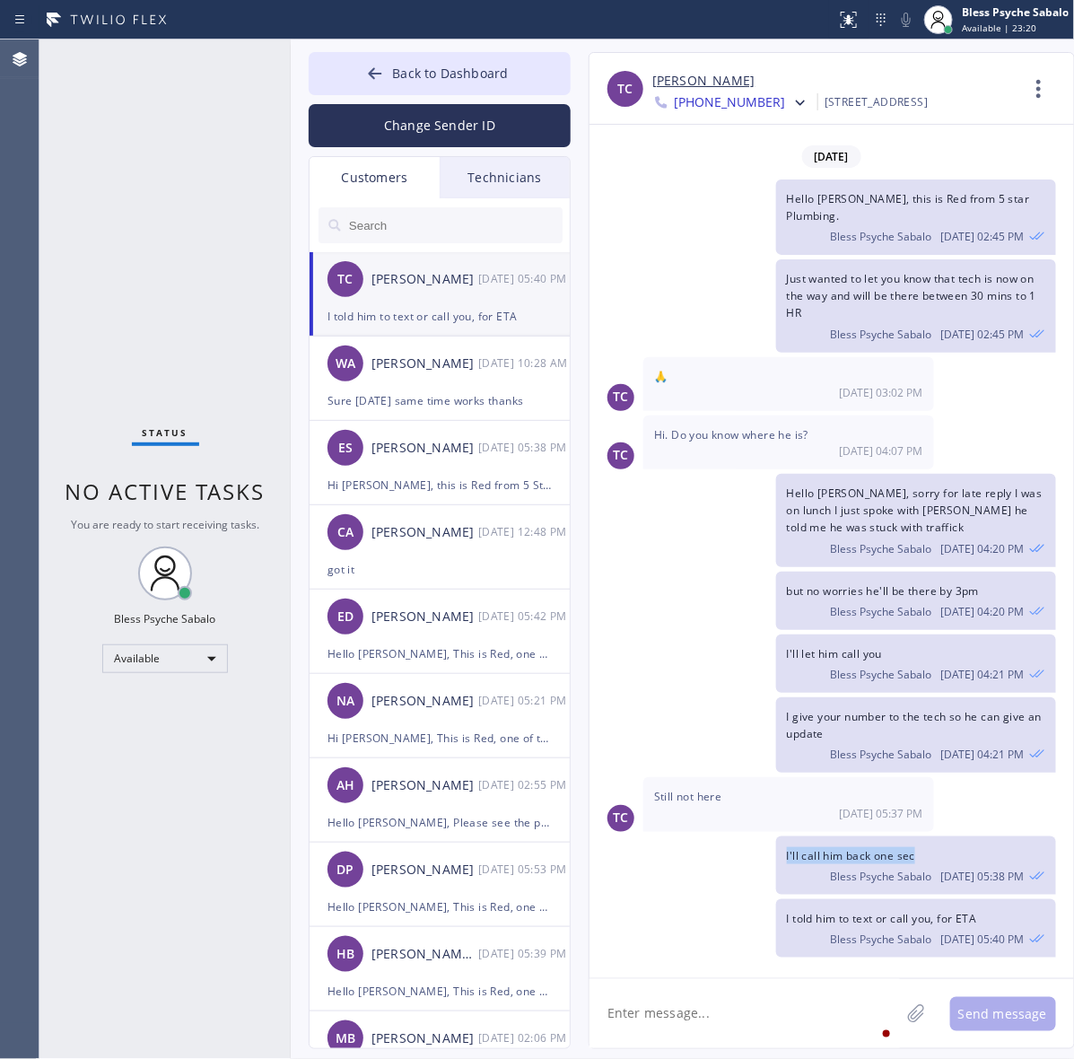
click at [862, 848] on span "I'll call him back one sec" at bounding box center [851, 855] width 128 height 15
click at [952, 922] on span "I told him to text or call you, for ETA" at bounding box center [882, 918] width 190 height 15
click at [208, 103] on div "Status No active tasks You are ready to start receiving tasks. Bless Psyche Sab…" at bounding box center [164, 548] width 251 height 1019
click at [441, 79] on span "Back to Dashboard" at bounding box center [450, 73] width 116 height 17
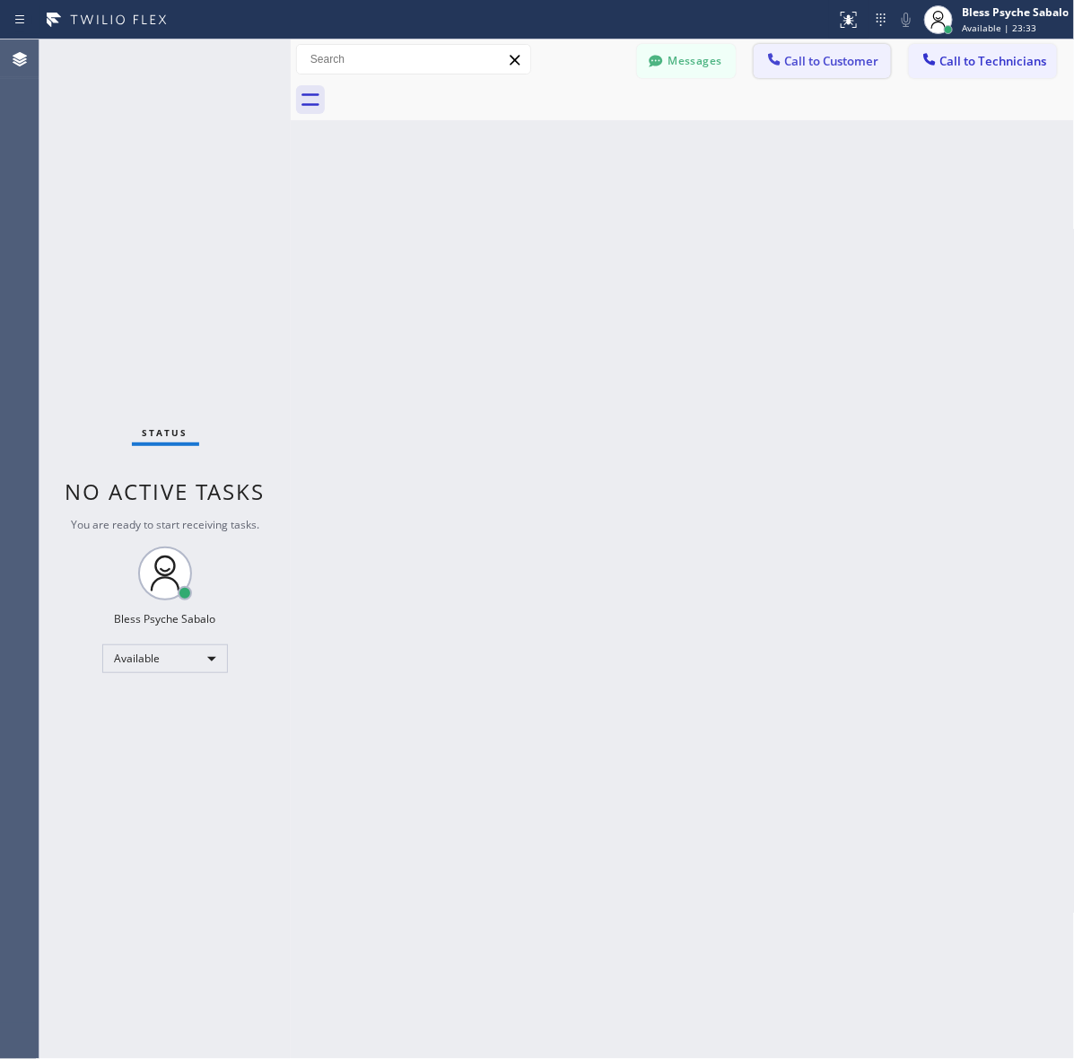
click at [823, 61] on span "Call to Customer" at bounding box center [832, 61] width 94 height 16
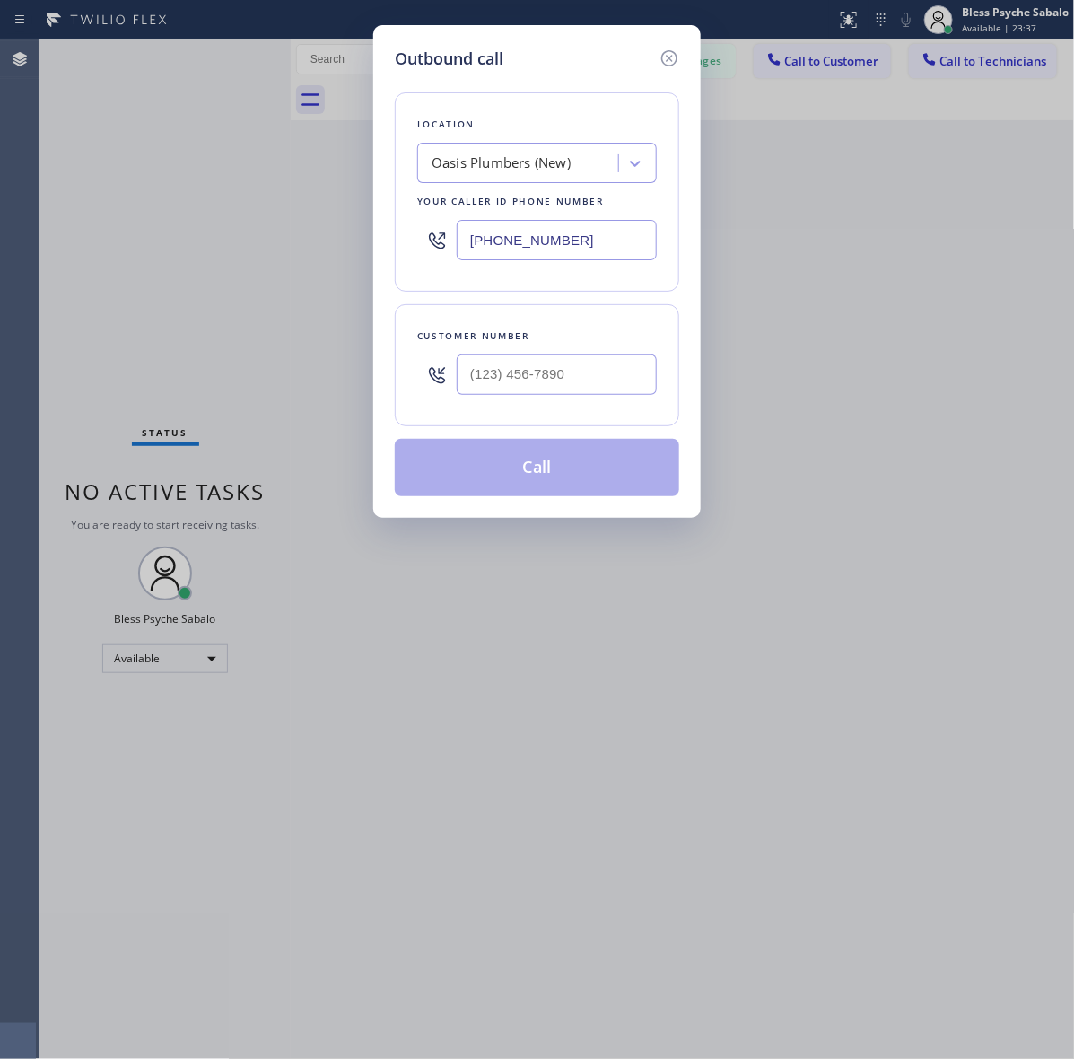
click at [487, 163] on div "Oasis Plumbers (New)" at bounding box center [500, 163] width 139 height 21
paste input "Palos Verdes Sewer Service"
type input "Palos Verdes Sewer Service"
click at [494, 214] on div "Palos Verdes Sewer Service" at bounding box center [537, 201] width 240 height 32
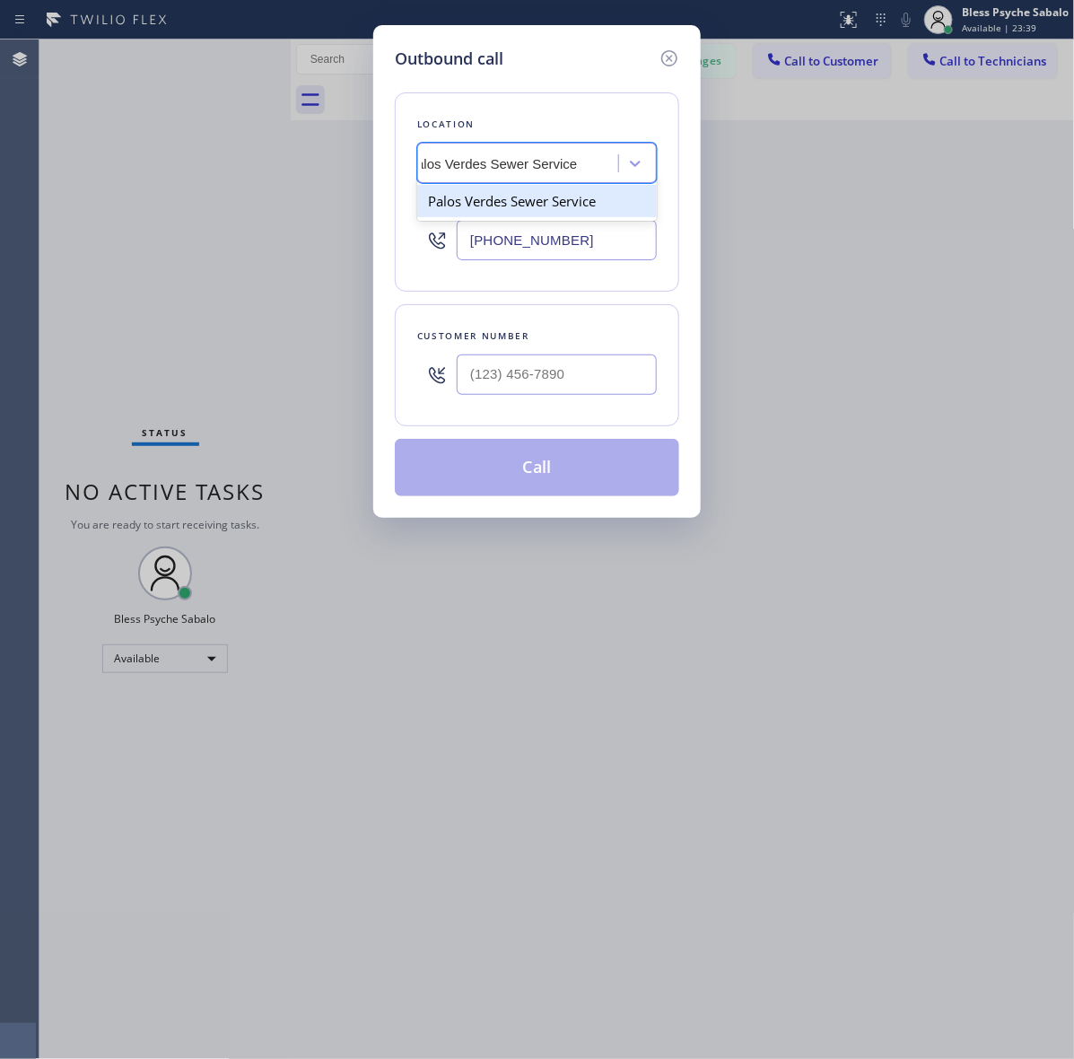
type input "(424) 358-3576"
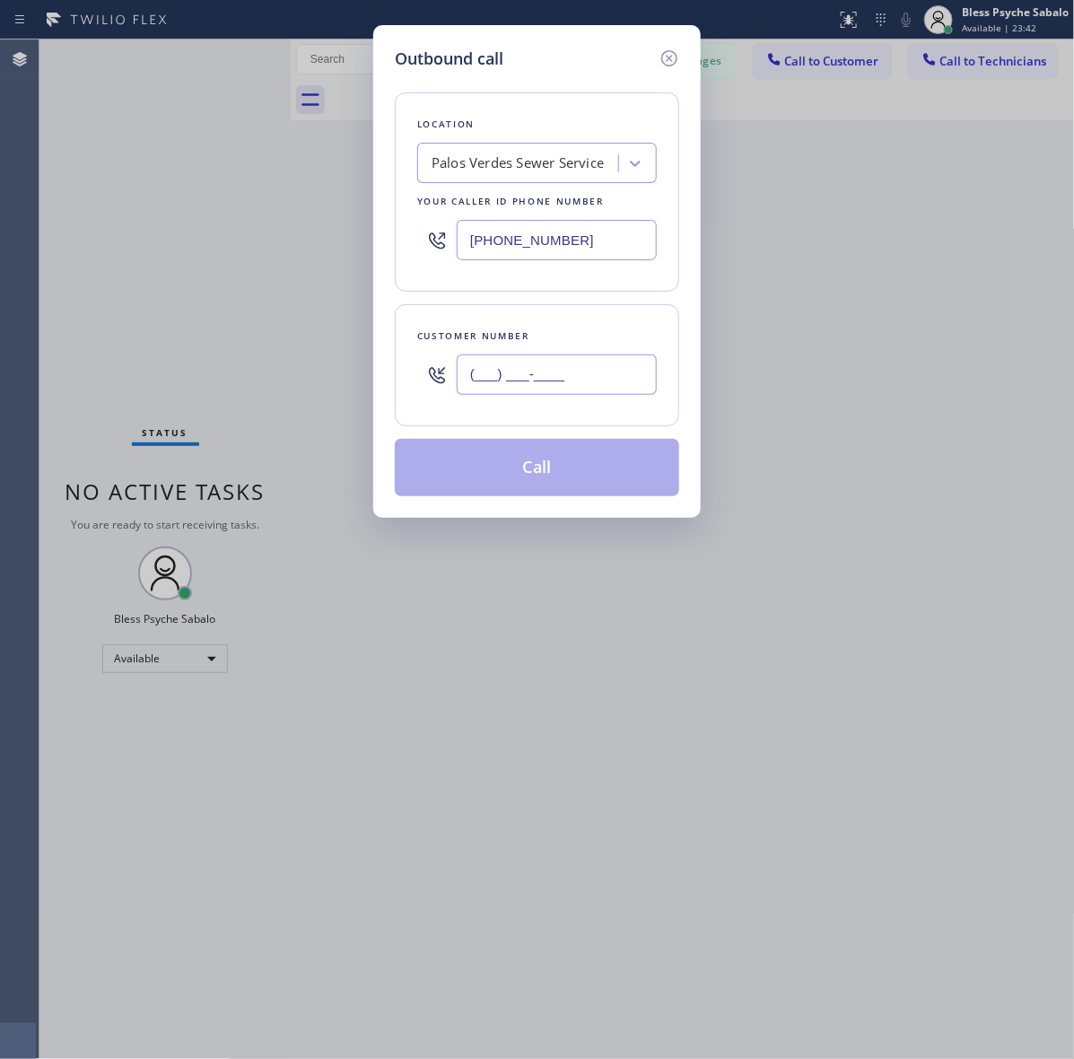
click at [475, 378] on input "(___) ___-____" at bounding box center [557, 374] width 200 height 40
paste input "626) 348-4548"
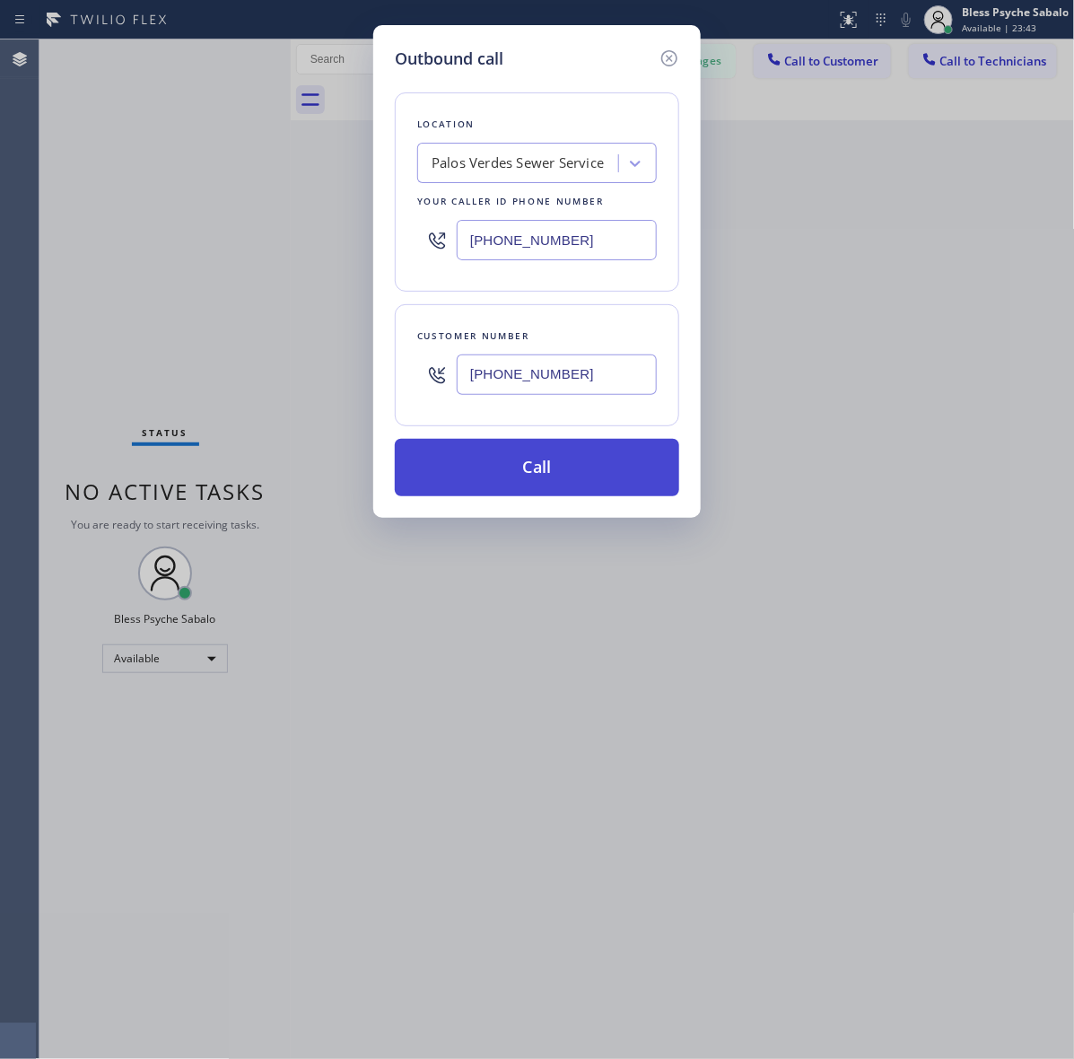
type input "(626) 348-4548"
click at [521, 462] on button "Call" at bounding box center [537, 467] width 284 height 57
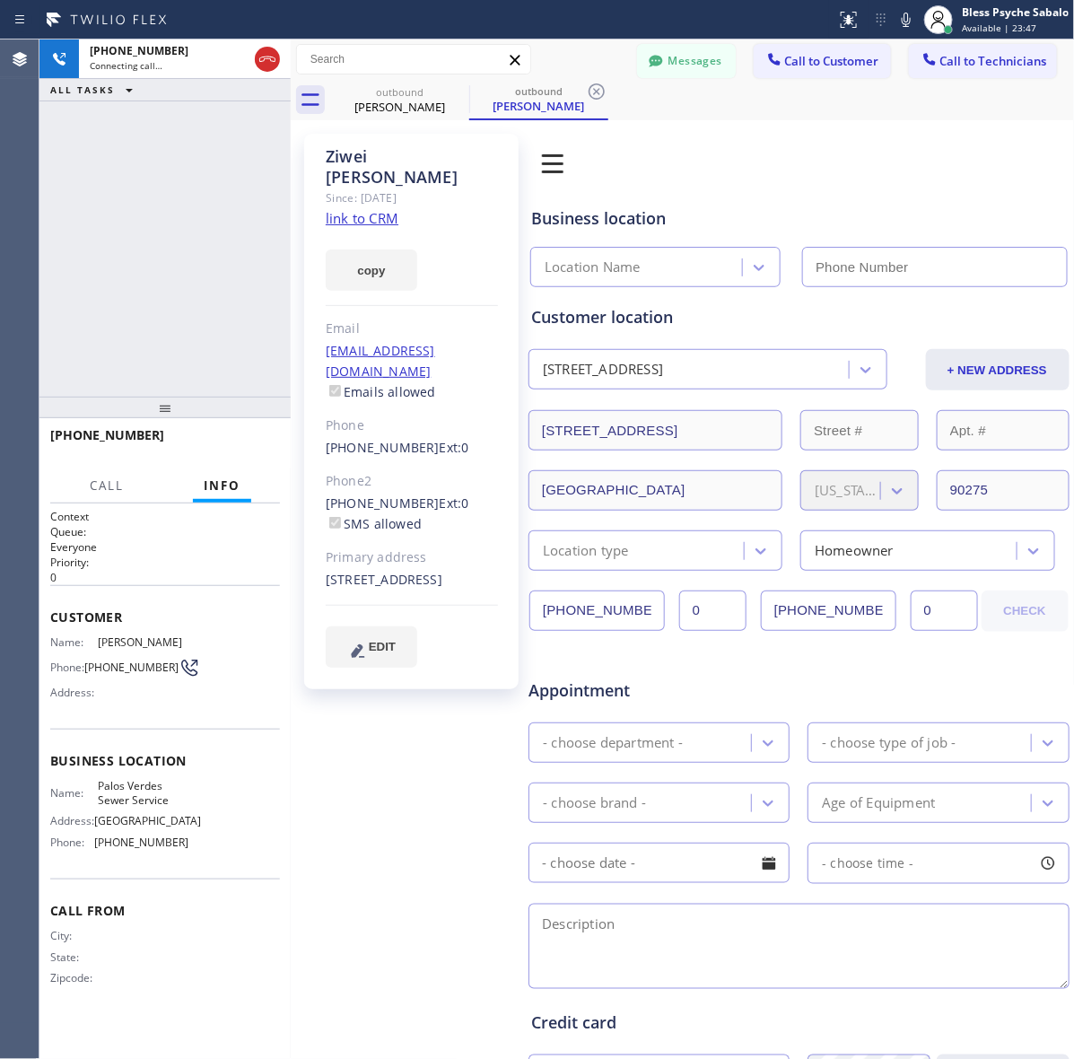
type input "(424) 358-3576"
click at [203, 332] on div "+16263484548 Live | 00:01 ALL TASKS ALL TASKS ACTIVE TASKS TASKS IN WRAP UP" at bounding box center [164, 217] width 251 height 357
drag, startPoint x: 256, startPoint y: 553, endPoint x: 248, endPoint y: 539, distance: 16.5
click at [256, 554] on h2 "Priority:" at bounding box center [165, 561] width 230 height 15
click at [118, 496] on button "Call" at bounding box center [107, 485] width 56 height 35
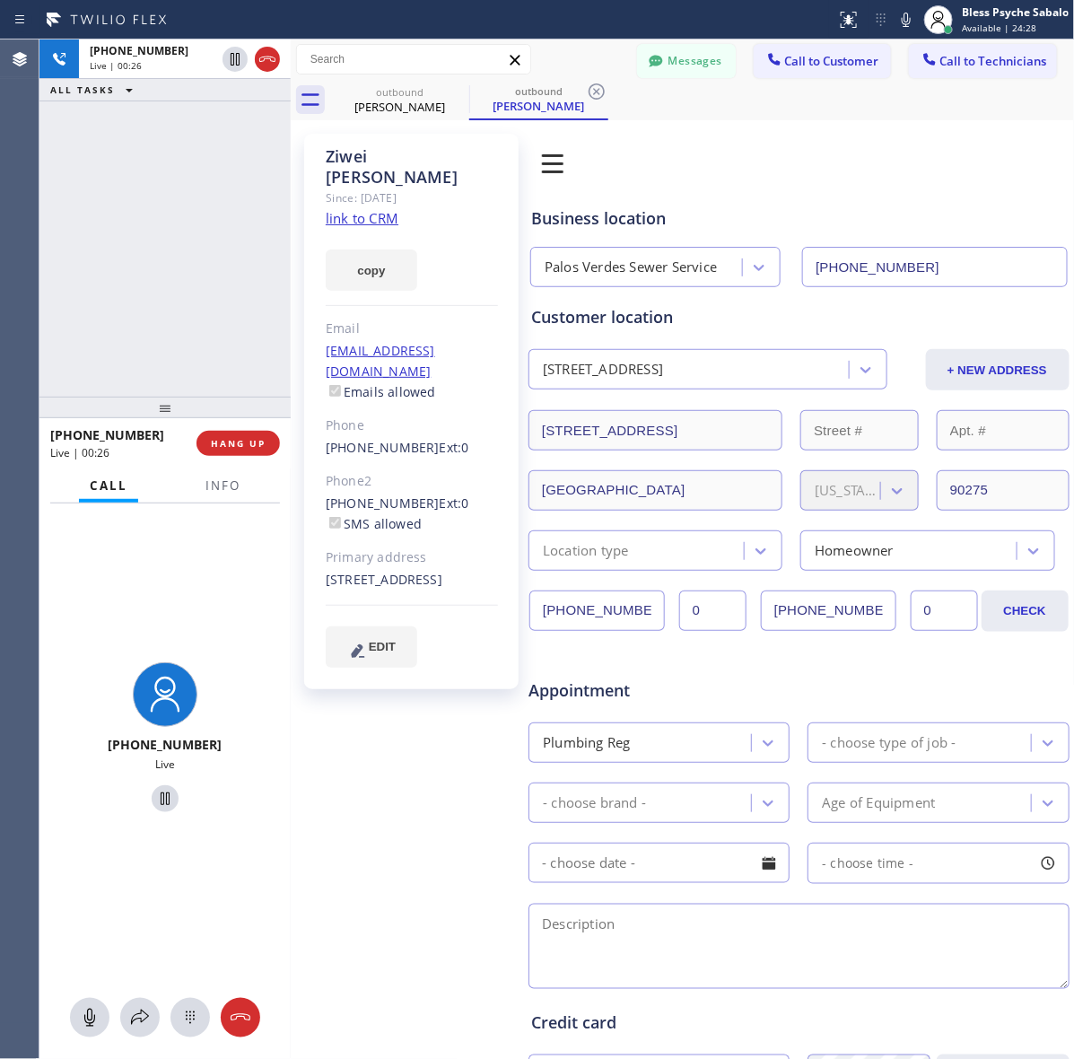
click at [187, 562] on div "+16263484548 Live" at bounding box center [164, 739] width 251 height 473
click at [198, 480] on button "Info" at bounding box center [223, 485] width 57 height 35
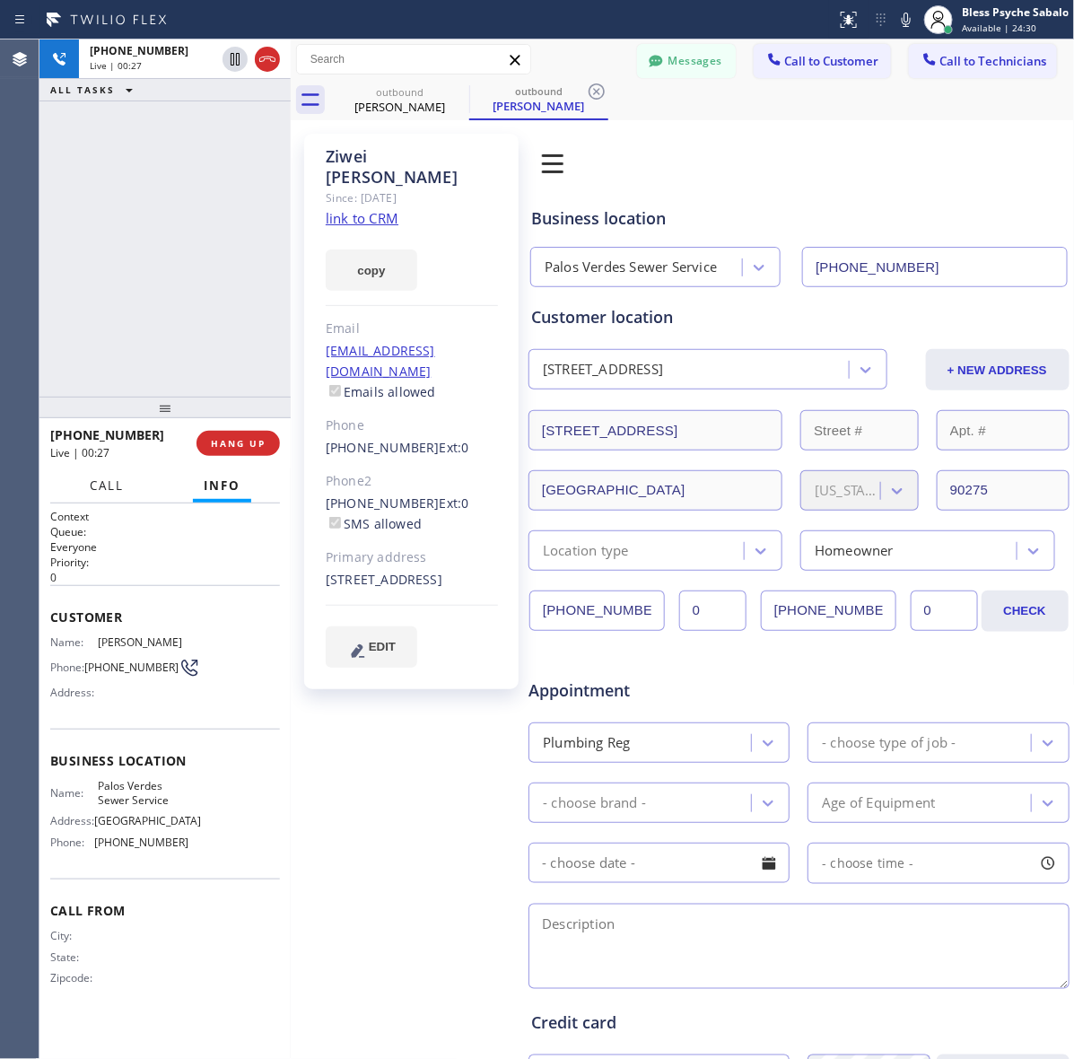
click at [115, 483] on span "Call" at bounding box center [107, 485] width 34 height 16
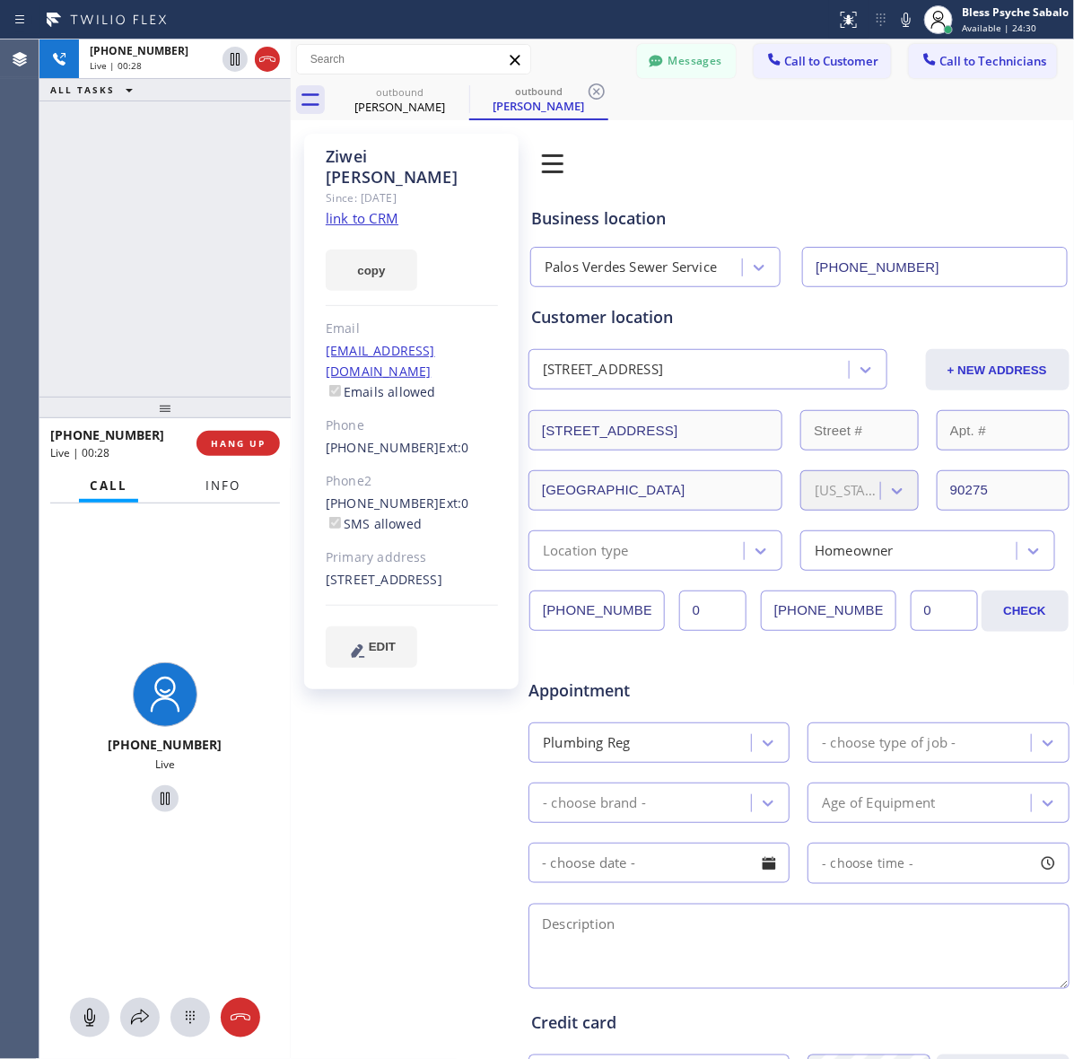
click at [207, 486] on span "Info" at bounding box center [222, 485] width 35 height 16
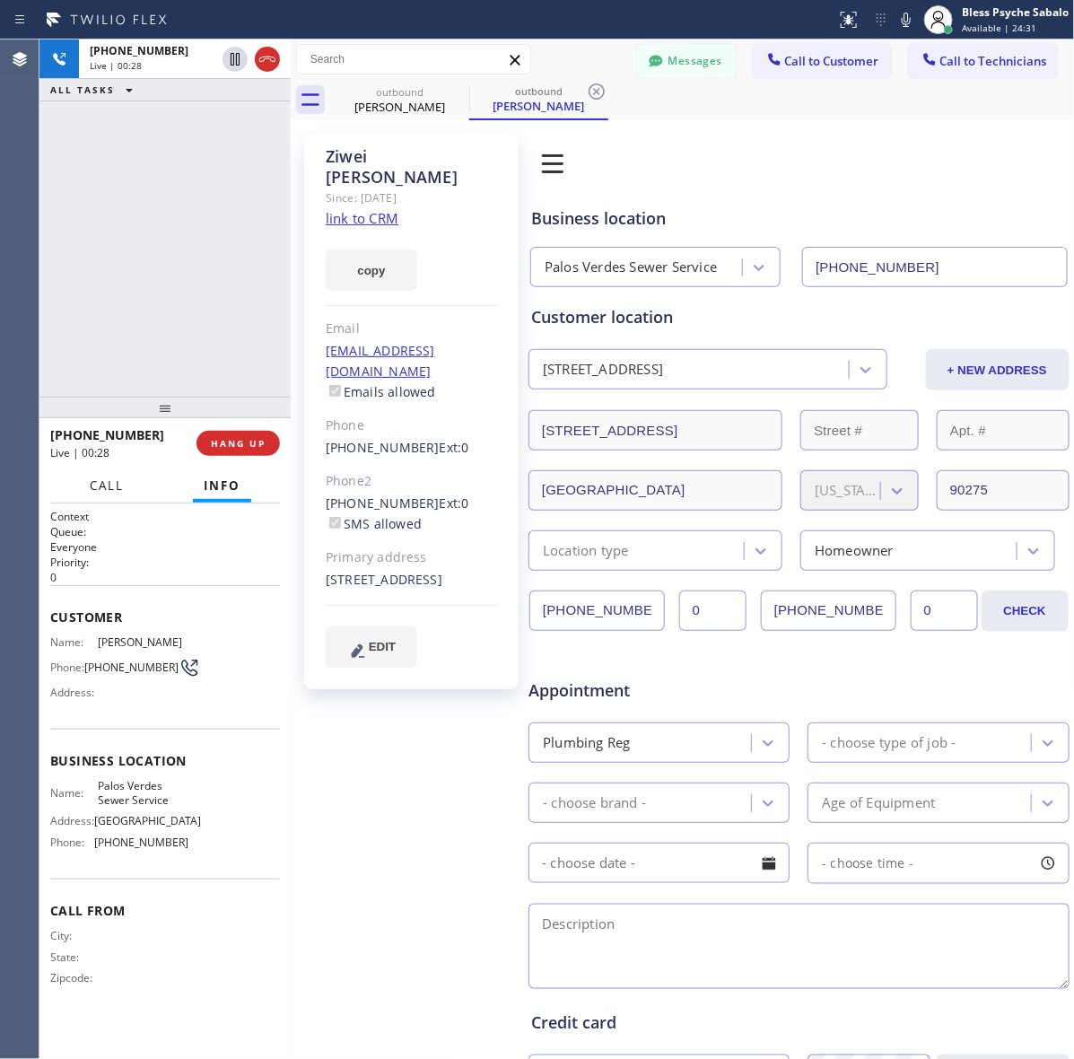
click at [112, 486] on span "Call" at bounding box center [107, 485] width 34 height 16
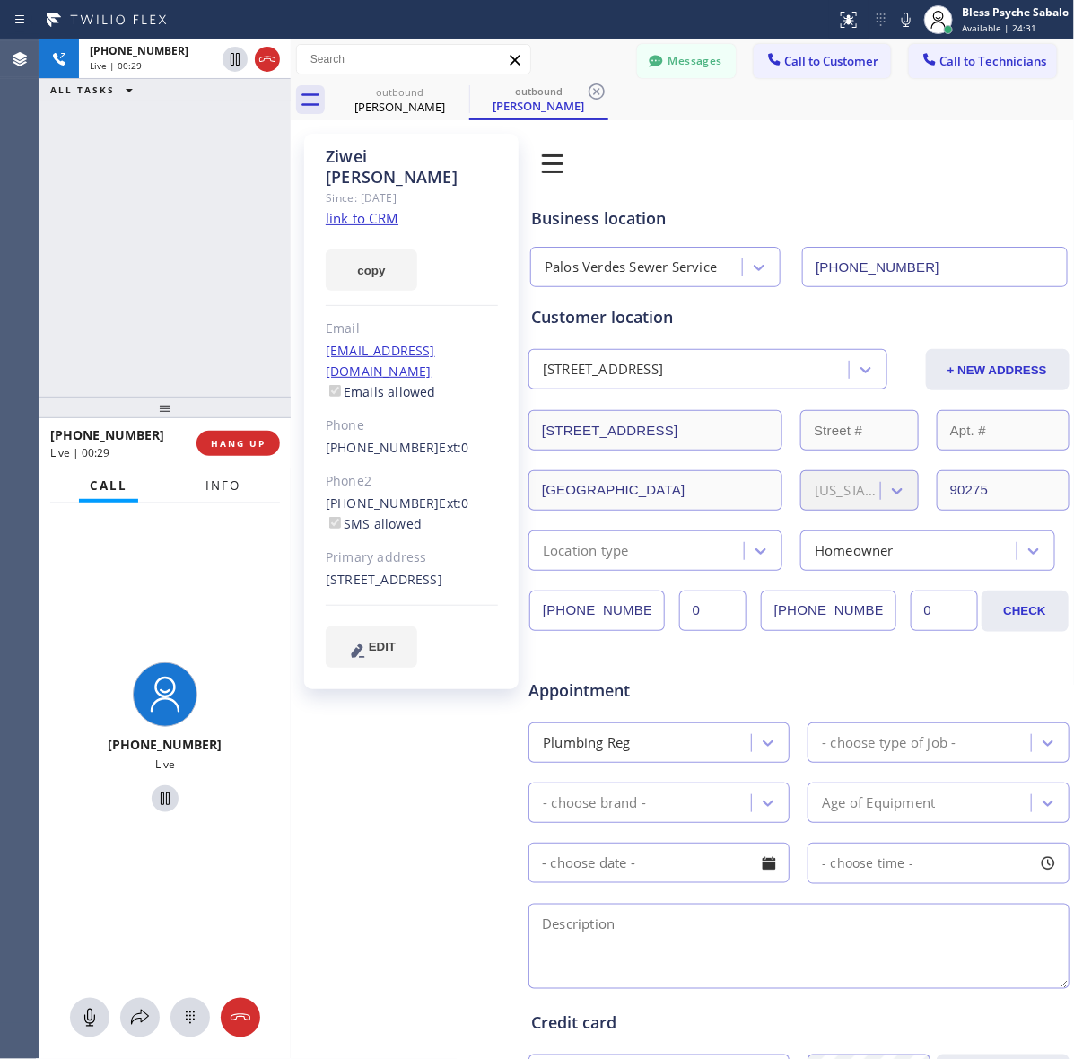
click at [211, 493] on button "Info" at bounding box center [223, 485] width 57 height 35
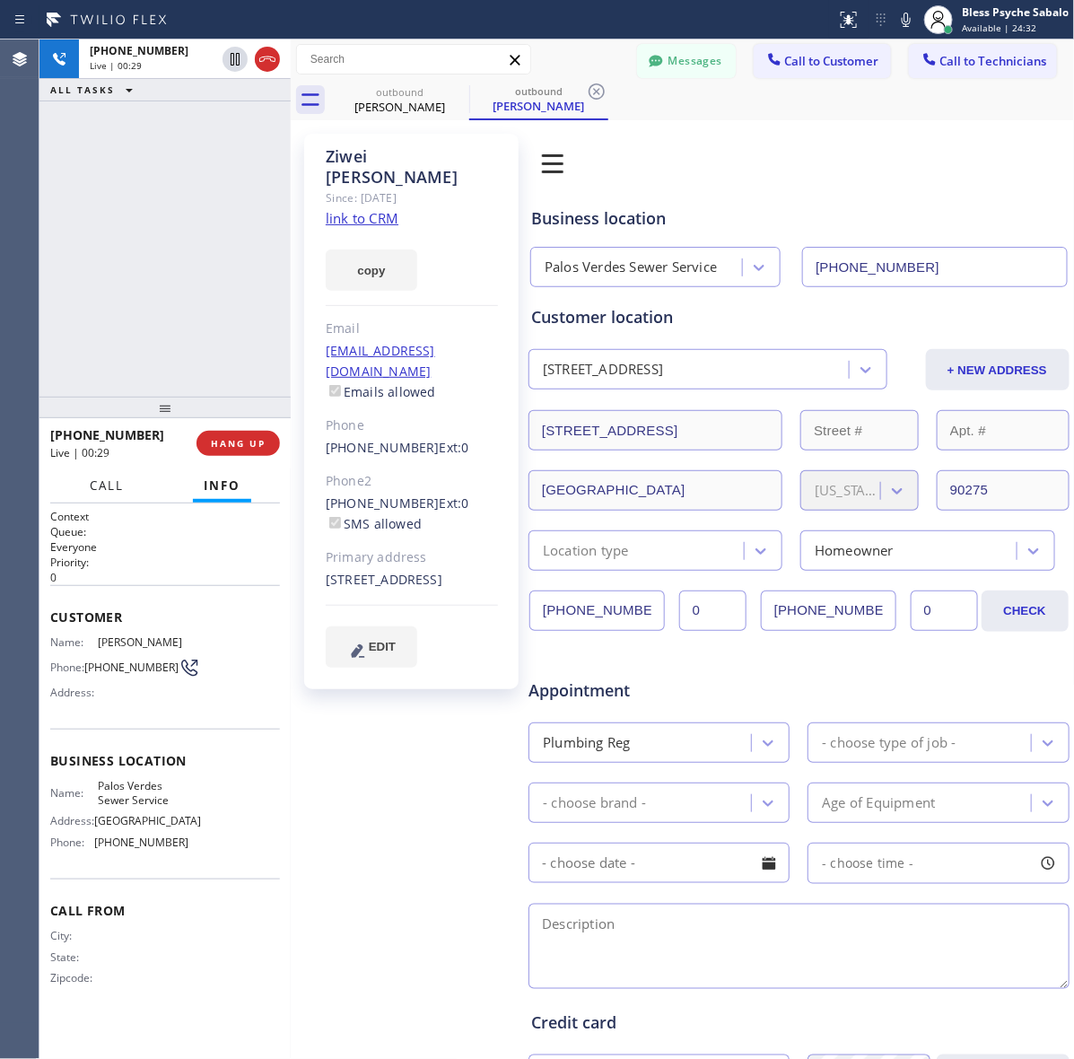
click at [117, 493] on button "Call" at bounding box center [107, 485] width 56 height 35
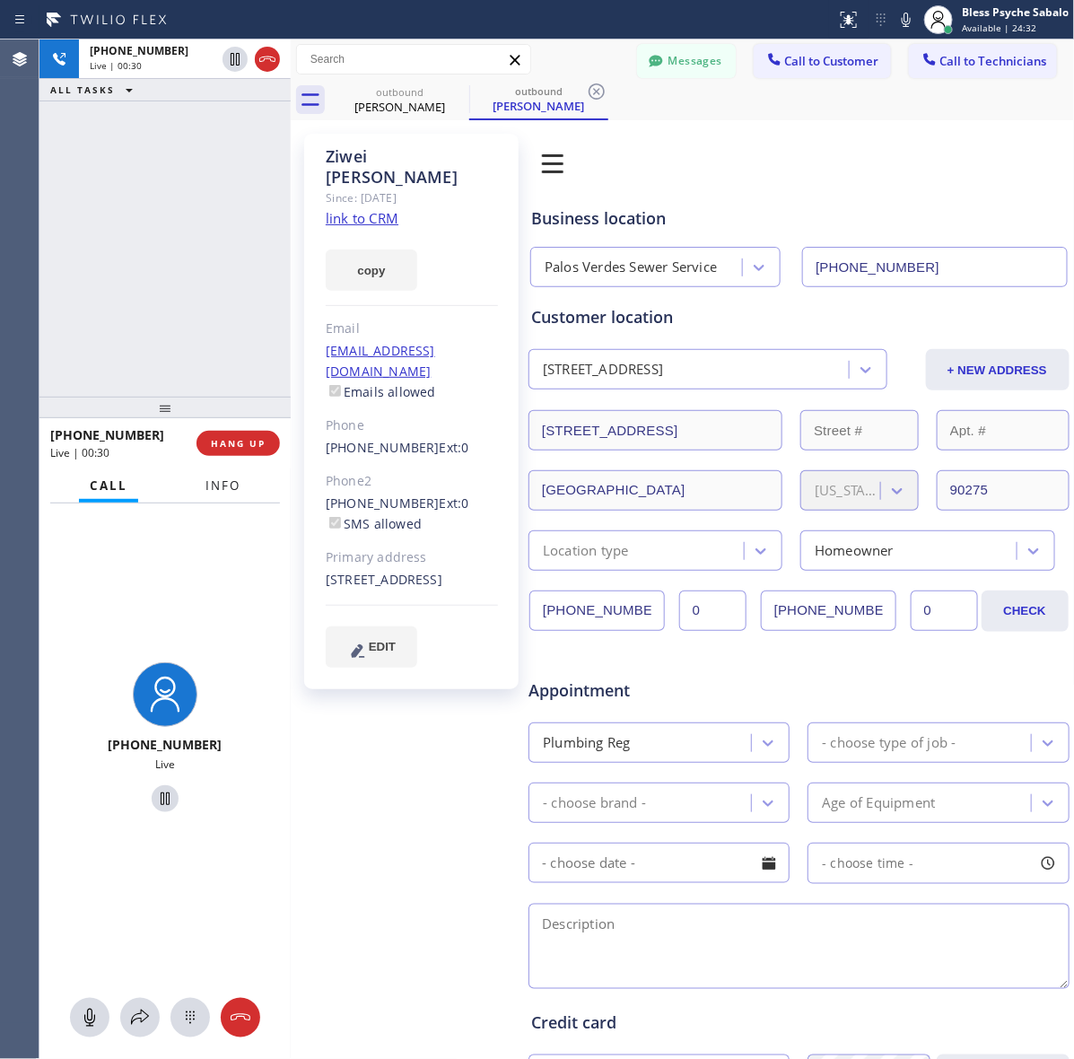
click at [238, 491] on span "Info" at bounding box center [222, 485] width 35 height 16
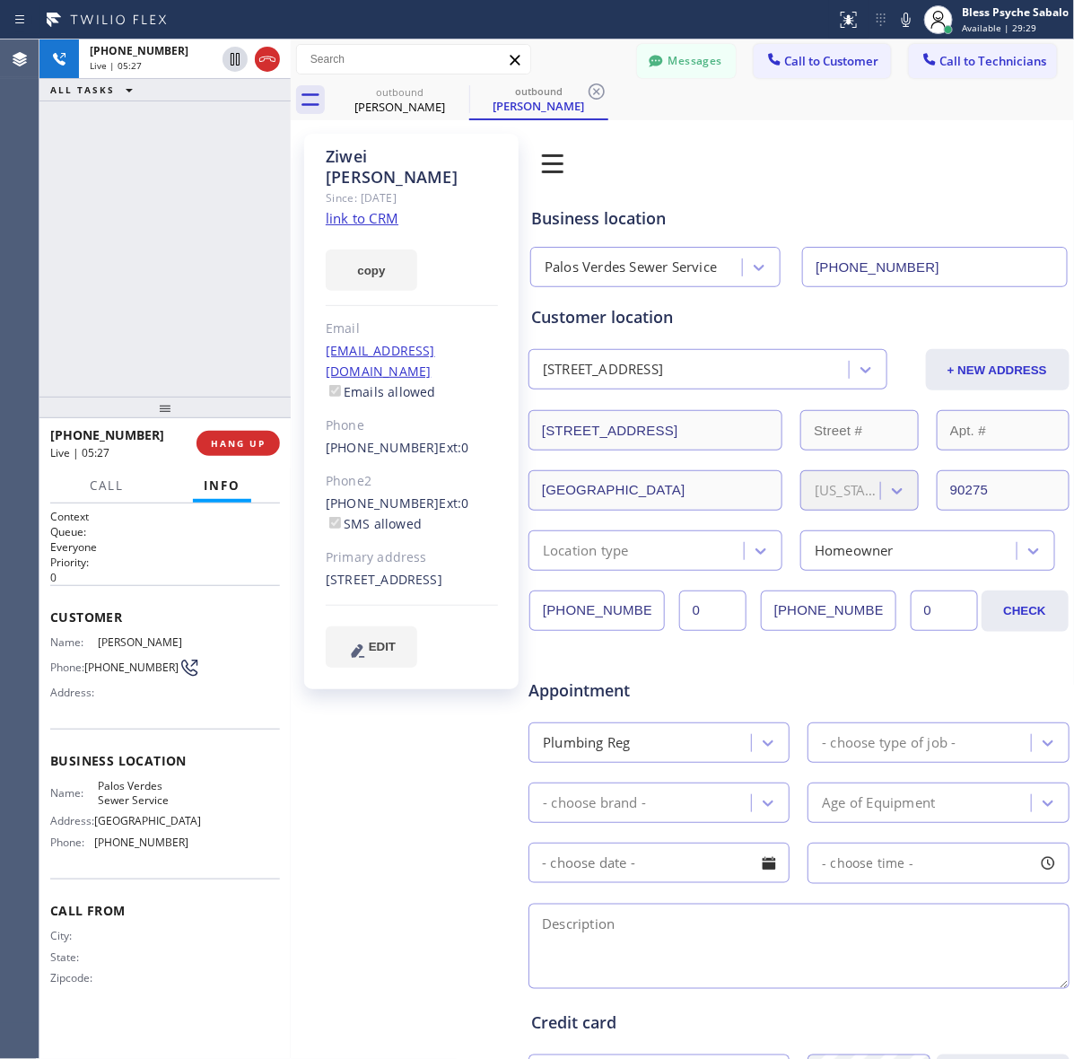
click at [261, 208] on div "+16263484548 Live | 05:27 ALL TASKS ALL TASKS ACTIVE TASKS TASKS IN WRAP UP" at bounding box center [164, 217] width 251 height 357
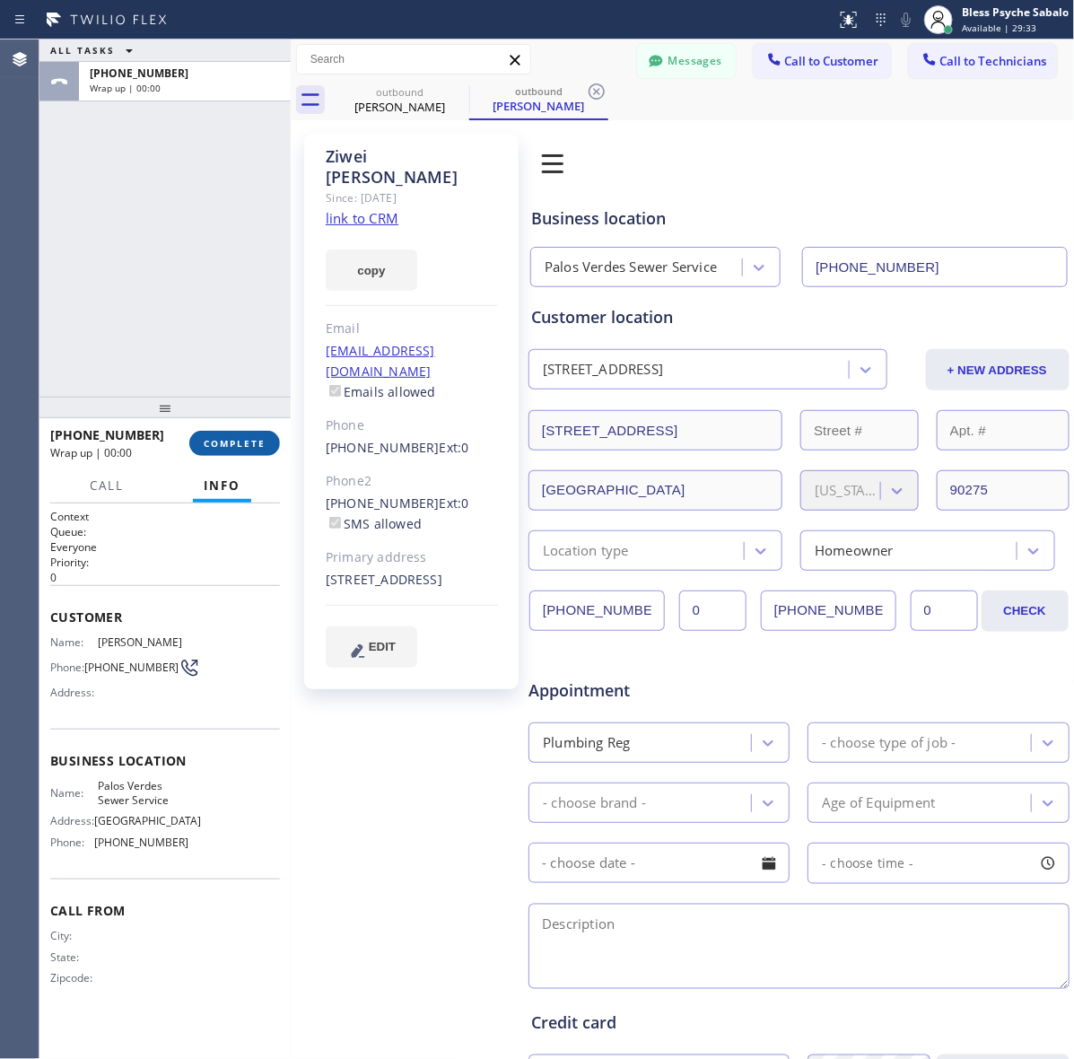
click at [243, 454] on button "COMPLETE" at bounding box center [234, 443] width 91 height 25
click at [669, 54] on button "Messages" at bounding box center [686, 61] width 99 height 34
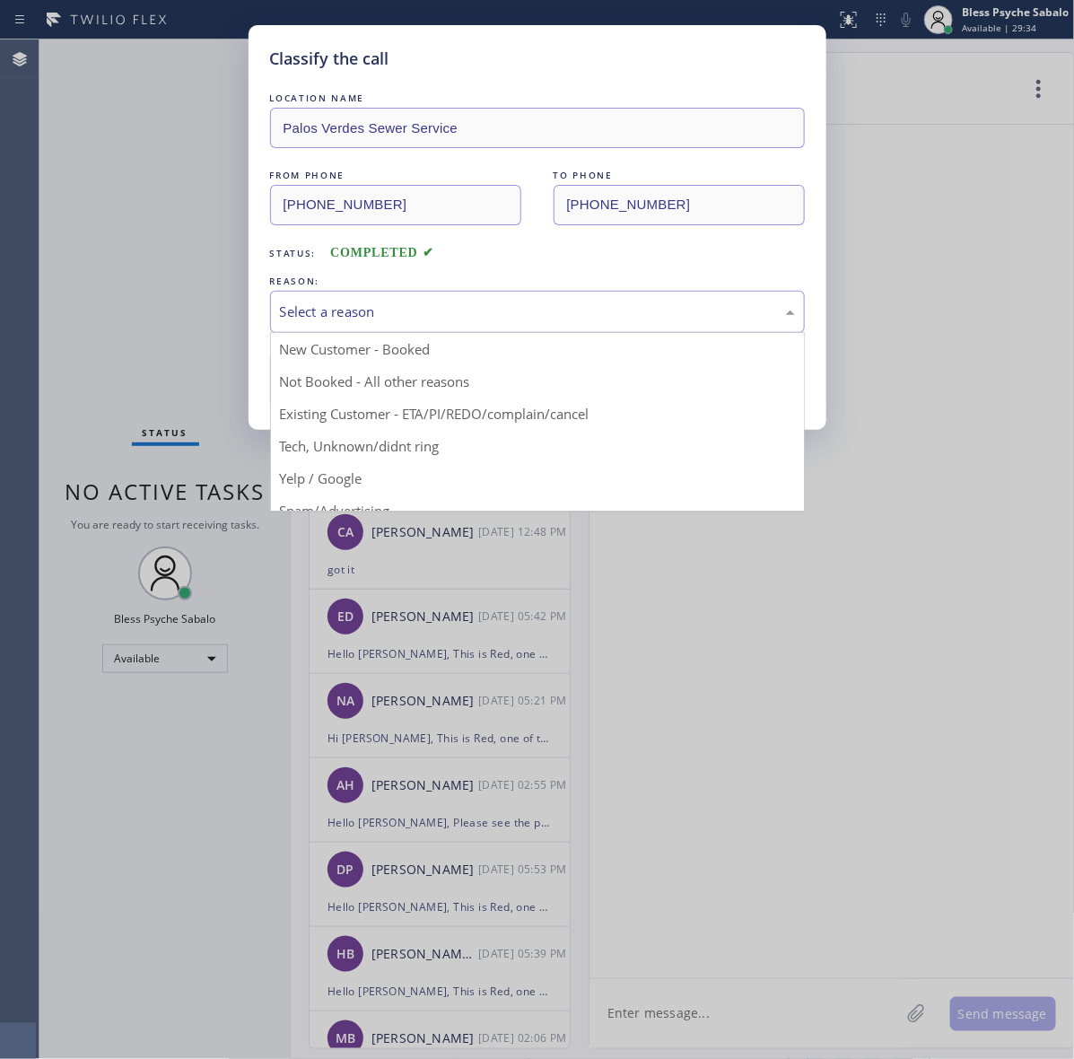
click at [499, 310] on div "Select a reason" at bounding box center [537, 311] width 515 height 21
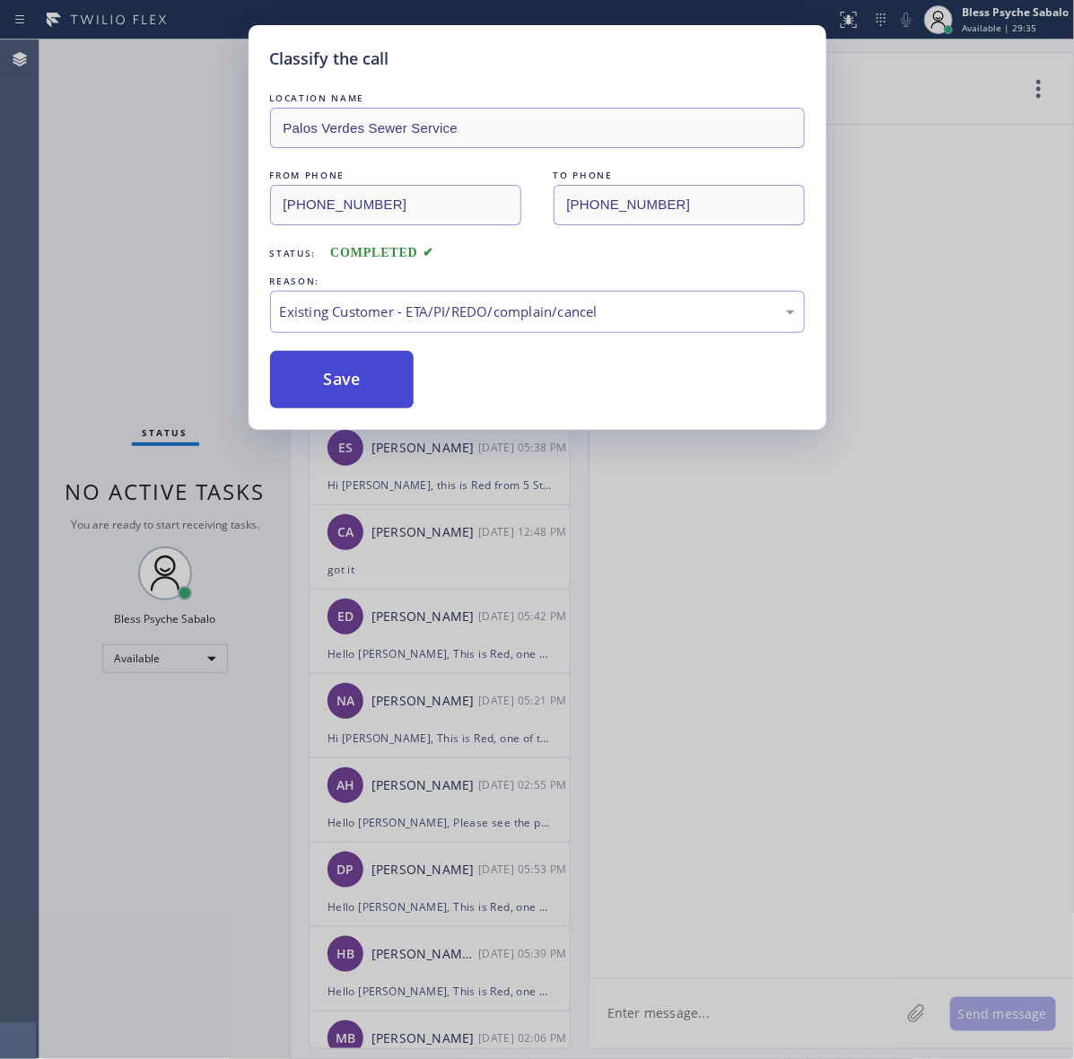
click at [329, 399] on button "Save" at bounding box center [342, 379] width 144 height 57
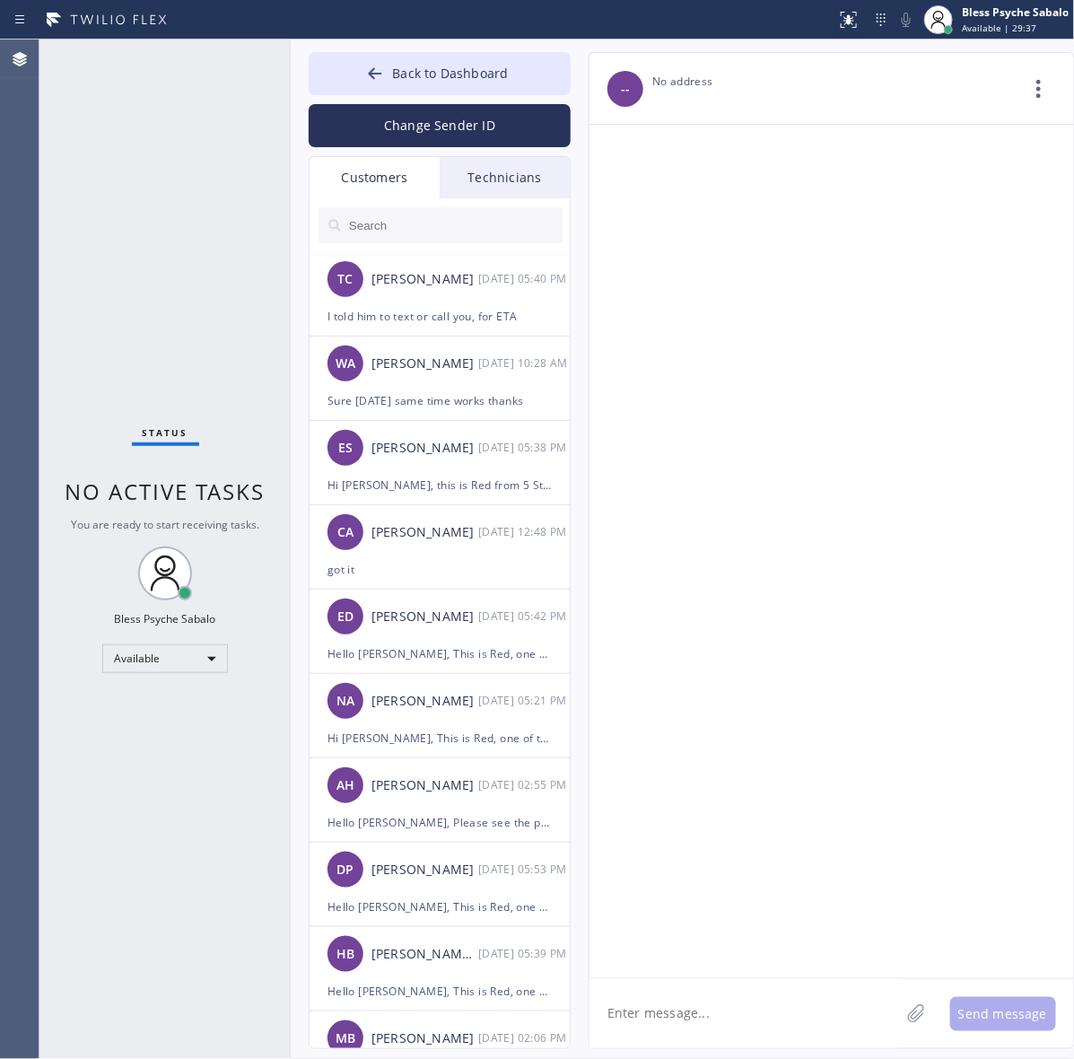
click at [481, 186] on div "Technicians" at bounding box center [505, 177] width 130 height 41
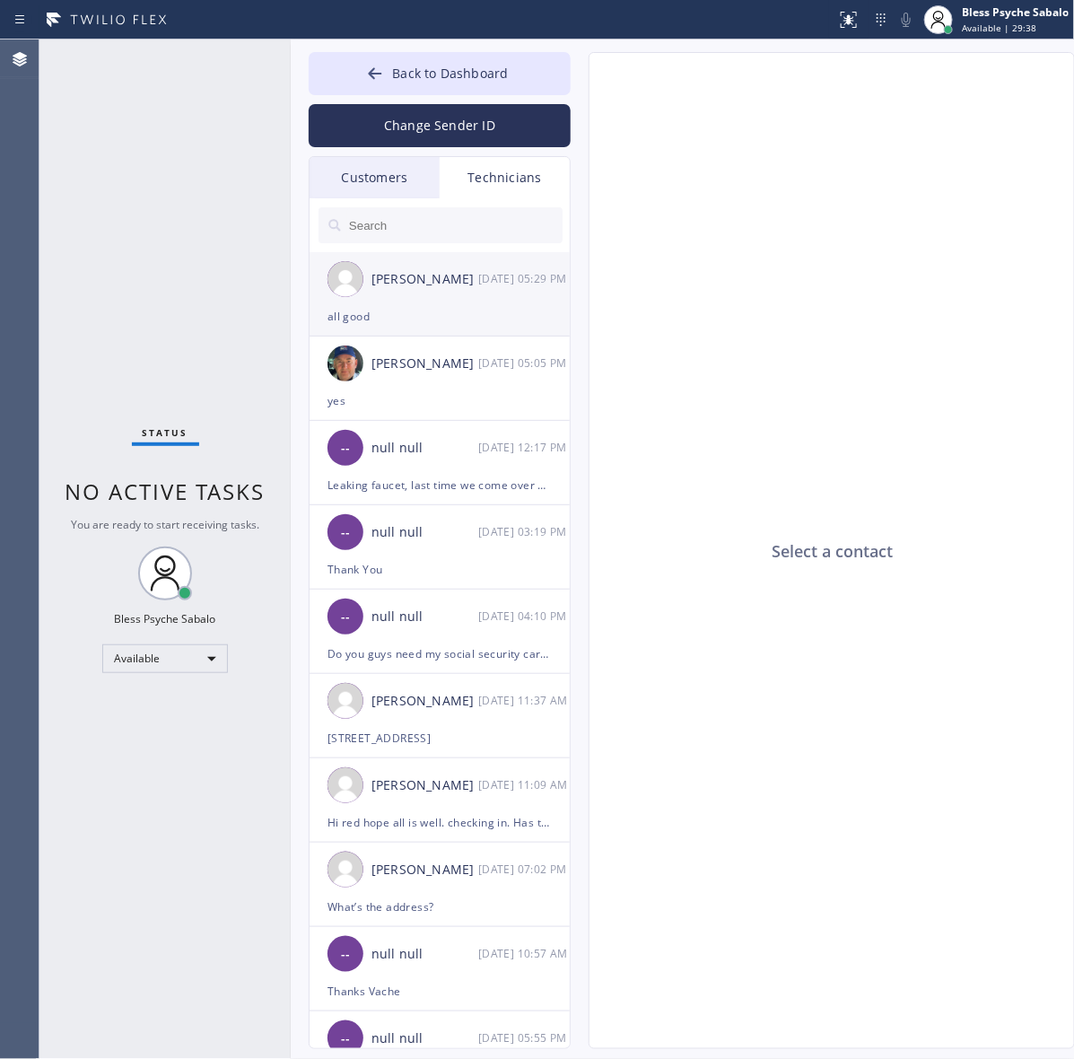
click at [437, 302] on div "Matthew McCaw 10/01 05:29 PM" at bounding box center [440, 279] width 262 height 54
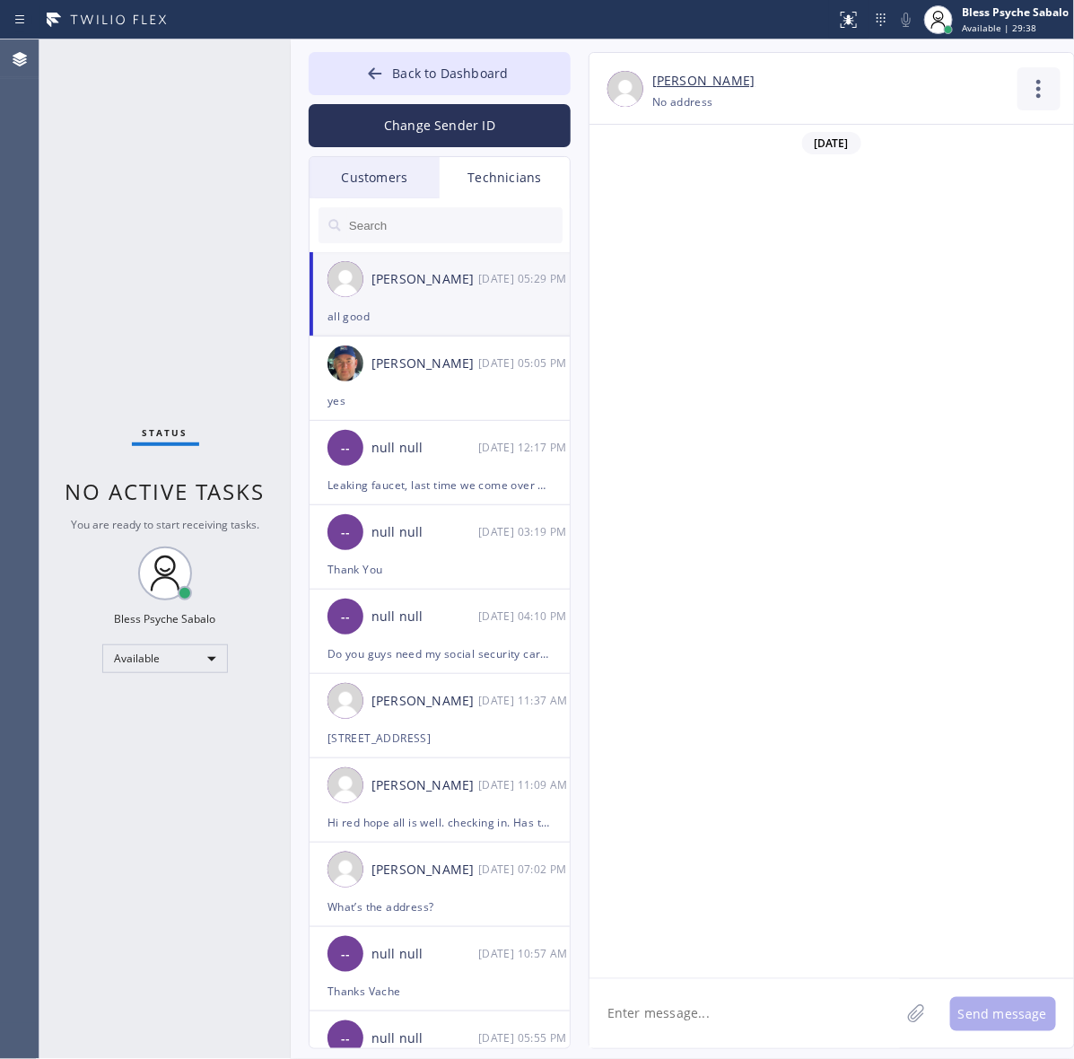
scroll to position [14126, 0]
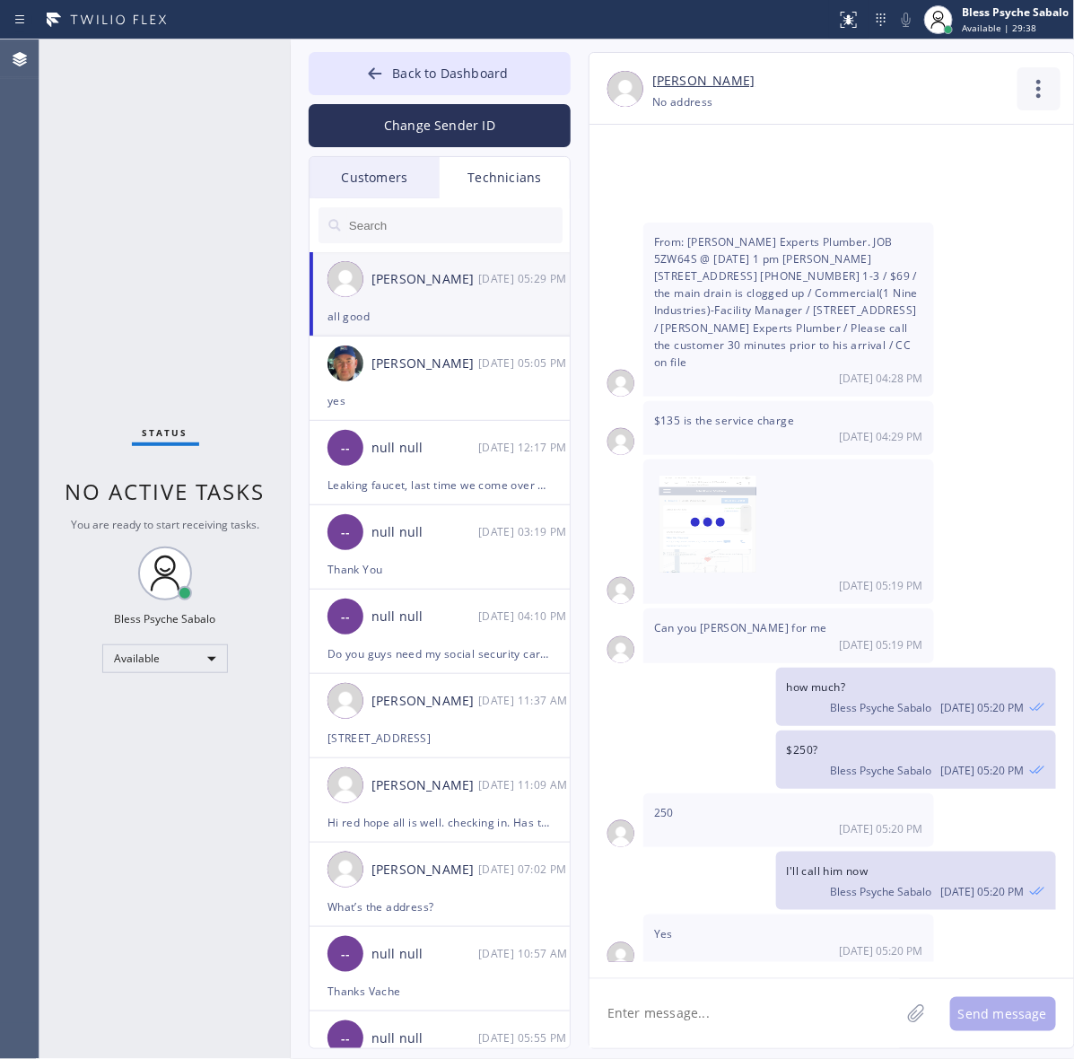
type input "[PHONE_NUMBER]"
click at [1030, 104] on icon at bounding box center [1038, 88] width 43 height 43
click at [934, 182] on li "Call to Technician" at bounding box center [930, 184] width 260 height 47
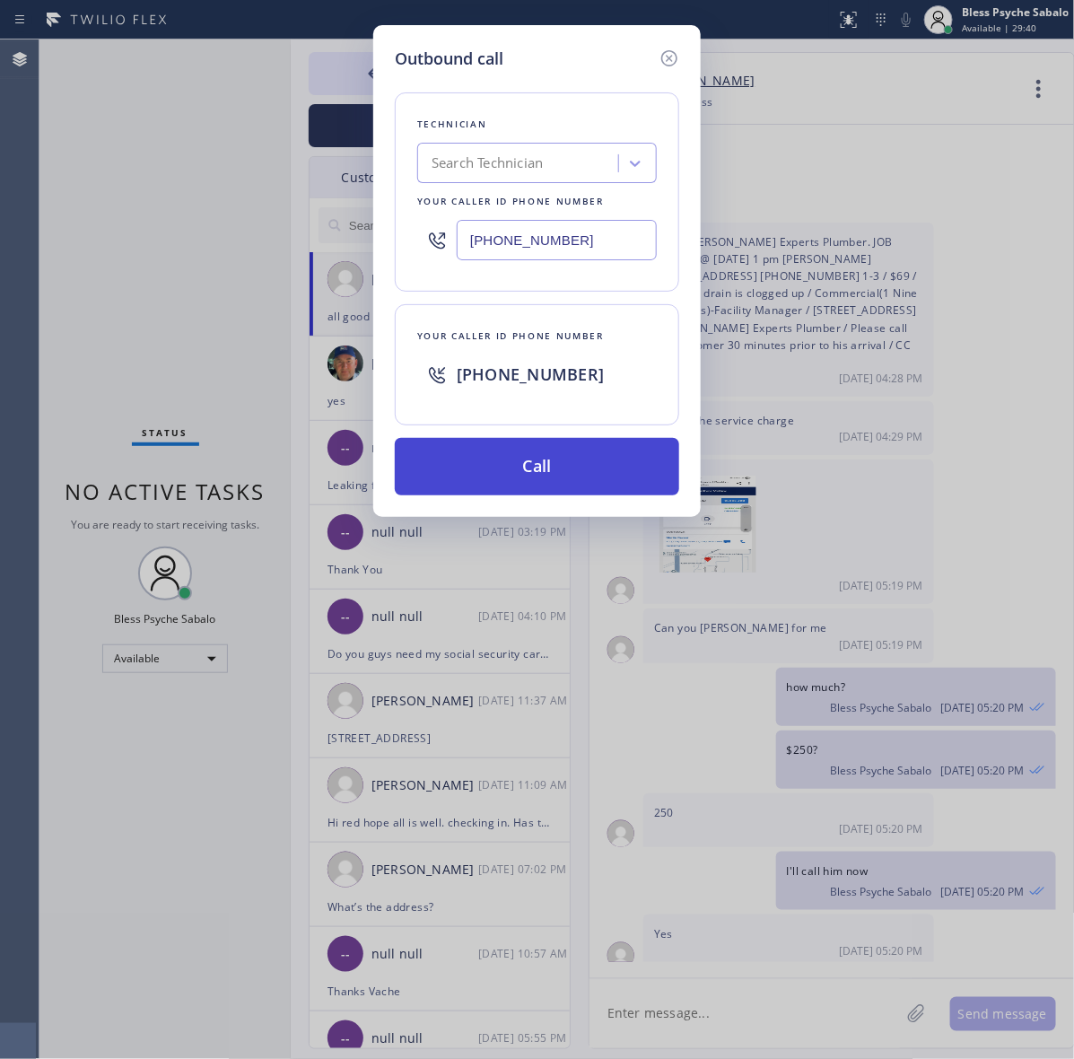
click at [588, 458] on button "Call" at bounding box center [537, 466] width 284 height 57
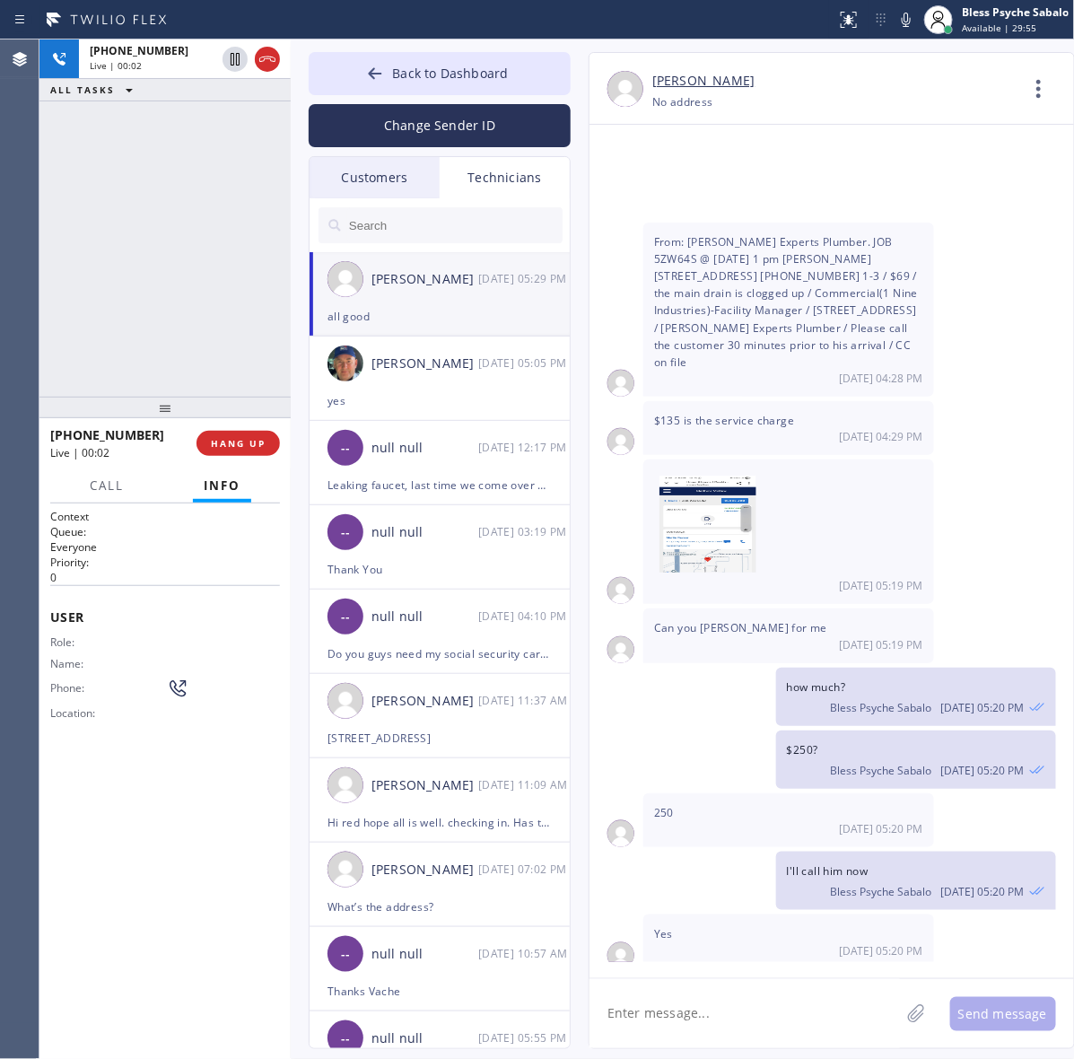
drag, startPoint x: 173, startPoint y: 278, endPoint x: 158, endPoint y: 269, distance: 17.7
click at [175, 278] on div "+13105316730 Live | 00:02 ALL TASKS ALL TASKS ACTIVE TASKS TASKS IN WRAP UP" at bounding box center [164, 217] width 251 height 357
click at [697, 1009] on textarea at bounding box center [744, 1013] width 310 height 69
paste textarea "(626) 348-4548 Ext. 0 (626) 348-1808"
click at [621, 1012] on textarea "(626) 348-4548 Ext. 0 (626) 348-1808" at bounding box center [760, 1013] width 343 height 69
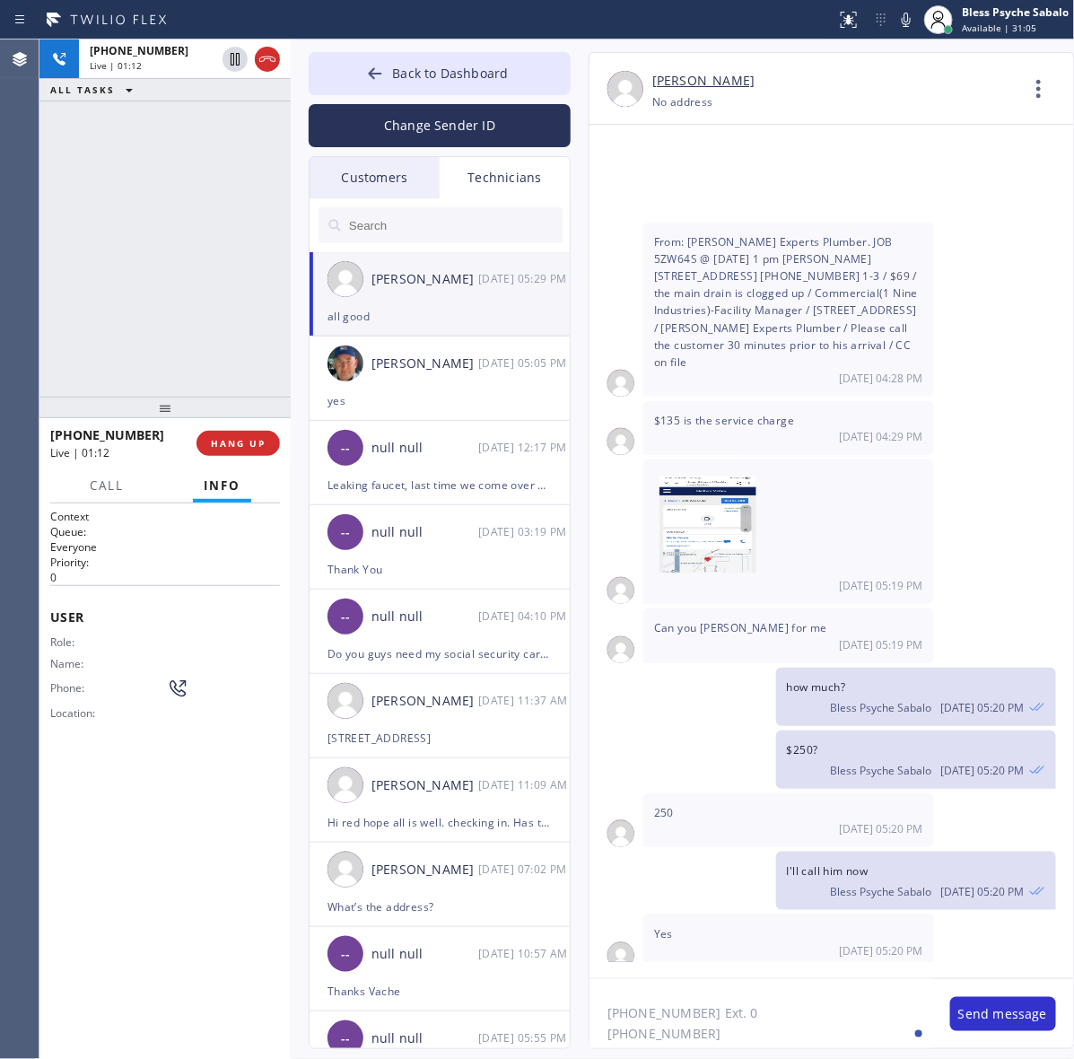
click at [634, 1009] on textarea "(626) 348-4548 Ext. 0 (626) 348-1808" at bounding box center [760, 1013] width 343 height 69
drag, startPoint x: 702, startPoint y: 1012, endPoint x: 782, endPoint y: 1016, distance: 80.0
click at [782, 1016] on textarea "(626) 348-4548 Ext. 0 (626) 348-1808" at bounding box center [760, 1013] width 343 height 69
type textarea "(626) 348-4548 (626) 348-1808"
click at [988, 1007] on button "Send message" at bounding box center [1003, 1014] width 106 height 34
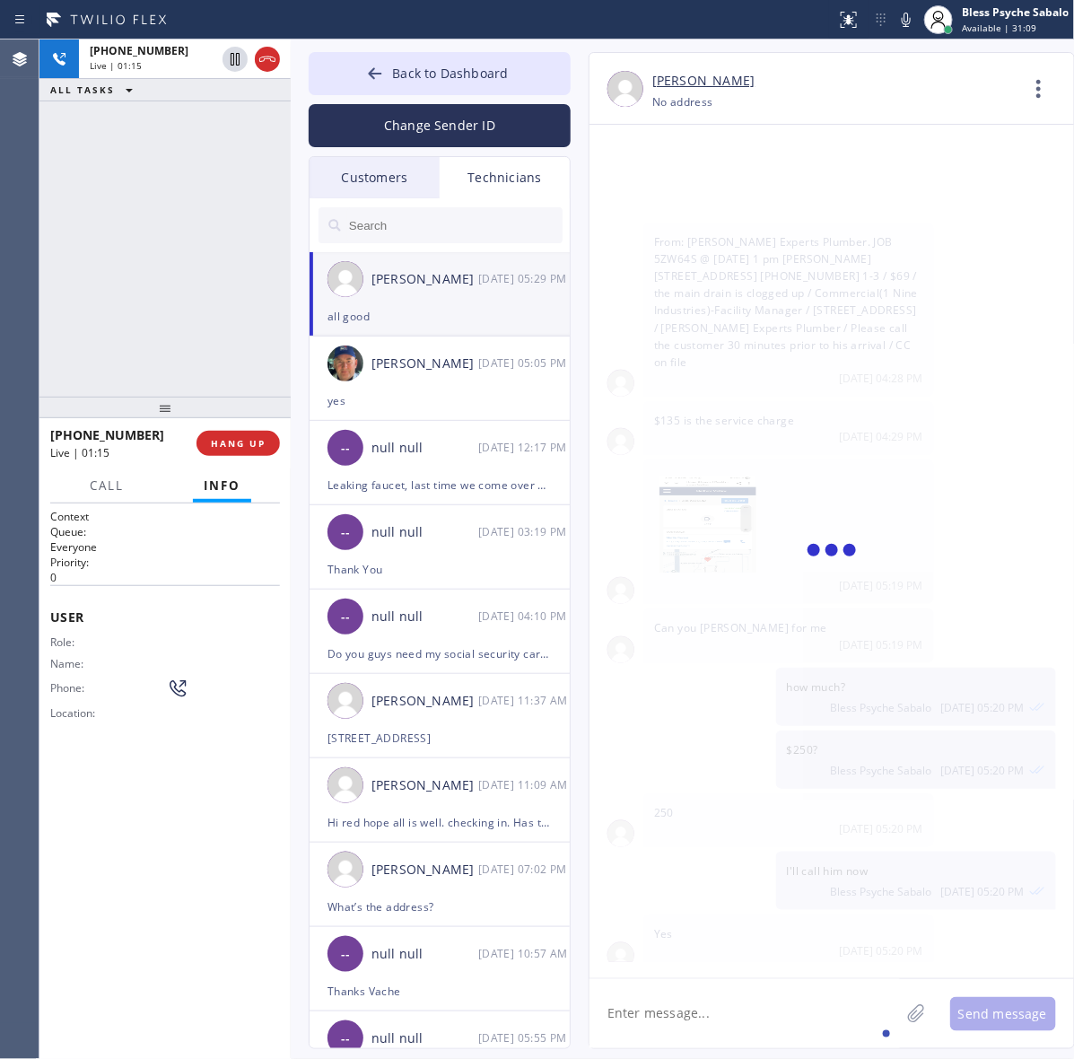
scroll to position [14188, 0]
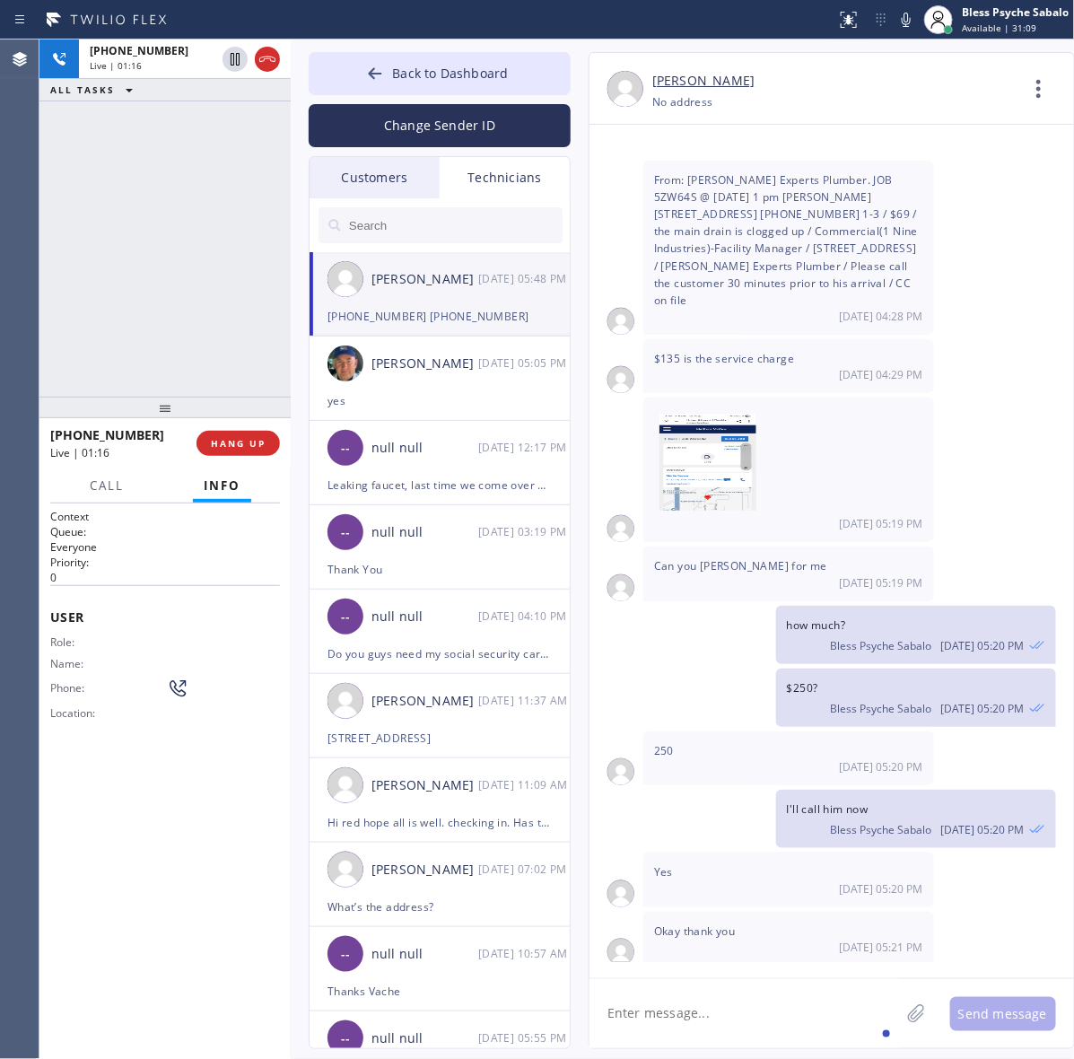
click at [767, 1018] on textarea at bounding box center [744, 1013] width 310 height 69
click at [706, 939] on div "10/01 05:21 PM" at bounding box center [788, 946] width 269 height 15
click at [466, 76] on span "Back to Dashboard" at bounding box center [450, 73] width 116 height 17
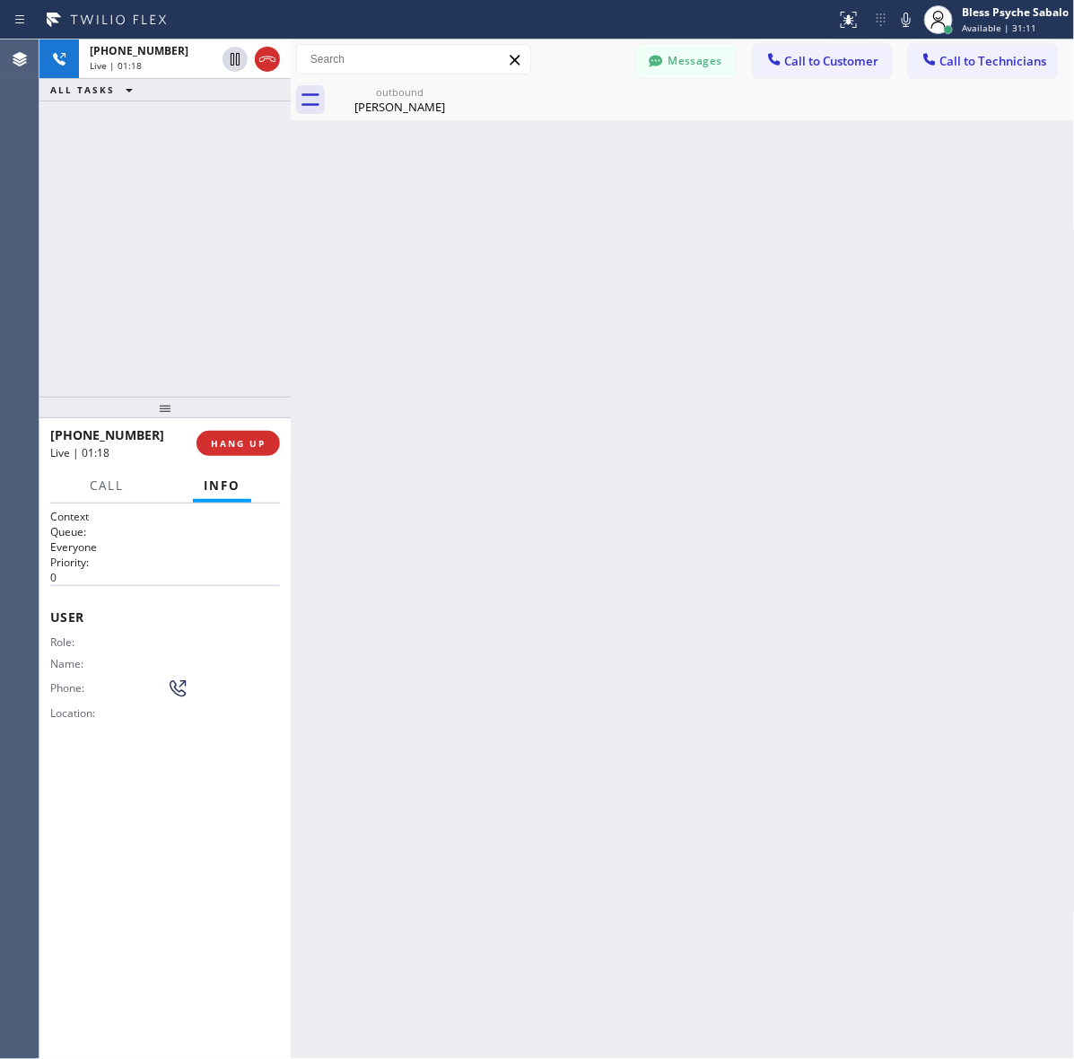
click at [211, 231] on div "+13105316730 Live | 01:18 ALL TASKS ALL TASKS ACTIVE TASKS TASKS IN WRAP UP" at bounding box center [164, 217] width 251 height 357
click at [460, 92] on icon at bounding box center [458, 92] width 22 height 22
click at [495, 242] on div "Back to Dashboard Change Sender ID Customers Technicians TC Tom Creed 10/01 05:…" at bounding box center [683, 548] width 784 height 1019
click at [450, 283] on div "Back to Dashboard Change Sender ID Customers Technicians TC Tom Creed 10/01 05:…" at bounding box center [683, 548] width 784 height 1019
click at [459, 96] on icon at bounding box center [458, 92] width 22 height 22
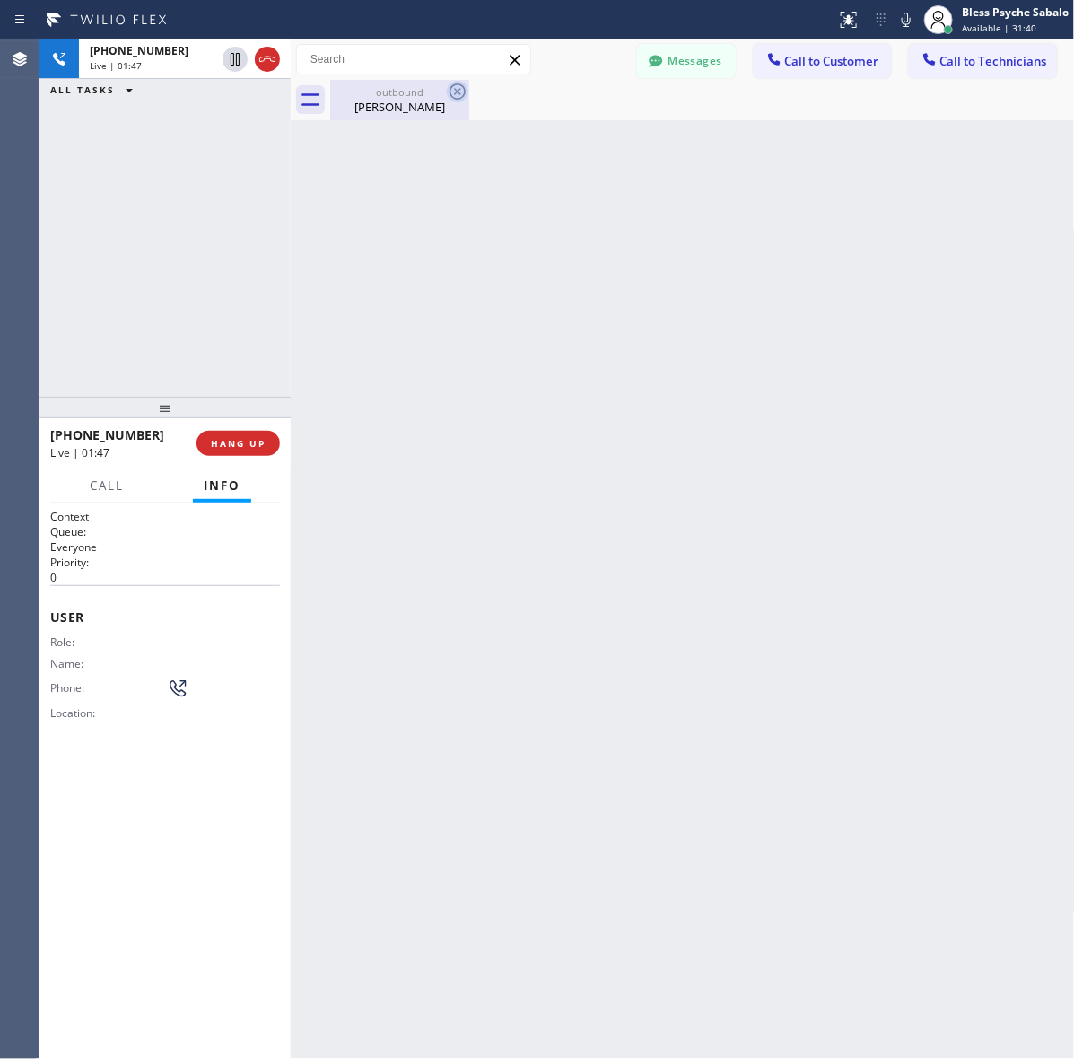
click at [454, 94] on icon at bounding box center [458, 92] width 22 height 22
click at [458, 88] on icon at bounding box center [458, 92] width 22 height 22
drag, startPoint x: 571, startPoint y: 283, endPoint x: 673, endPoint y: 100, distance: 209.6
click at [577, 271] on div "Back to Dashboard Change Sender ID Customers Technicians TC Tom Creed 10/01 05:…" at bounding box center [683, 548] width 784 height 1019
click at [693, 56] on button "Messages" at bounding box center [686, 61] width 99 height 34
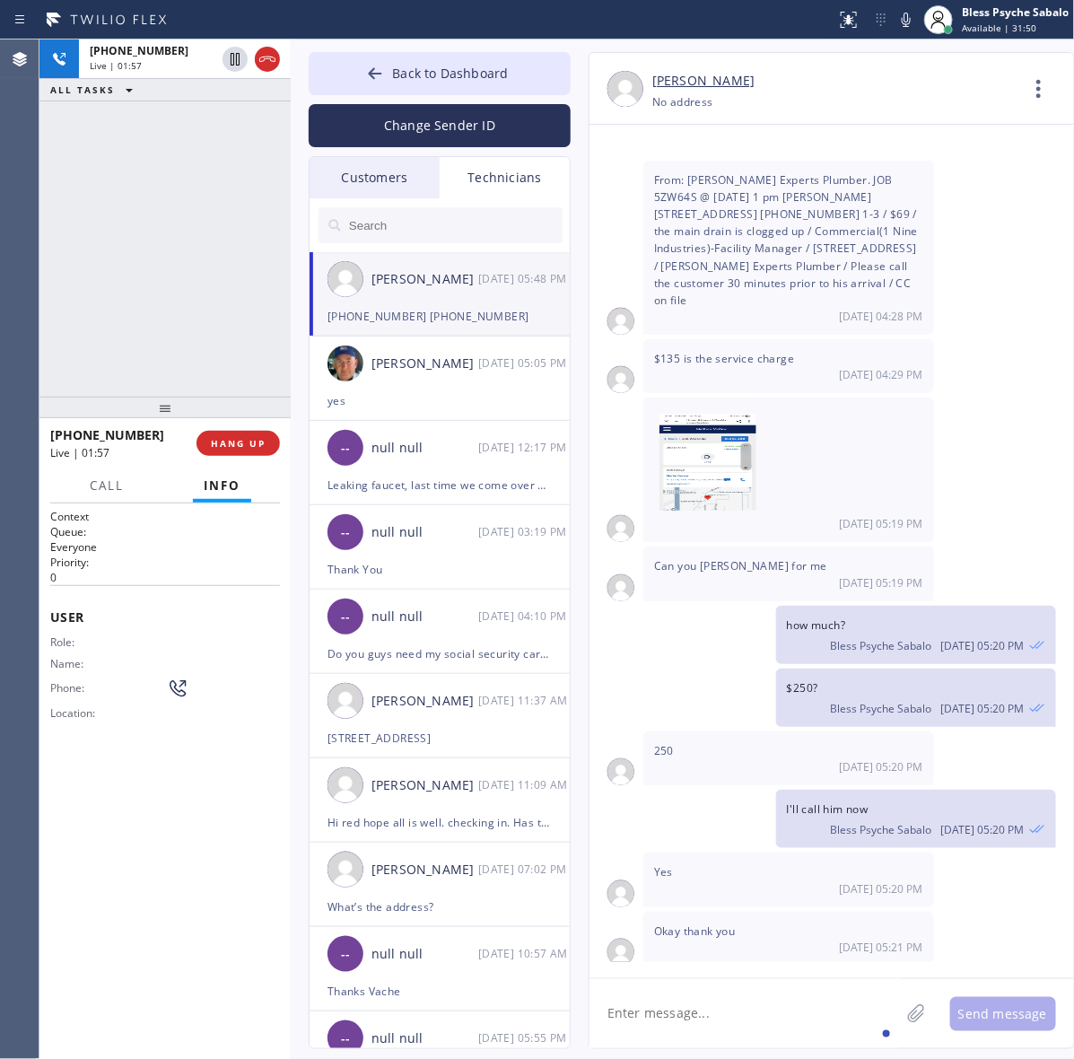
drag, startPoint x: 222, startPoint y: 680, endPoint x: 217, endPoint y: 664, distance: 16.8
click at [222, 680] on div "Role: Name: Phone: Location:" at bounding box center [165, 681] width 230 height 92
click at [214, 293] on div "+13105316730 Live | 01:58 ALL TASKS ALL TASKS ACTIVE TASKS TASKS IN WRAP UP" at bounding box center [164, 217] width 251 height 357
click at [245, 441] on span "HANG UP" at bounding box center [238, 443] width 55 height 13
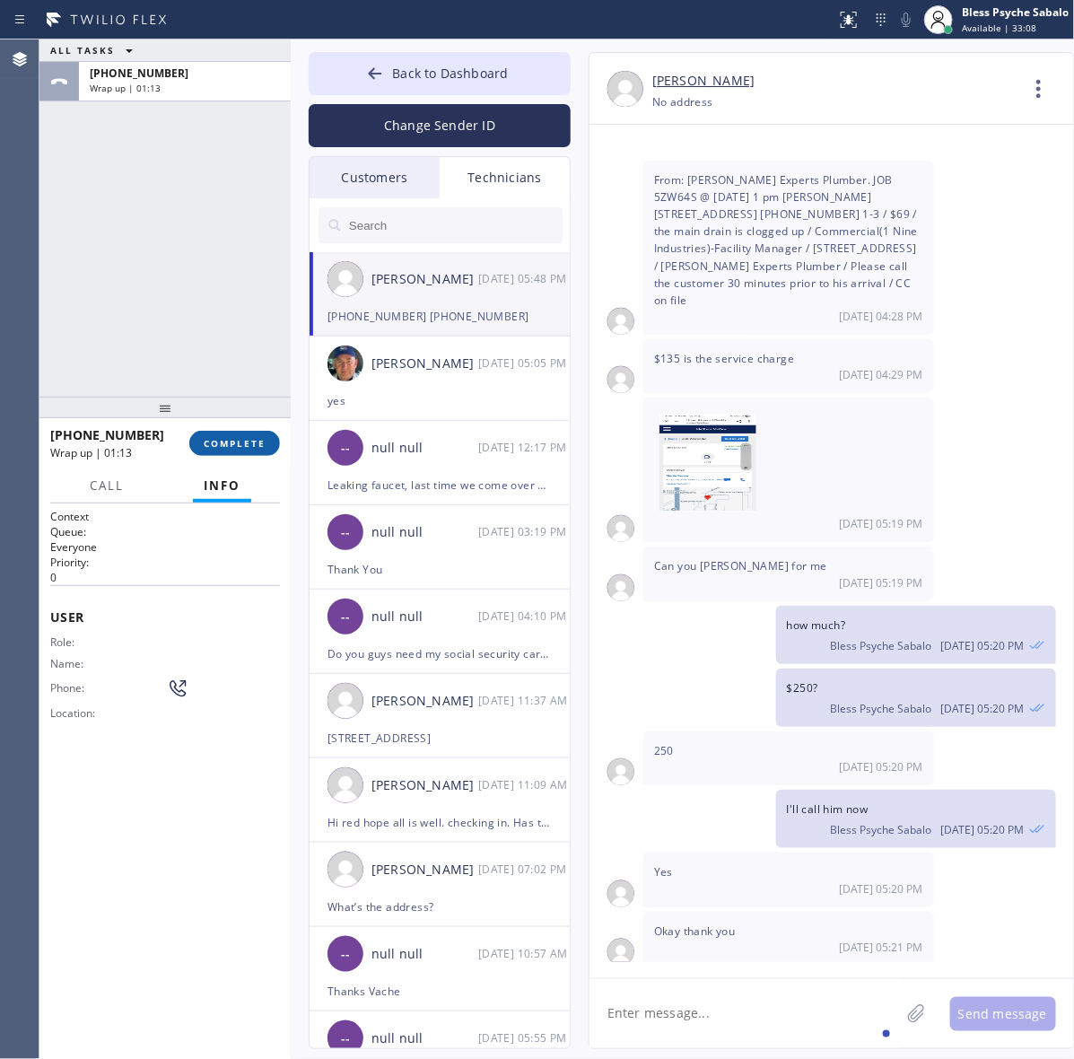
click at [221, 453] on button "COMPLETE" at bounding box center [234, 443] width 91 height 25
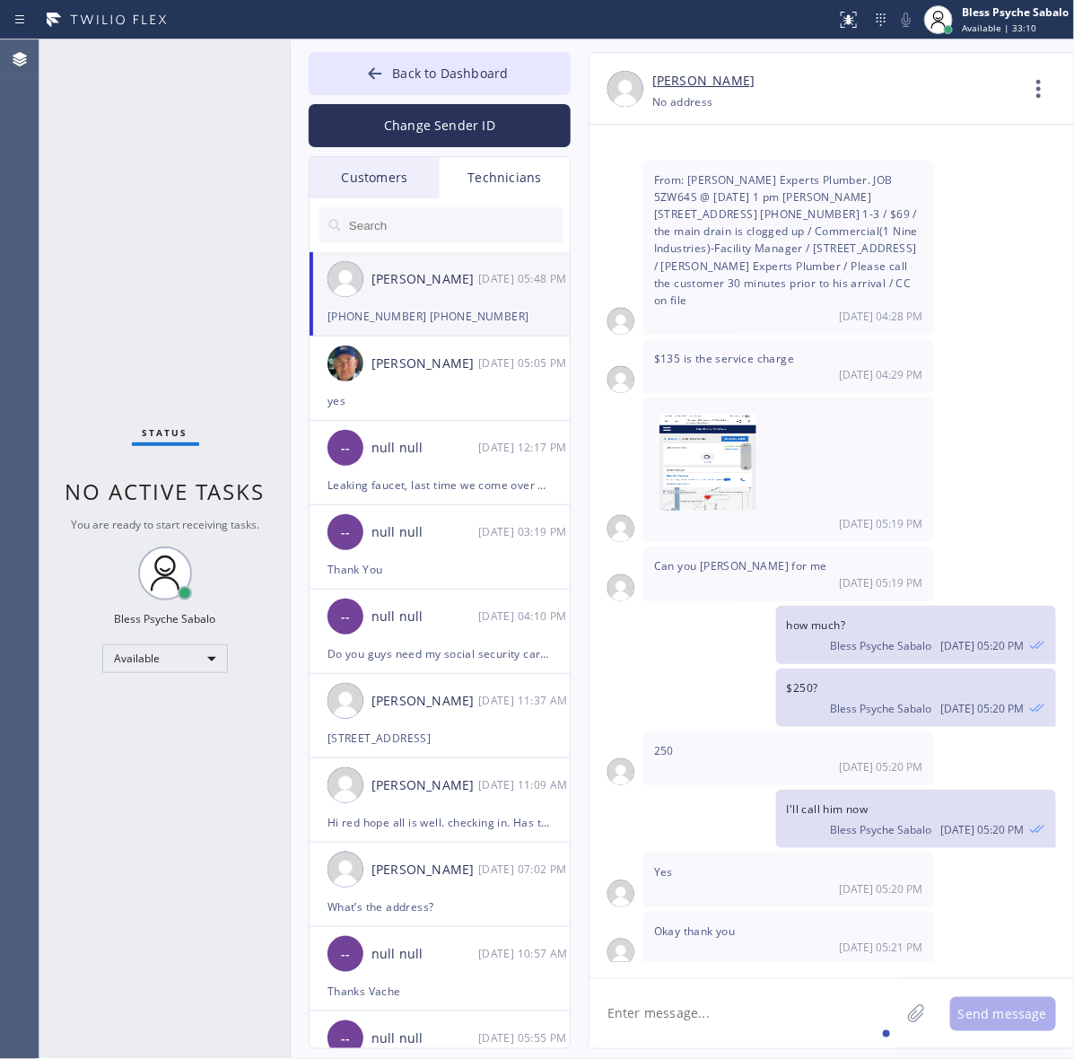
click at [202, 240] on div "Status No active tasks You are ready to start receiving tasks. Bless Psyche Sab…" at bounding box center [164, 548] width 251 height 1019
click at [440, 83] on button "Back to Dashboard" at bounding box center [440, 73] width 262 height 43
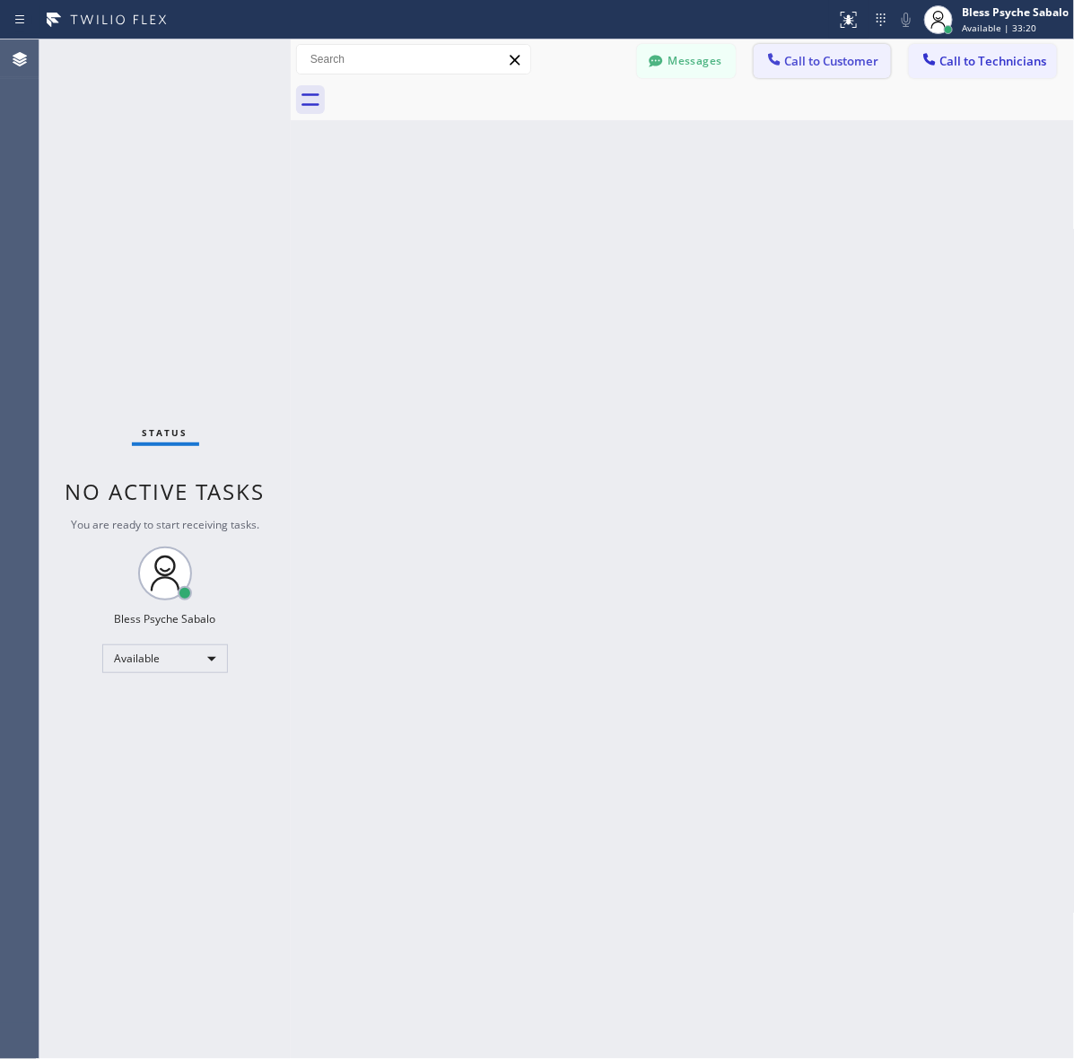
click at [806, 65] on span "Call to Customer" at bounding box center [832, 61] width 94 height 16
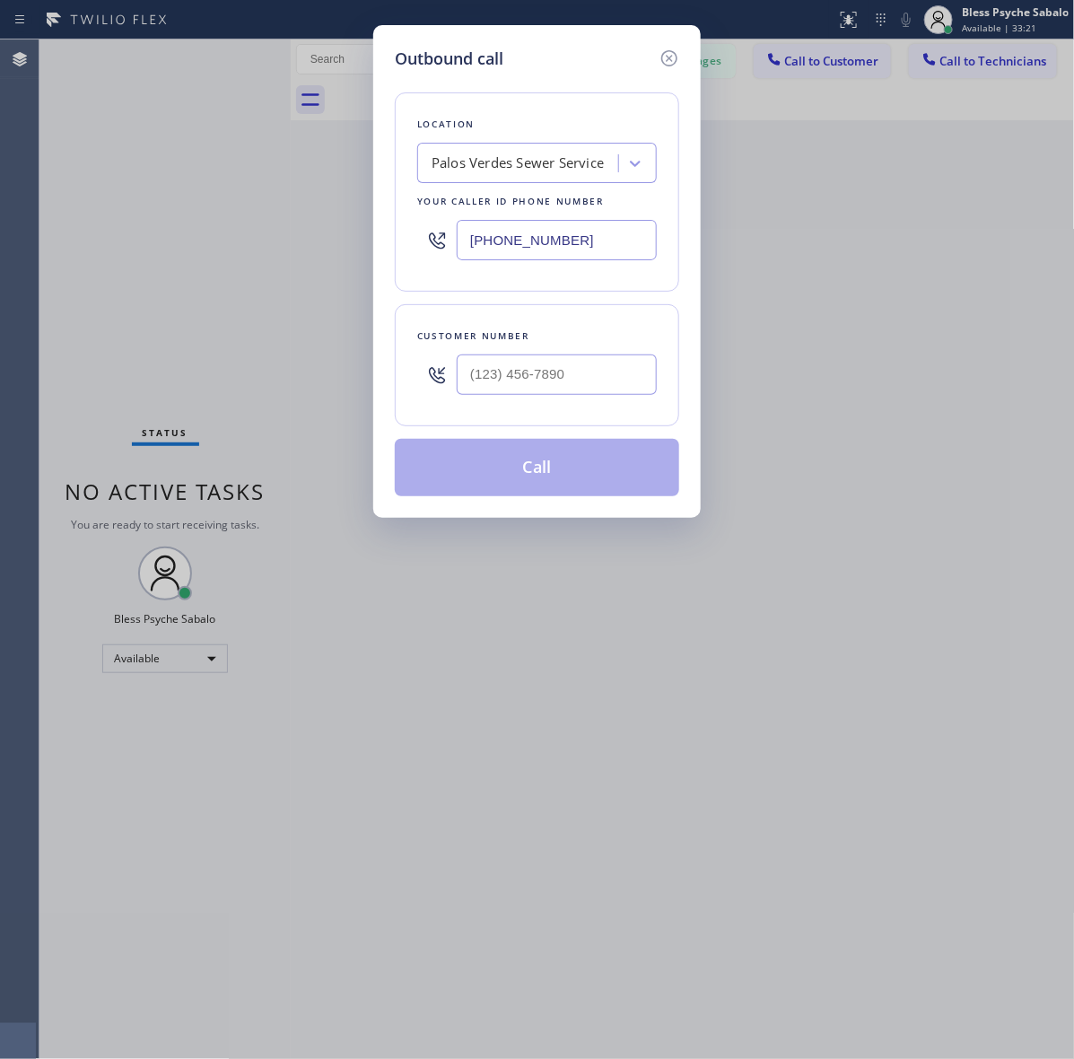
click at [513, 178] on div "Palos Verdes Sewer Service" at bounding box center [521, 163] width 196 height 31
paste input "5 Star Best Plumbing"
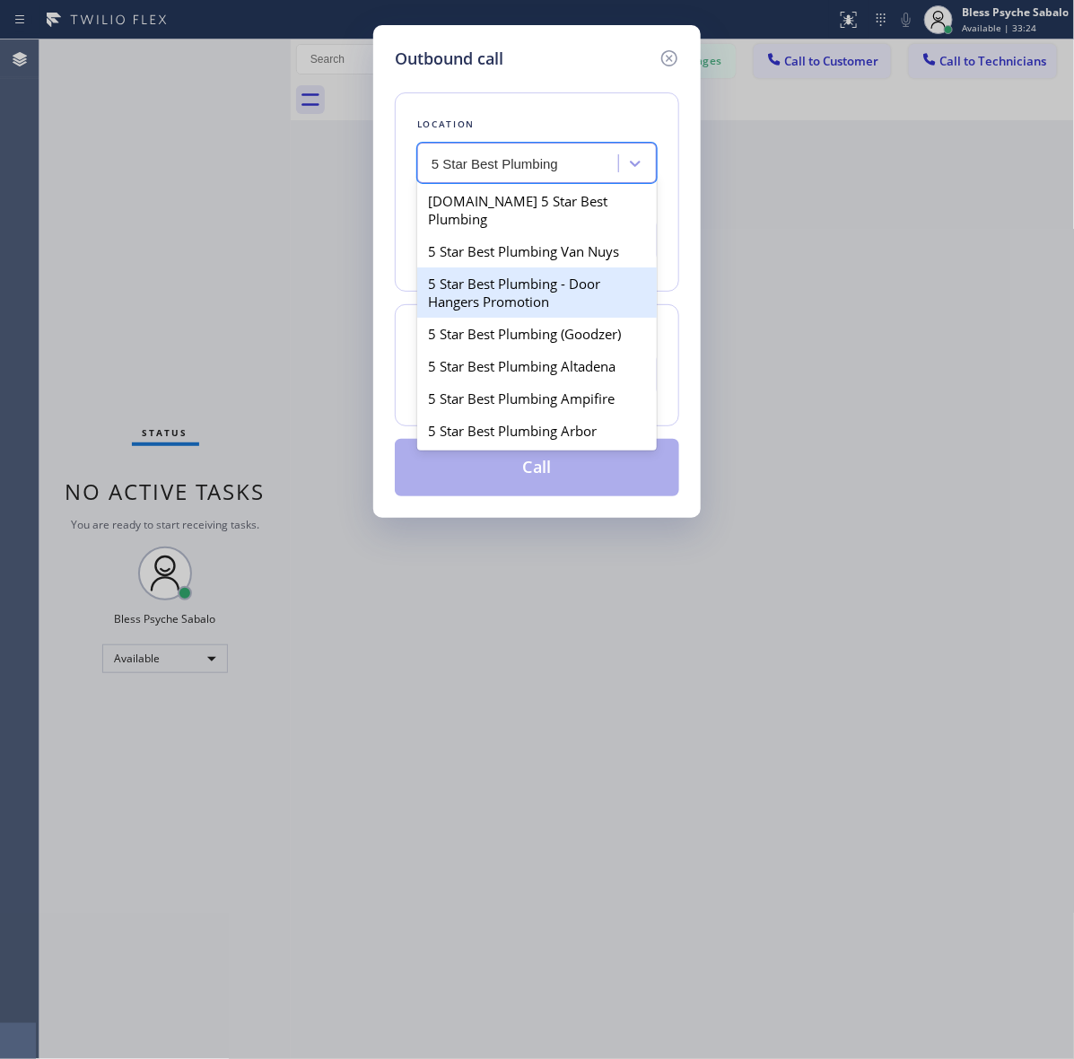
type input "5 Star Best Plumbing"
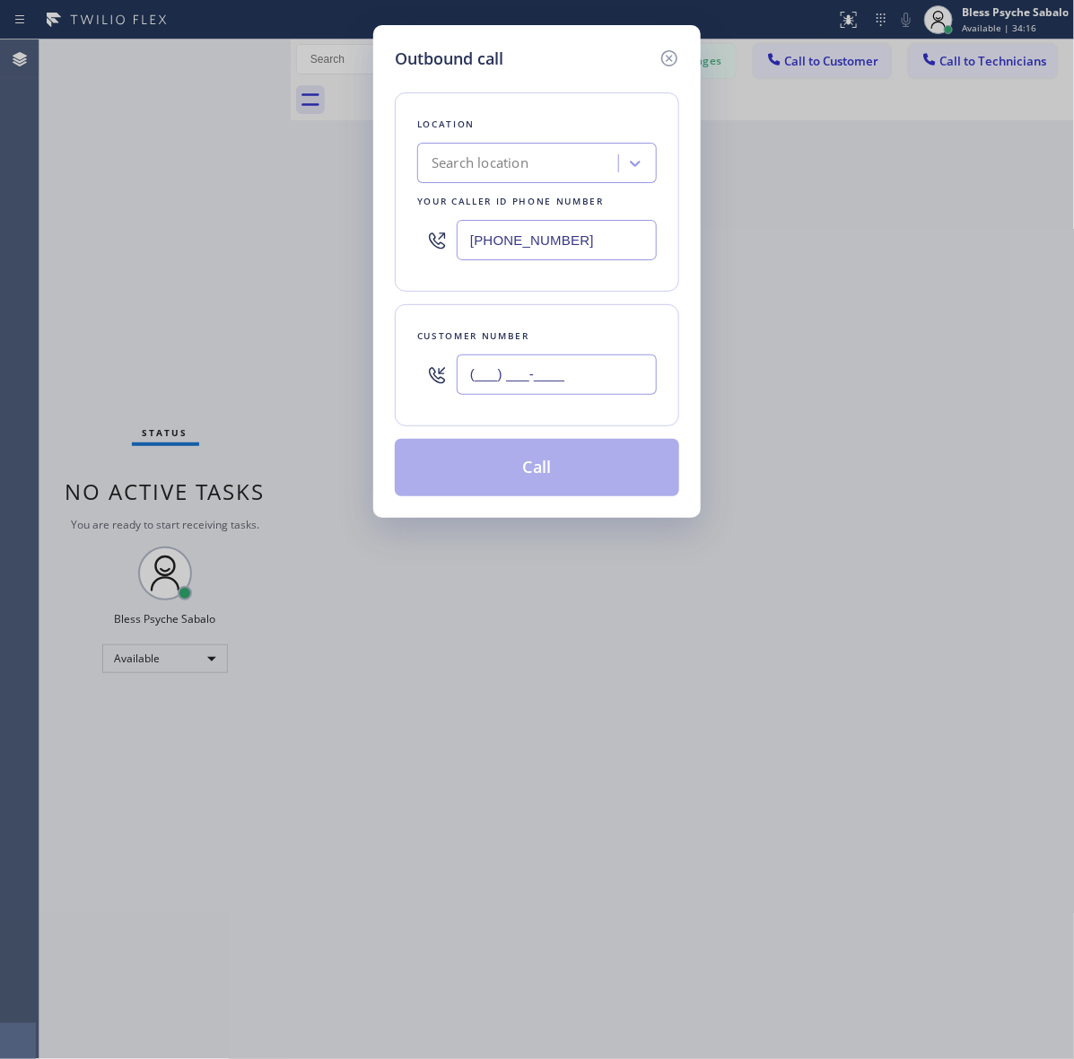
click at [471, 384] on input "(___) ___-____" at bounding box center [557, 374] width 200 height 40
paste input "949) 285-1879"
type input "(949) 285-1879"
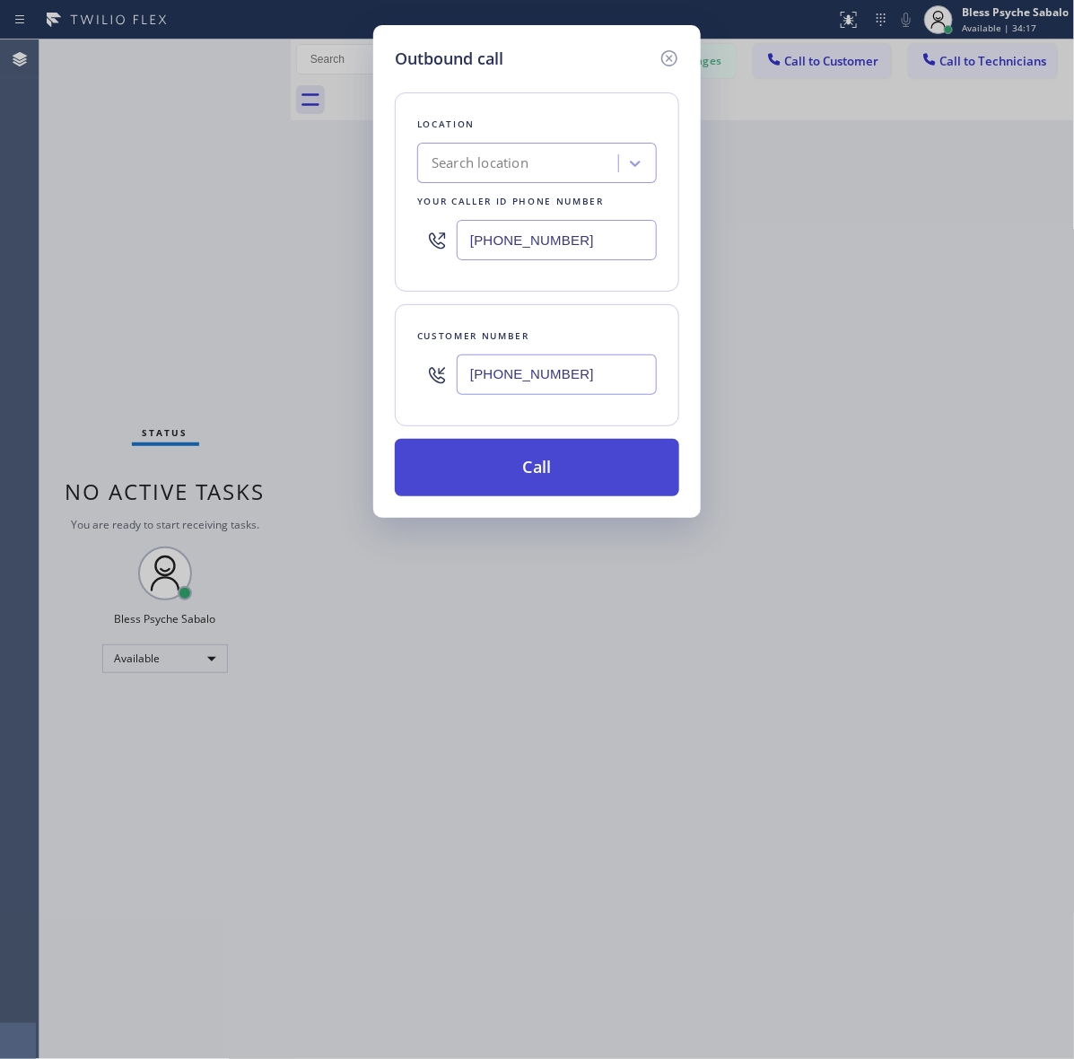
click at [527, 473] on button "Call" at bounding box center [537, 467] width 284 height 57
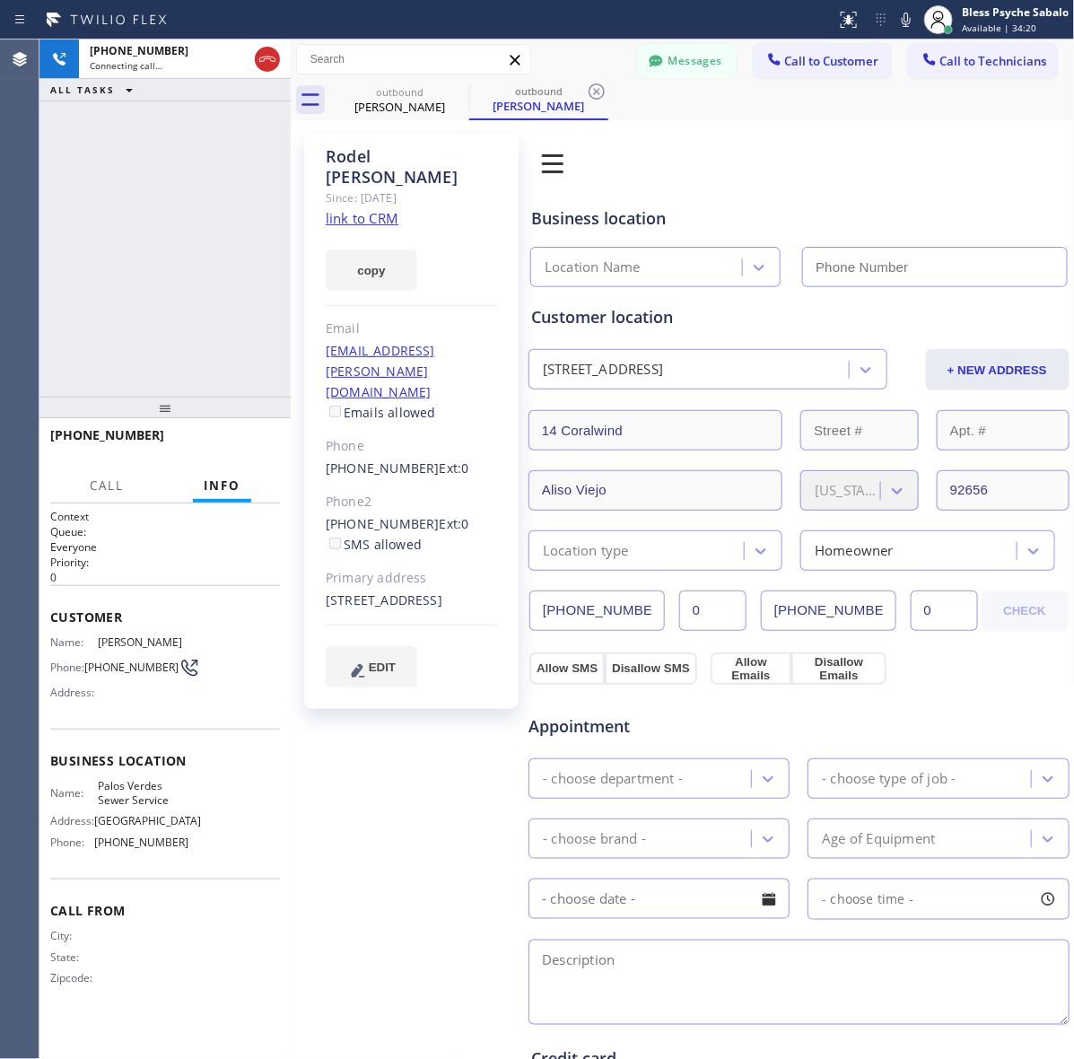
click at [325, 791] on div "Rodel Villanueva Since: 20 may 2020 link to CRM copy Email rodel.v@cox.net Emai…" at bounding box center [411, 737] width 232 height 1224
type input "(424) 358-3576"
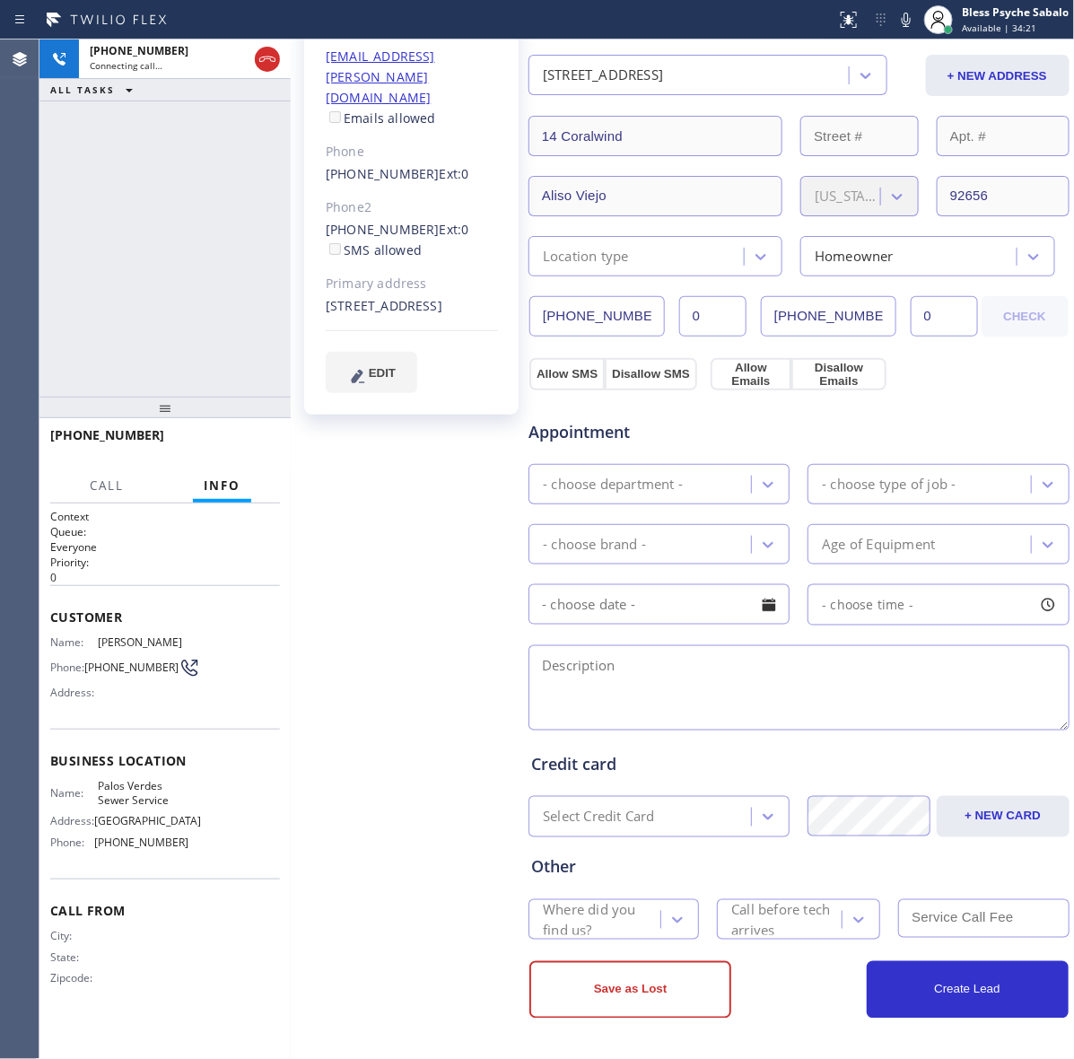
scroll to position [158, 0]
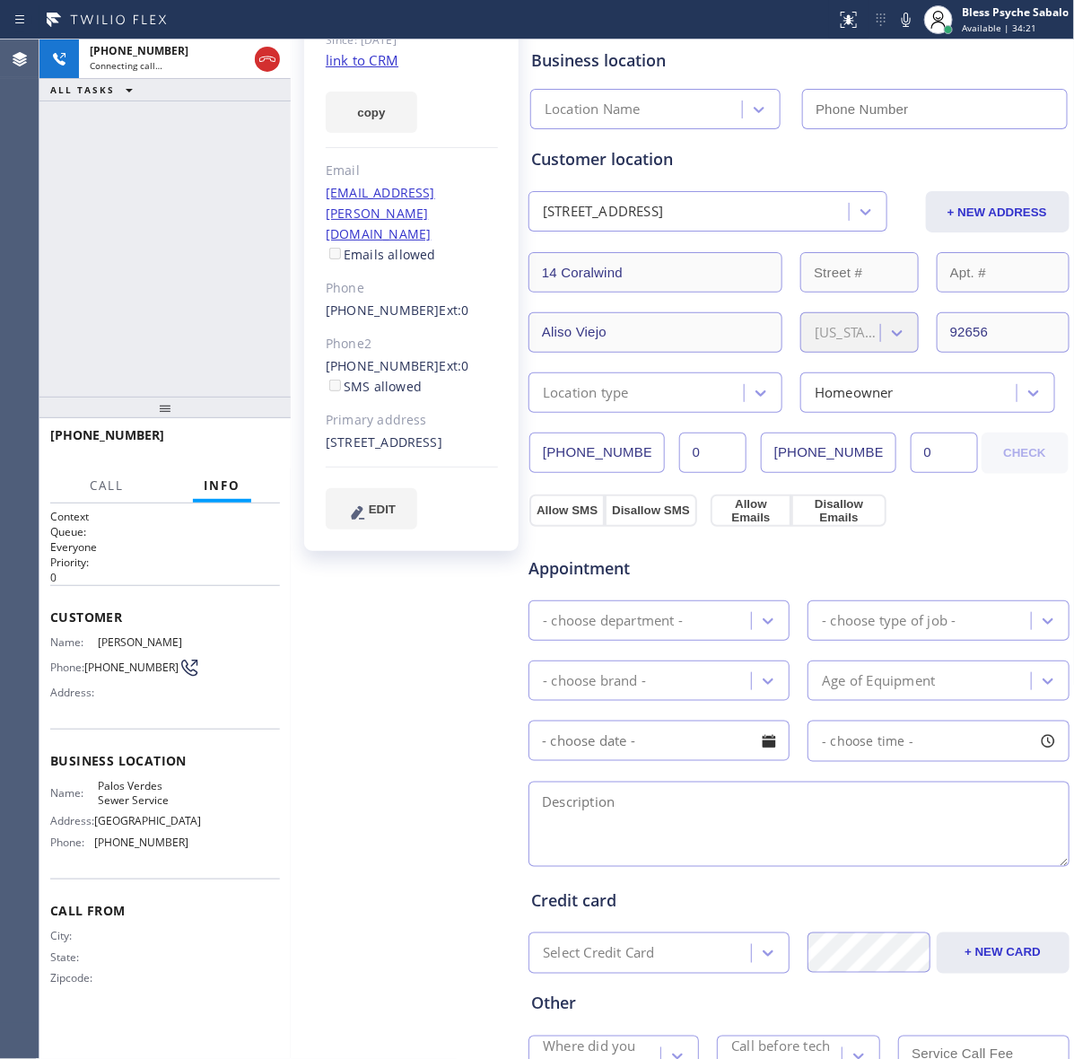
type input "(424) 358-3576"
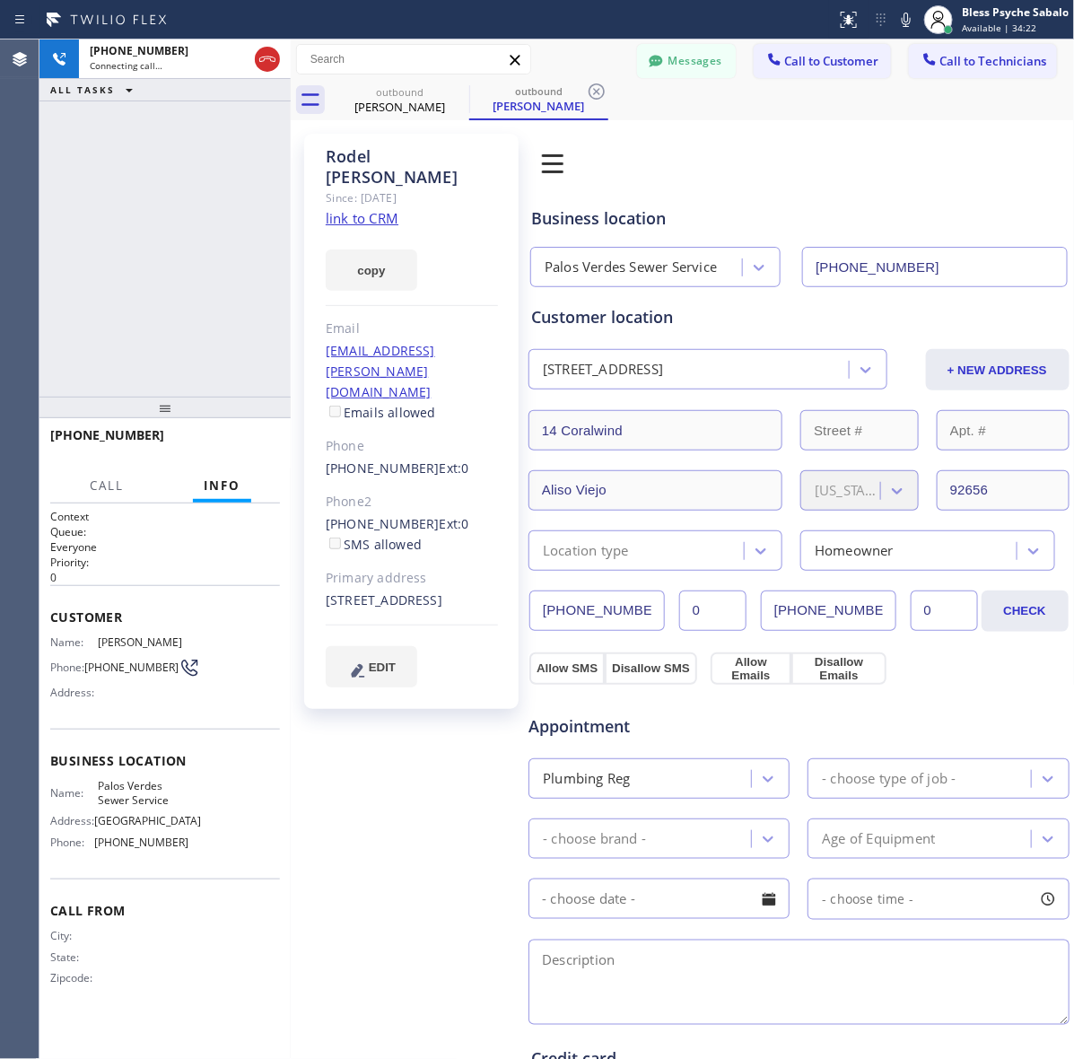
click at [57, 354] on div "+19492851879 Connecting call… ALL TASKS ALL TASKS ACTIVE TASKS TASKS IN WRAP UP" at bounding box center [164, 217] width 251 height 357
click at [598, 91] on icon at bounding box center [597, 92] width 22 height 22
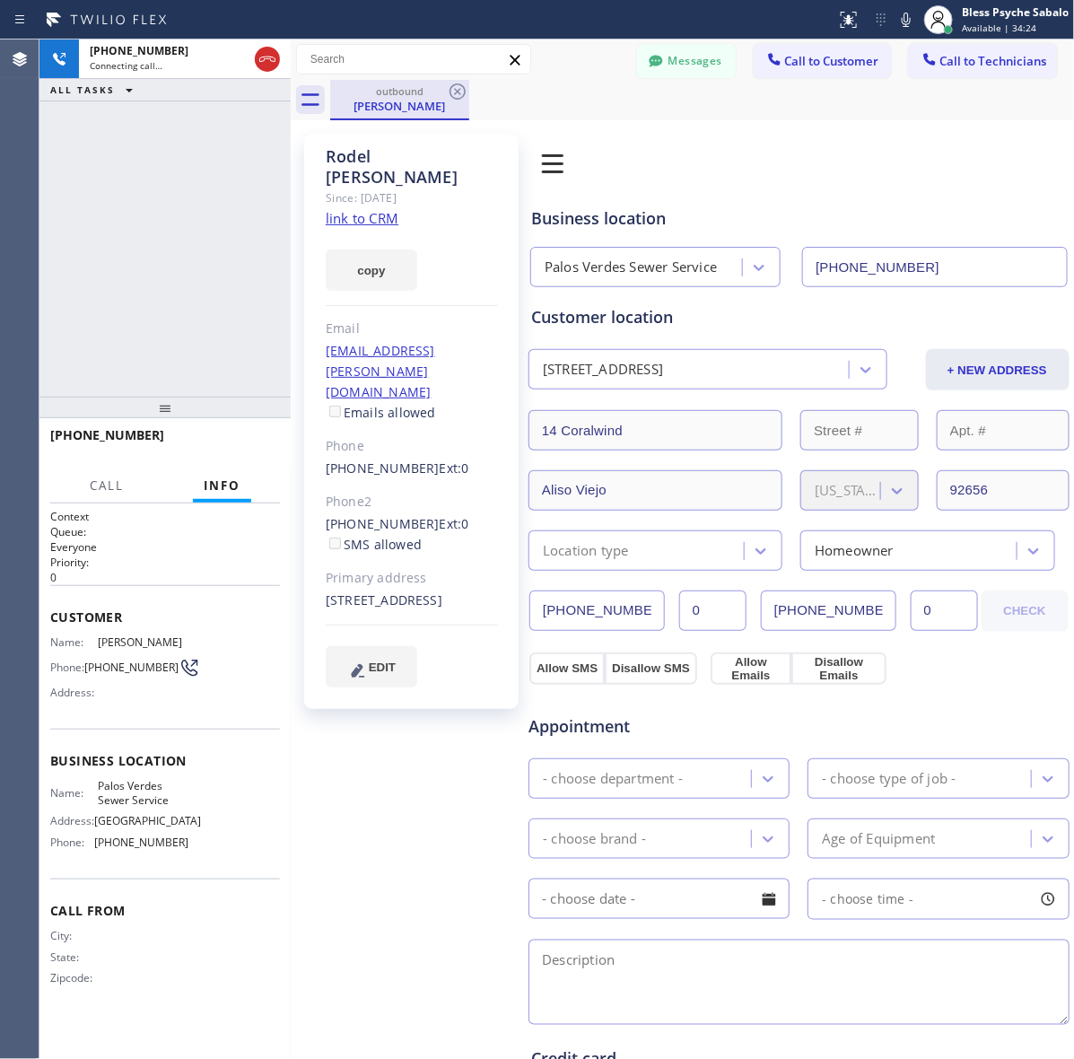
click at [433, 96] on div "outbound" at bounding box center [399, 90] width 135 height 13
click at [675, 162] on div "Book Appointment Addresses Leads Membership" at bounding box center [716, 163] width 379 height 50
click at [377, 789] on div "Rodel Villanueva Since: 20 may 2020 link to CRM copy Email rodel.v@cox.net Emai…" at bounding box center [411, 737] width 232 height 1224
click at [135, 492] on div "Call Info" at bounding box center [165, 486] width 230 height 36
click at [121, 483] on span "Call" at bounding box center [107, 485] width 34 height 16
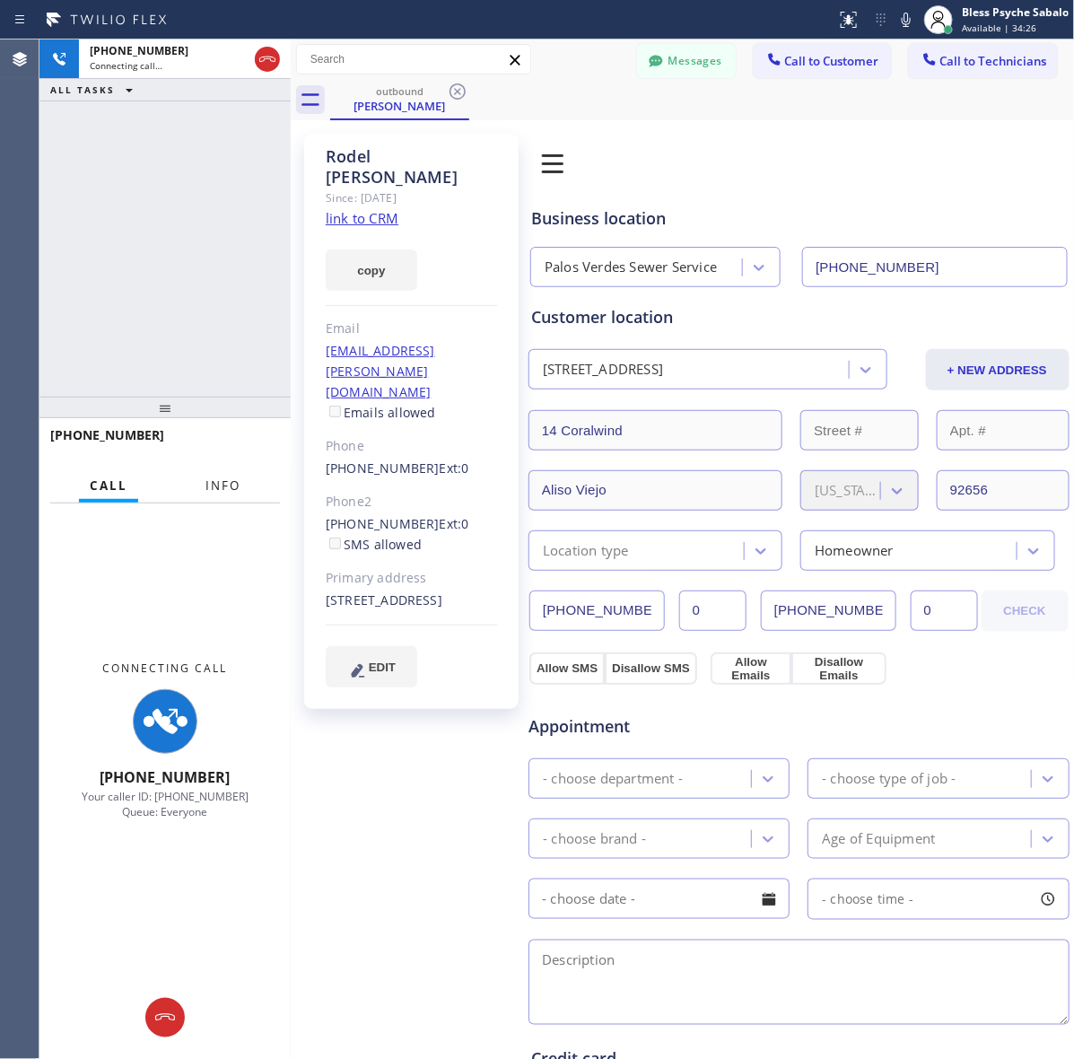
click at [199, 482] on button "Info" at bounding box center [223, 485] width 57 height 35
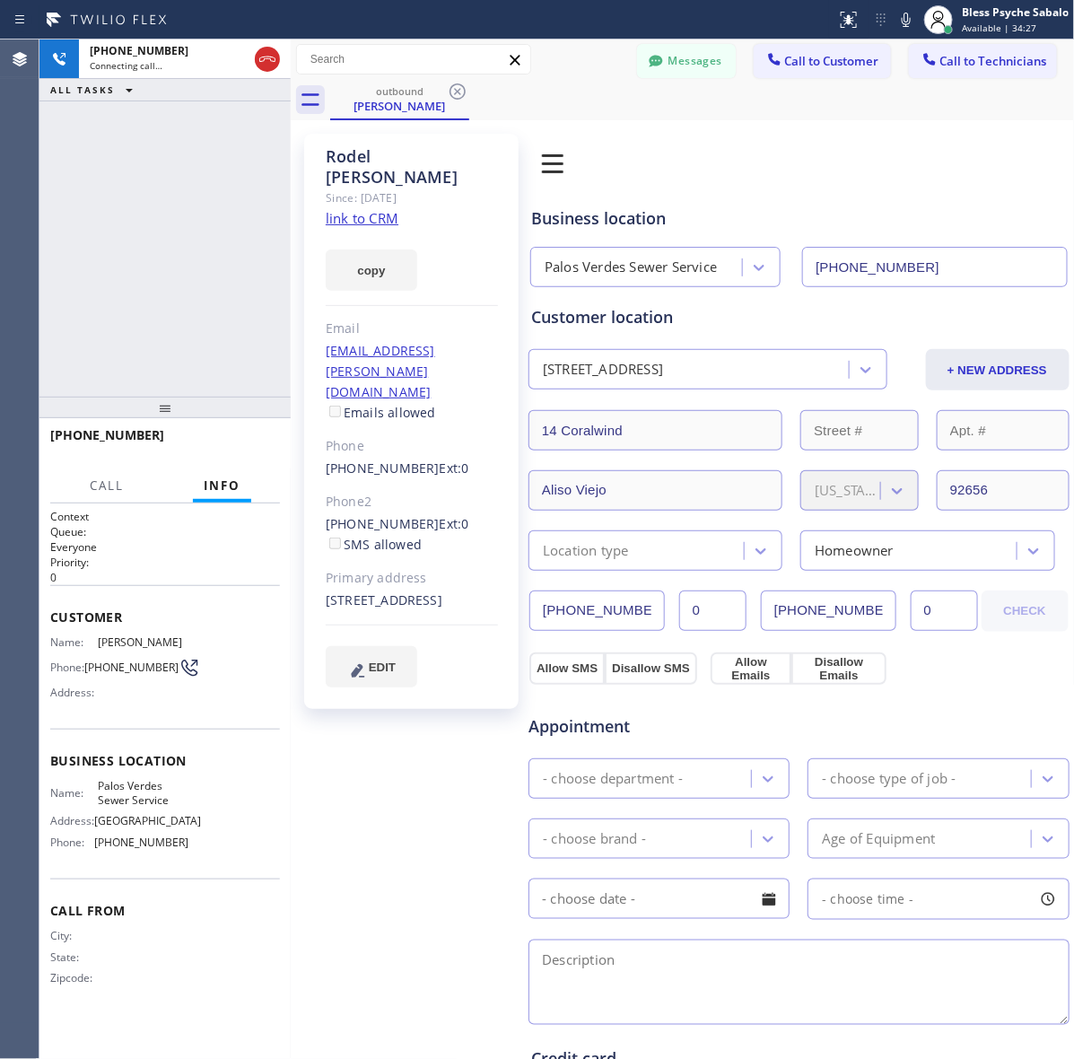
click at [320, 903] on div "Rodel Villanueva Since: 20 may 2020 link to CRM copy Email rodel.v@cox.net Emai…" at bounding box center [411, 737] width 232 height 1224
drag, startPoint x: 135, startPoint y: 794, endPoint x: 212, endPoint y: 792, distance: 76.3
click at [212, 792] on div "Name: Palos Verdes Sewer Service Address: 31186 Hawthorne Blvd Phone: (424) 358…" at bounding box center [165, 817] width 230 height 77
click at [357, 786] on div "Rodel Villanueva Since: 20 may 2020 link to CRM copy Email rodel.v@cox.net Emai…" at bounding box center [411, 737] width 232 height 1224
click at [359, 789] on div "Rodel Villanueva Since: 20 may 2020 link to CRM copy Email rodel.v@cox.net Emai…" at bounding box center [411, 737] width 232 height 1224
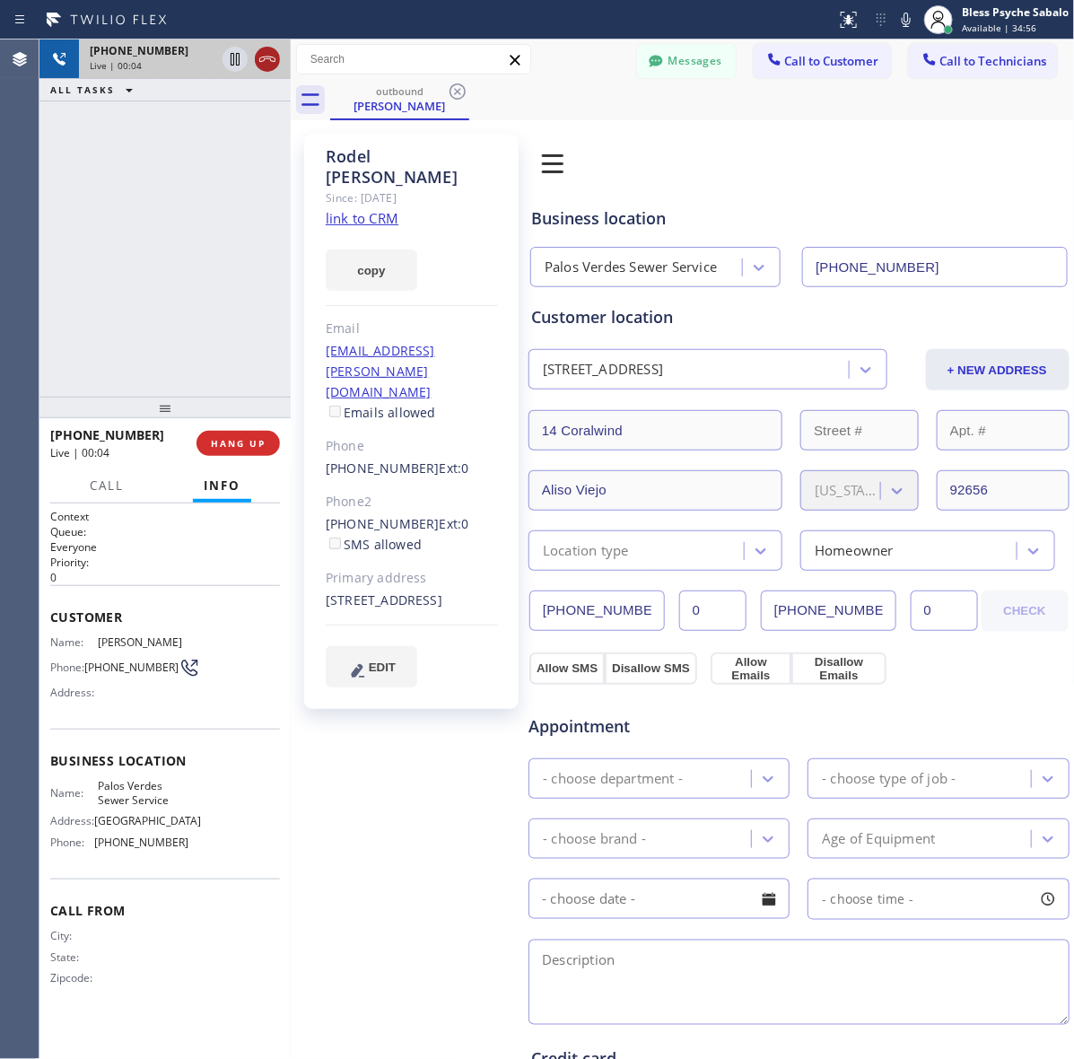
click at [272, 59] on icon at bounding box center [268, 59] width 22 height 22
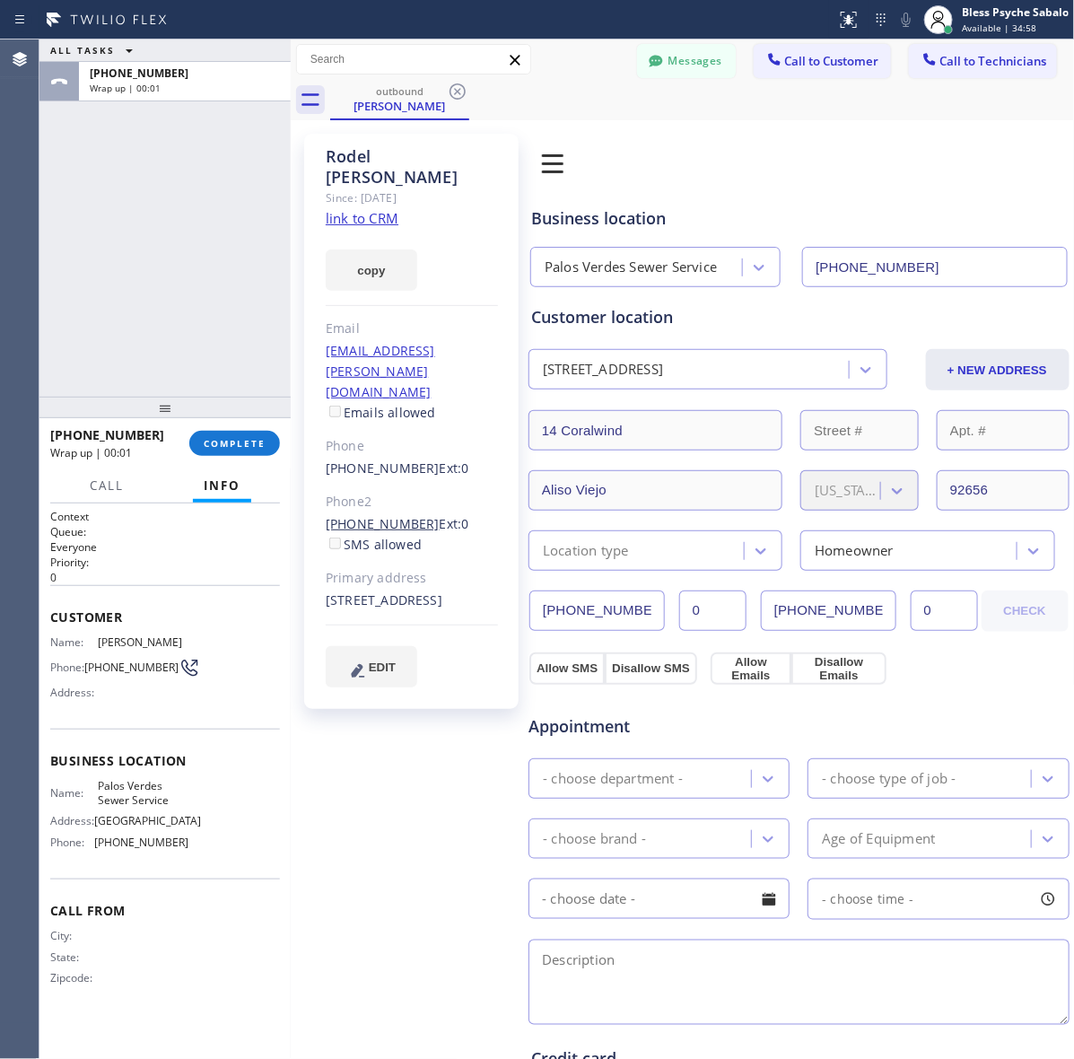
click at [357, 515] on link "(949) 500-3235" at bounding box center [383, 523] width 114 height 17
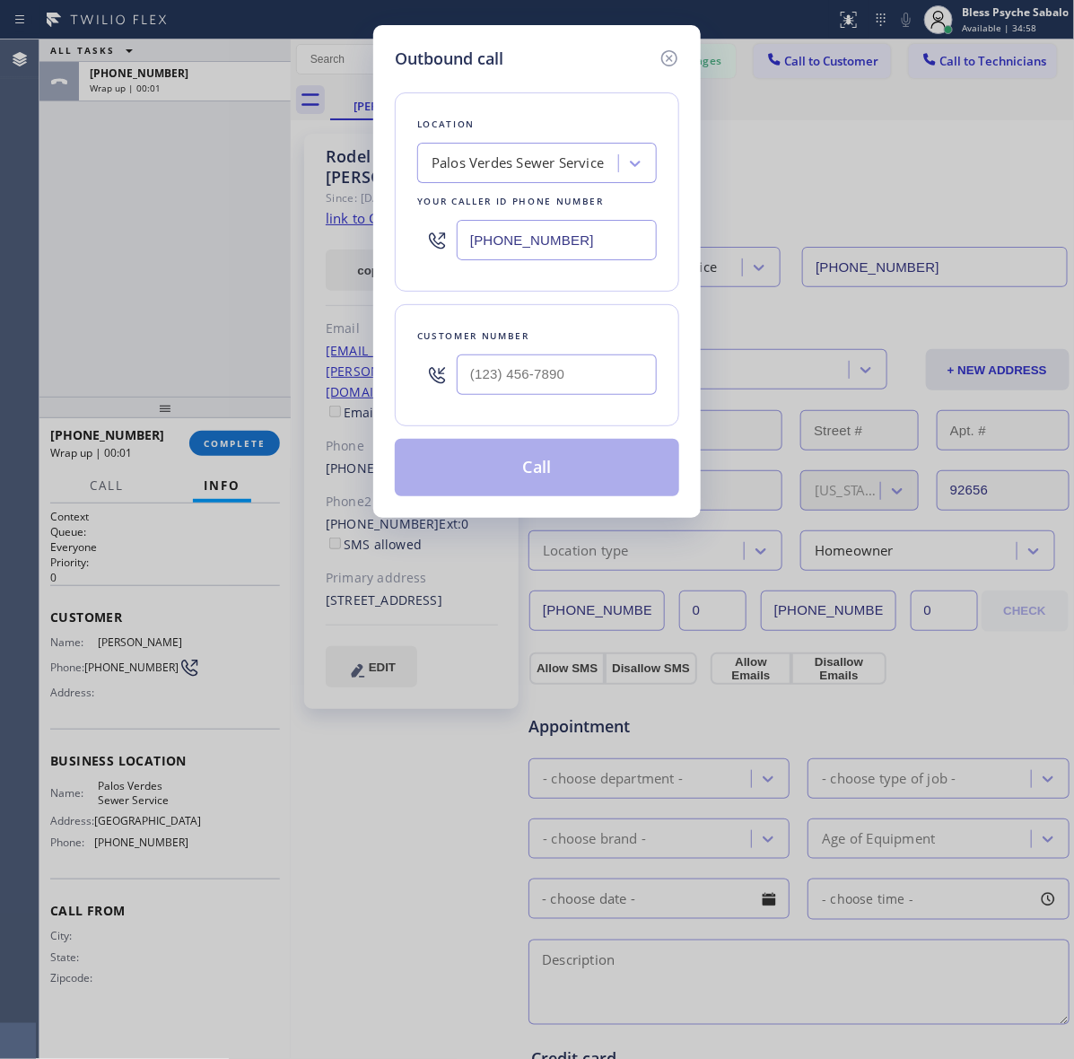
type input "(949) 500-3235"
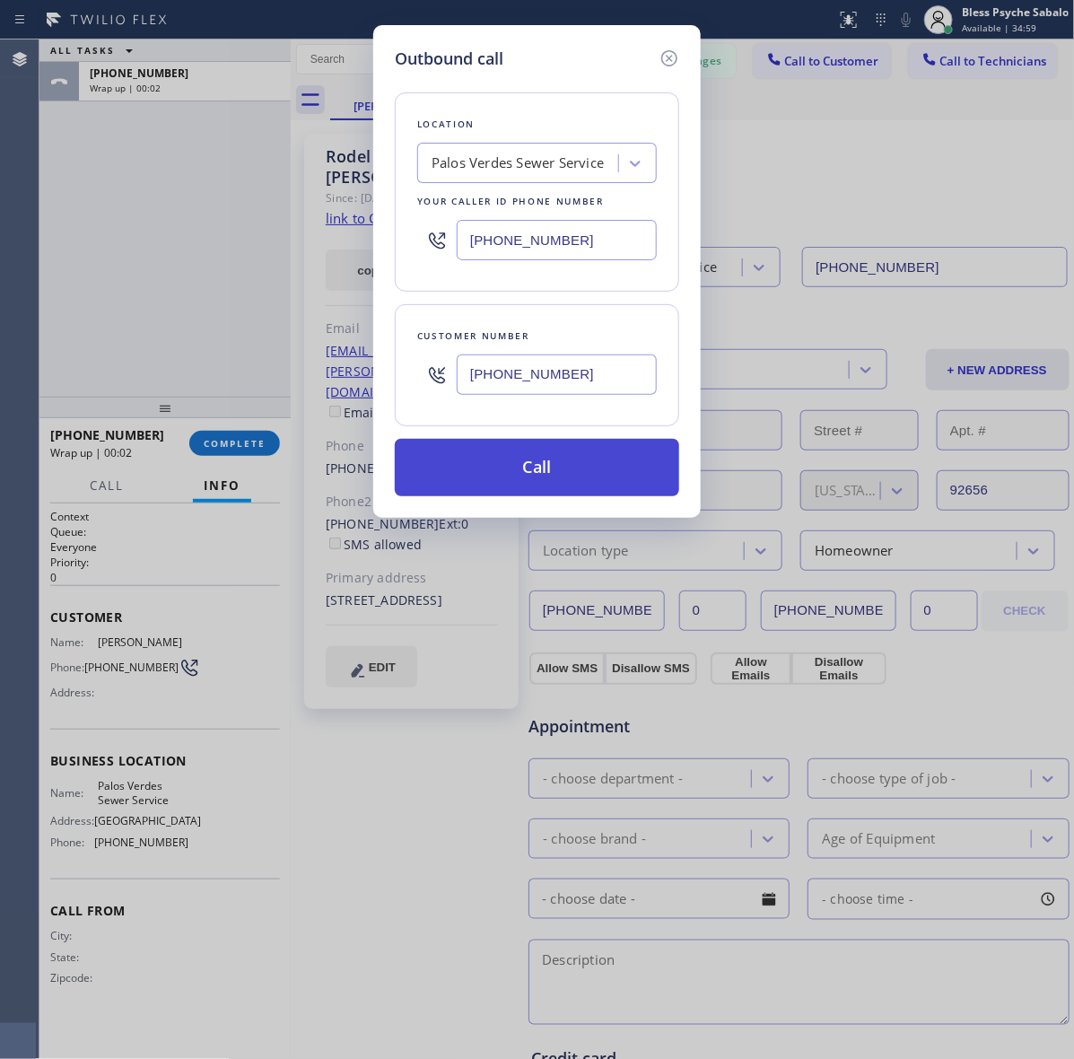
click at [561, 455] on button "Call" at bounding box center [537, 467] width 284 height 57
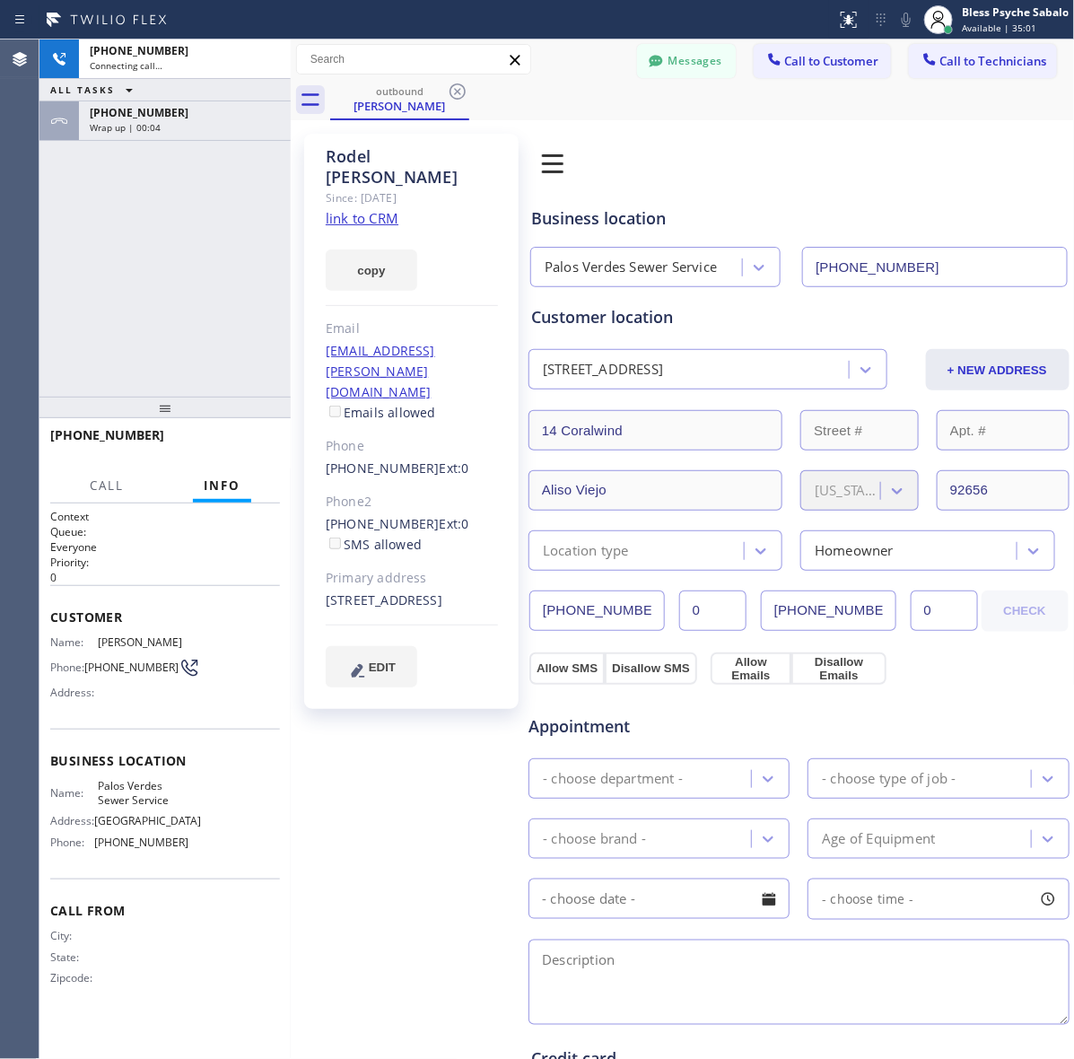
click at [429, 840] on div "Rodel Villanueva Since: 20 may 2020 link to CRM copy Email rodel.v@cox.net Emai…" at bounding box center [411, 737] width 232 height 1224
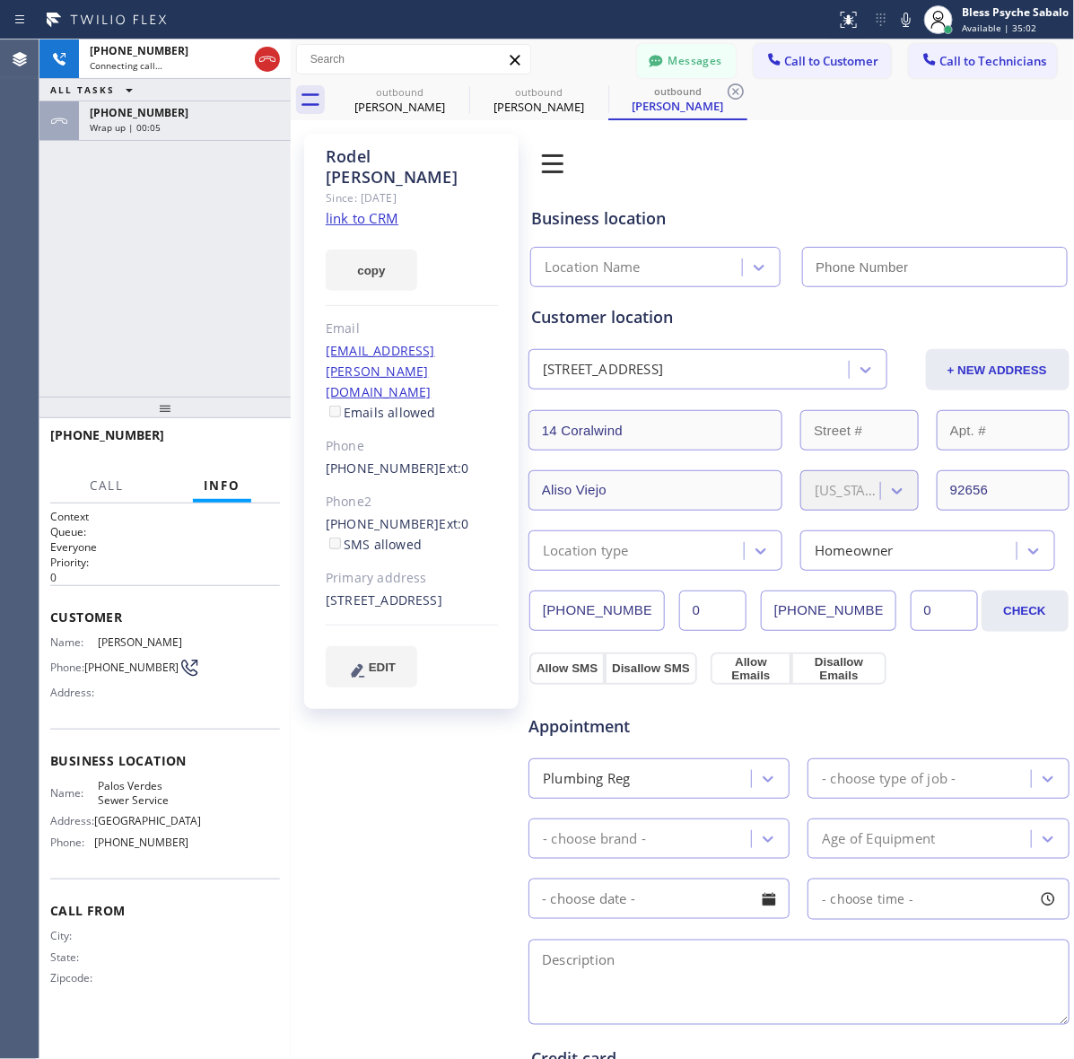
type input "(424) 358-3576"
click at [301, 731] on div "Rodel Villanueva Since: 20 may 2020 link to CRM copy Email rodel.v@cox.net Emai…" at bounding box center [411, 737] width 232 height 1224
click at [348, 732] on div "Rodel Villanueva Since: 20 may 2020 link to CRM copy Email rodel.v@cox.net Emai…" at bounding box center [411, 737] width 232 height 1224
click at [353, 732] on div "Rodel Villanueva Since: 20 may 2020 link to CRM copy Email rodel.v@cox.net Emai…" at bounding box center [411, 737] width 232 height 1224
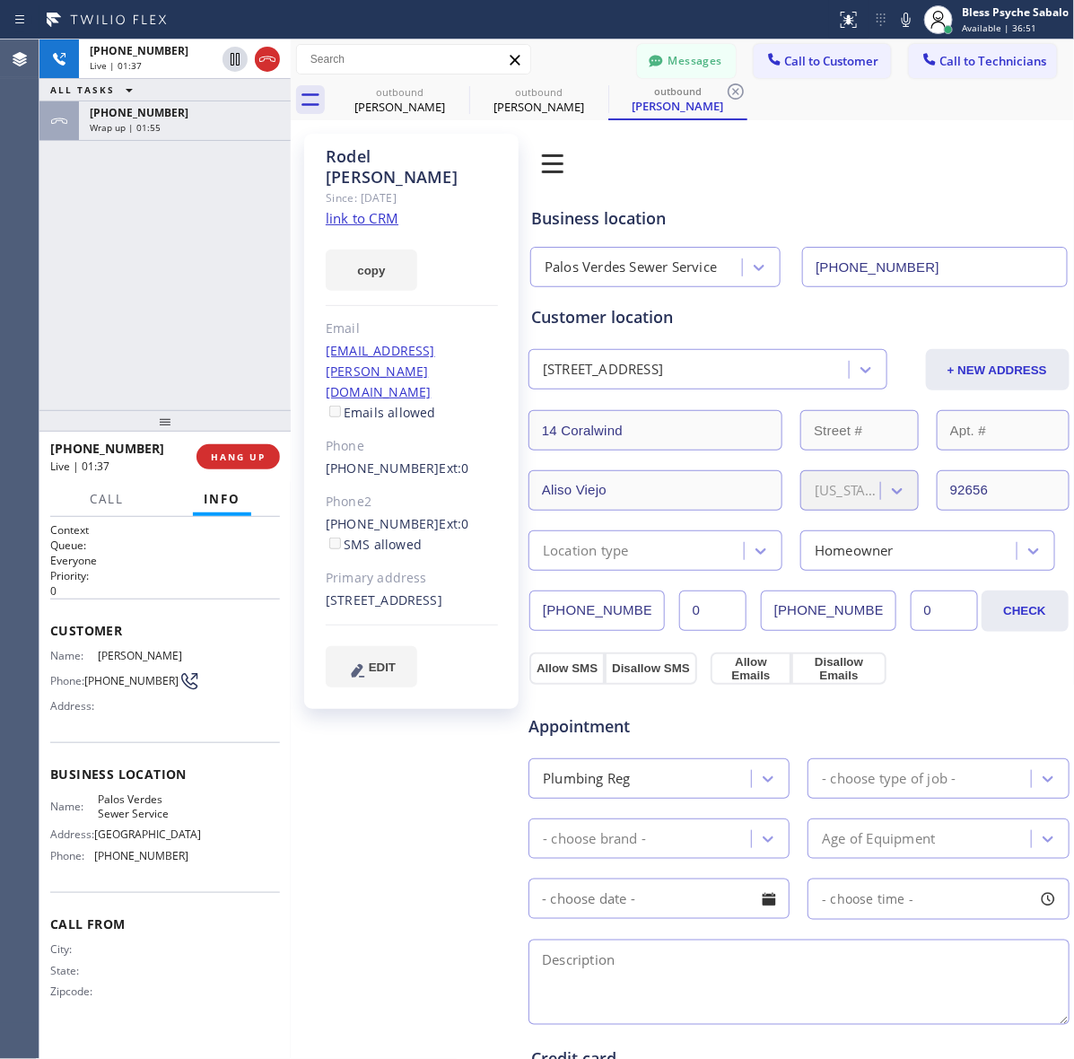
drag, startPoint x: 162, startPoint y: 409, endPoint x: 185, endPoint y: 423, distance: 26.2
click at [185, 423] on div at bounding box center [164, 421] width 251 height 22
click at [370, 749] on div "Rodel Villanueva Since: 20 may 2020 link to CRM copy Email rodel.v@cox.net Emai…" at bounding box center [411, 737] width 232 height 1224
click at [458, 783] on div "Rodel Villanueva Since: 20 may 2020 link to CRM copy Email rodel.v@cox.net Emai…" at bounding box center [411, 737] width 232 height 1224
click at [728, 90] on icon at bounding box center [736, 91] width 16 height 16
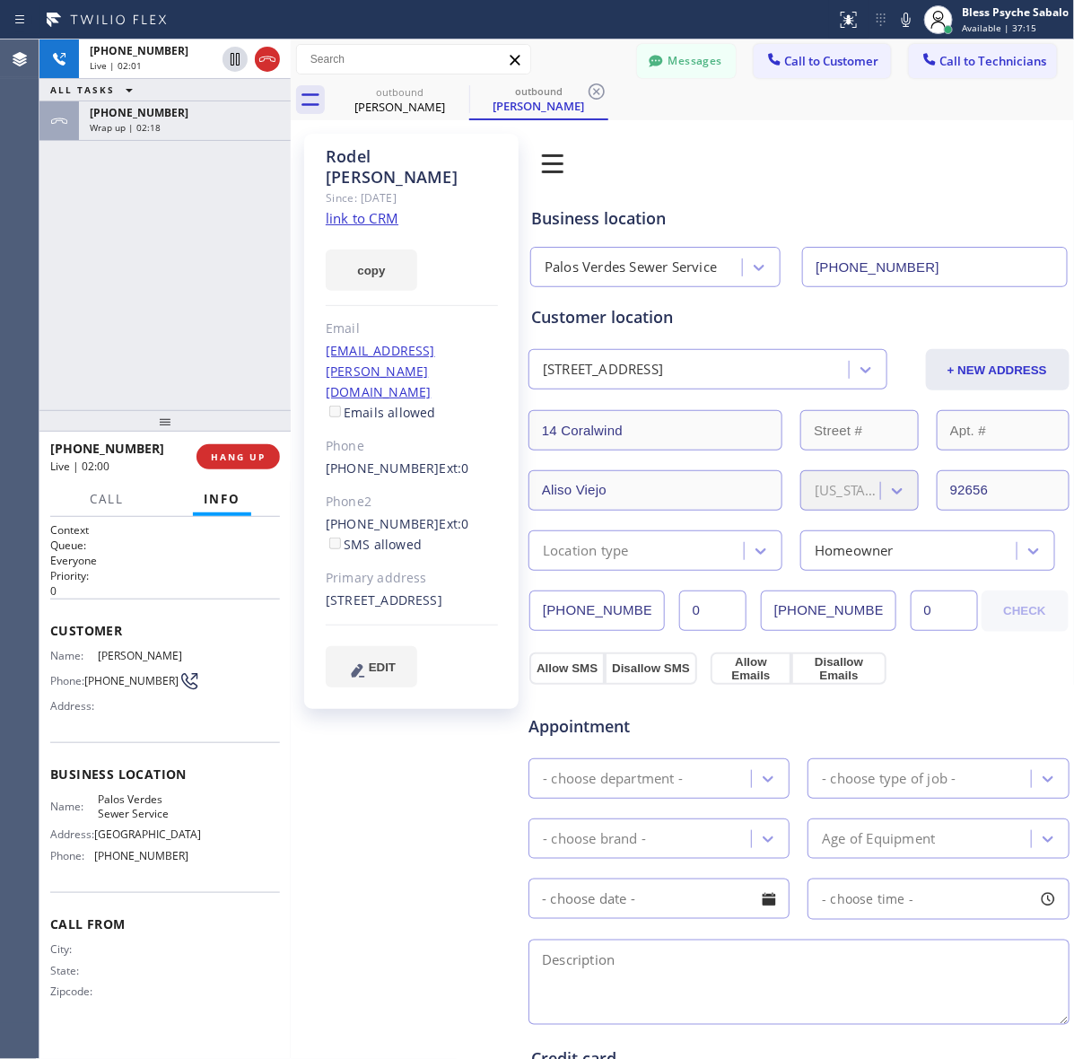
click at [198, 474] on div "+19495003235 Live | 02:00 HANG UP" at bounding box center [165, 456] width 230 height 47
click at [248, 463] on button "HANG UP" at bounding box center [237, 456] width 83 height 25
click at [257, 454] on span "HANG UP" at bounding box center [238, 456] width 55 height 13
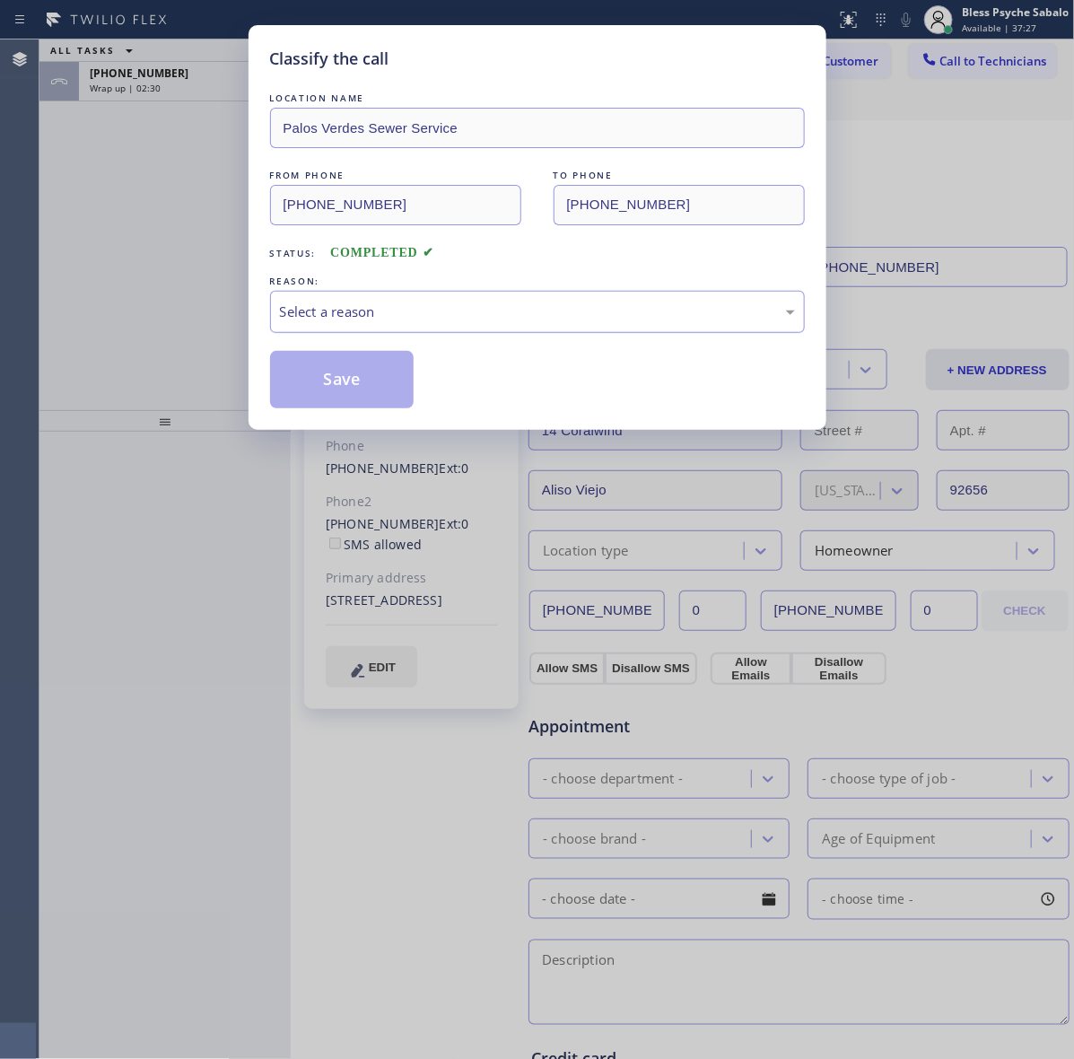
click at [436, 327] on div "Select a reason" at bounding box center [537, 312] width 535 height 42
click at [350, 400] on button "Save" at bounding box center [342, 379] width 144 height 57
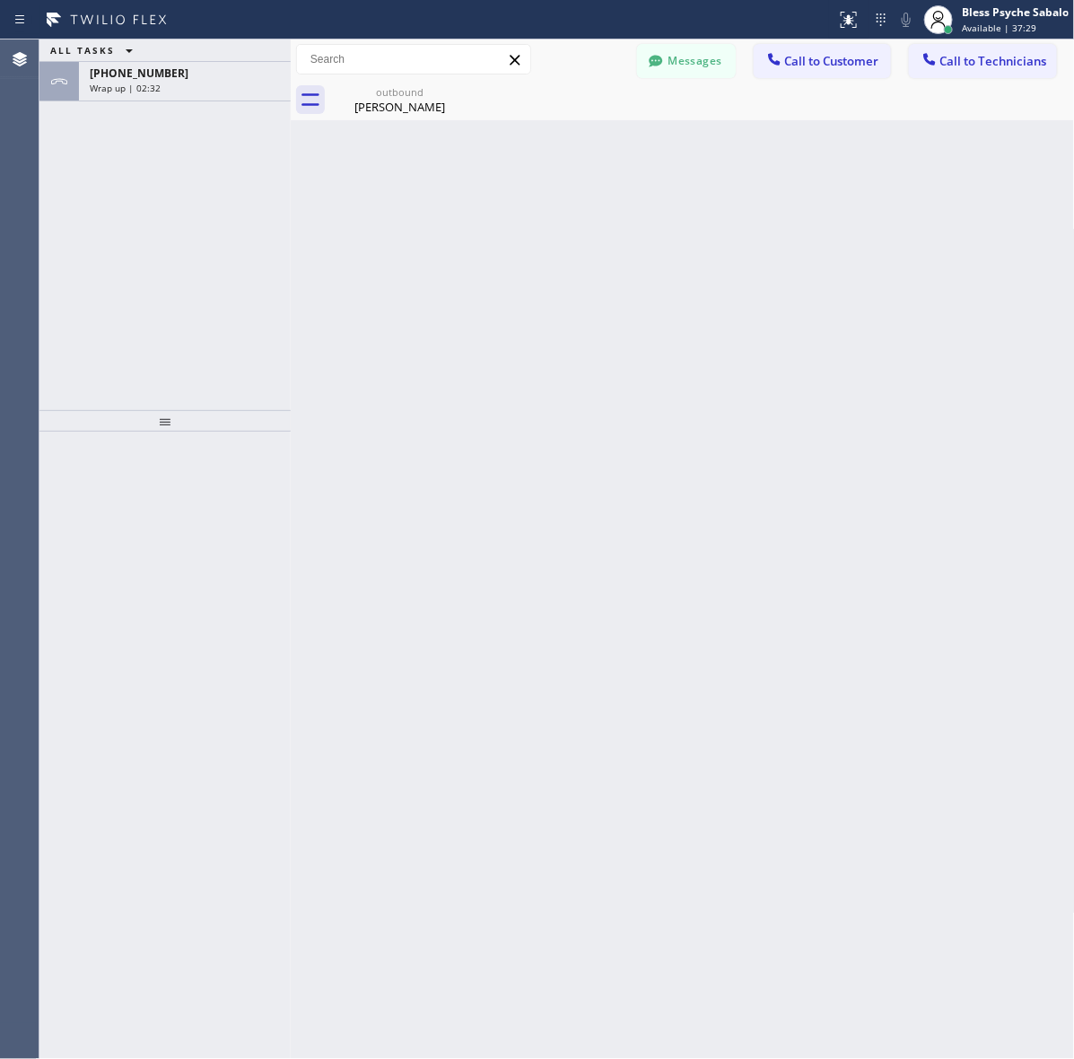
click at [139, 383] on div "ALL TASKS ALL TASKS ACTIVE TASKS TASKS IN WRAP UP +19492851879 Wrap up | 02:32" at bounding box center [164, 224] width 251 height 370
click at [422, 109] on div "Rodel Villanueva" at bounding box center [399, 107] width 135 height 16
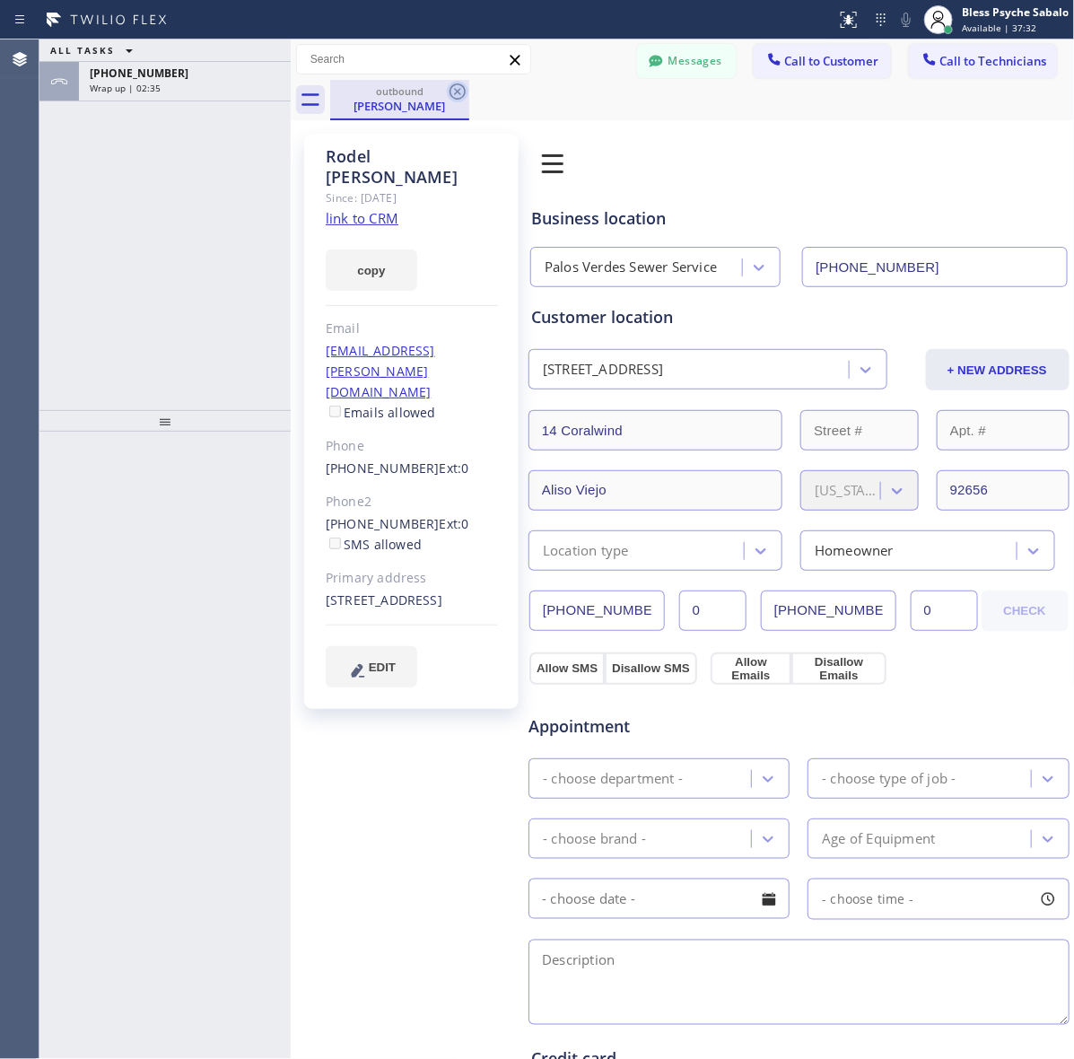
click at [463, 88] on icon at bounding box center [458, 92] width 22 height 22
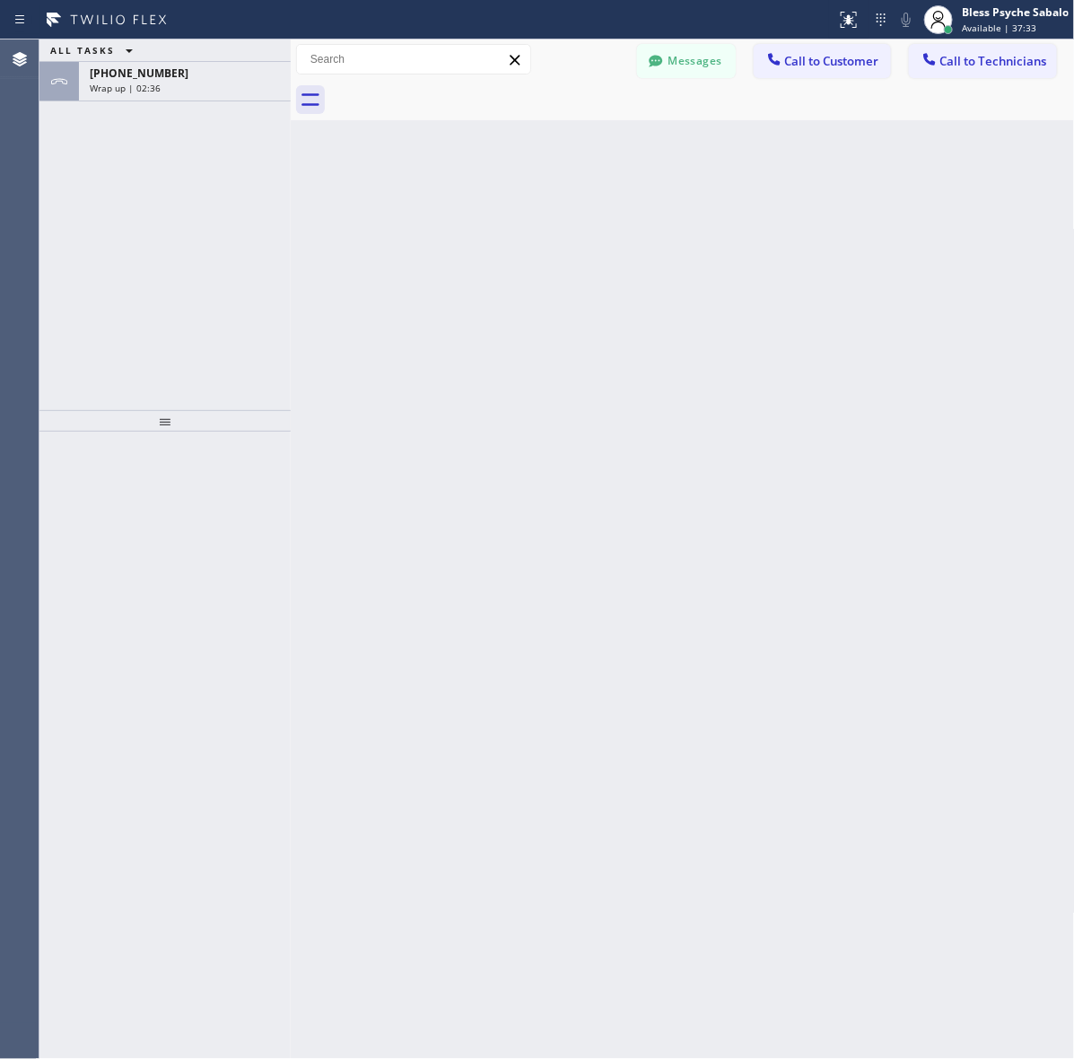
click at [344, 199] on div "Back to Dashboard Change Sender ID Customers Technicians TC Tom Creed 10/01 05:…" at bounding box center [683, 548] width 784 height 1019
click at [826, 67] on span "Call to Customer" at bounding box center [832, 61] width 94 height 16
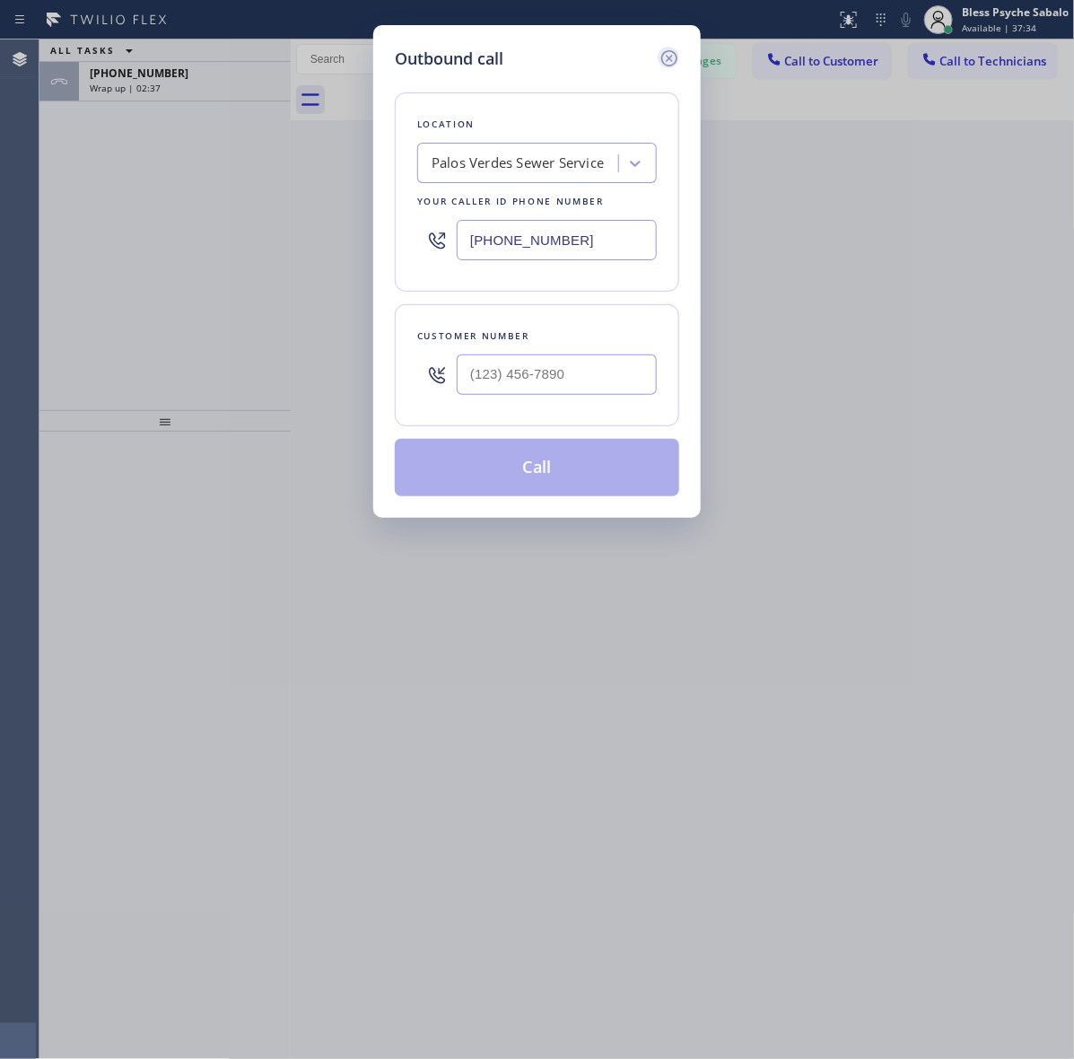
click at [660, 61] on icon at bounding box center [669, 59] width 22 height 22
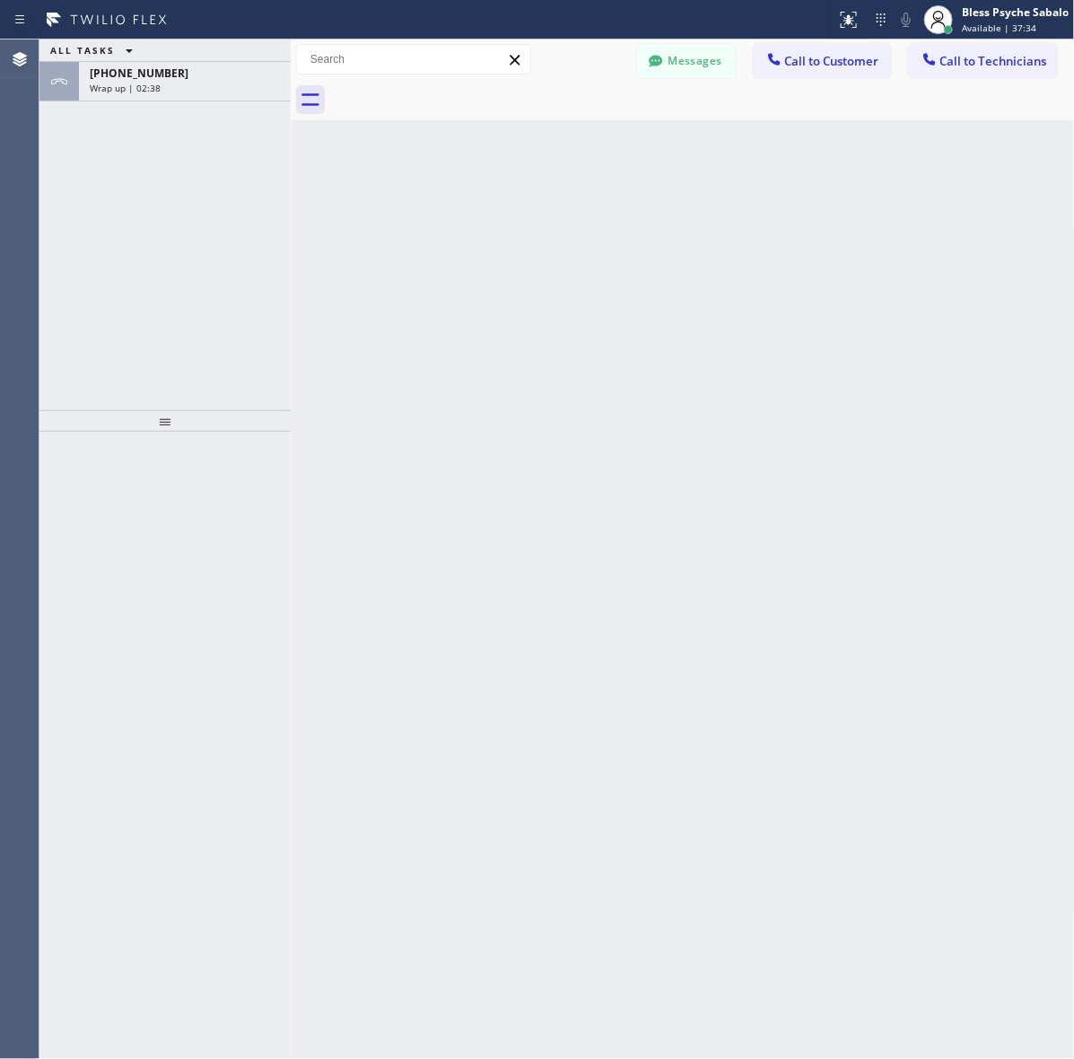
click at [613, 175] on div "Back to Dashboard Change Sender ID Customers Technicians TC Tom Creed 10/01 05:…" at bounding box center [683, 548] width 784 height 1019
click at [224, 83] on div "Wrap up | 02:38" at bounding box center [185, 88] width 190 height 13
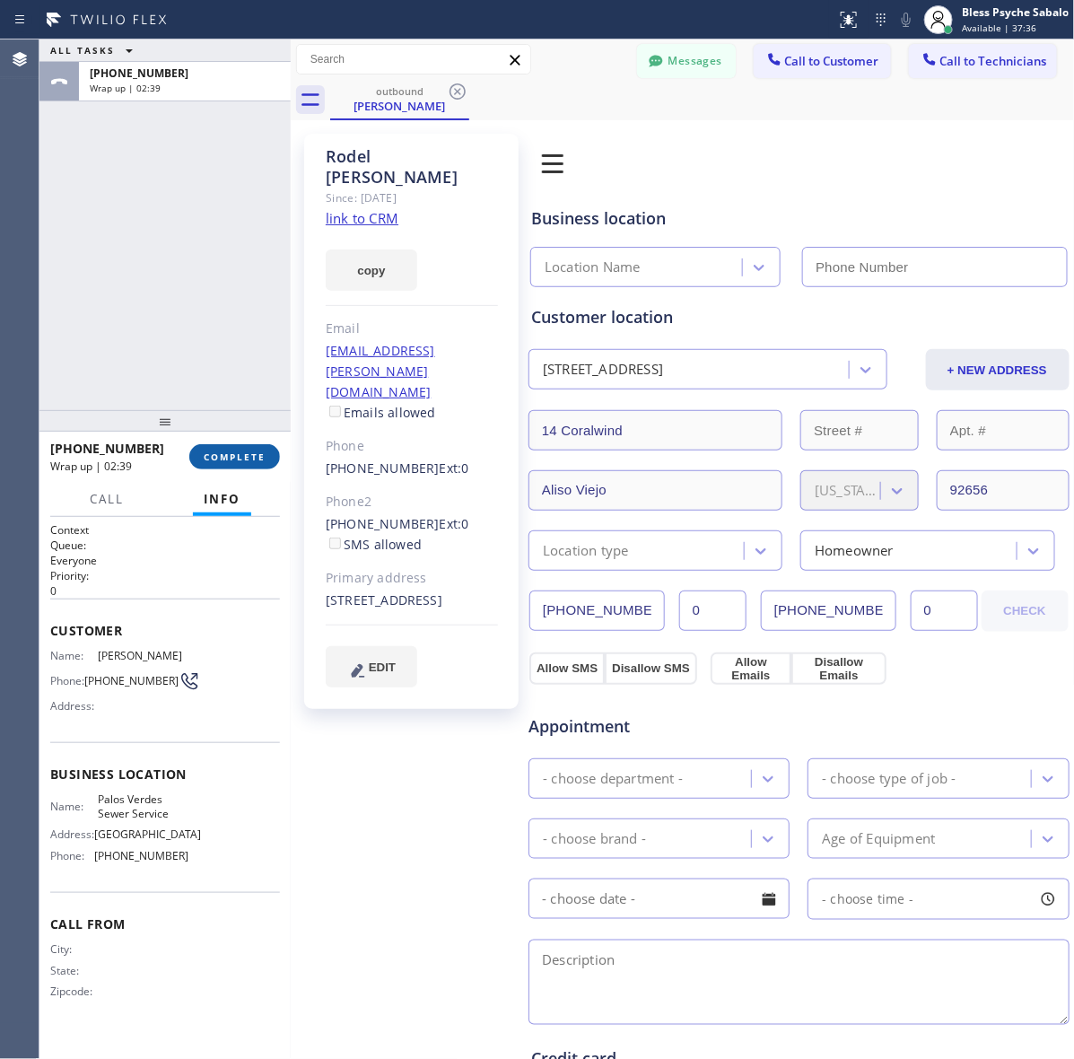
click at [229, 463] on button "COMPLETE" at bounding box center [234, 456] width 91 height 25
type input "(424) 358-3576"
click at [117, 249] on div "ALL TASKS ALL TASKS ACTIVE TASKS TASKS IN WRAP UP +19492851879 Wrap up | 02:39" at bounding box center [164, 224] width 251 height 370
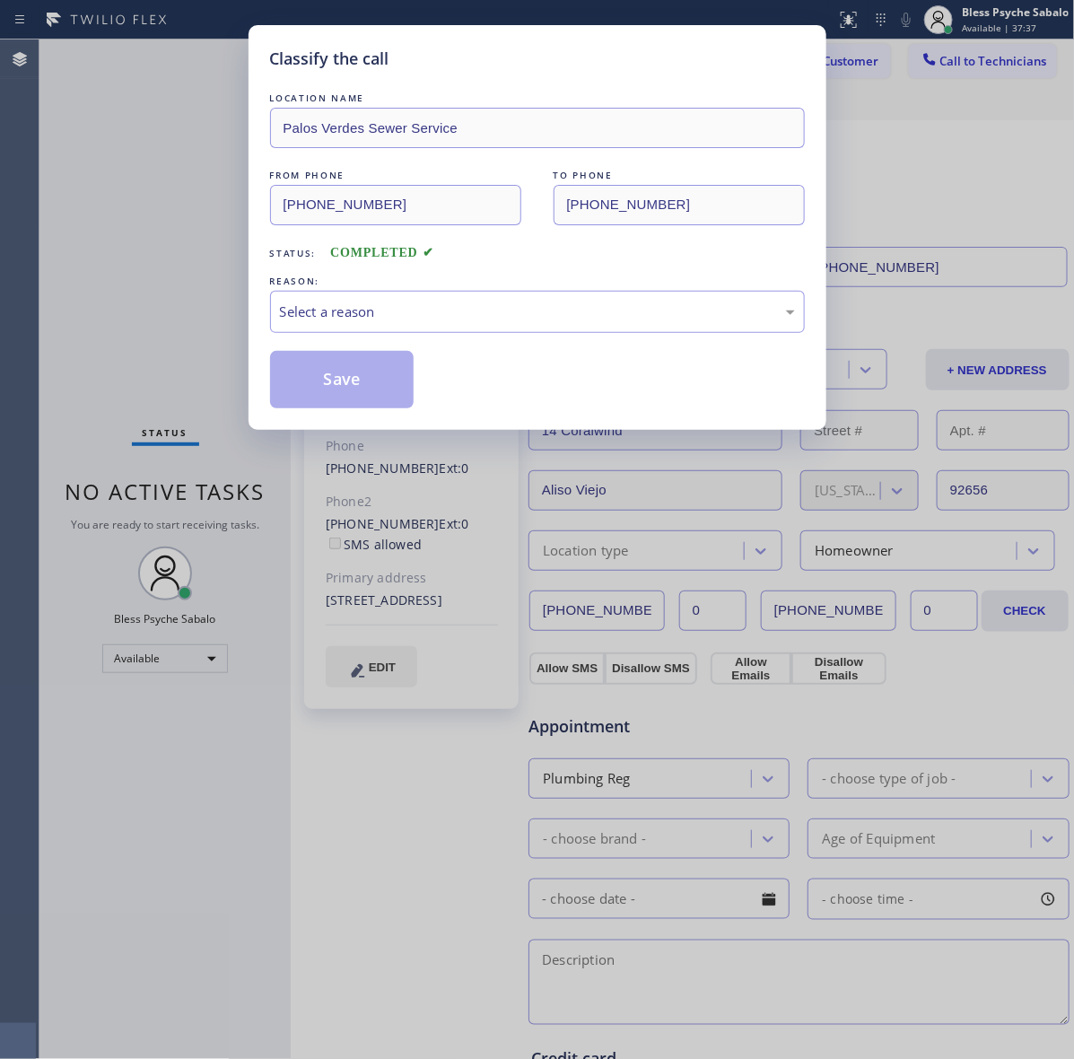
click at [983, 70] on div "Classify the call LOCATION NAME Palos Verdes Sewer Service FROM PHONE (424) 358…" at bounding box center [537, 529] width 1074 height 1059
click at [568, 312] on div "Select a reason" at bounding box center [537, 311] width 515 height 21
click at [366, 391] on button "Save" at bounding box center [342, 379] width 144 height 57
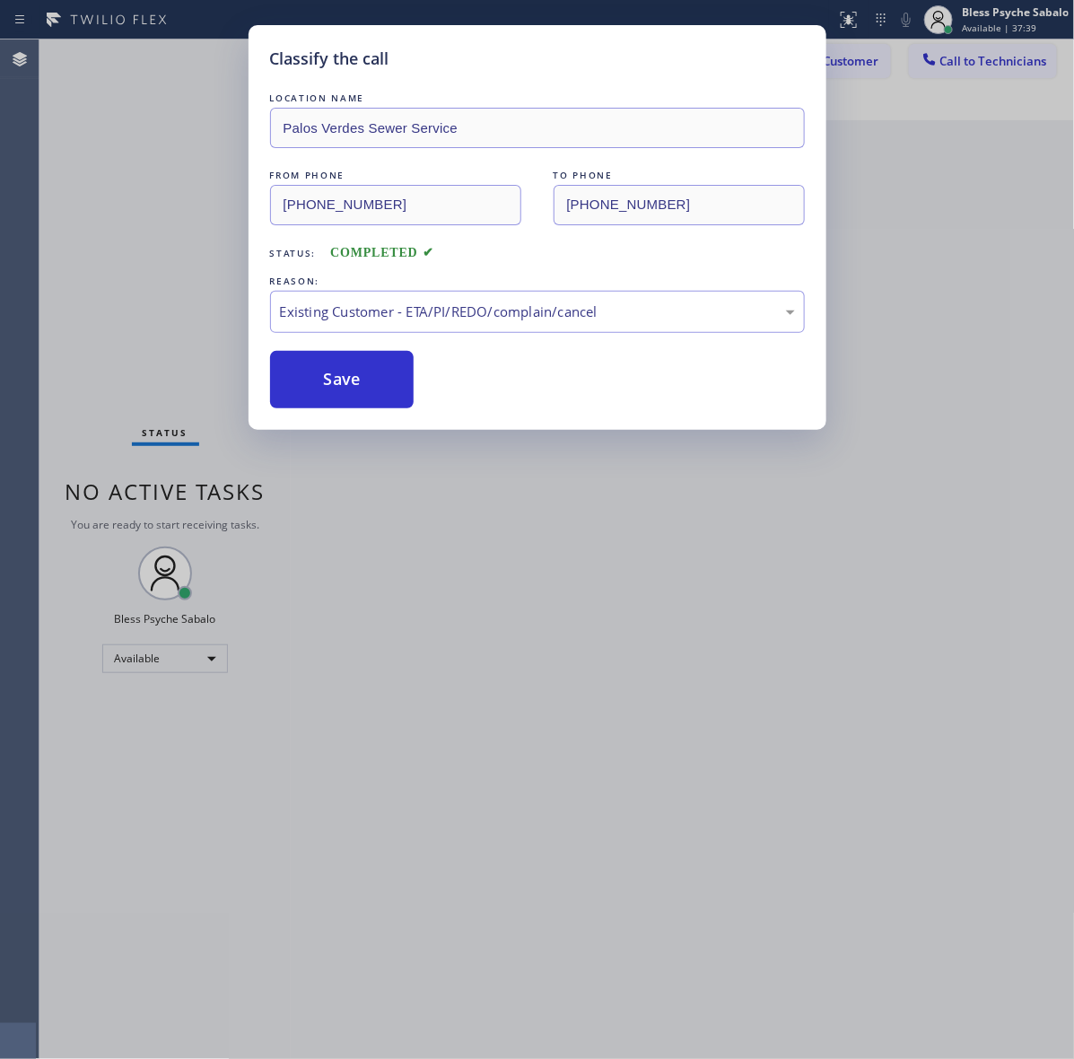
click at [978, 65] on div "Classify the call LOCATION NAME Palos Verdes Sewer Service FROM PHONE (424) 358…" at bounding box center [537, 529] width 1074 height 1059
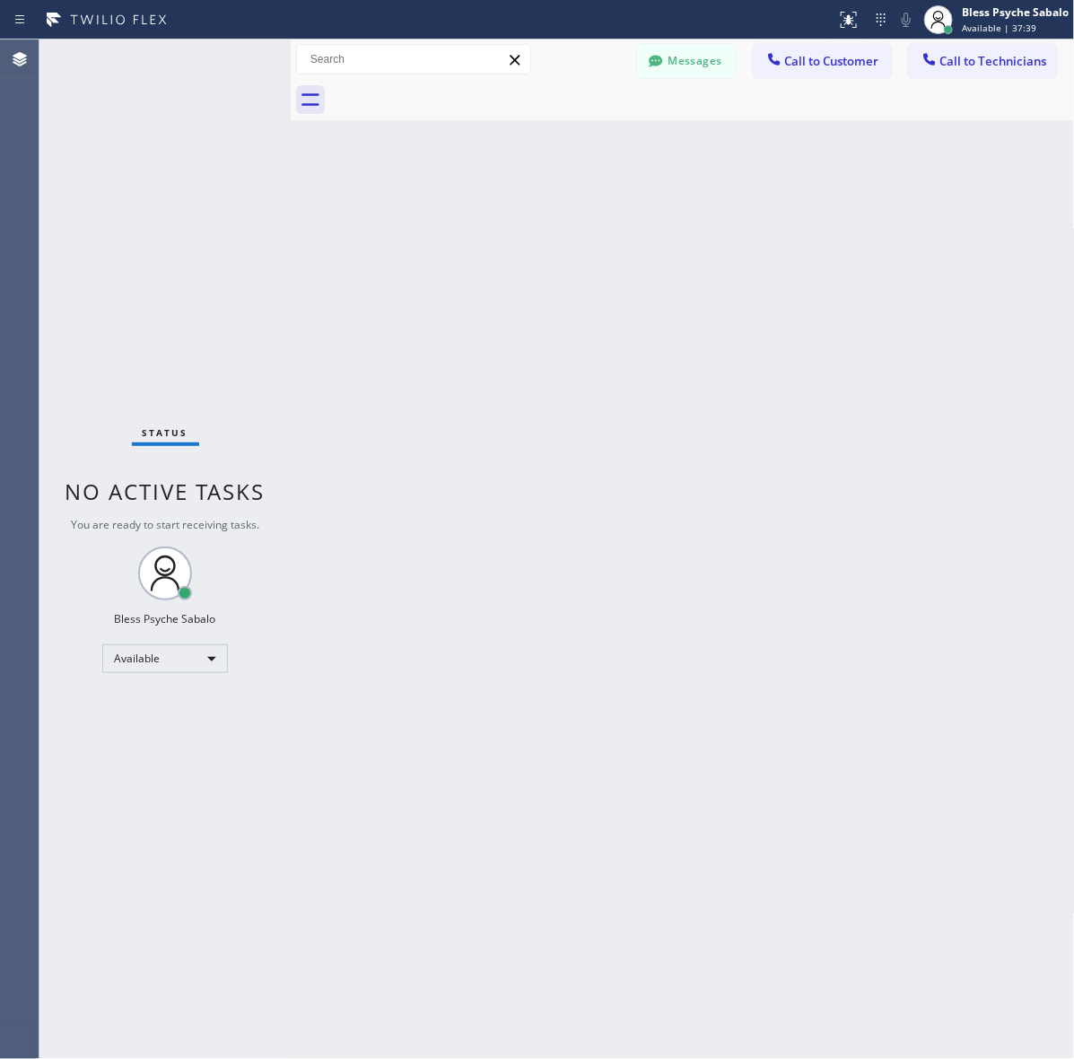
click at [978, 65] on span "Call to Technicians" at bounding box center [993, 61] width 107 height 16
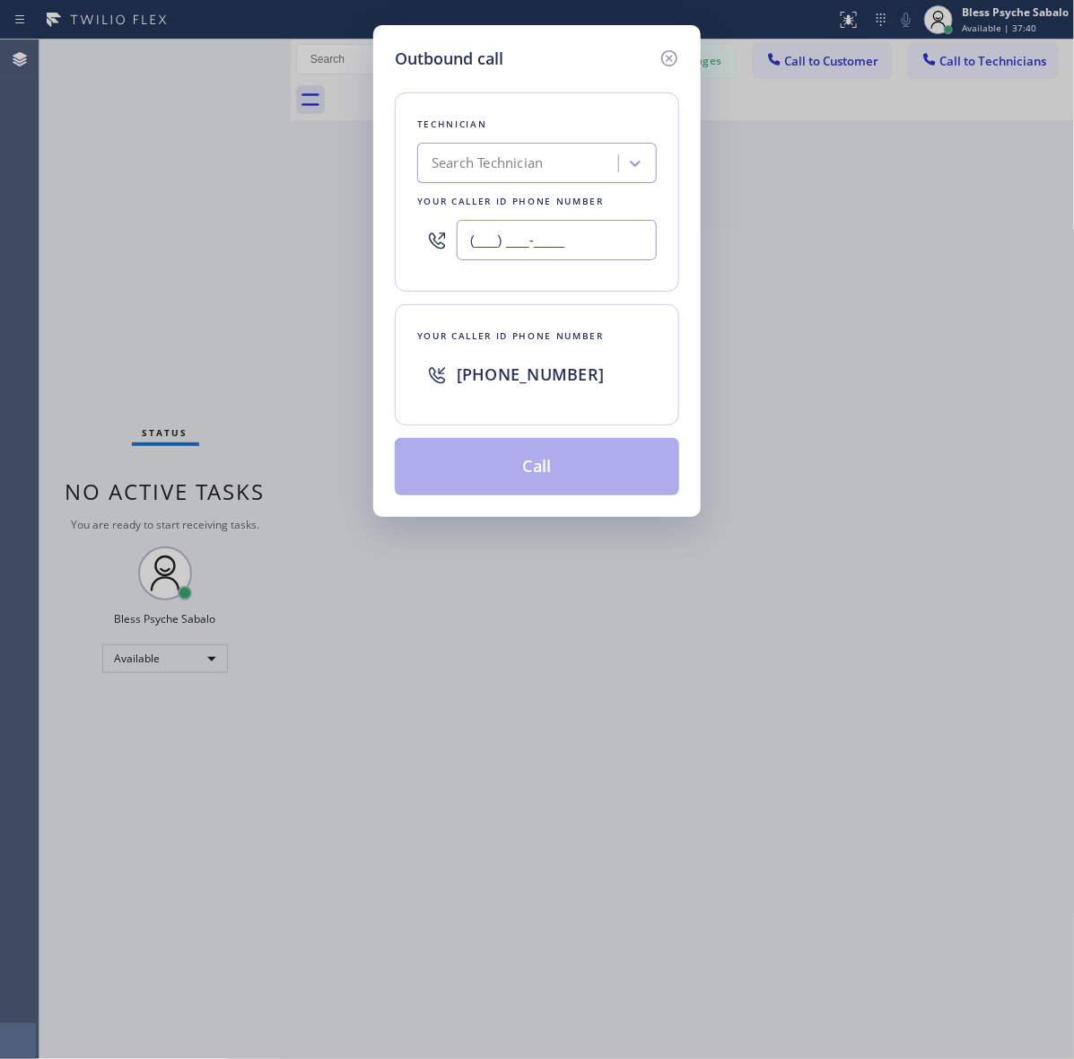
click at [545, 234] on input "(___) ___-____" at bounding box center [557, 240] width 200 height 40
paste input "949) 285-1879"
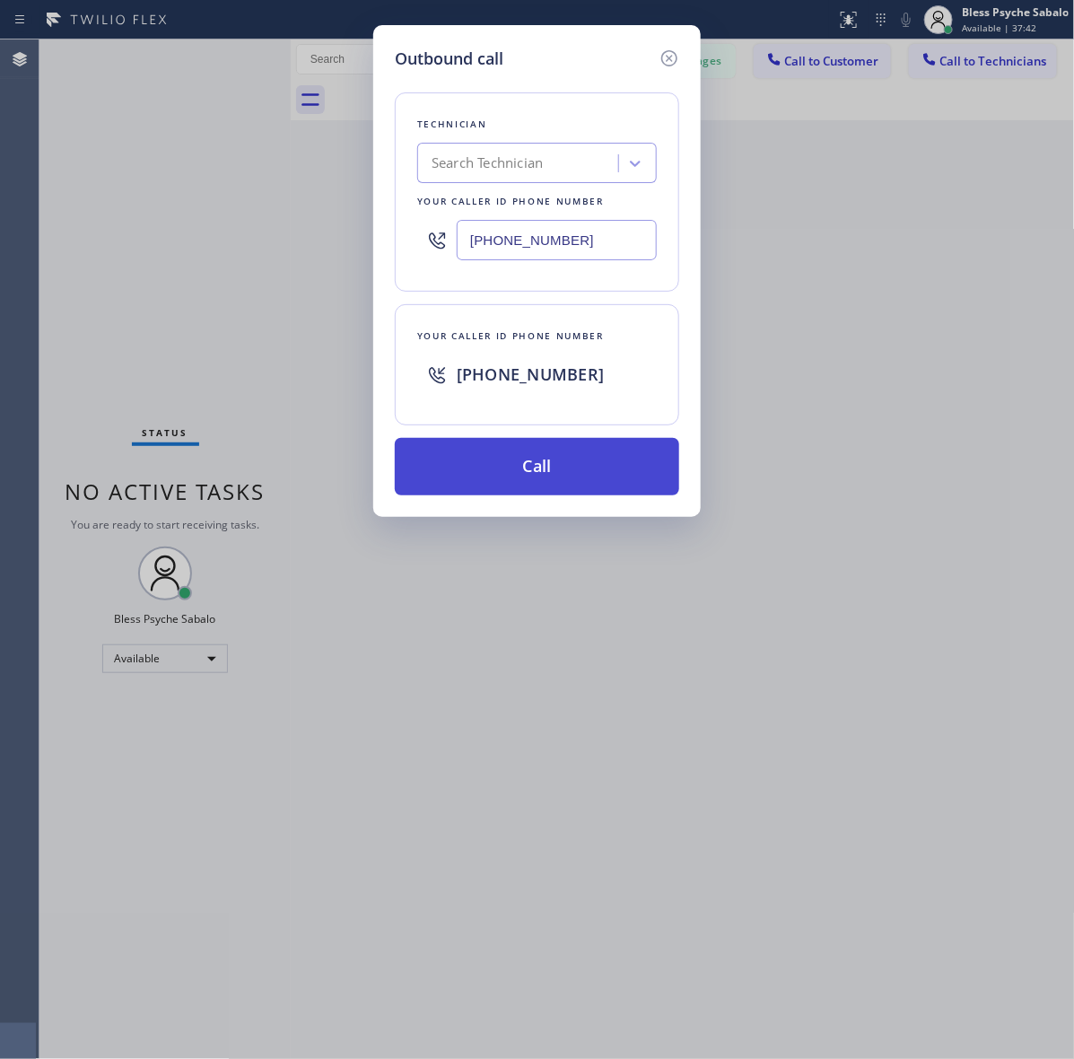
type input "(949) 285-1879"
click at [545, 476] on button "Call" at bounding box center [537, 466] width 284 height 57
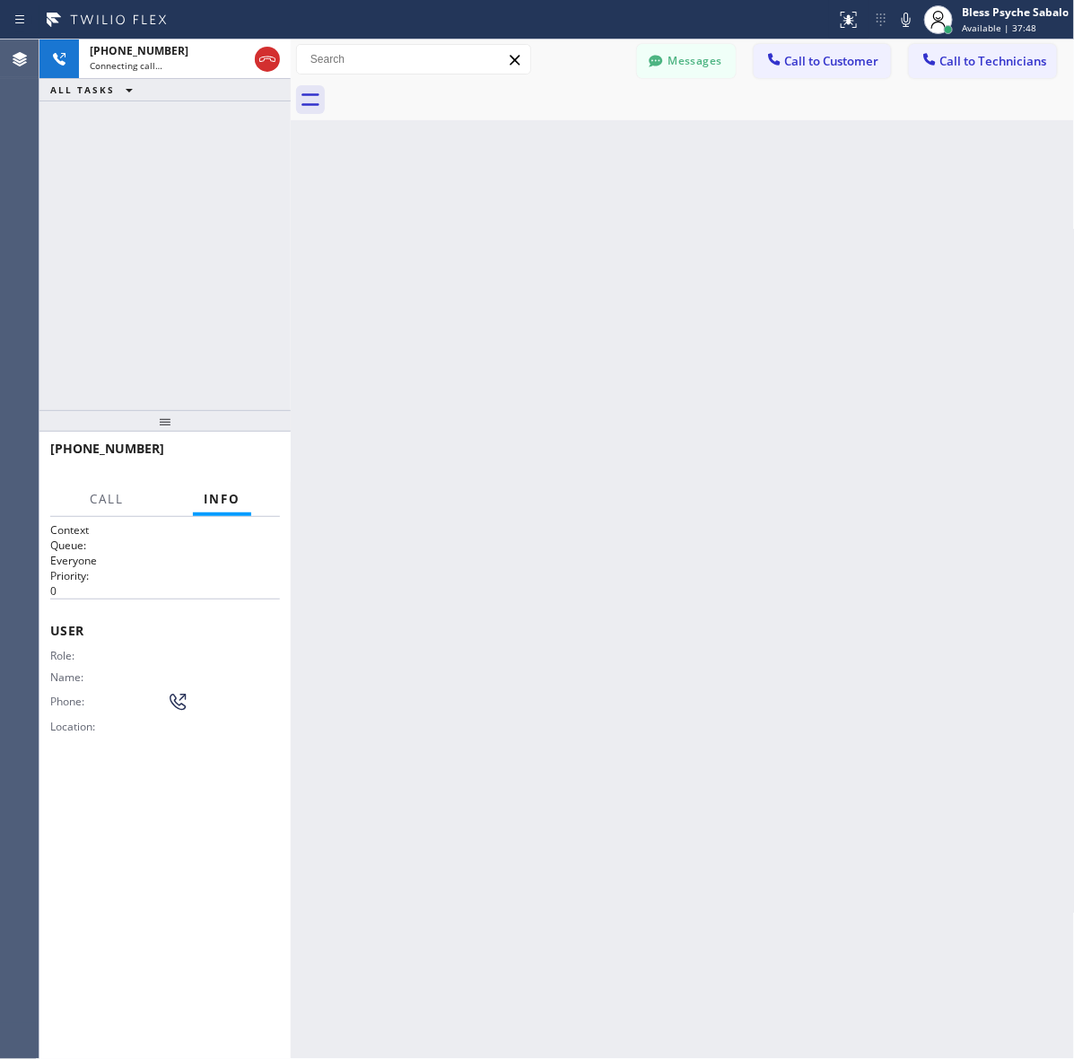
click at [455, 123] on div "Back to Dashboard Change Sender ID Customers Technicians TC Tom Creed 10/01 05:…" at bounding box center [683, 548] width 784 height 1019
click at [688, 67] on button "Messages" at bounding box center [686, 61] width 99 height 34
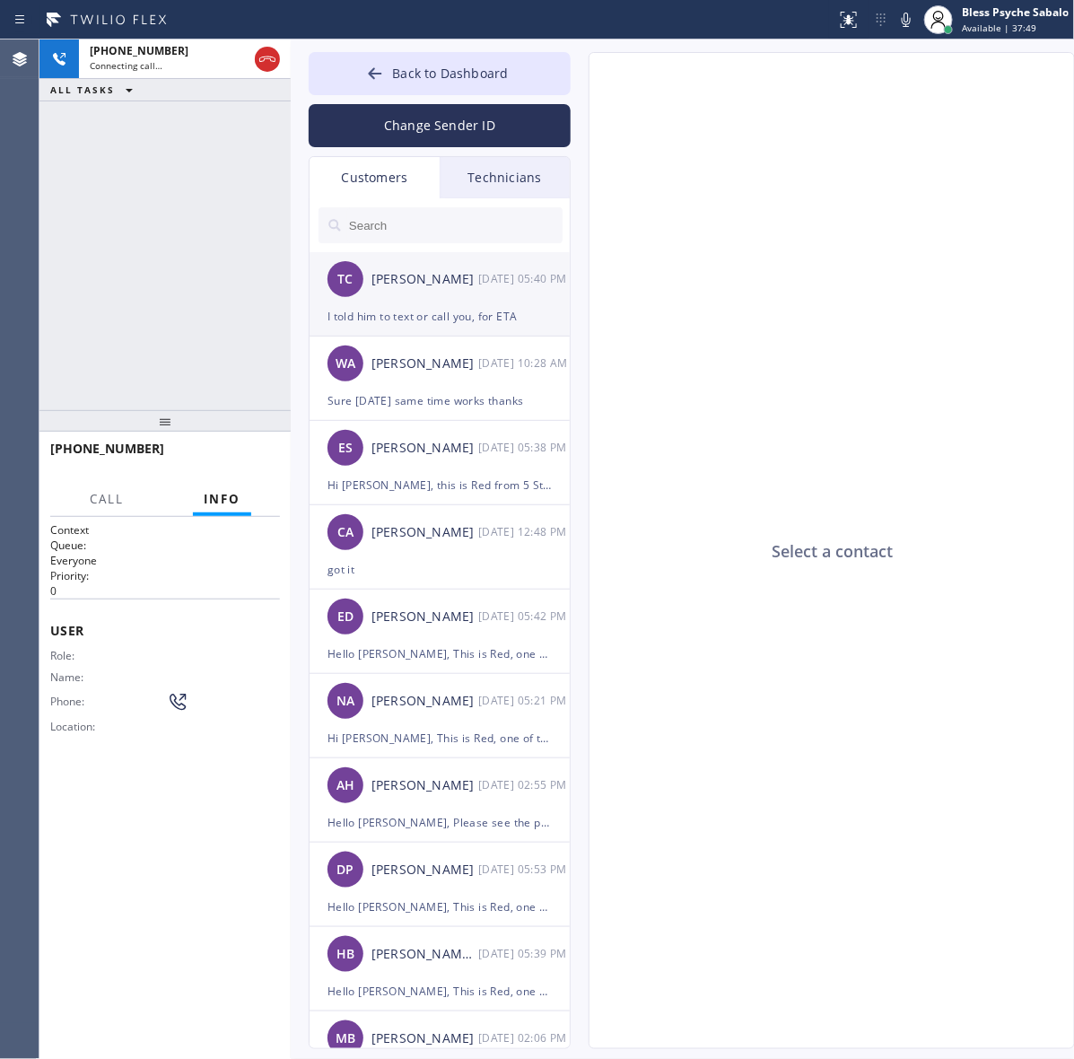
click at [392, 301] on div "TC Tom Creed 10/01 05:40 PM" at bounding box center [440, 279] width 262 height 54
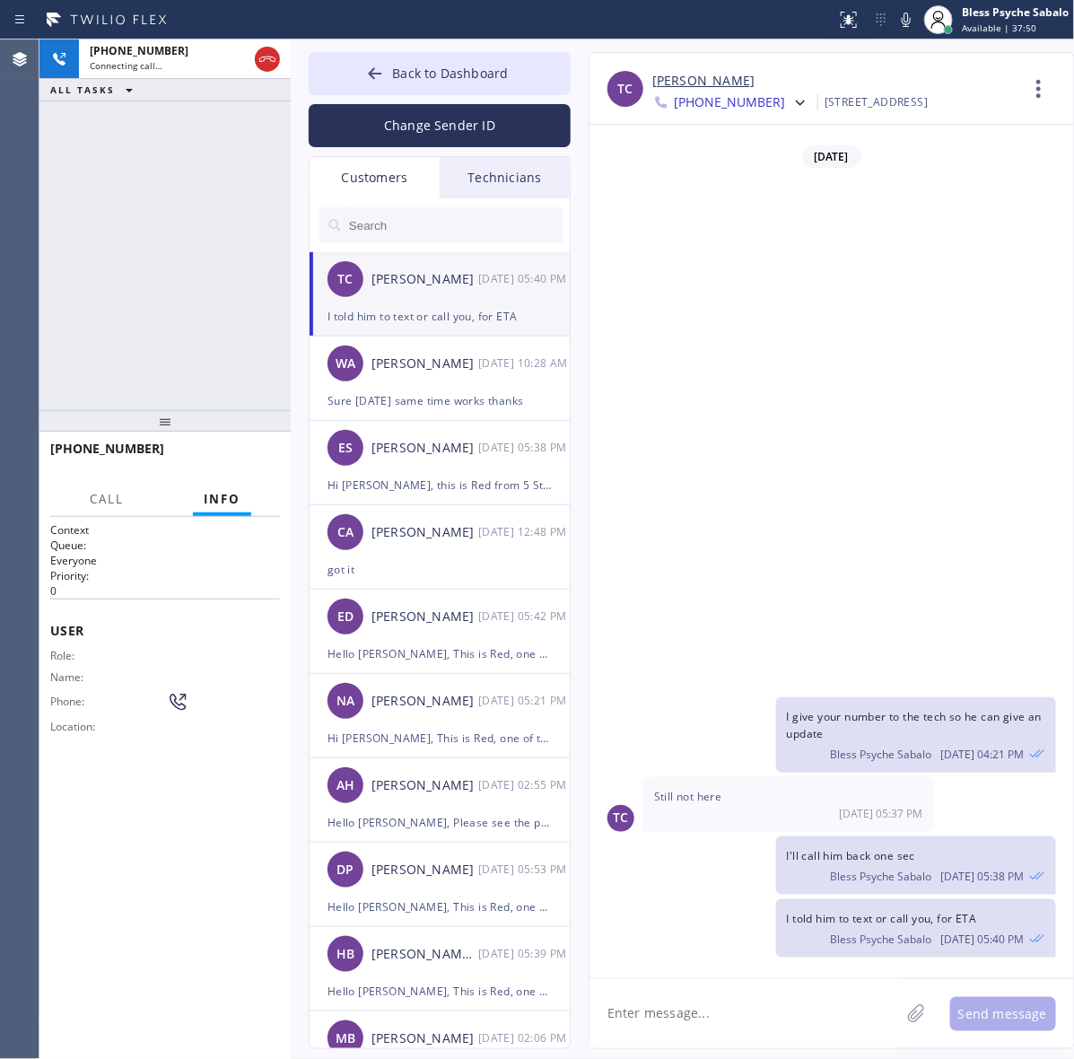
click at [485, 173] on div "Technicians" at bounding box center [505, 177] width 130 height 41
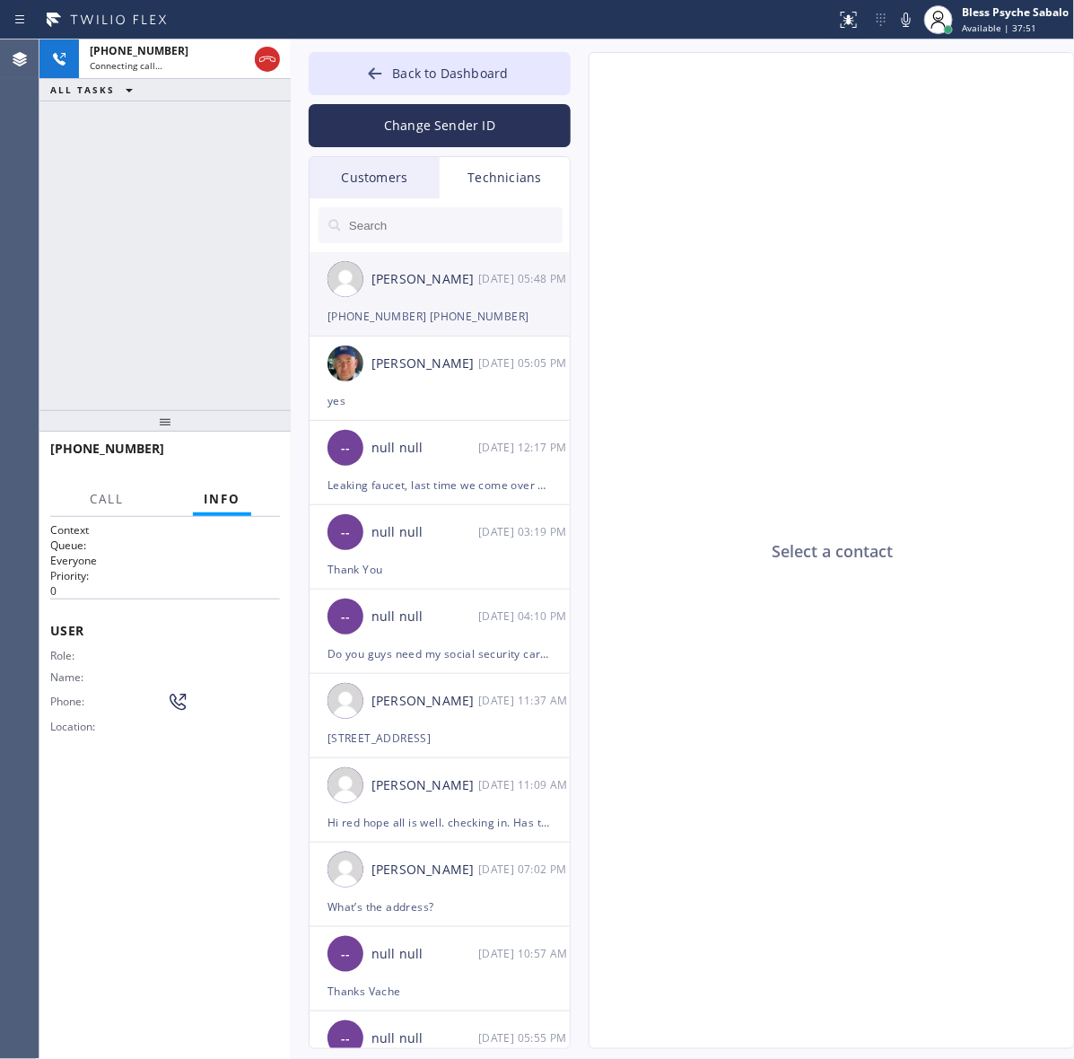
click at [447, 310] on div "(626) 348-4548 (626) 348-1808" at bounding box center [439, 316] width 224 height 21
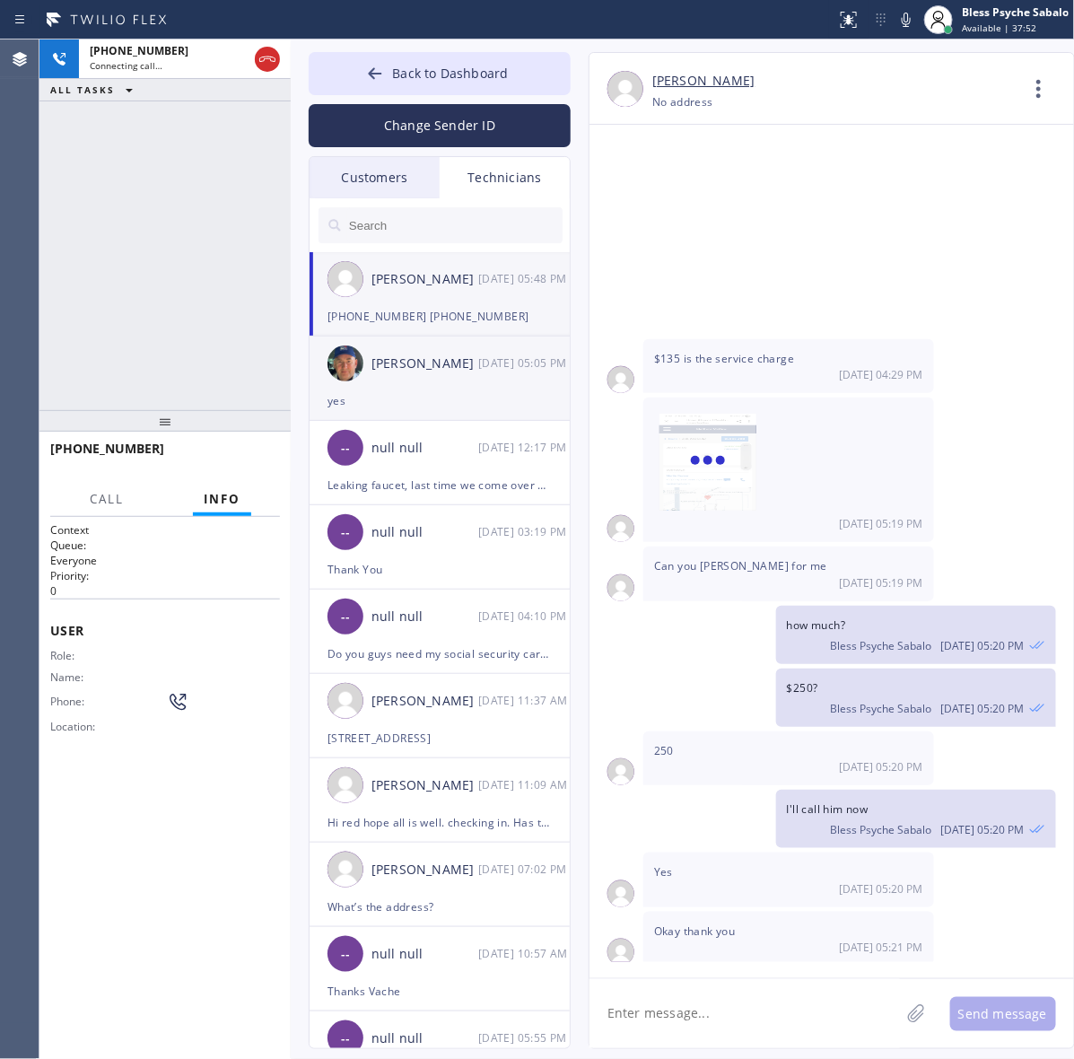
click at [459, 405] on div "yes" at bounding box center [439, 400] width 224 height 21
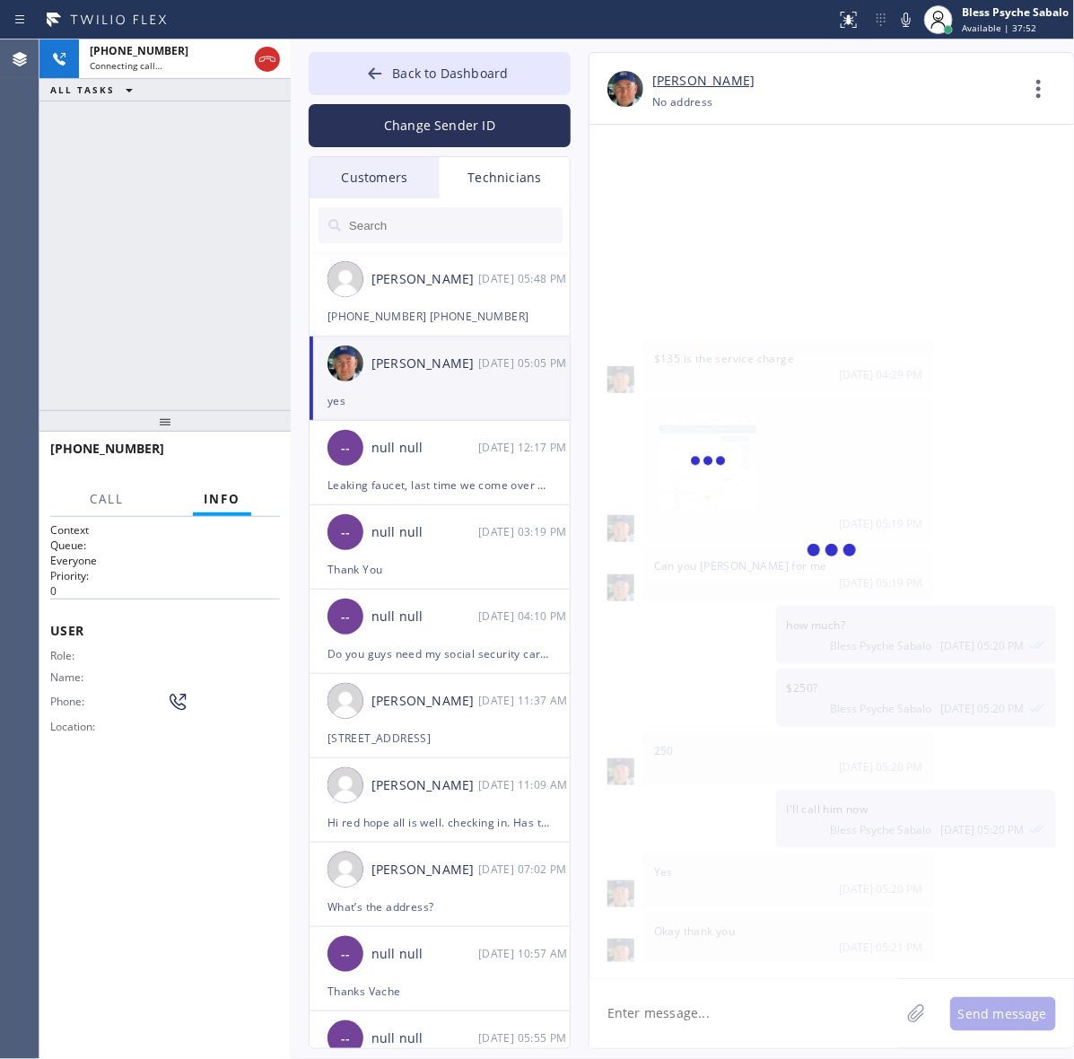
scroll to position [28285, 0]
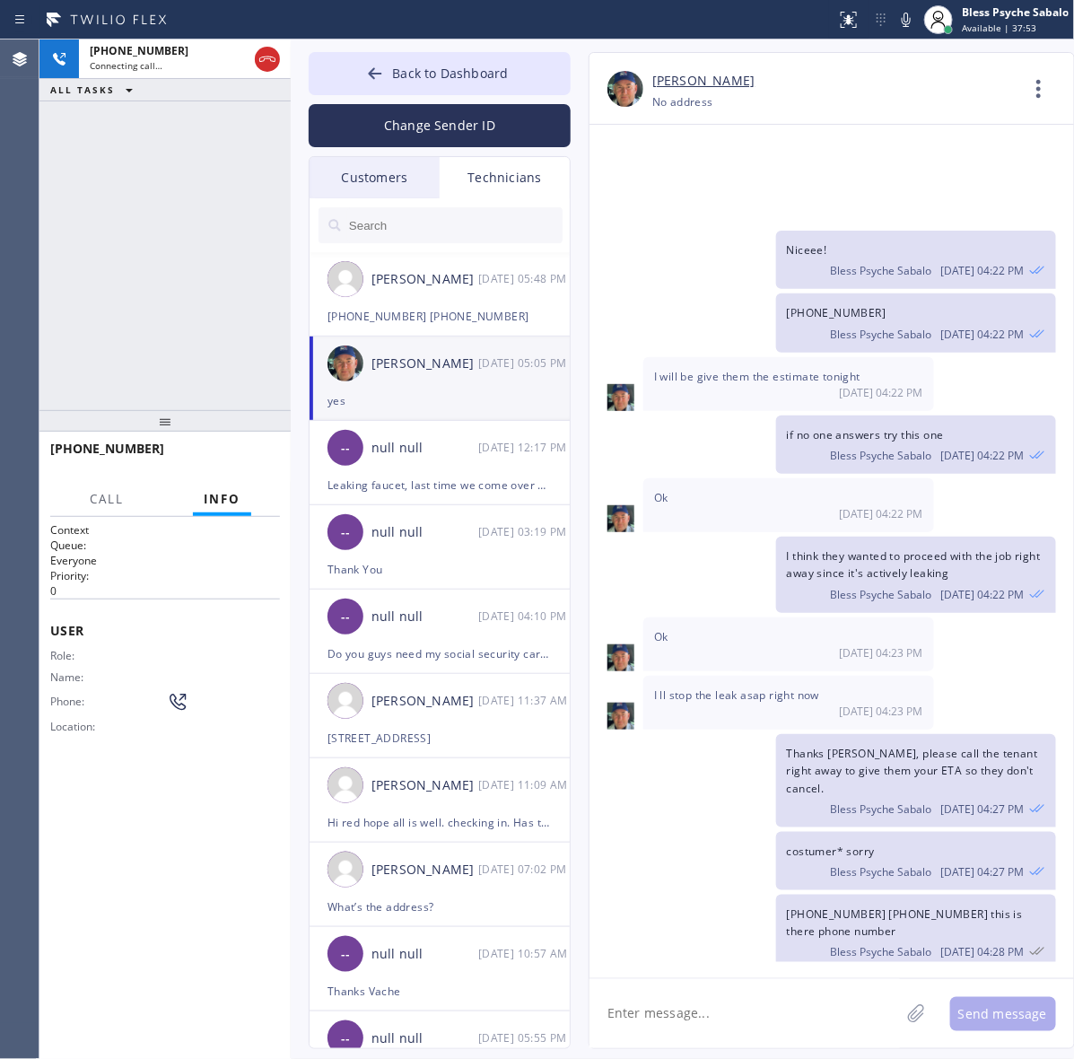
click at [743, 1041] on textarea at bounding box center [744, 1013] width 310 height 69
type textarea "Hello Nick have you sent message to costumer?"
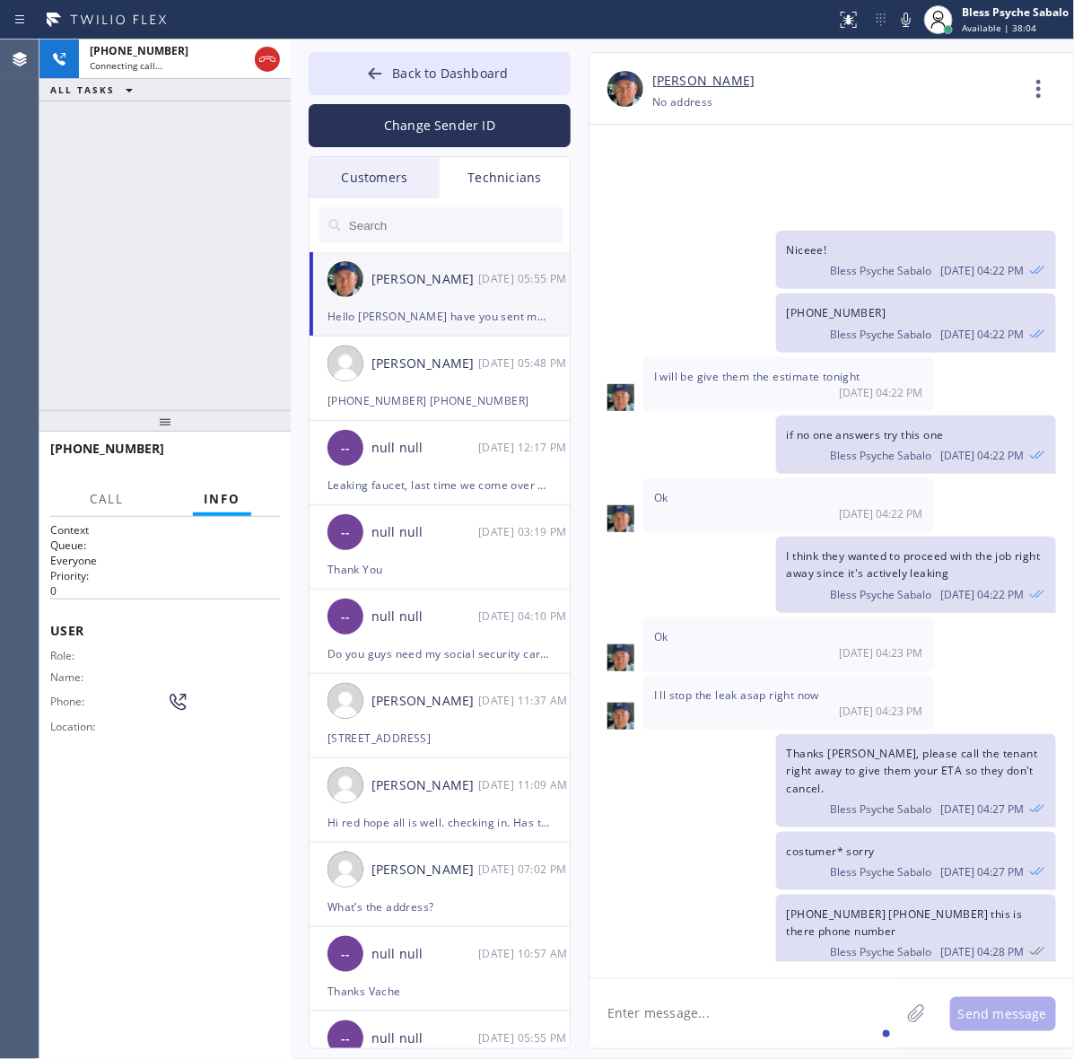
scroll to position [28347, 0]
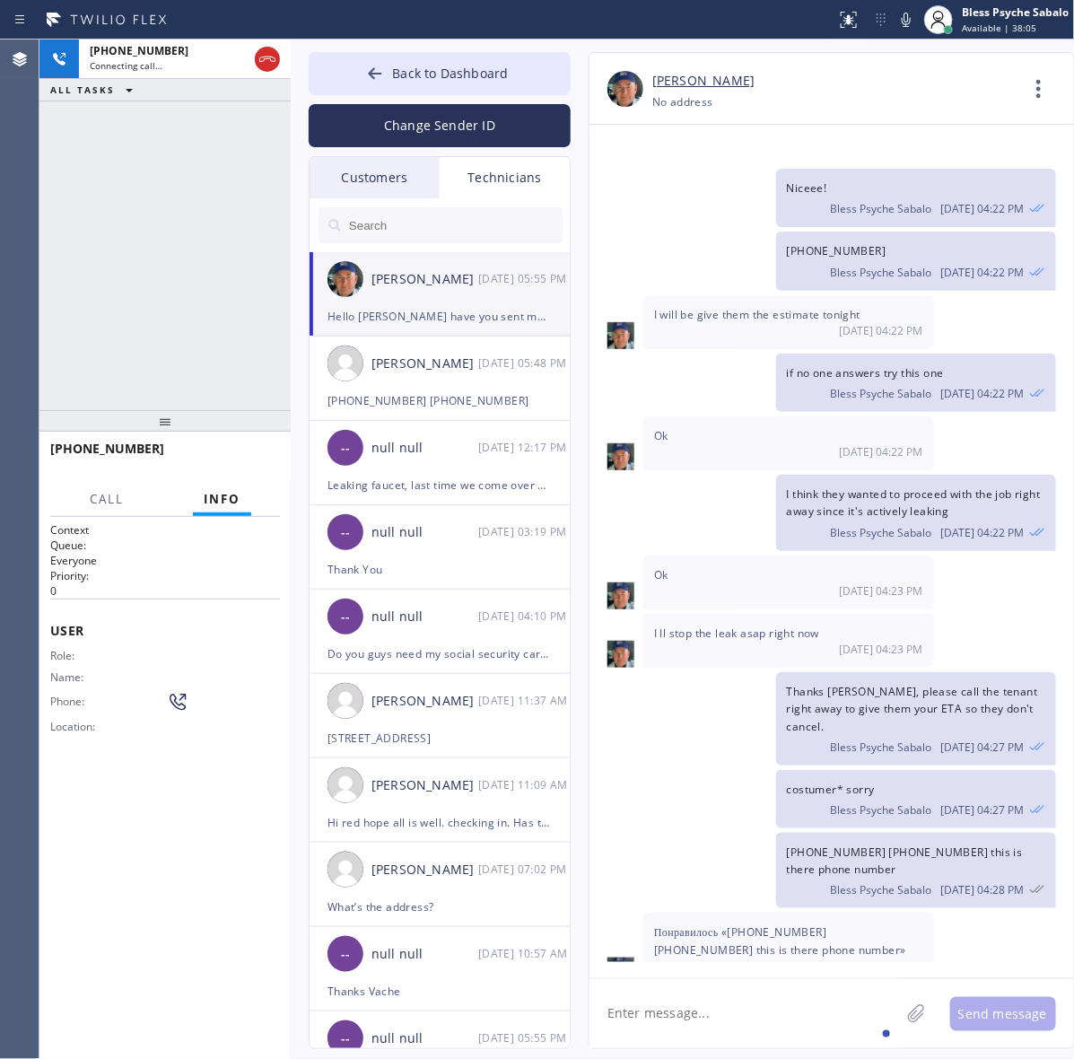
click at [190, 321] on div "+19492851879 Connecting call… ALL TASKS ALL TASKS ACTIVE TASKS TASKS IN WRAP UP" at bounding box center [164, 224] width 251 height 370
click at [238, 543] on div "Context Queue: Everyone Priority: 0" at bounding box center [165, 560] width 230 height 76
click at [245, 456] on span "HANG UP" at bounding box center [238, 456] width 55 height 13
click at [265, 363] on div "+19492851879 Live | 00:05 ALL TASKS ALL TASKS ACTIVE TASKS TASKS IN WRAP UP" at bounding box center [164, 224] width 251 height 370
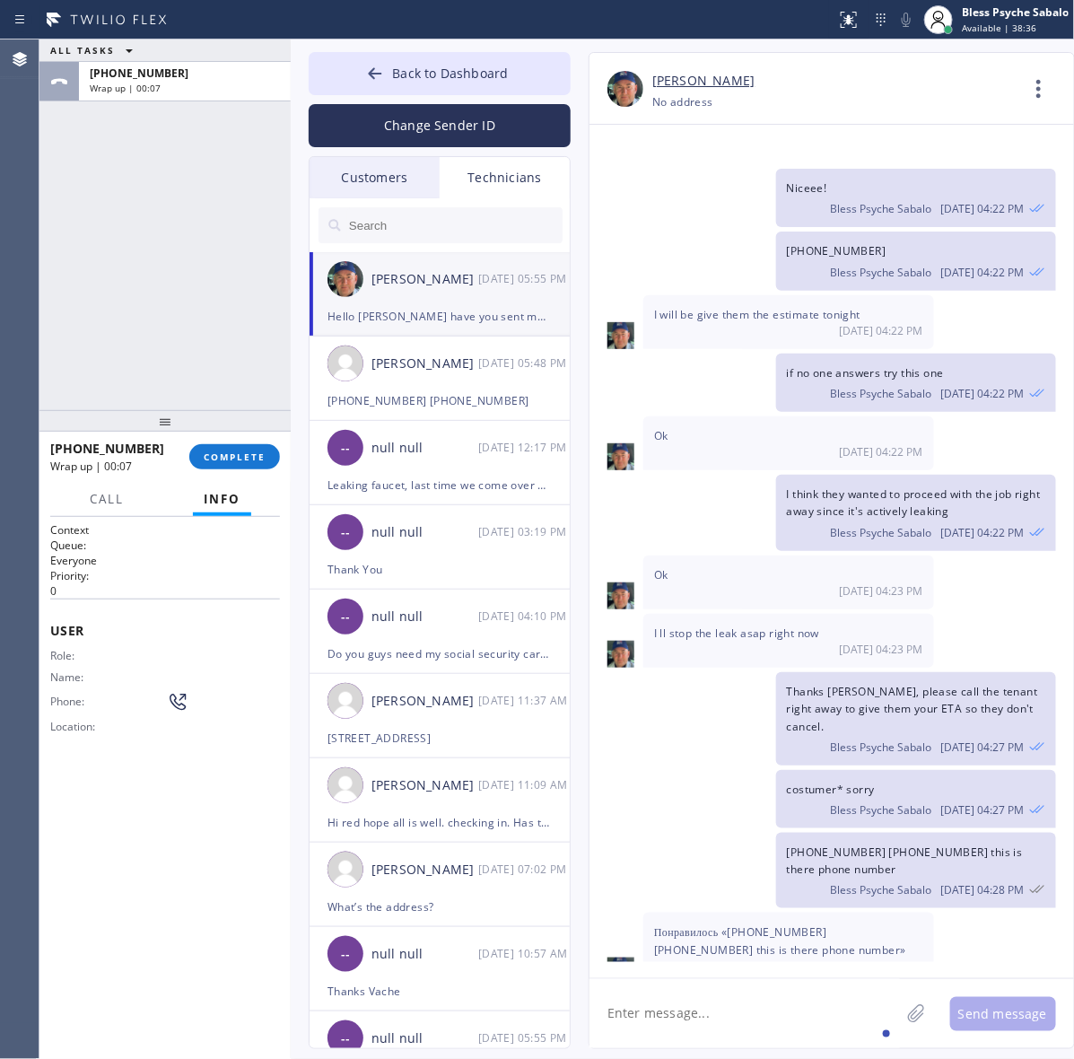
drag, startPoint x: 170, startPoint y: 233, endPoint x: 178, endPoint y: 381, distance: 148.2
click at [172, 233] on div "ALL TASKS ALL TASKS ACTIVE TASKS TASKS IN WRAP UP +19492851879 Wrap up | 00:07" at bounding box center [164, 224] width 251 height 370
click at [213, 438] on div "+19492851879 Wrap up | 00:07 COMPLETE" at bounding box center [165, 456] width 230 height 47
click at [222, 456] on span "COMPLETE" at bounding box center [235, 456] width 62 height 13
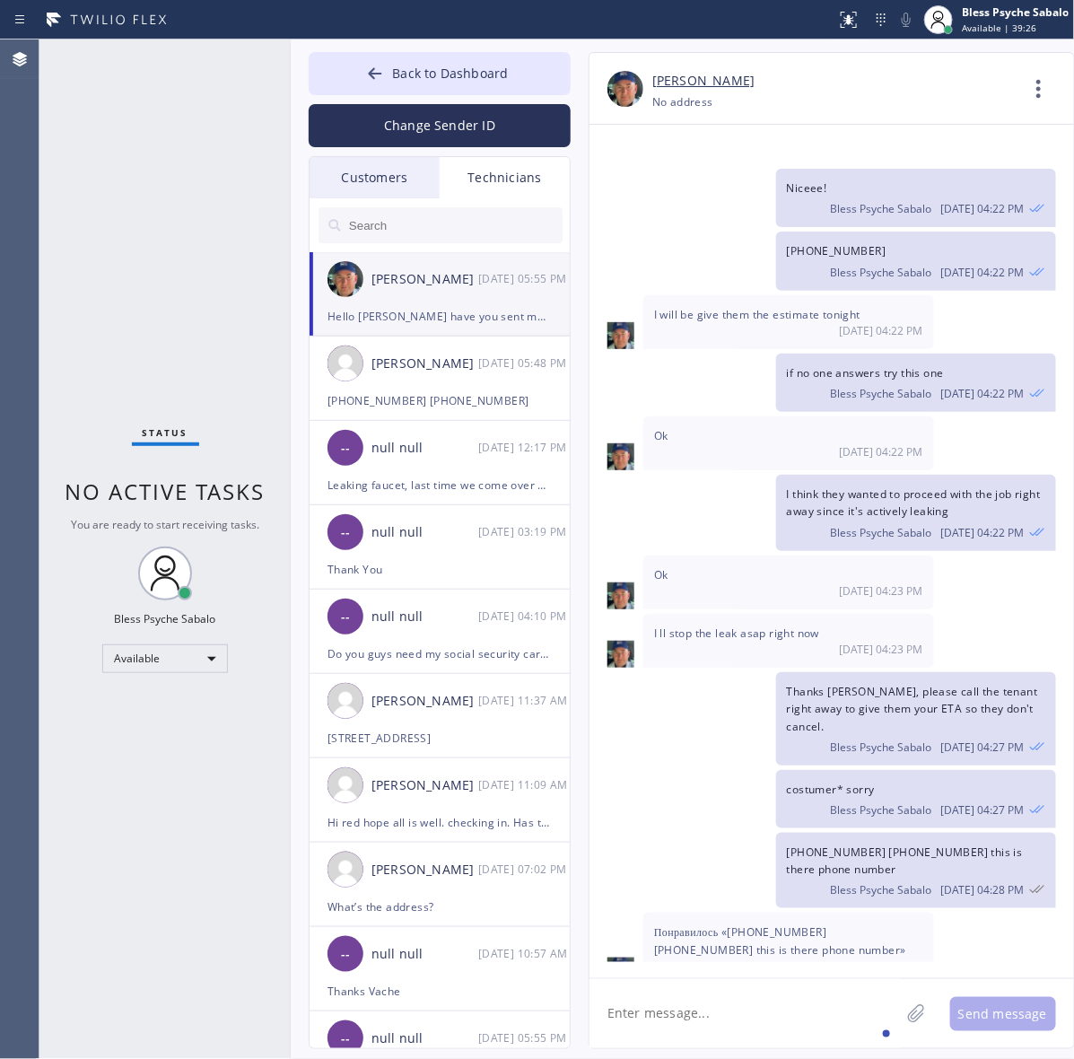
click at [171, 805] on div "Status No active tasks You are ready to start receiving tasks. Bless Psyche Sab…" at bounding box center [164, 548] width 251 height 1019
click at [245, 160] on div "Status No active tasks You are ready to start receiving tasks. Bless Psyche Sab…" at bounding box center [164, 548] width 251 height 1019
click at [213, 130] on div "Status No active tasks You are ready to start receiving tasks. Bless Psyche Sab…" at bounding box center [164, 548] width 251 height 1019
click at [405, 171] on div "Customers" at bounding box center [374, 177] width 130 height 41
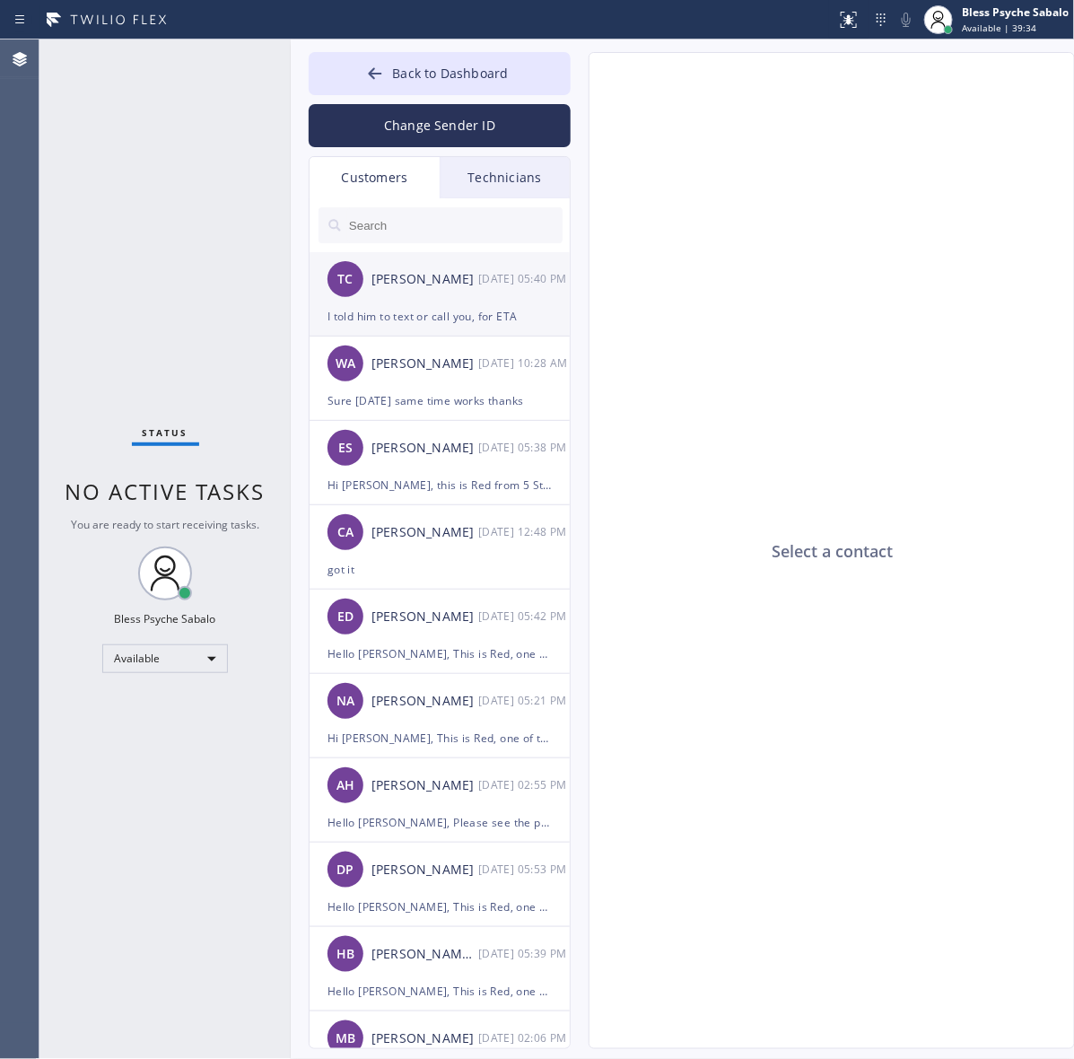
click at [420, 292] on div "TC Tom Creed 10/01 05:40 PM" at bounding box center [440, 279] width 262 height 54
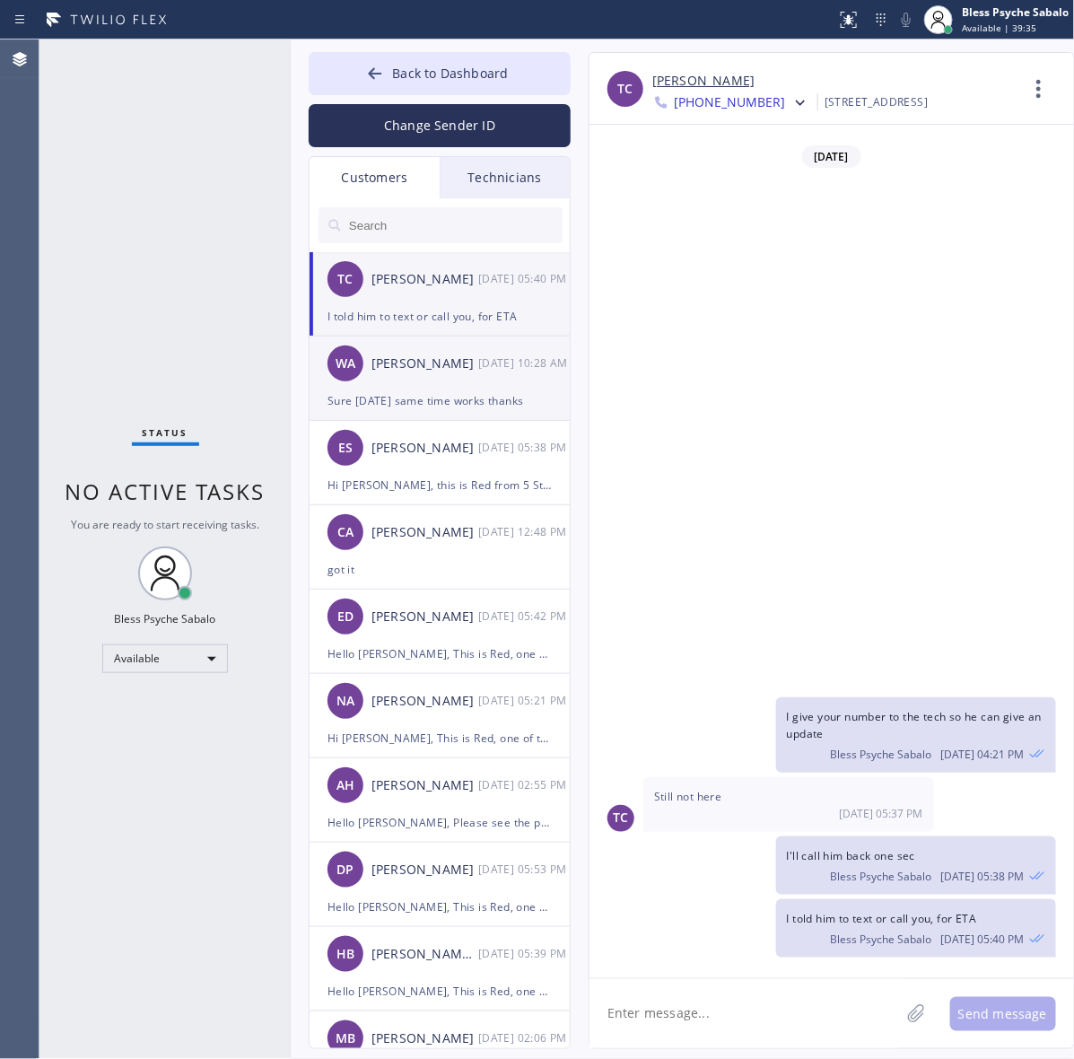
click at [409, 404] on div "Sure [DATE] same time works thanks" at bounding box center [439, 400] width 224 height 21
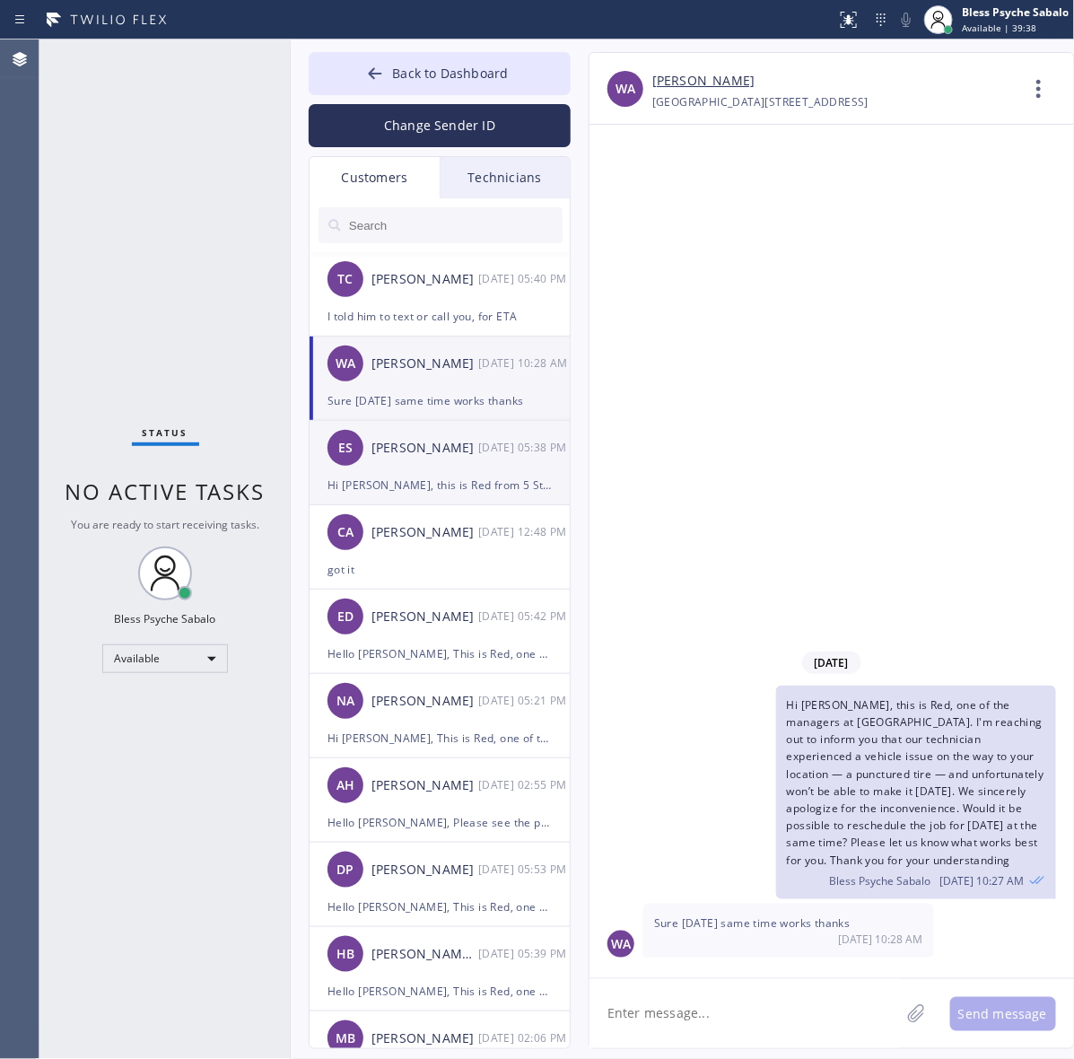
click at [431, 469] on div "ES Enrico Sanavia 09/29 05:38 PM" at bounding box center [440, 448] width 262 height 54
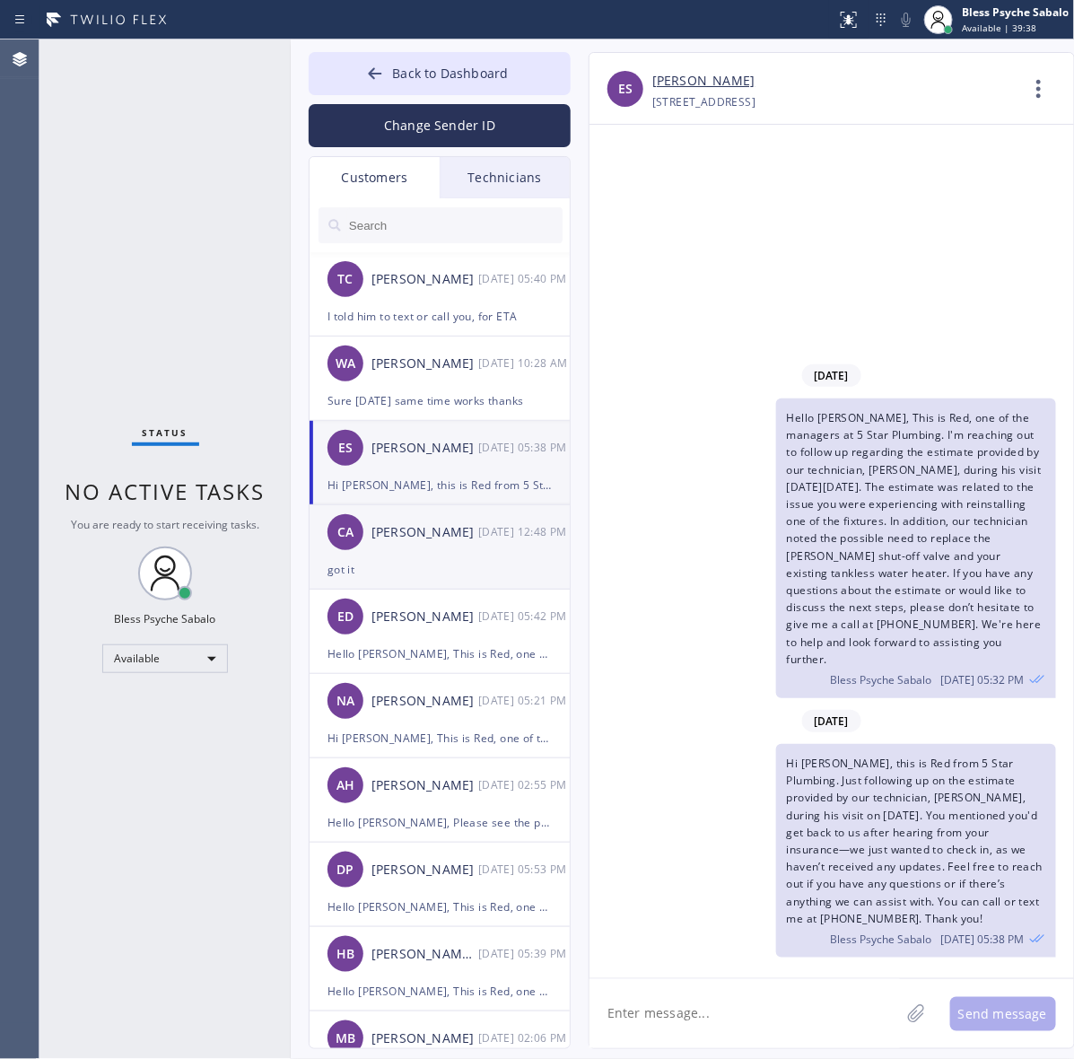
click at [423, 576] on div "got it" at bounding box center [439, 569] width 224 height 21
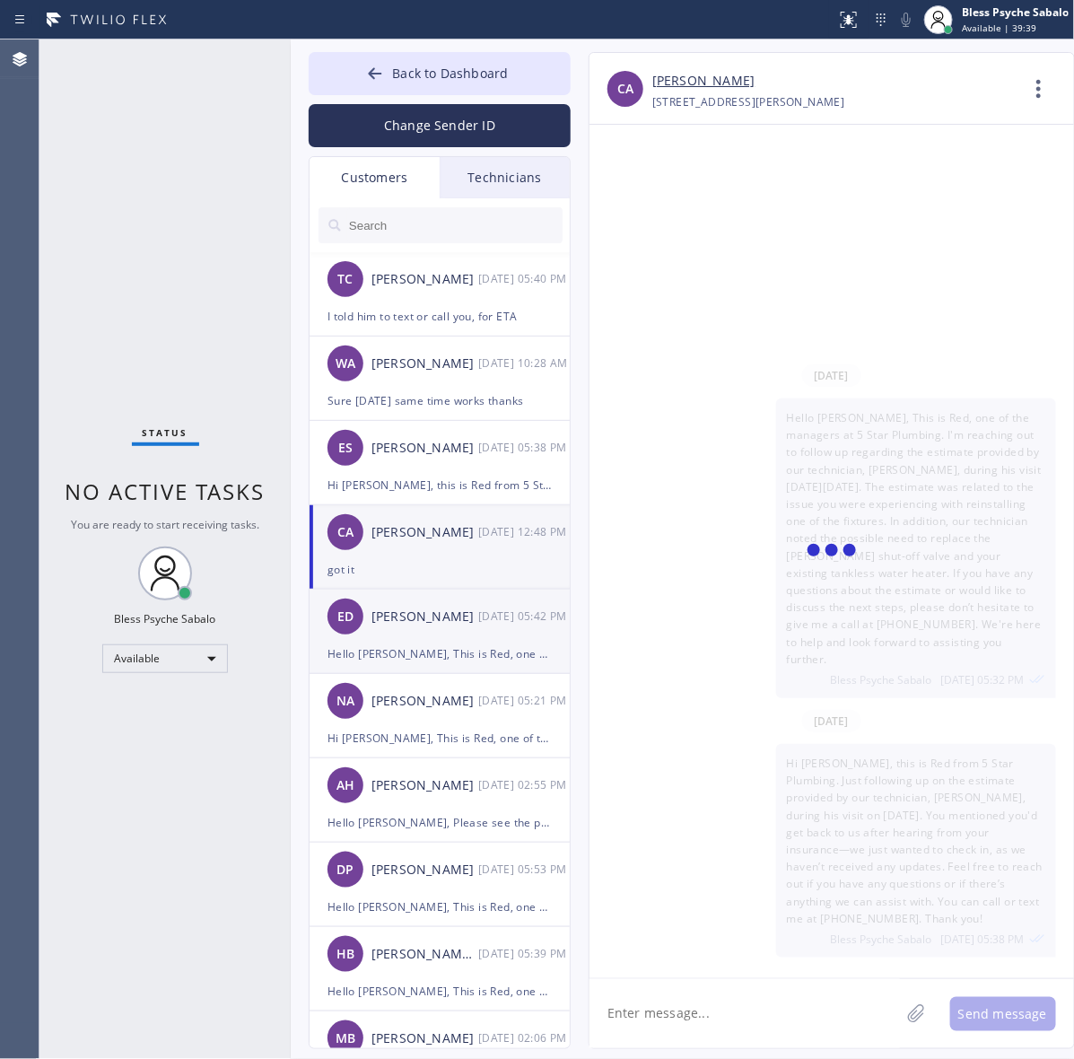
scroll to position [496, 0]
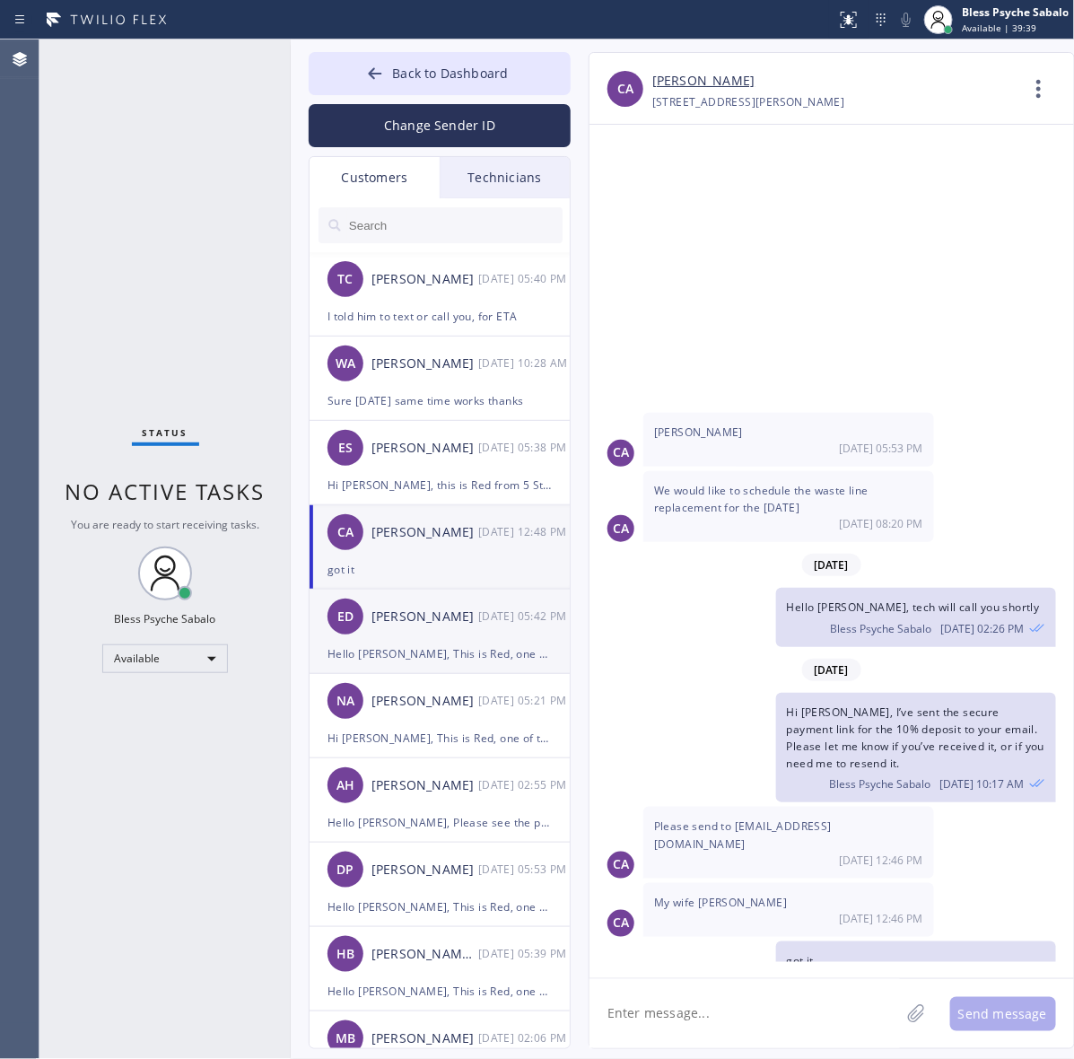
click at [456, 630] on div "ED Eldon Davenport 09/26 05:42 PM" at bounding box center [440, 616] width 262 height 54
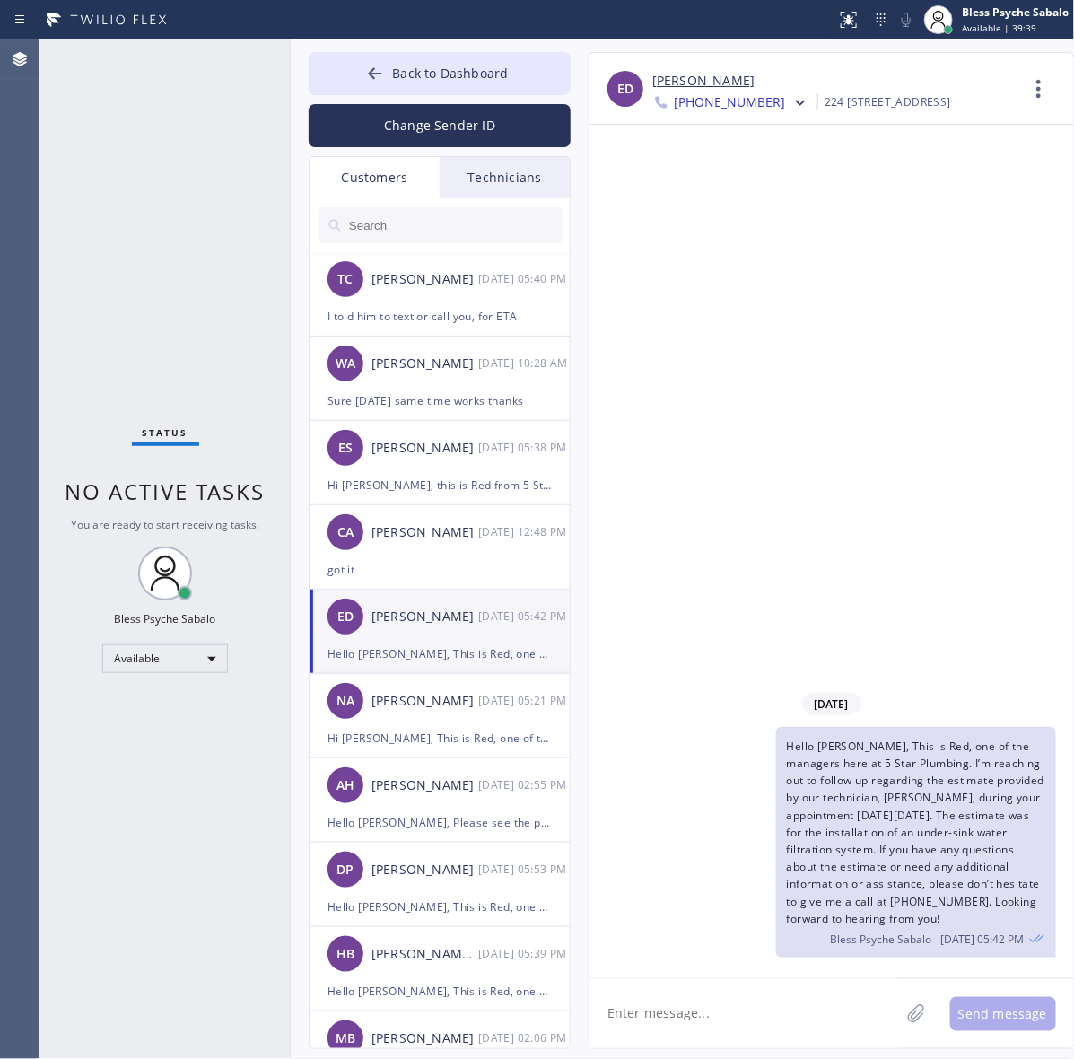
scroll to position [0, 0]
click at [437, 547] on div "CA Chad Algorri 09/29 12:48 PM" at bounding box center [440, 532] width 262 height 54
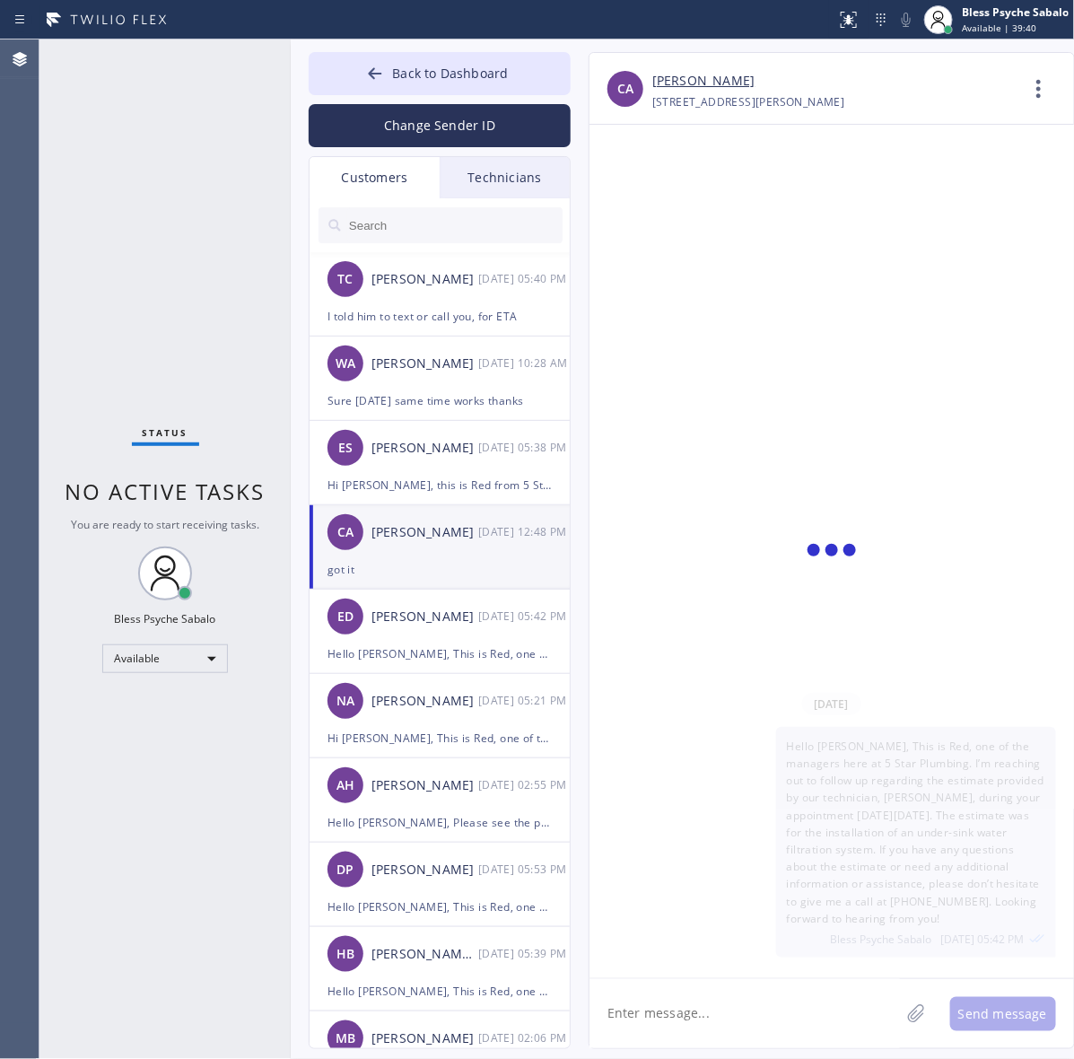
scroll to position [496, 0]
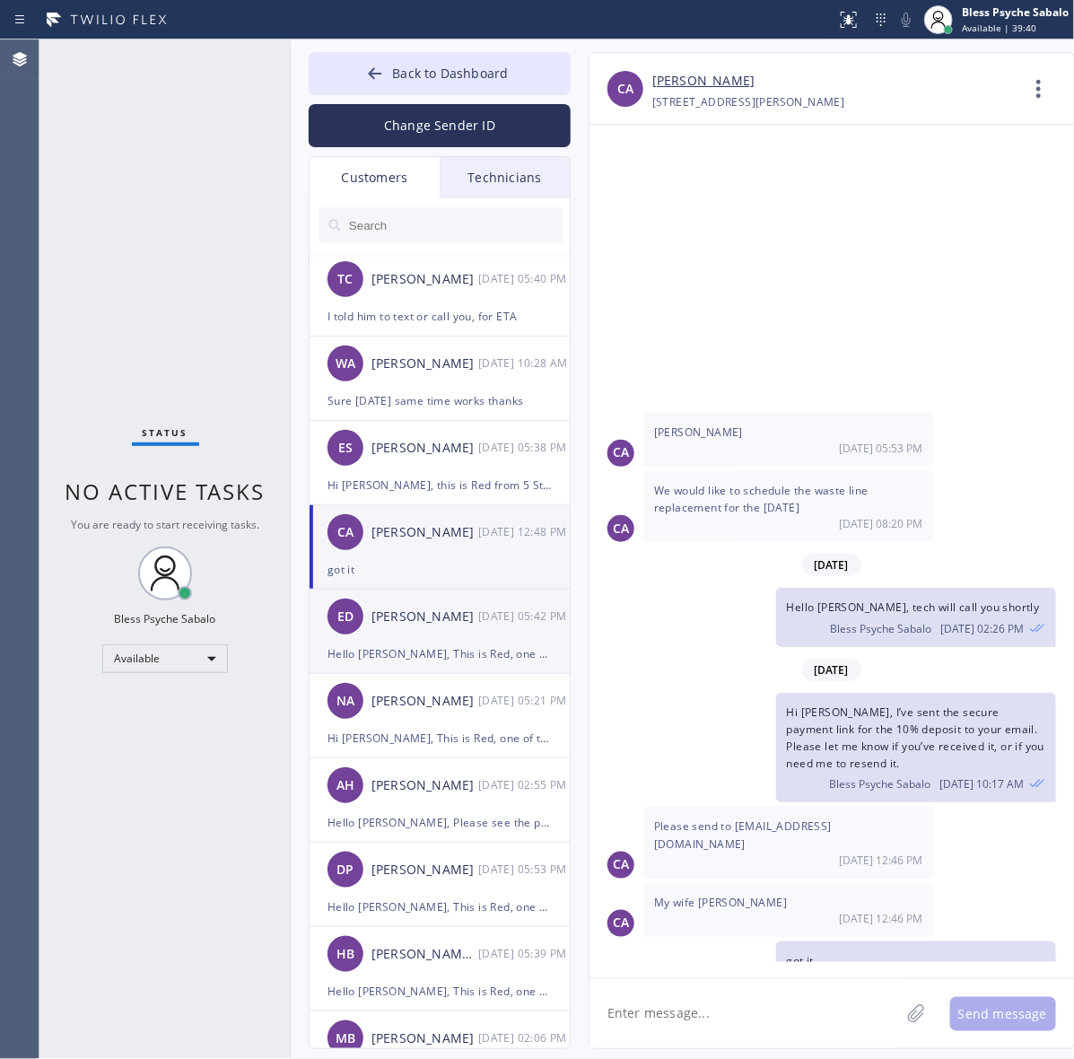
click at [414, 628] on div "ED Eldon Davenport 09/26 05:42 PM" at bounding box center [440, 616] width 262 height 54
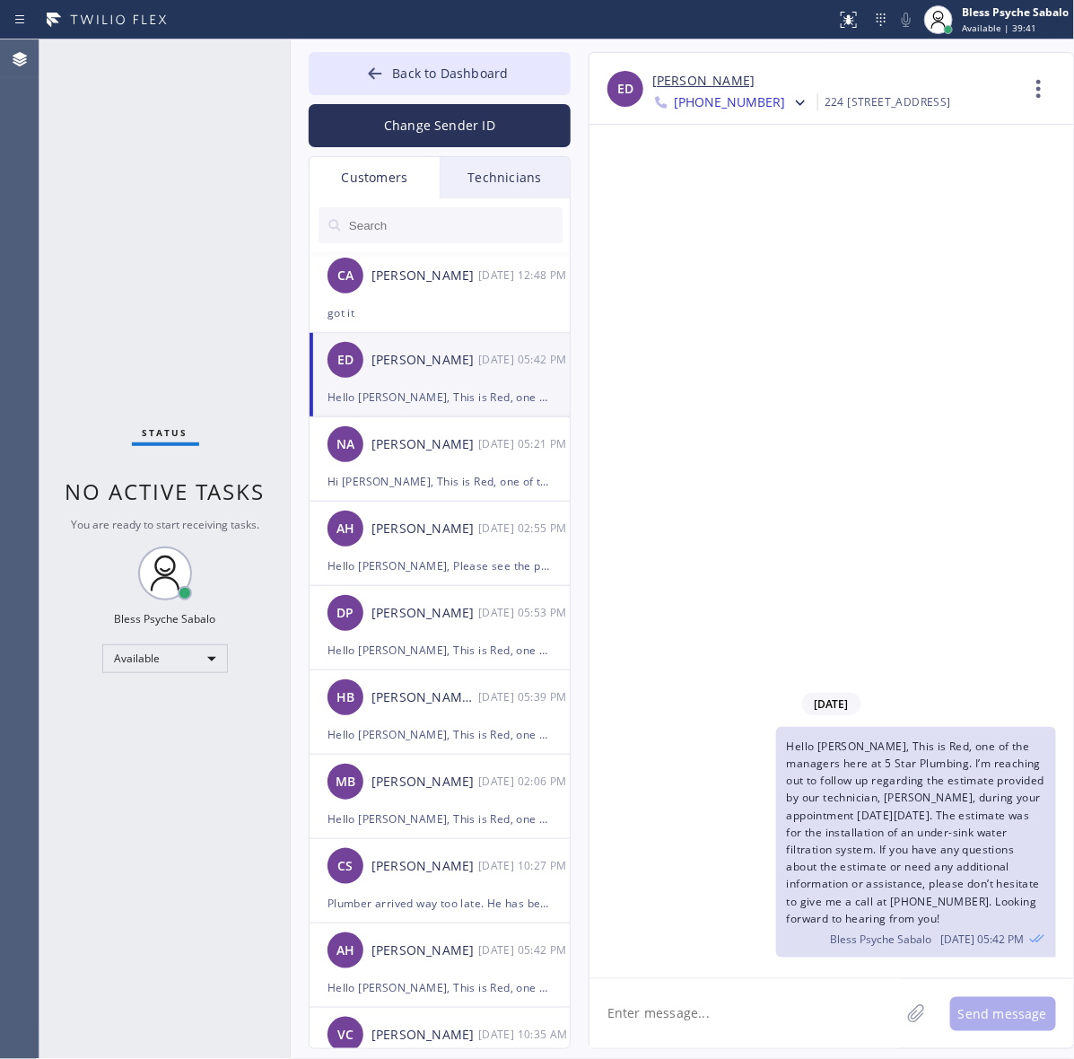
scroll to position [336, 0]
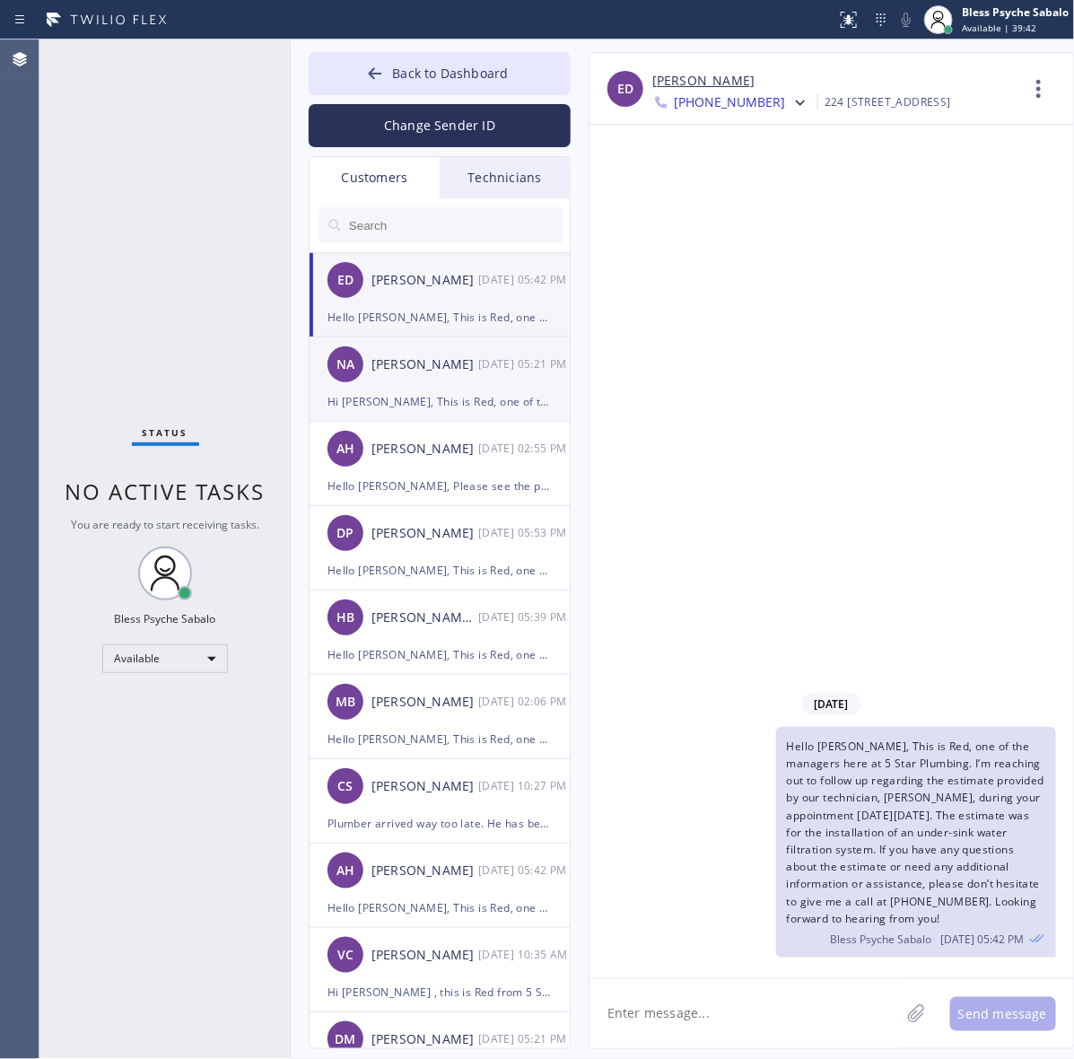
click at [476, 388] on div "NA Nader Arfai 09/26 05:21 PM" at bounding box center [440, 364] width 262 height 54
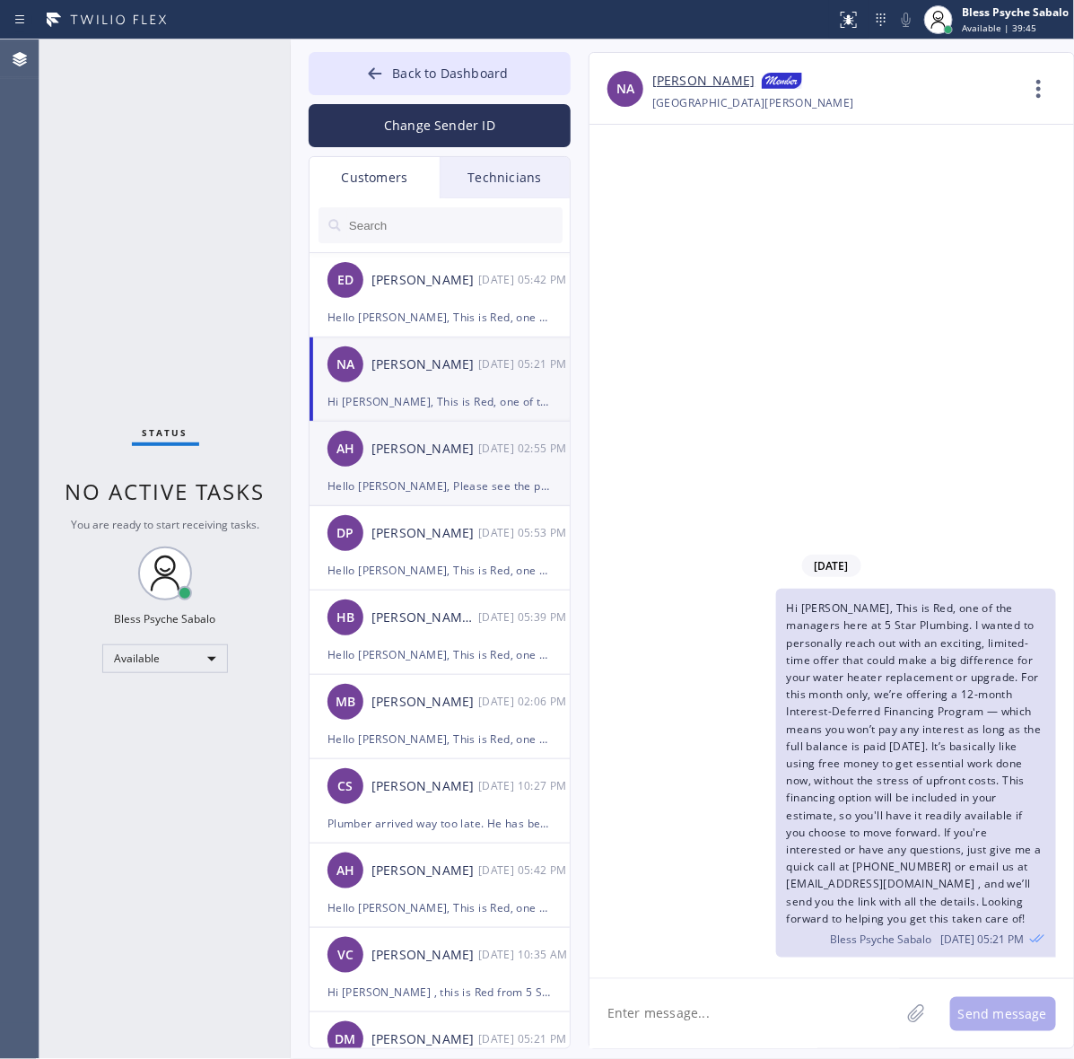
click at [405, 482] on div "Hello [PERSON_NAME], Please see the payment links below: [URL][DOMAIN_NAME]" at bounding box center [439, 485] width 224 height 21
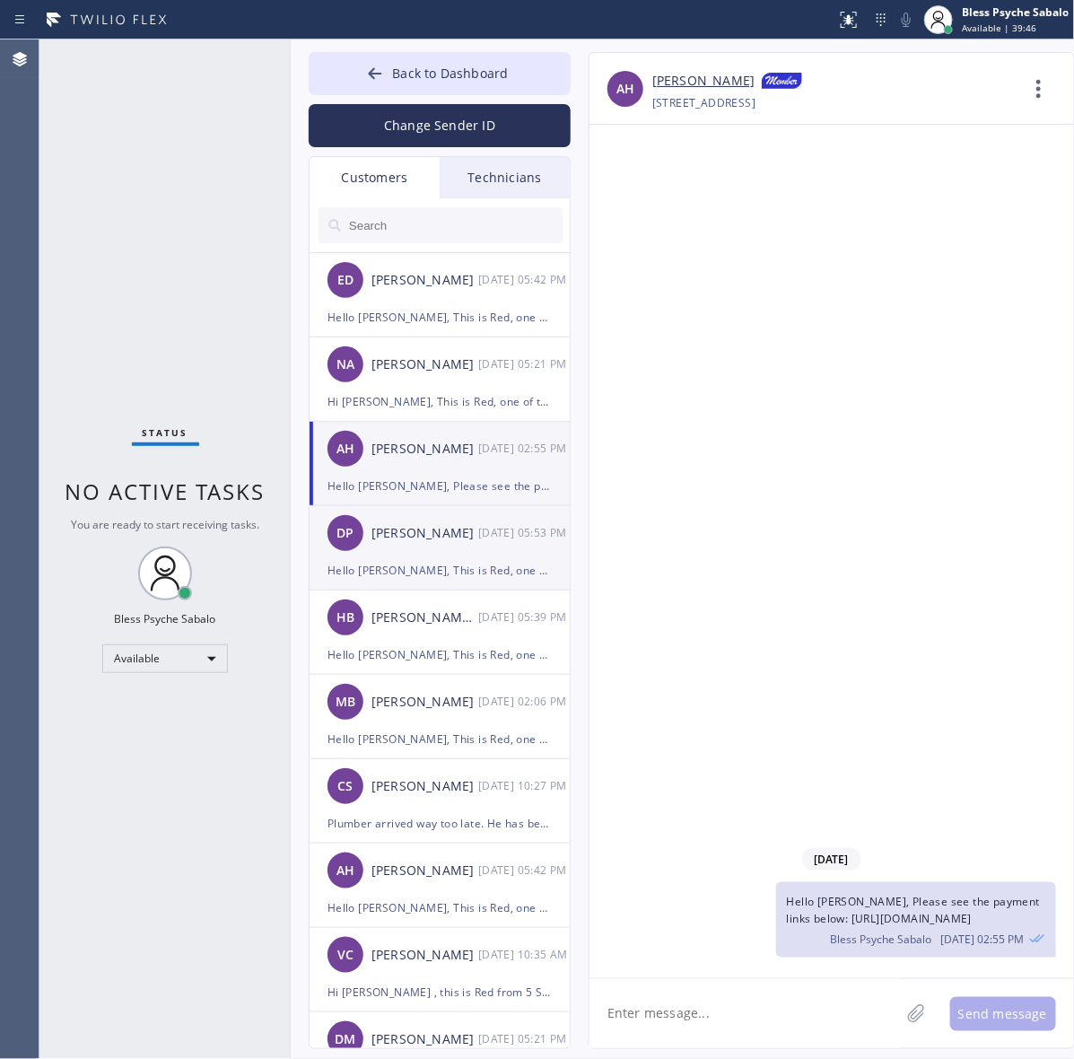
click at [363, 543] on div "DP Desiree Prescod 09/24 05:53 PM" at bounding box center [440, 533] width 262 height 54
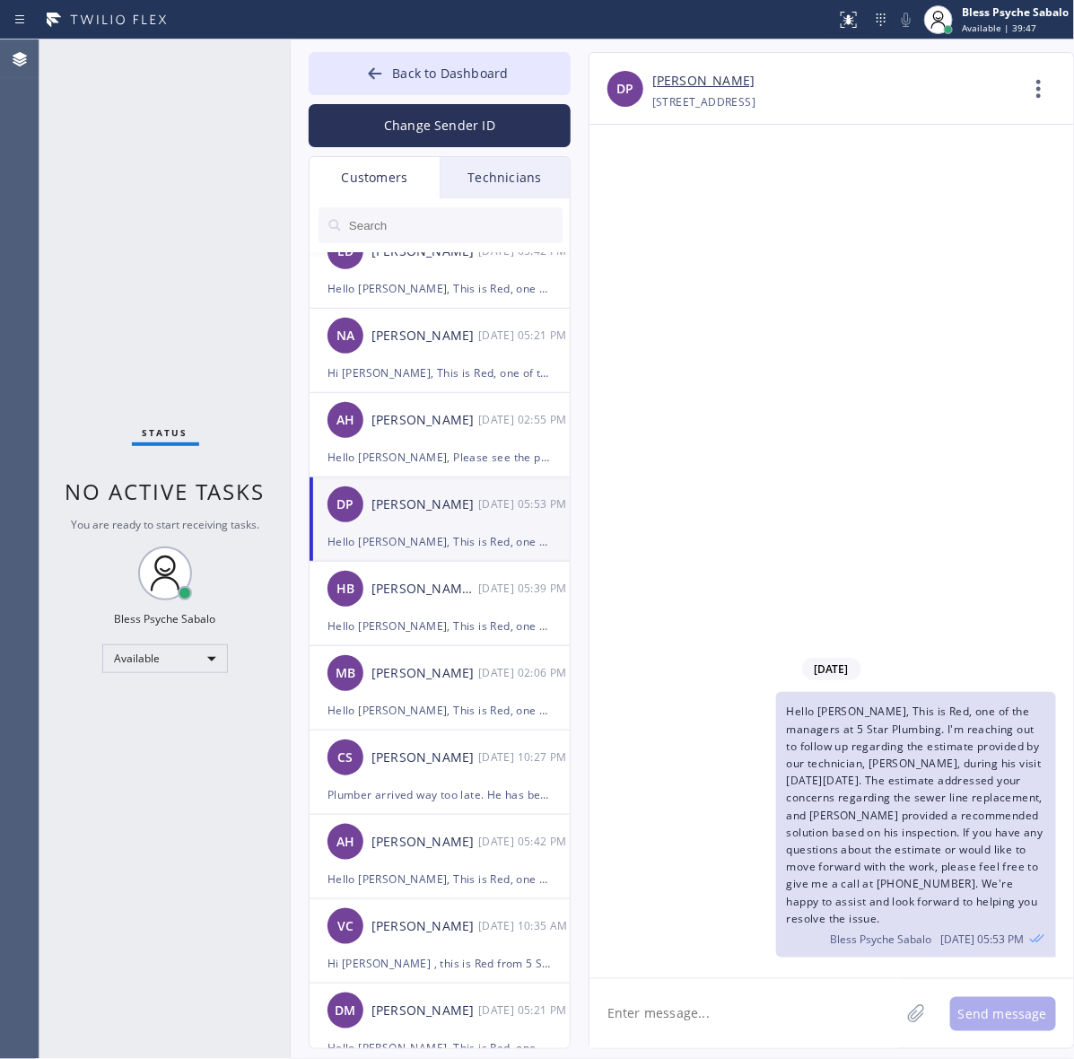
scroll to position [449, 0]
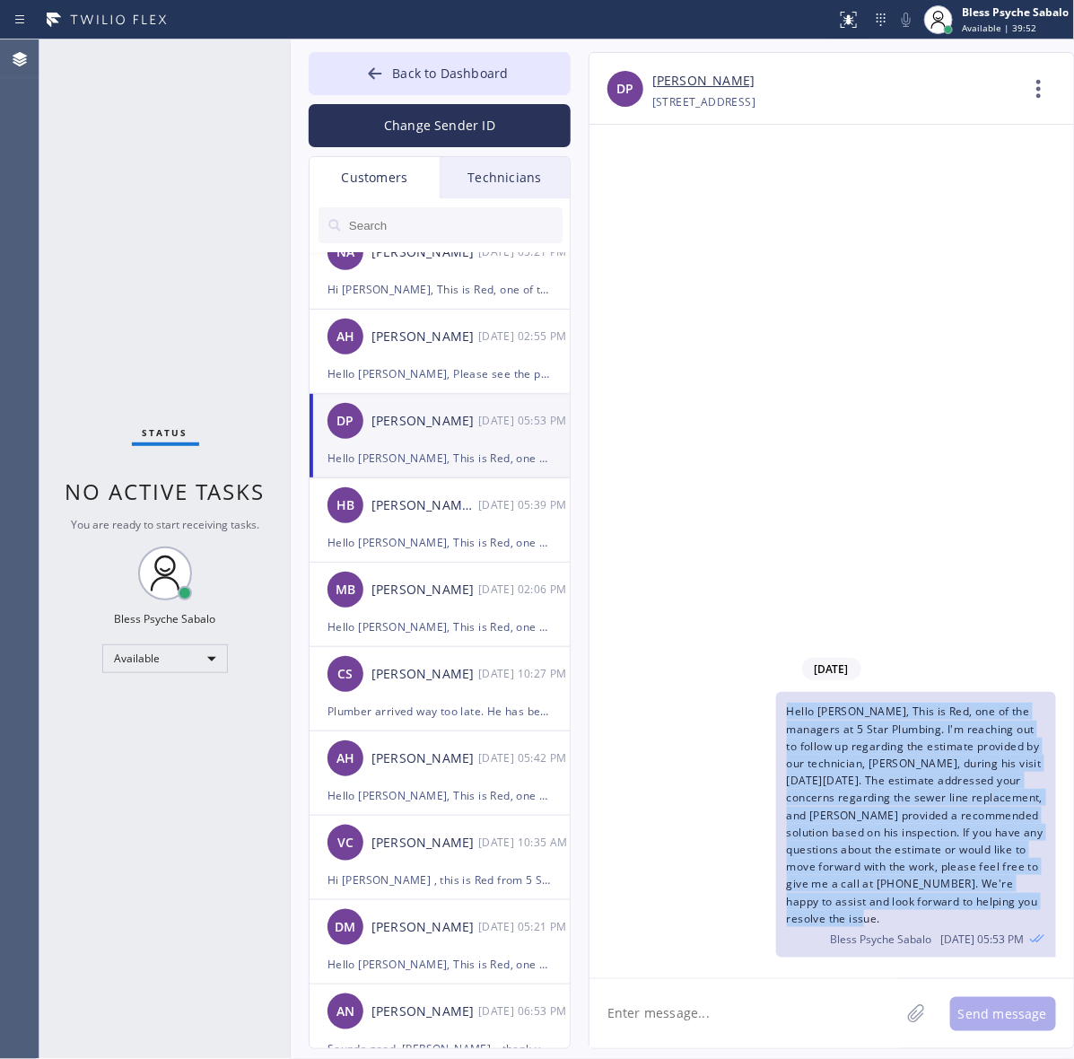
drag, startPoint x: 783, startPoint y: 707, endPoint x: 985, endPoint y: 918, distance: 291.9
click at [985, 918] on div "Hello Desiree, This is Red, one of the managers at 5 Star Plumbing. I'm reachin…" at bounding box center [916, 825] width 280 height 266
copy span "Hello Desiree, This is Red, one of the managers at 5 Star Plumbing. I'm reachin…"
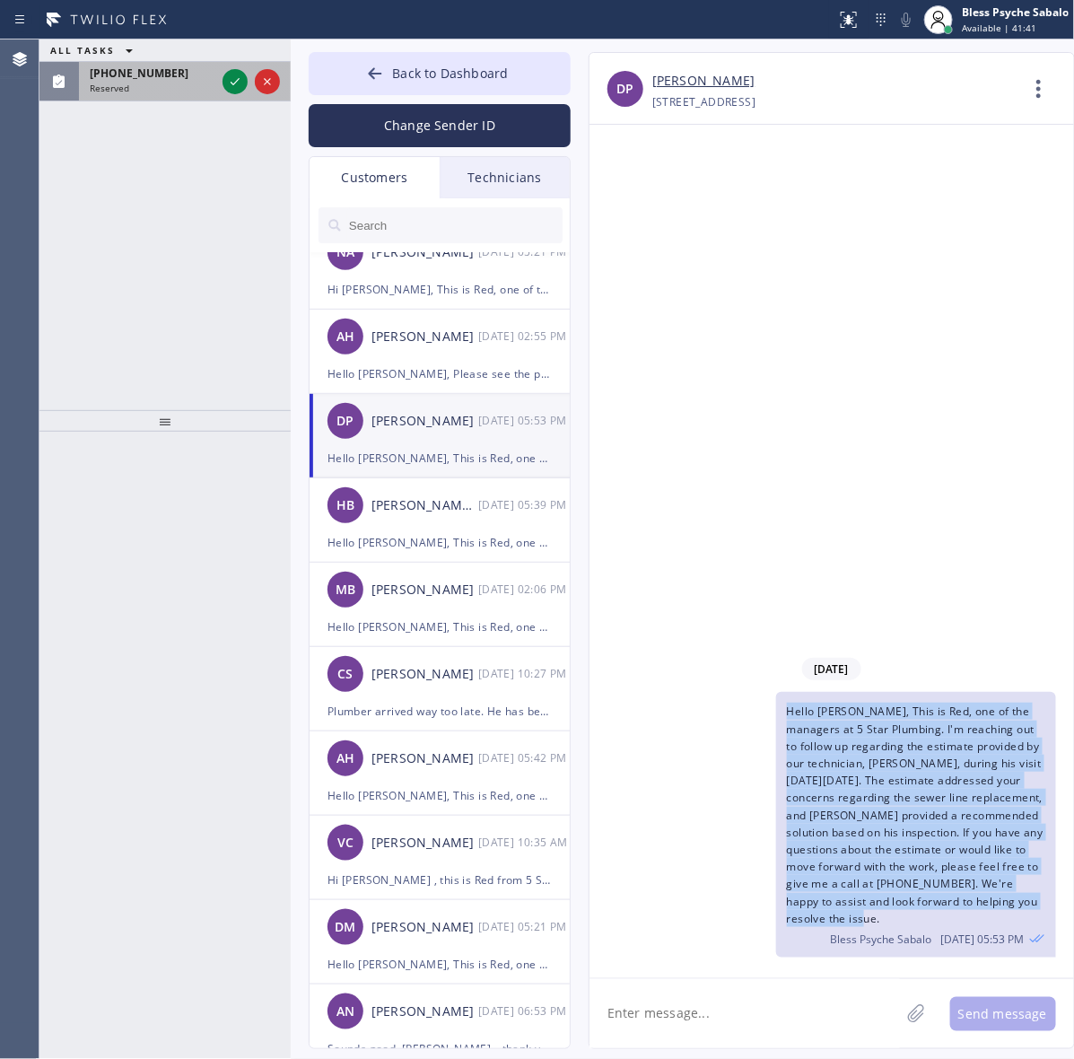
click at [142, 94] on div "(818) 429-3302 Reserved" at bounding box center [149, 81] width 140 height 39
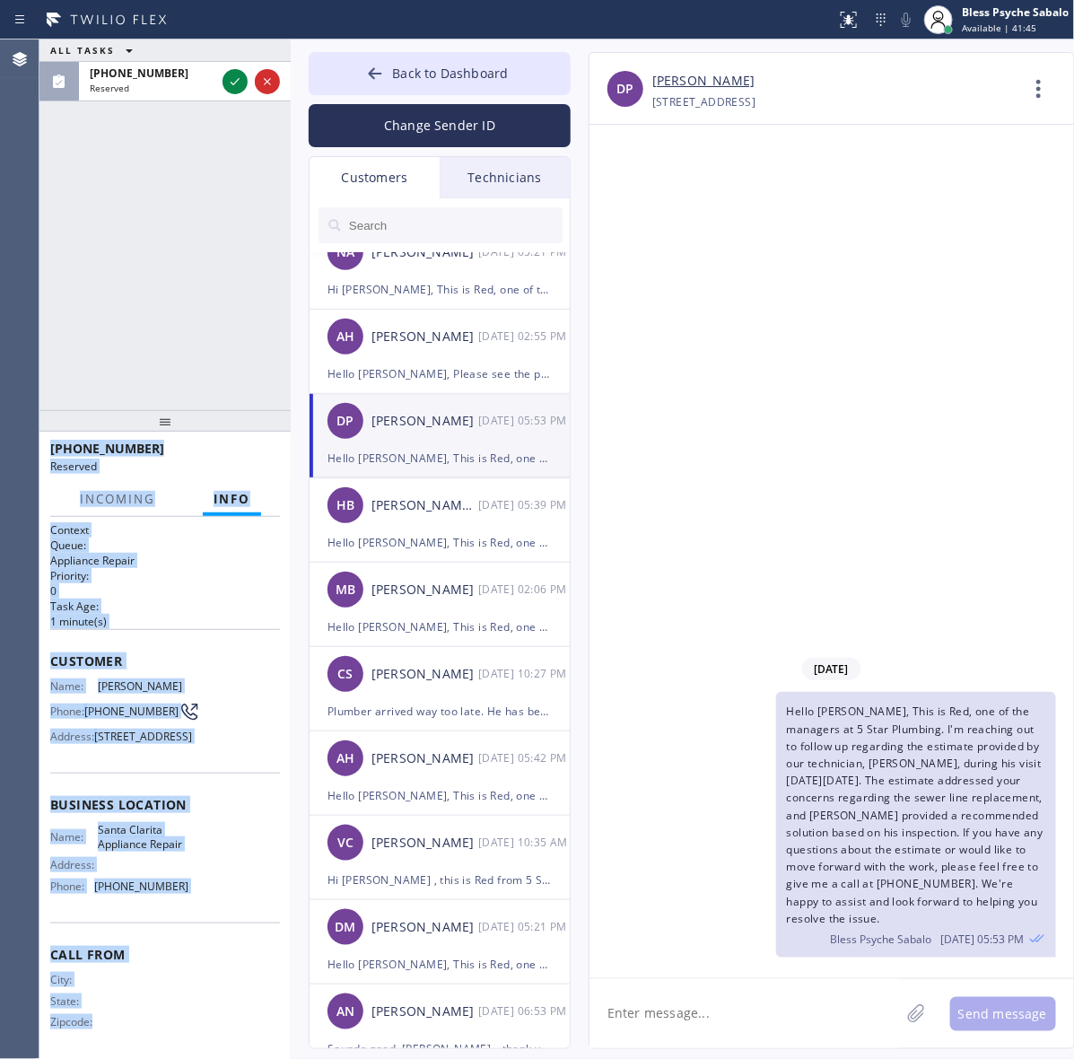
click at [285, 226] on div "ALL TASKS ALL TASKS ACTIVE TASKS TASKS IN WRAP UP (818) 429-3302 Reserved (818)…" at bounding box center [556, 548] width 1034 height 1019
click at [271, 90] on icon at bounding box center [268, 82] width 22 height 22
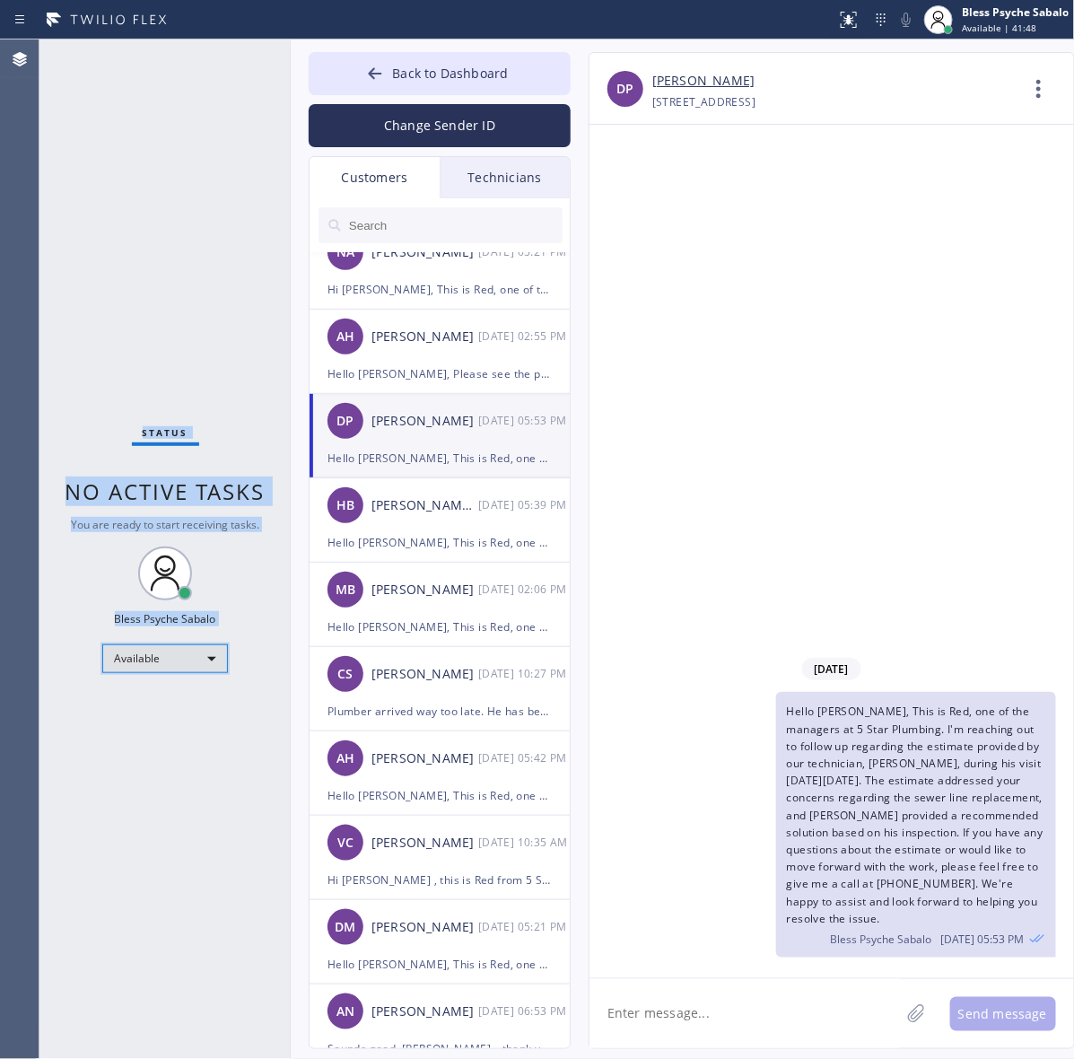
click at [153, 657] on div "Available" at bounding box center [165, 658] width 126 height 29
click at [170, 728] on li "Unavailable" at bounding box center [164, 728] width 122 height 22
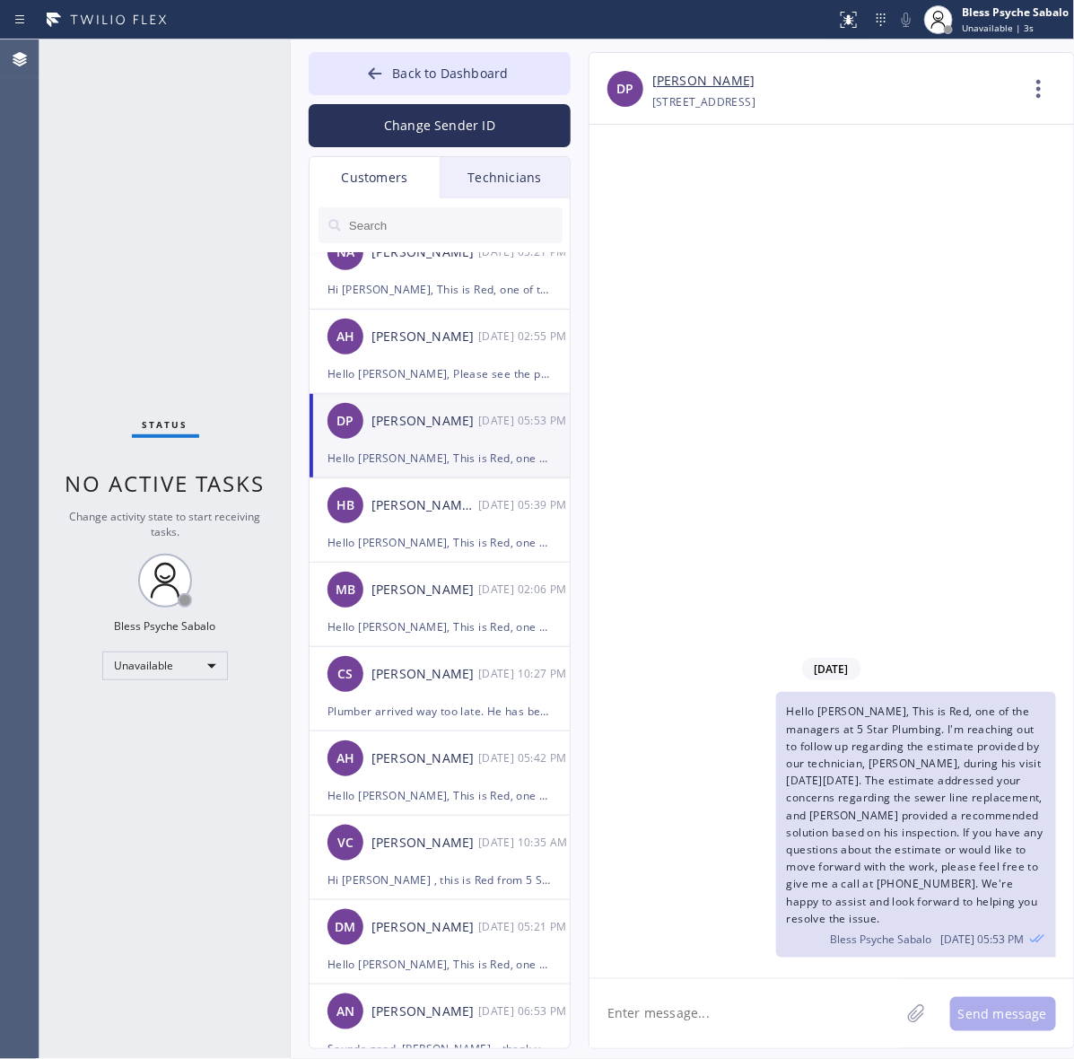
click at [678, 342] on div "09/24/2025 Hello Desiree, This is Red, one of the managers at 5 Star Plumbing. …" at bounding box center [831, 551] width 484 height 853
click at [345, 151] on div "Back to Dashboard Change Sender ID Customers Technicians TC Tom Creed 10/01 05:…" at bounding box center [440, 550] width 262 height 997
click at [397, 180] on div "Customers" at bounding box center [374, 177] width 130 height 41
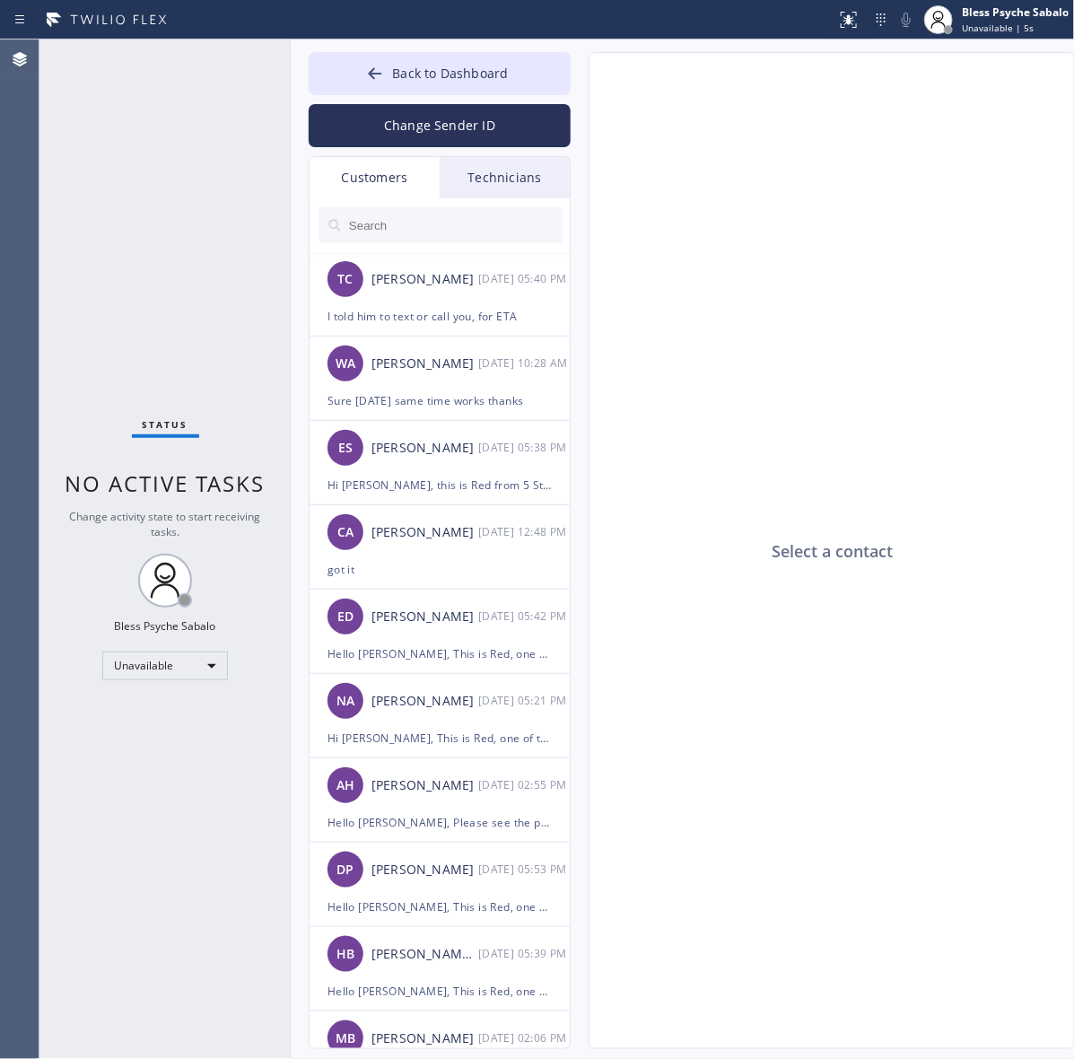
click at [463, 236] on input "text" at bounding box center [454, 225] width 215 height 36
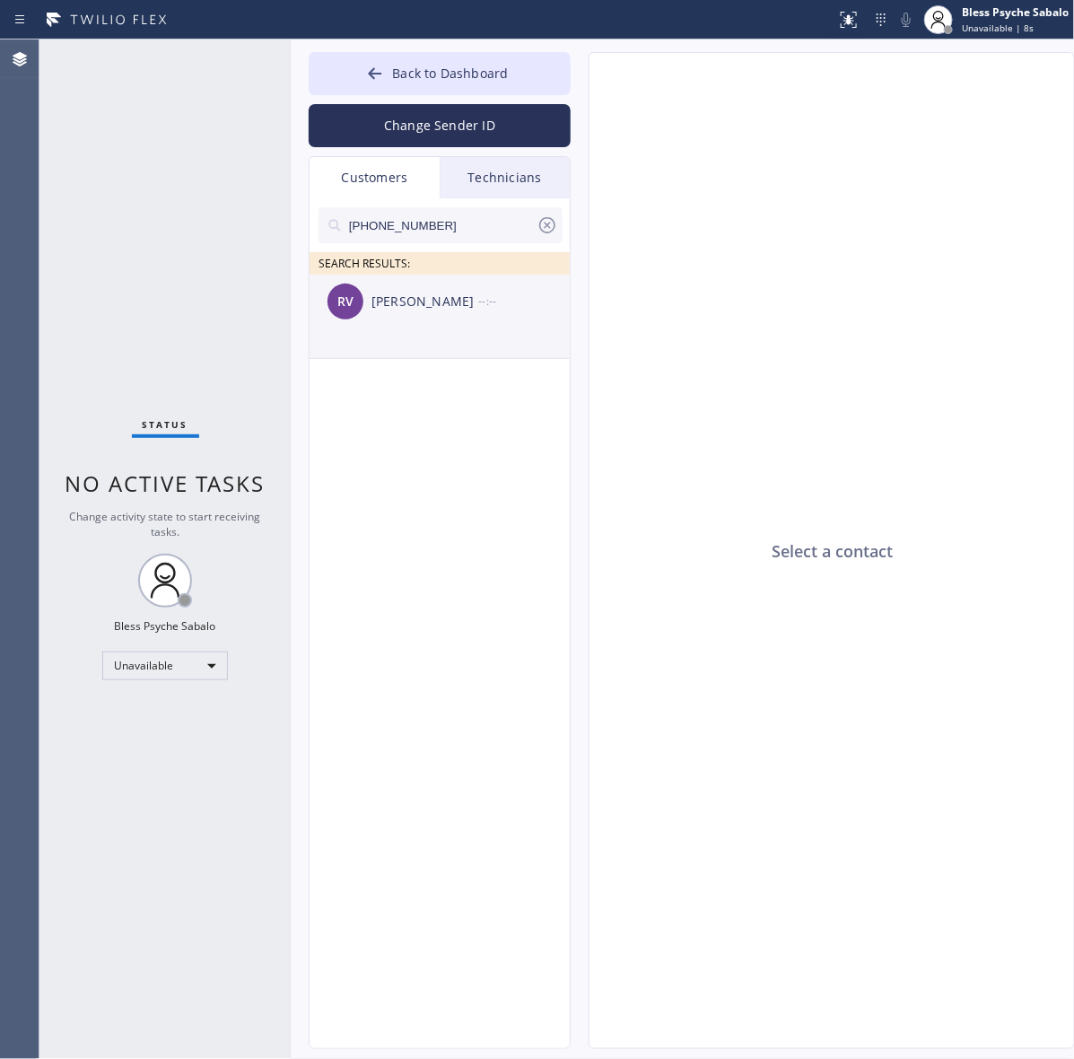
click at [410, 311] on div "Rodel Villanueva" at bounding box center [424, 302] width 107 height 21
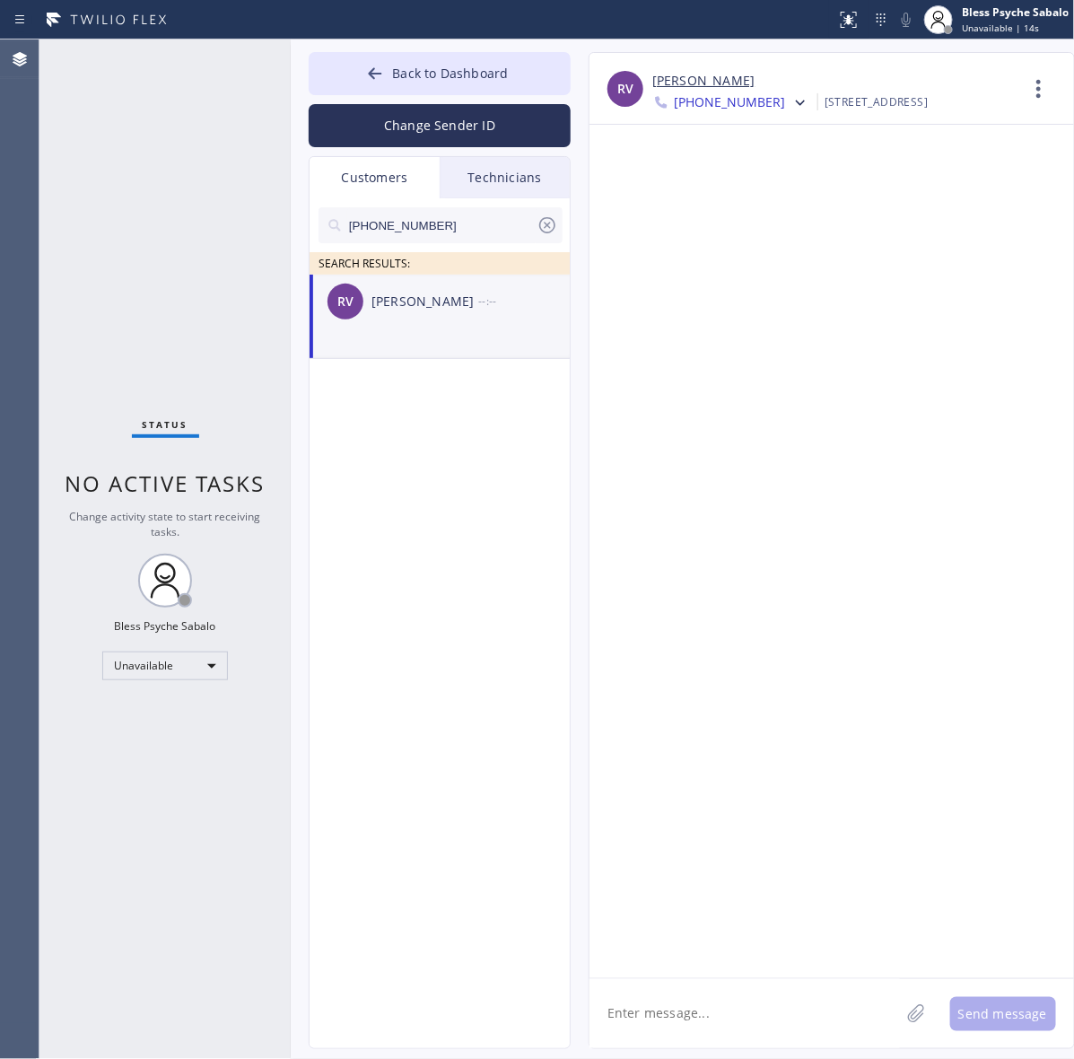
click at [736, 1029] on textarea at bounding box center [744, 1013] width 310 height 69
paste textarea "Hi Rodel, This is Red, one of the managers at 5 Star Plumbing. I'm following up…"
type textarea "Hi Rodel, This is Red, one of the managers at 5 Star Plumbing. I'm following up…"
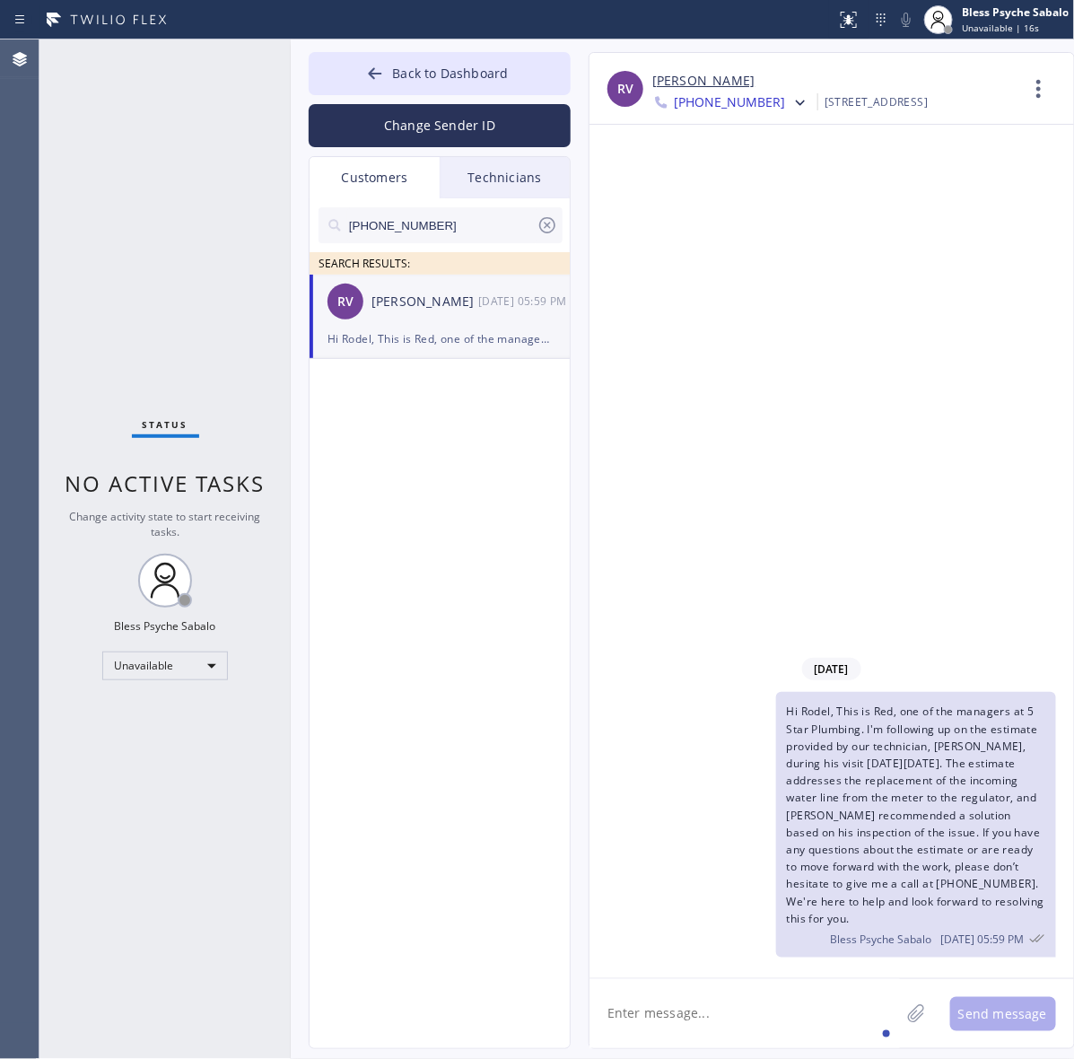
click at [702, 754] on div "Hi Rodel, This is Red, one of the managers at 5 Star Plumbing. I'm following up…" at bounding box center [822, 825] width 466 height 266
click at [283, 768] on div "Status No active tasks Change activity state to start receiving tasks. Bless Ps…" at bounding box center [164, 548] width 251 height 1019
click at [306, 853] on div "Back to Dashboard Change Sender ID Customers Technicians (949) 285-1879 SEARCH …" at bounding box center [683, 548] width 784 height 1019
click at [239, 229] on div "Status No active tasks Change activity state to start receiving tasks. Bless Ps…" at bounding box center [164, 548] width 251 height 1019
drag, startPoint x: 279, startPoint y: 112, endPoint x: 281, endPoint y: 97, distance: 15.4
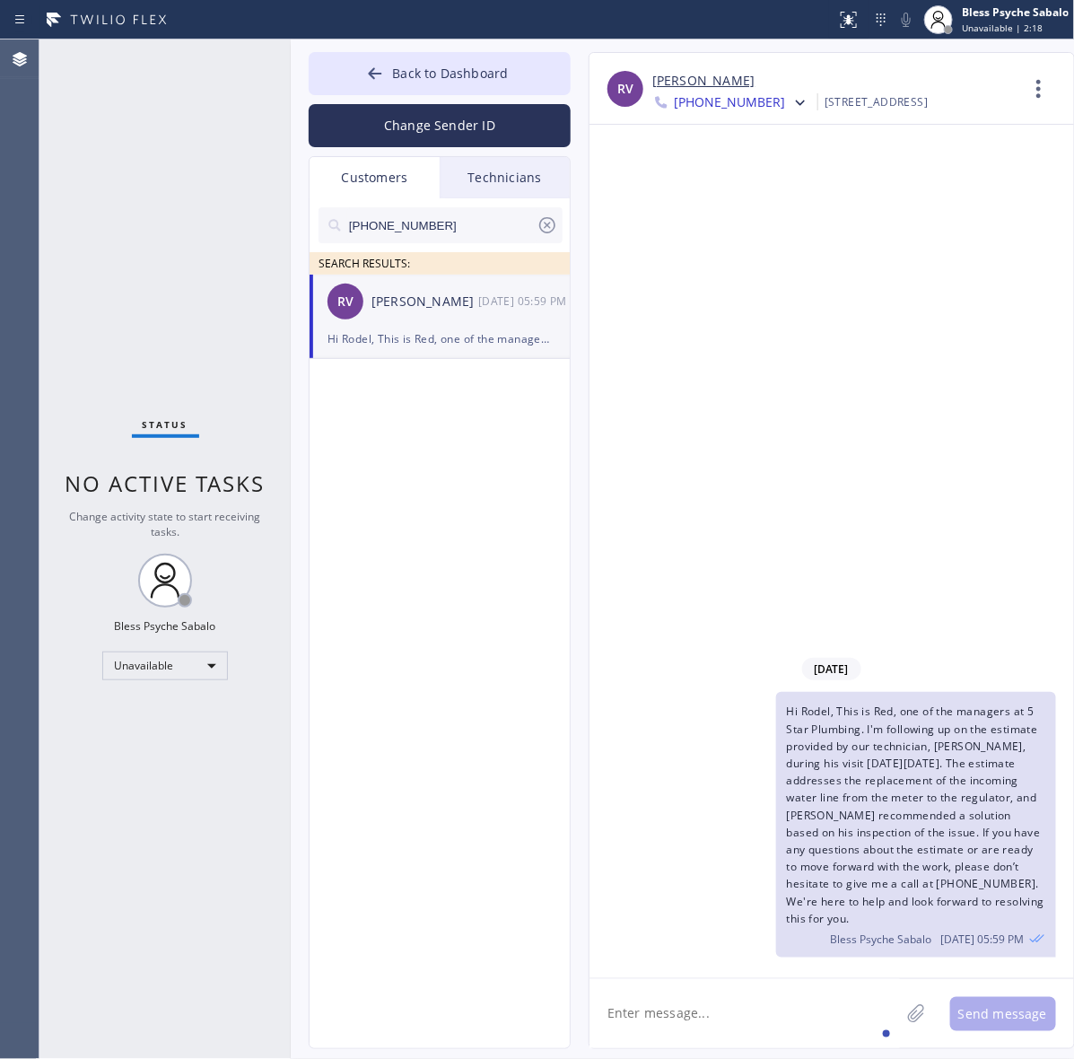
click at [279, 112] on div "Status No active tasks Change activity state to start receiving tasks. Bless Ps…" at bounding box center [164, 548] width 251 height 1019
click at [200, 83] on div "Status No active tasks Change activity state to start receiving tasks. Bless Ps…" at bounding box center [164, 548] width 251 height 1019
drag, startPoint x: 499, startPoint y: 310, endPoint x: 495, endPoint y: 292, distance: 19.2
click at [499, 310] on div "10/01 05:59 PM" at bounding box center [524, 301] width 93 height 21
click at [540, 225] on icon at bounding box center [547, 225] width 16 height 16
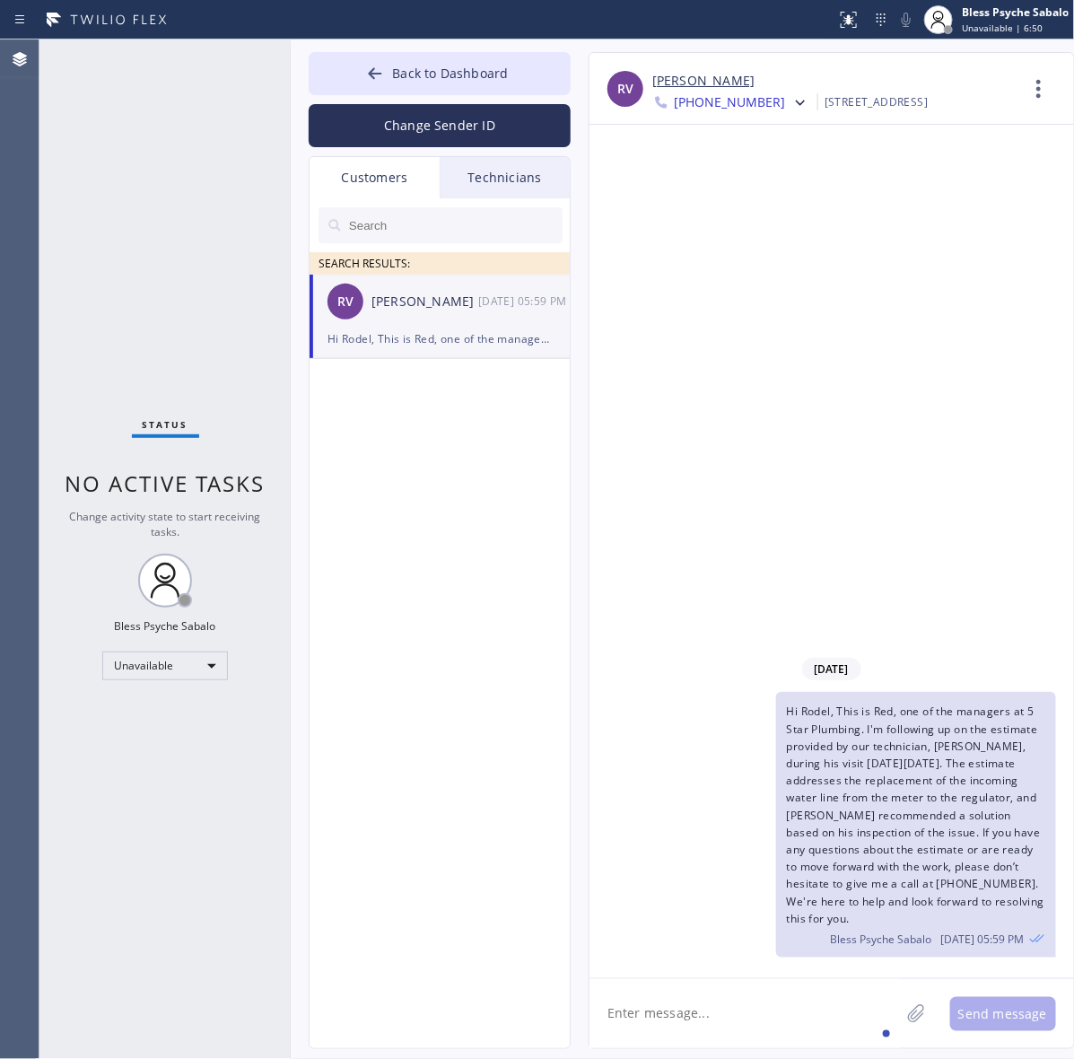
click at [486, 176] on div "Technicians" at bounding box center [505, 177] width 130 height 41
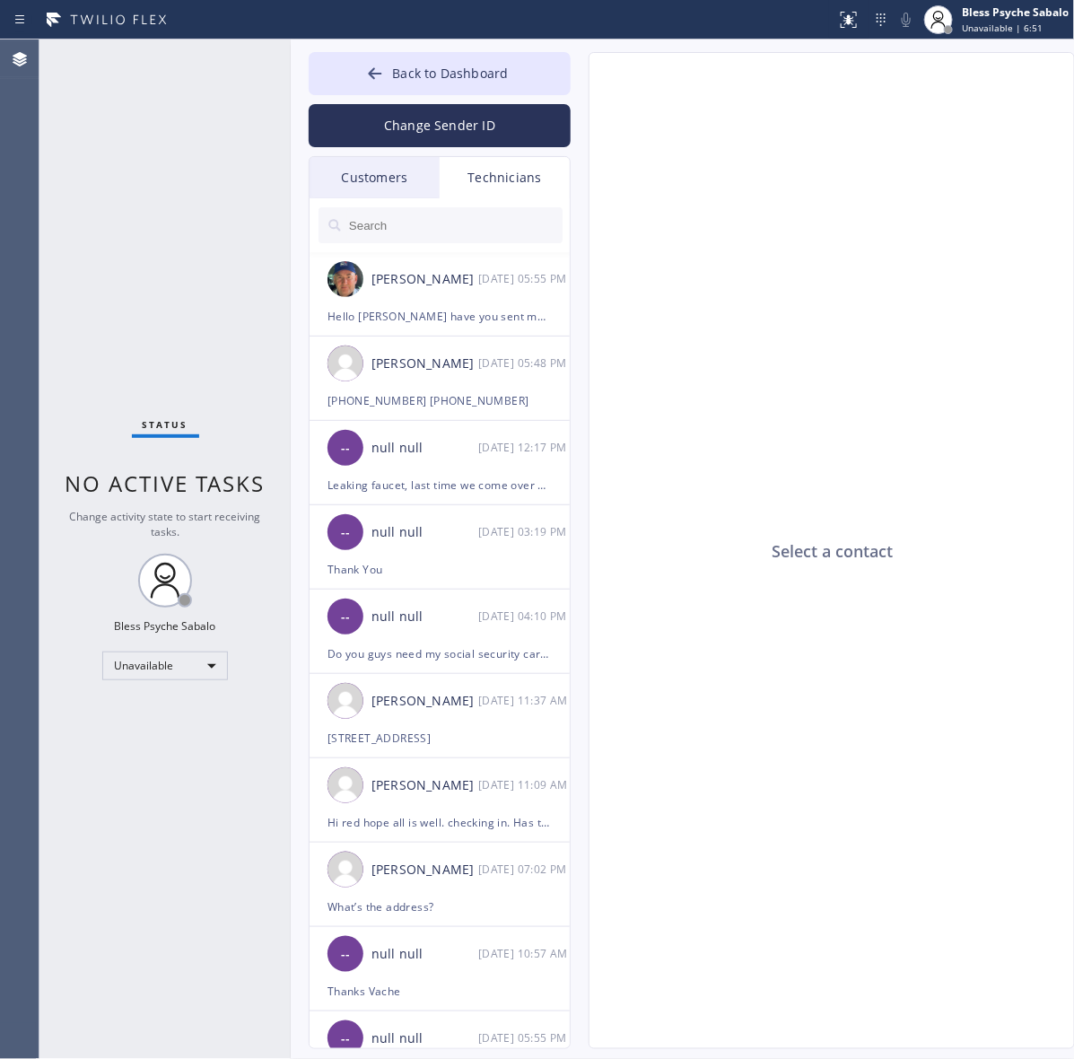
click at [359, 181] on div "Customers" at bounding box center [374, 177] width 130 height 41
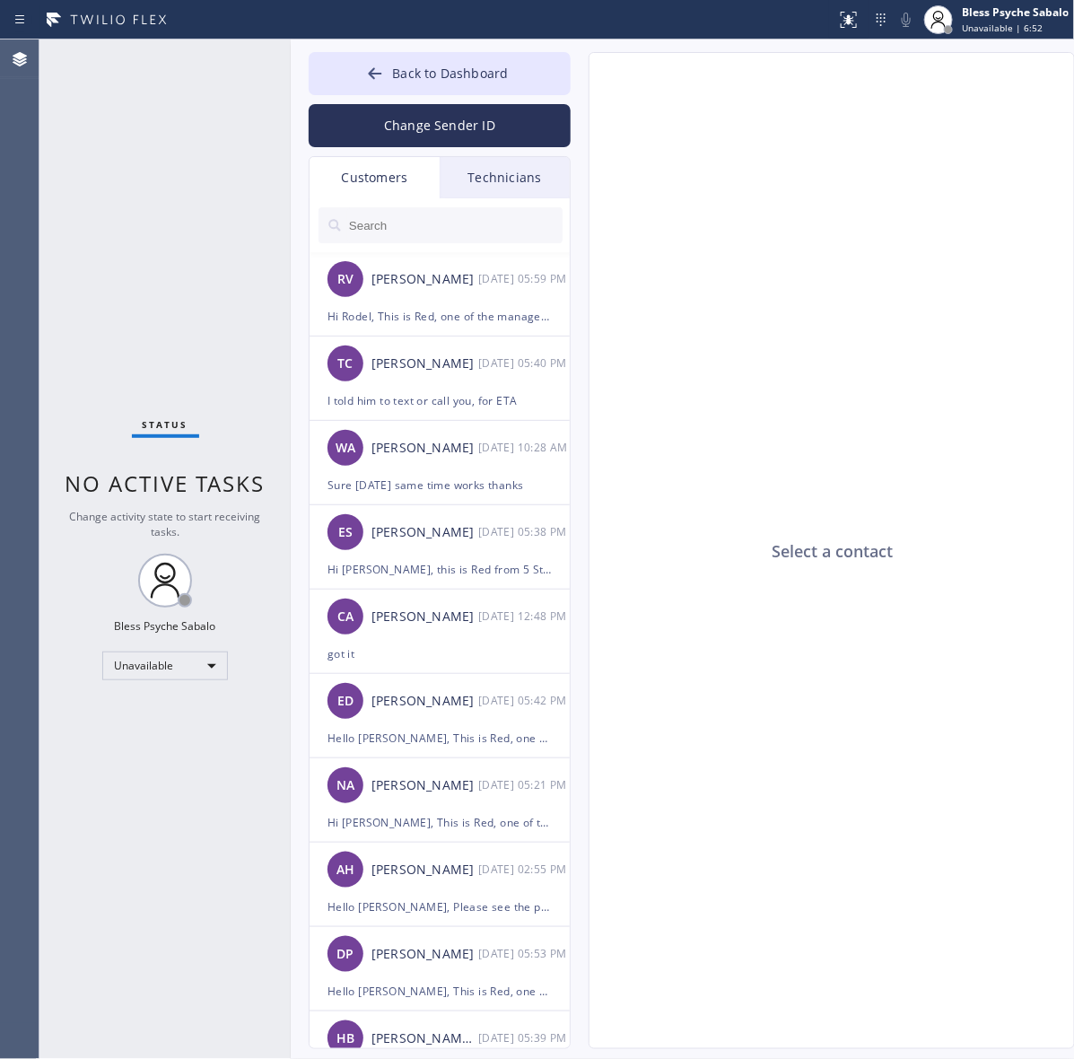
click at [359, 181] on div "Customers" at bounding box center [374, 177] width 130 height 41
click at [438, 347] on div "TC Tom Creed 10/01 05:40 PM" at bounding box center [440, 363] width 262 height 54
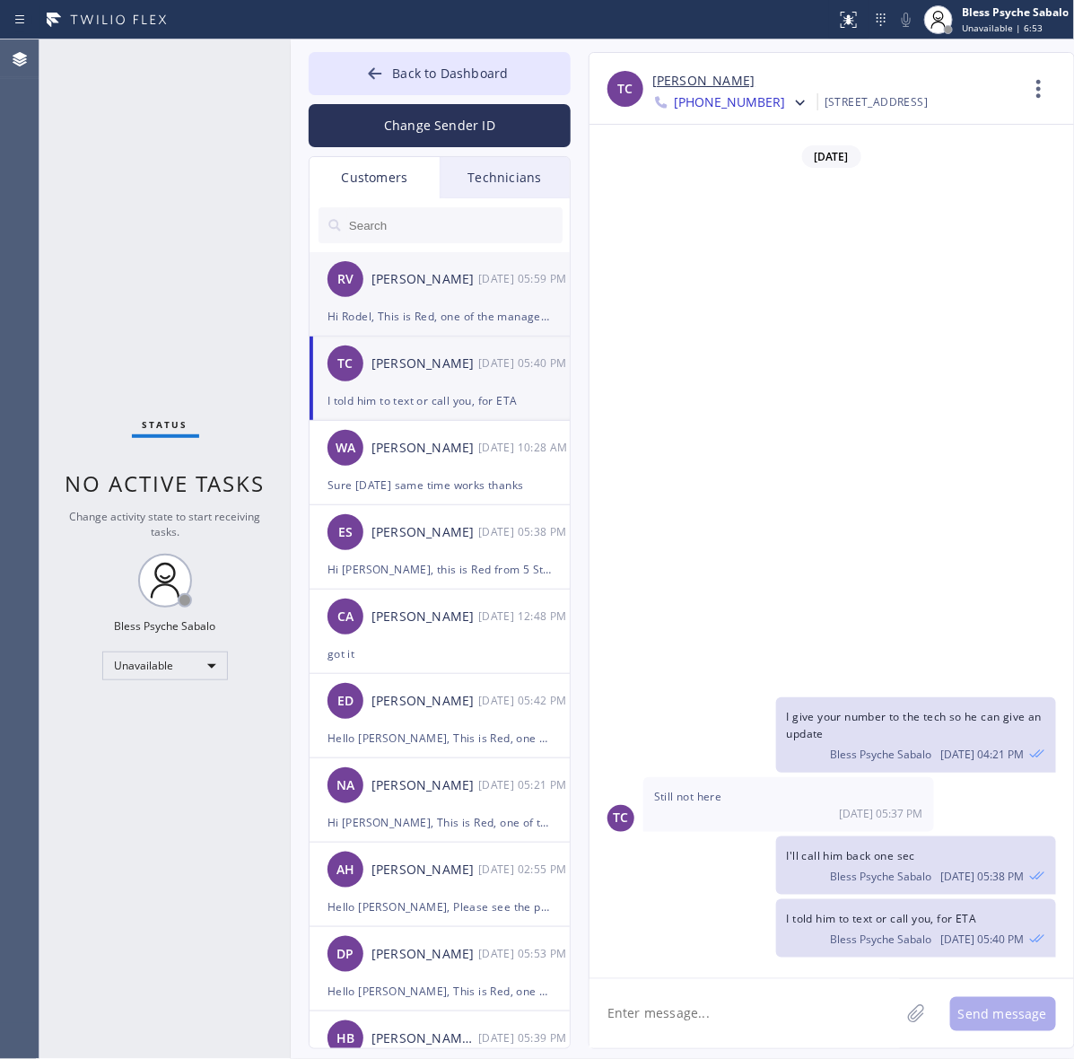
click at [436, 306] on div "Hi Rodel, This is Red, one of the managers at 5 Star Plumbing. I'm following up…" at bounding box center [439, 316] width 224 height 21
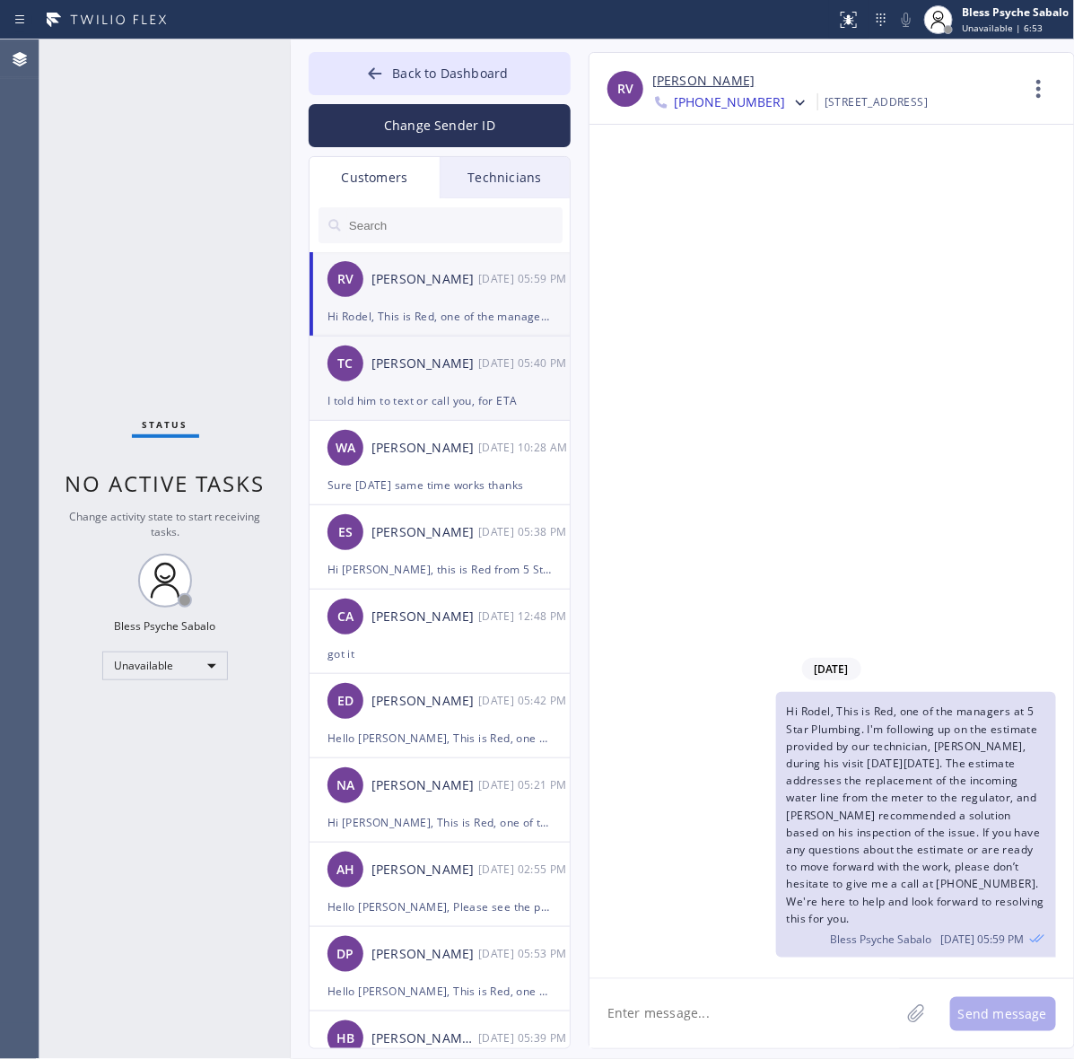
click at [442, 368] on div "[PERSON_NAME]" at bounding box center [424, 363] width 107 height 21
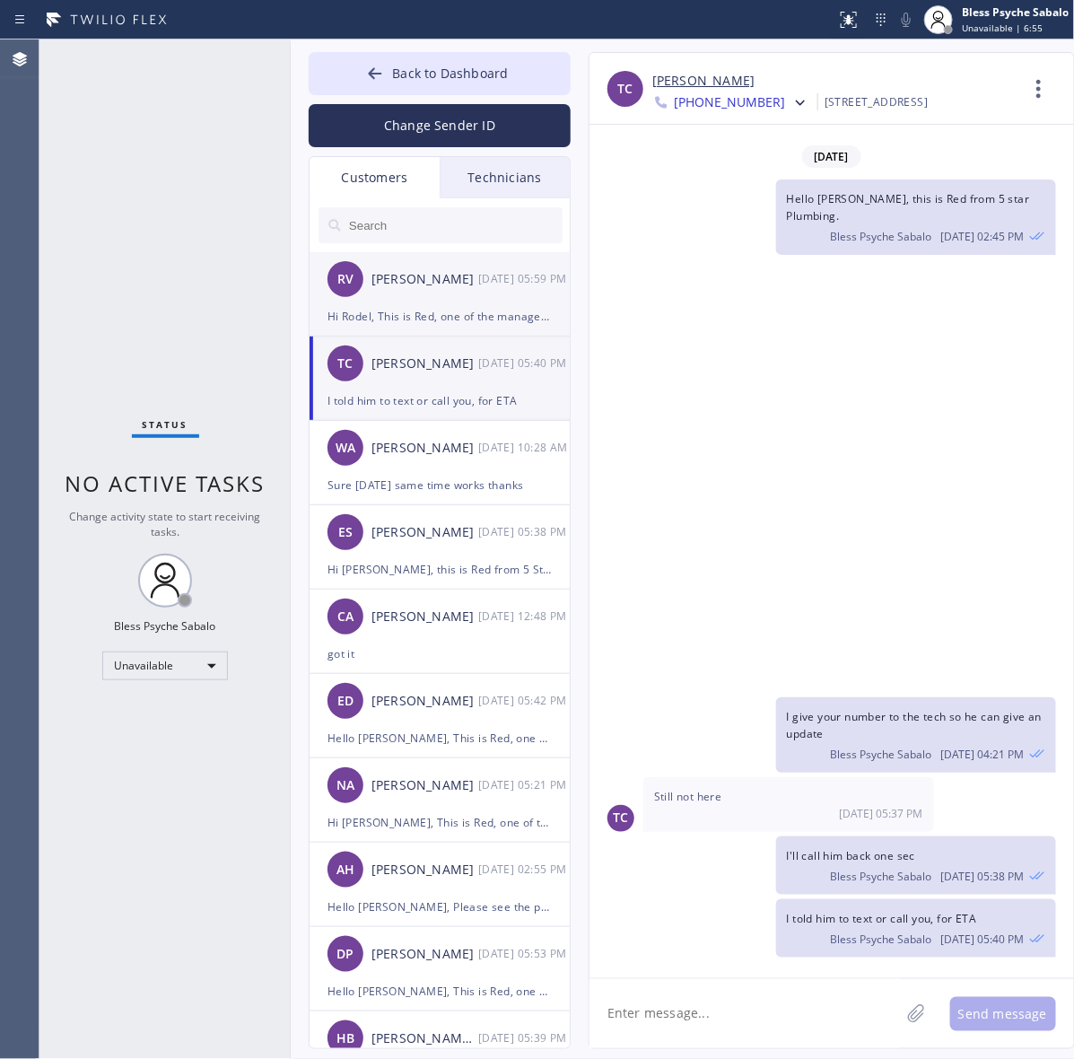
click at [502, 278] on div "10/01 05:59 PM" at bounding box center [524, 278] width 93 height 21
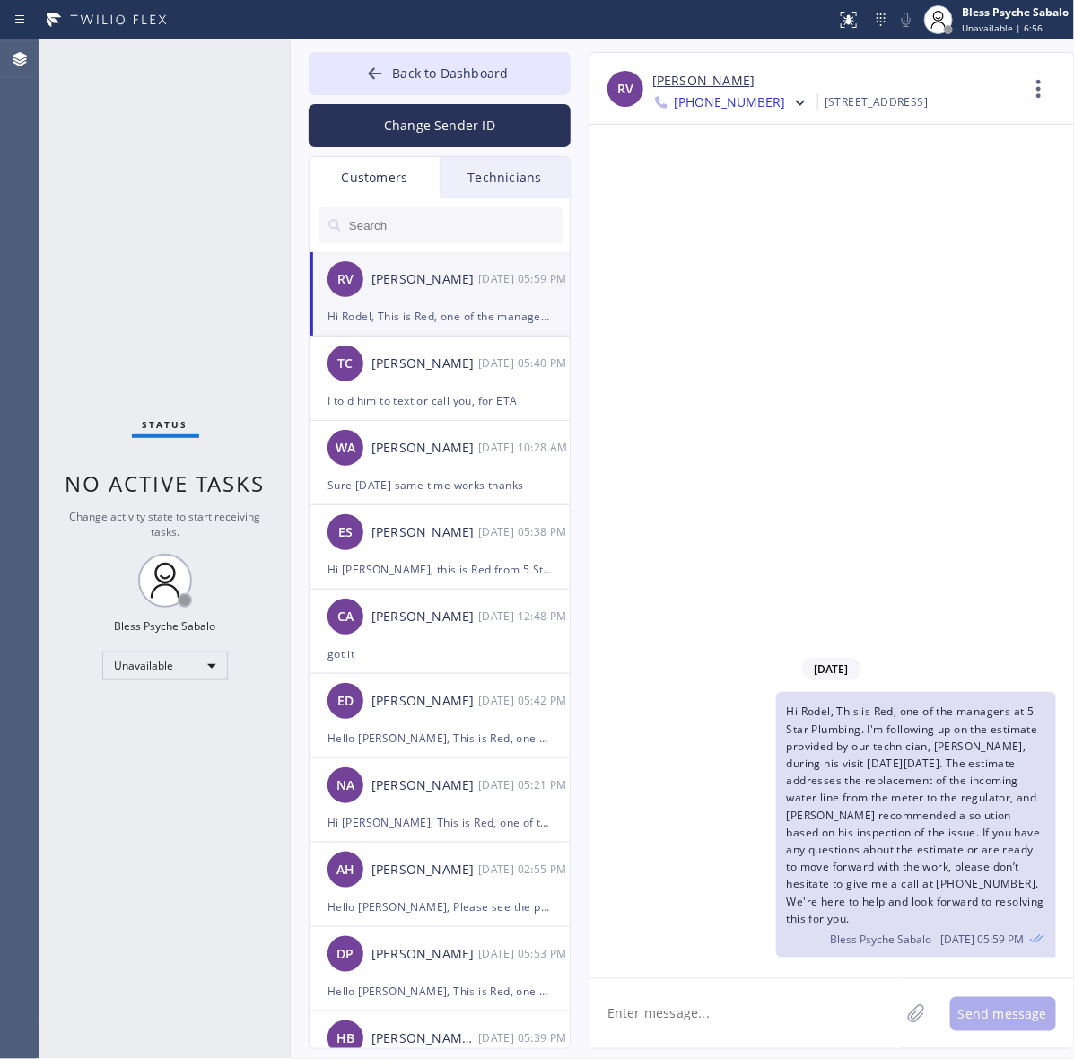
click at [531, 189] on div "Technicians" at bounding box center [505, 177] width 130 height 41
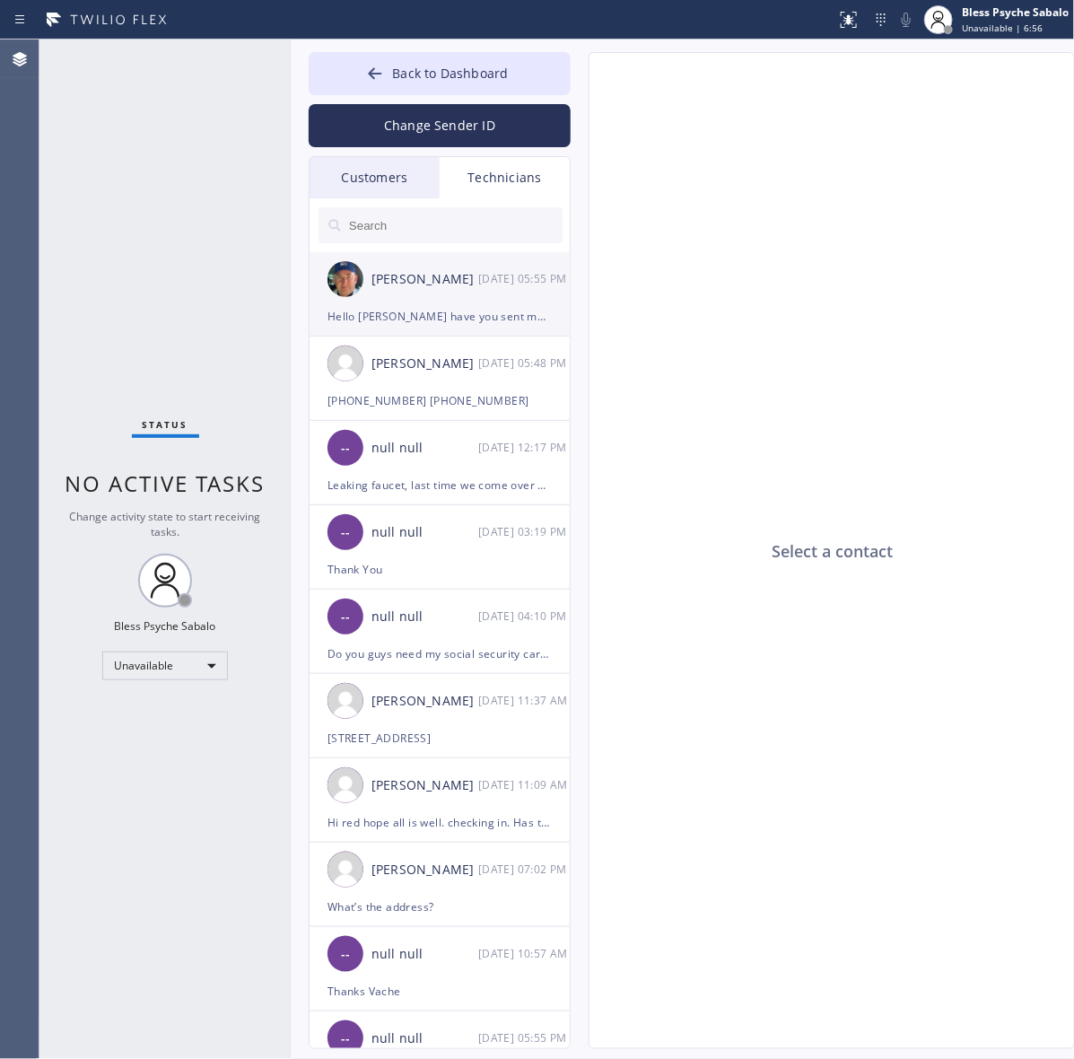
click at [468, 329] on li "Nikolai Suvorov 10/01 05:55 PM Hello Nick have you sent message to costumer?" at bounding box center [440, 294] width 262 height 84
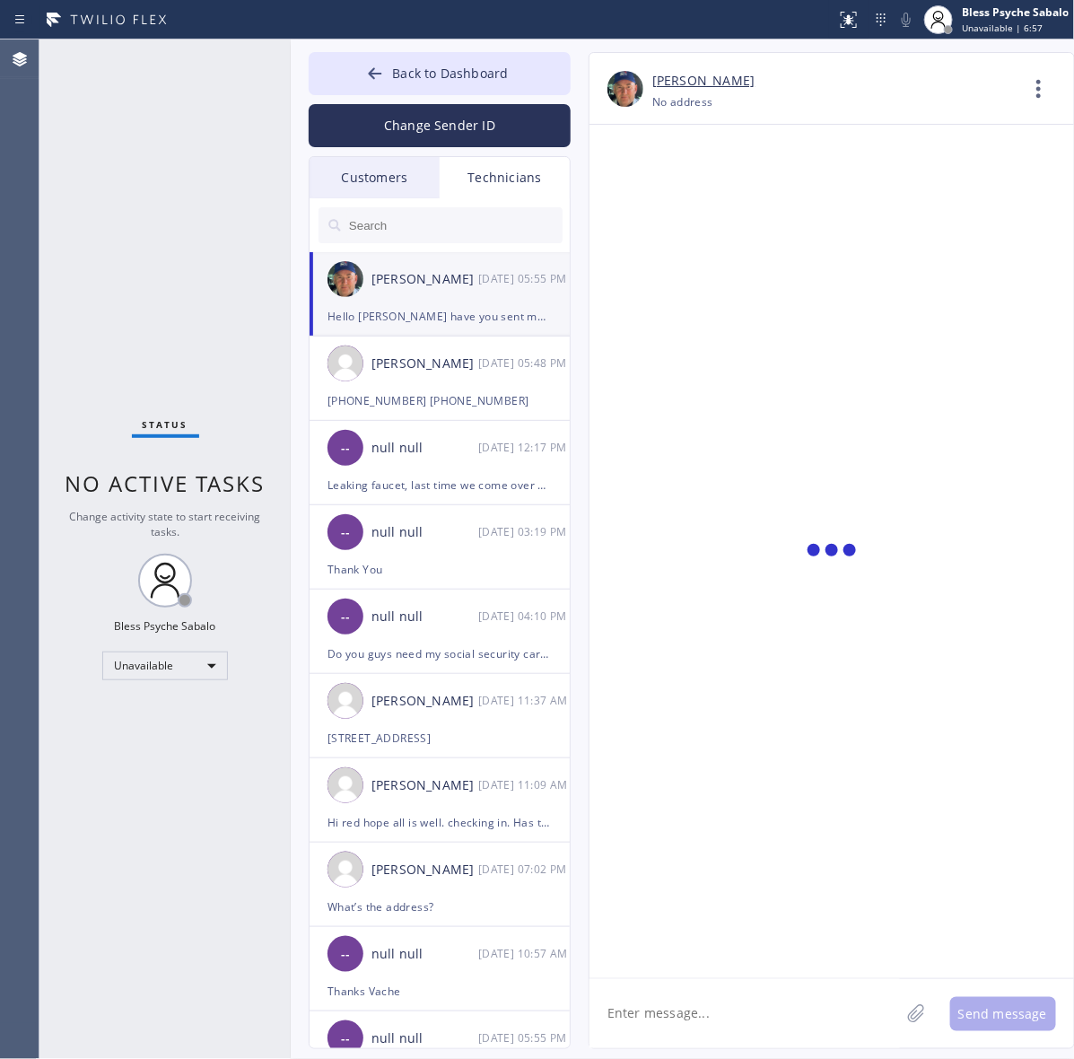
scroll to position [28347, 0]
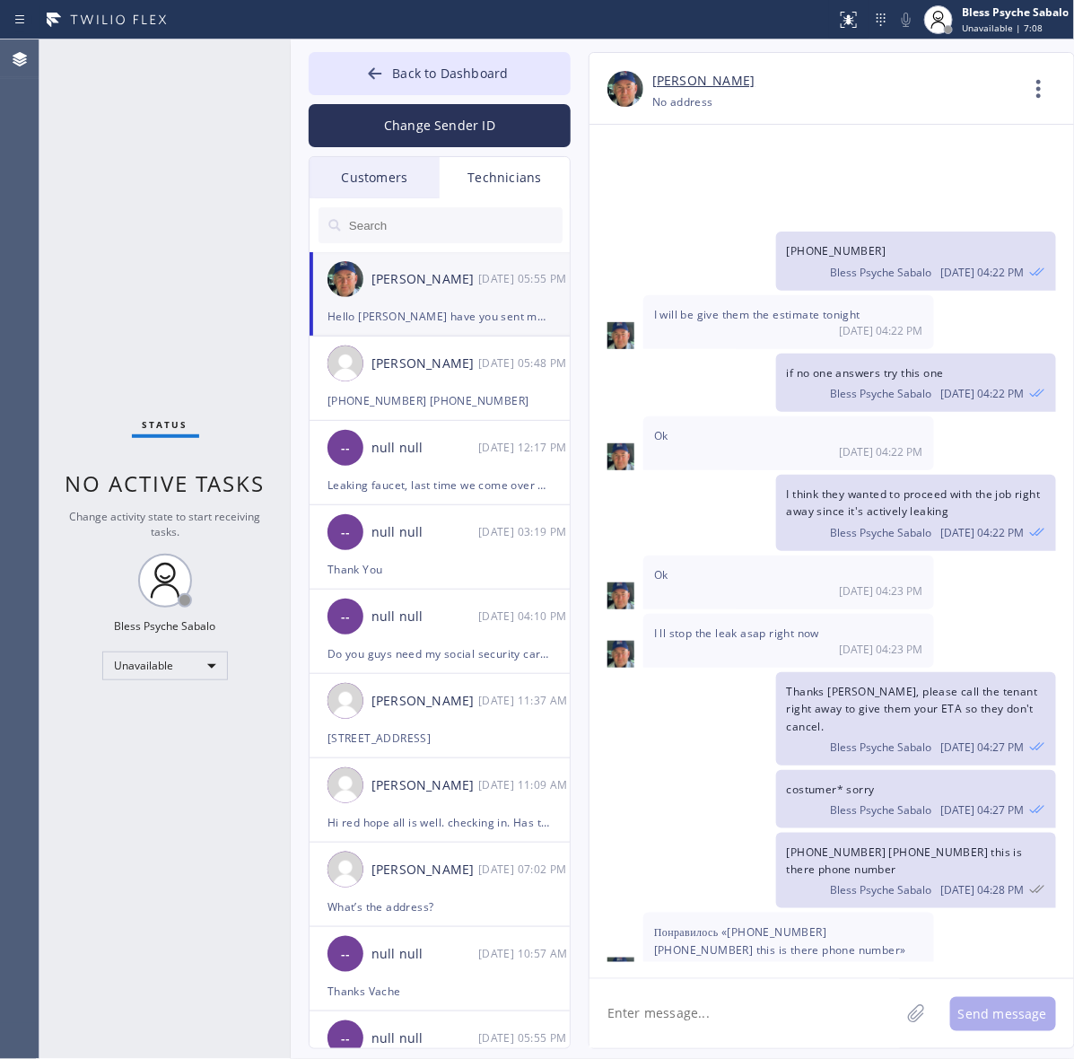
click at [390, 175] on div "Customers" at bounding box center [374, 177] width 130 height 41
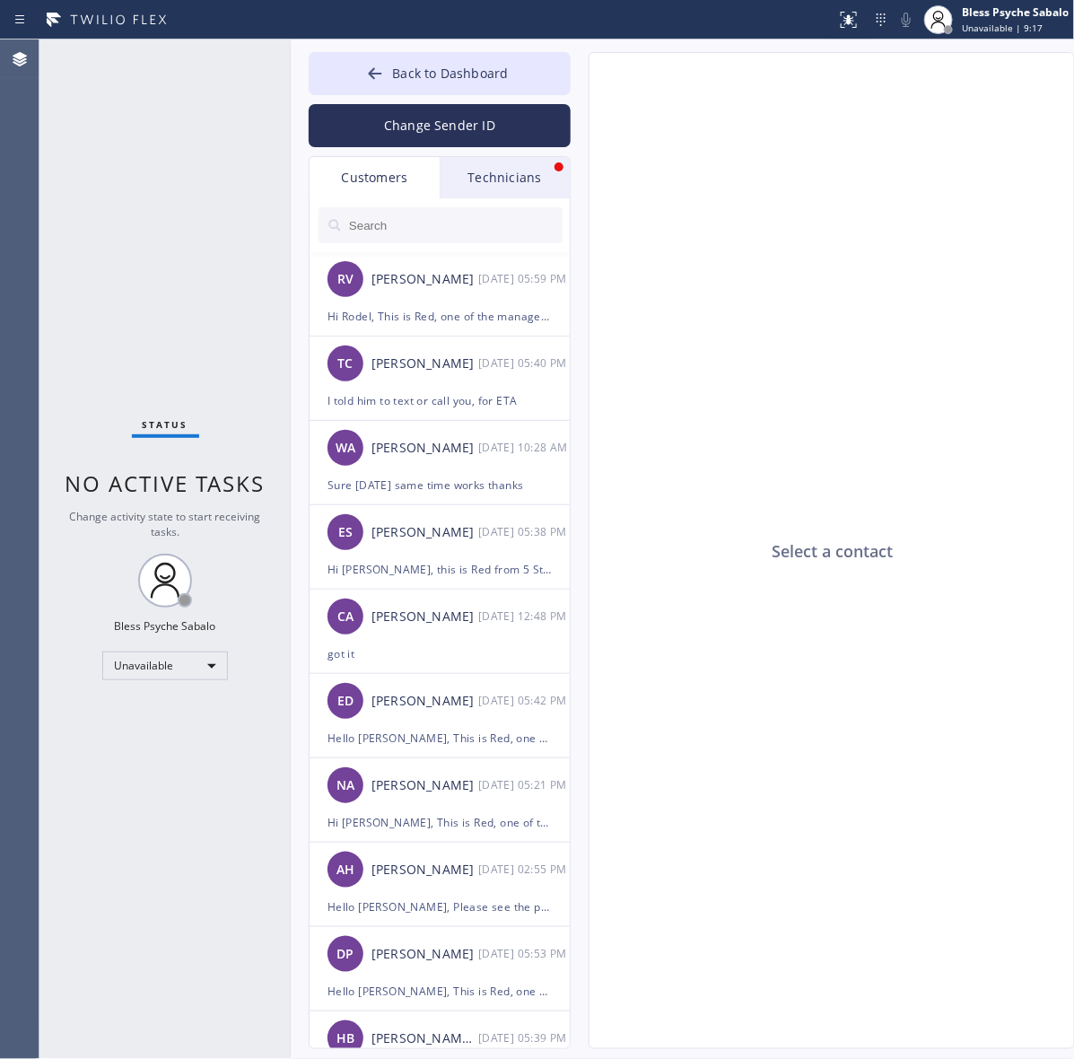
click at [491, 170] on div "Technicians" at bounding box center [505, 177] width 130 height 41
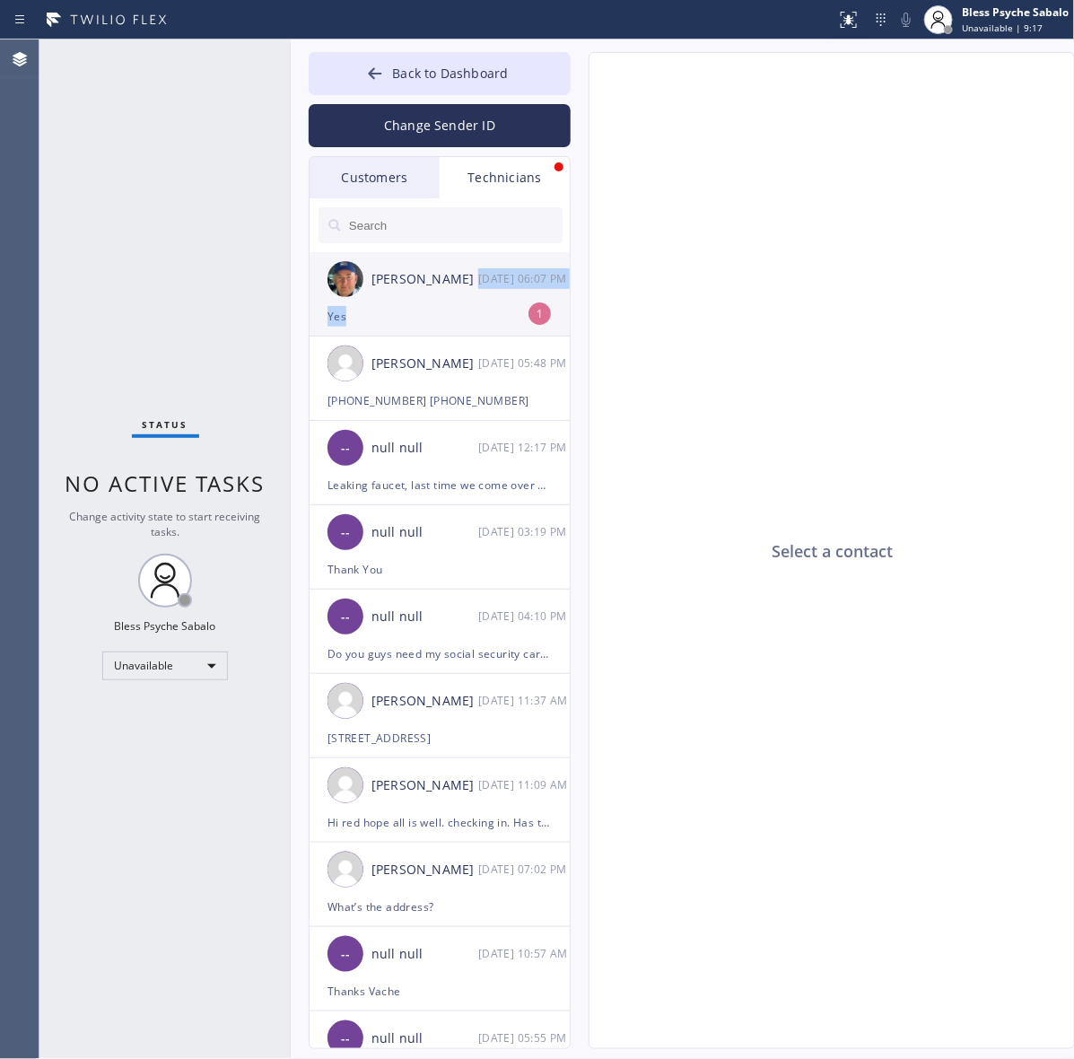
click at [447, 306] on li "Nikolai Suvorov 10/01 06:07 PM Yes 1" at bounding box center [440, 294] width 262 height 84
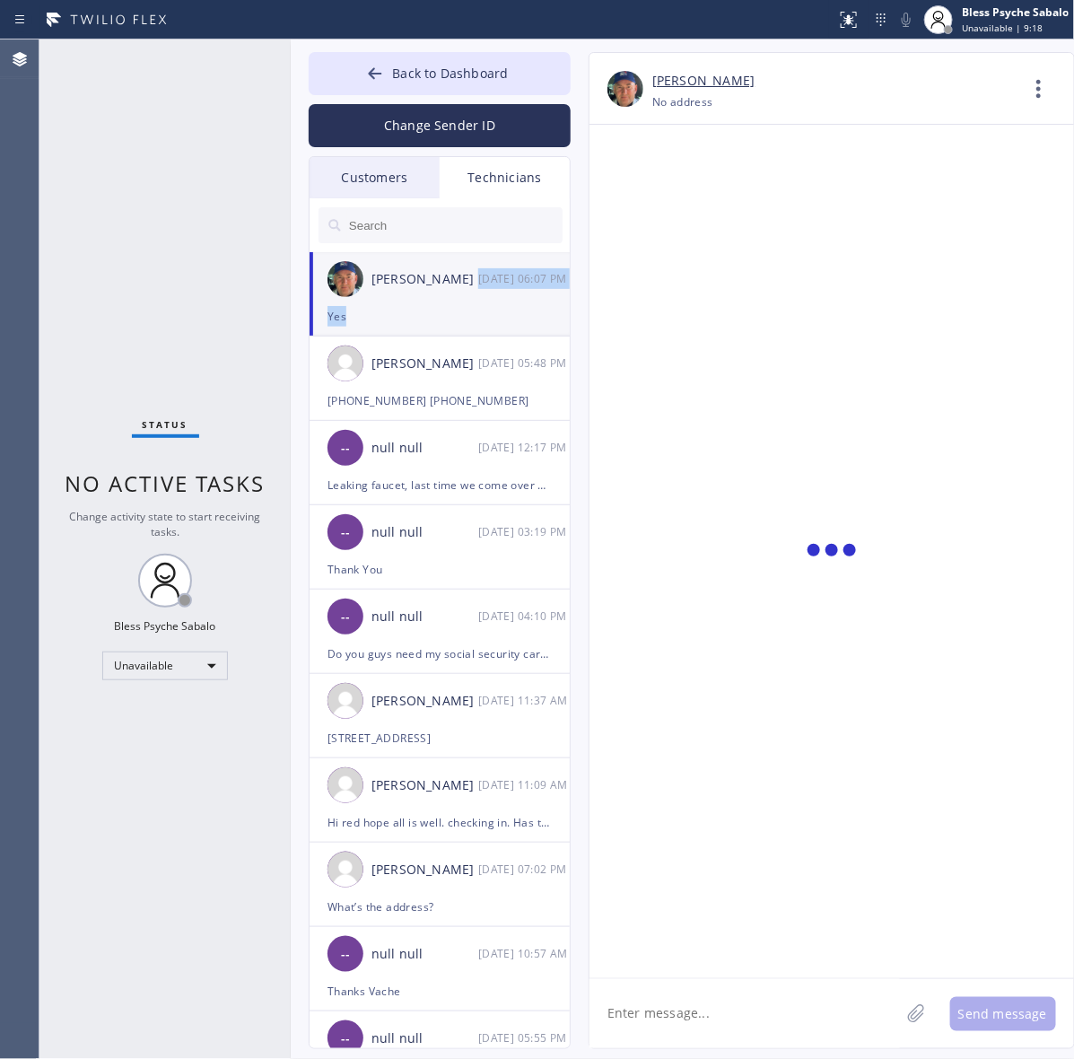
click at [465, 325] on div "Yes" at bounding box center [439, 316] width 224 height 21
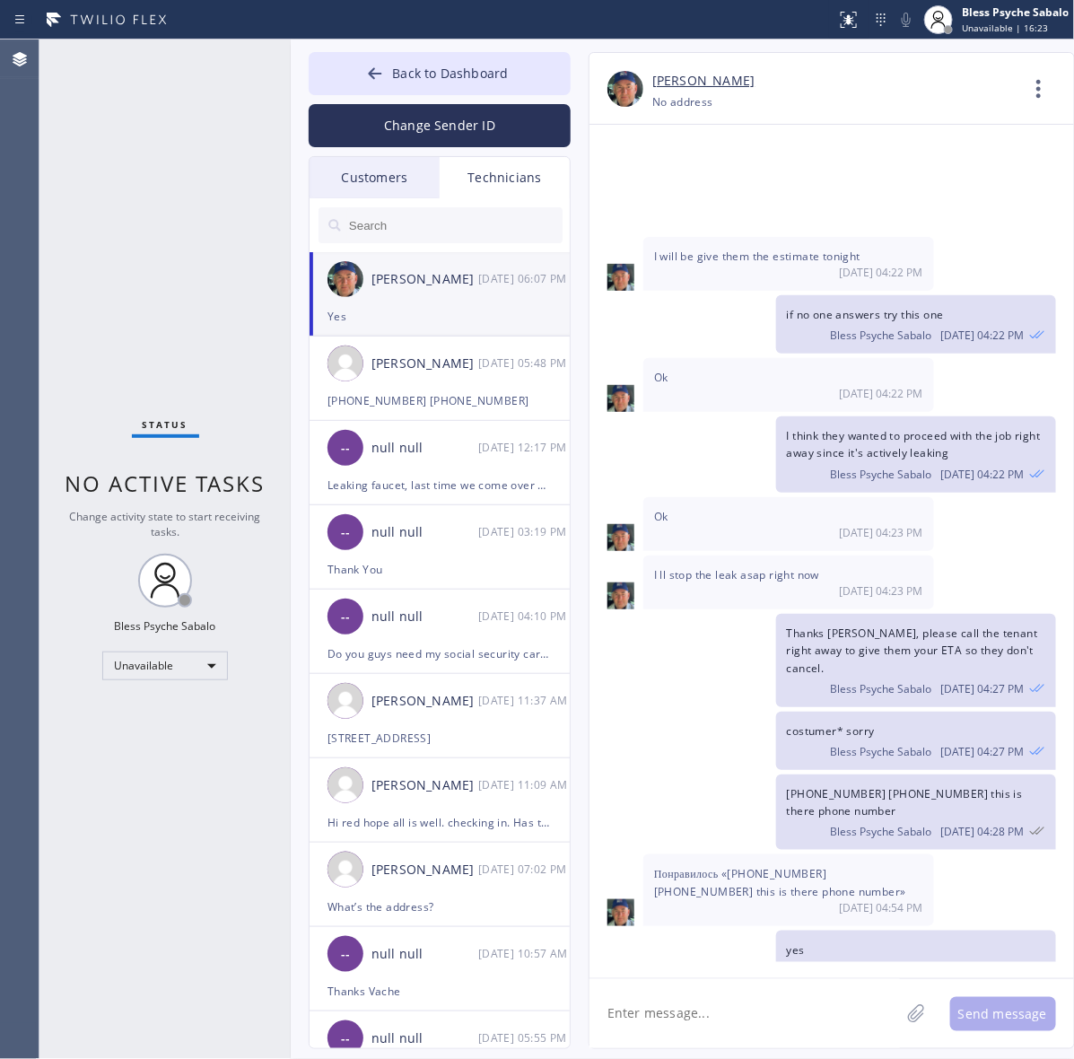
click at [432, 301] on div "Nikolai Suvorov 10/01 06:07 PM" at bounding box center [440, 279] width 262 height 54
click at [399, 181] on div "Customers" at bounding box center [374, 177] width 130 height 41
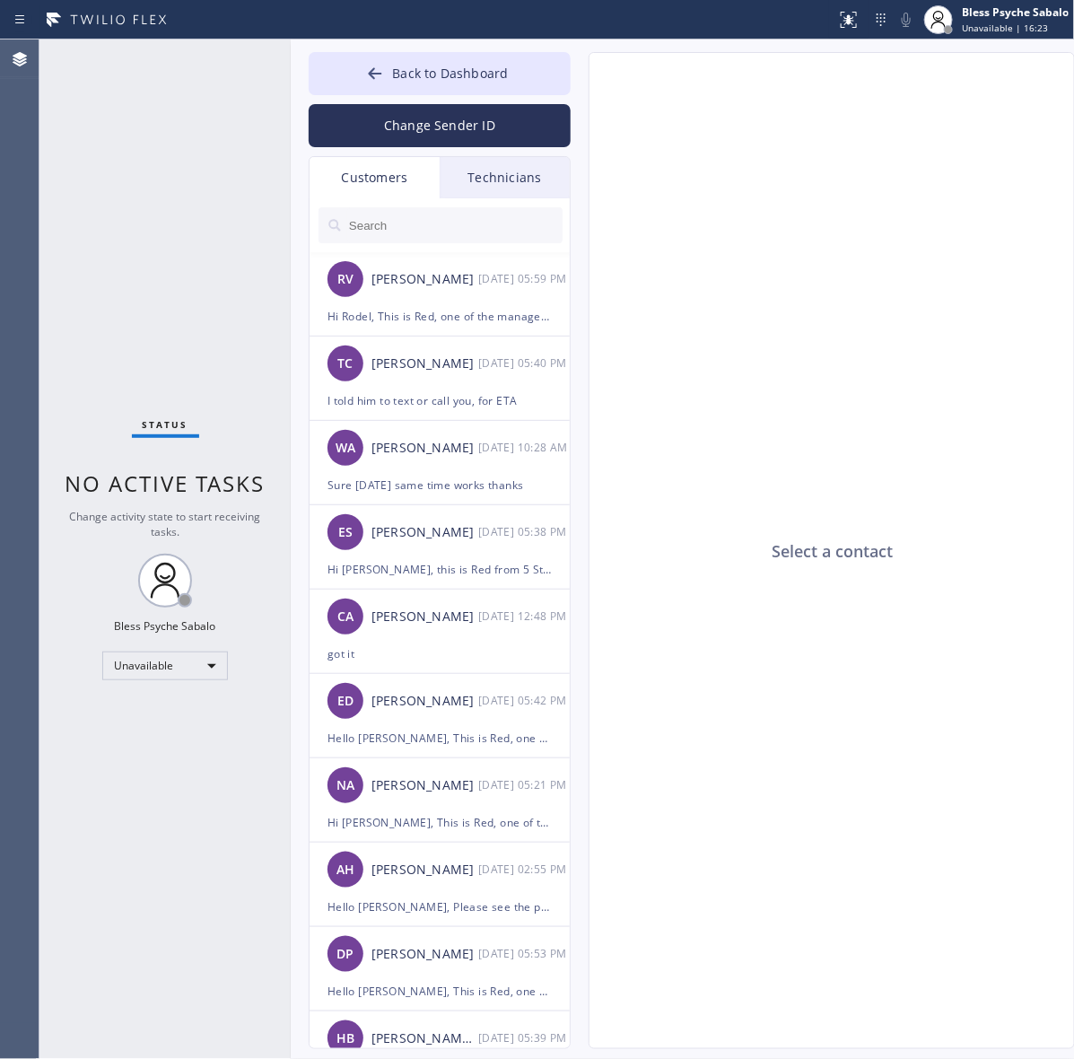
click at [472, 170] on div "Technicians" at bounding box center [505, 177] width 130 height 41
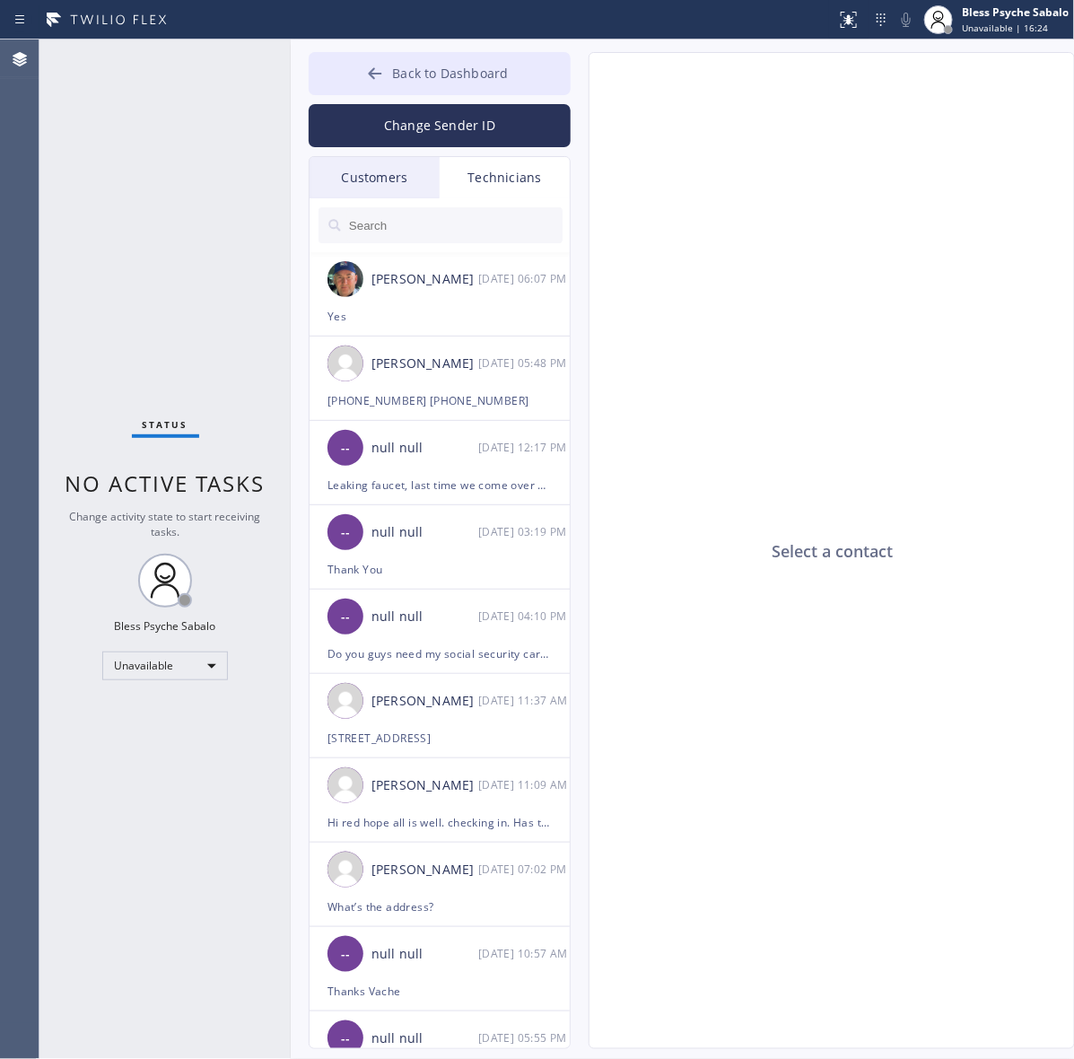
click at [426, 87] on button "Back to Dashboard" at bounding box center [440, 73] width 262 height 43
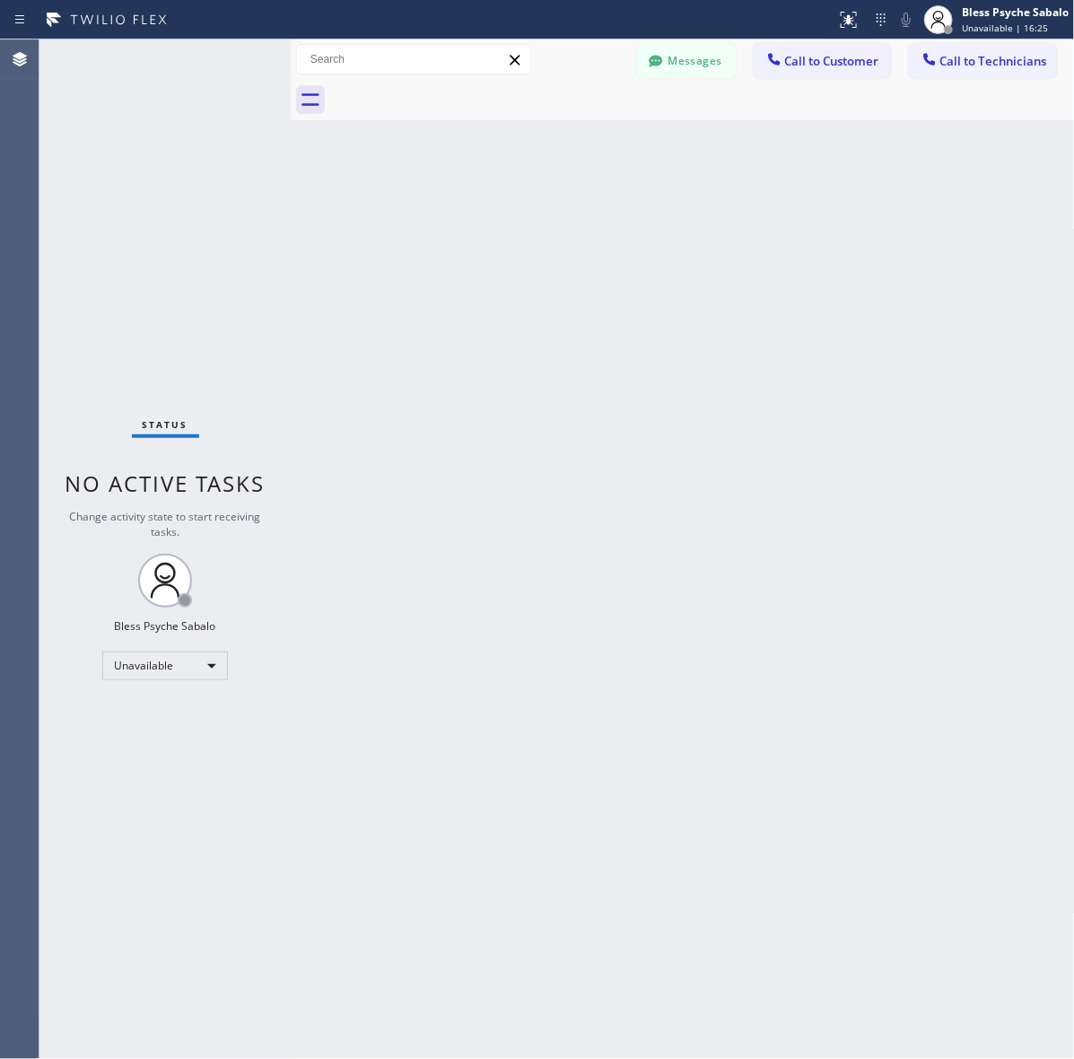
click at [244, 381] on div "Status No active tasks Change activity state to start receiving tasks. Bless Ps…" at bounding box center [164, 548] width 251 height 1019
click at [765, 61] on icon at bounding box center [774, 59] width 18 height 18
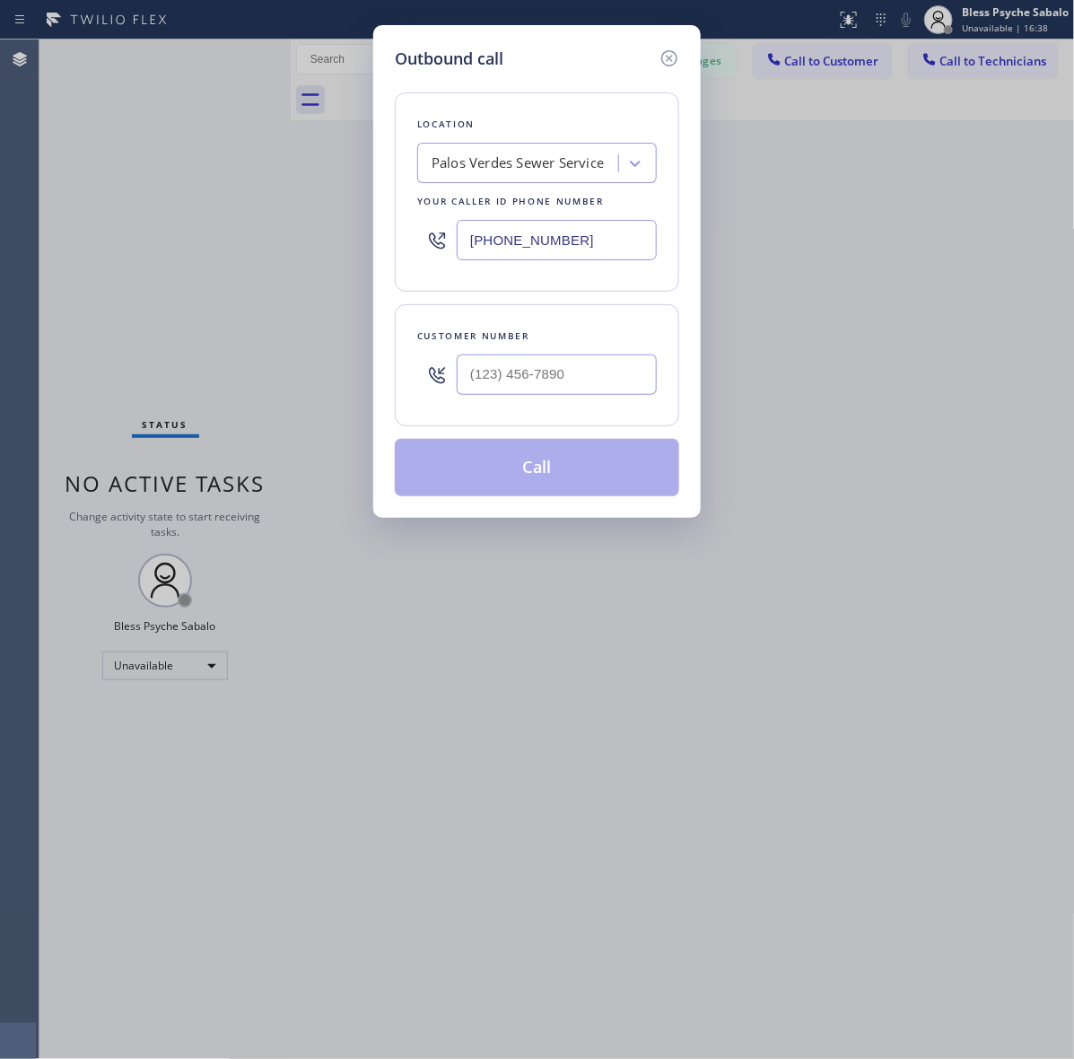
click at [504, 153] on div "Palos Verdes Sewer Service" at bounding box center [517, 163] width 172 height 21
click at [705, 200] on div "Outbound call Location Palos Verdes Sewer Service Your caller id phone number (…" at bounding box center [537, 529] width 1074 height 1059
type input "(___) ___-____"
click at [516, 388] on input "(___) ___-____" at bounding box center [557, 374] width 200 height 40
click at [660, 65] on icon at bounding box center [669, 59] width 22 height 22
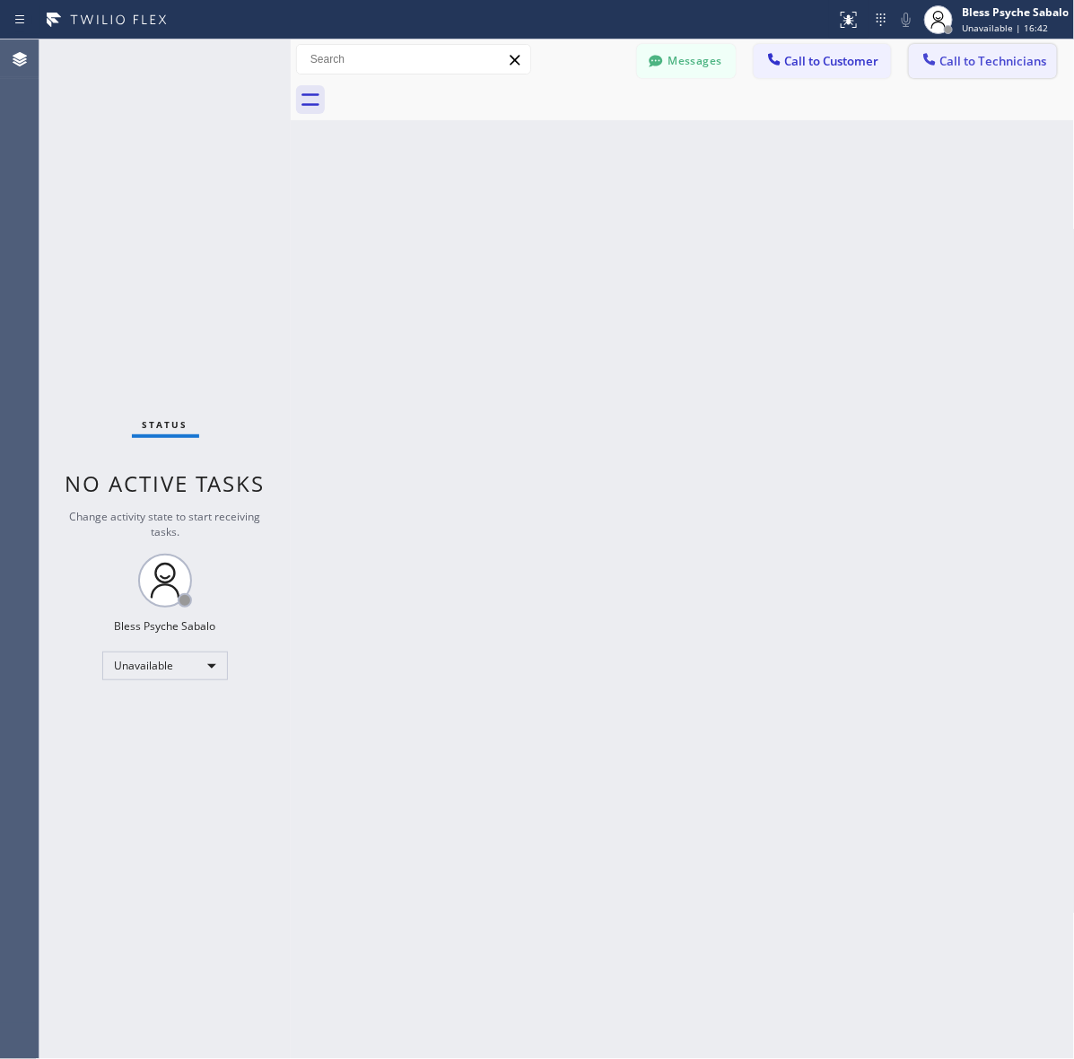
click at [975, 73] on button "Call to Technicians" at bounding box center [983, 61] width 148 height 34
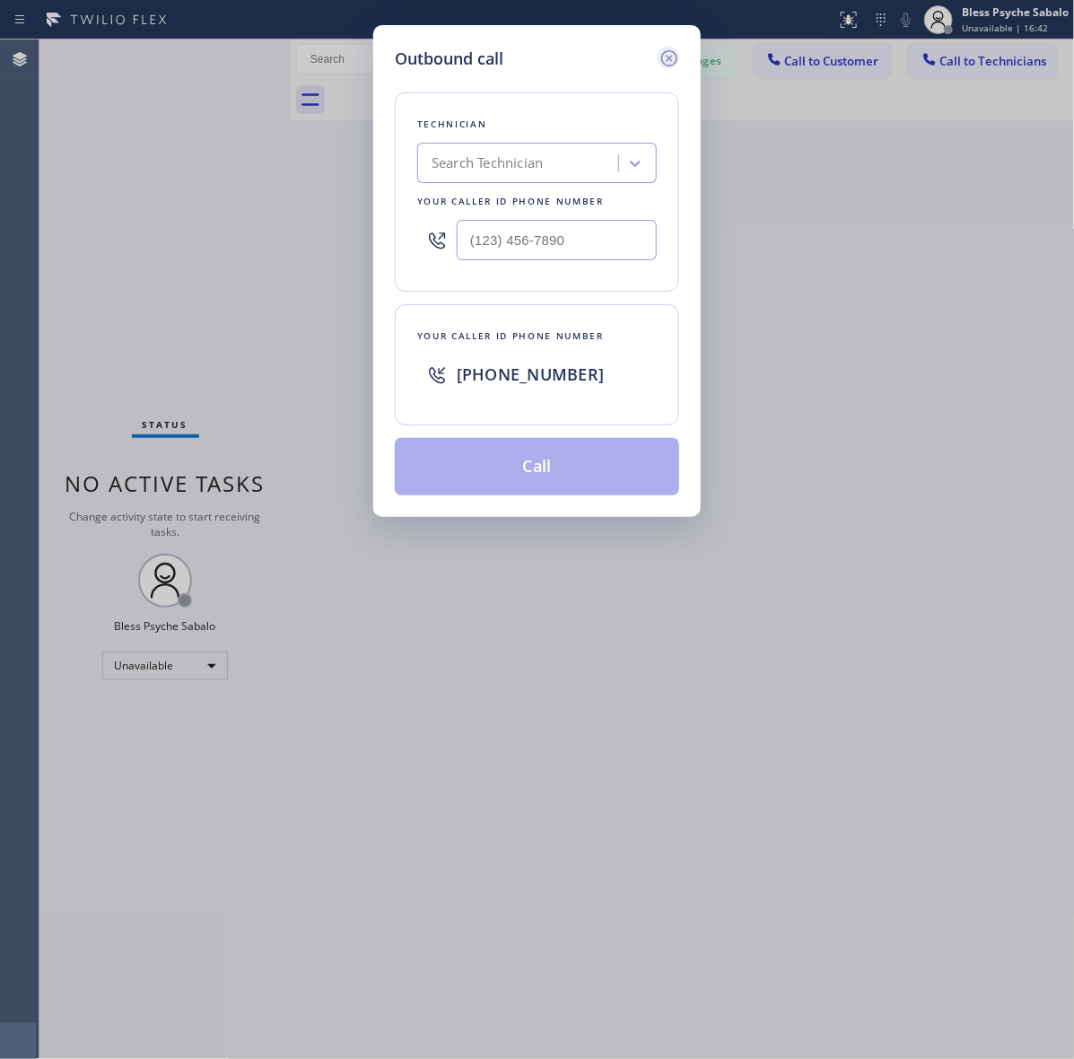
click at [673, 60] on icon at bounding box center [669, 59] width 22 height 22
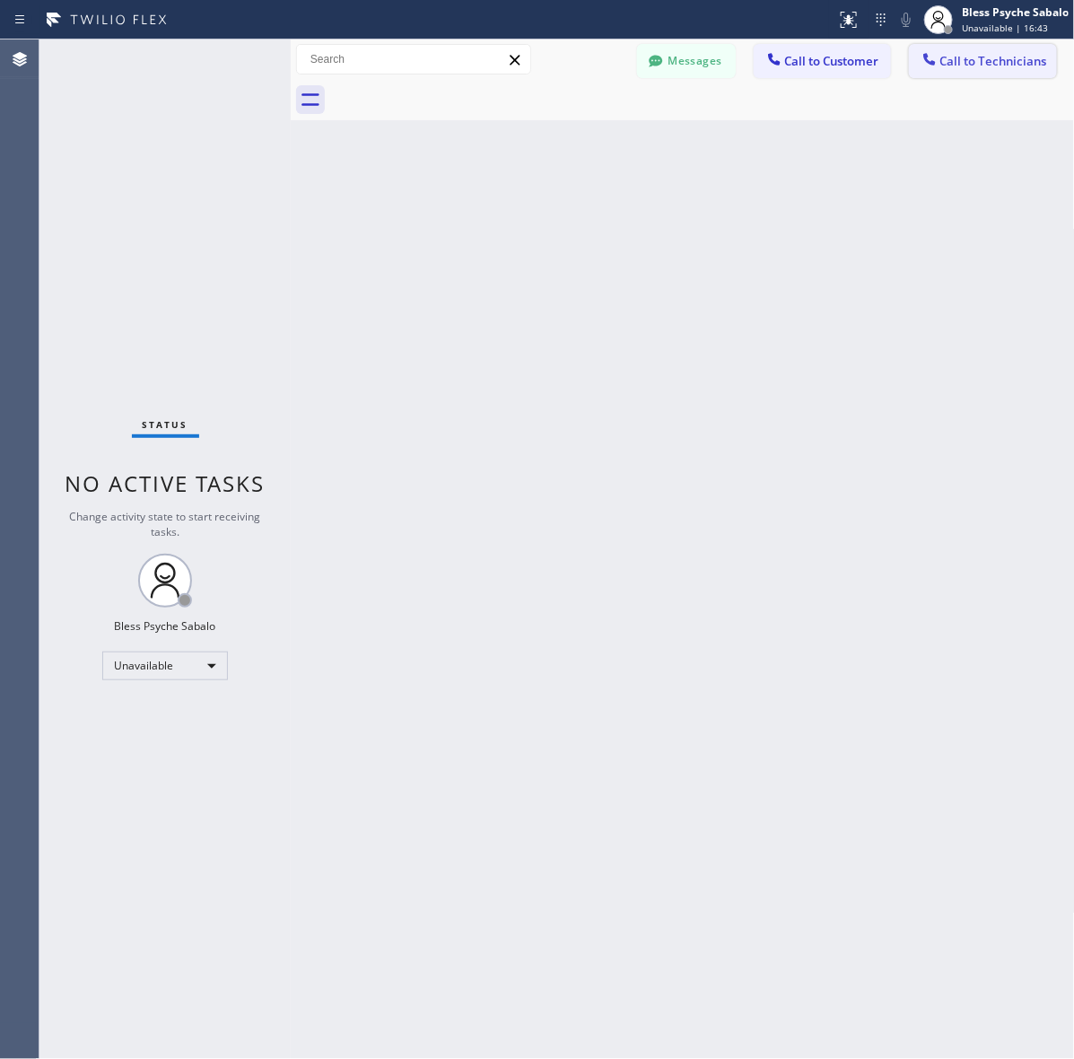
click at [939, 72] on button "Call to Technicians" at bounding box center [983, 61] width 148 height 34
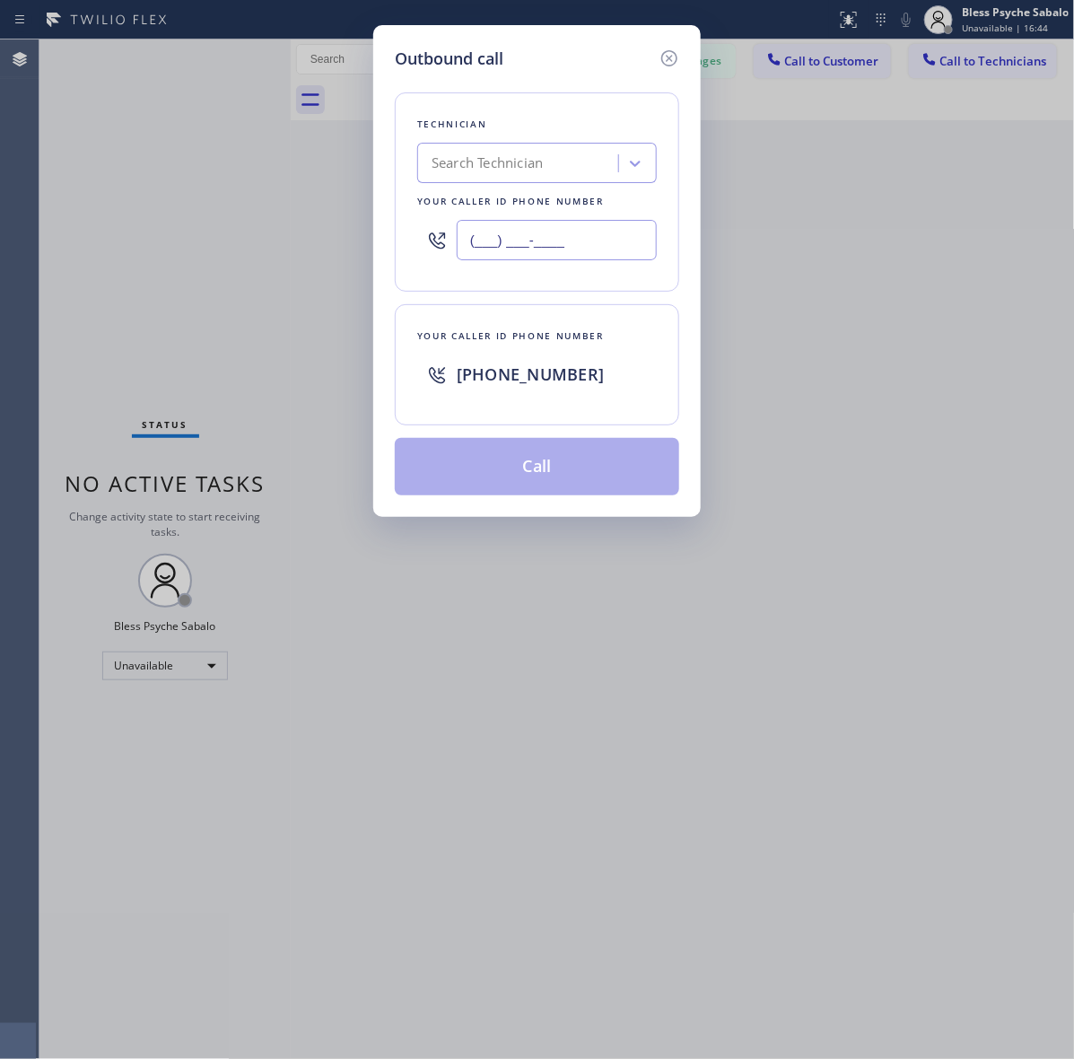
click at [617, 239] on input "(___) ___-____" at bounding box center [557, 240] width 200 height 40
paste input "310) 502-0566"
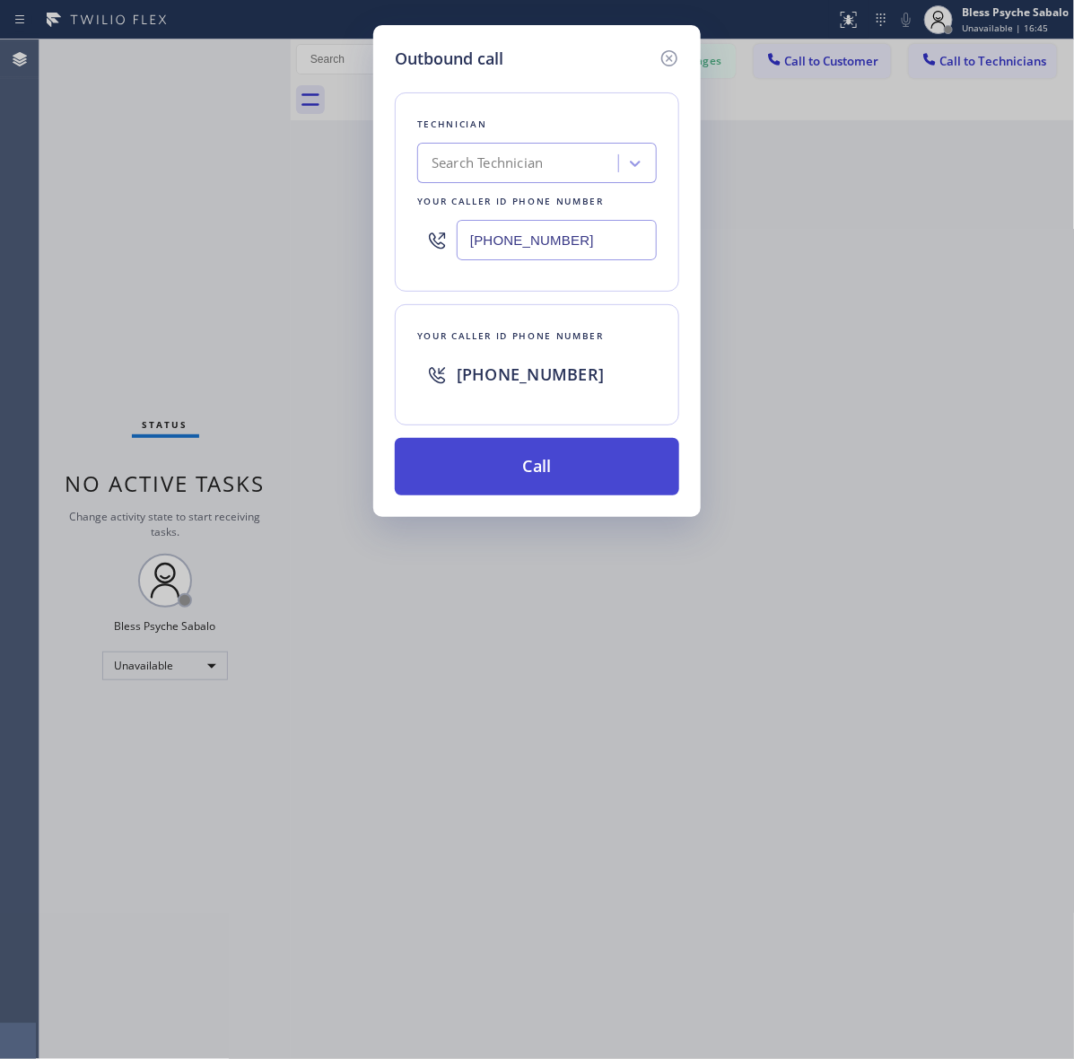
type input "(310) 502-0566"
click at [588, 474] on button "Call" at bounding box center [537, 466] width 284 height 57
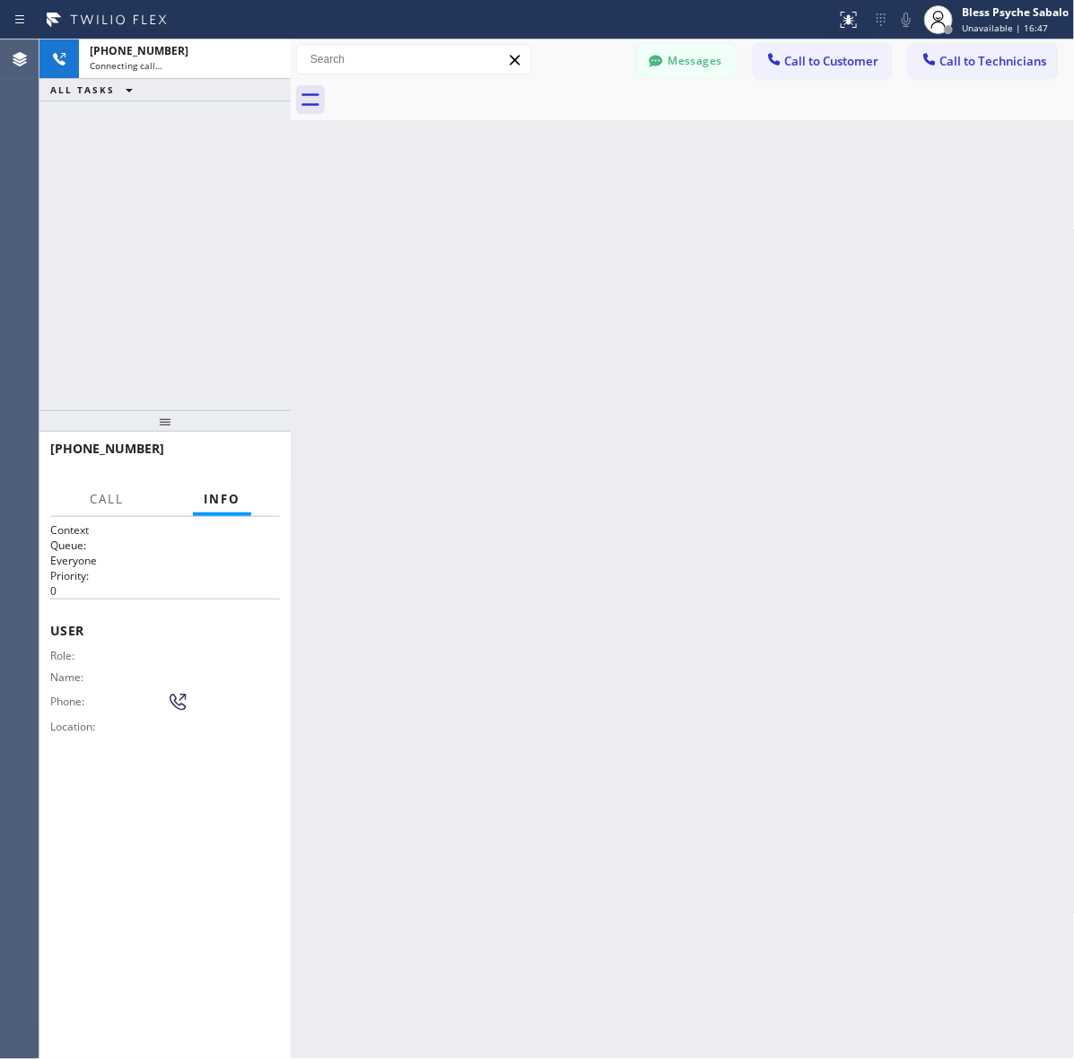
click at [588, 473] on div "Back to Dashboard Change Sender ID Customers Technicians RV Rodel Villanueva 10…" at bounding box center [683, 548] width 784 height 1019
click at [417, 270] on div "Back to Dashboard Change Sender ID Customers Technicians RV Rodel Villanueva 10…" at bounding box center [683, 548] width 784 height 1019
drag, startPoint x: 248, startPoint y: 460, endPoint x: 248, endPoint y: 449, distance: 11.7
click at [247, 459] on span "HANG UP" at bounding box center [238, 456] width 55 height 13
drag, startPoint x: 529, startPoint y: 475, endPoint x: 343, endPoint y: 420, distance: 194.7
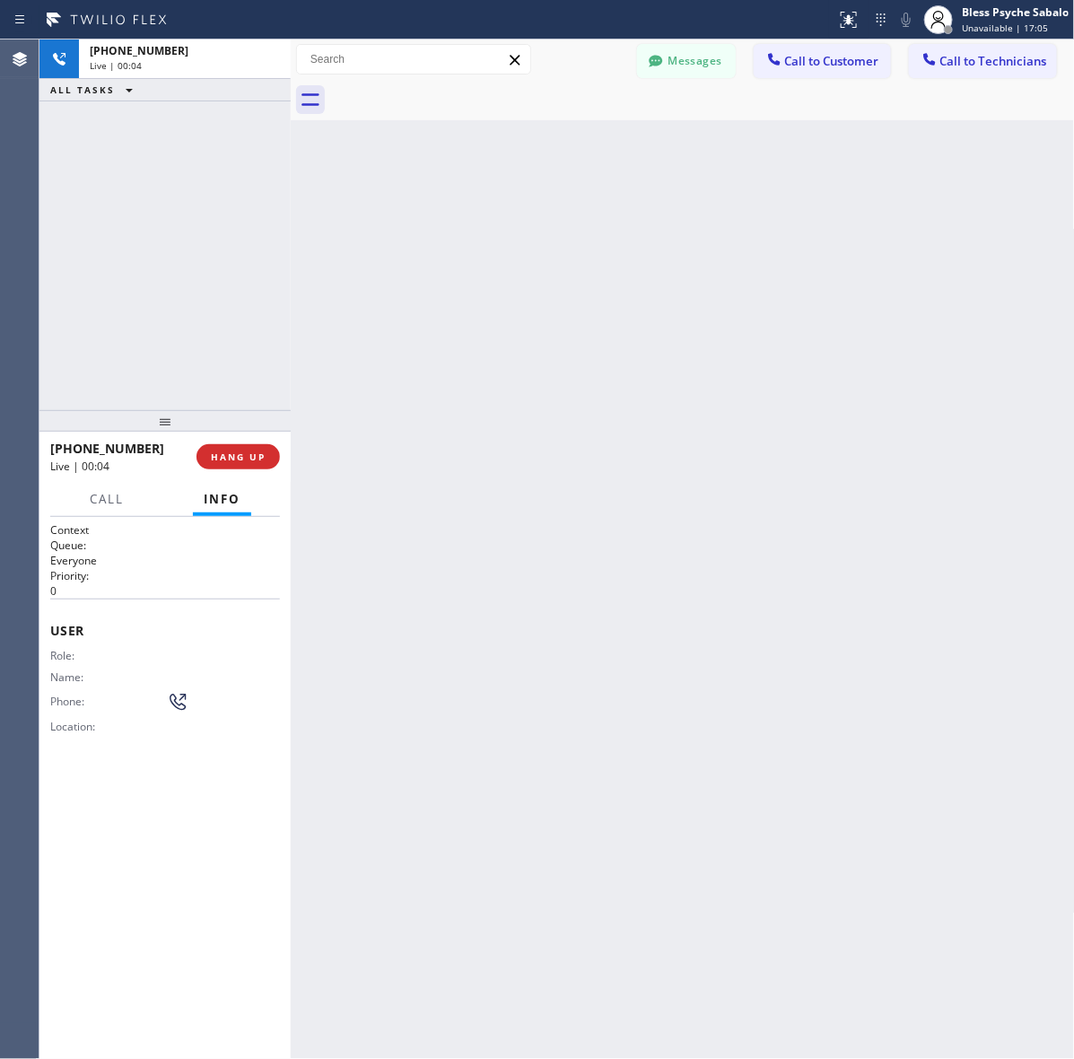
click at [525, 474] on div "Back to Dashboard Change Sender ID Customers Technicians RV Rodel Villanueva 10…" at bounding box center [683, 548] width 784 height 1019
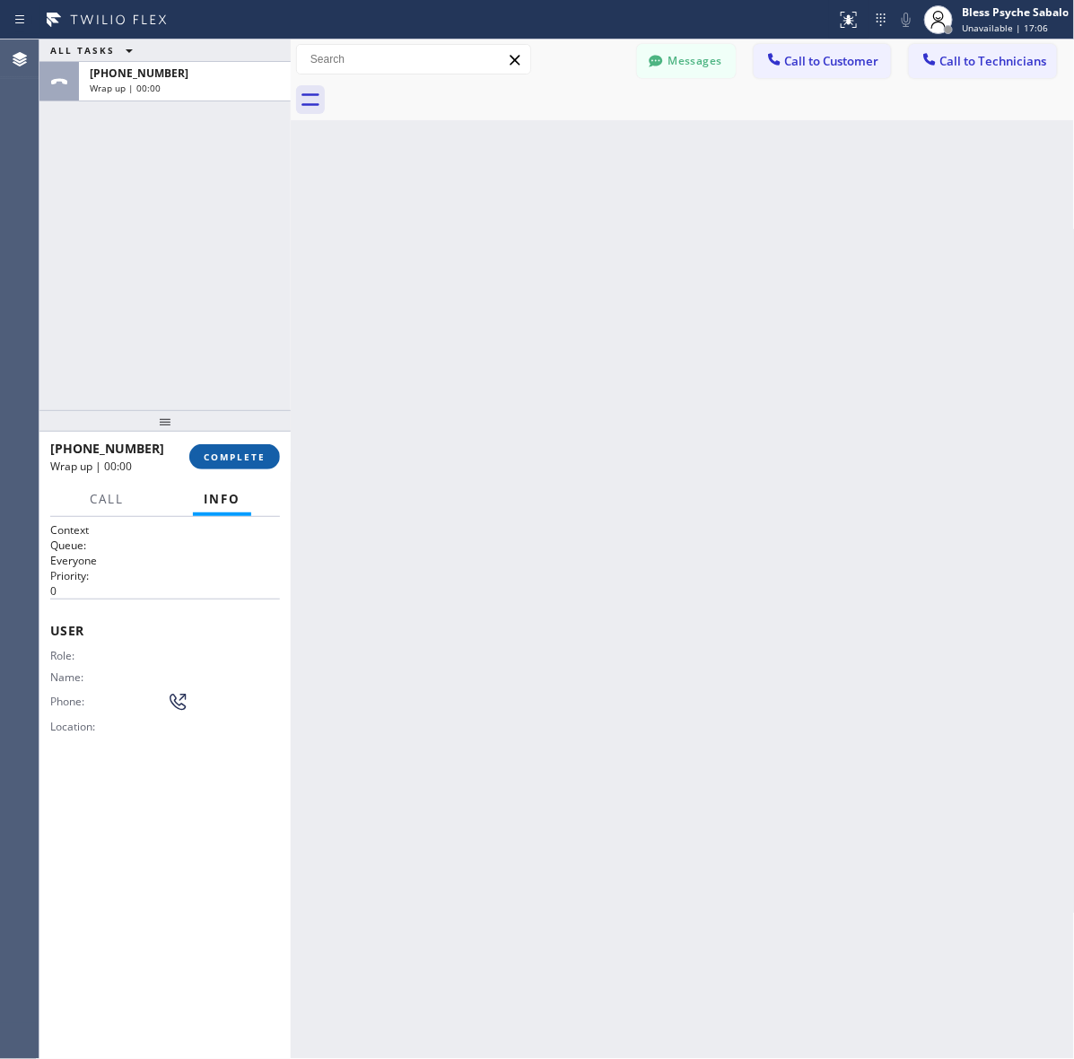
click at [236, 459] on span "COMPLETE" at bounding box center [235, 456] width 62 height 13
drag, startPoint x: 440, startPoint y: 417, endPoint x: 458, endPoint y: 375, distance: 45.8
click at [447, 405] on div "Back to Dashboard Change Sender ID Customers Technicians RV Rodel Villanueva 10…" at bounding box center [683, 548] width 784 height 1019
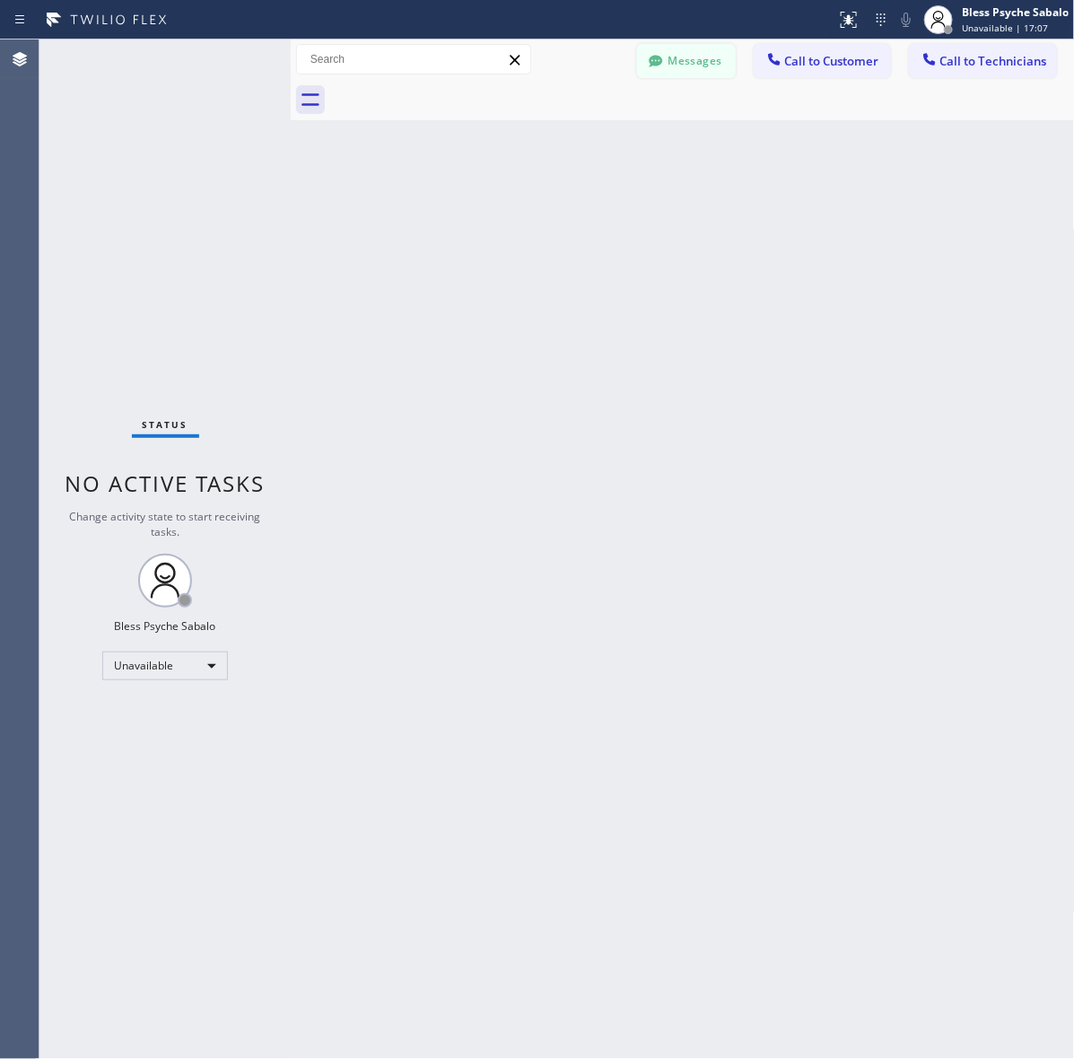
click at [661, 72] on div at bounding box center [656, 63] width 22 height 22
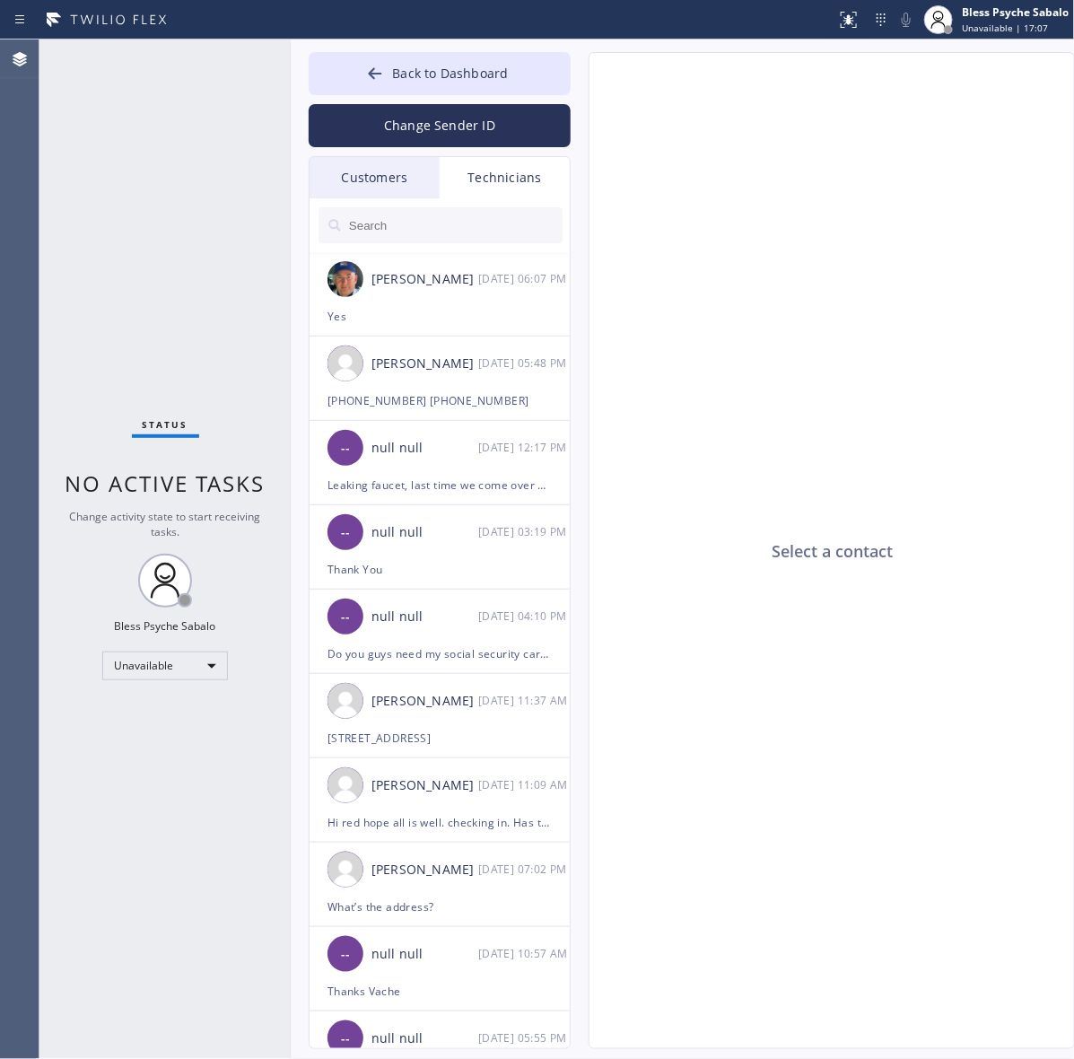
click at [471, 172] on div "Technicians" at bounding box center [505, 177] width 130 height 41
click at [397, 164] on div "Customers" at bounding box center [374, 177] width 130 height 41
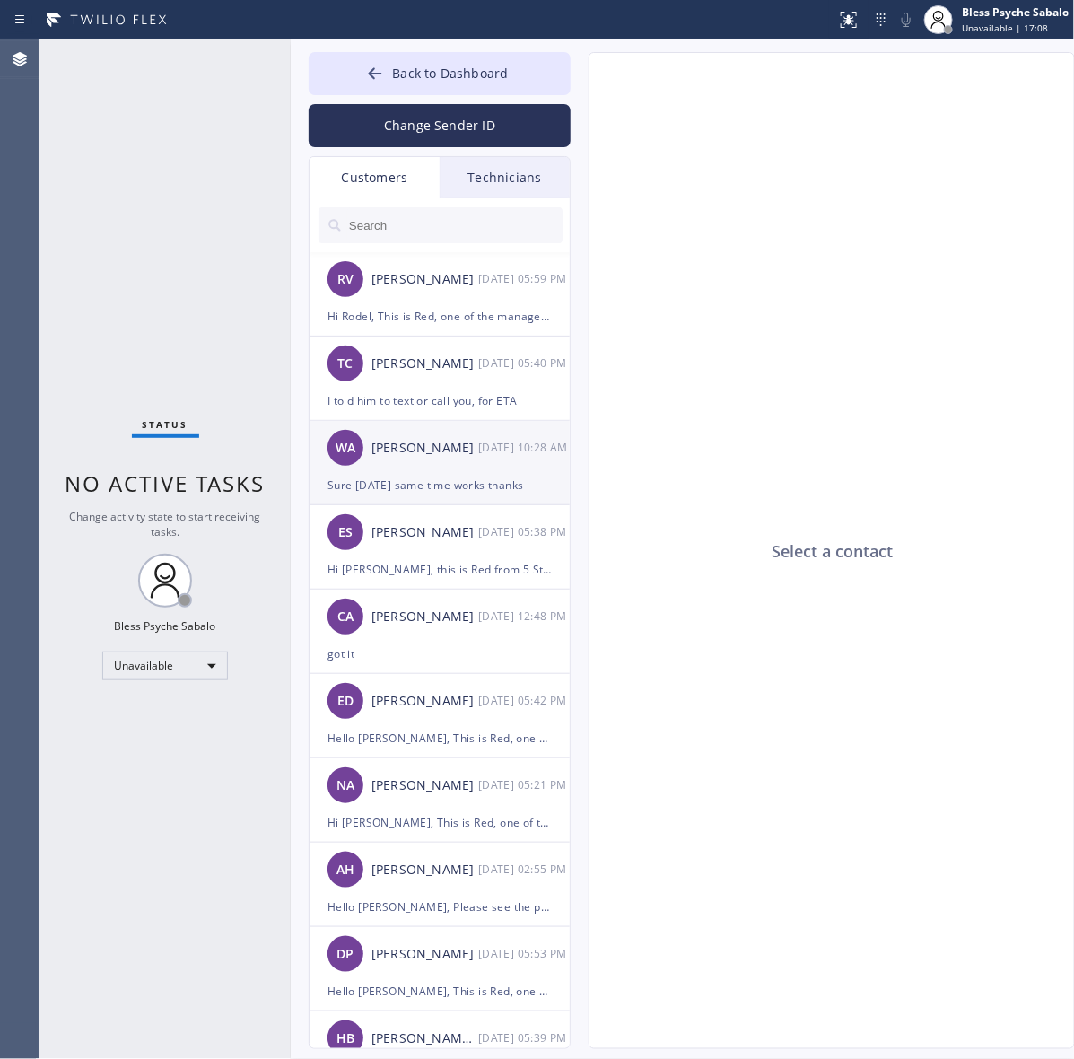
click at [464, 451] on div "[PERSON_NAME]" at bounding box center [424, 448] width 107 height 21
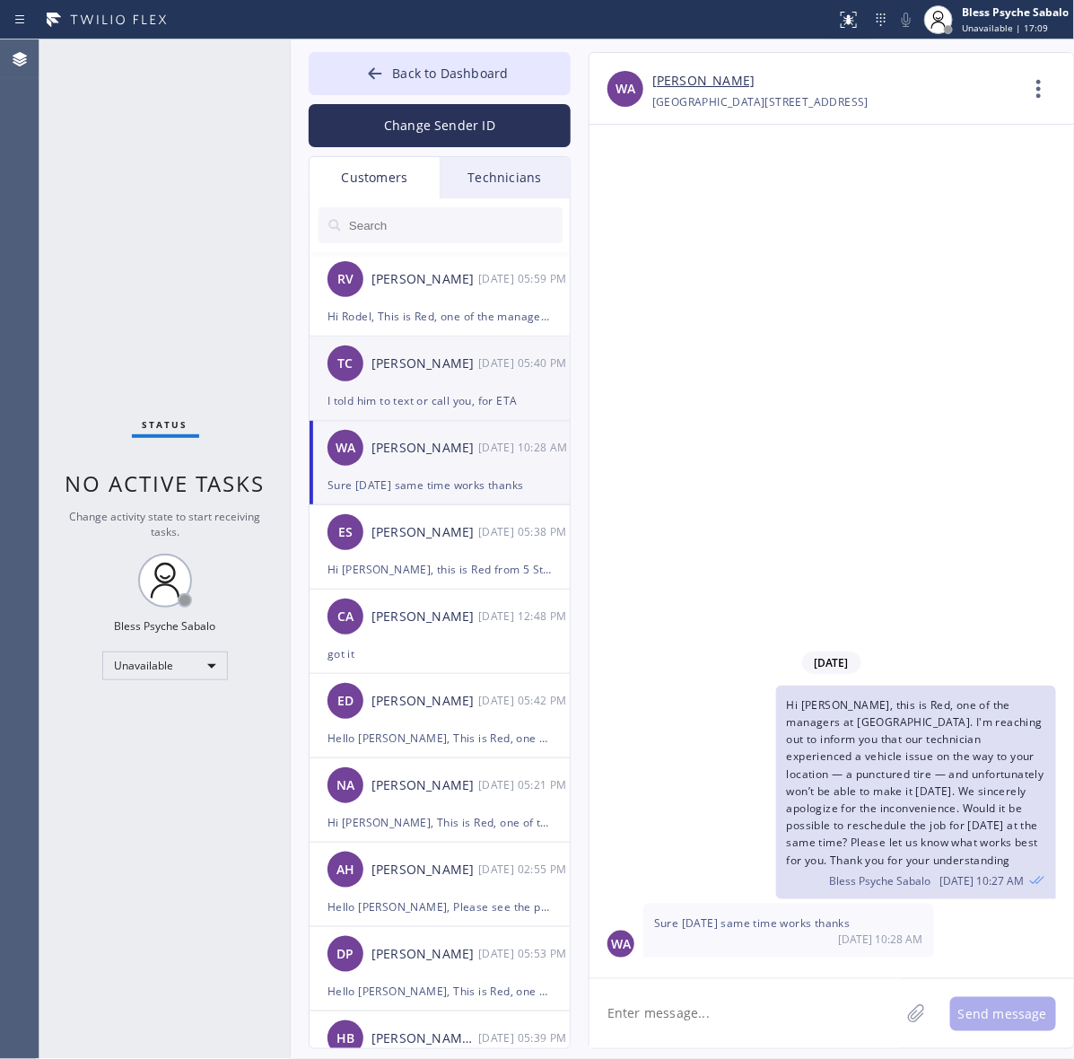
click at [468, 382] on div "TC Tom Creed 10/01 05:40 PM" at bounding box center [440, 363] width 262 height 54
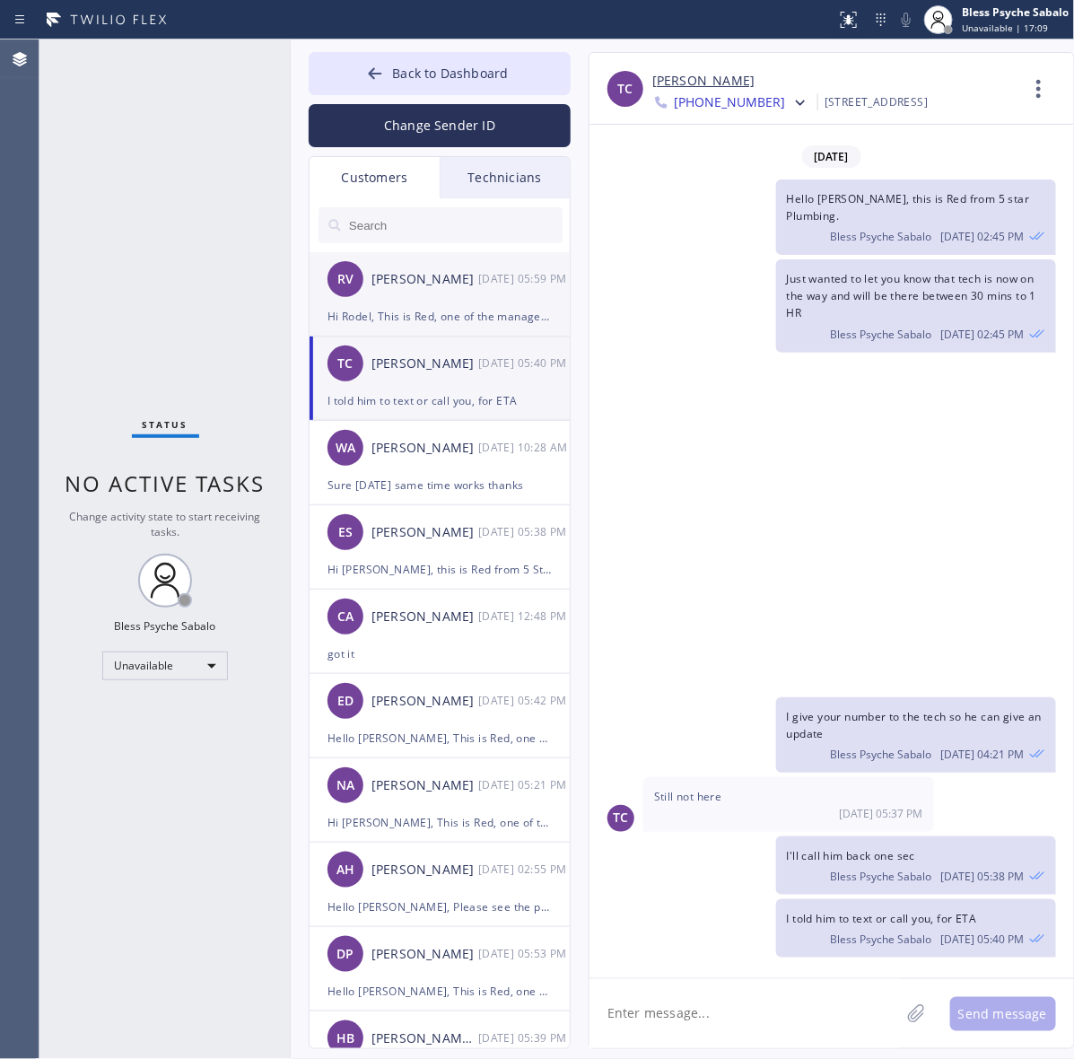
click at [464, 280] on div "Rodel Villanueva" at bounding box center [424, 279] width 107 height 21
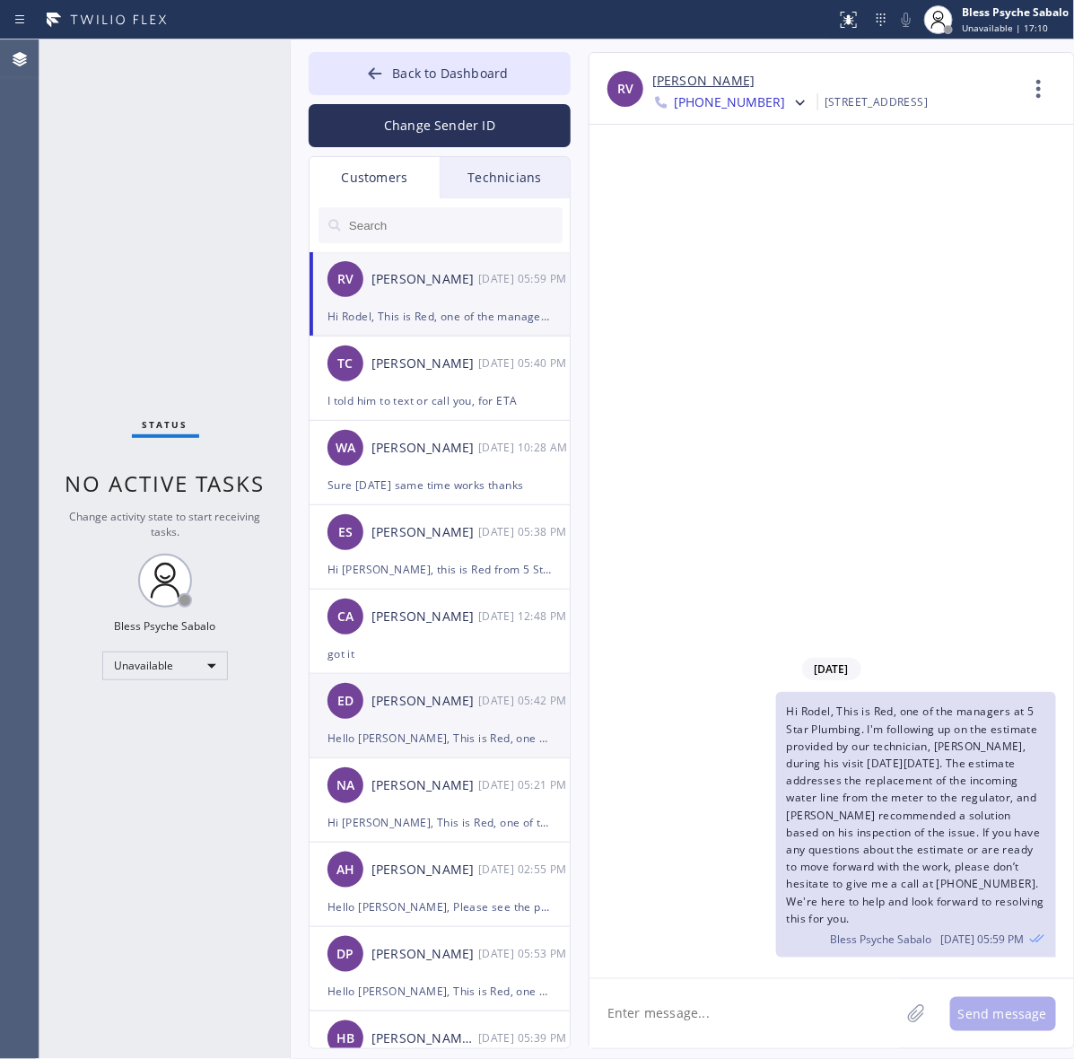
click at [465, 686] on div "ED Eldon Davenport 09/26 05:42 PM" at bounding box center [440, 701] width 262 height 54
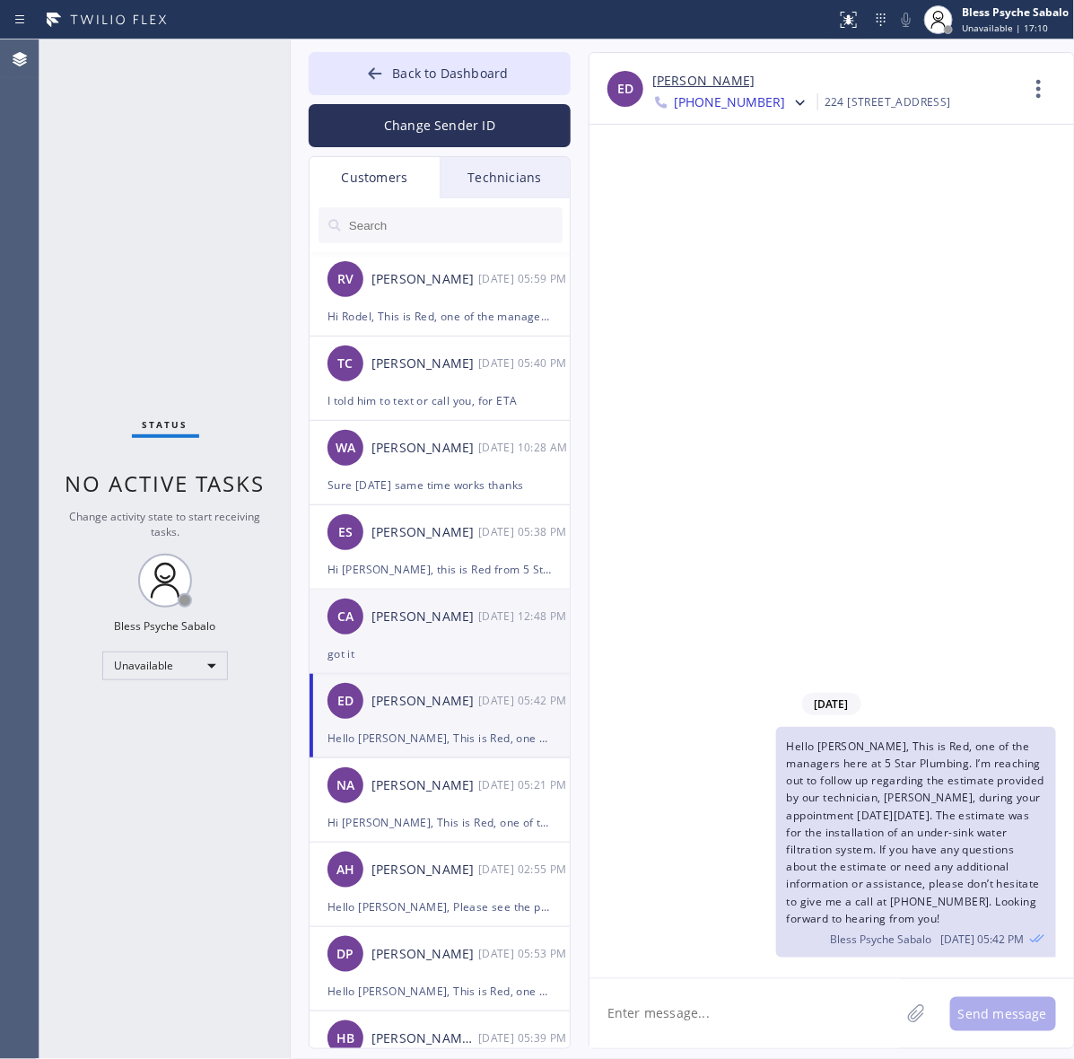
click at [478, 634] on div "CA Chad Algorri 09/29 12:48 PM" at bounding box center [440, 616] width 262 height 54
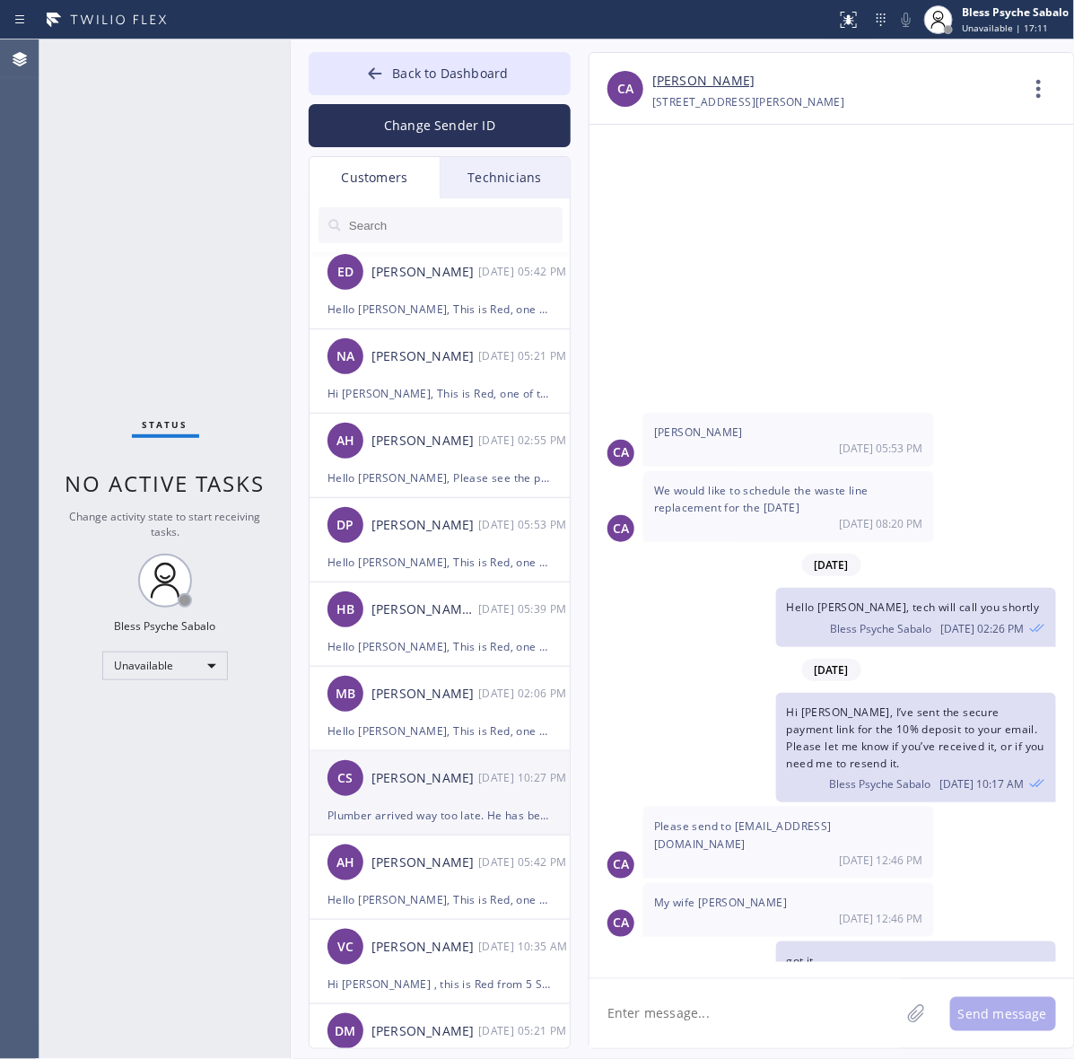
scroll to position [561, 0]
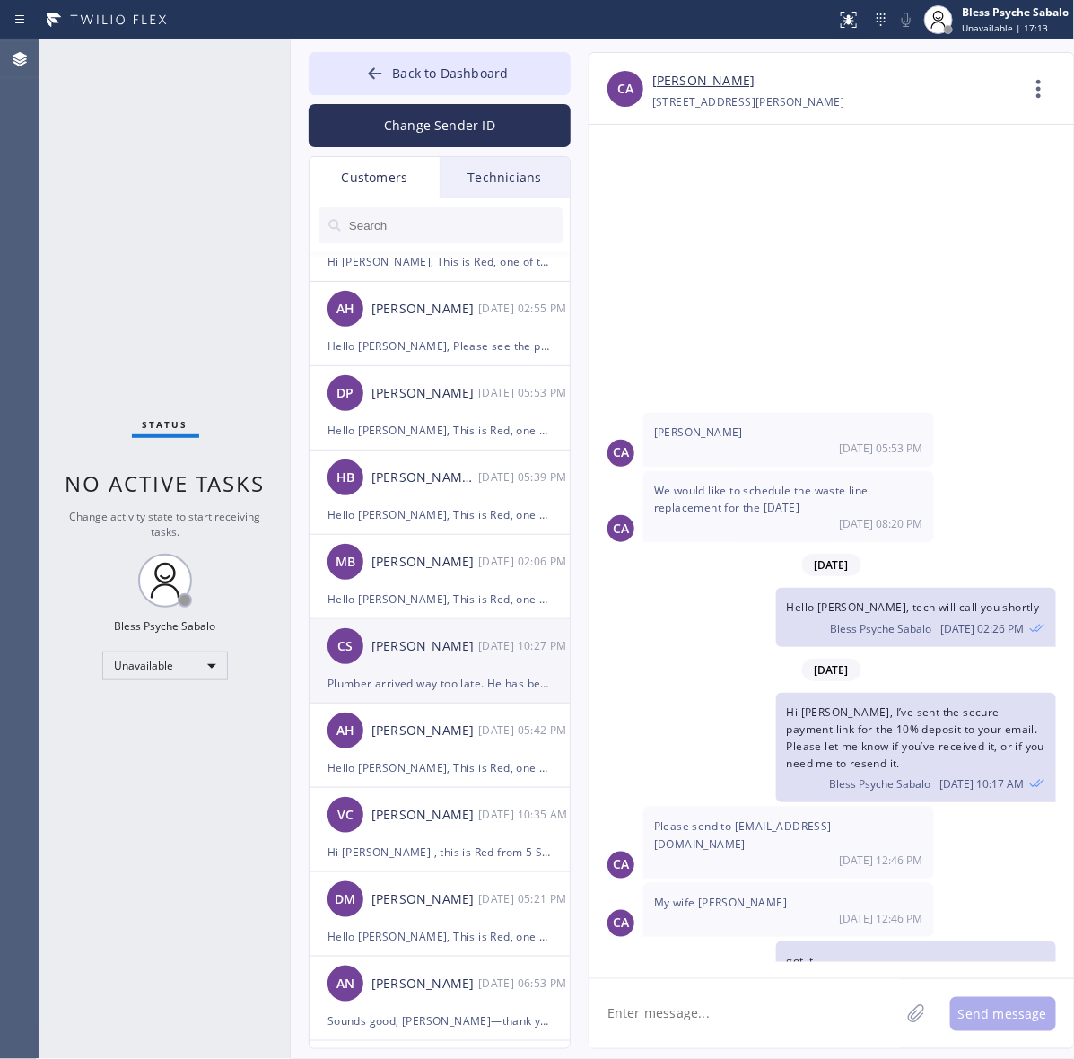
click at [484, 641] on div "[DATE] 10:27 PM" at bounding box center [524, 645] width 93 height 21
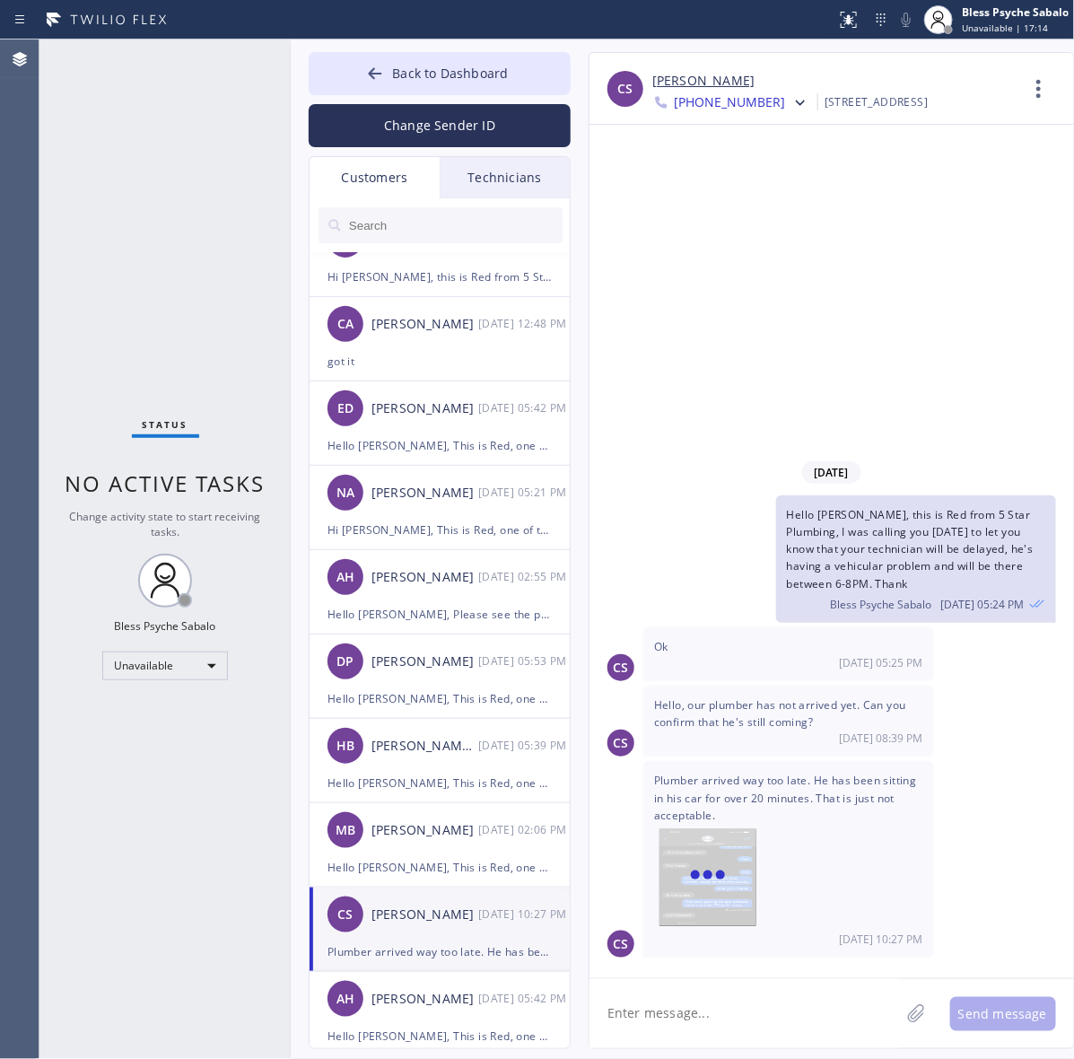
scroll to position [0, 0]
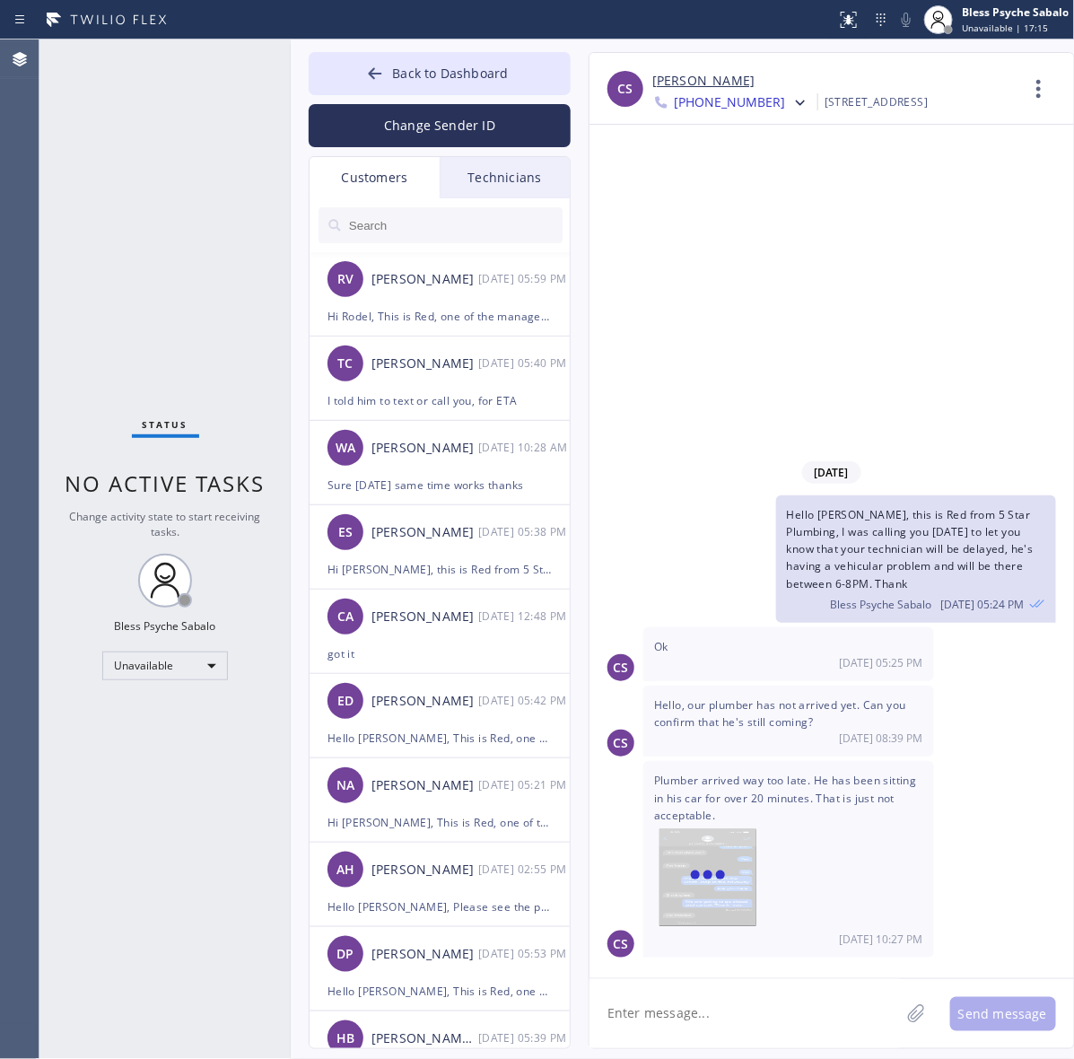
click at [500, 176] on div "Technicians" at bounding box center [505, 177] width 130 height 41
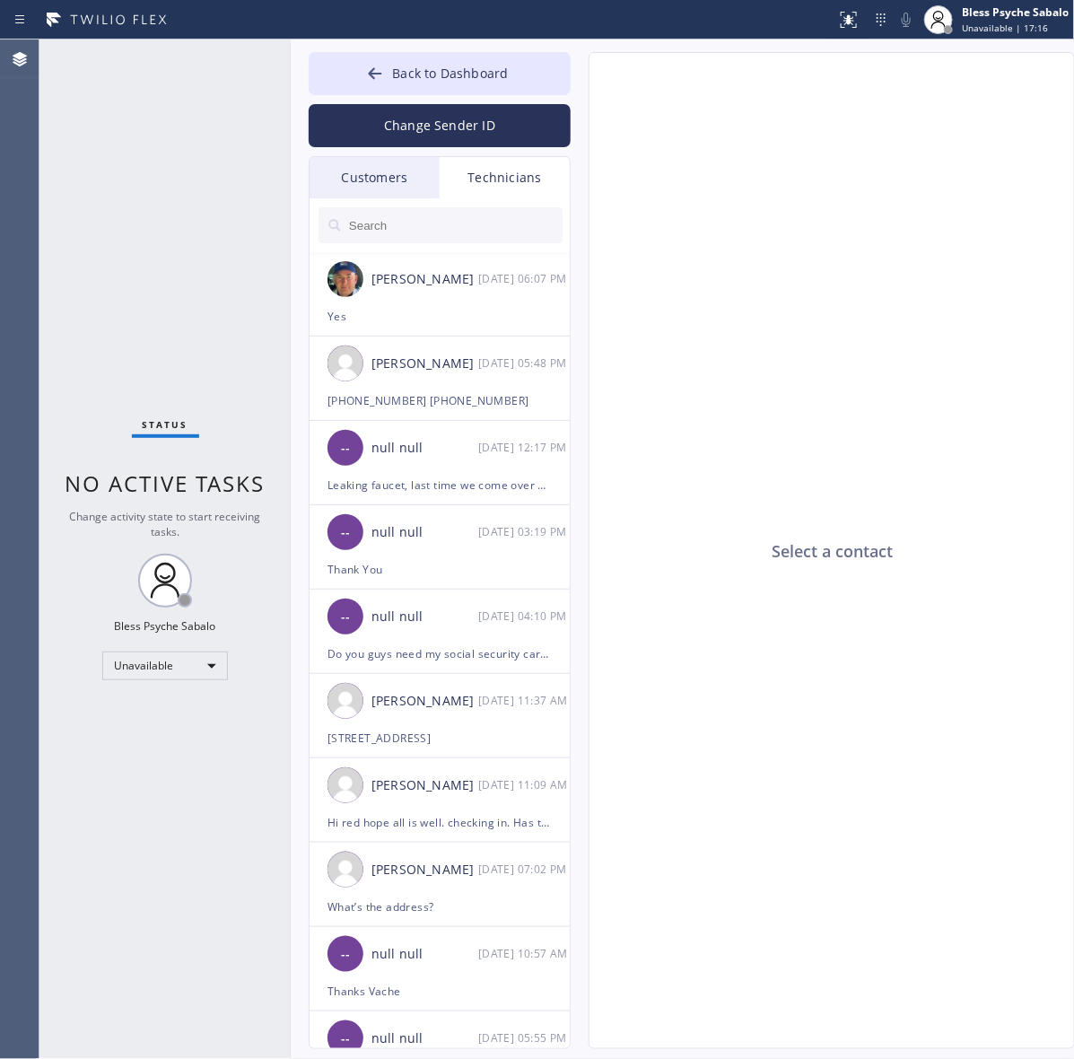
click at [400, 164] on div "Customers" at bounding box center [374, 177] width 130 height 41
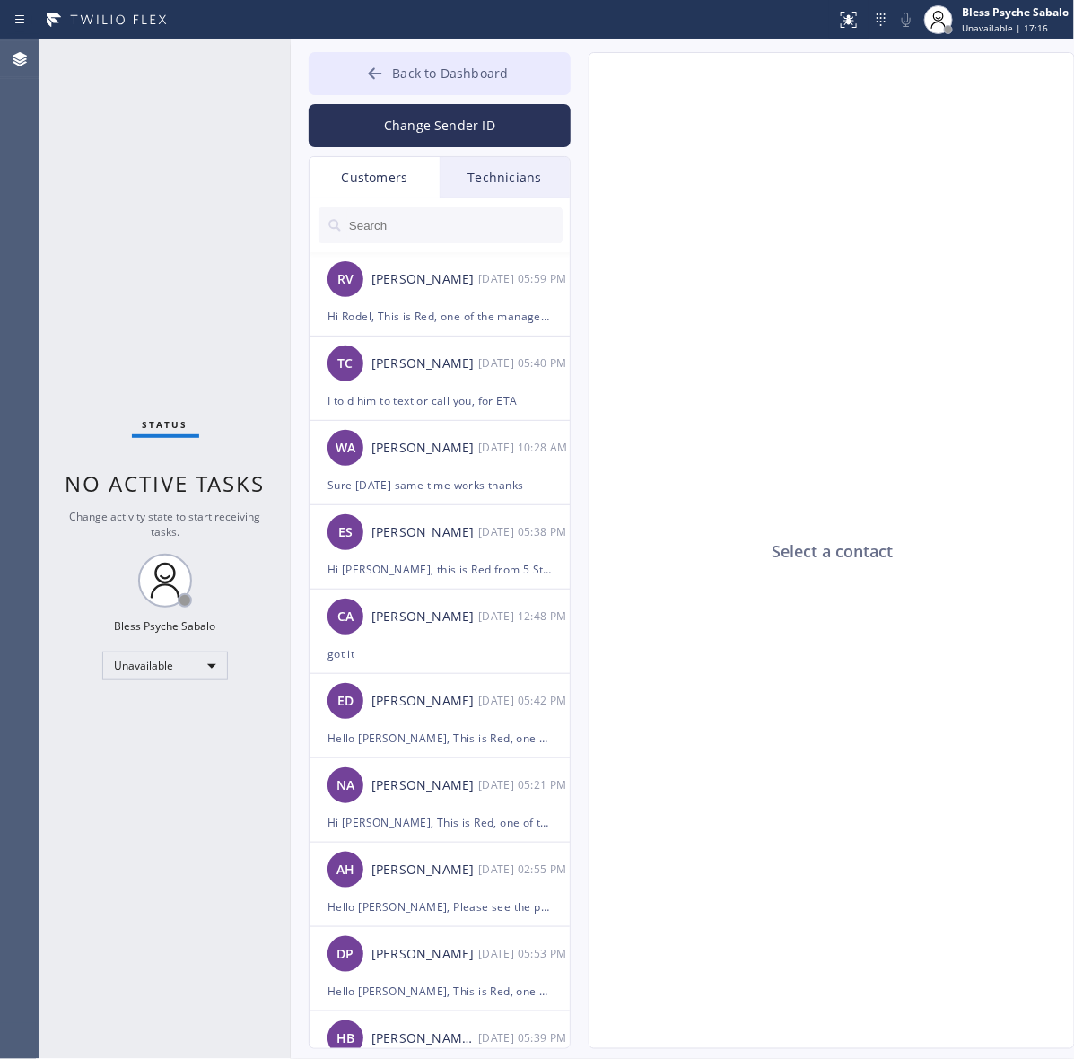
click at [431, 74] on span "Back to Dashboard" at bounding box center [450, 73] width 116 height 17
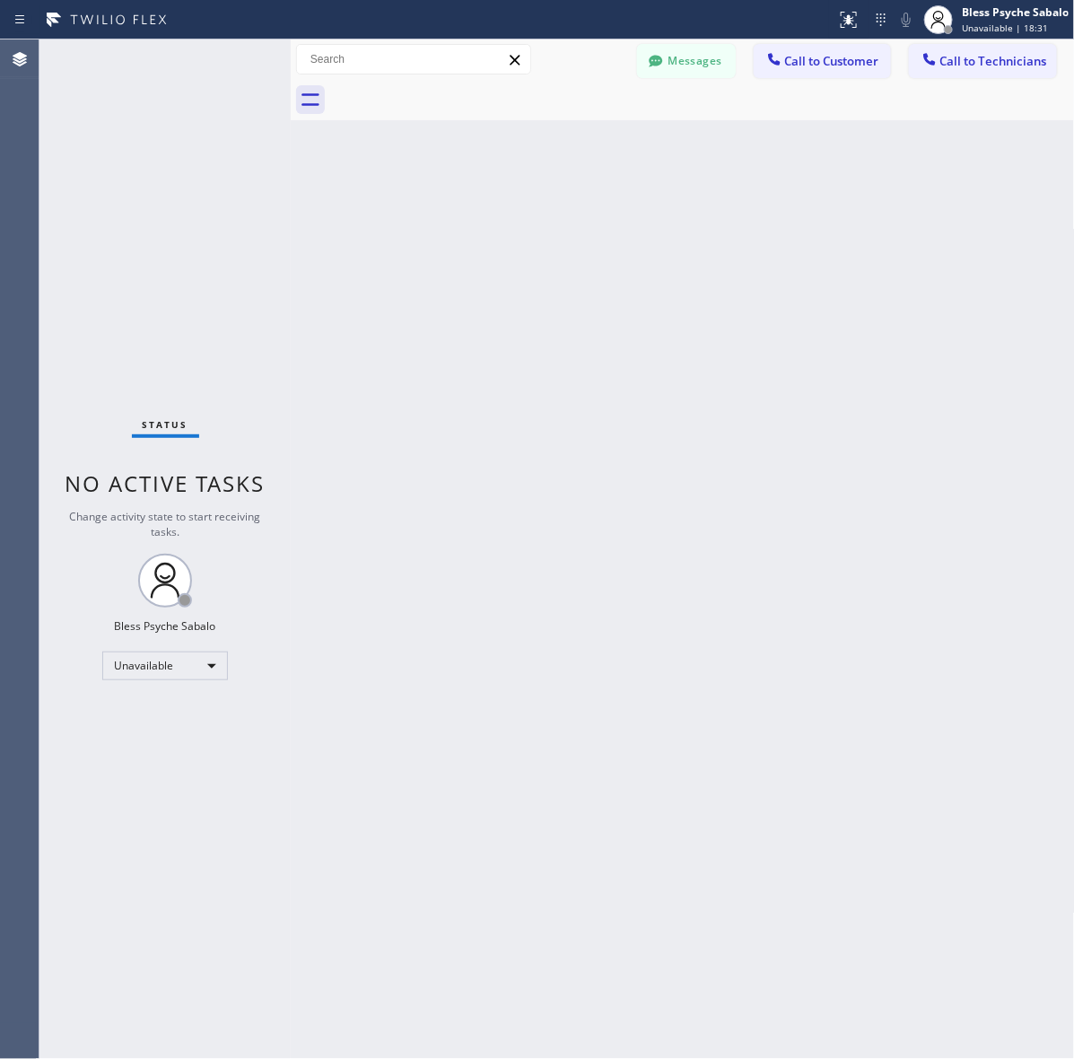
click at [370, 271] on div "Back to Dashboard Change Sender ID Customers Technicians RV Rodel Villanueva 10…" at bounding box center [683, 548] width 784 height 1019
click at [616, 472] on div "Back to Dashboard Change Sender ID Customers Technicians RV Rodel Villanueva 10…" at bounding box center [683, 548] width 784 height 1019
click at [334, 180] on div "Back to Dashboard Change Sender ID Customers Technicians RV Rodel Villanueva 10…" at bounding box center [683, 548] width 784 height 1019
drag, startPoint x: 736, startPoint y: 324, endPoint x: 862, endPoint y: 230, distance: 157.0
click at [747, 327] on div "Back to Dashboard Change Sender ID Customers Technicians RV Rodel Villanueva 10…" at bounding box center [683, 548] width 784 height 1019
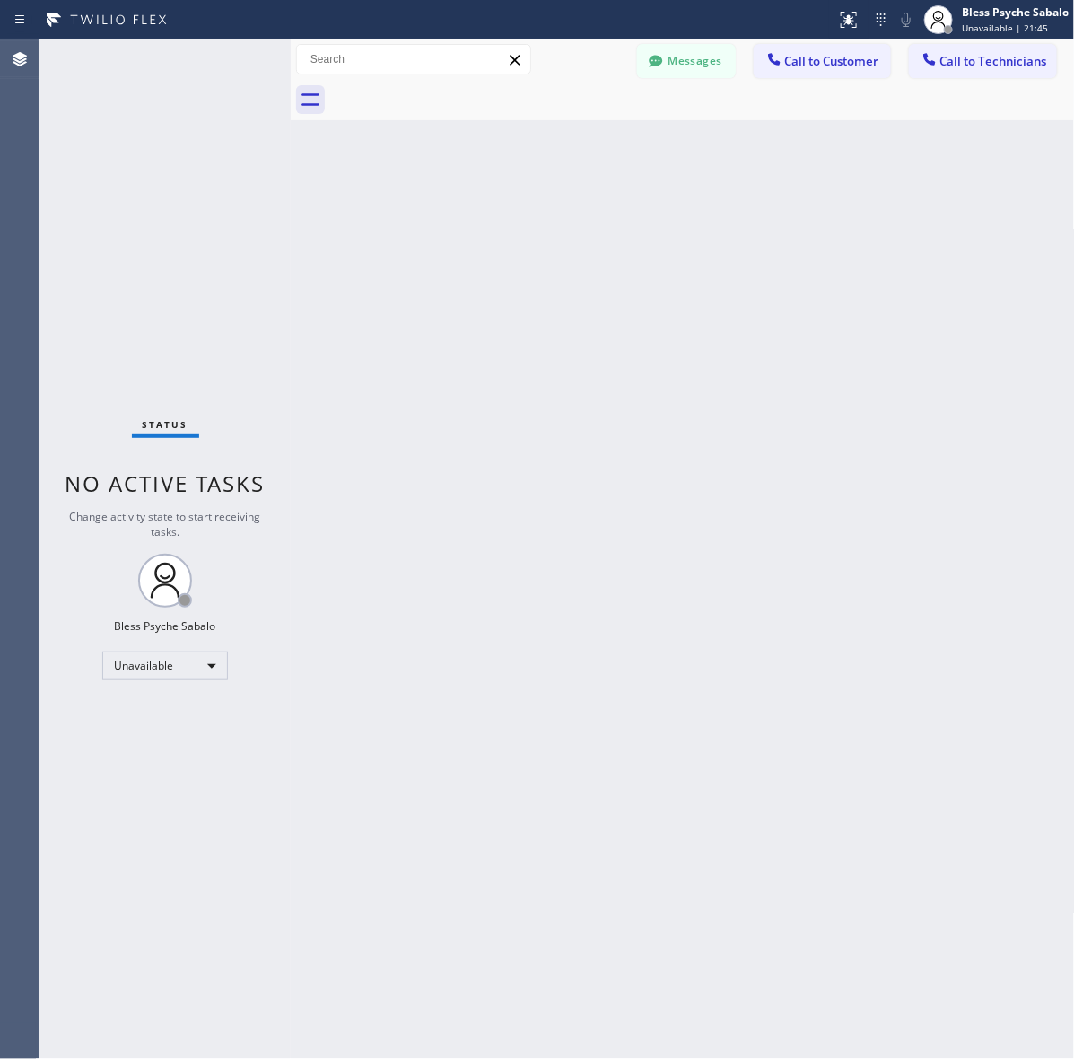
click at [840, 64] on span "Call to Customer" at bounding box center [832, 61] width 94 height 16
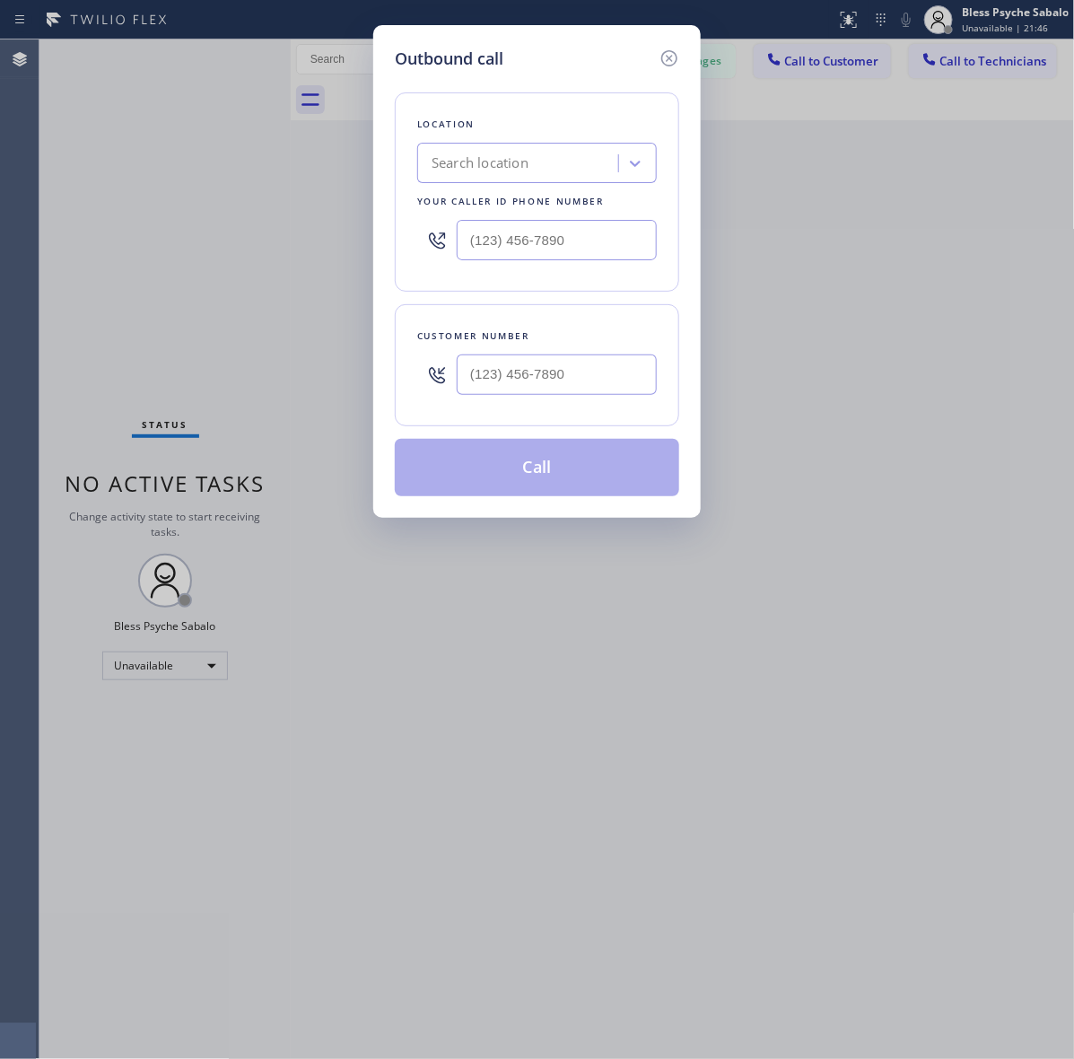
click at [518, 164] on div "Search location" at bounding box center [479, 163] width 97 height 21
paste input "Green Garden Plumbers"
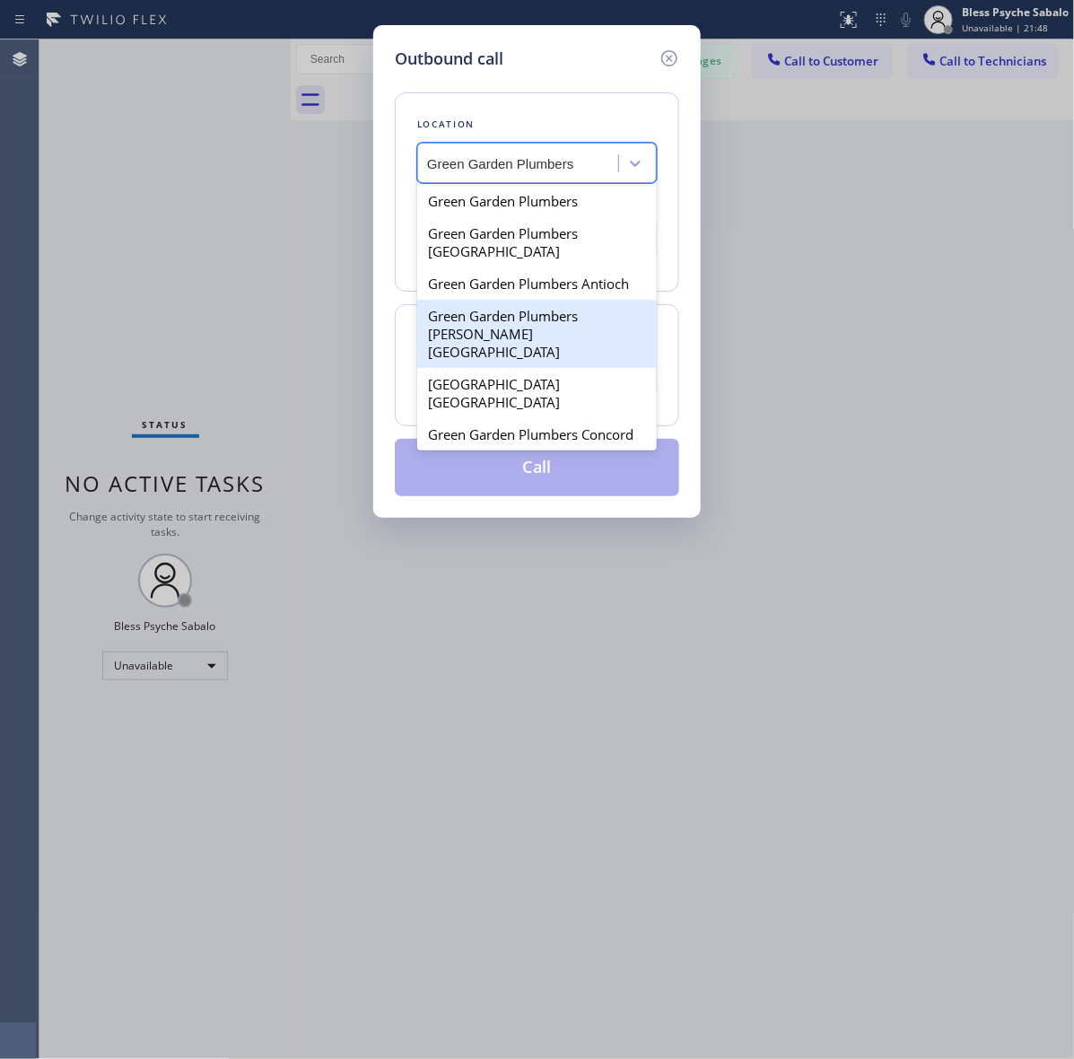
type input "Green Garden Plumbers"
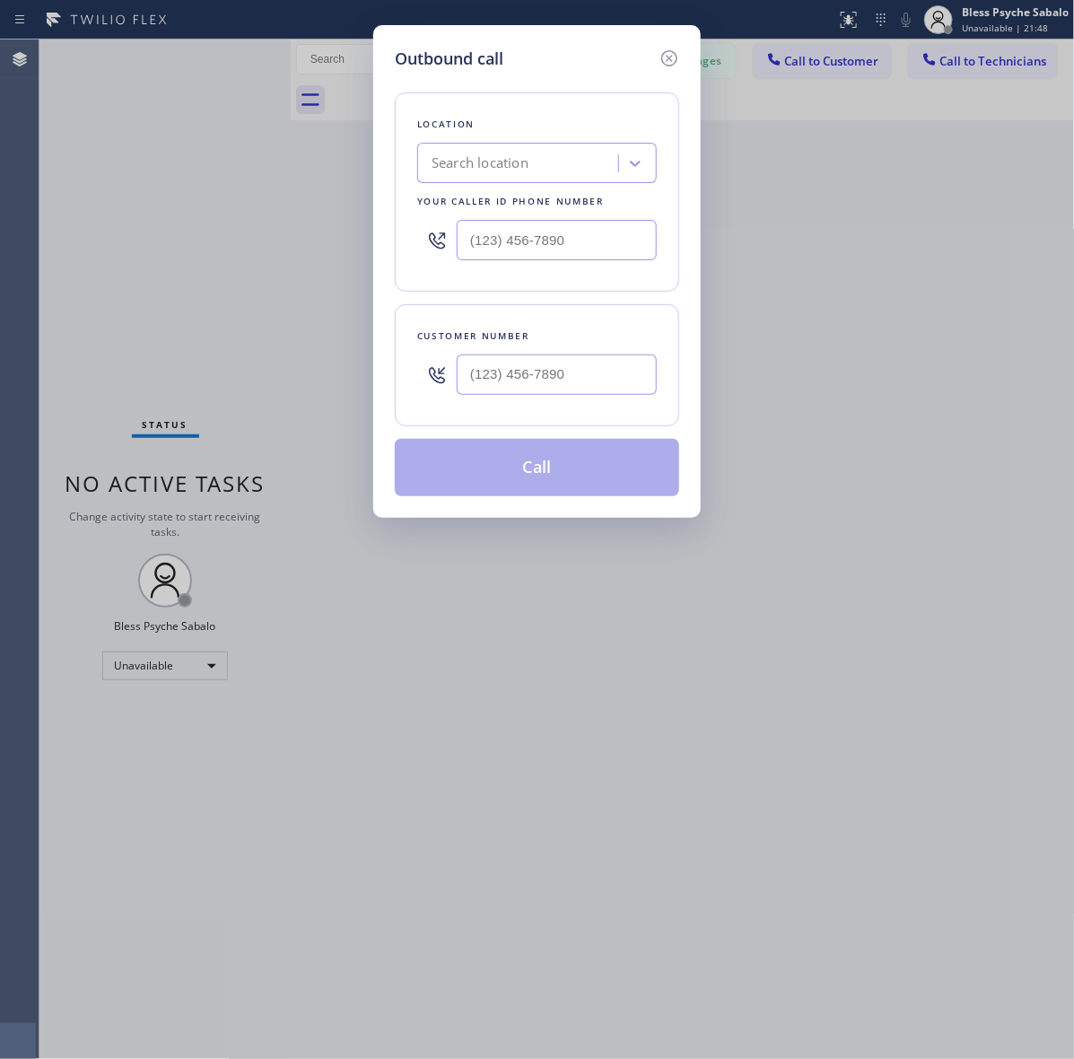
scroll to position [0, 0]
click at [553, 356] on input "(___) ___-____" at bounding box center [557, 374] width 200 height 40
paste input "310) 220-2500"
type input "(310) 220-2500"
type input "(___) ___-____"
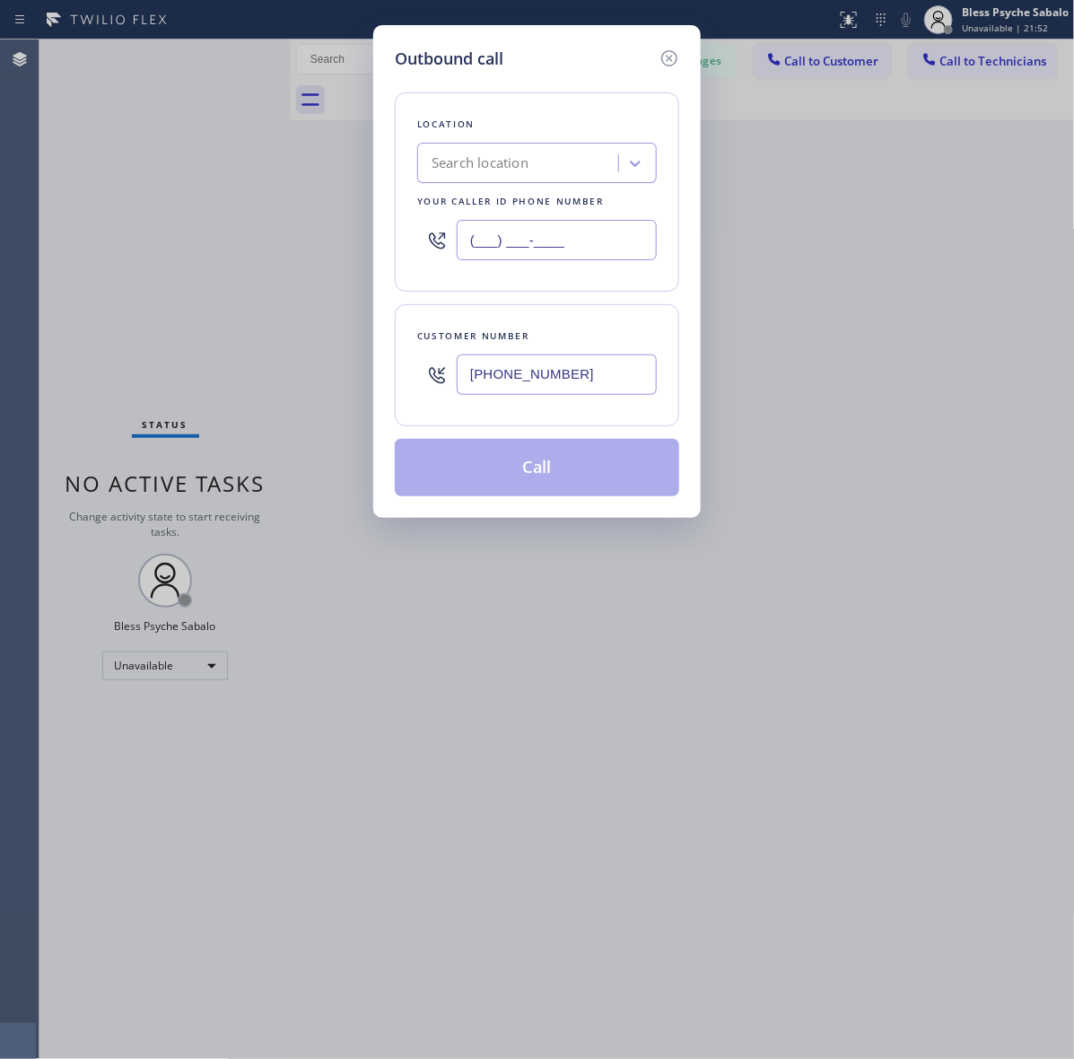
click at [562, 244] on input "(___) ___-____" at bounding box center [557, 240] width 200 height 40
click at [675, 56] on icon at bounding box center [669, 58] width 16 height 16
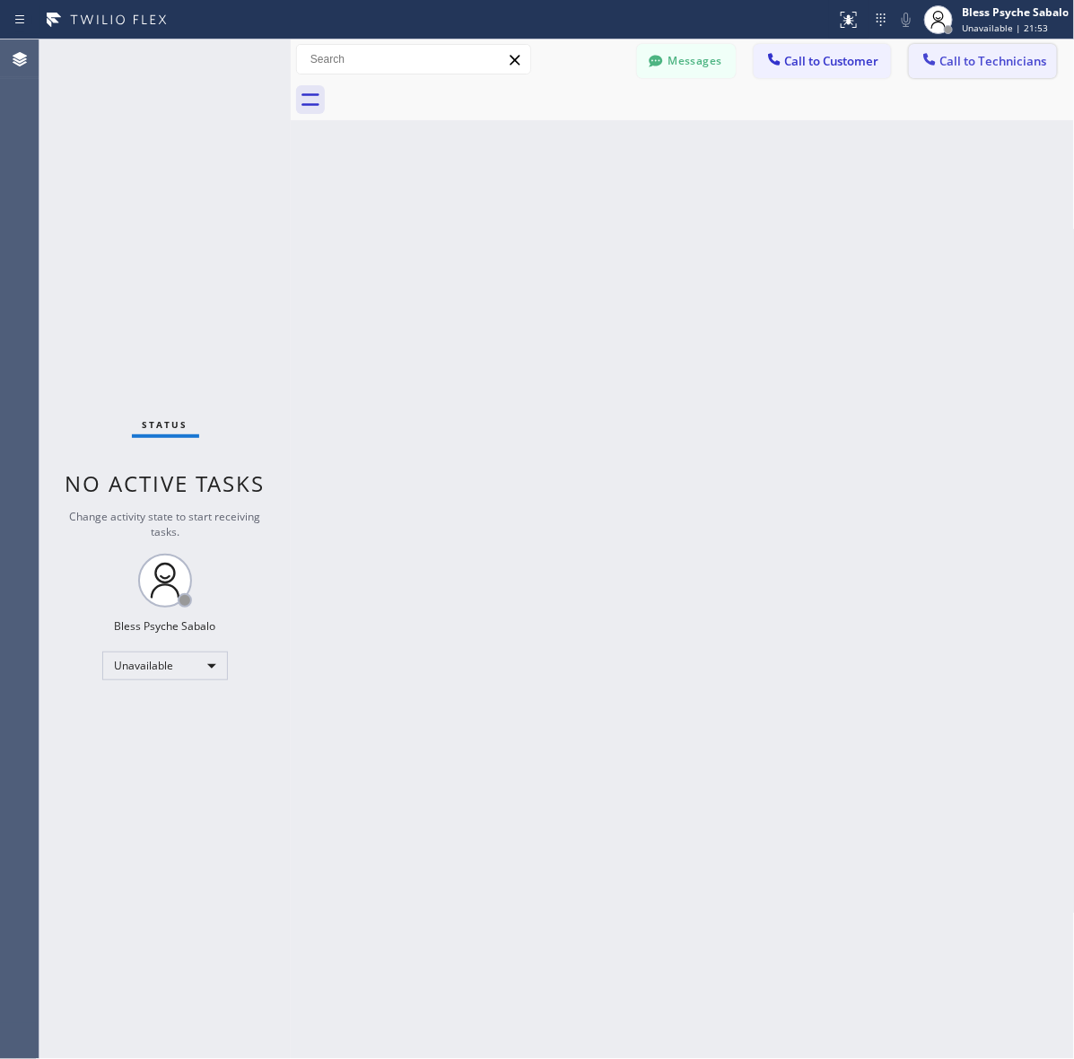
drag, startPoint x: 696, startPoint y: 126, endPoint x: 917, endPoint y: 76, distance: 226.1
click at [707, 126] on div "Back to Dashboard Change Sender ID Customers Technicians RV Rodel Villanueva 10…" at bounding box center [683, 548] width 784 height 1019
click at [974, 65] on span "Call to Technicians" at bounding box center [993, 61] width 107 height 16
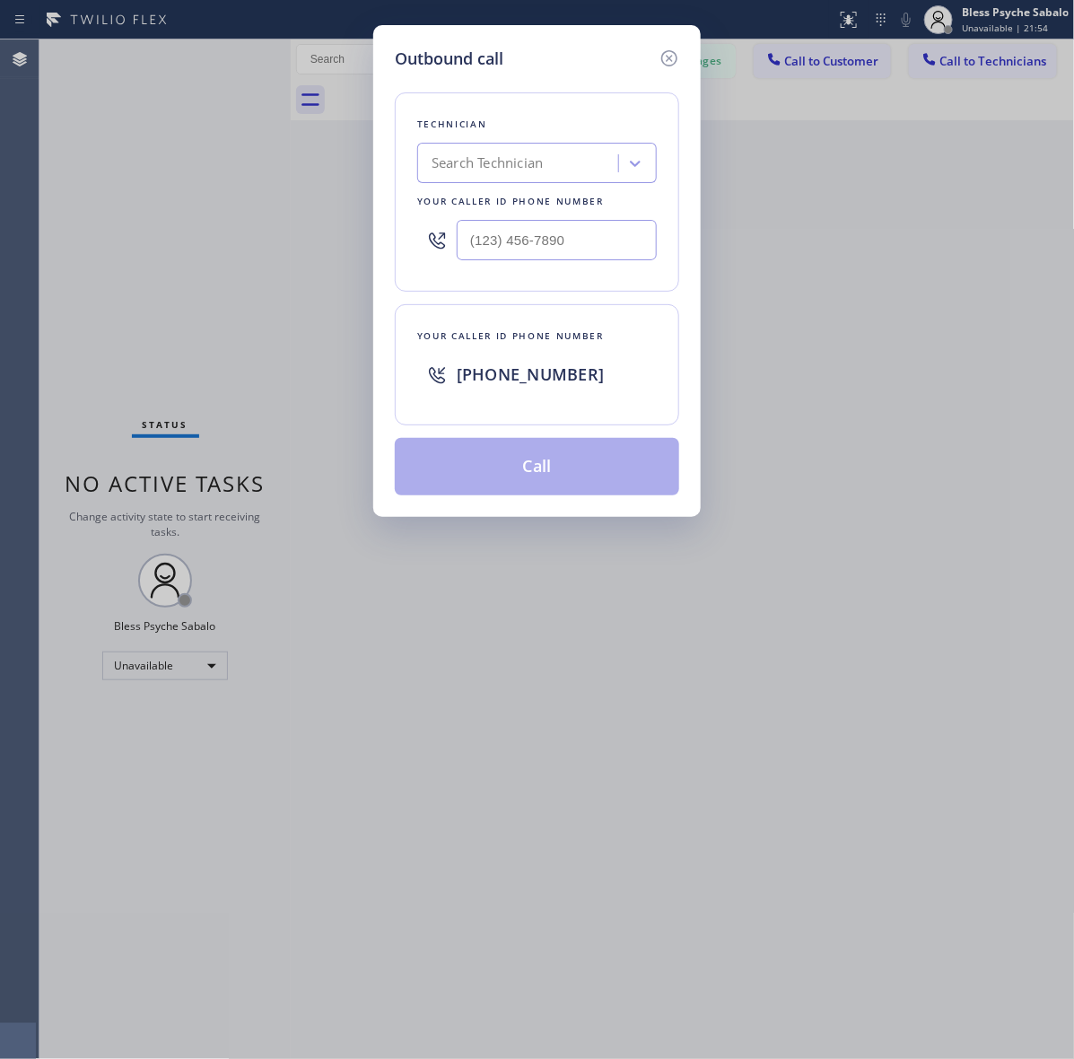
click at [571, 263] on div at bounding box center [537, 240] width 240 height 58
click at [575, 244] on input "(___) ___-____" at bounding box center [557, 240] width 200 height 40
paste input "310) 220-2500"
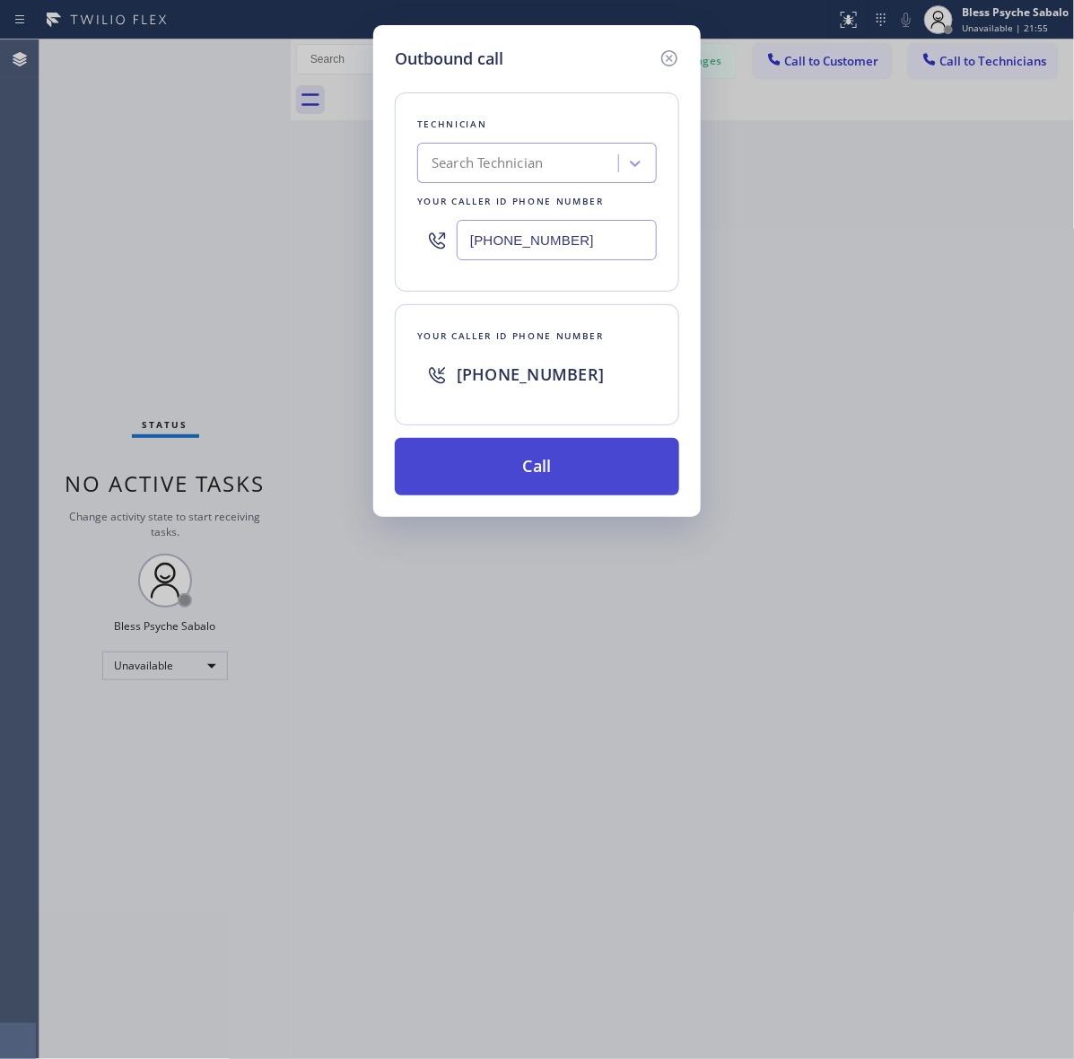
click at [594, 458] on button "Call" at bounding box center [537, 466] width 284 height 57
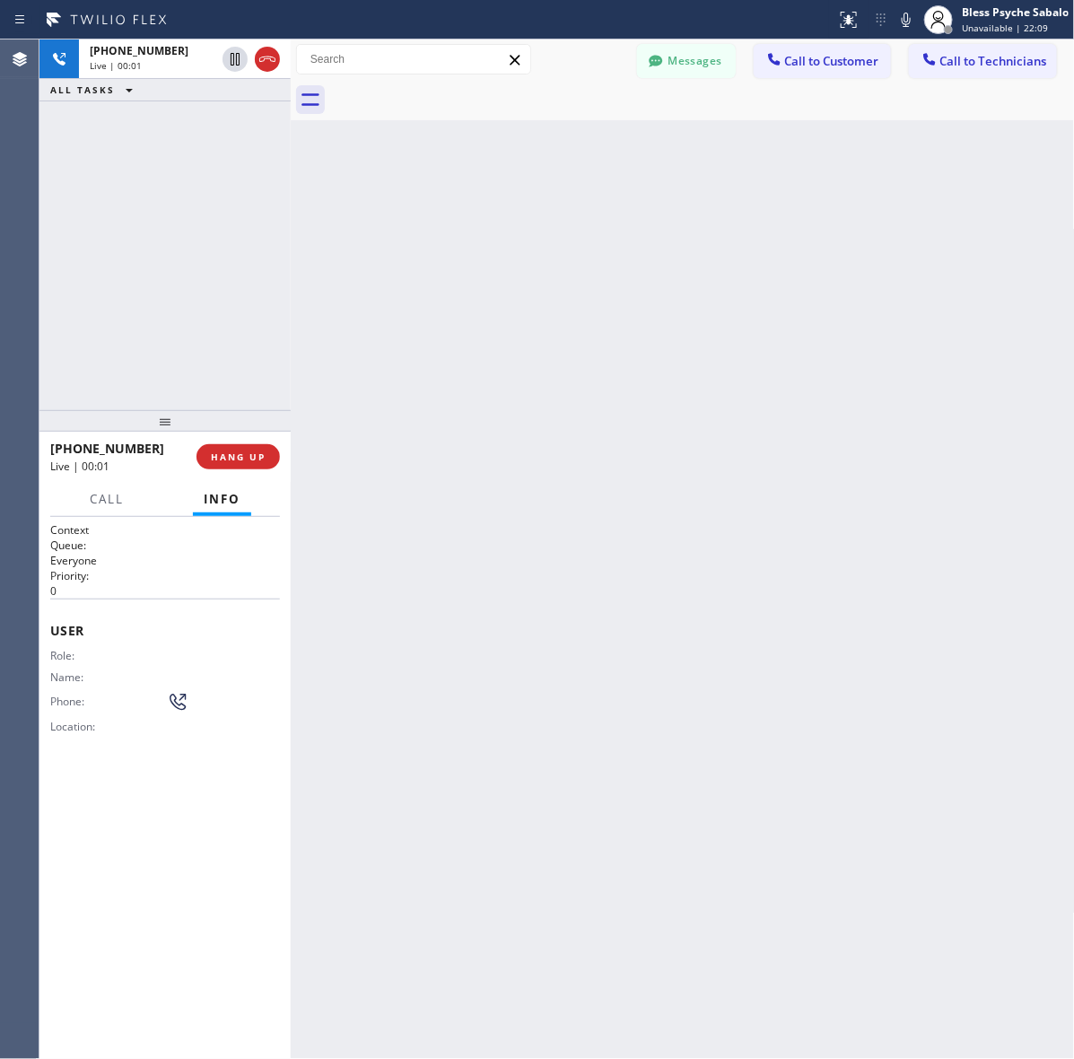
click at [556, 275] on div "Back to Dashboard Change Sender ID Customers Technicians RV Rodel Villanueva 10…" at bounding box center [683, 548] width 784 height 1019
click at [252, 460] on span "HANG UP" at bounding box center [238, 456] width 55 height 13
click at [386, 456] on div "Back to Dashboard Change Sender ID Customers Technicians RV Rodel Villanueva 10…" at bounding box center [683, 548] width 784 height 1019
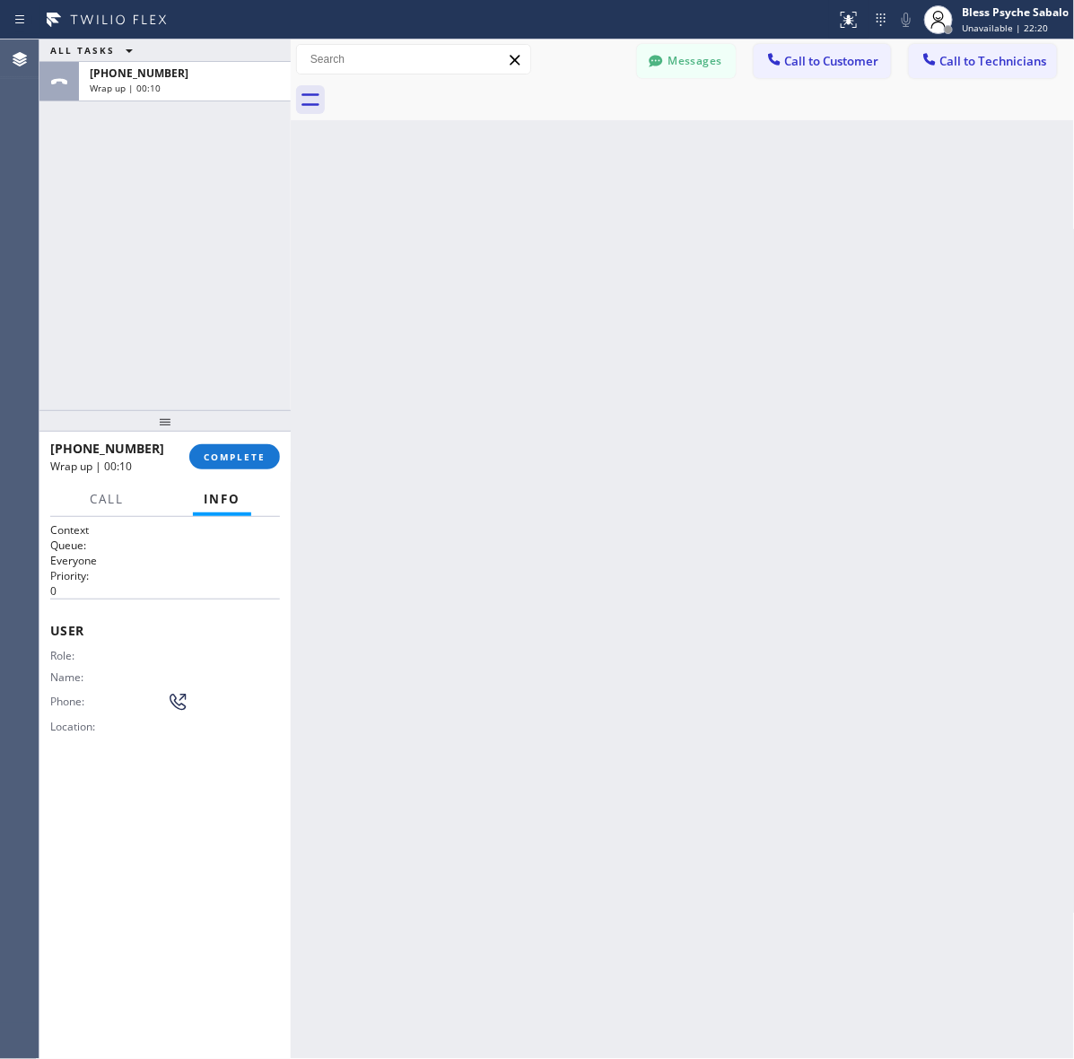
drag, startPoint x: 956, startPoint y: 76, endPoint x: 938, endPoint y: 74, distance: 18.0
click at [956, 76] on button "Call to Technicians" at bounding box center [983, 61] width 148 height 34
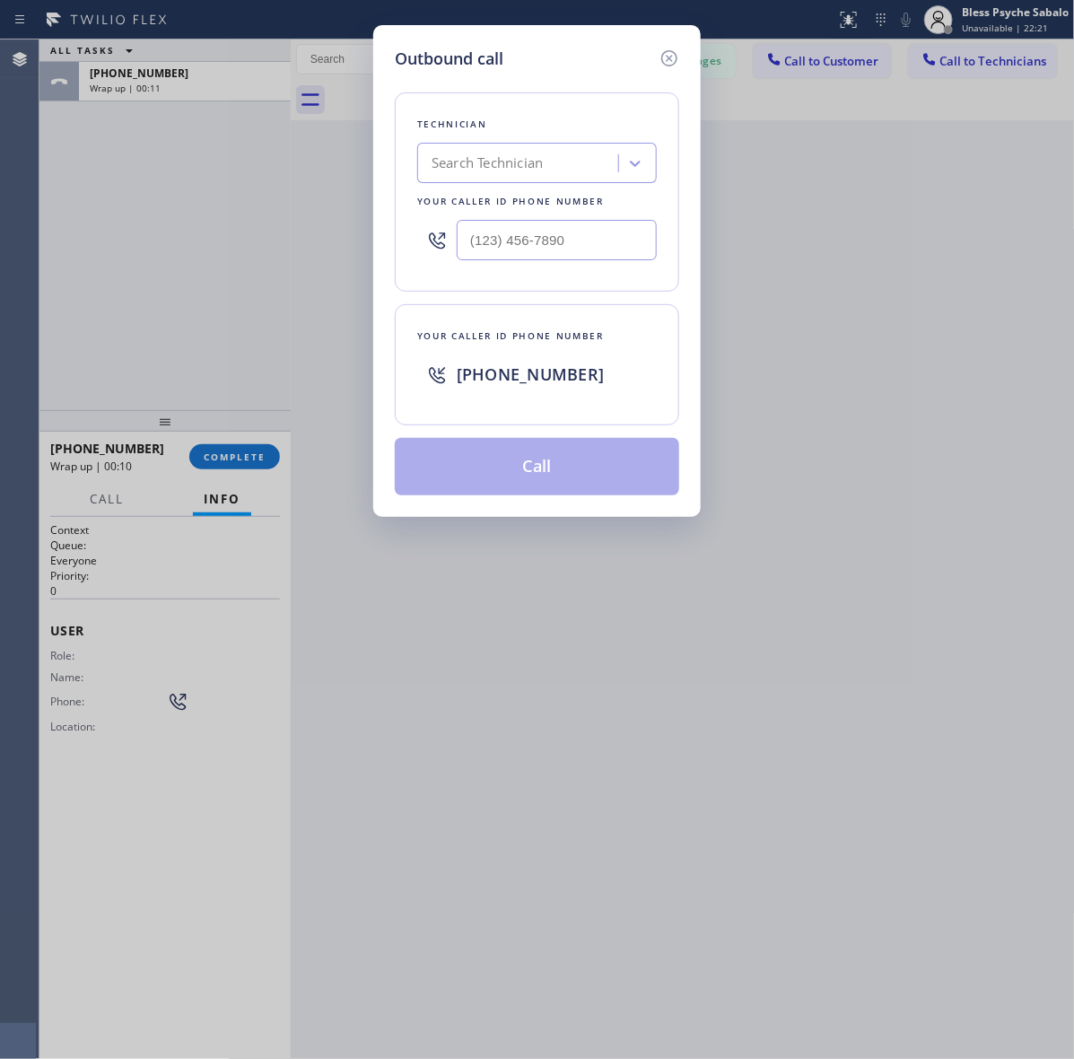
click at [553, 265] on div at bounding box center [537, 240] width 240 height 58
click at [558, 231] on input "(___) ___-____" at bounding box center [557, 240] width 200 height 40
paste input "213) 248-5401"
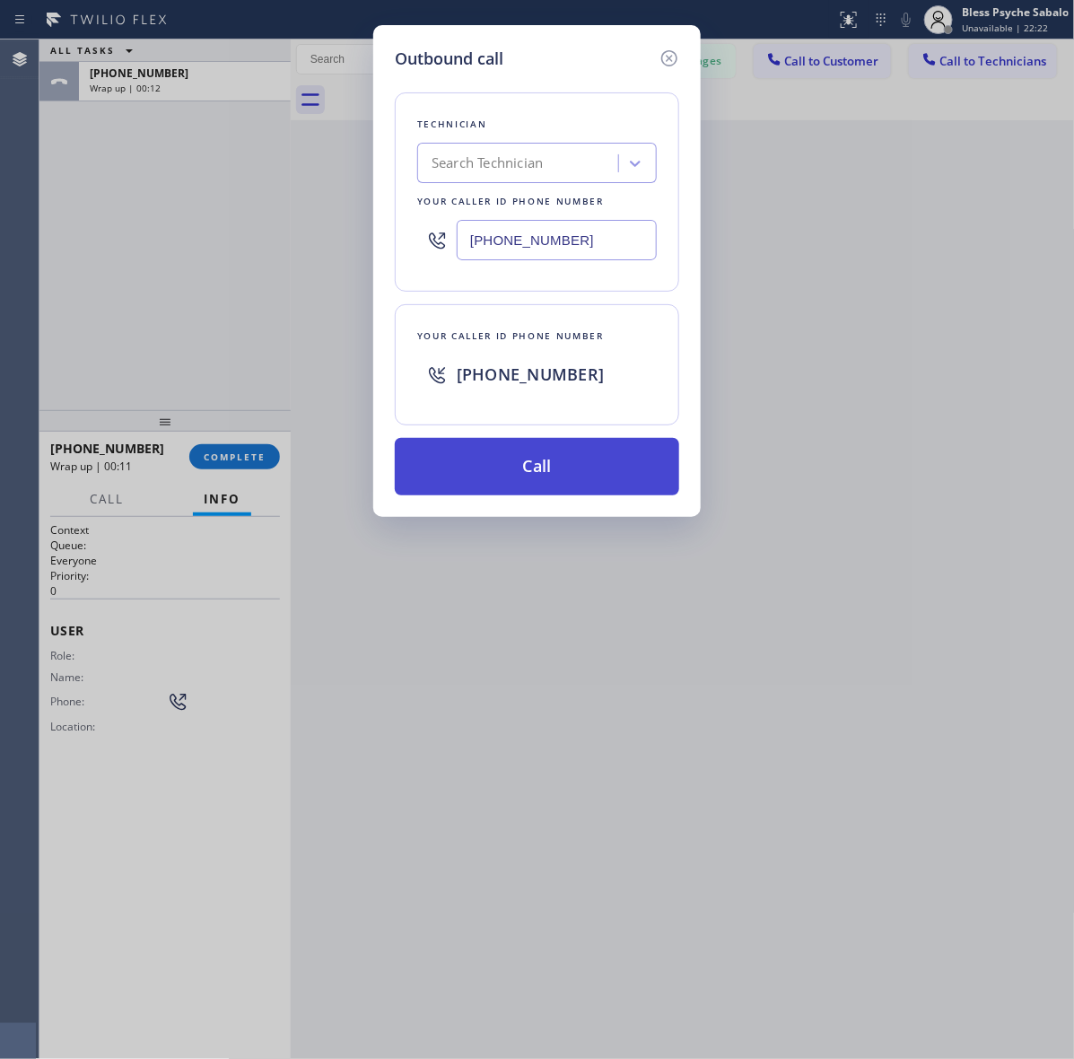
type input "(213) 248-5401"
click at [572, 464] on button "Call" at bounding box center [537, 466] width 284 height 57
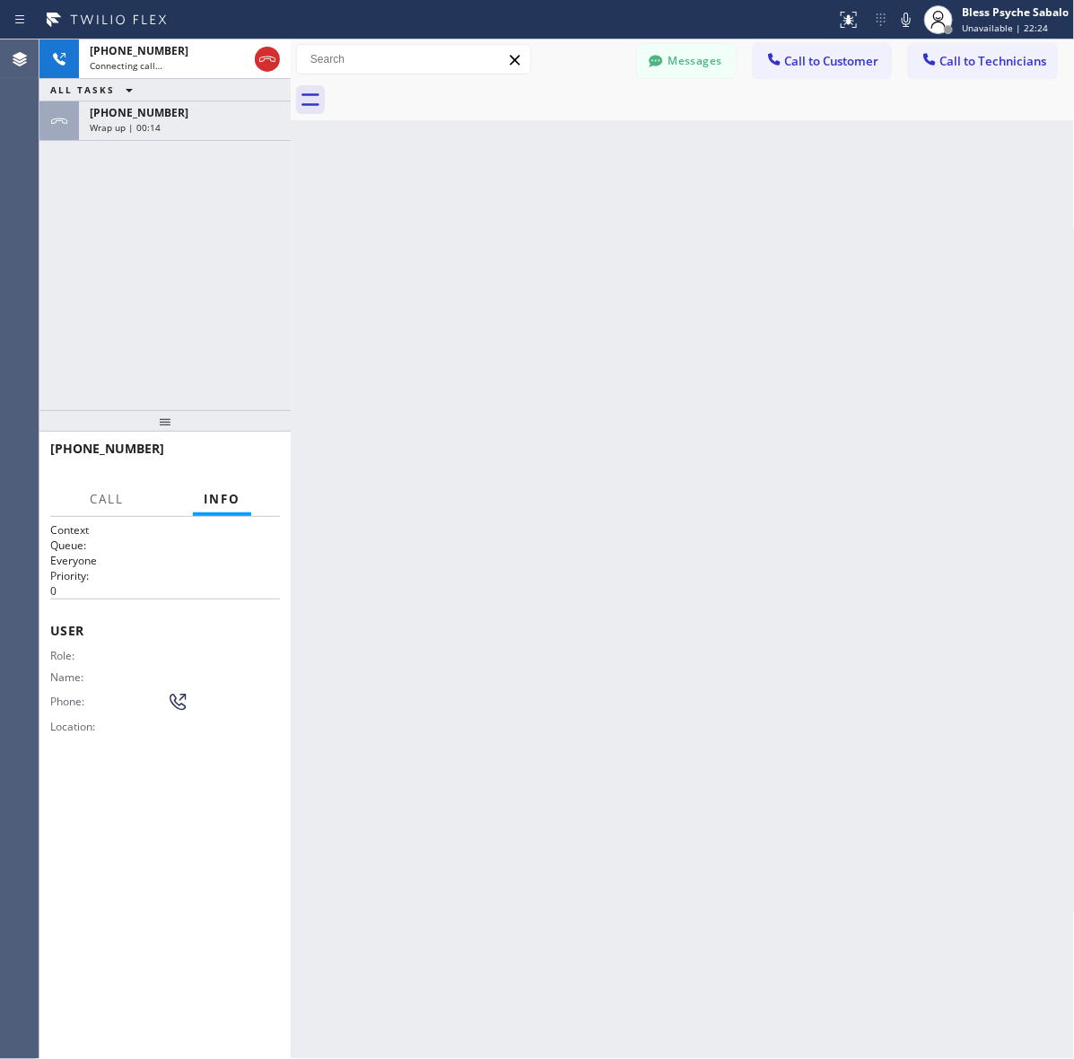
click at [83, 100] on div "ALL TASKS ALL TASKS ACTIVE TASKS TASKS IN WRAP UP" at bounding box center [164, 90] width 251 height 22
drag, startPoint x: 92, startPoint y: 113, endPoint x: 196, endPoint y: 153, distance: 111.3
click at [92, 113] on span "+13102202500" at bounding box center [139, 112] width 99 height 15
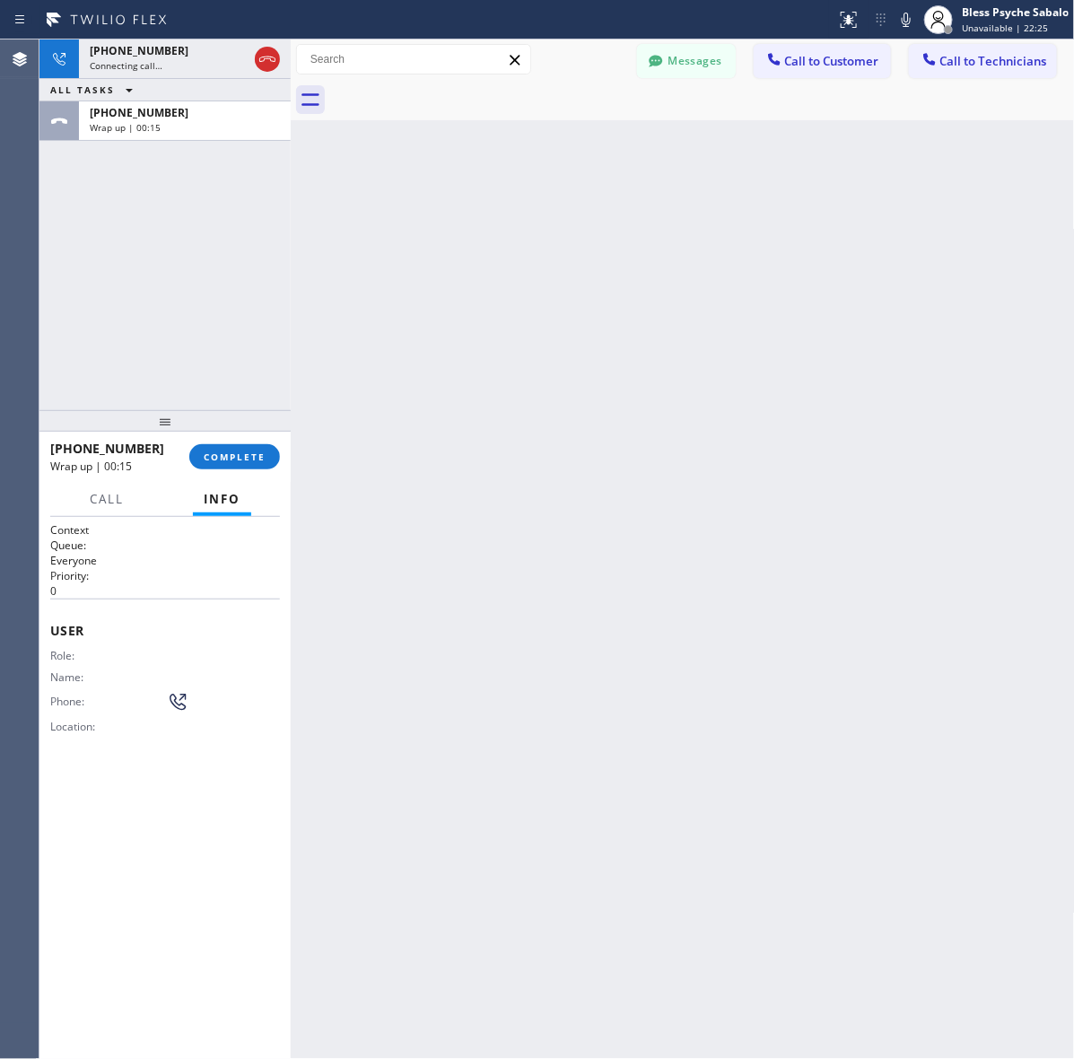
click at [242, 431] on div at bounding box center [164, 421] width 251 height 22
click at [247, 453] on span "COMPLETE" at bounding box center [235, 456] width 62 height 13
click at [388, 456] on div "Back to Dashboard Change Sender ID Customers Technicians RV Rodel Villanueva 10…" at bounding box center [683, 548] width 784 height 1019
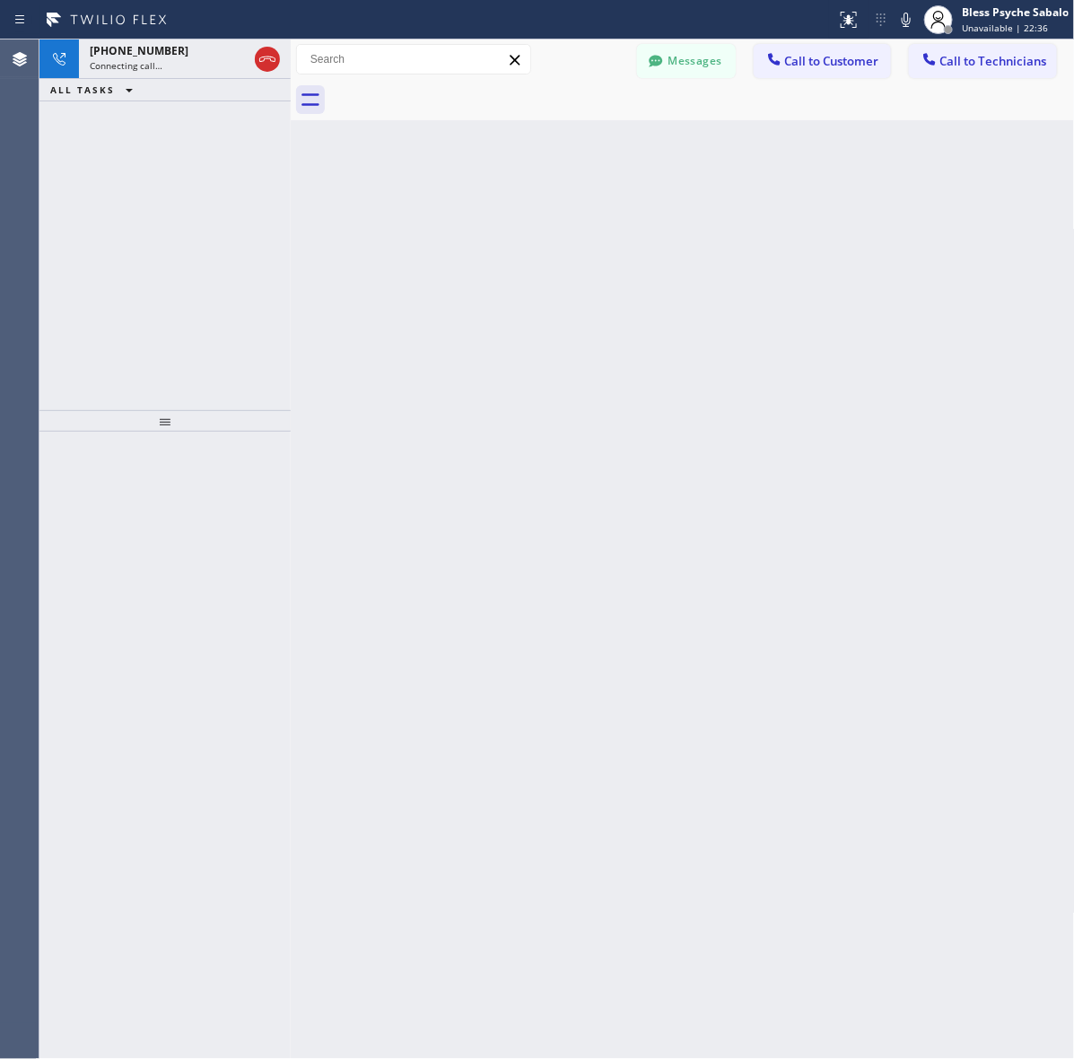
click at [338, 649] on div "Back to Dashboard Change Sender ID Customers Technicians RV Rodel Villanueva 10…" at bounding box center [683, 548] width 784 height 1019
click at [395, 270] on div "Back to Dashboard Change Sender ID Customers Technicians RV Rodel Villanueva 10…" at bounding box center [683, 548] width 784 height 1019
click at [279, 57] on div at bounding box center [267, 59] width 25 height 22
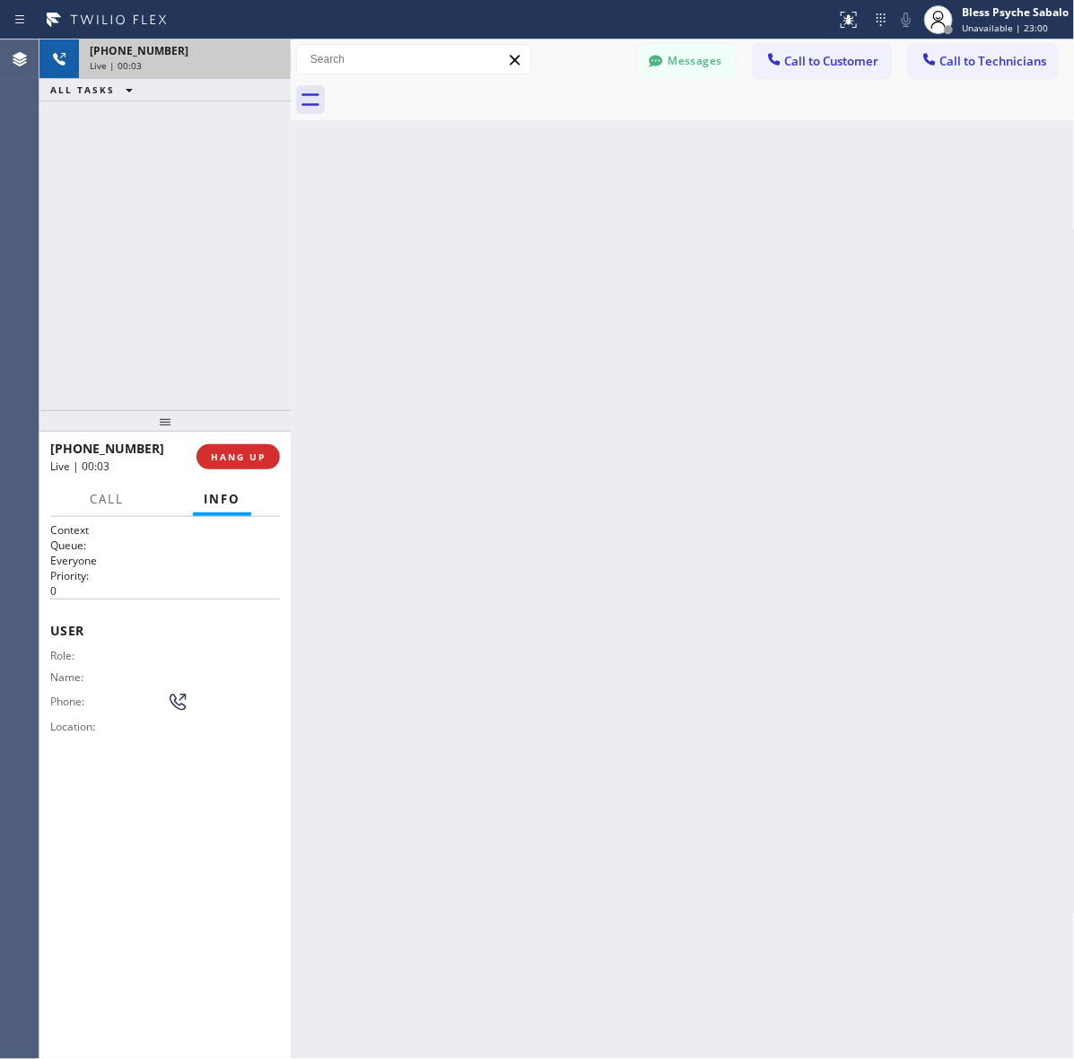
click at [276, 57] on div "+12132485401" at bounding box center [185, 50] width 190 height 15
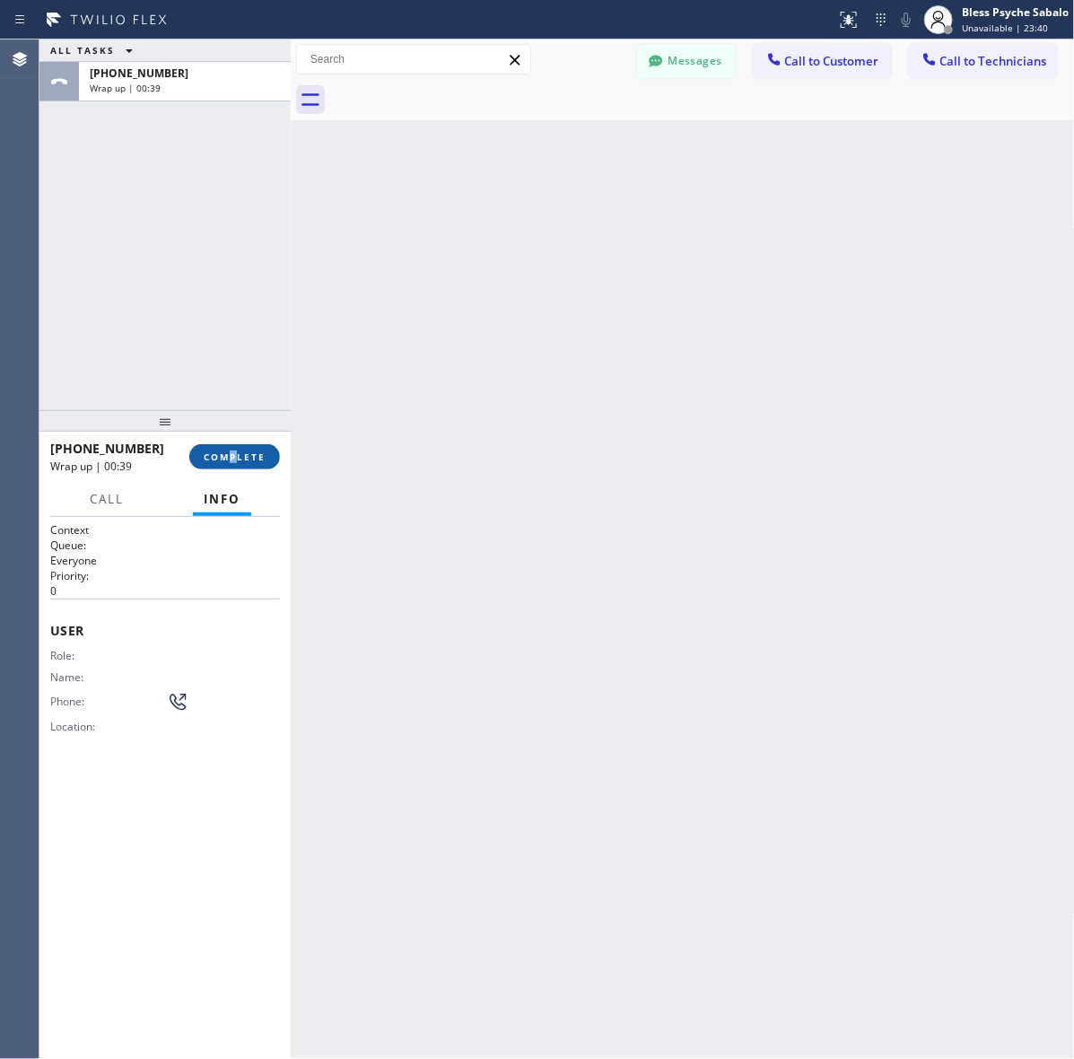
click at [239, 445] on div "+12132485401 Wrap up | 00:39 COMPLETE" at bounding box center [165, 456] width 230 height 47
click at [239, 445] on button "COMPLETE" at bounding box center [234, 456] width 91 height 25
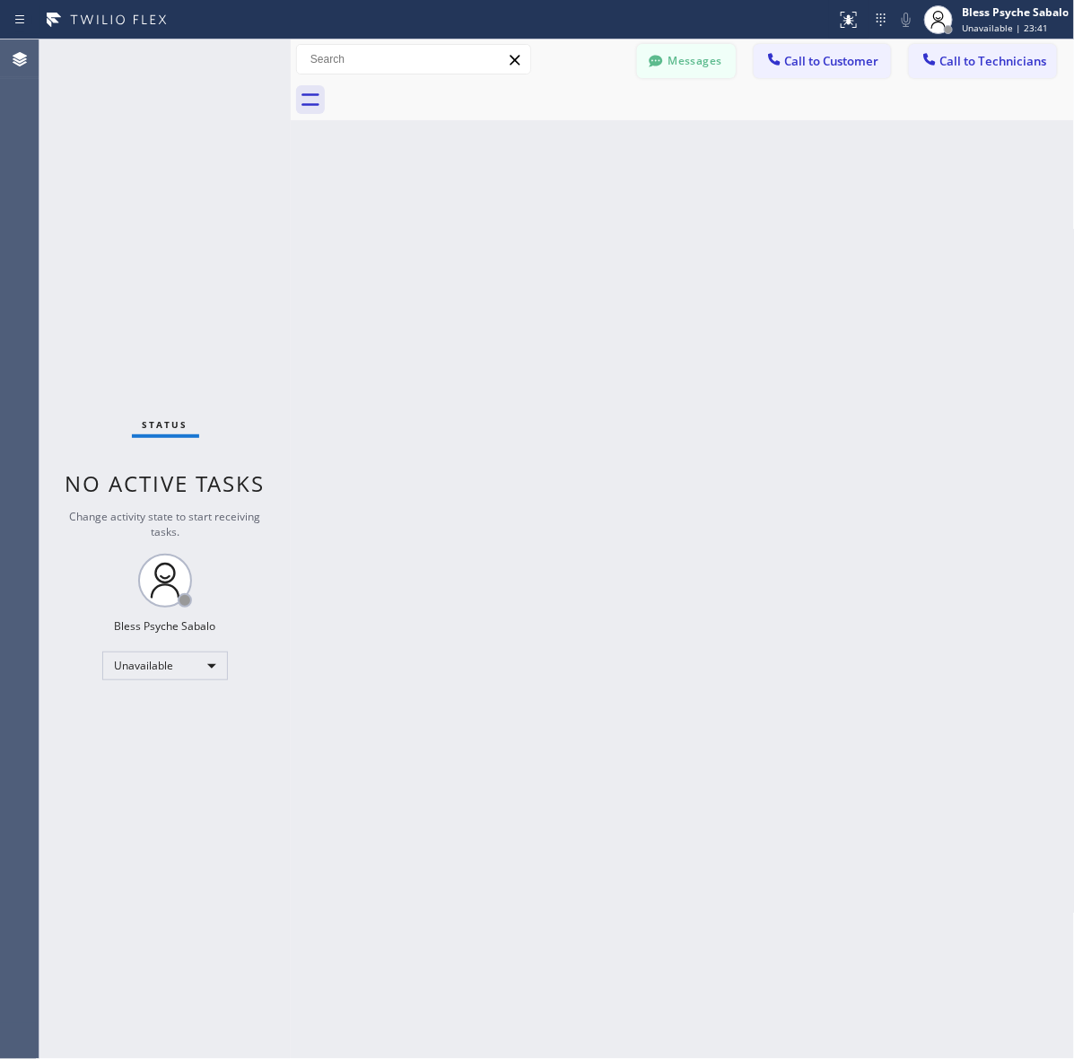
click at [713, 76] on button "Messages" at bounding box center [686, 61] width 99 height 34
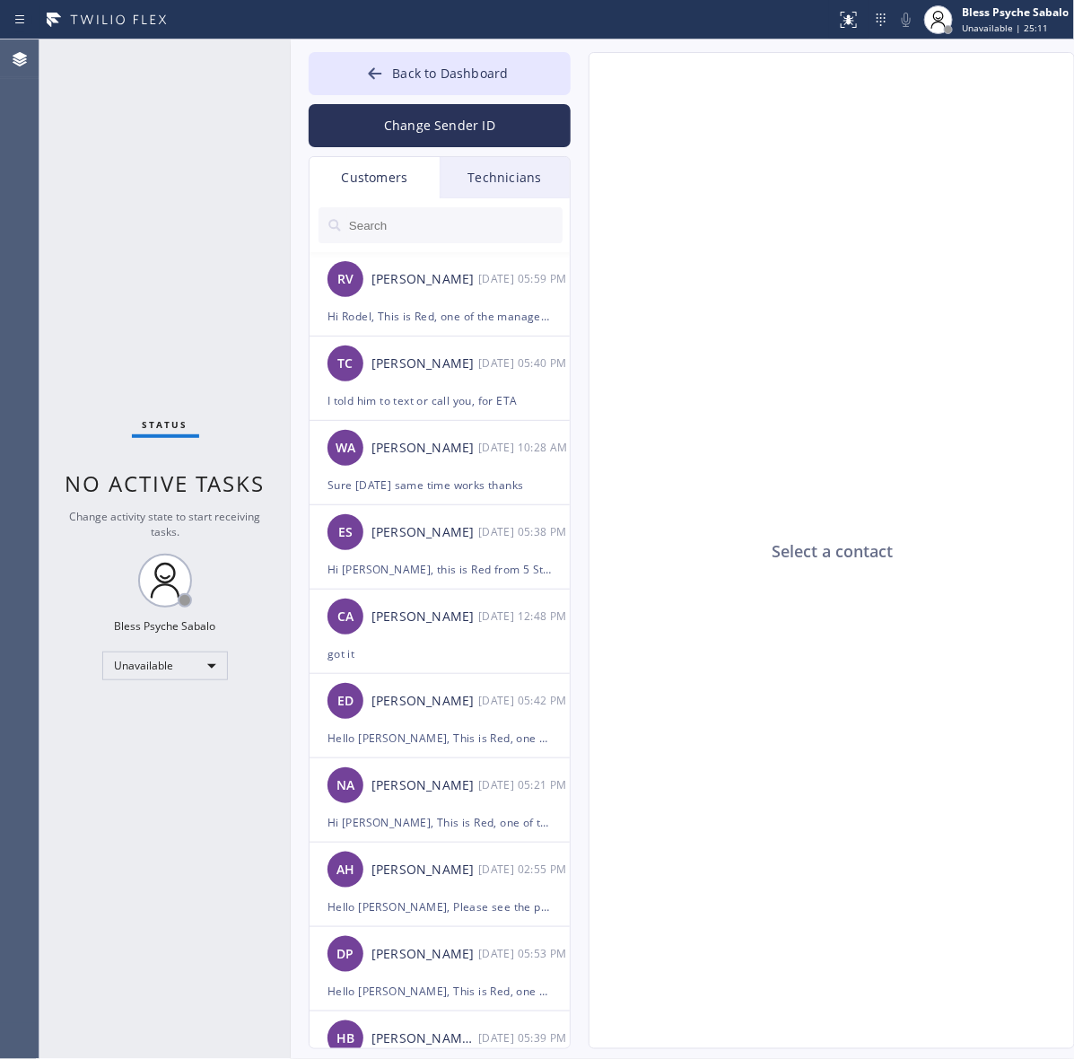
click at [736, 172] on div "Select a contact" at bounding box center [832, 551] width 486 height 997
click at [482, 81] on span "Back to Dashboard" at bounding box center [450, 73] width 116 height 17
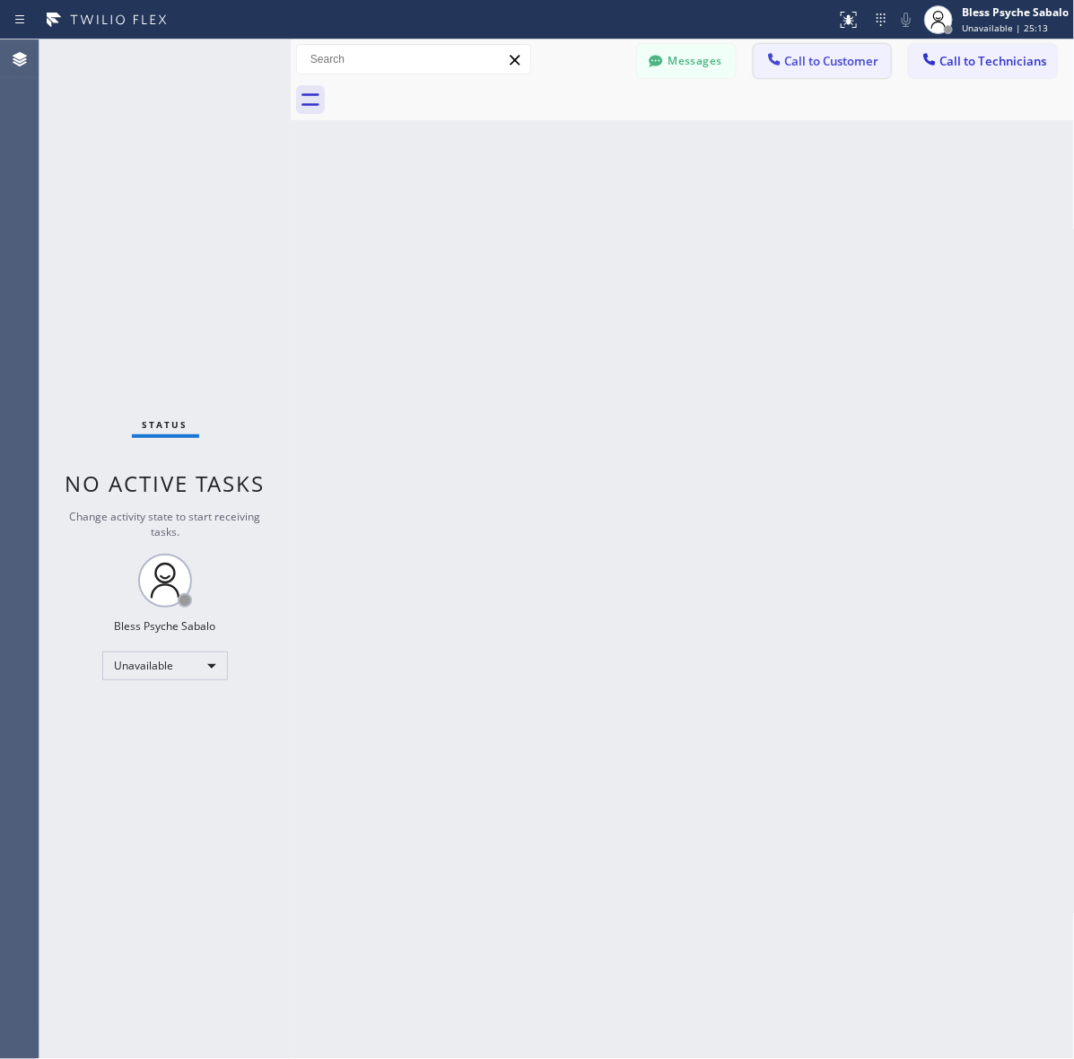
click at [835, 74] on button "Call to Customer" at bounding box center [822, 61] width 137 height 34
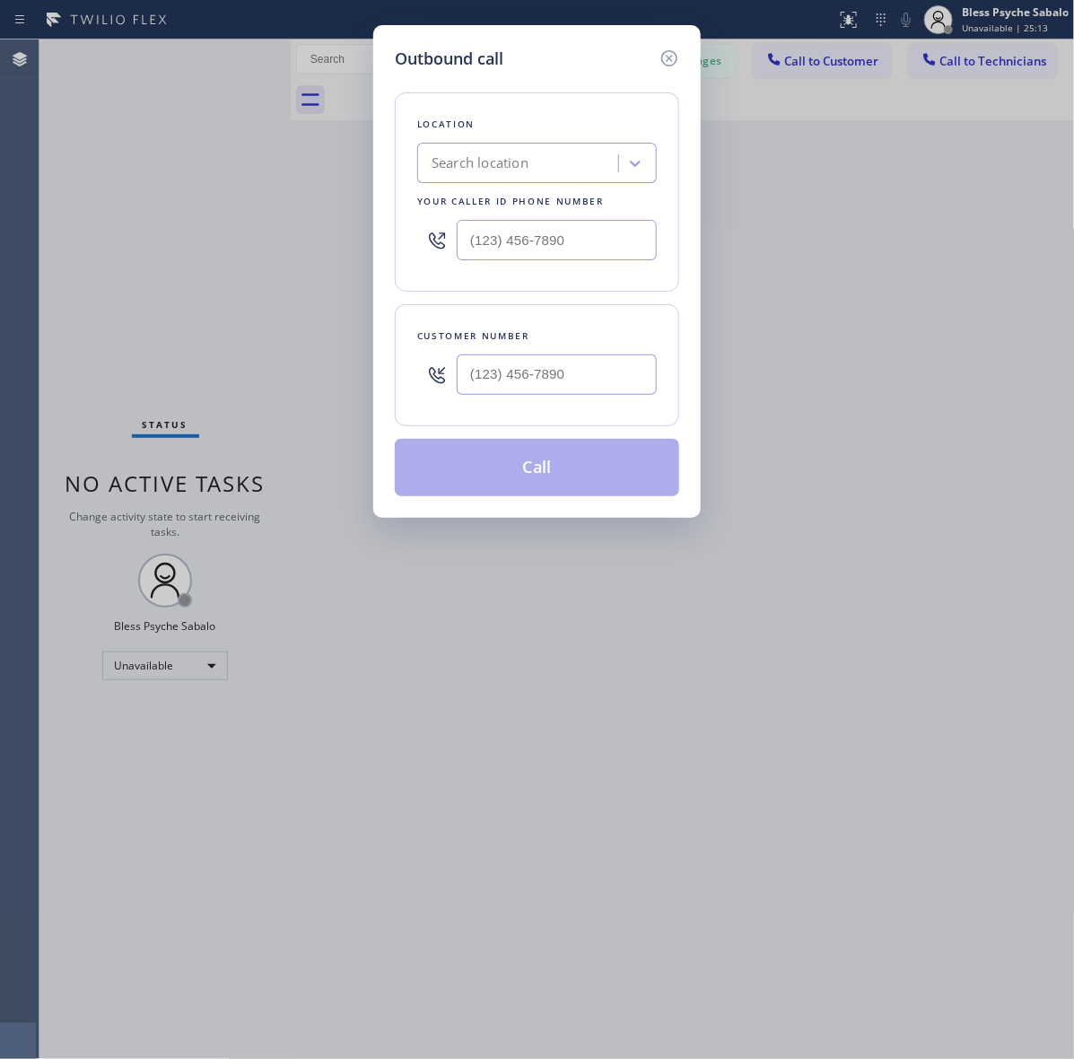
click at [549, 159] on div "Search location" at bounding box center [521, 163] width 196 height 31
paste input "La Habra Plumbing"
type input "La Habra Plumbing"
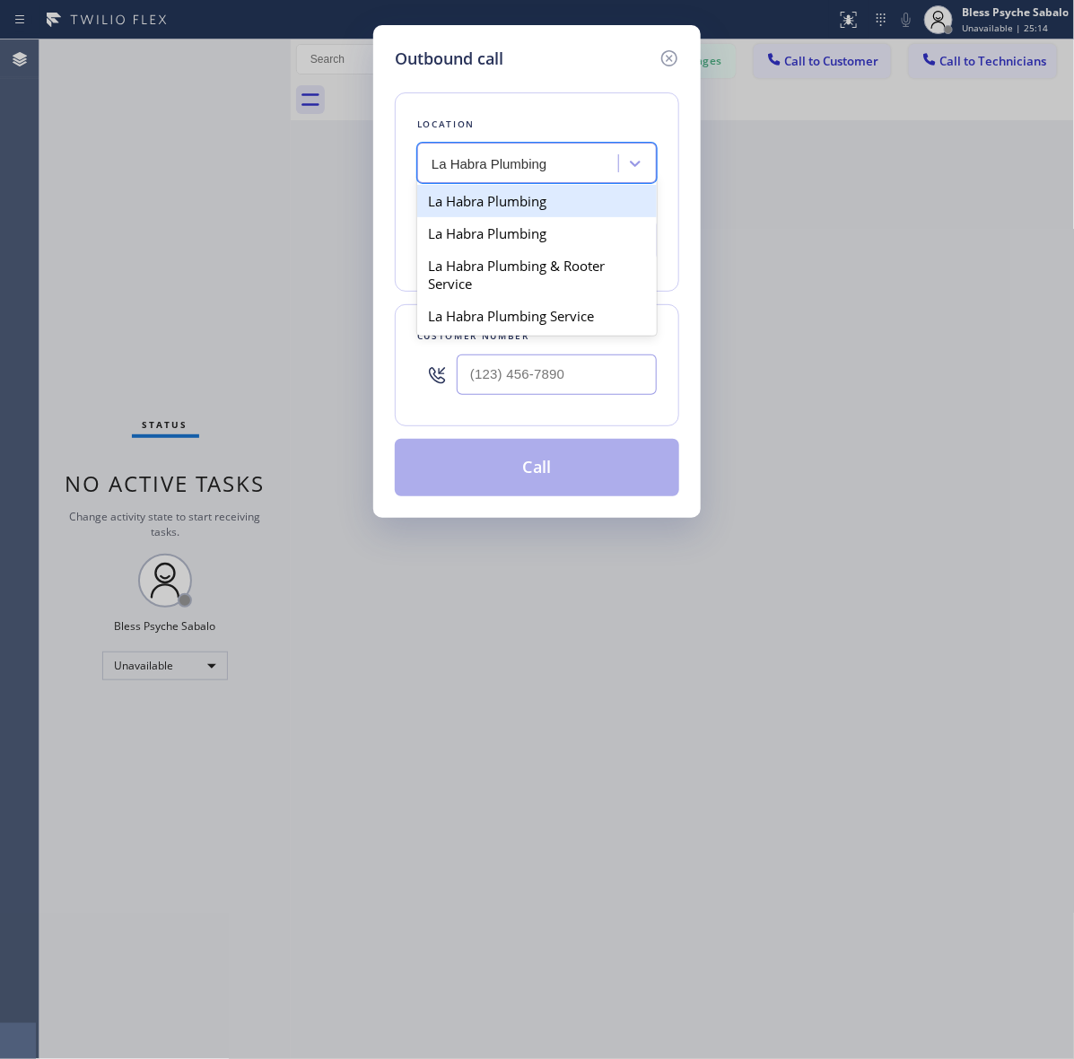
click at [549, 207] on div "La Habra Plumbing" at bounding box center [537, 201] width 240 height 32
type input "(562) 379-4855"
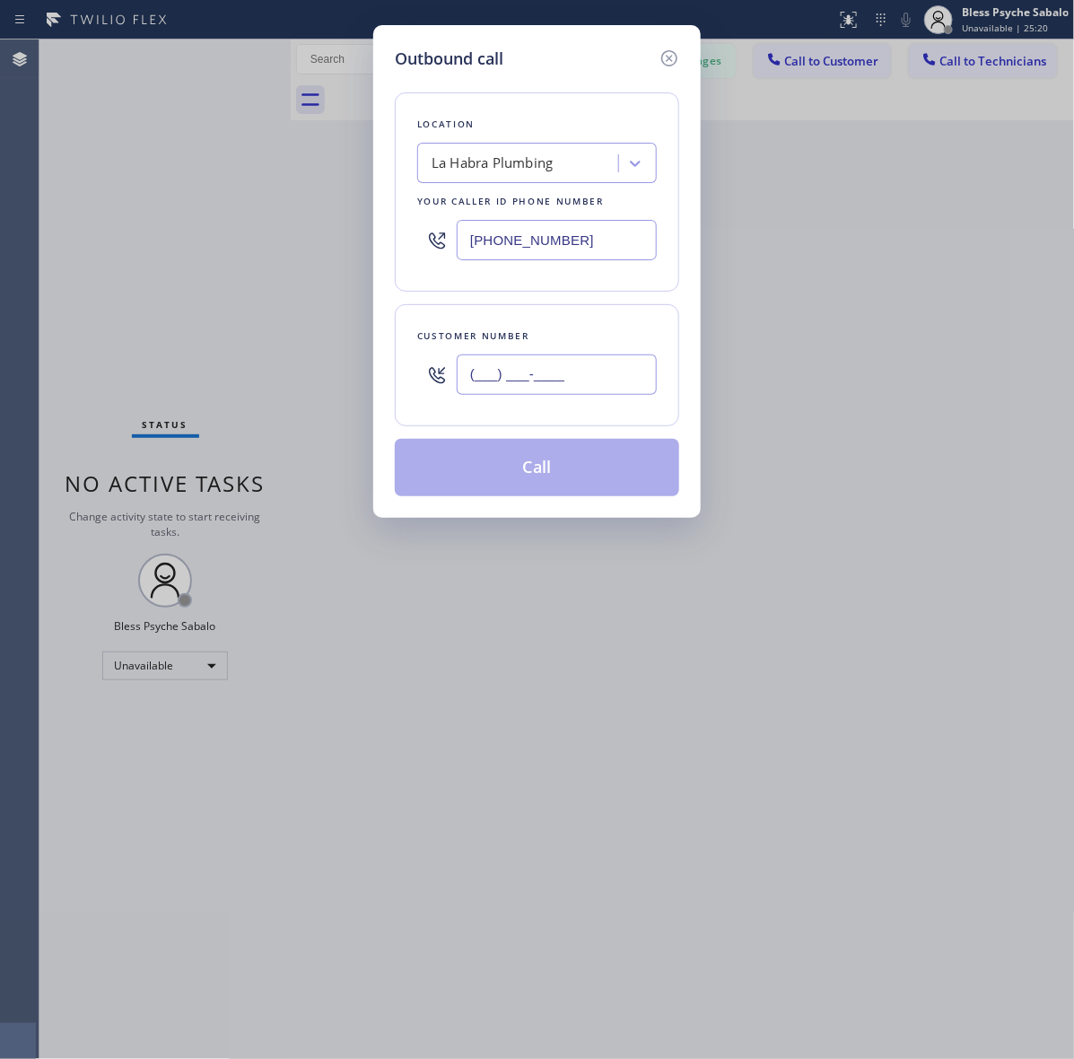
click at [536, 388] on input "(___) ___-____" at bounding box center [557, 374] width 200 height 40
paste input "310) 600-5575"
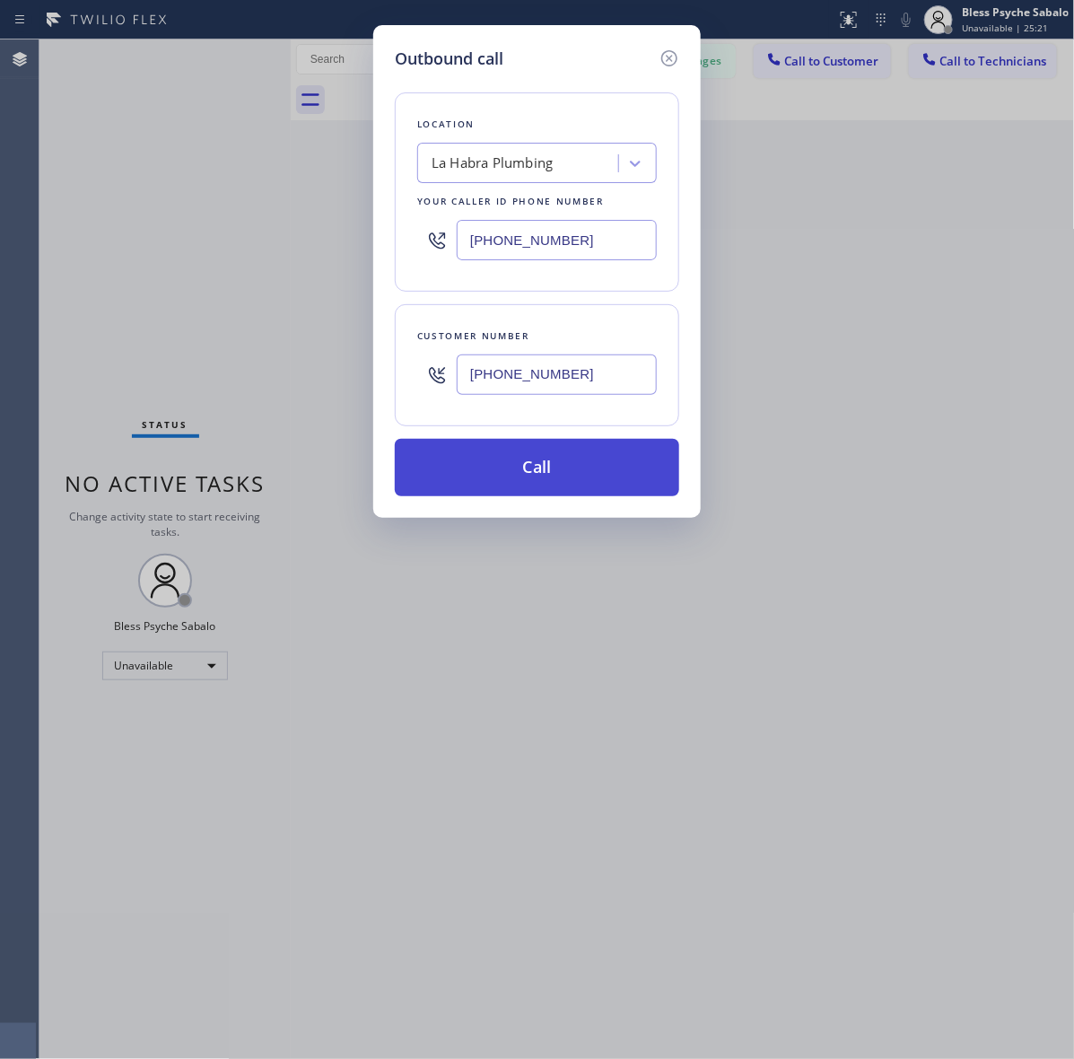
type input "(310) 600-5575"
click at [536, 464] on button "Call" at bounding box center [537, 467] width 284 height 57
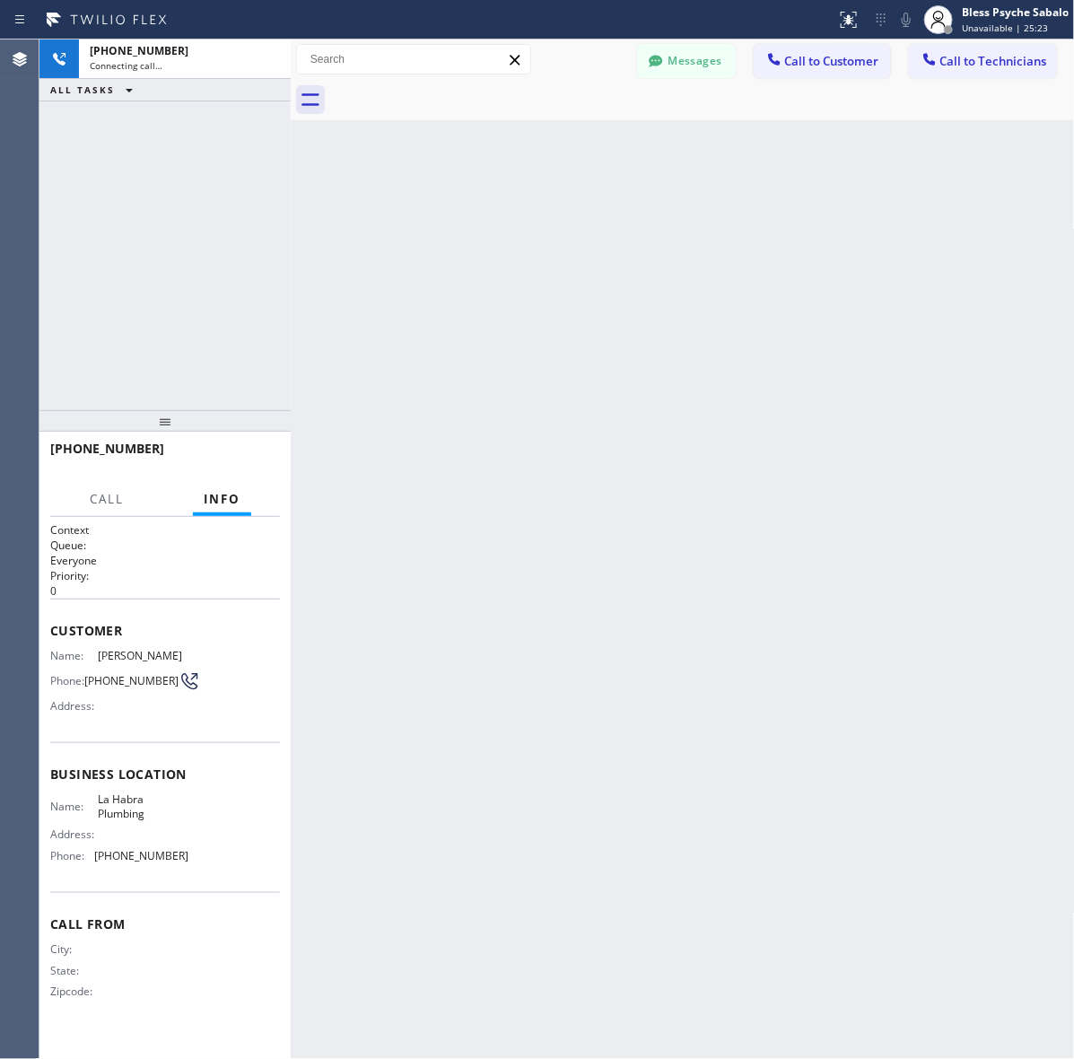
click at [667, 54] on button "Messages" at bounding box center [686, 61] width 99 height 34
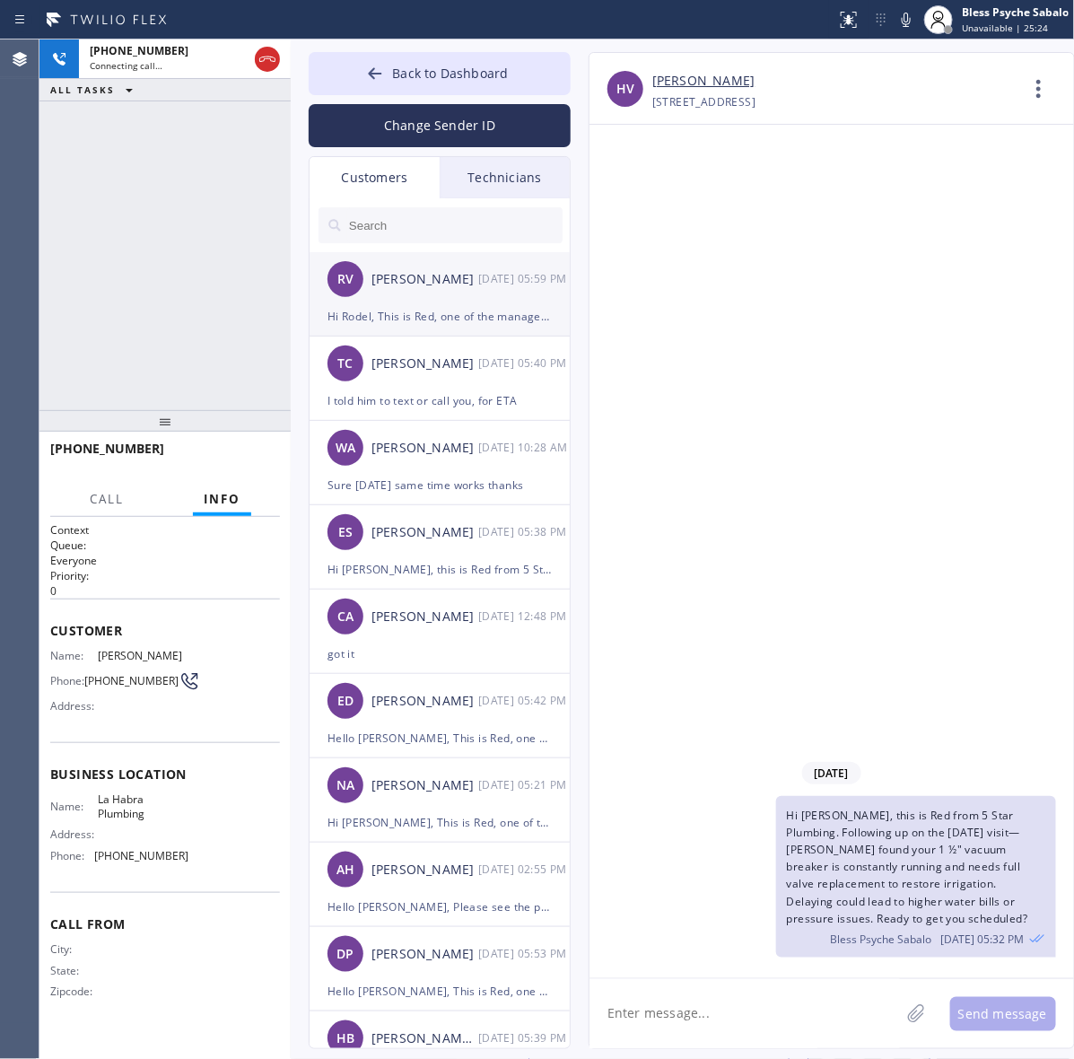
click at [440, 288] on div "Rodel Villanueva" at bounding box center [424, 279] width 107 height 21
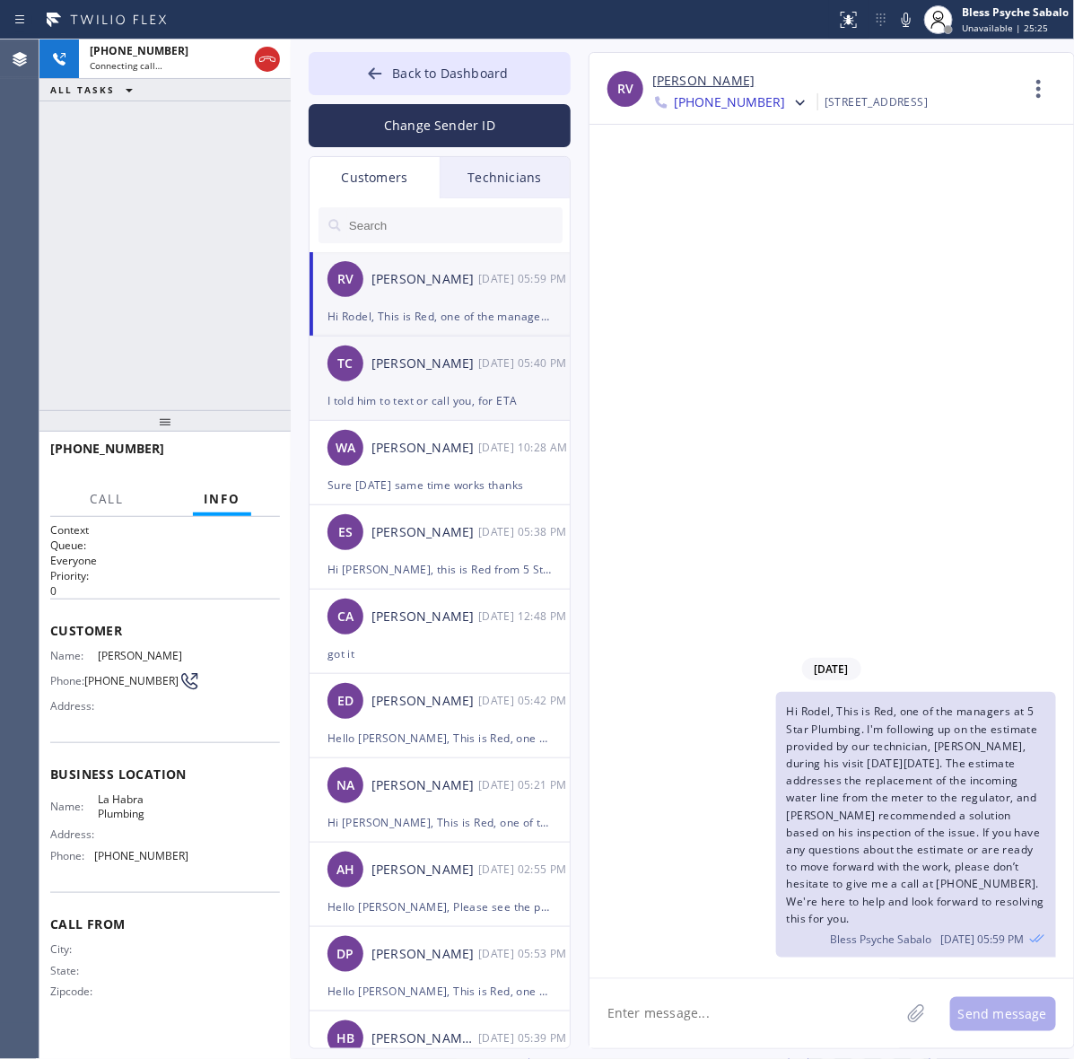
click at [449, 378] on div "TC Tom Creed 10/01 05:40 PM" at bounding box center [440, 363] width 262 height 54
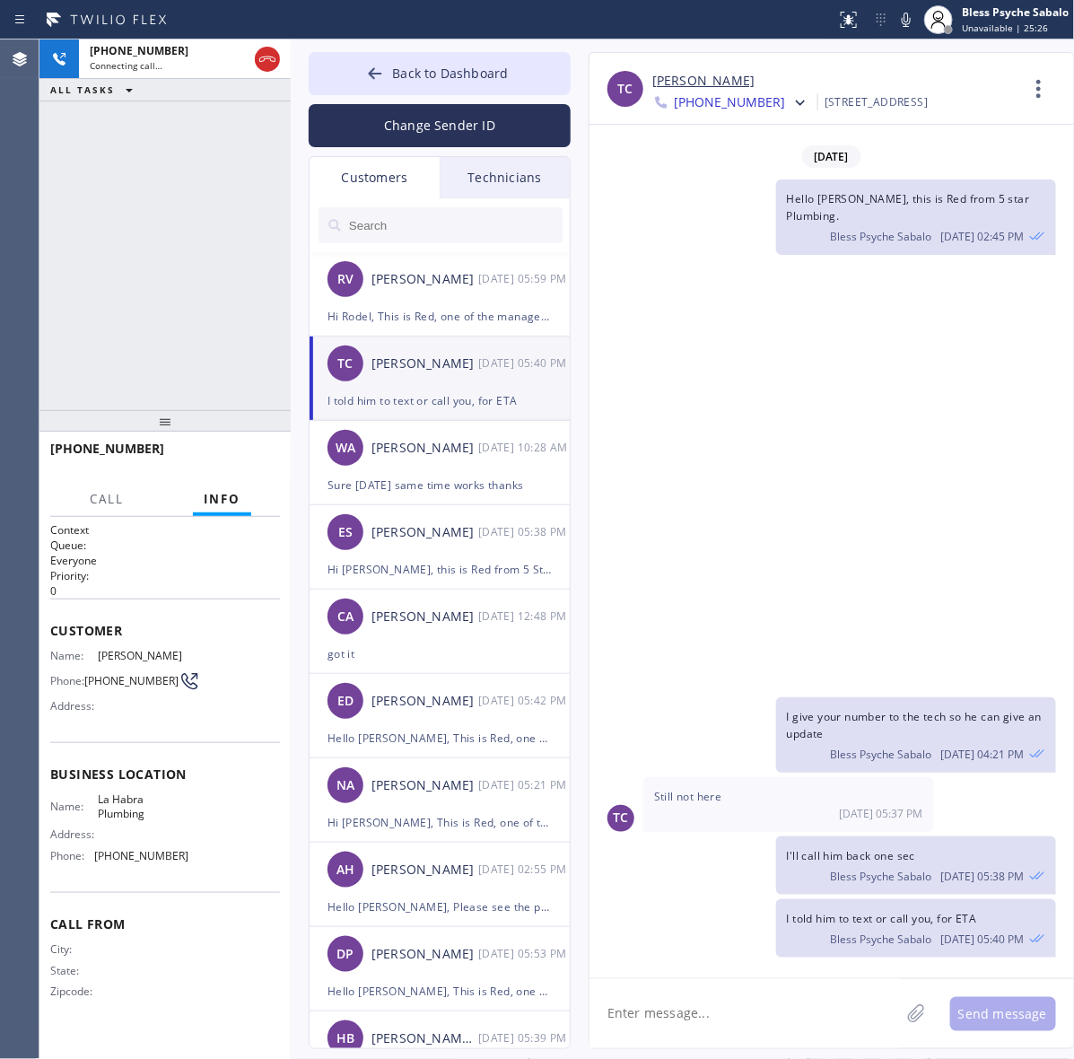
type input "(562) 379-4855"
click at [512, 172] on div "Technicians" at bounding box center [505, 177] width 130 height 41
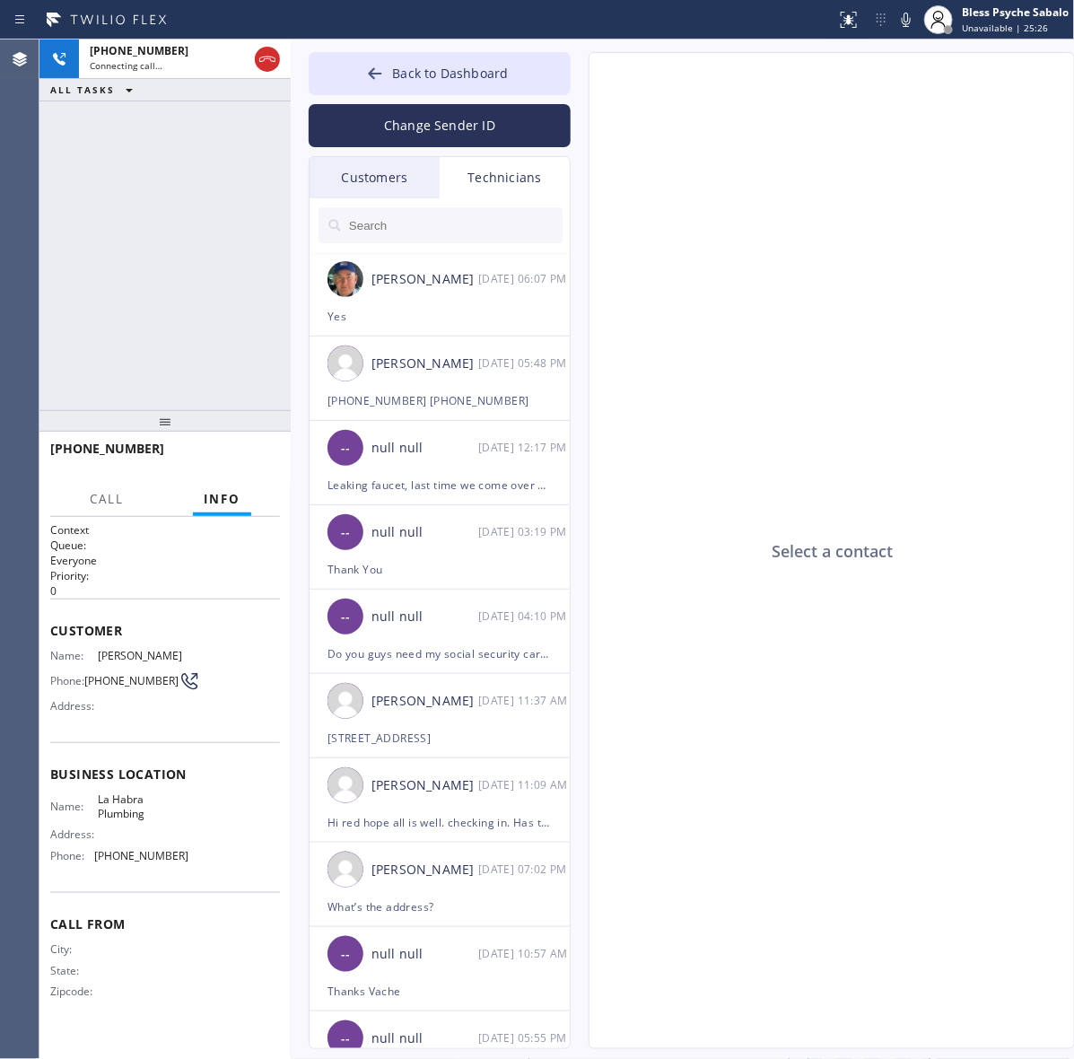
click at [370, 169] on div "Customers" at bounding box center [374, 177] width 130 height 41
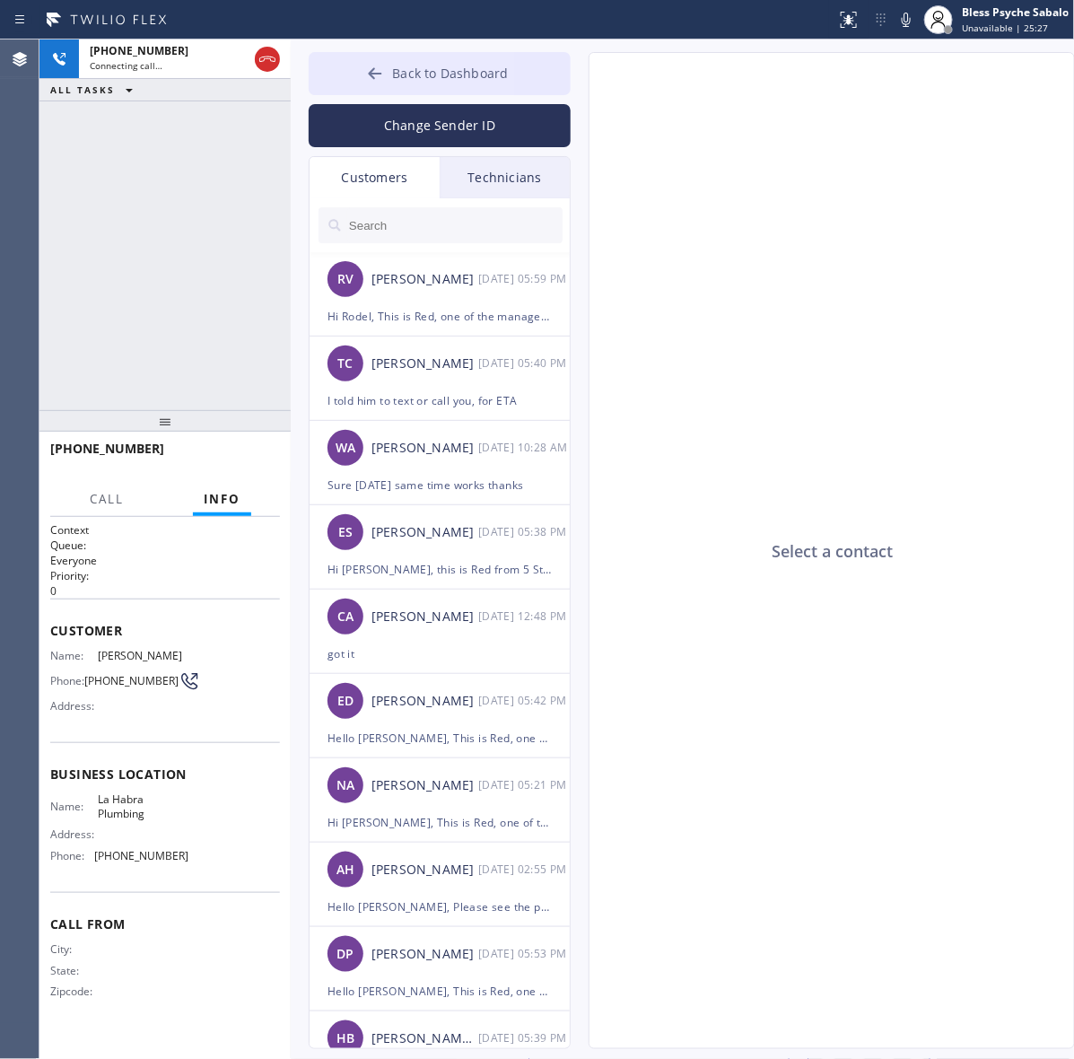
click at [419, 73] on span "Back to Dashboard" at bounding box center [450, 73] width 116 height 17
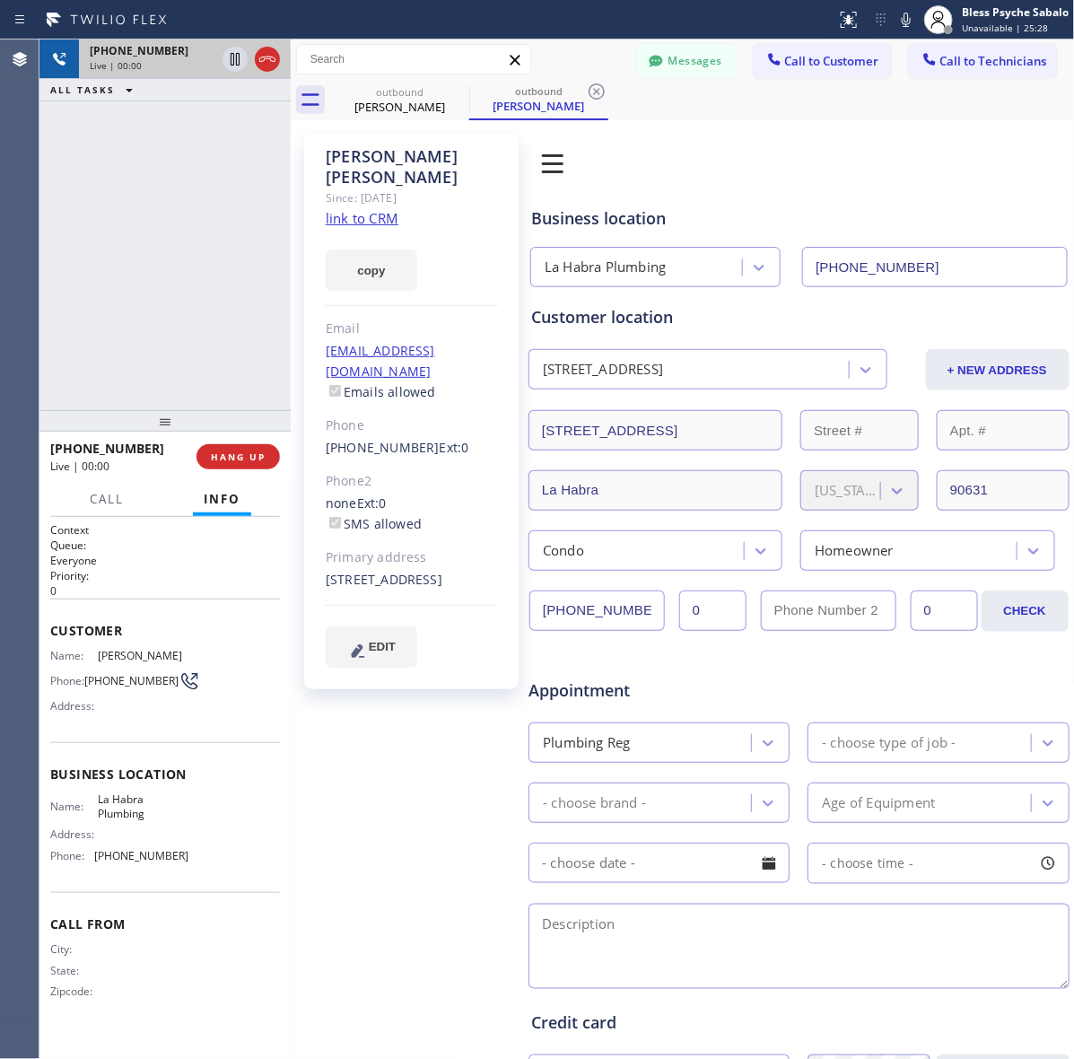
click at [257, 60] on icon at bounding box center [268, 59] width 22 height 22
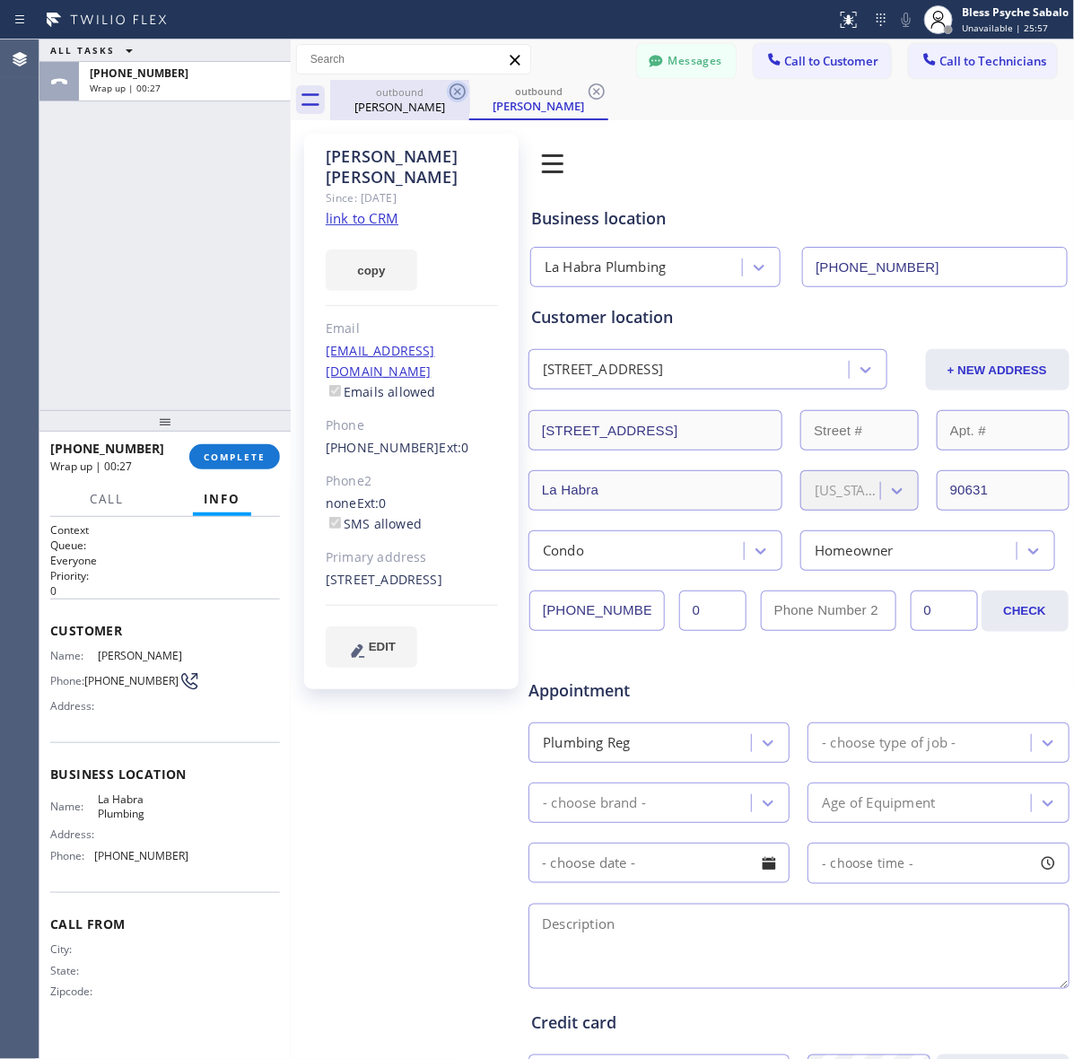
click at [456, 91] on icon at bounding box center [457, 91] width 16 height 16
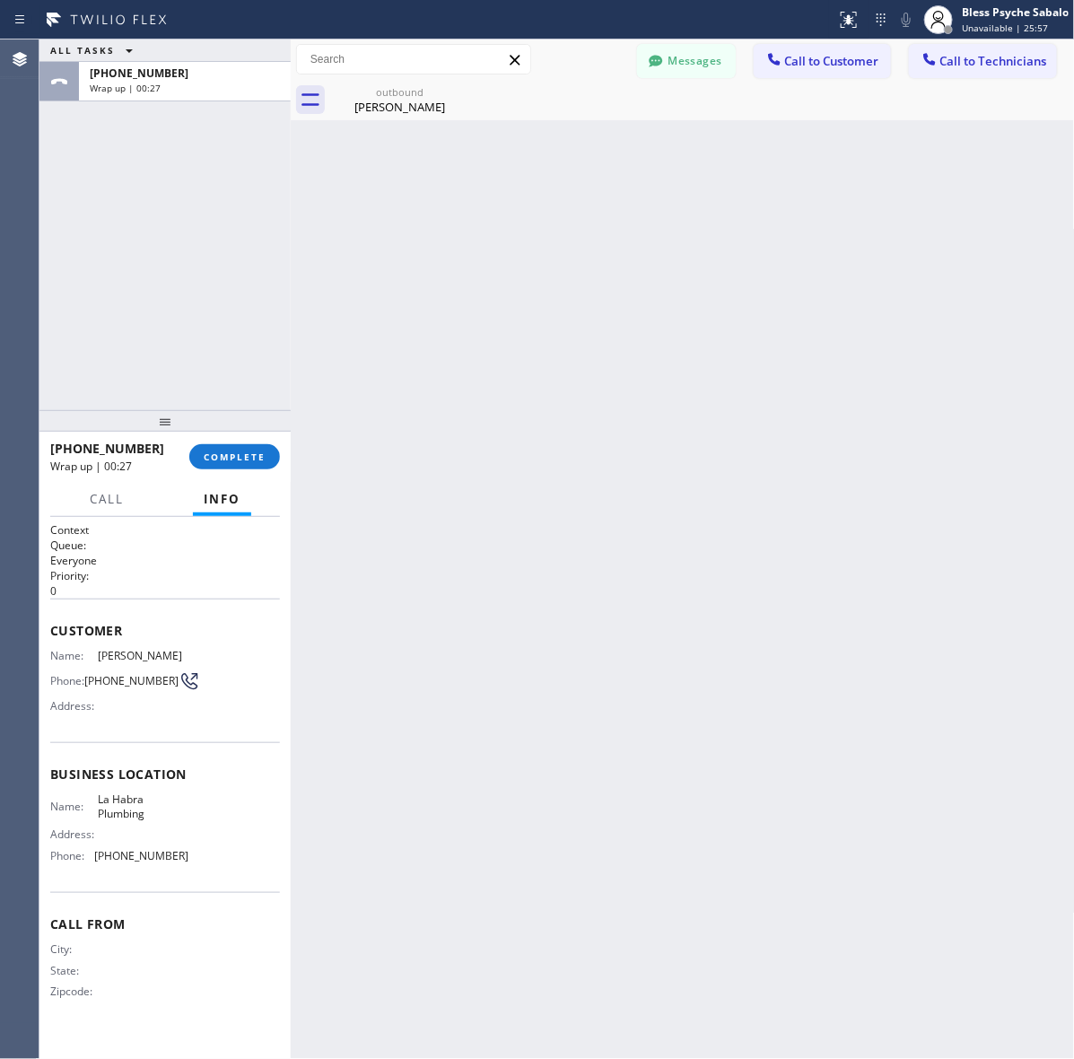
click at [0, 0] on icon at bounding box center [0, 0] width 0 height 0
click at [263, 74] on div "+13106005575" at bounding box center [185, 72] width 190 height 15
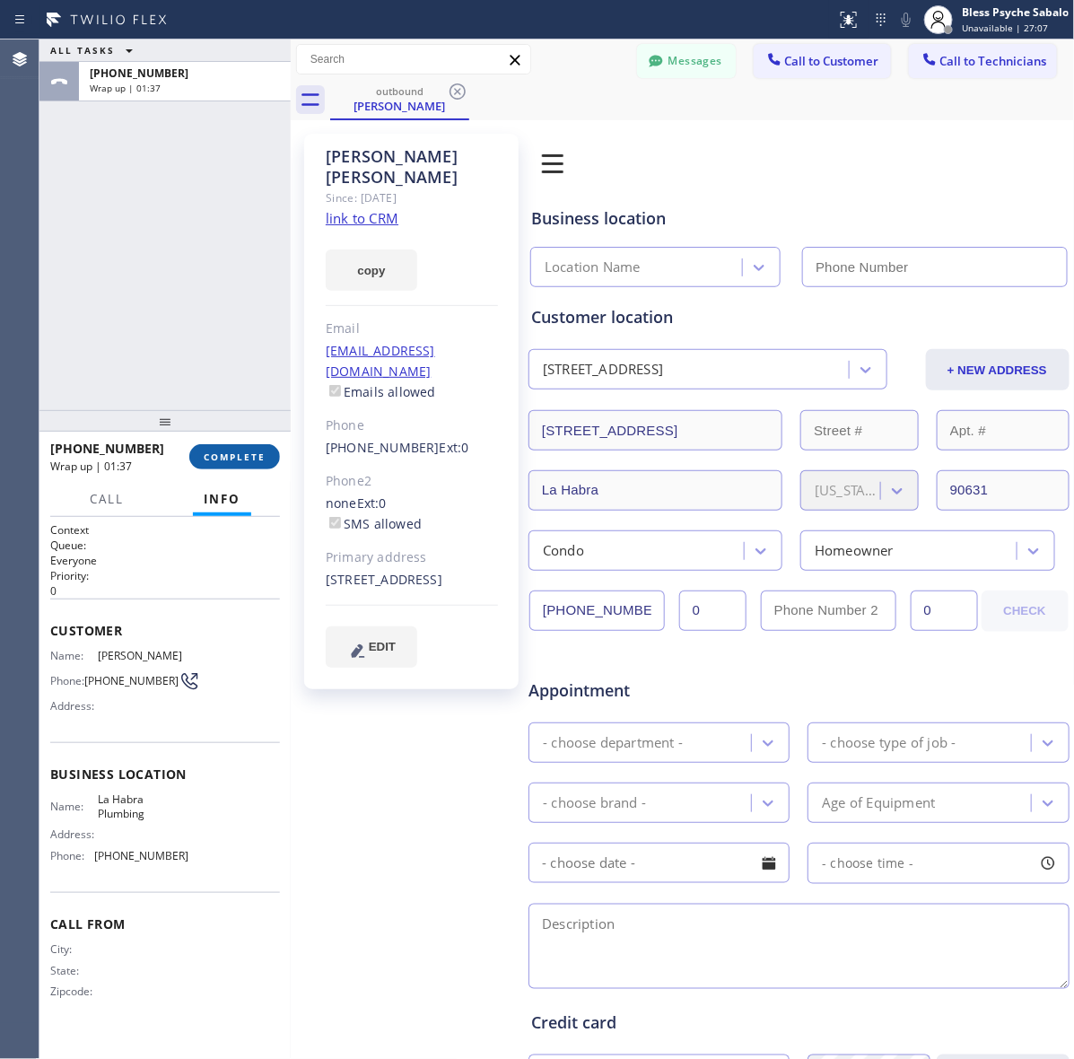
click at [236, 458] on span "COMPLETE" at bounding box center [235, 456] width 62 height 13
type input "(562) 379-4855"
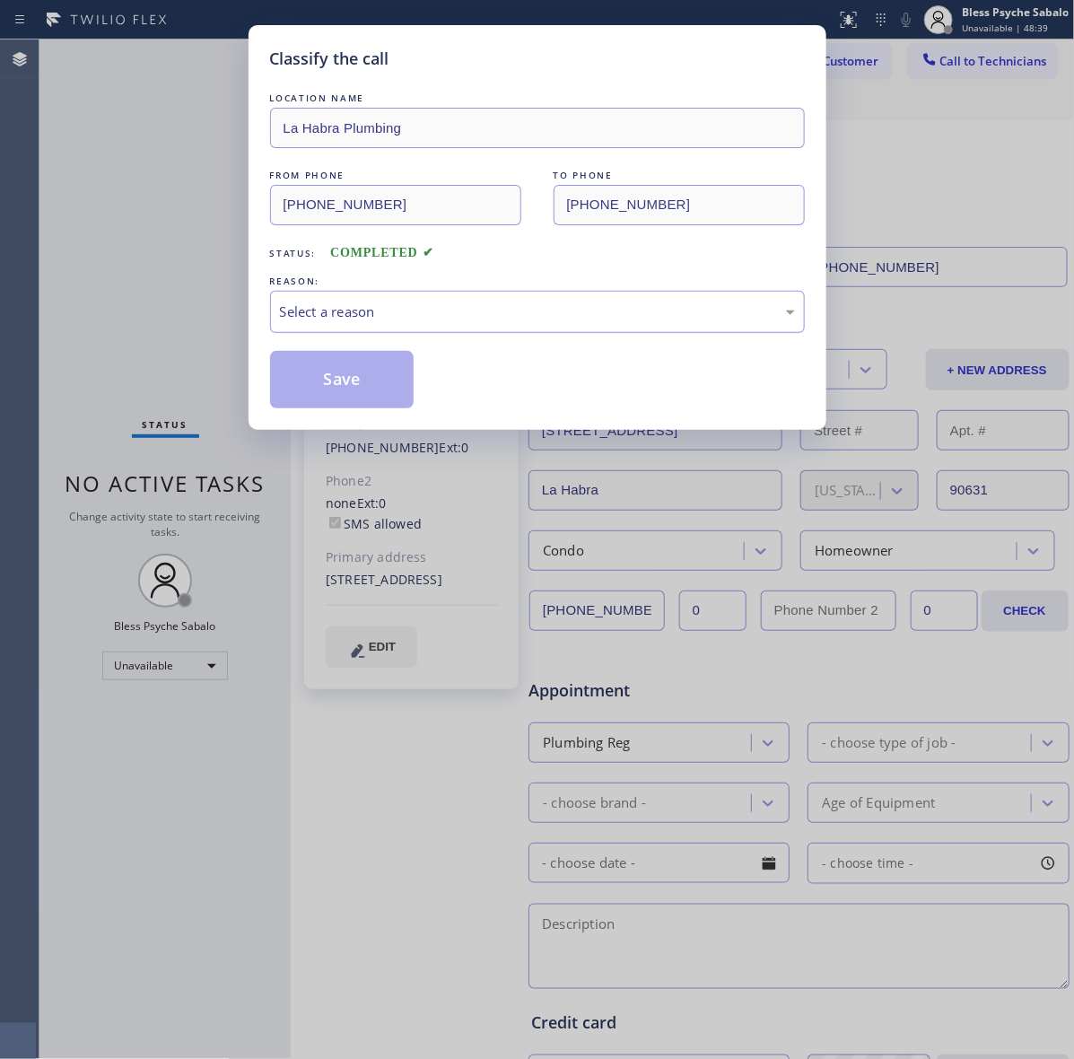
click at [456, 301] on div "Select a reason" at bounding box center [537, 311] width 515 height 21
click at [344, 390] on button "Save" at bounding box center [342, 379] width 144 height 57
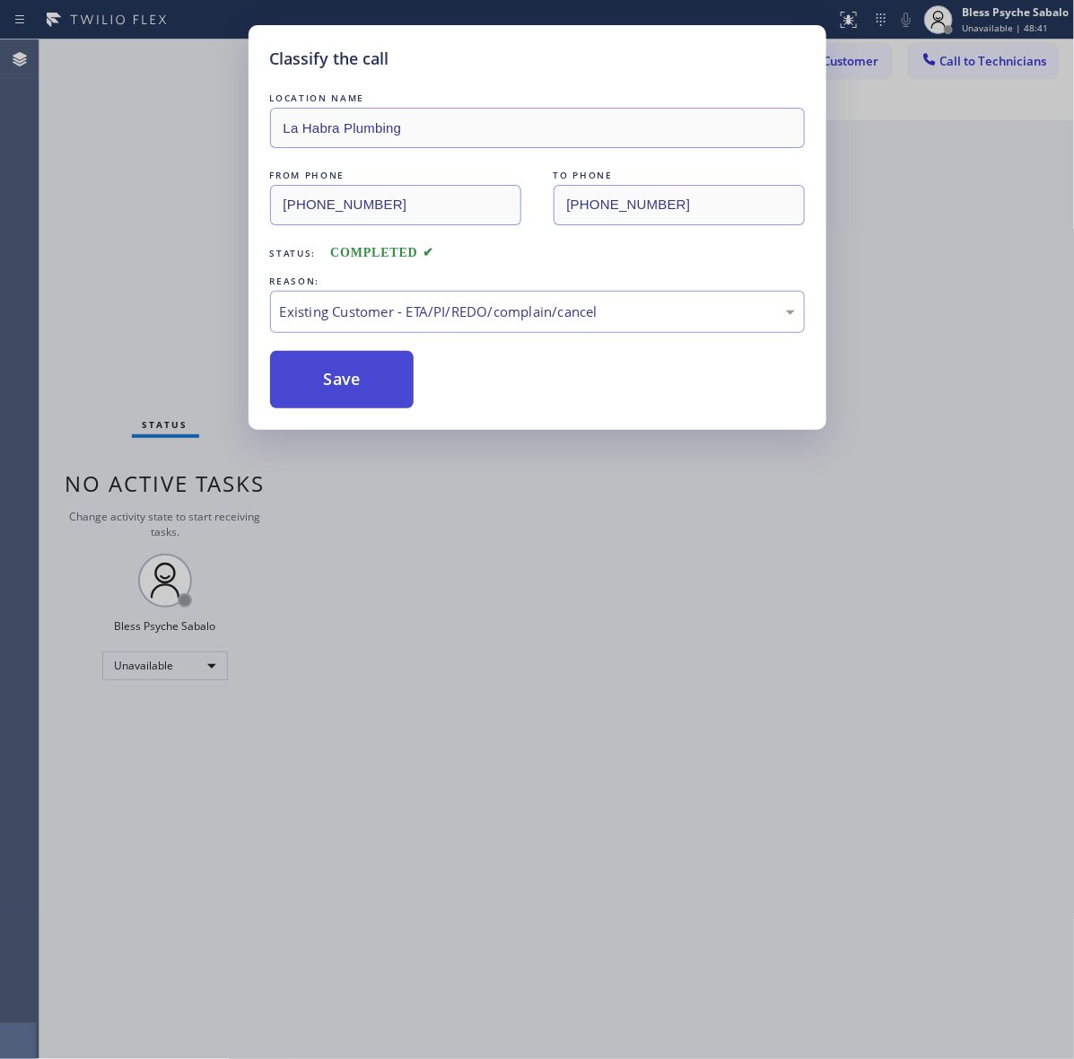
click at [345, 388] on button "Save" at bounding box center [342, 379] width 144 height 57
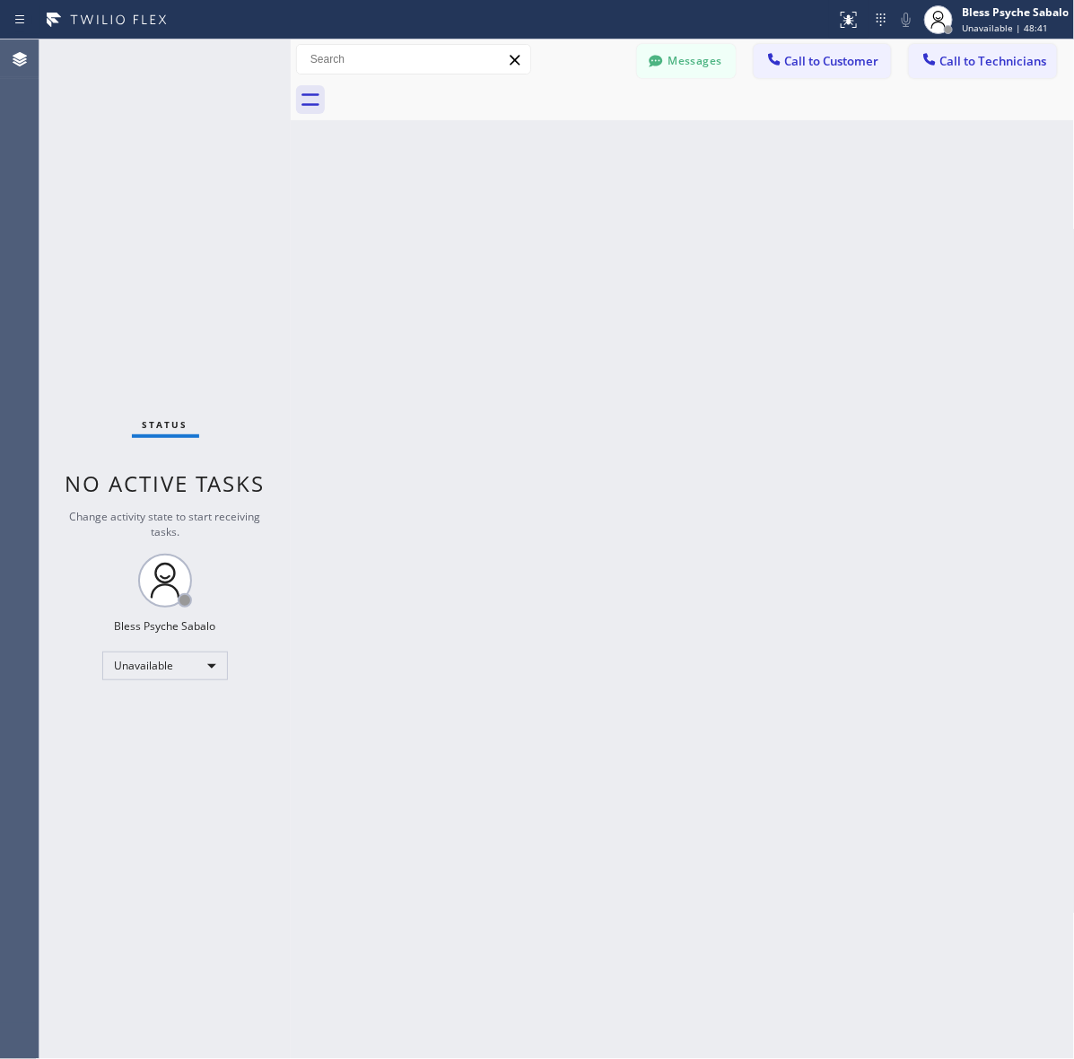
click at [345, 388] on div "Back to Dashboard Change Sender ID Customers Technicians RV Rodel Villanueva 10…" at bounding box center [683, 548] width 784 height 1019
drag, startPoint x: 198, startPoint y: 850, endPoint x: 0, endPoint y: 611, distance: 310.9
click at [190, 849] on div "Status No active tasks Change activity state to start receiving tasks. Bless Ps…" at bounding box center [164, 548] width 251 height 1019
click at [393, 242] on div "Back to Dashboard Change Sender ID Customers Technicians RV Rodel Villanueva 10…" at bounding box center [683, 548] width 784 height 1019
click at [698, 59] on button "Messages" at bounding box center [686, 61] width 99 height 34
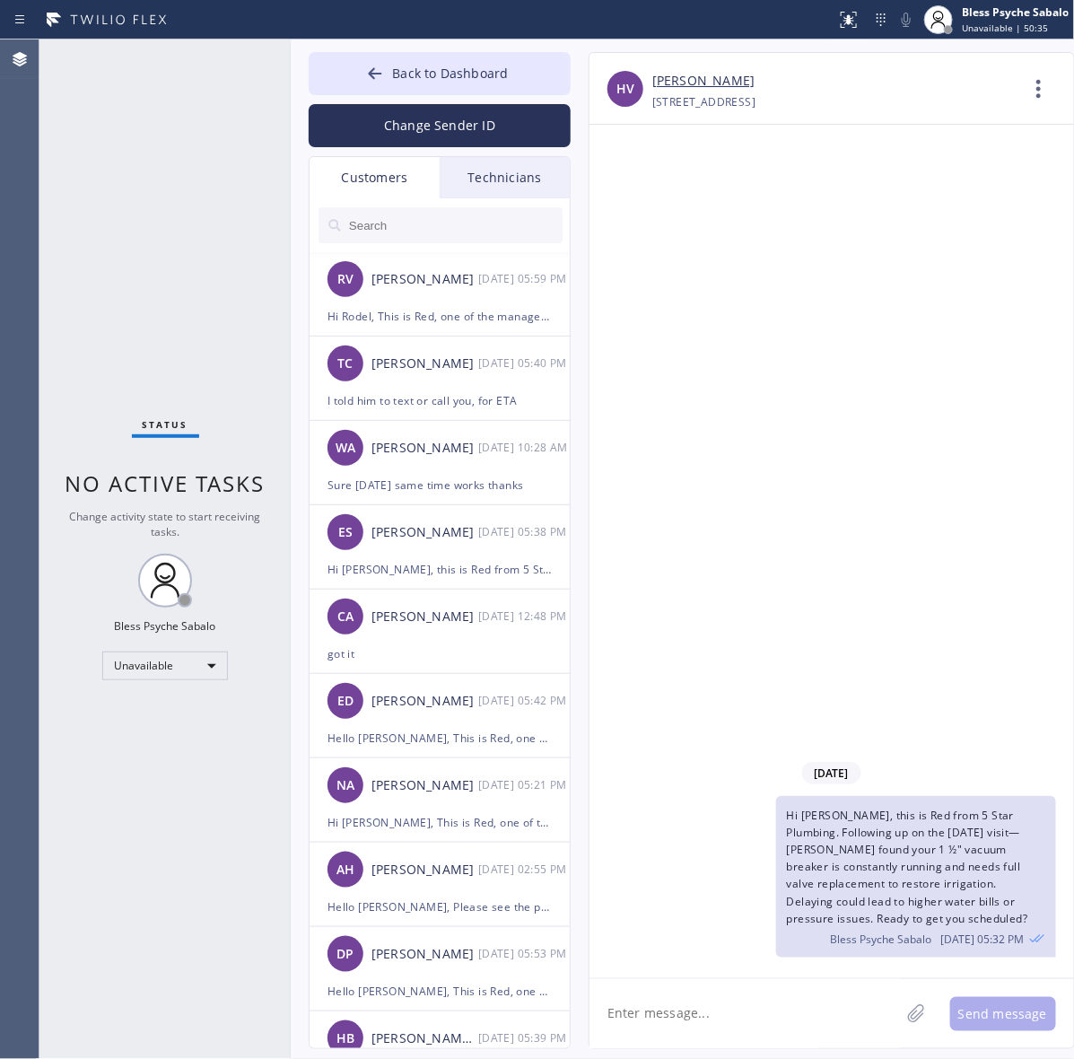
drag, startPoint x: 386, startPoint y: 193, endPoint x: 462, endPoint y: 172, distance: 79.0
click at [386, 191] on div "Customers" at bounding box center [374, 177] width 130 height 41
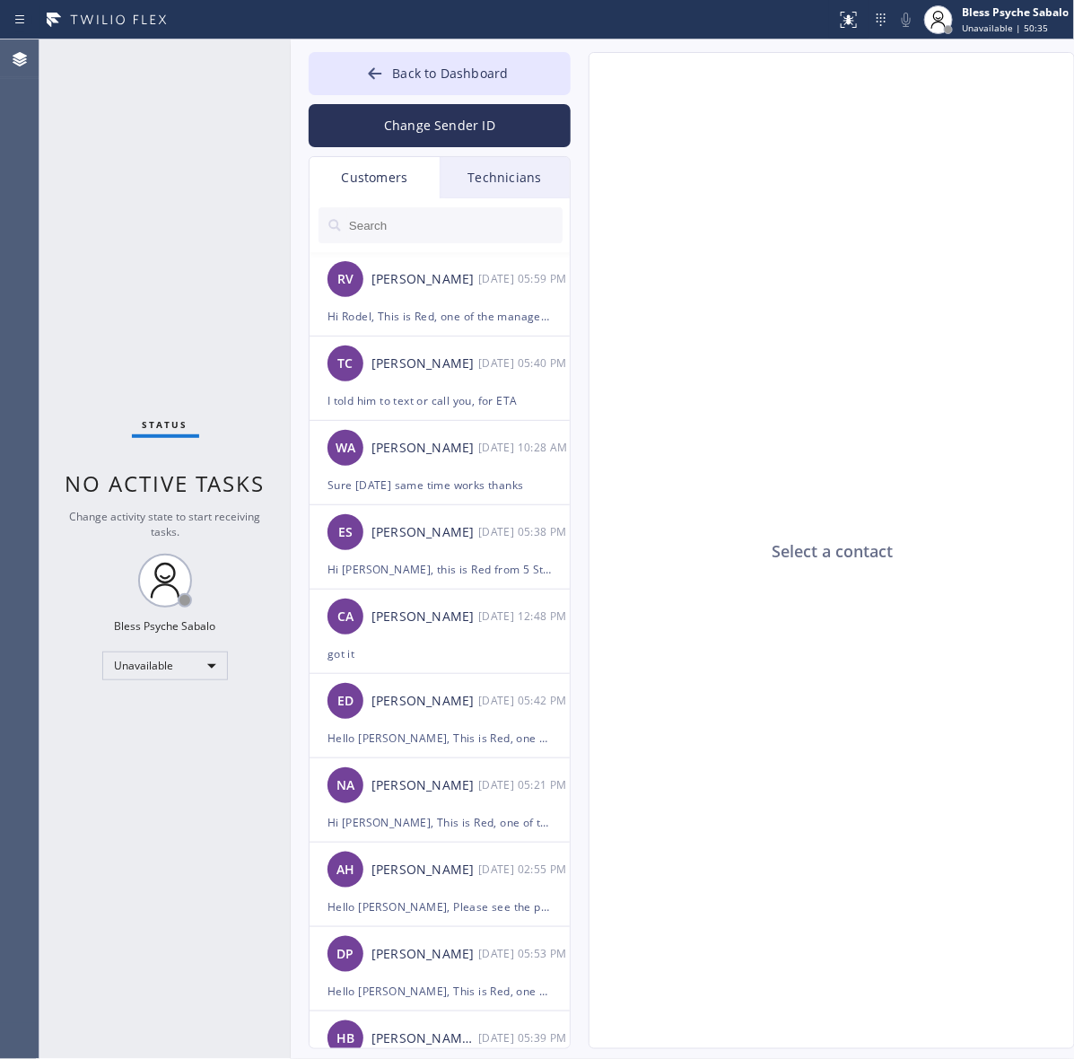
click at [471, 175] on div "Technicians" at bounding box center [505, 177] width 130 height 41
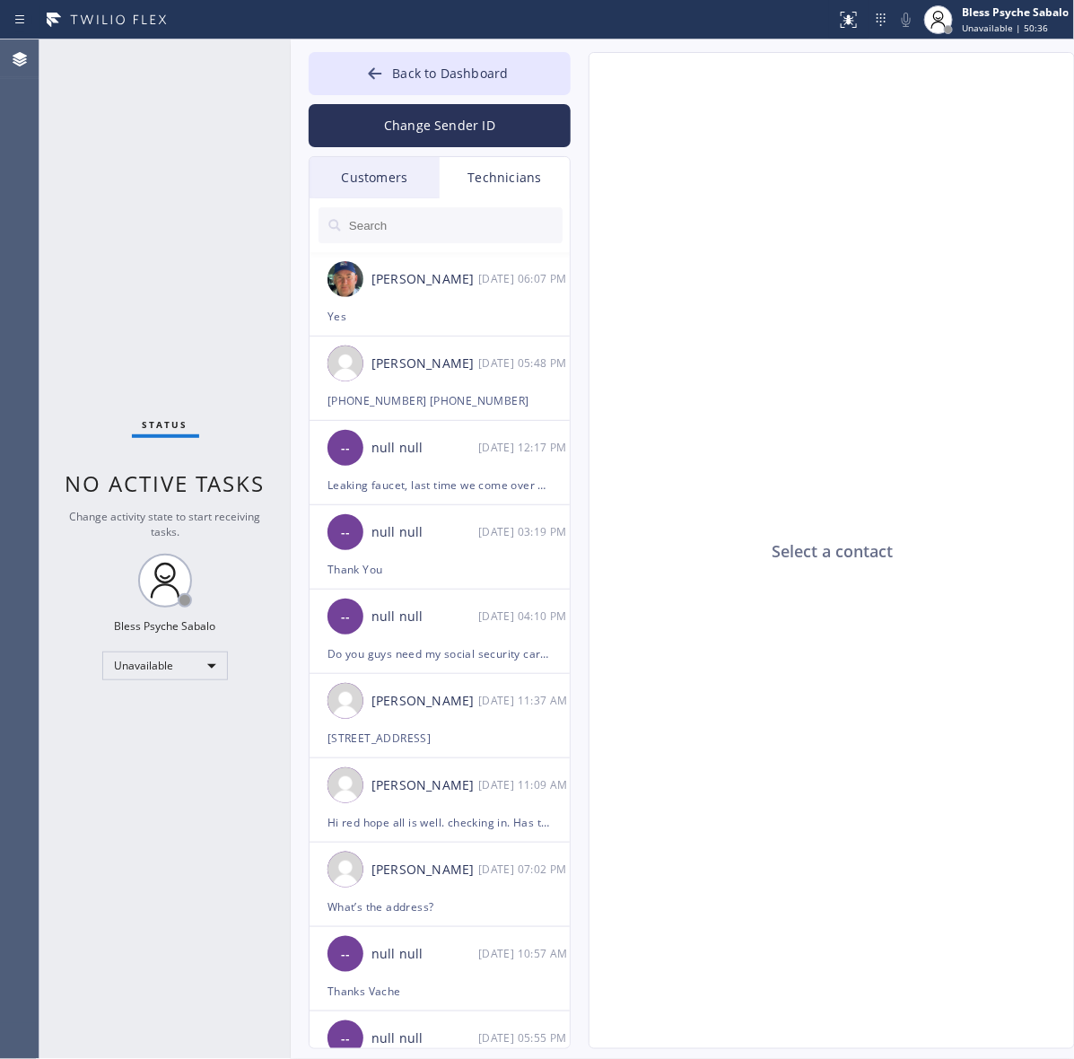
click at [396, 170] on div "Customers" at bounding box center [374, 177] width 130 height 41
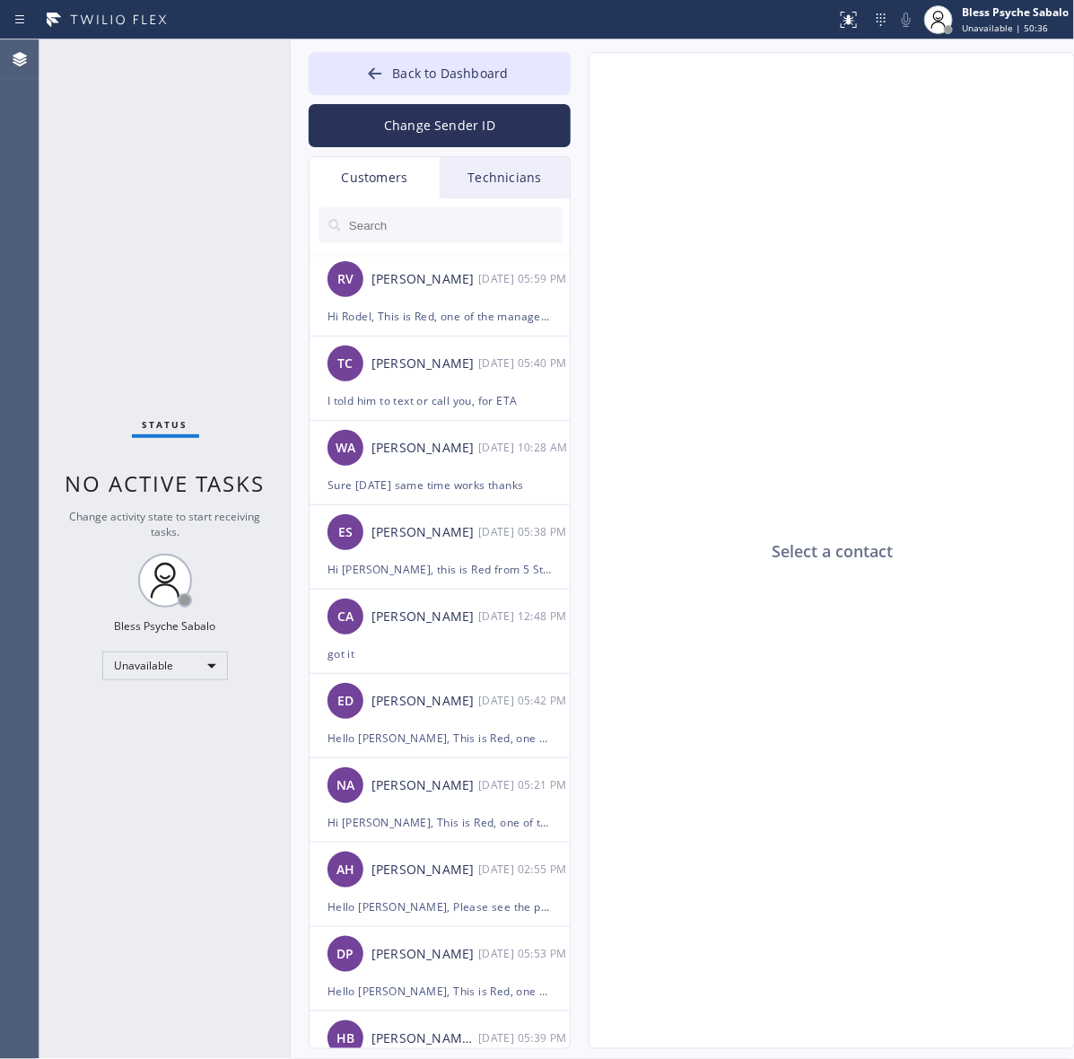
click at [523, 185] on div "Technicians" at bounding box center [505, 177] width 130 height 41
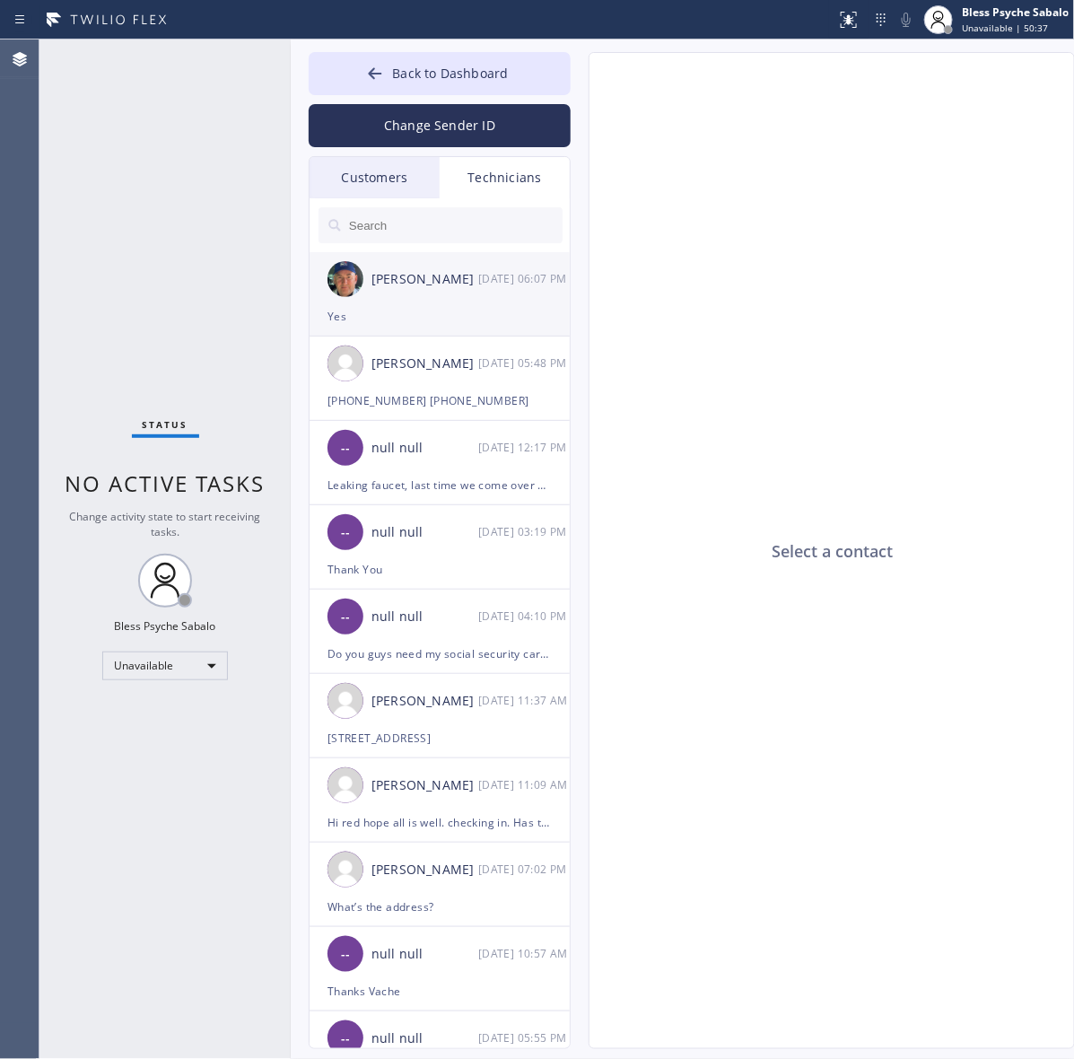
click at [471, 301] on div "Nikolai Suvorov 10/01 06:07 PM" at bounding box center [440, 279] width 262 height 54
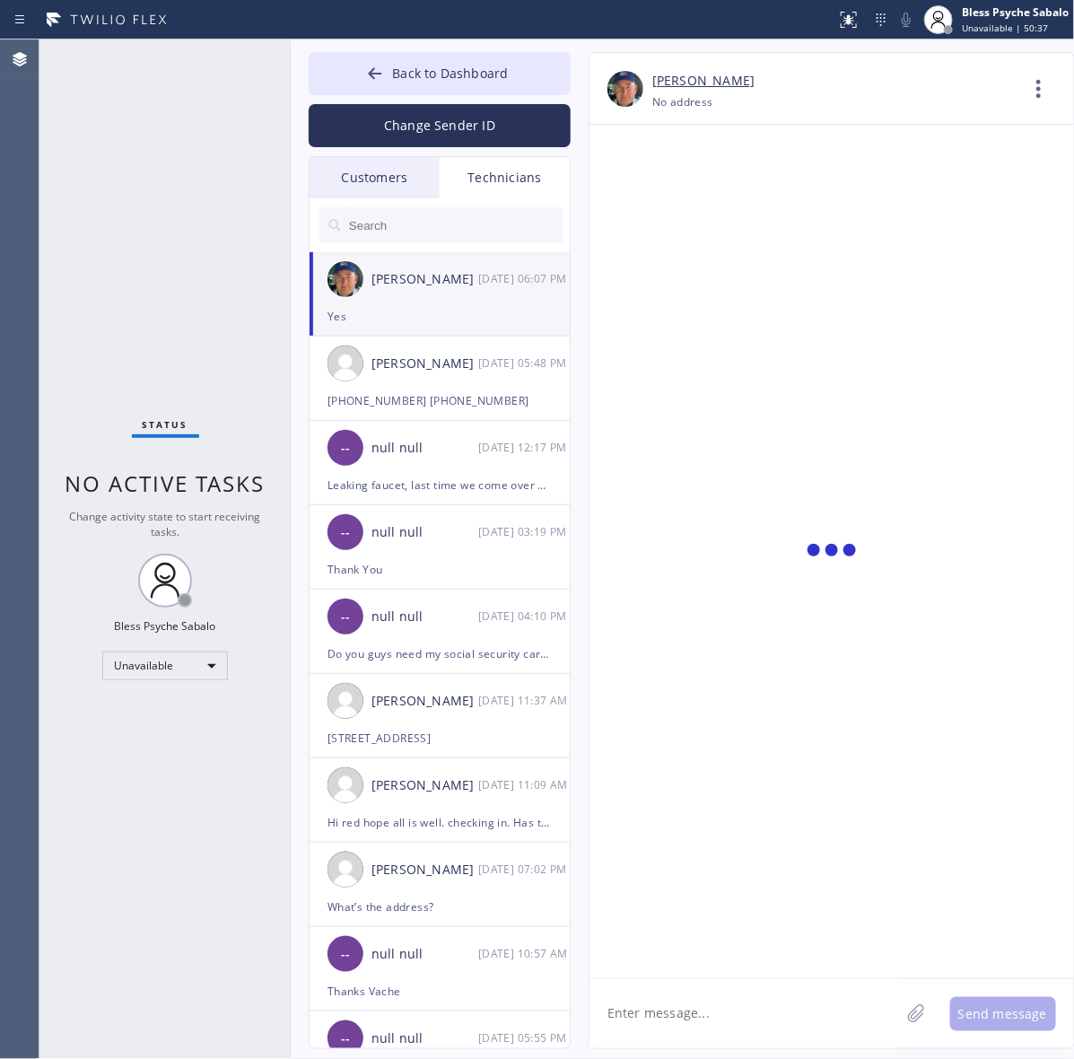
click at [750, 1010] on textarea at bounding box center [744, 1013] width 310 height 69
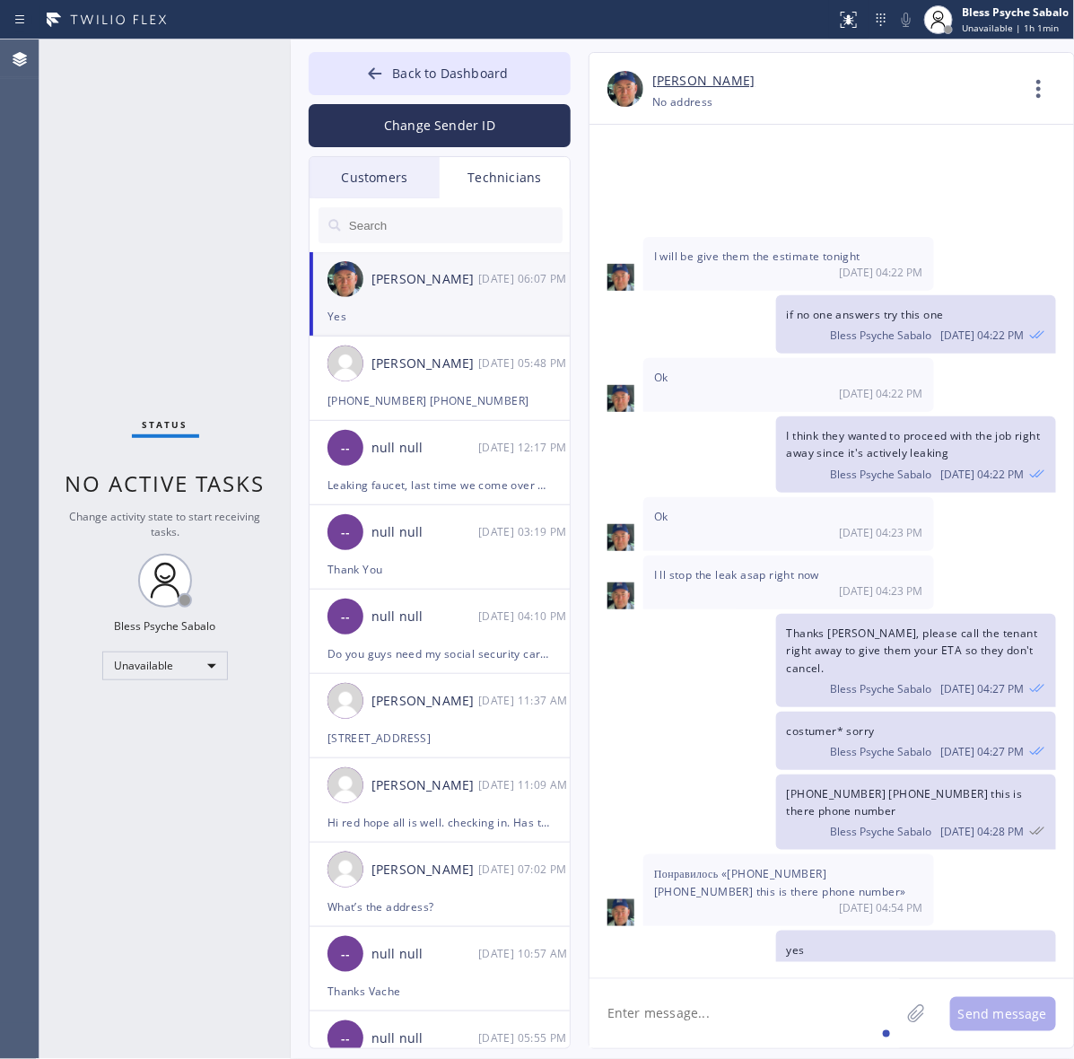
click at [522, 170] on div "Technicians" at bounding box center [505, 177] width 130 height 41
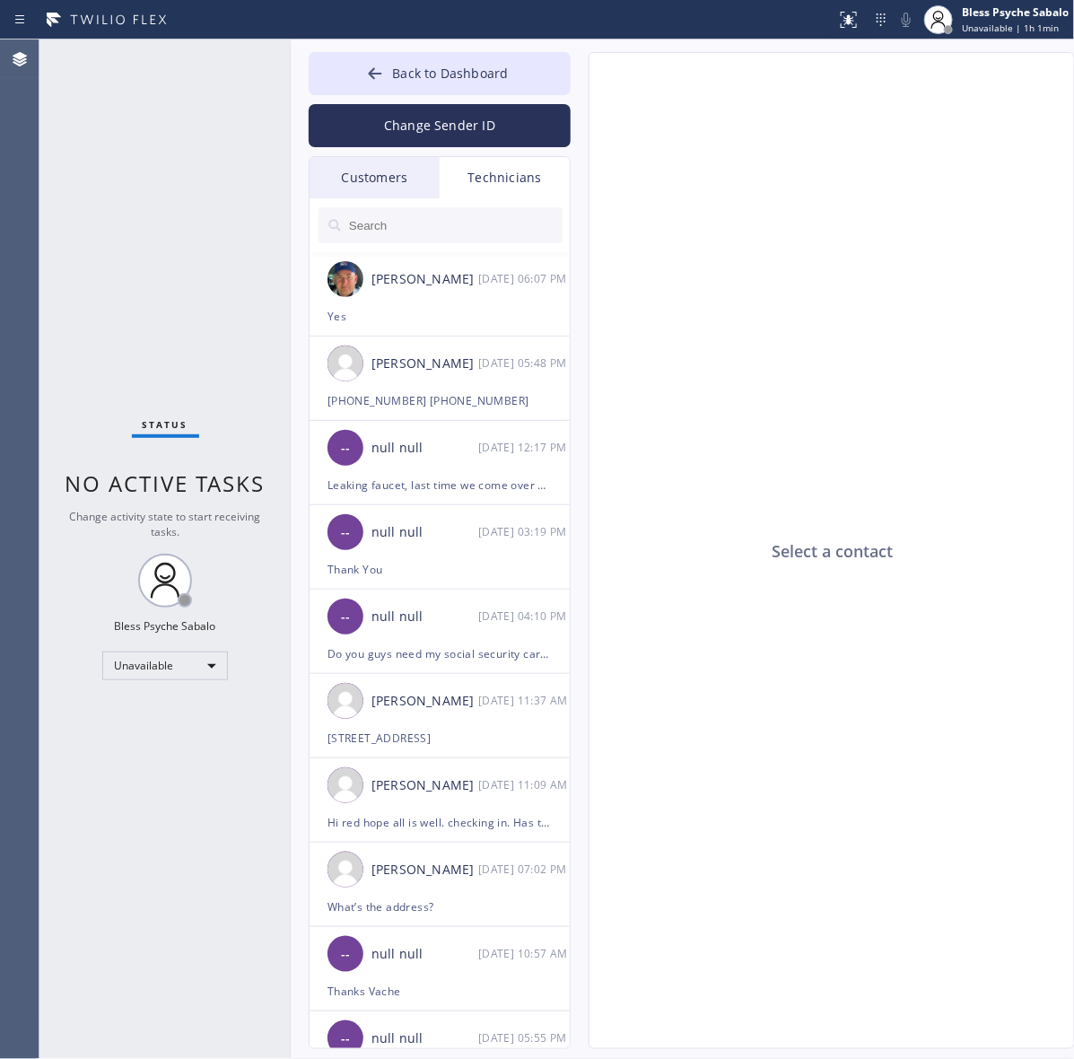
click at [471, 239] on input "text" at bounding box center [454, 225] width 215 height 36
click at [402, 189] on div "Customers" at bounding box center [374, 177] width 130 height 41
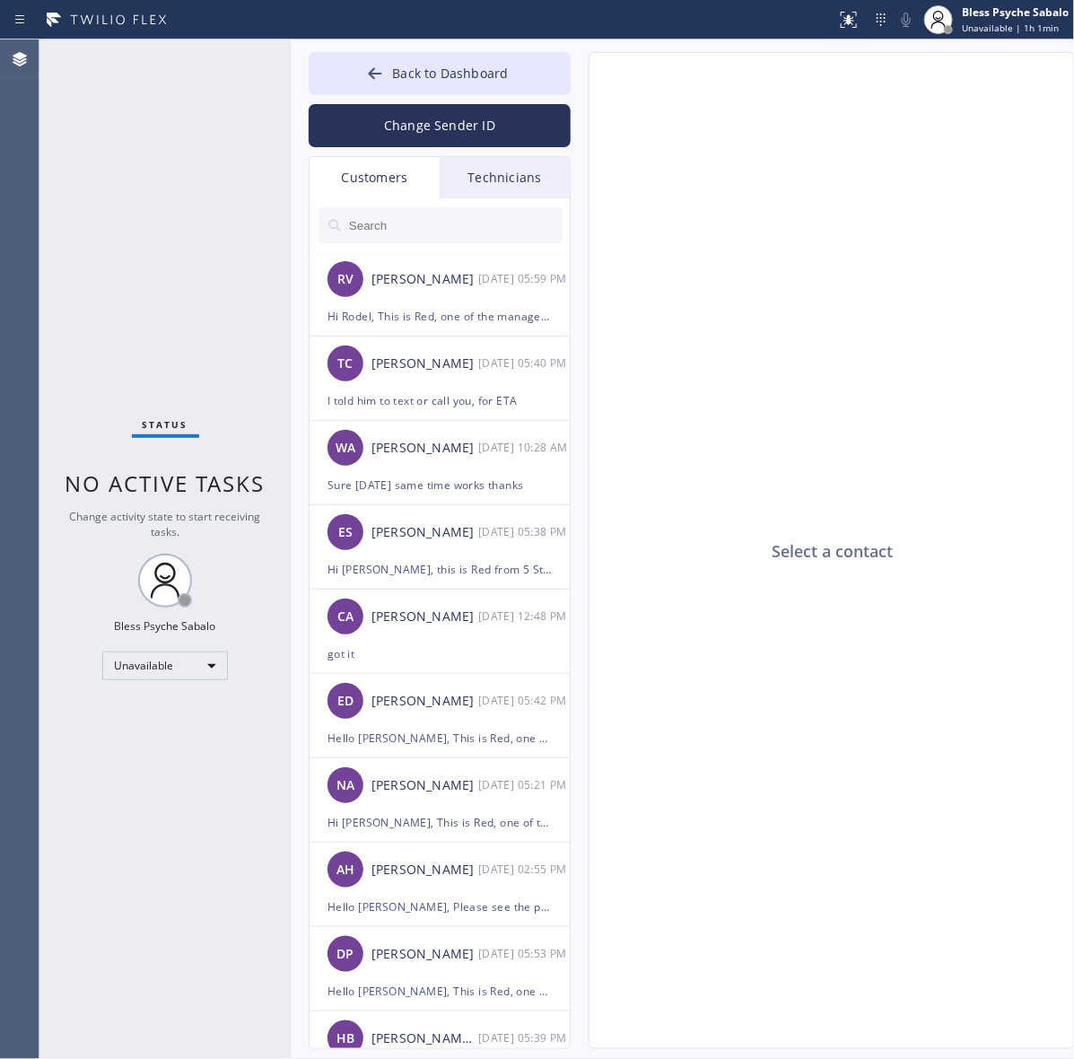
click at [493, 178] on div "Technicians" at bounding box center [505, 177] width 130 height 41
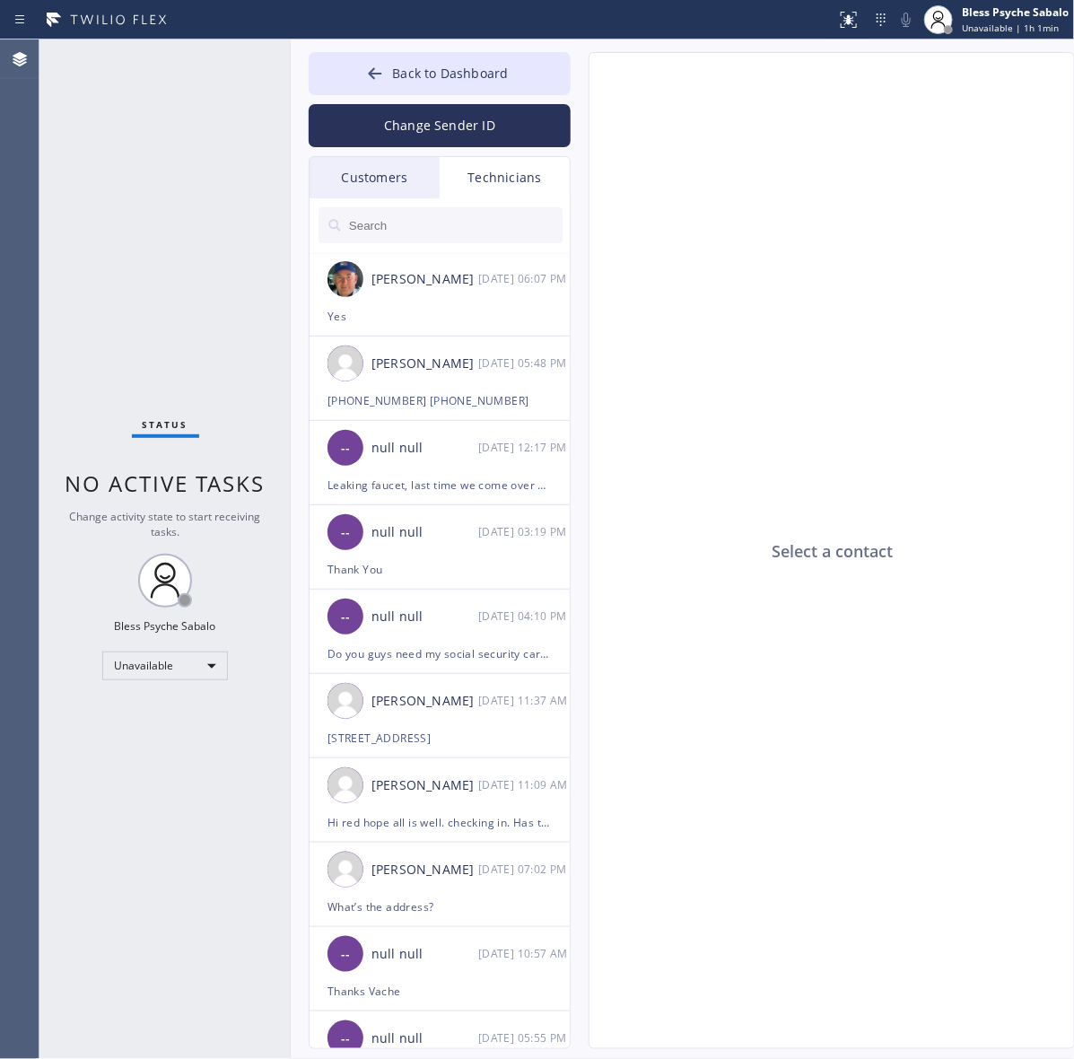
click at [433, 231] on input "text" at bounding box center [454, 225] width 215 height 36
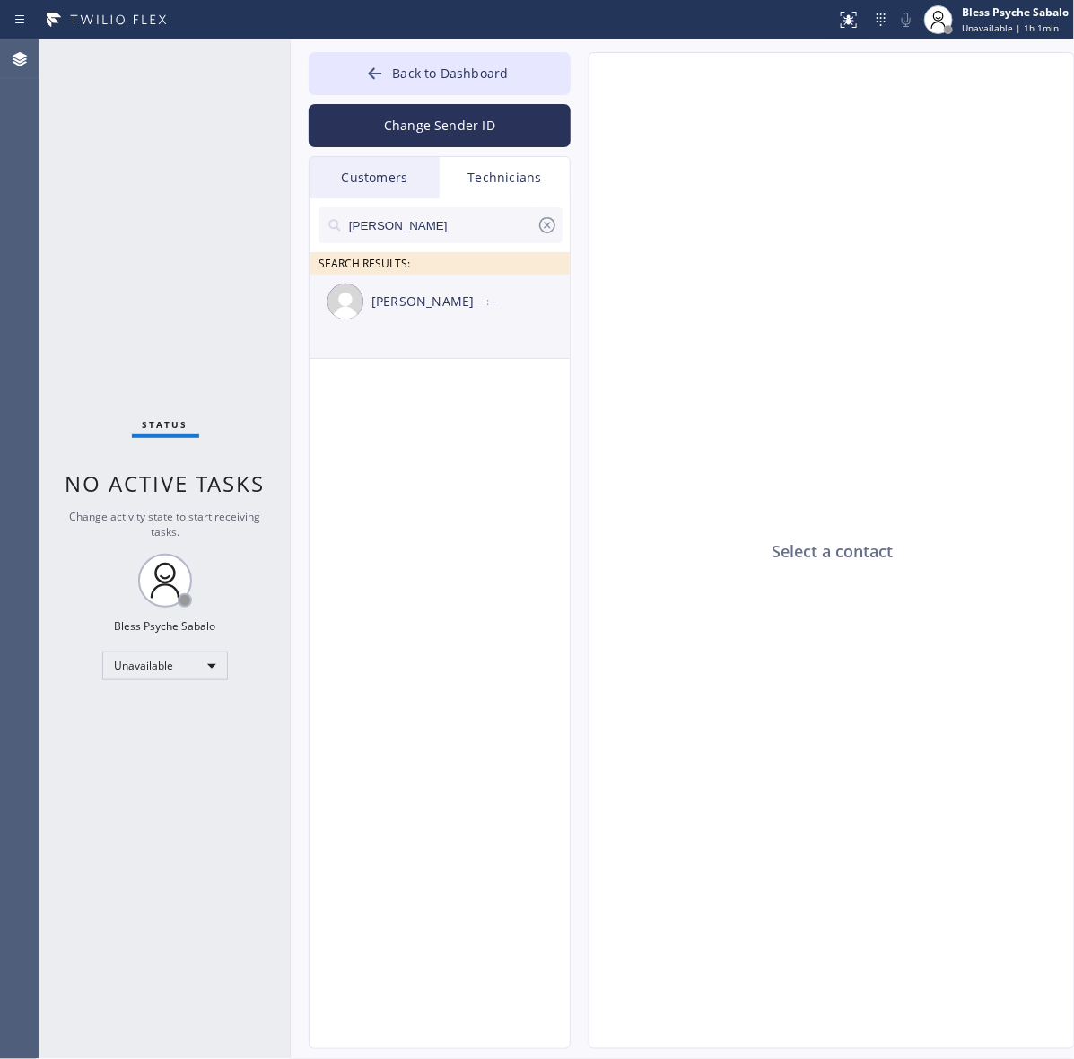
type input "hovik"
click at [428, 301] on div "Hovik Khachaturyan" at bounding box center [424, 302] width 107 height 21
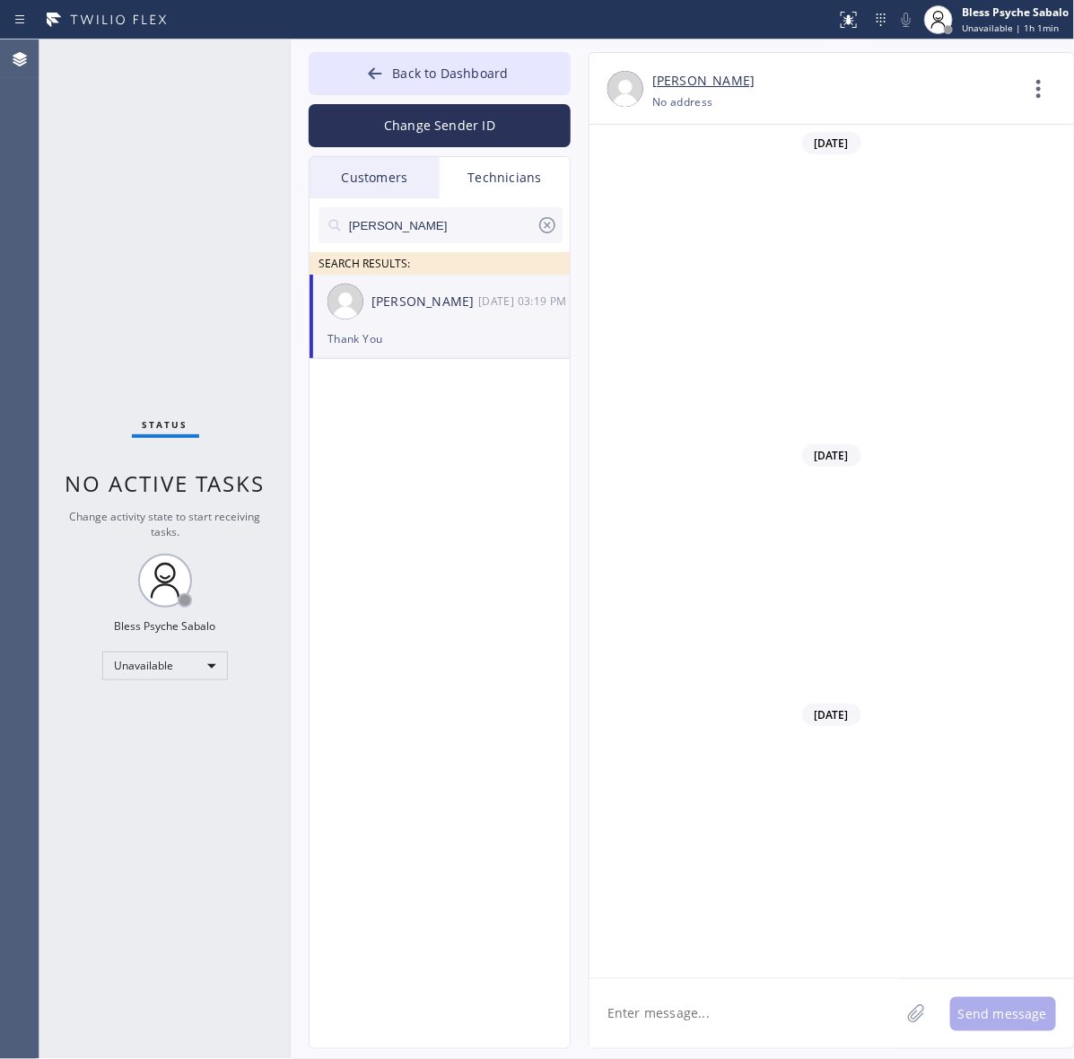
scroll to position [30065, 0]
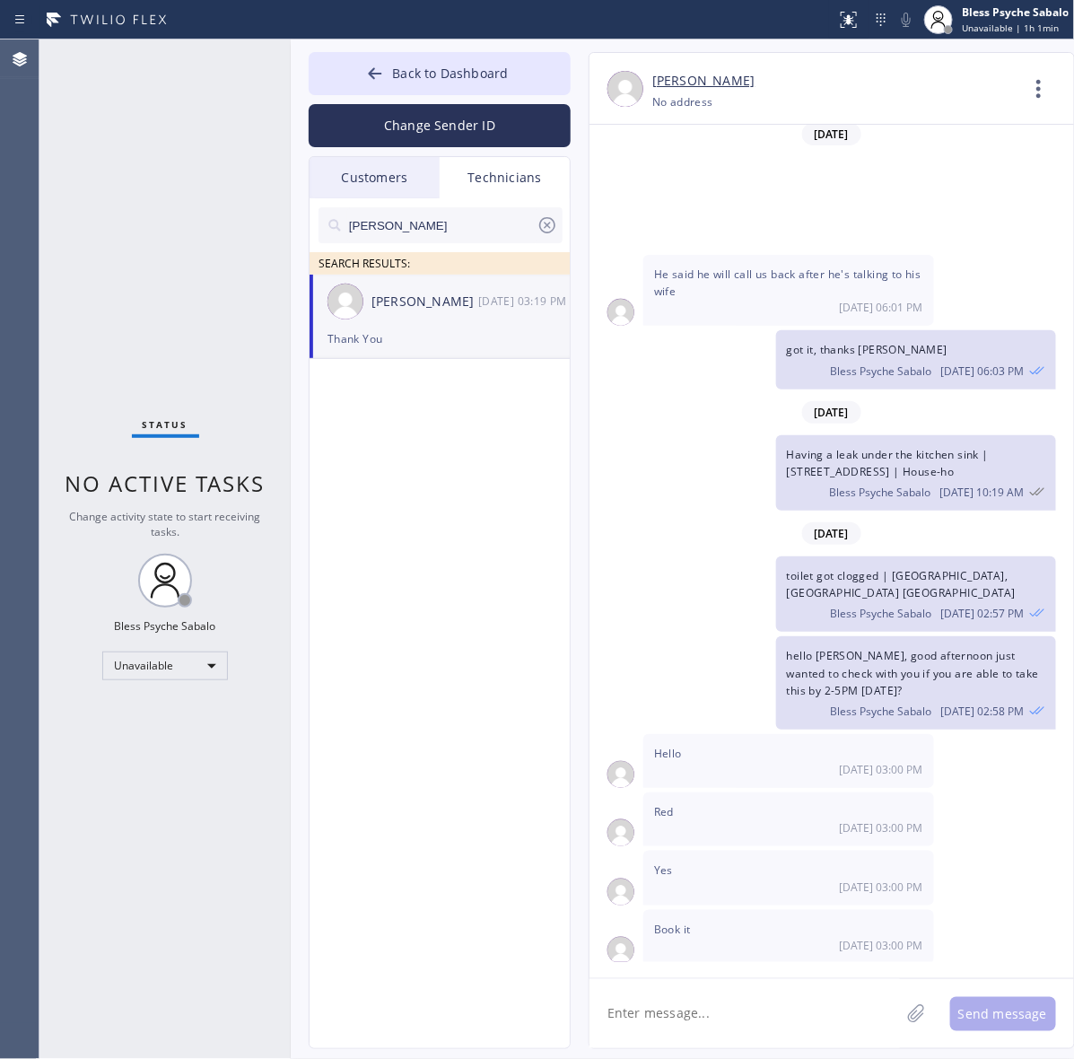
click at [777, 1006] on textarea at bounding box center [744, 1013] width 310 height 69
type textarea "Hello Hovik"
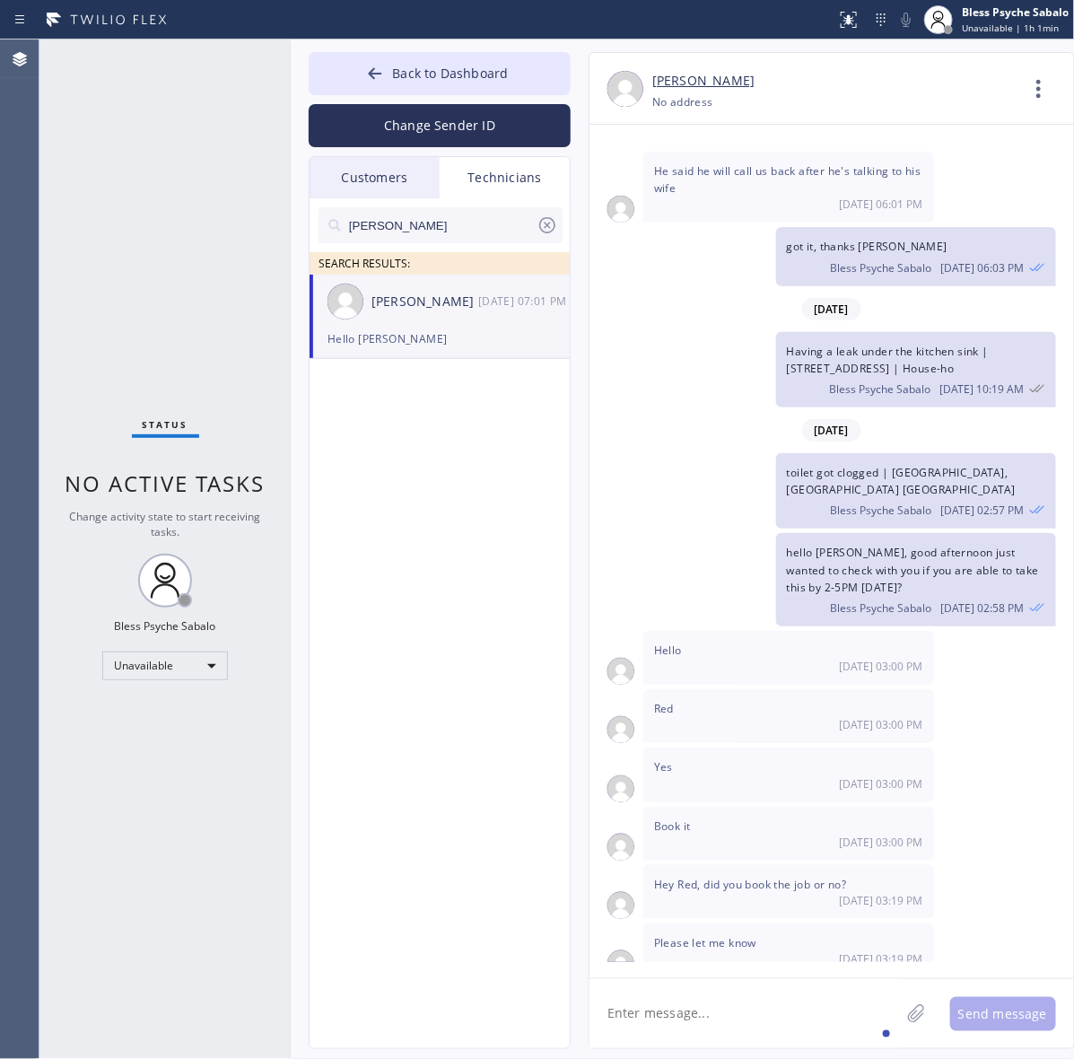
paste textarea "(805) 443-1329 (818) 887-1581"
type textarea "(805) 443-1329 (818) 887-1581"
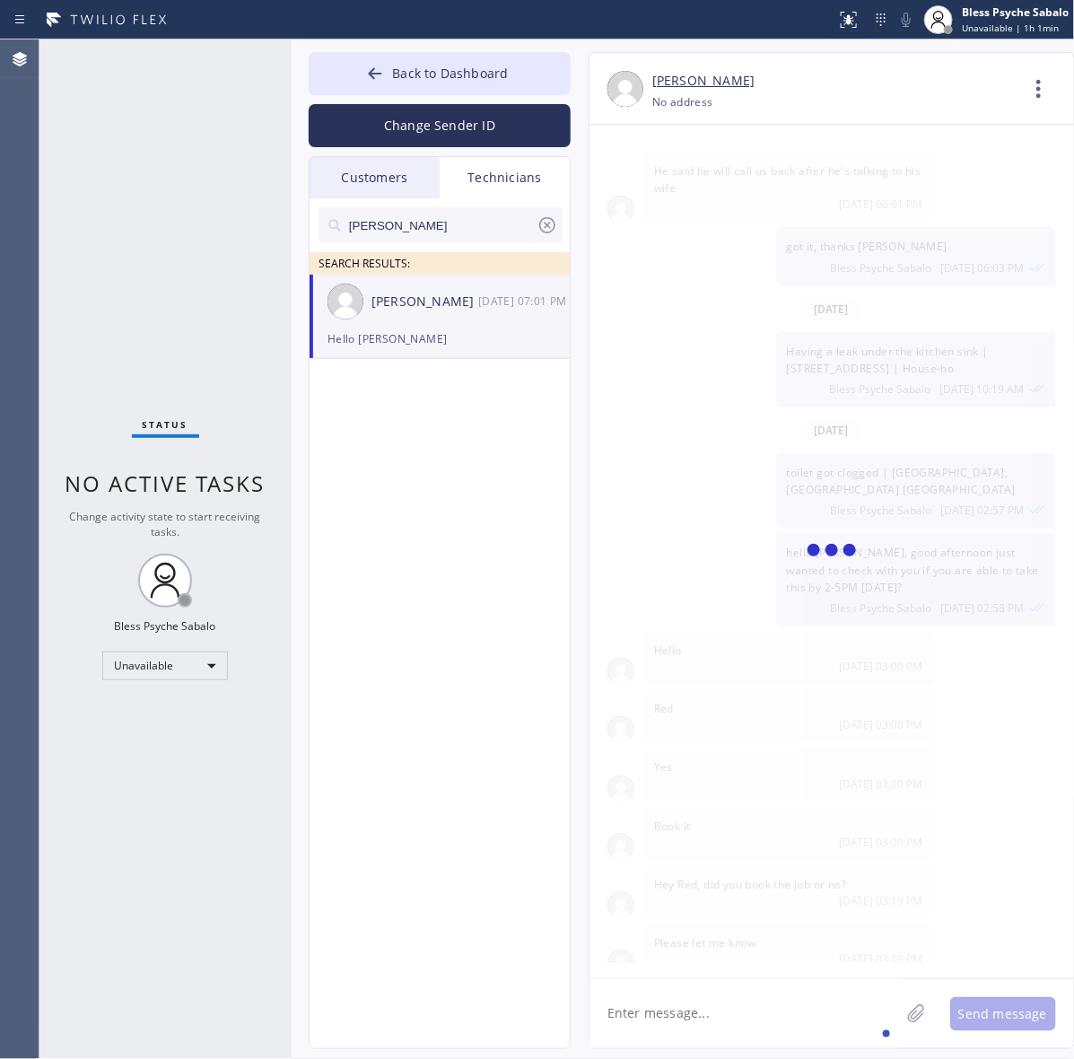
scroll to position [30231, 0]
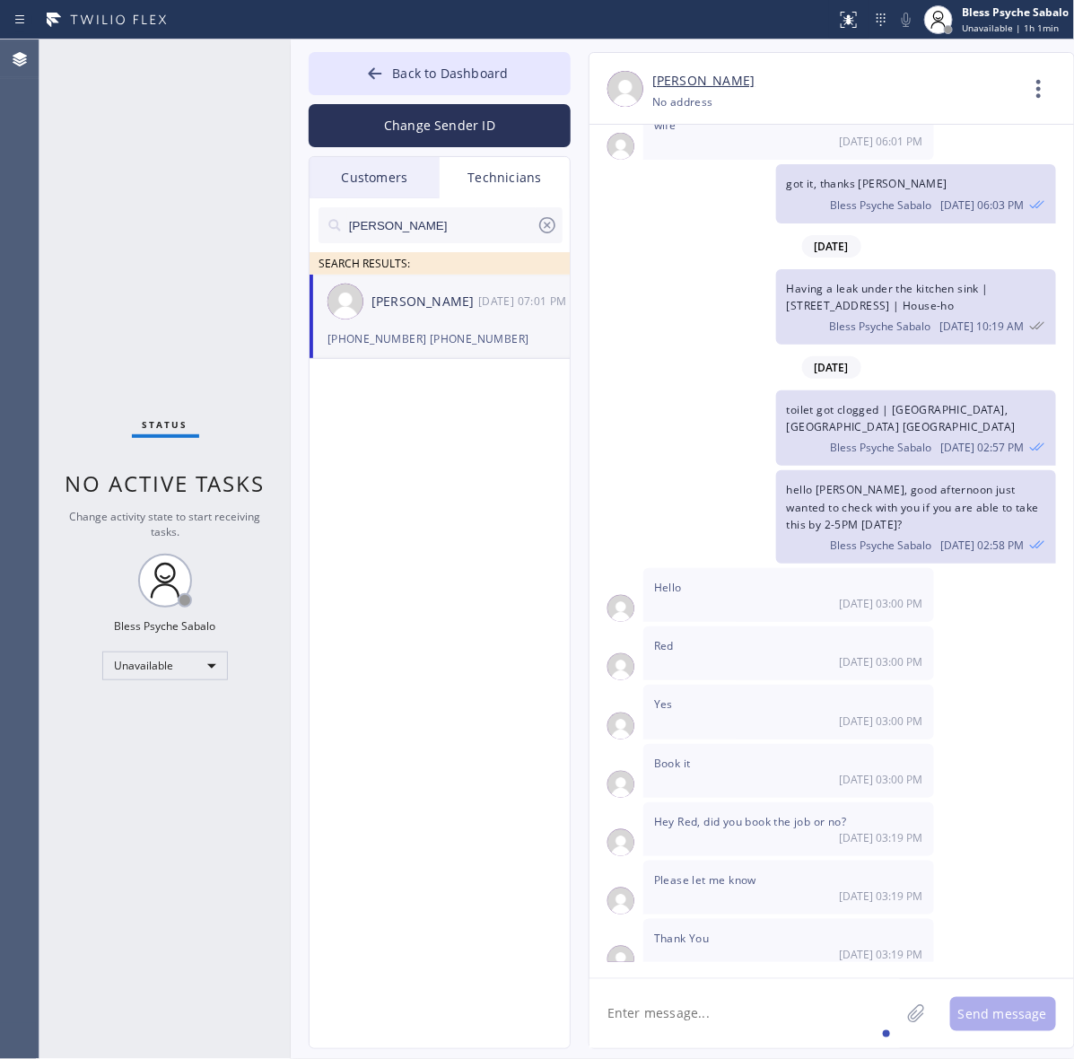
click at [759, 983] on textarea at bounding box center [744, 1013] width 310 height 69
paste textarea "It's related to my waterfall. I think we need a bigger pipe."
type textarea "It's related to my waterfall. I think we need a bigger pipe."
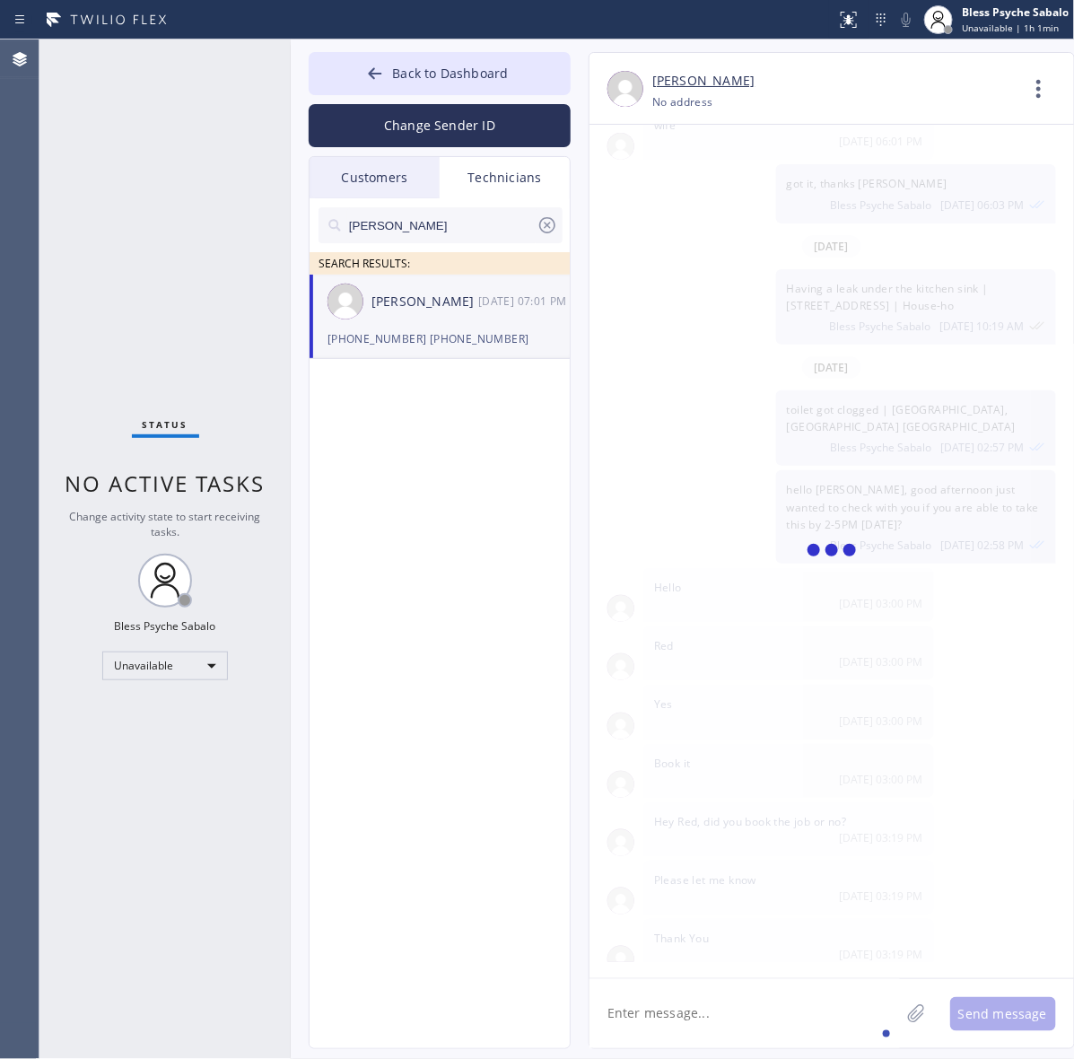
scroll to position [30310, 0]
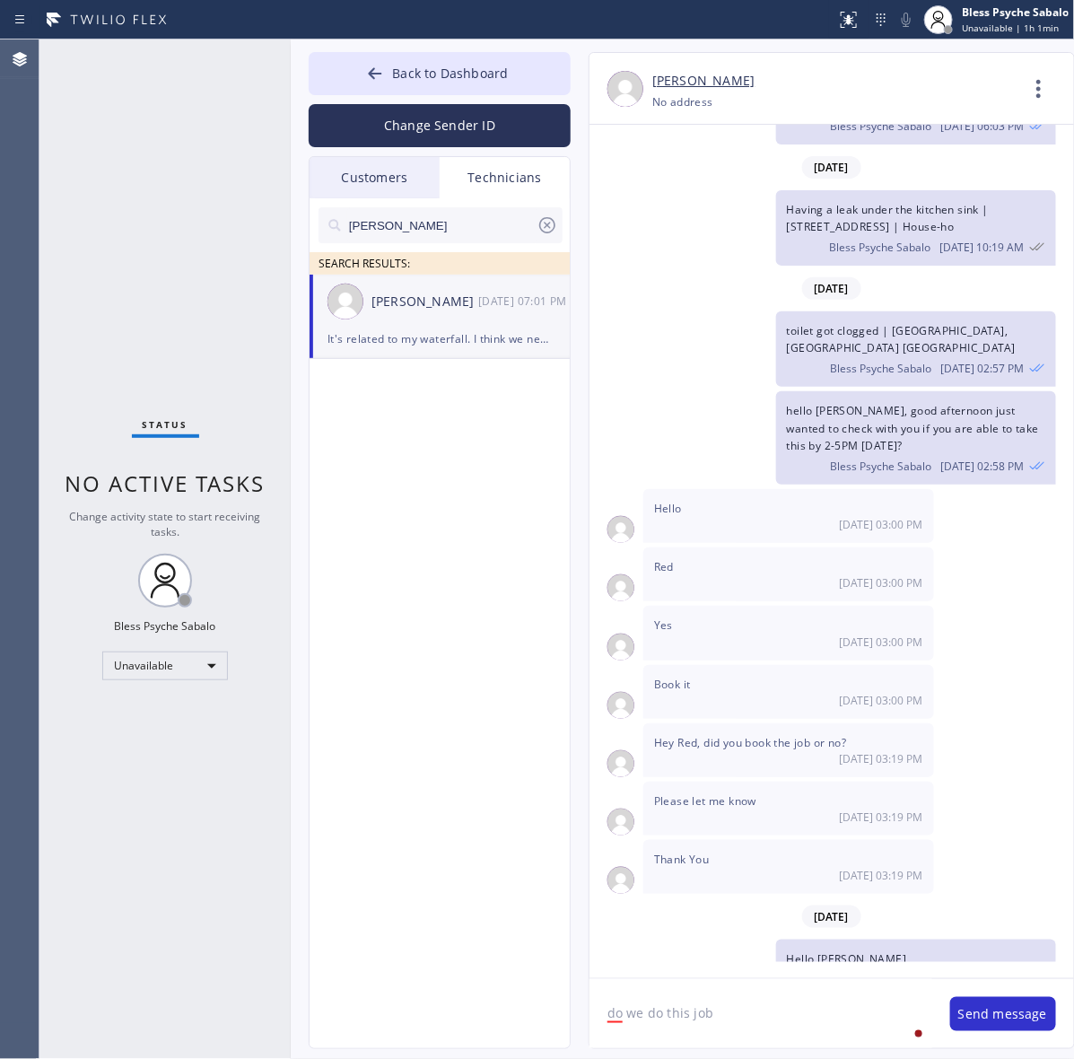
type textarea "do we do this job?"
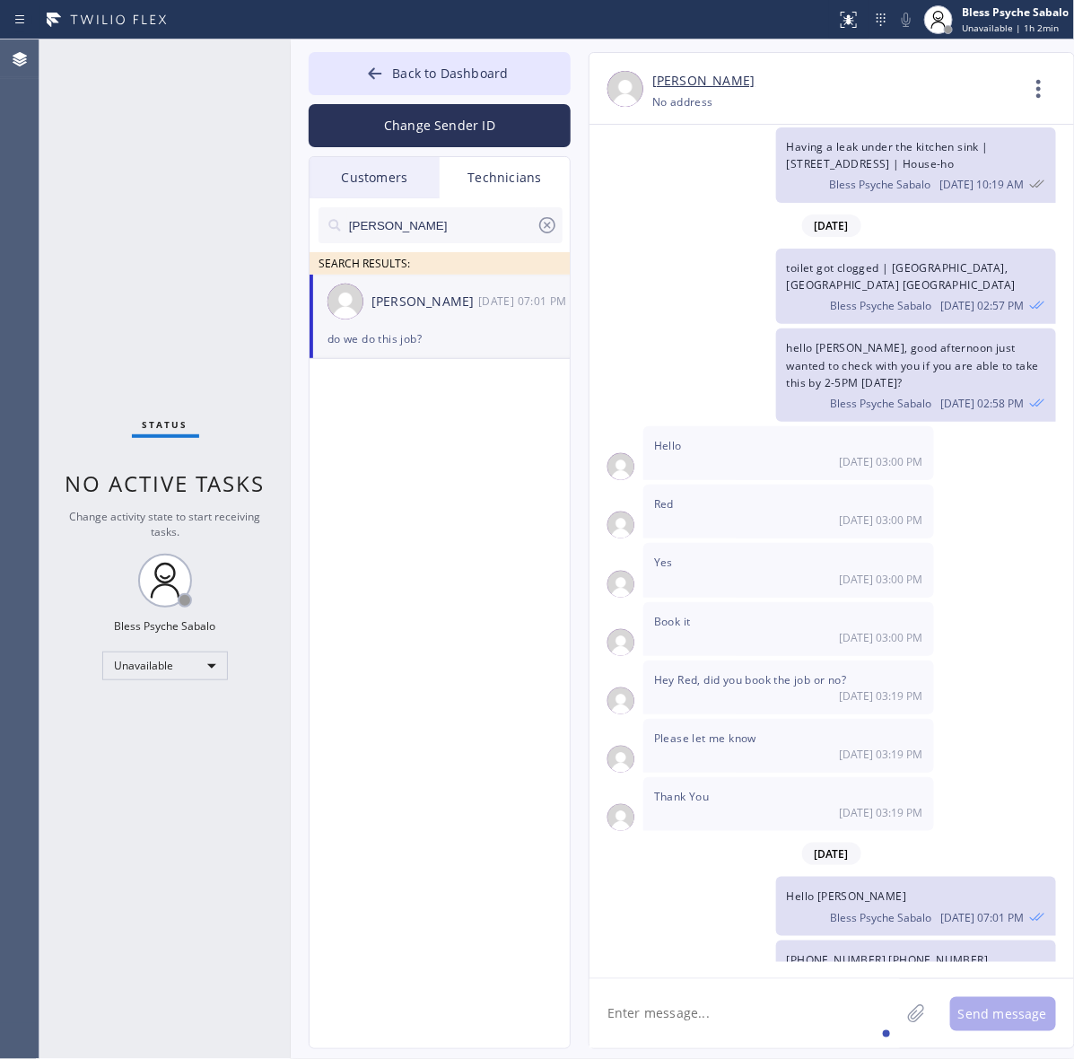
click at [736, 1007] on textarea at bounding box center [744, 1013] width 310 height 69
paste textarea "4564 Don Pio Drive , Los Angeles, CA, 91364"
type textarea "4564 Don Pio Drive , Los Angeles, CA, 91364"
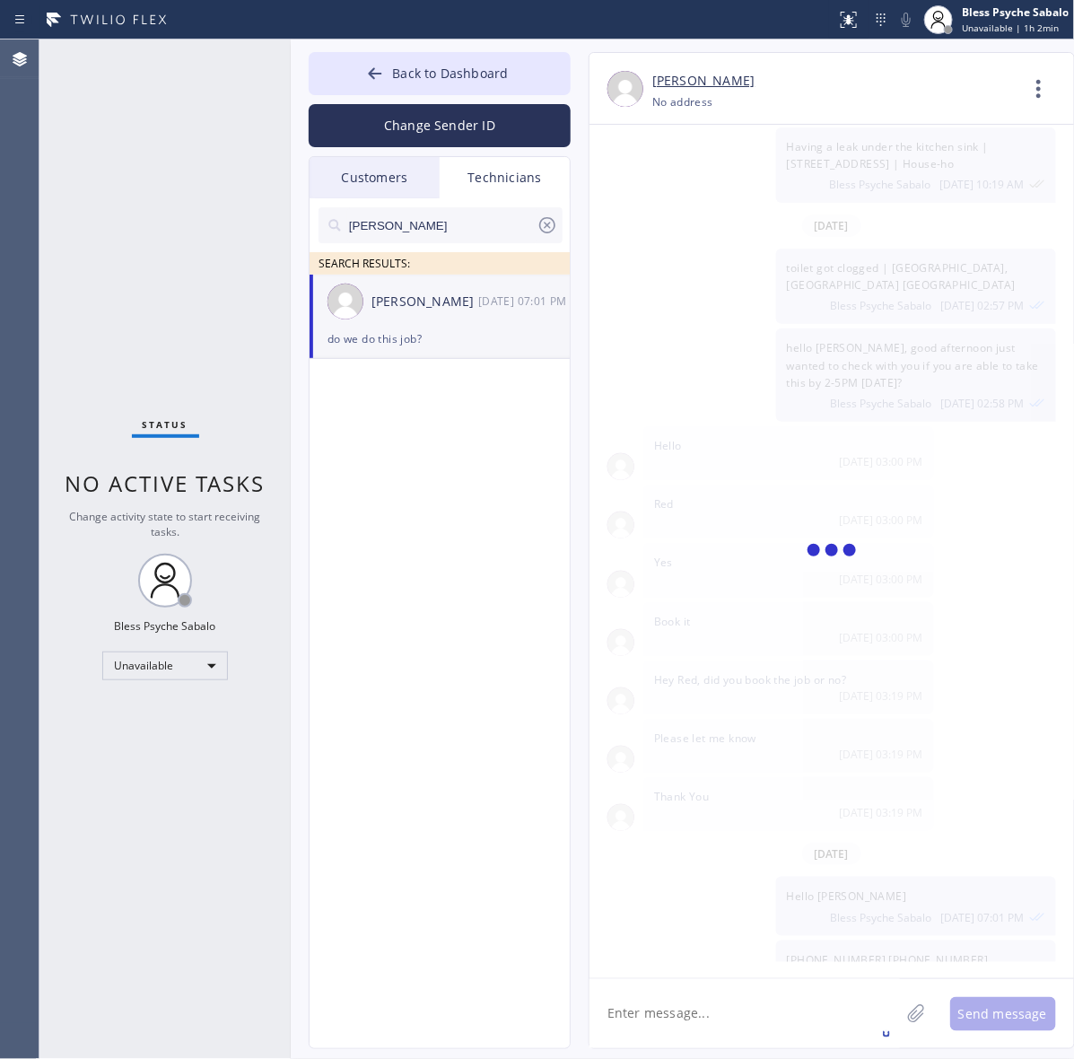
scroll to position [30436, 0]
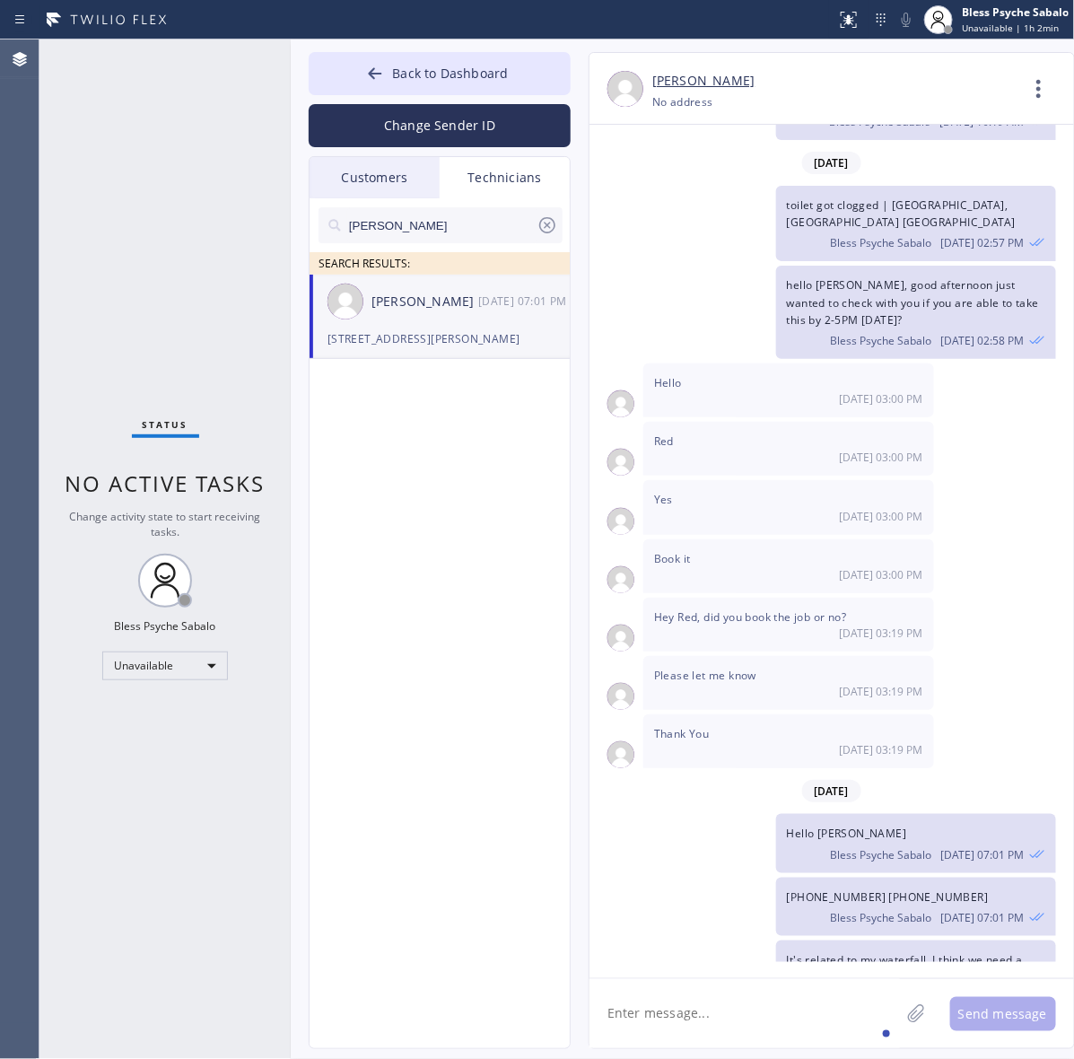
click at [1043, 96] on icon at bounding box center [1038, 88] width 43 height 43
click at [917, 198] on li "Call to Technician" at bounding box center [930, 184] width 260 height 47
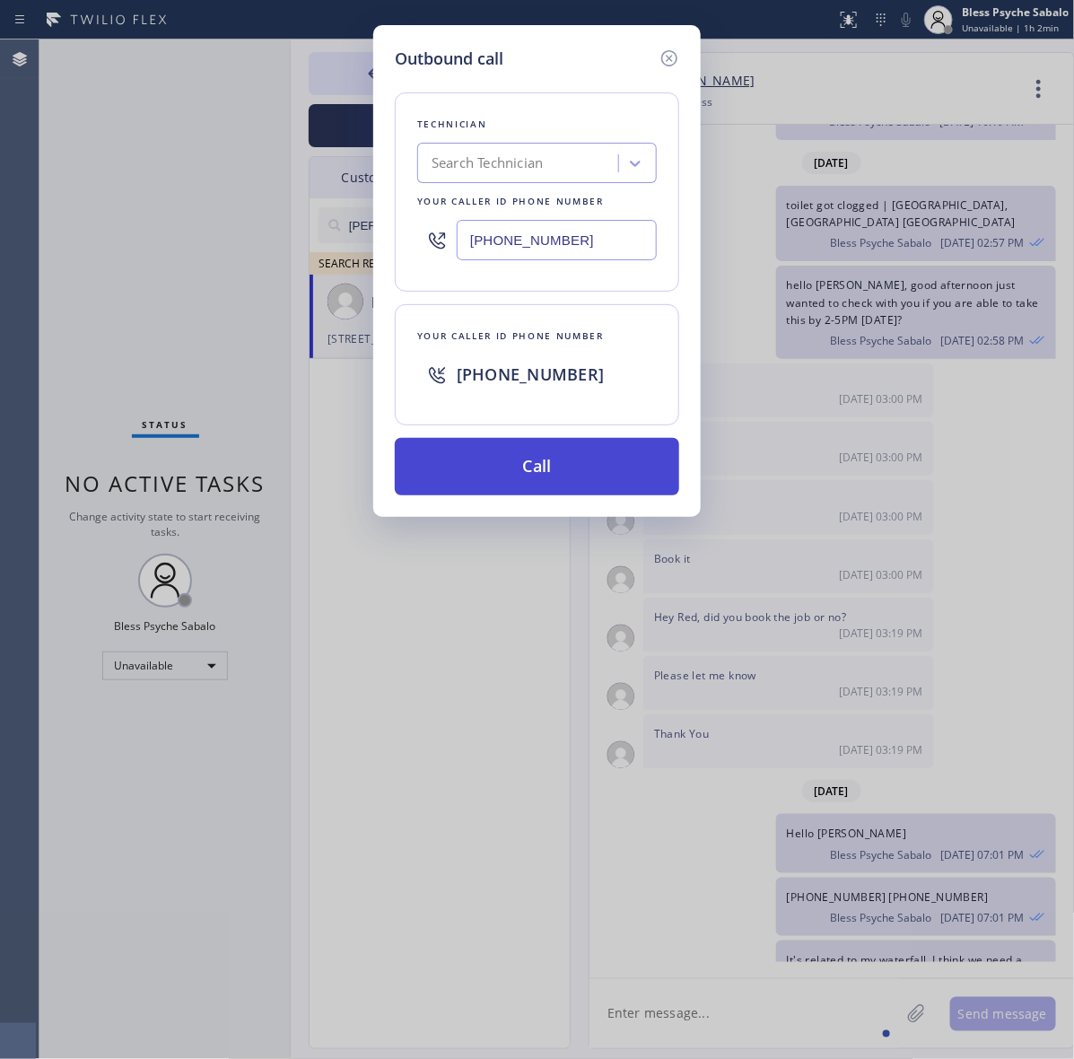
click at [588, 458] on button "Call" at bounding box center [537, 466] width 284 height 57
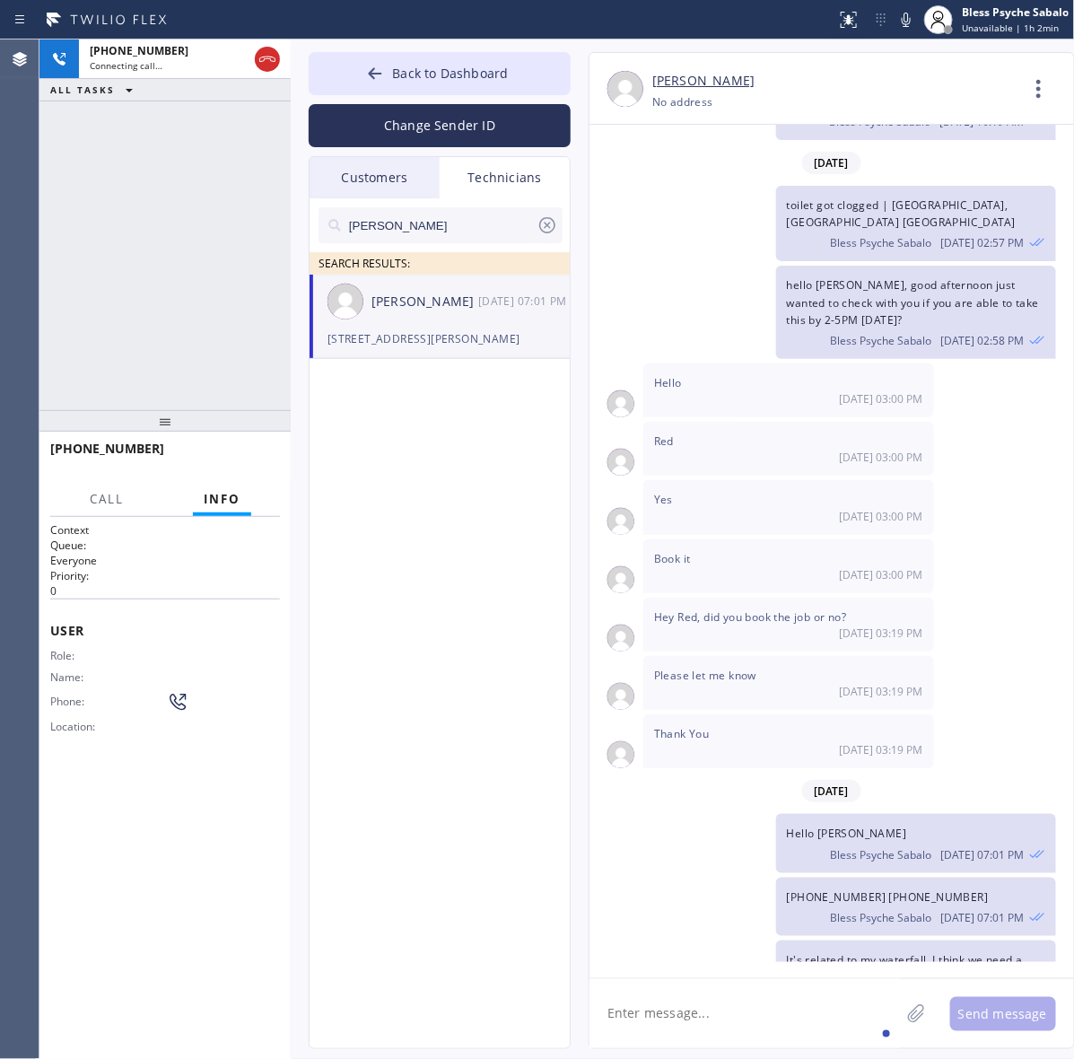
click at [178, 123] on div "+18189669606 Connecting call… ALL TASKS ALL TASKS ACTIVE TASKS TASKS IN WRAP UP" at bounding box center [164, 224] width 251 height 370
click at [511, 509] on div "hovik SEARCH RESULTS: Hovik Khachaturyan 10/01 07:01 PM 4564 Don Pio Drive , Lo…" at bounding box center [440, 643] width 262 height 891
click at [220, 339] on div "+18189669606 Live | 00:19 ALL TASKS ALL TASKS ACTIVE TASKS TASKS IN WRAP UP" at bounding box center [164, 224] width 251 height 370
click at [248, 324] on div "+18189669606 Live | 00:28 ALL TASKS ALL TASKS ACTIVE TASKS TASKS IN WRAP UP" at bounding box center [164, 224] width 251 height 370
click at [240, 462] on span "HANG UP" at bounding box center [238, 456] width 55 height 13
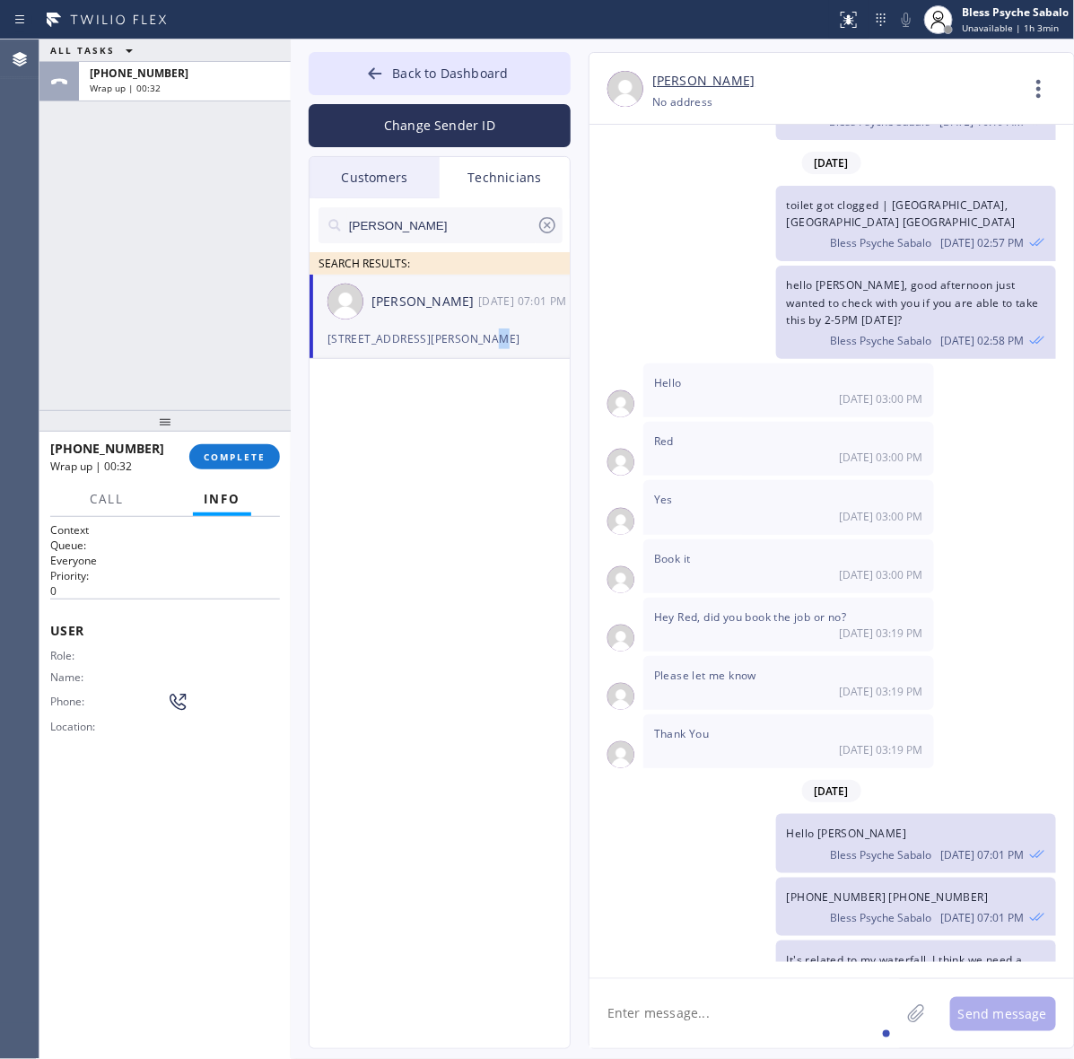
drag, startPoint x: 458, startPoint y: 657, endPoint x: 472, endPoint y: 608, distance: 50.3
click at [463, 651] on div "hovik SEARCH RESULTS: Hovik Khachaturyan 10/01 07:01 PM 4564 Don Pio Drive , Lo…" at bounding box center [440, 643] width 262 height 891
click at [490, 670] on div "hovik SEARCH RESULTS: Hovik Khachaturyan 10/01 07:01 PM 4564 Don Pio Drive , Lo…" at bounding box center [440, 643] width 262 height 891
click at [256, 458] on span "COMPLETE" at bounding box center [235, 456] width 62 height 13
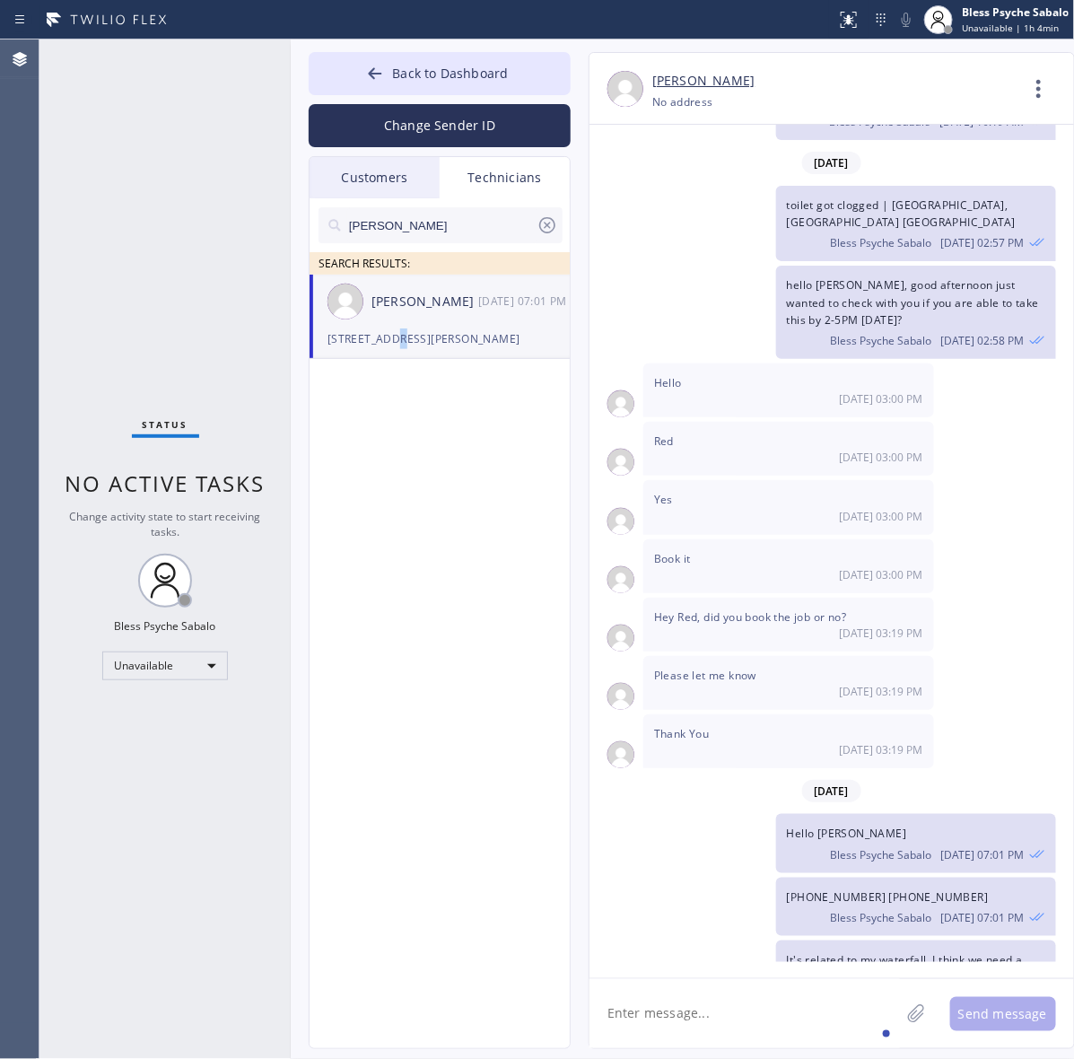
drag, startPoint x: 384, startPoint y: 498, endPoint x: 397, endPoint y: 254, distance: 244.3
click at [387, 496] on div "hovik SEARCH RESULTS: Hovik Khachaturyan 10/01 07:01 PM 4564 Don Pio Drive , Lo…" at bounding box center [440, 643] width 262 height 891
